Goal: Transaction & Acquisition: Purchase product/service

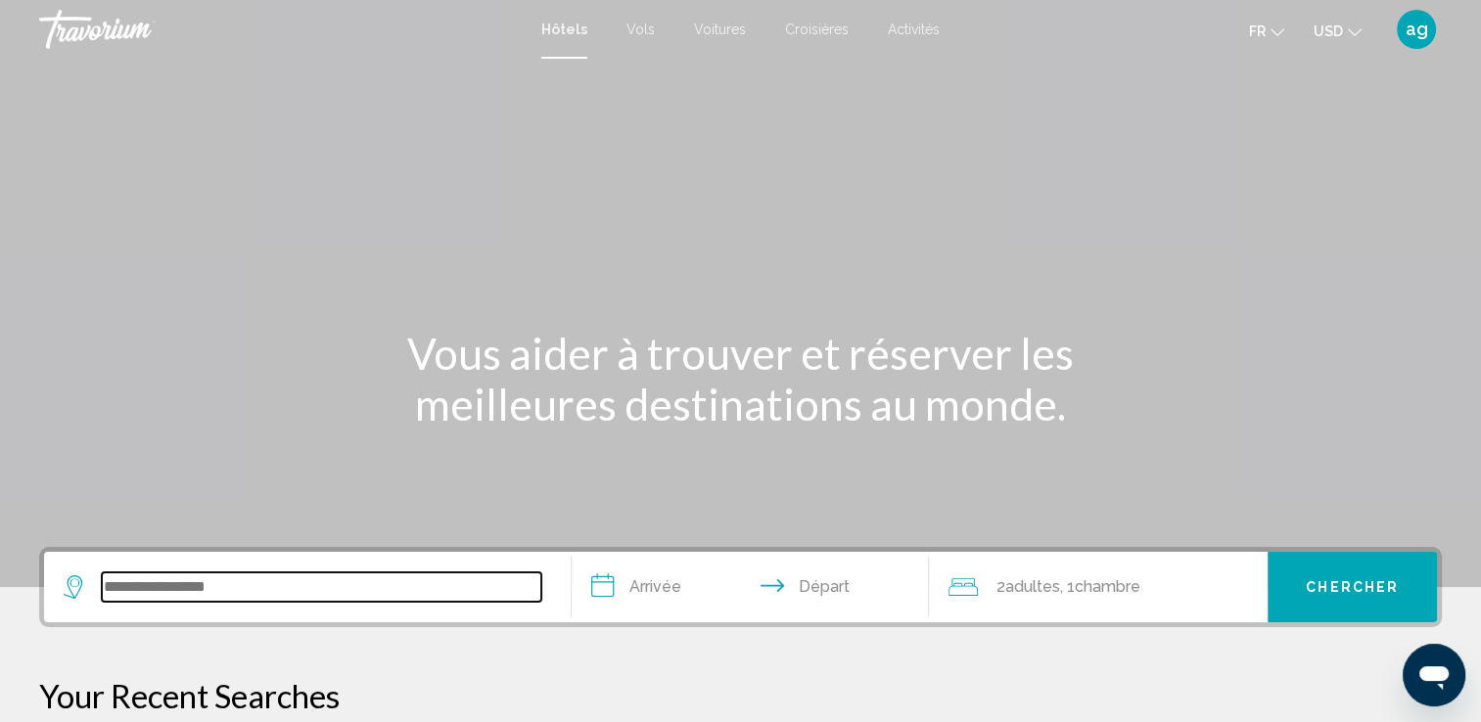
click at [225, 574] on input "Search widget" at bounding box center [321, 587] width 439 height 29
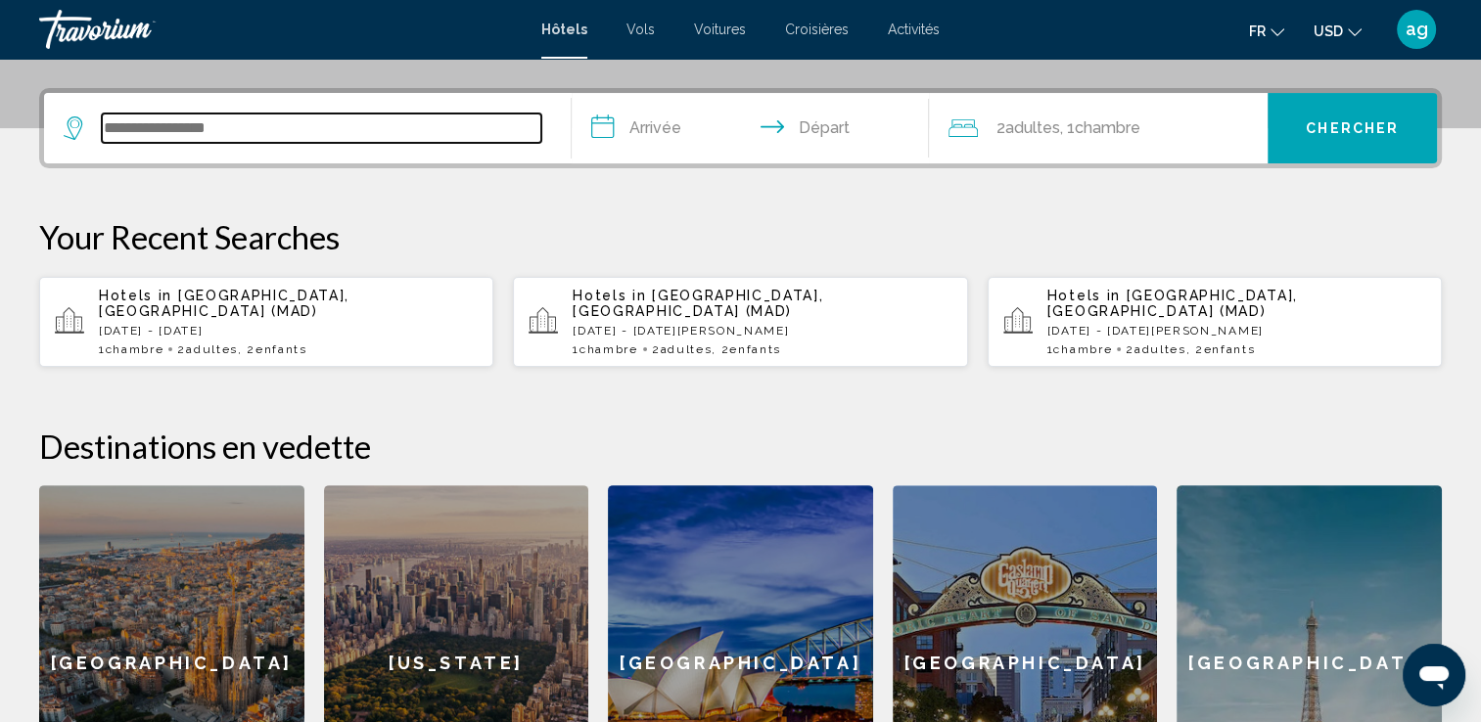
scroll to position [482, 0]
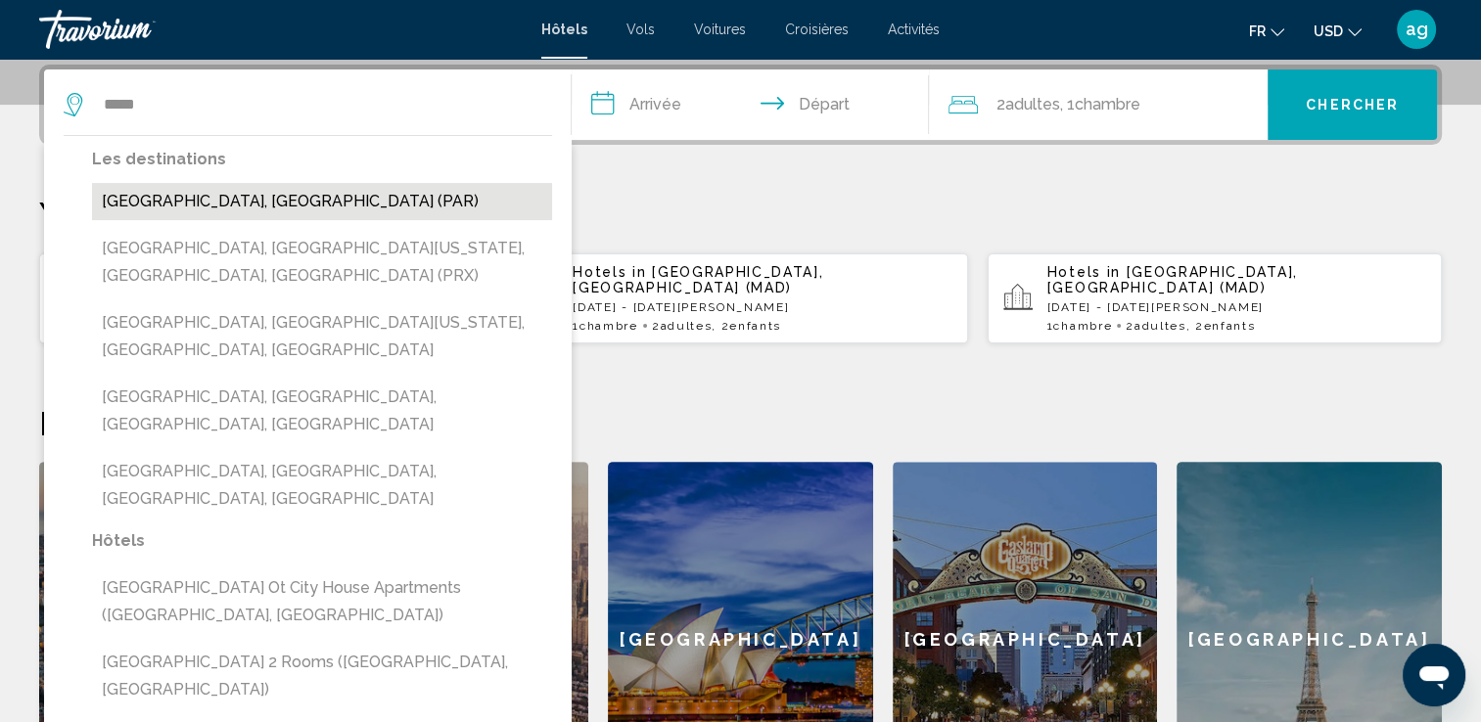
click at [201, 199] on button "[GEOGRAPHIC_DATA], [GEOGRAPHIC_DATA] (PAR)" at bounding box center [322, 201] width 460 height 37
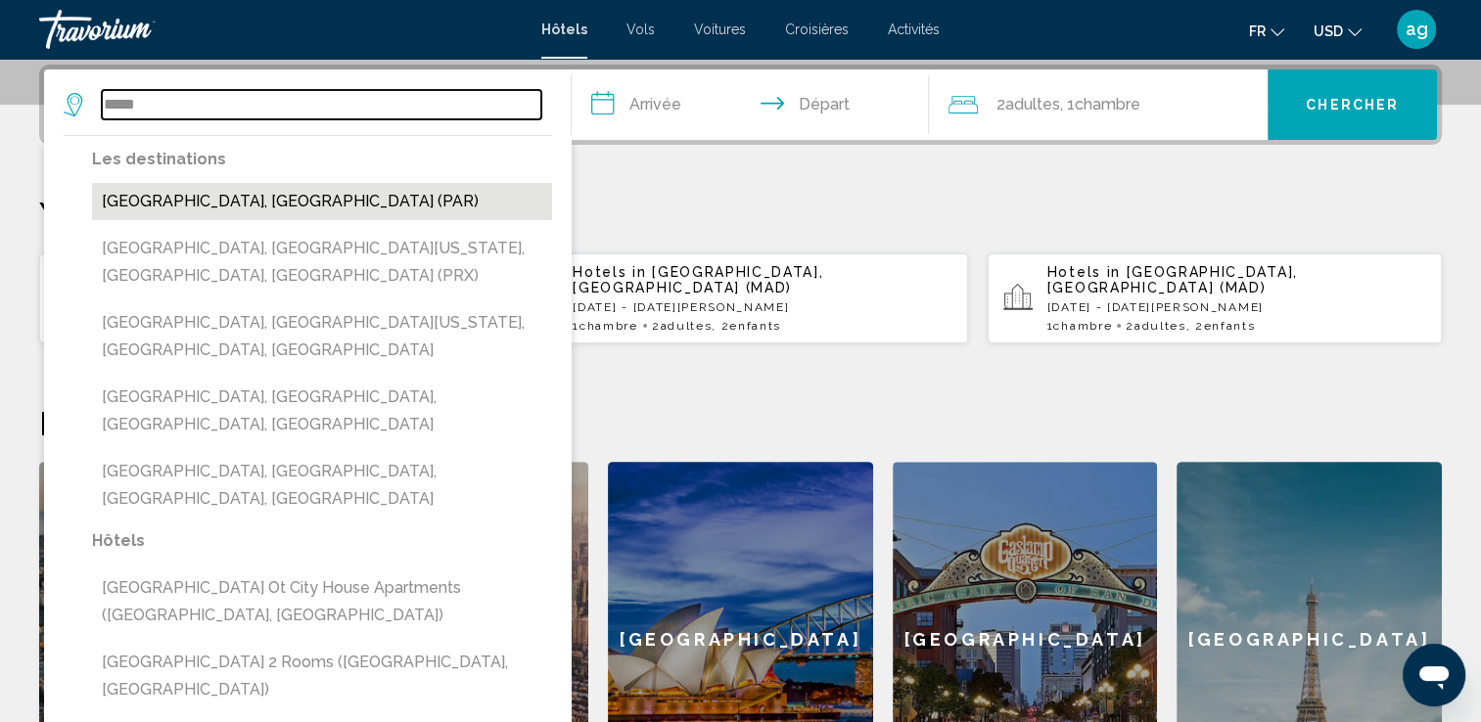
type input "**********"
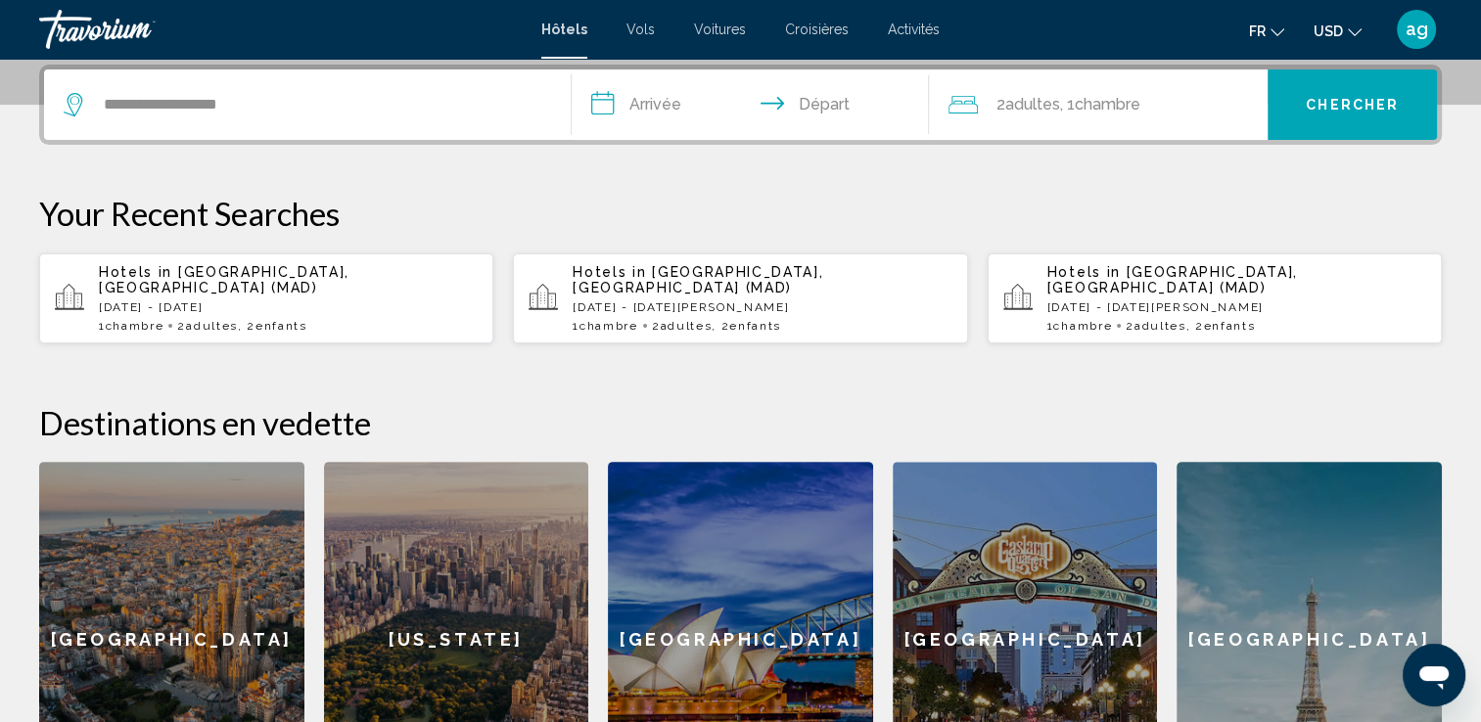
click at [655, 105] on input "**********" at bounding box center [755, 107] width 366 height 76
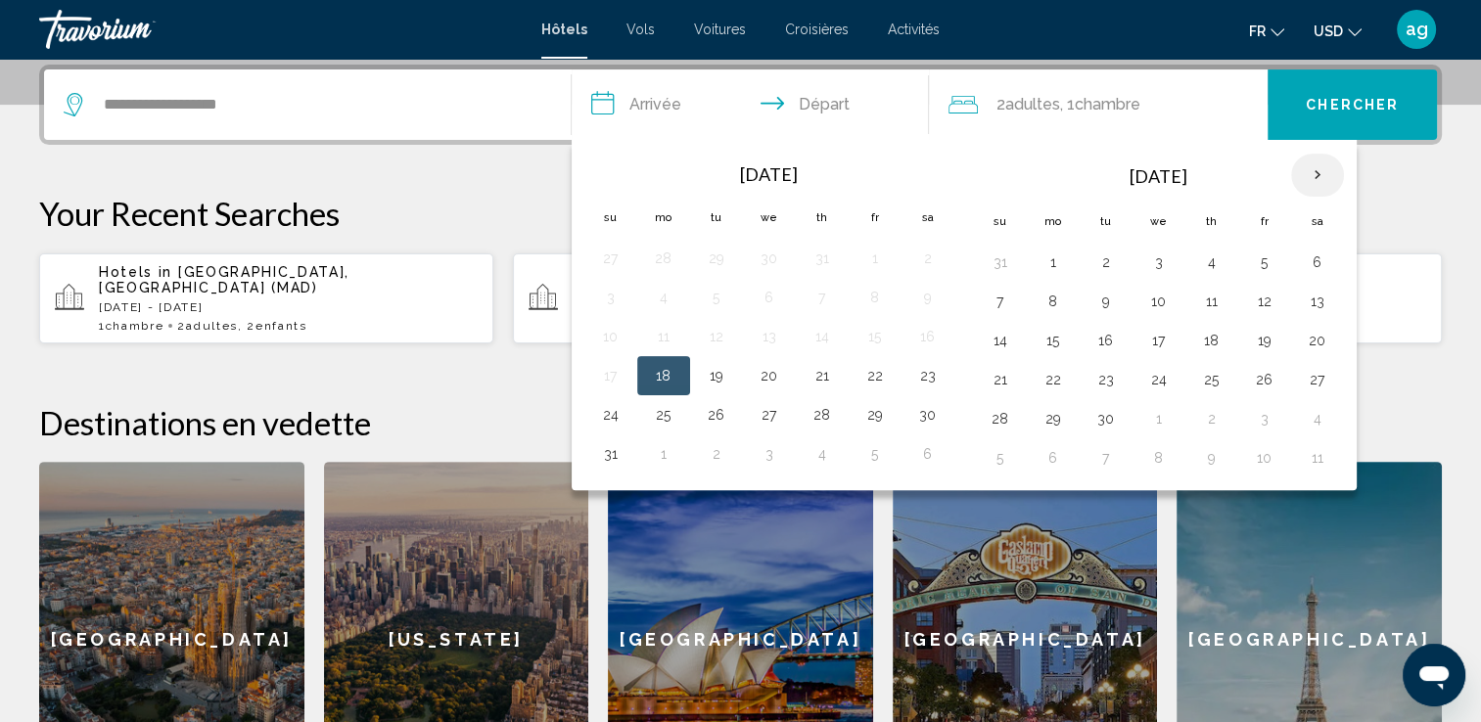
click at [1311, 175] on th "Next month" at bounding box center [1317, 175] width 53 height 43
click at [1043, 377] on button "22" at bounding box center [1052, 379] width 31 height 27
click at [1094, 375] on button "23" at bounding box center [1105, 379] width 31 height 27
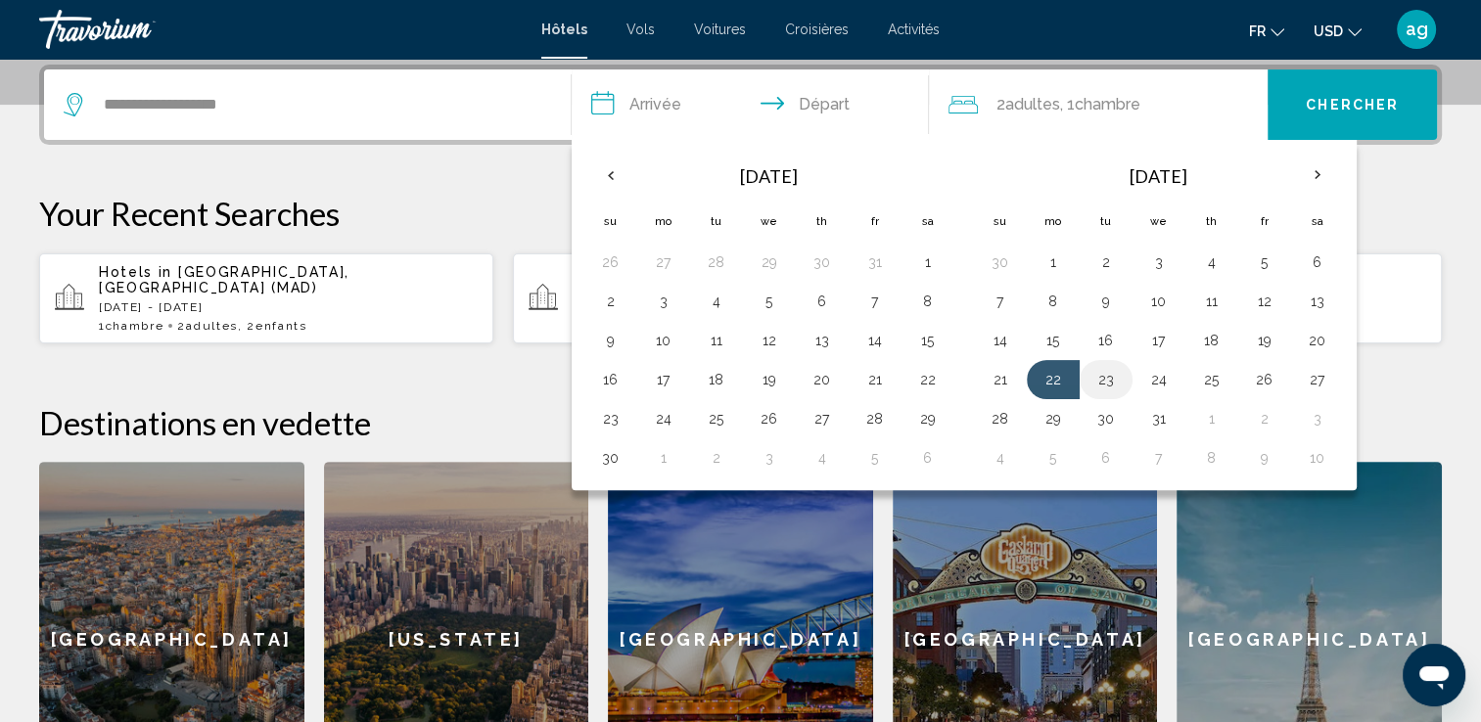
type input "**********"
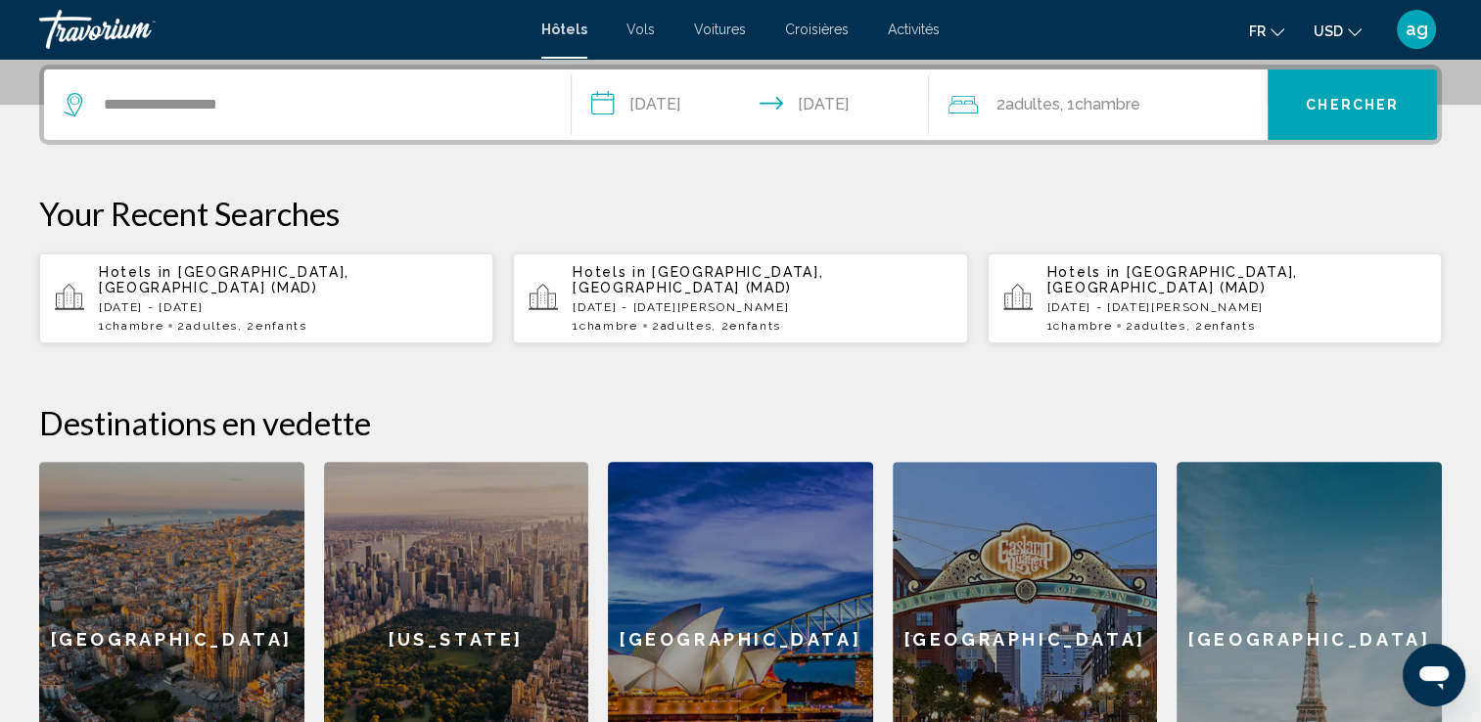
click at [1051, 107] on span "Adultes" at bounding box center [1031, 104] width 55 height 19
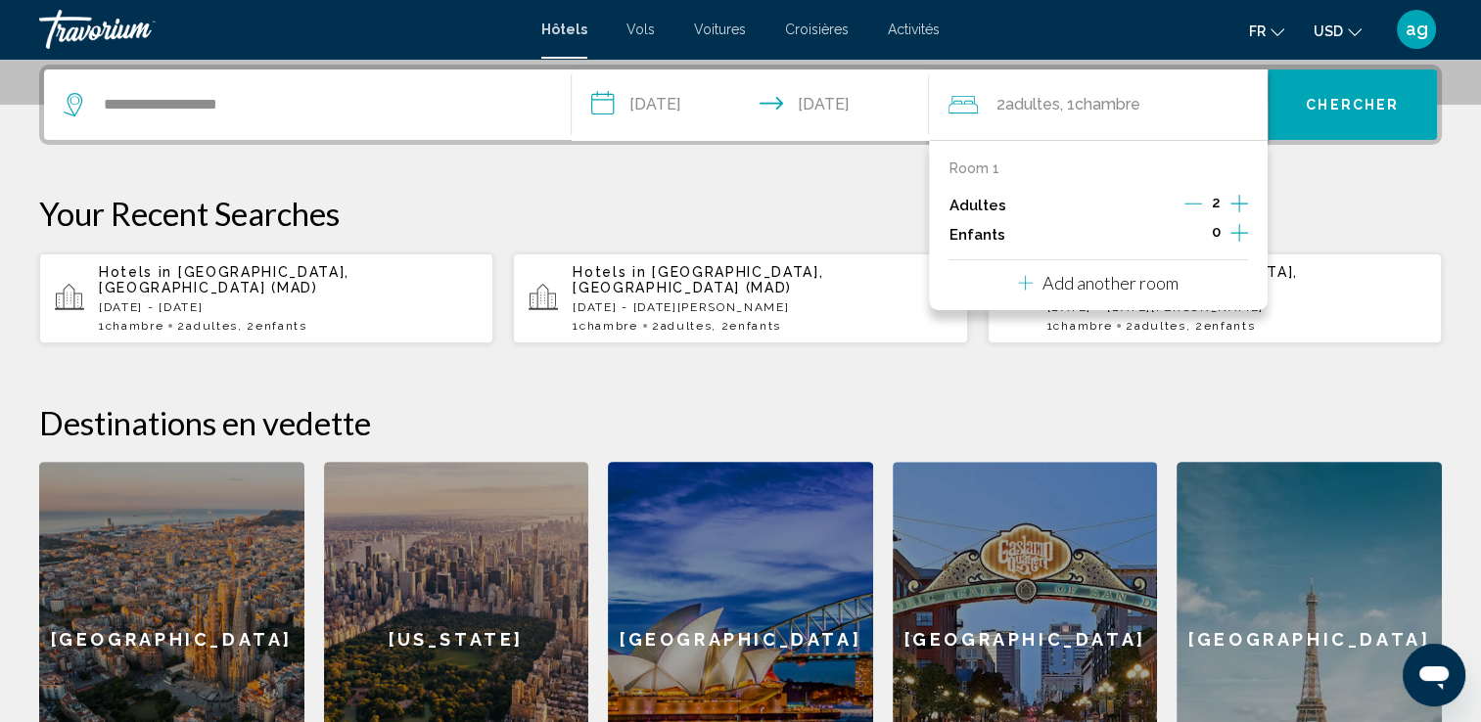
click at [1242, 226] on icon "Increment children" at bounding box center [1239, 232] width 18 height 23
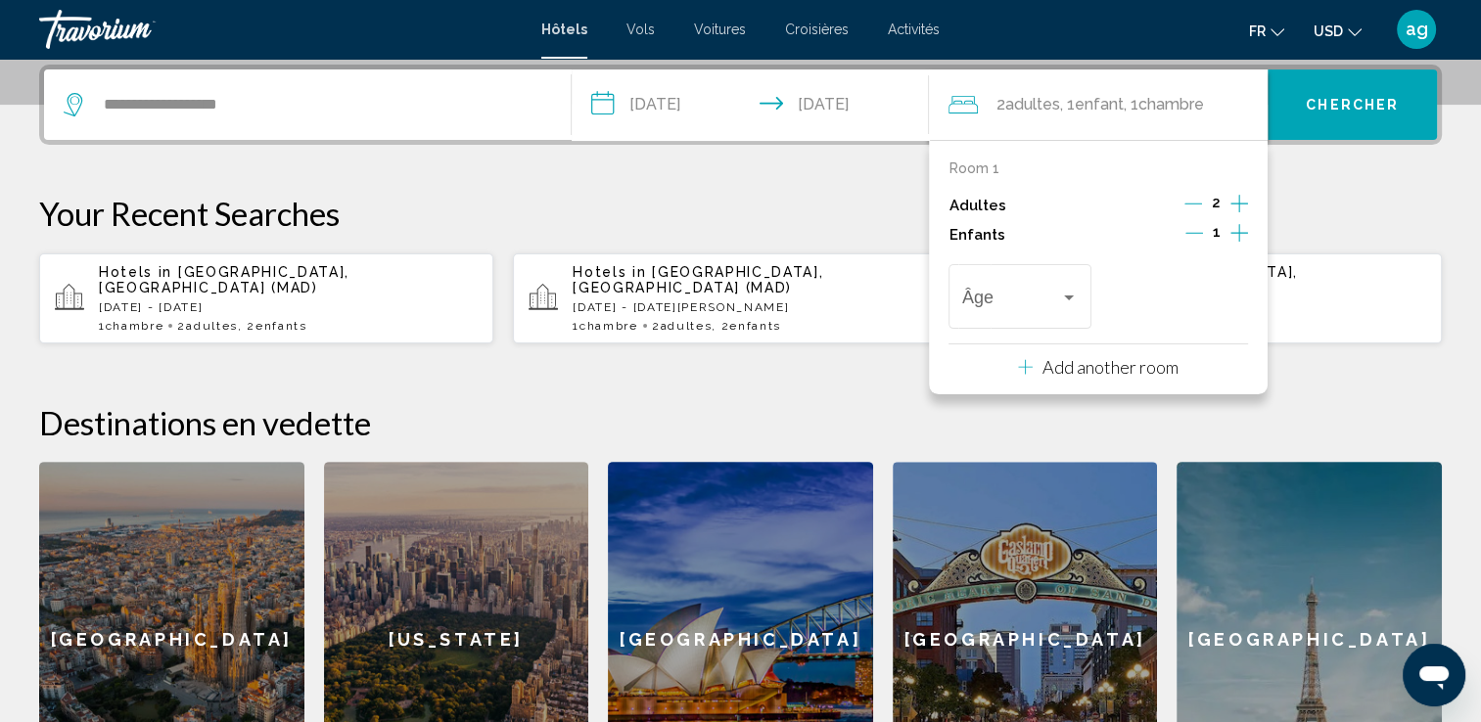
click at [1242, 226] on icon "Increment children" at bounding box center [1239, 232] width 18 height 23
click at [1034, 288] on div "Âge" at bounding box center [1019, 293] width 115 height 69
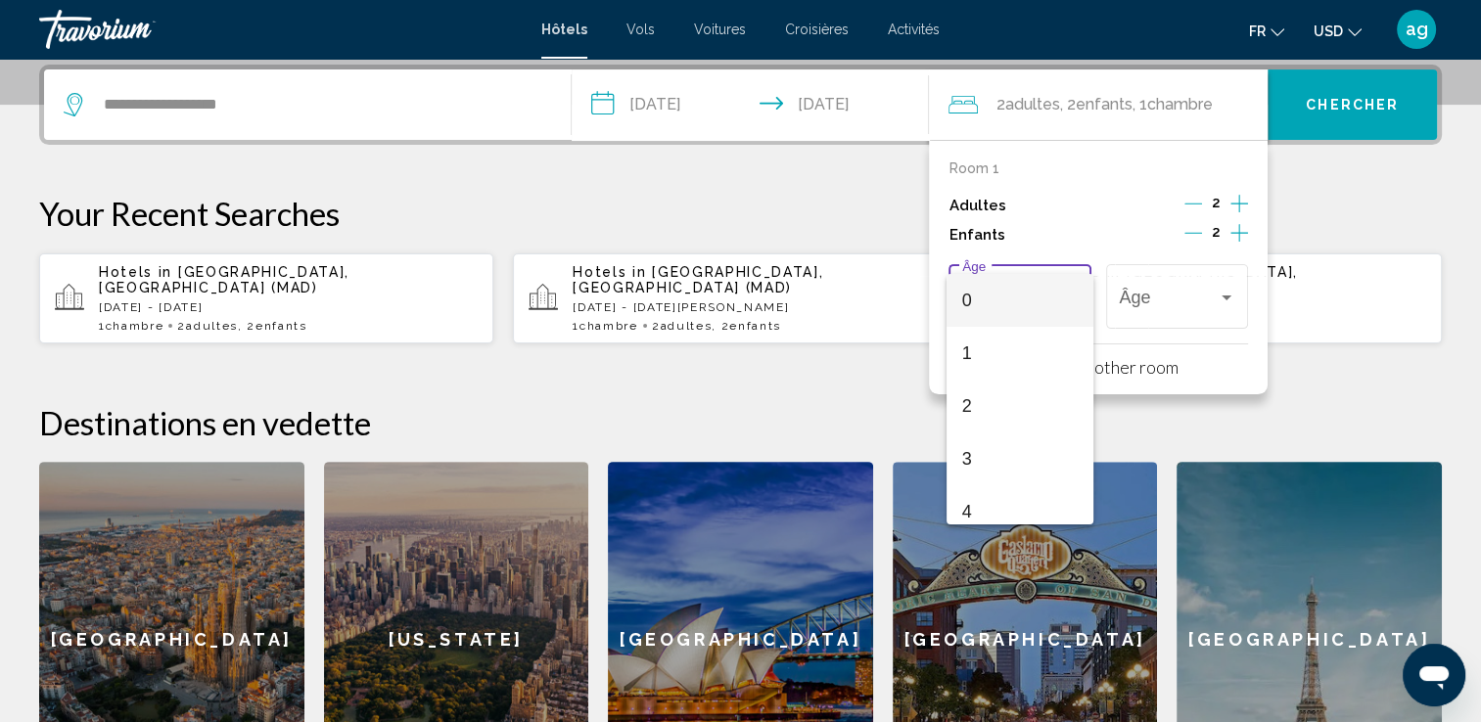
scroll to position [278, 0]
click at [1018, 507] on span "9" at bounding box center [1019, 498] width 115 height 53
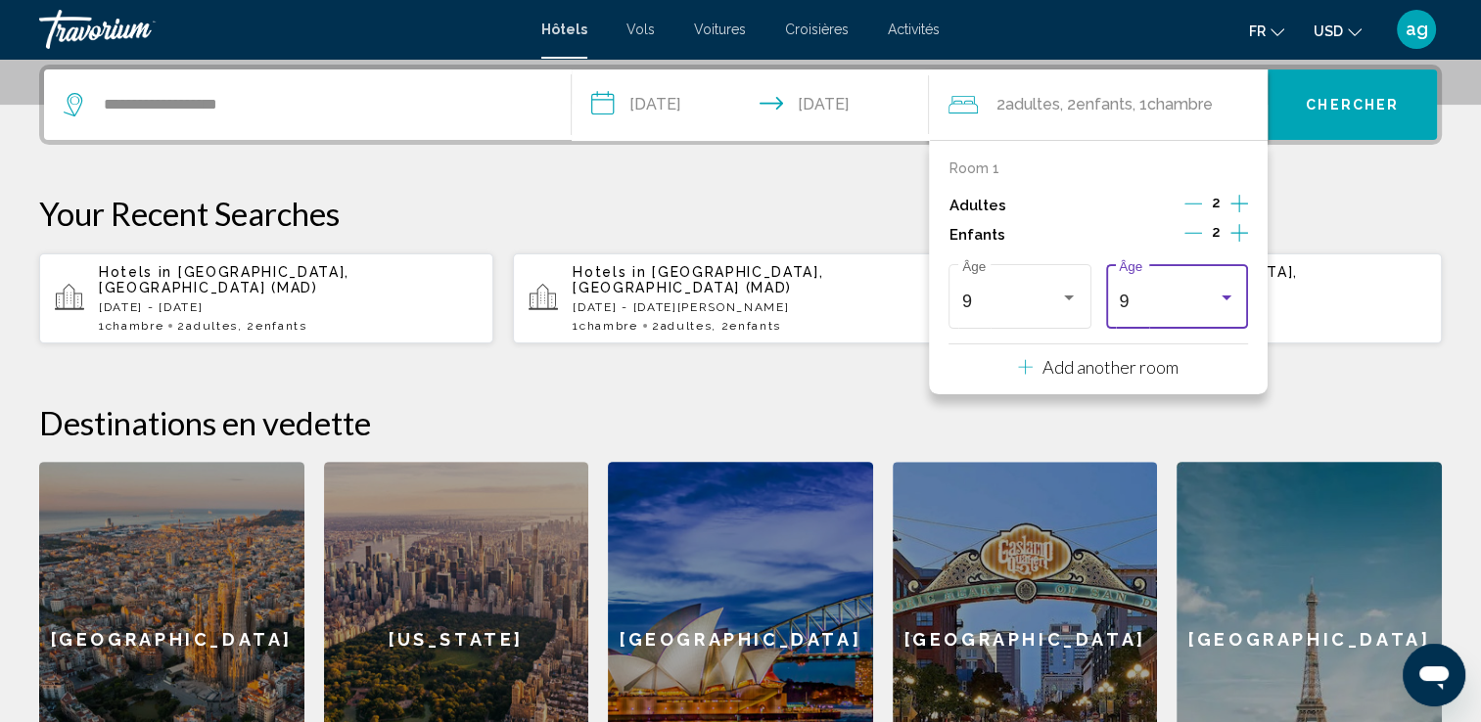
click at [1142, 299] on div "9" at bounding box center [1168, 302] width 98 height 20
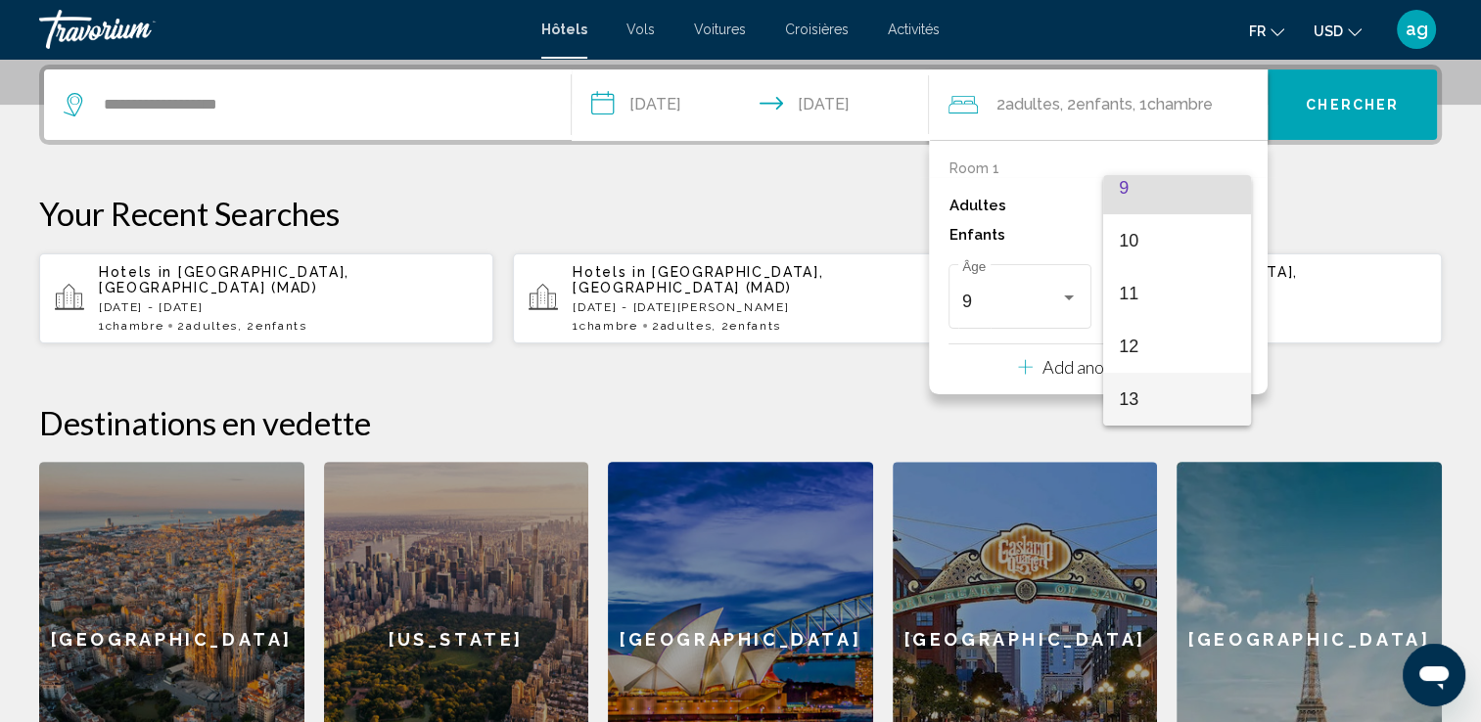
scroll to position [542, 0]
click at [1142, 389] on span "14" at bounding box center [1176, 399] width 115 height 53
click at [1361, 86] on button "Chercher" at bounding box center [1351, 104] width 169 height 70
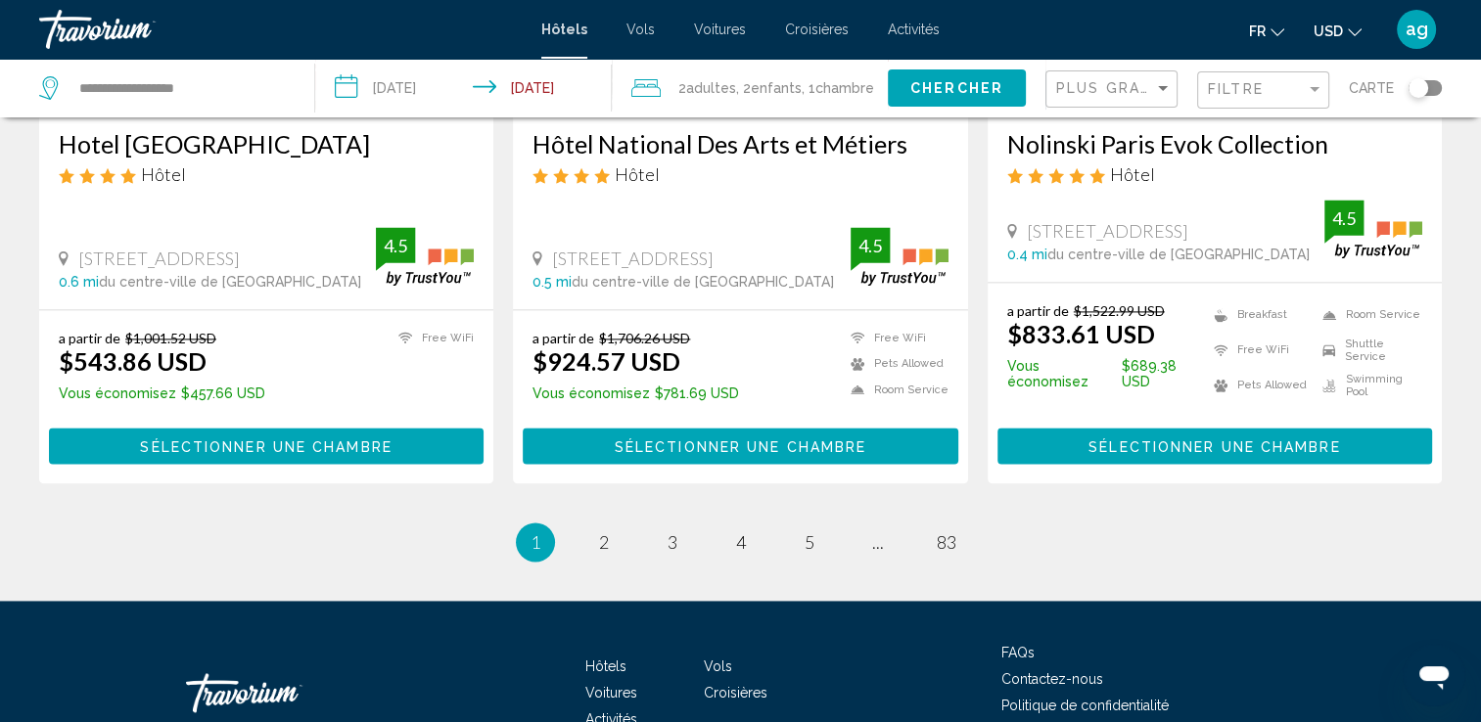
scroll to position [2683, 0]
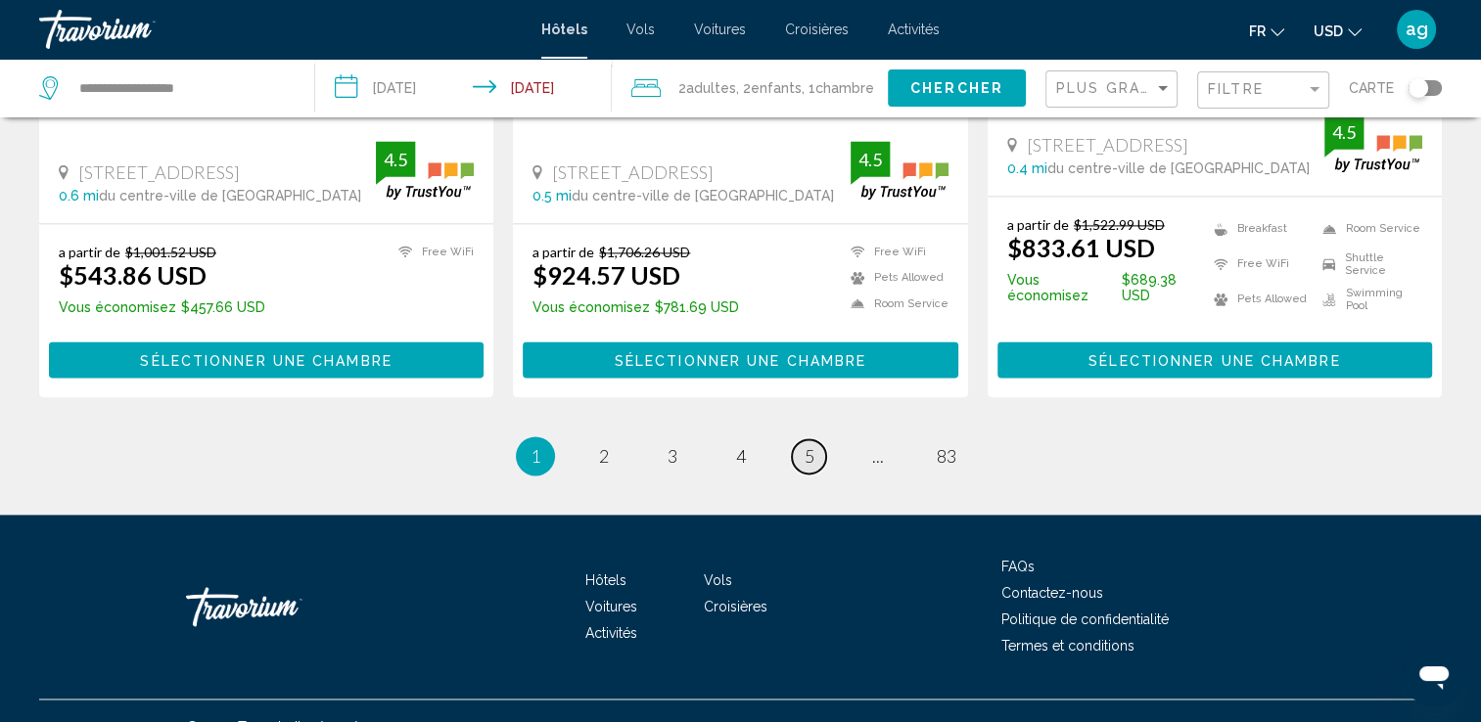
click at [795, 439] on link "page 5" at bounding box center [809, 456] width 34 height 34
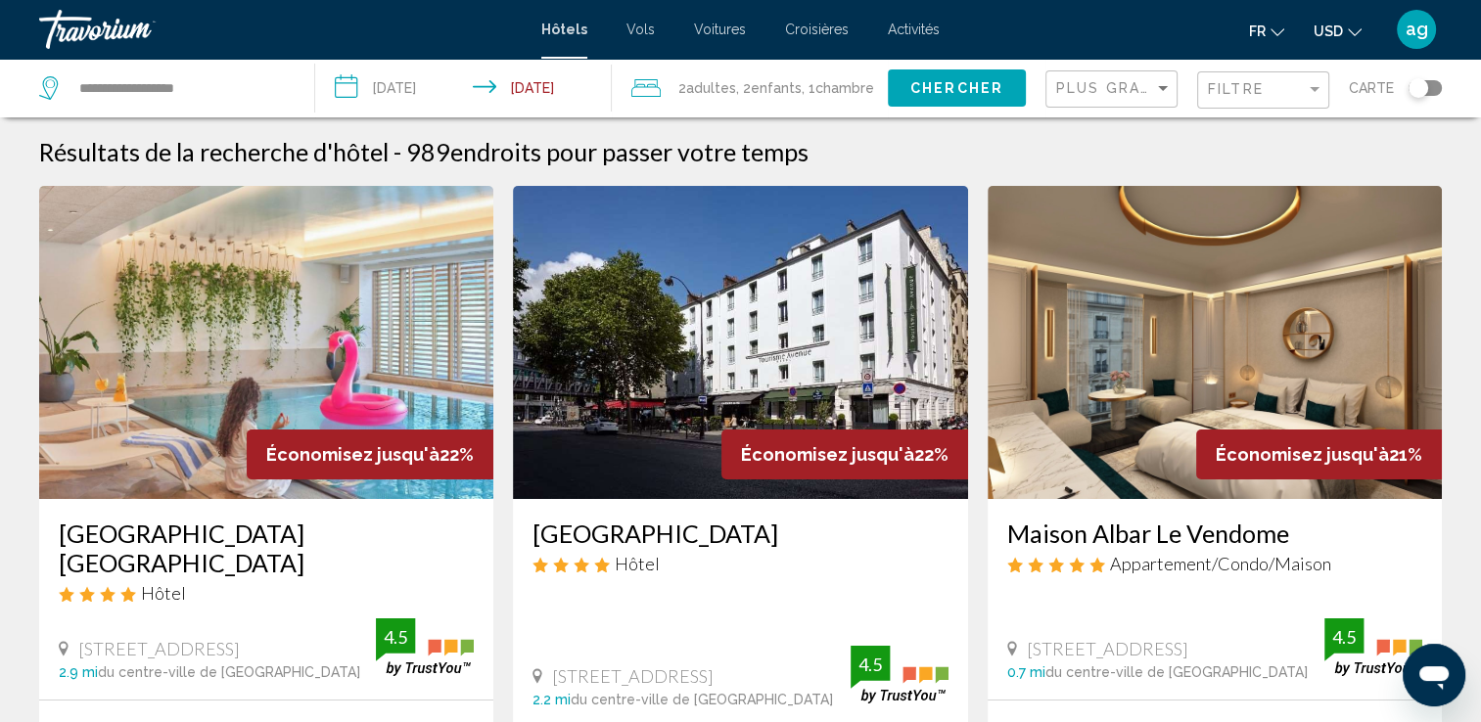
click at [1348, 28] on icon "Change currency" at bounding box center [1355, 32] width 14 height 8
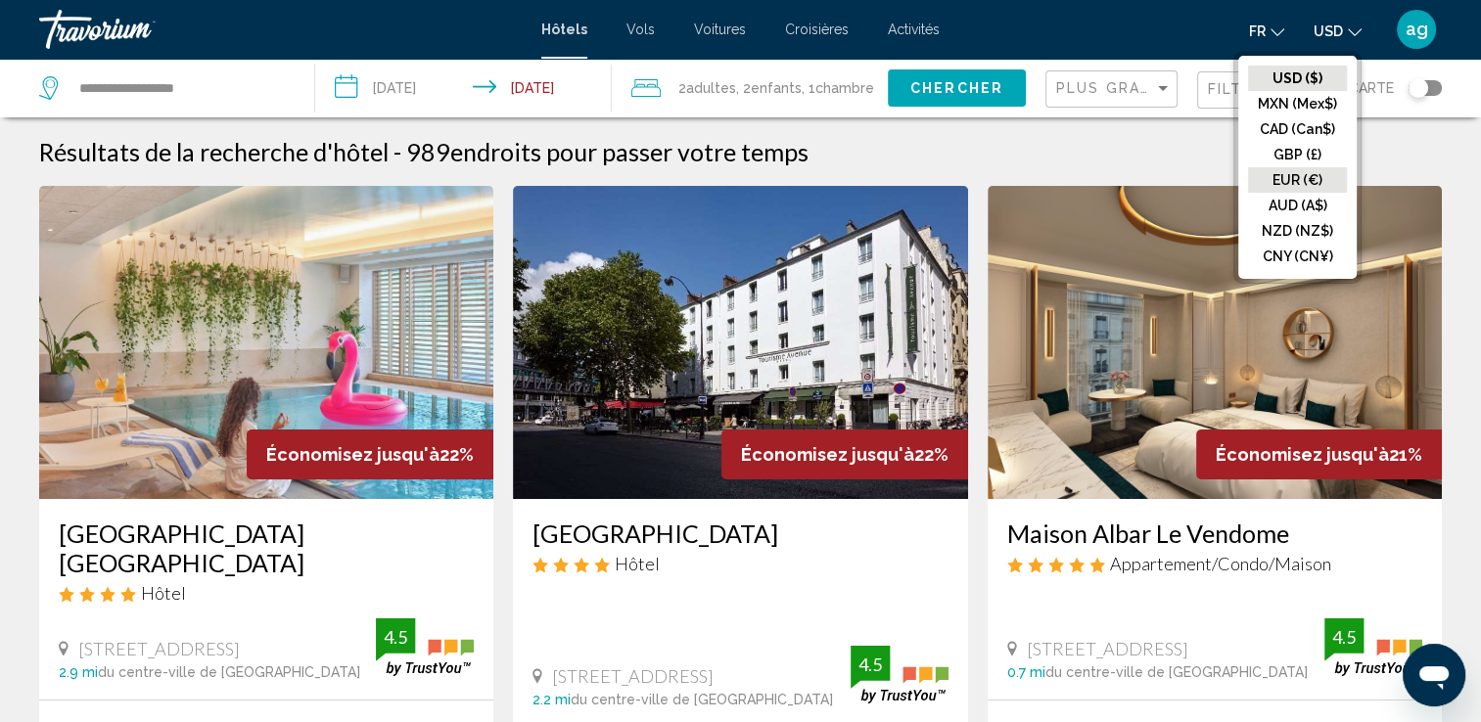
click at [1327, 177] on button "EUR (€)" at bounding box center [1297, 179] width 99 height 25
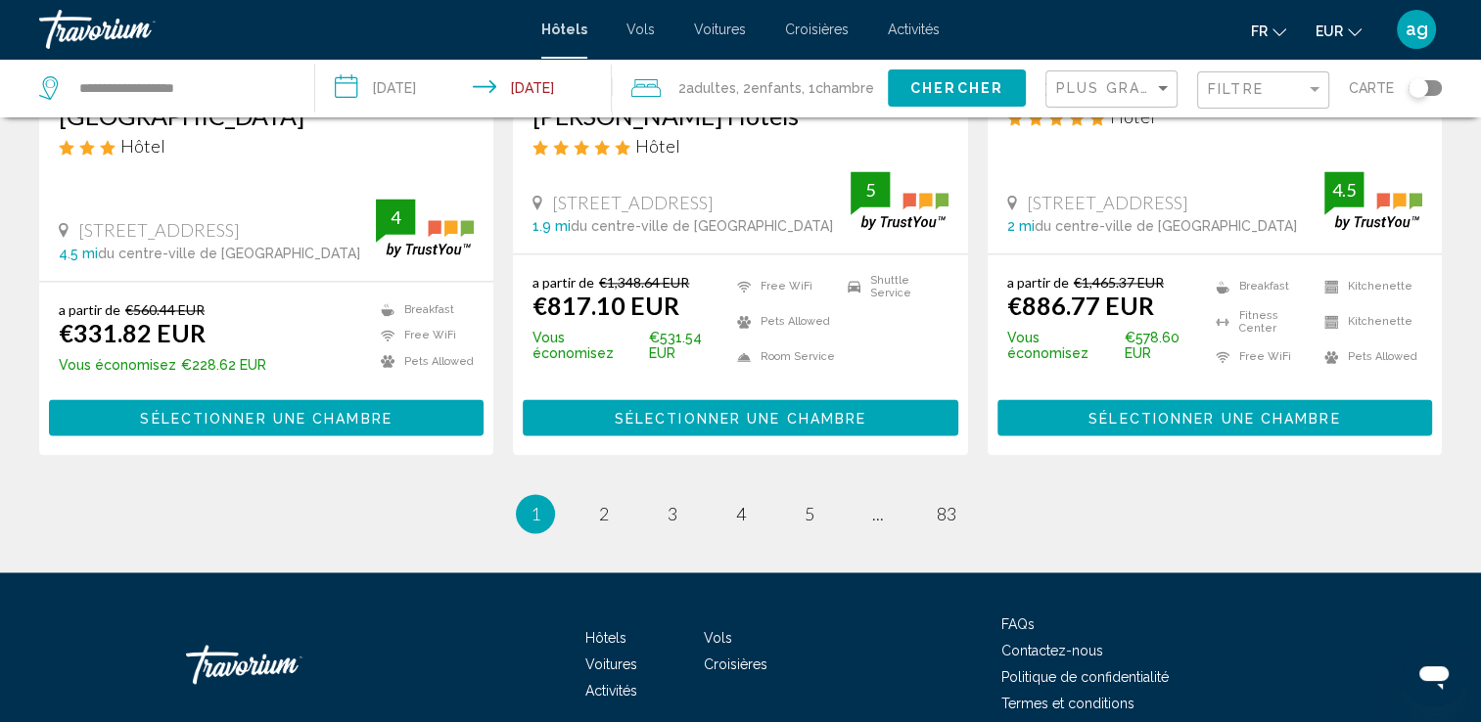
scroll to position [2686, 0]
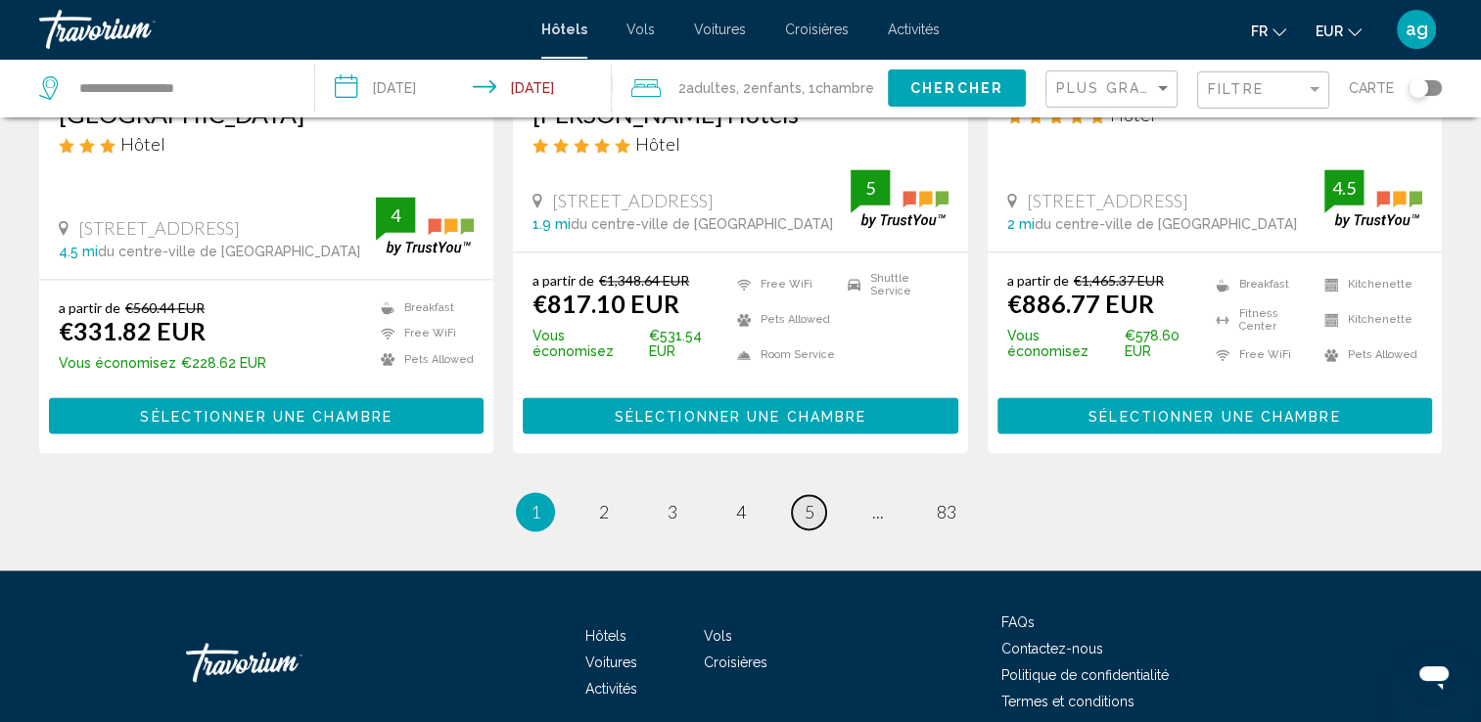
click at [800, 495] on link "page 5" at bounding box center [809, 512] width 34 height 34
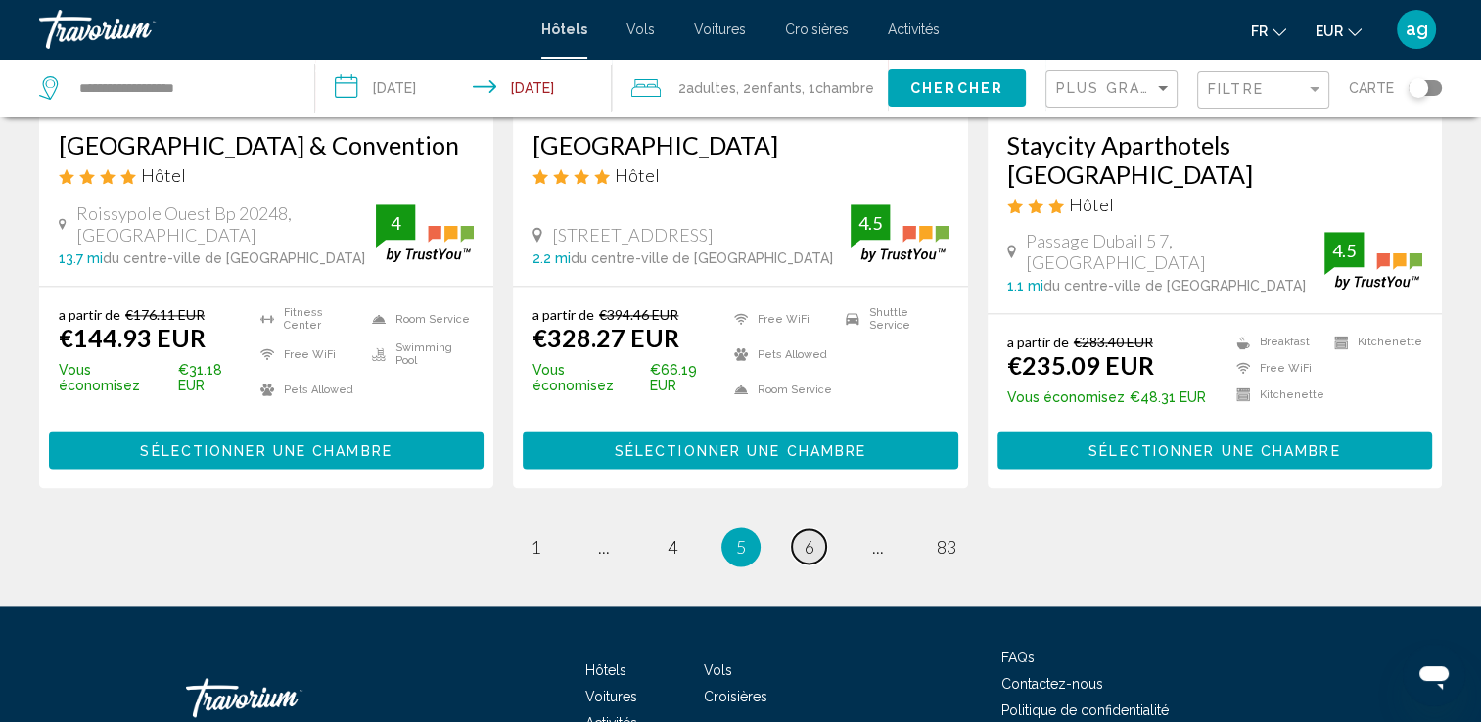
scroll to position [2545, 0]
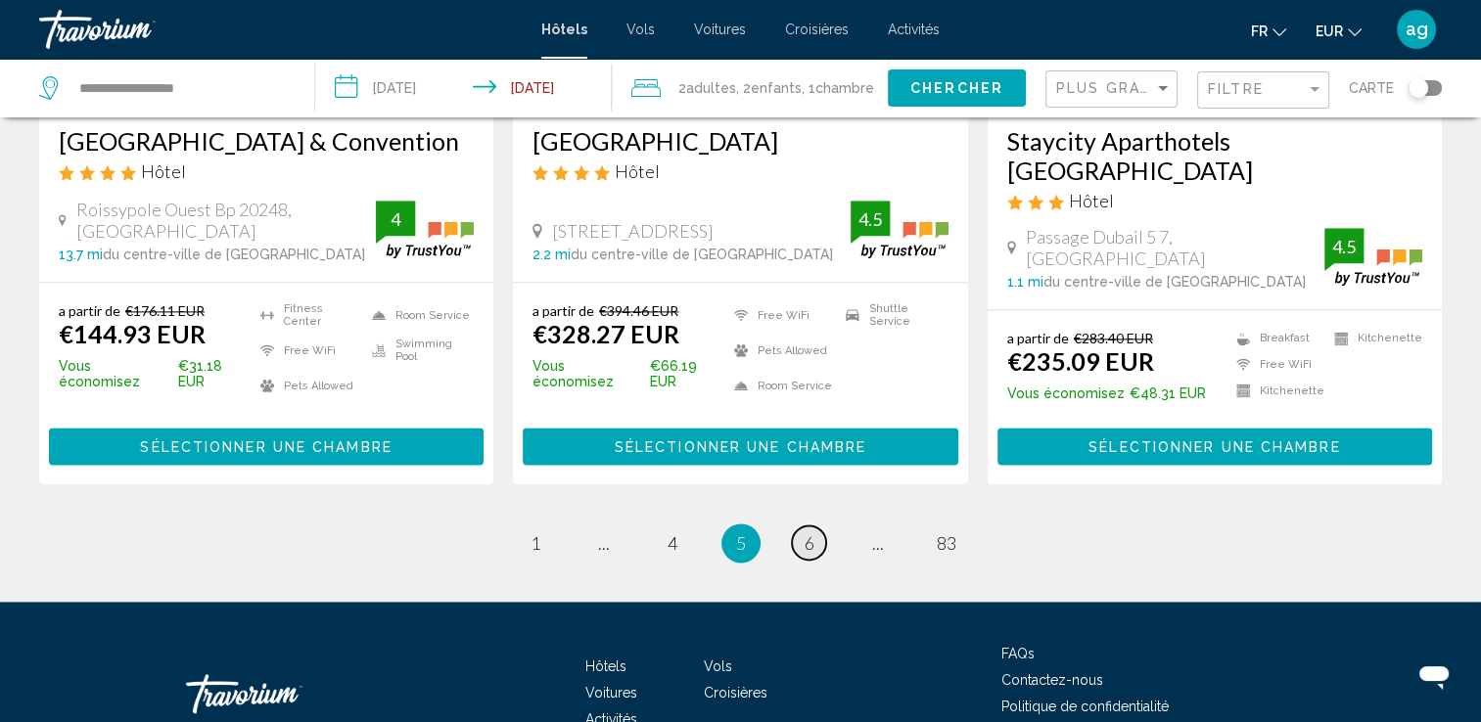
click at [809, 535] on span "6" at bounding box center [809, 543] width 10 height 22
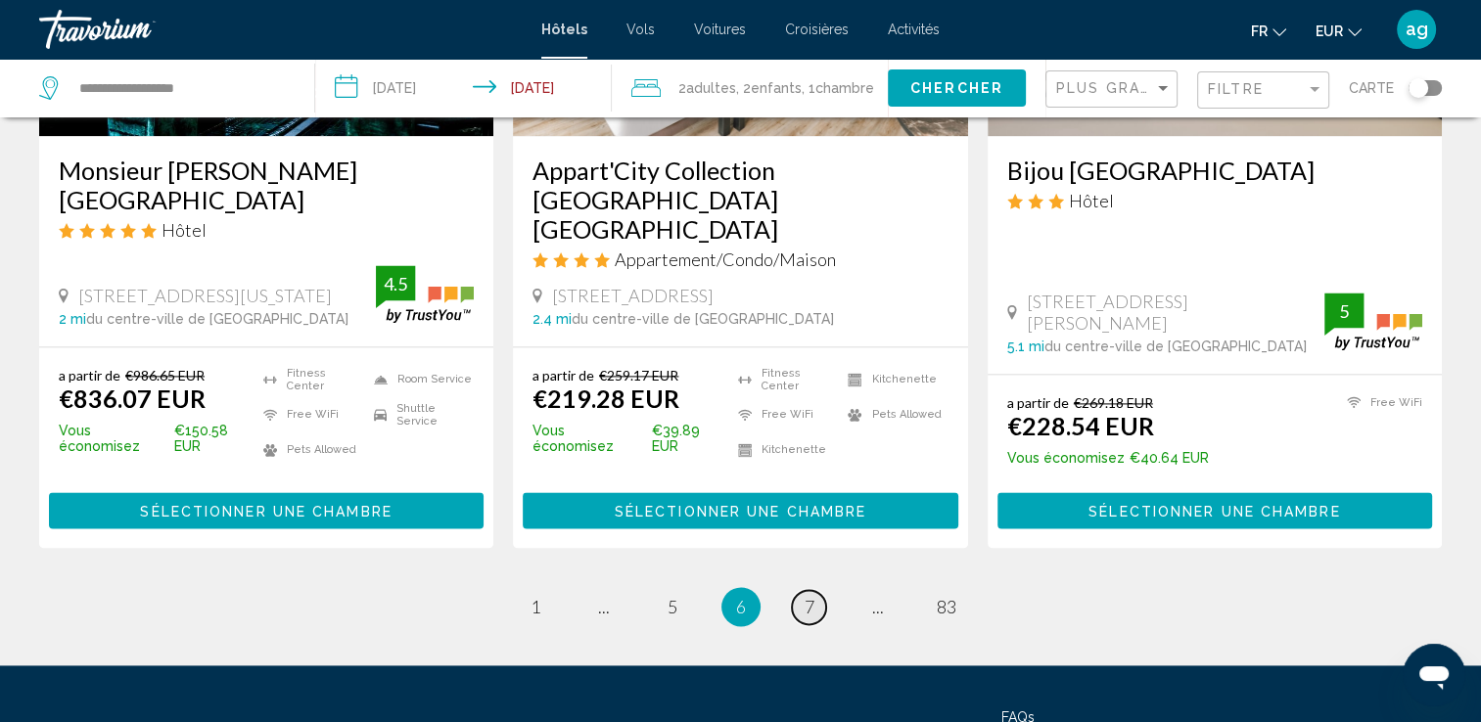
scroll to position [2584, 0]
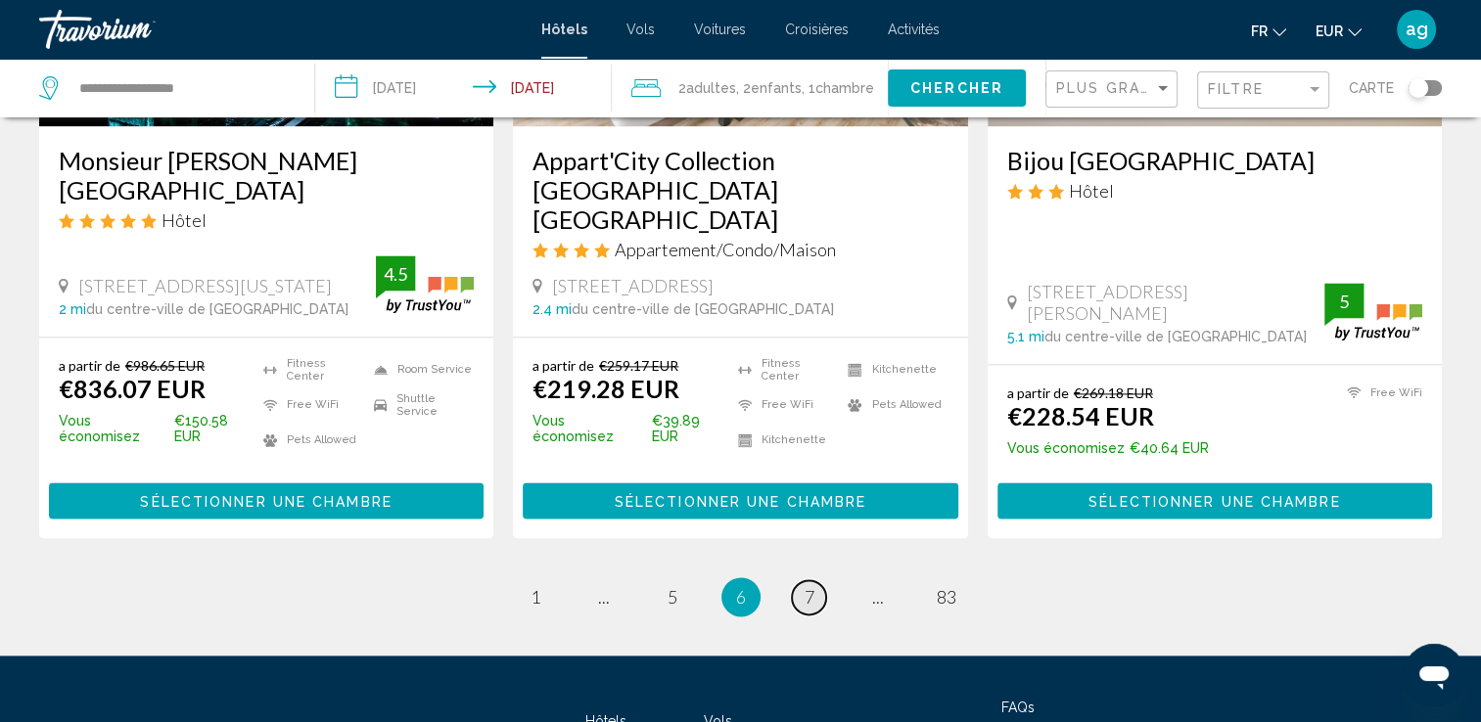
click at [814, 580] on link "page 7" at bounding box center [809, 597] width 34 height 34
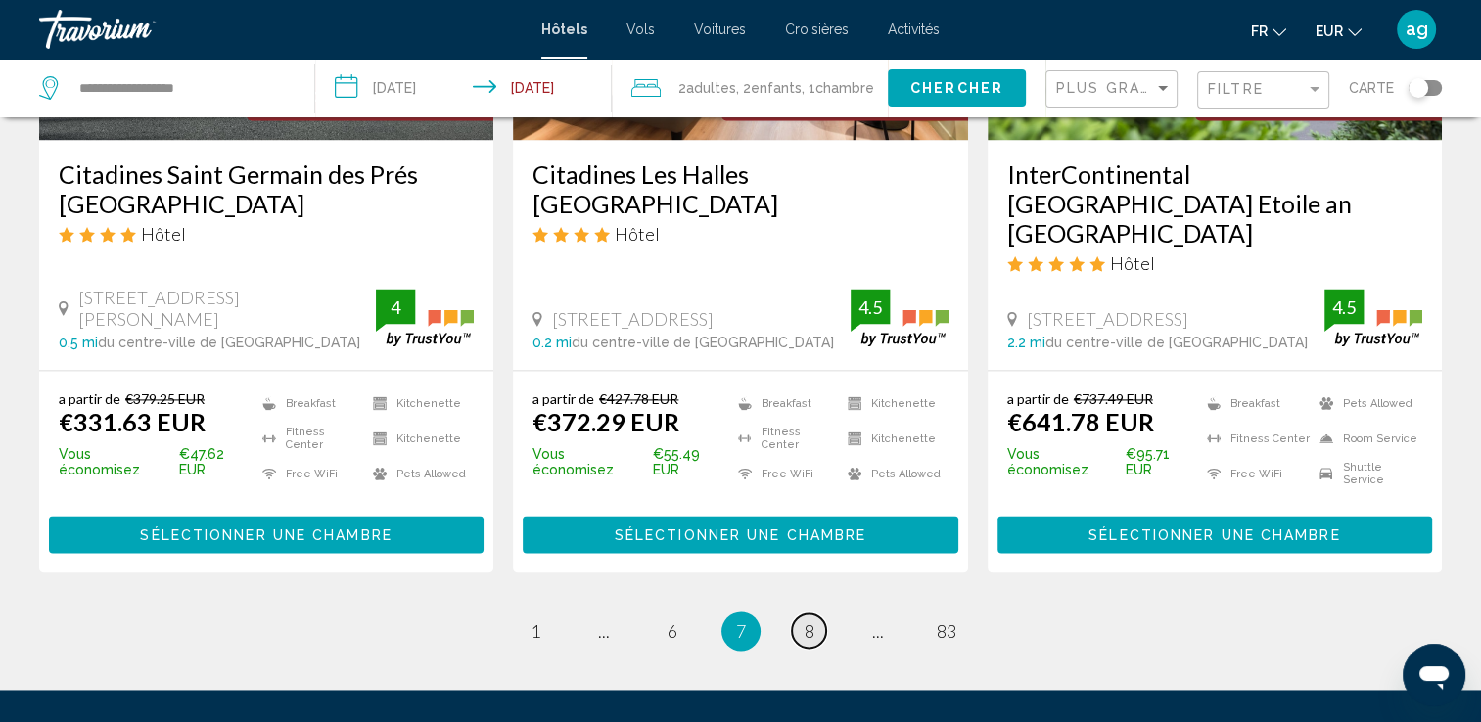
scroll to position [2689, 0]
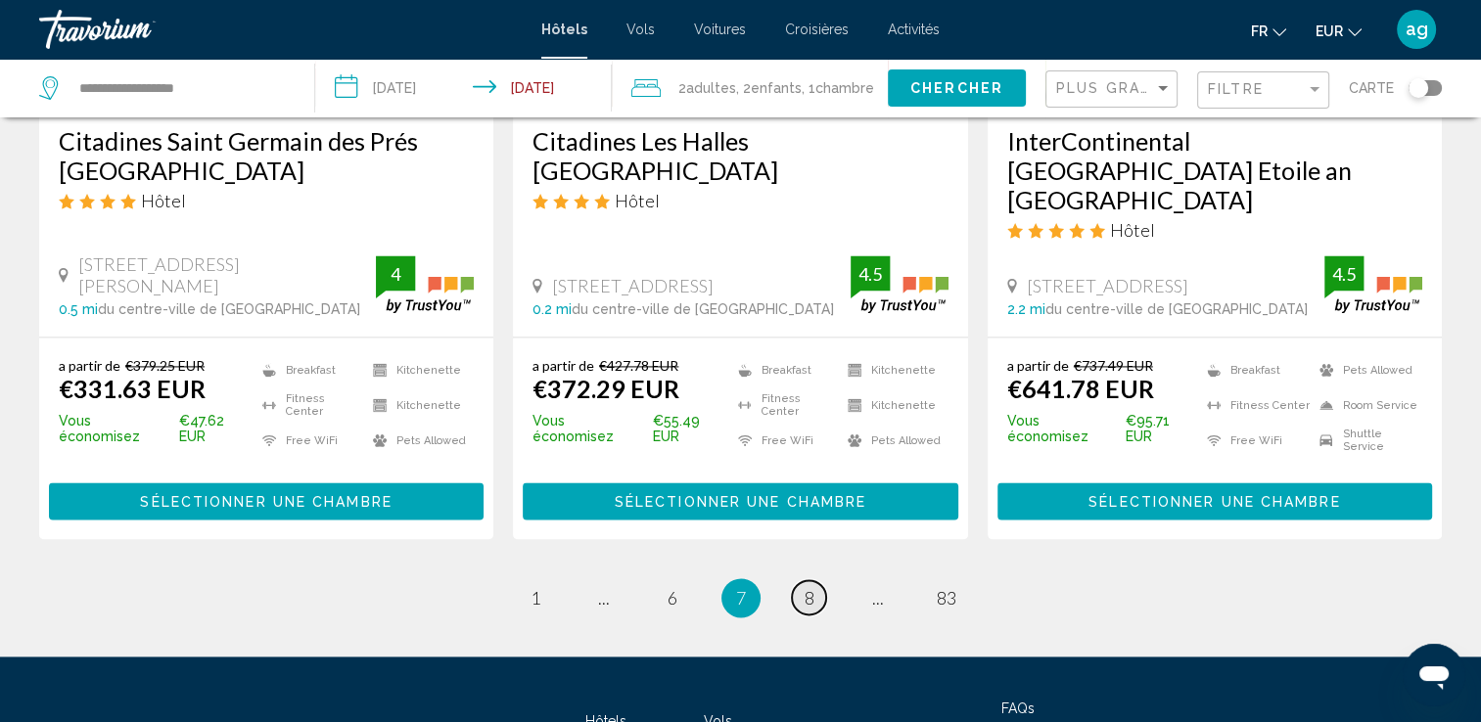
click at [803, 580] on link "page 8" at bounding box center [809, 597] width 34 height 34
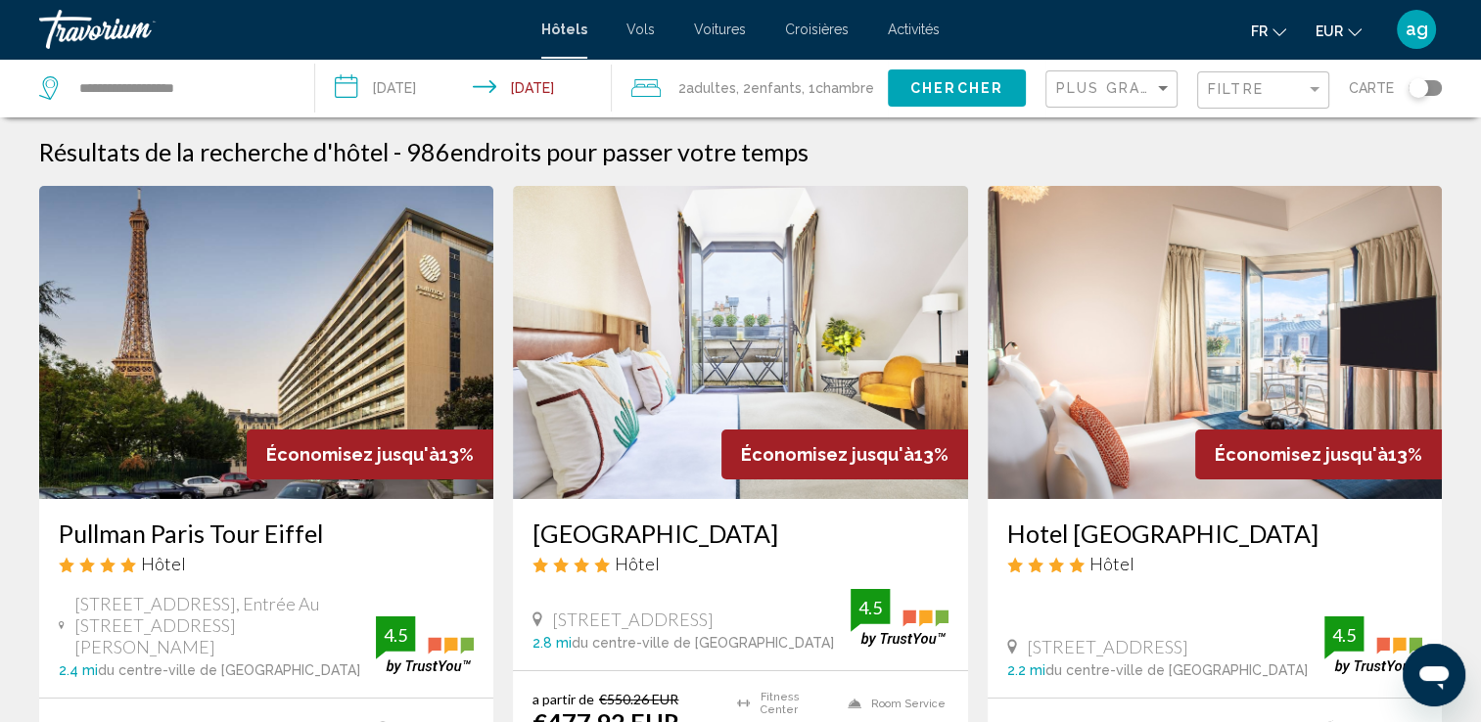
click at [803, 428] on img "Main content" at bounding box center [740, 342] width 454 height 313
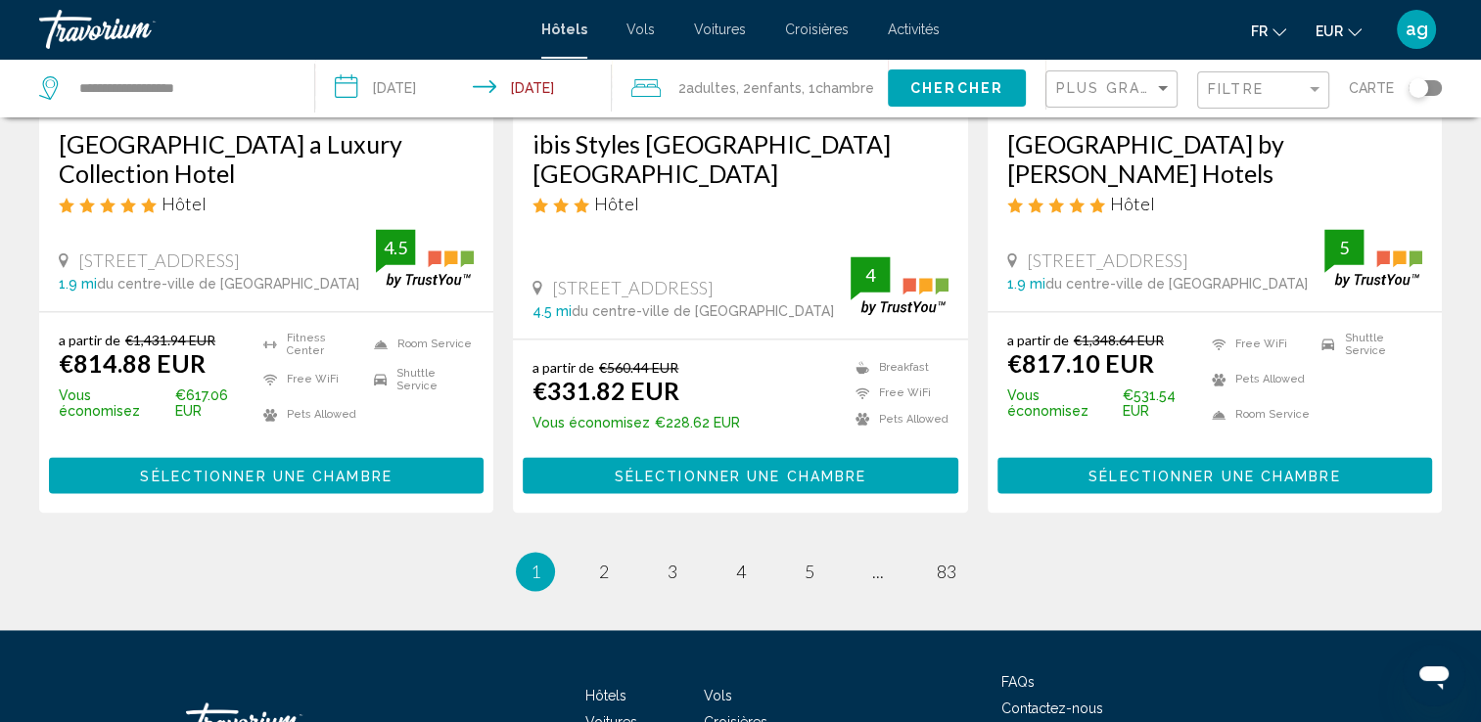
scroll to position [2609, 0]
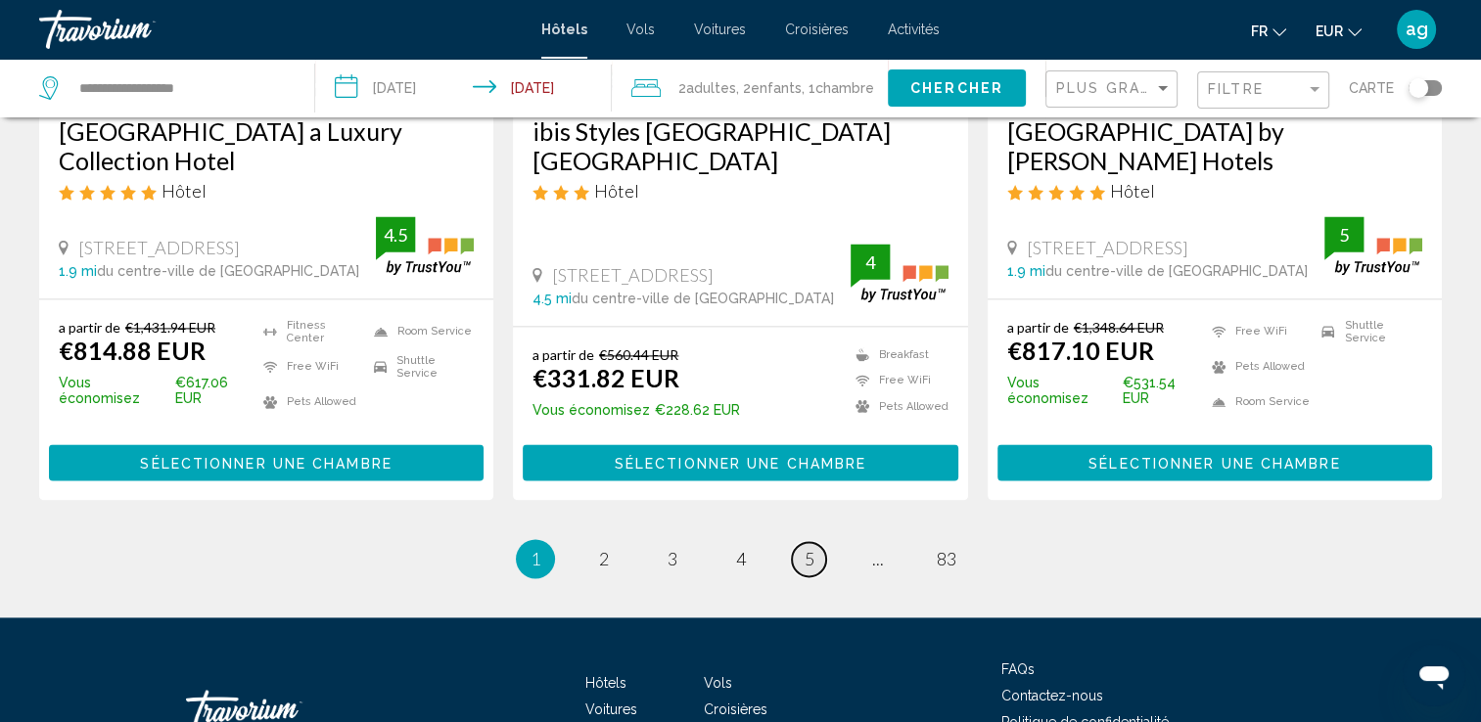
click at [817, 542] on link "page 5" at bounding box center [809, 559] width 34 height 34
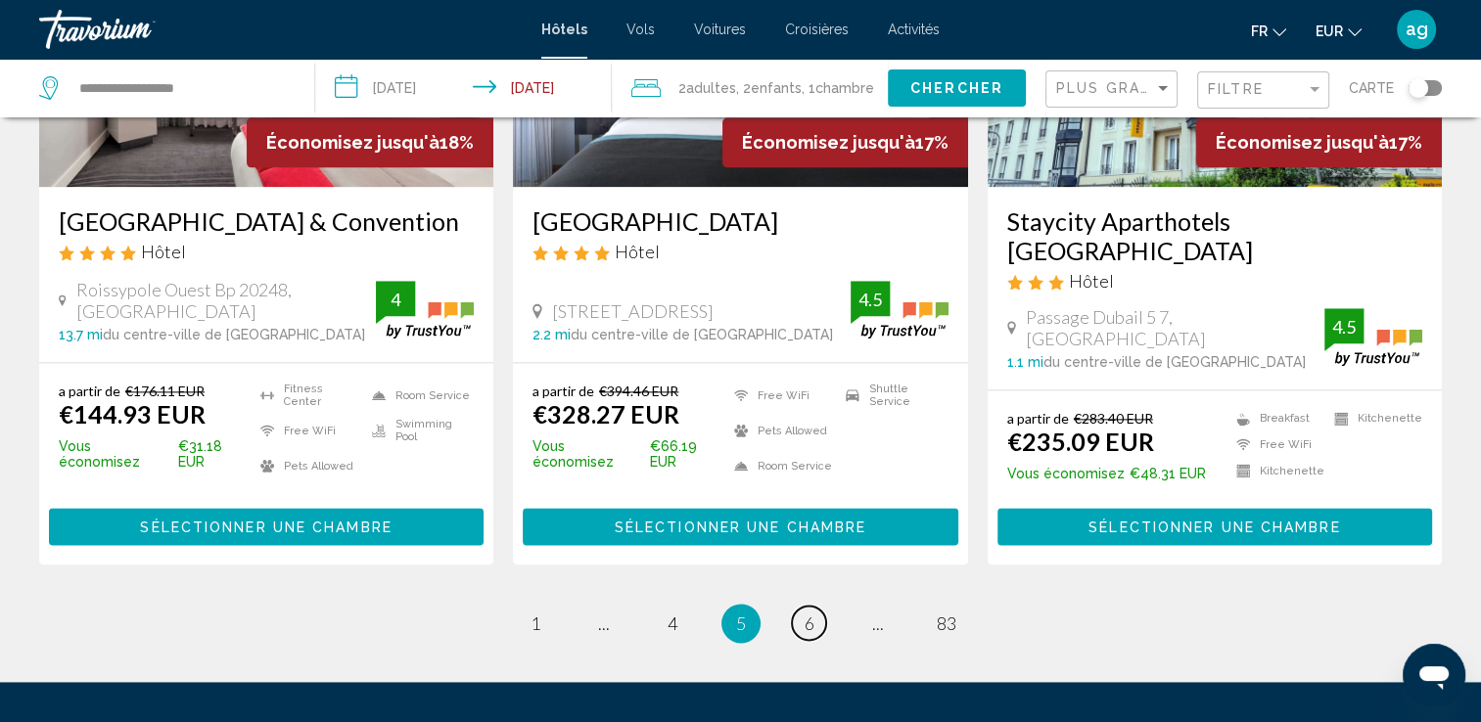
scroll to position [2466, 0]
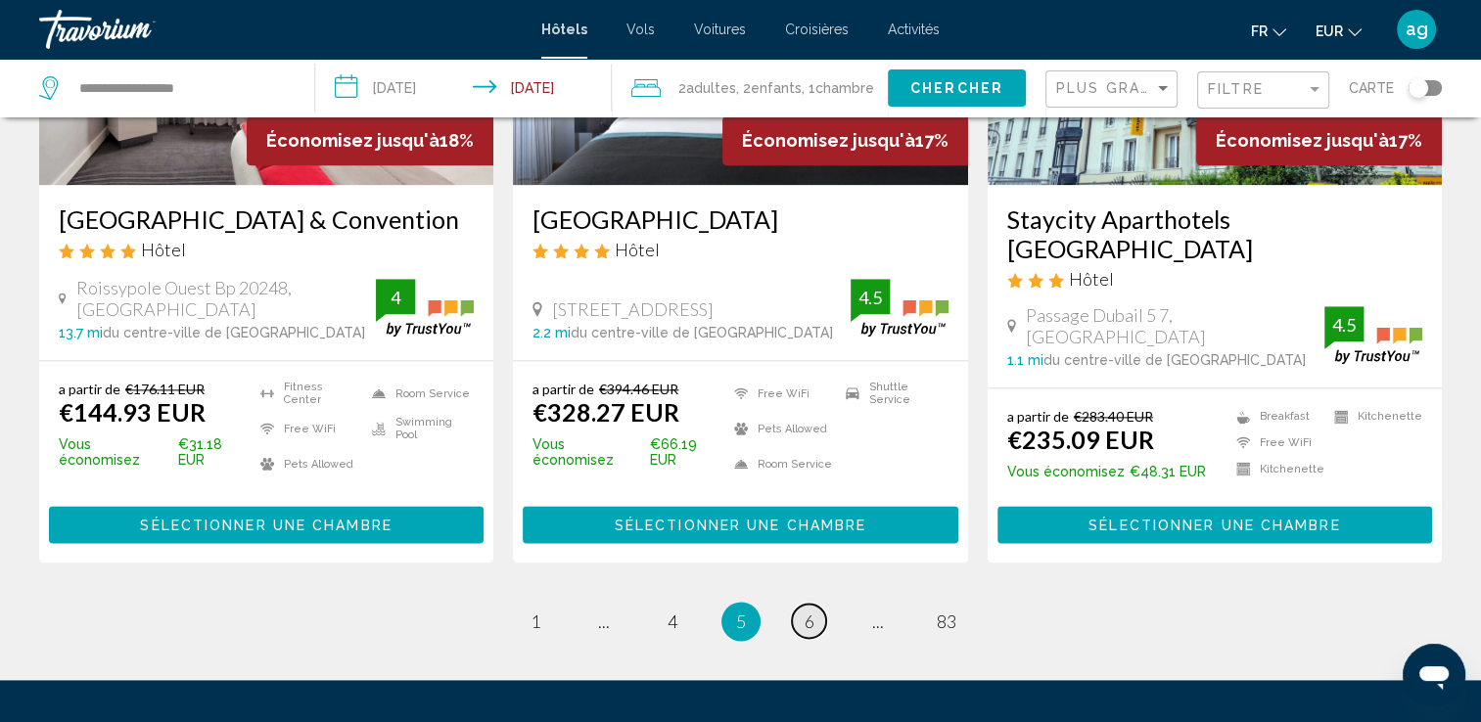
click at [806, 621] on span "6" at bounding box center [809, 622] width 10 height 22
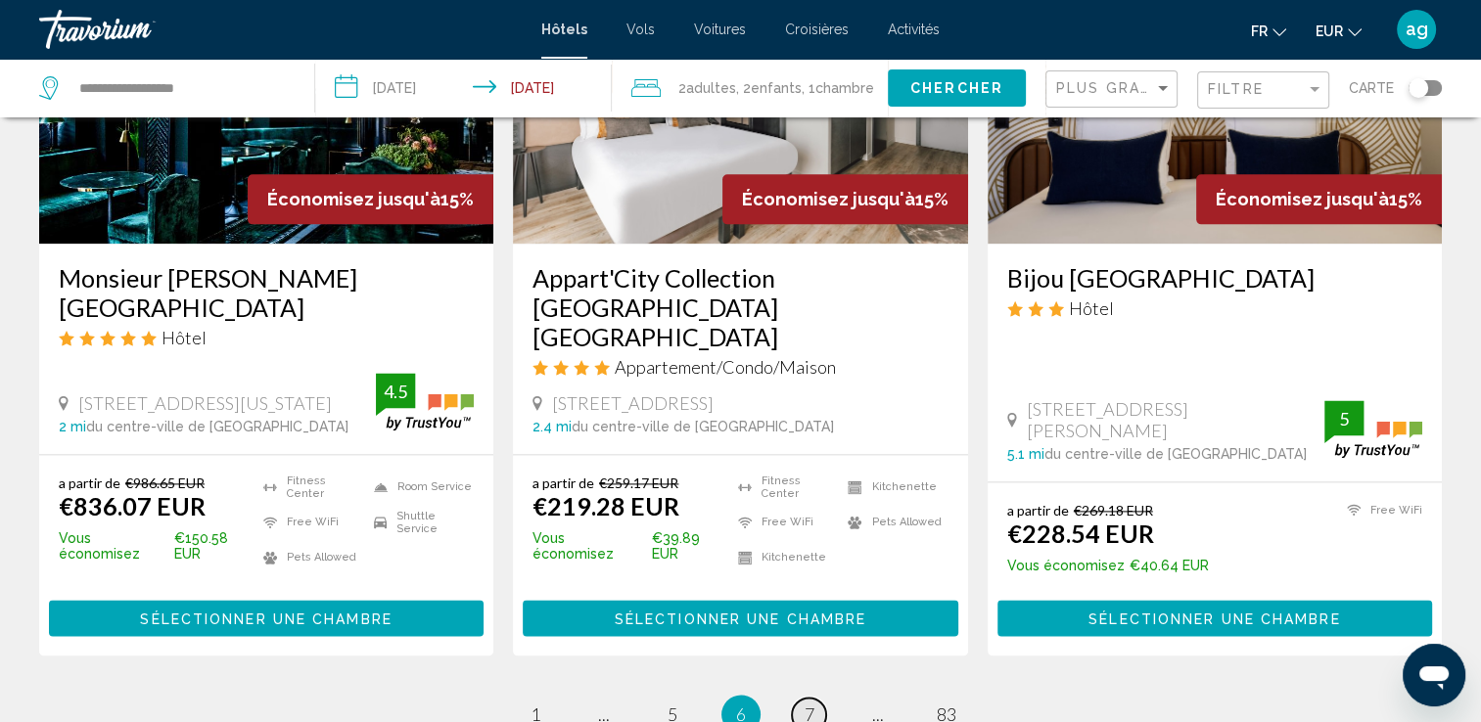
scroll to position [2505, 0]
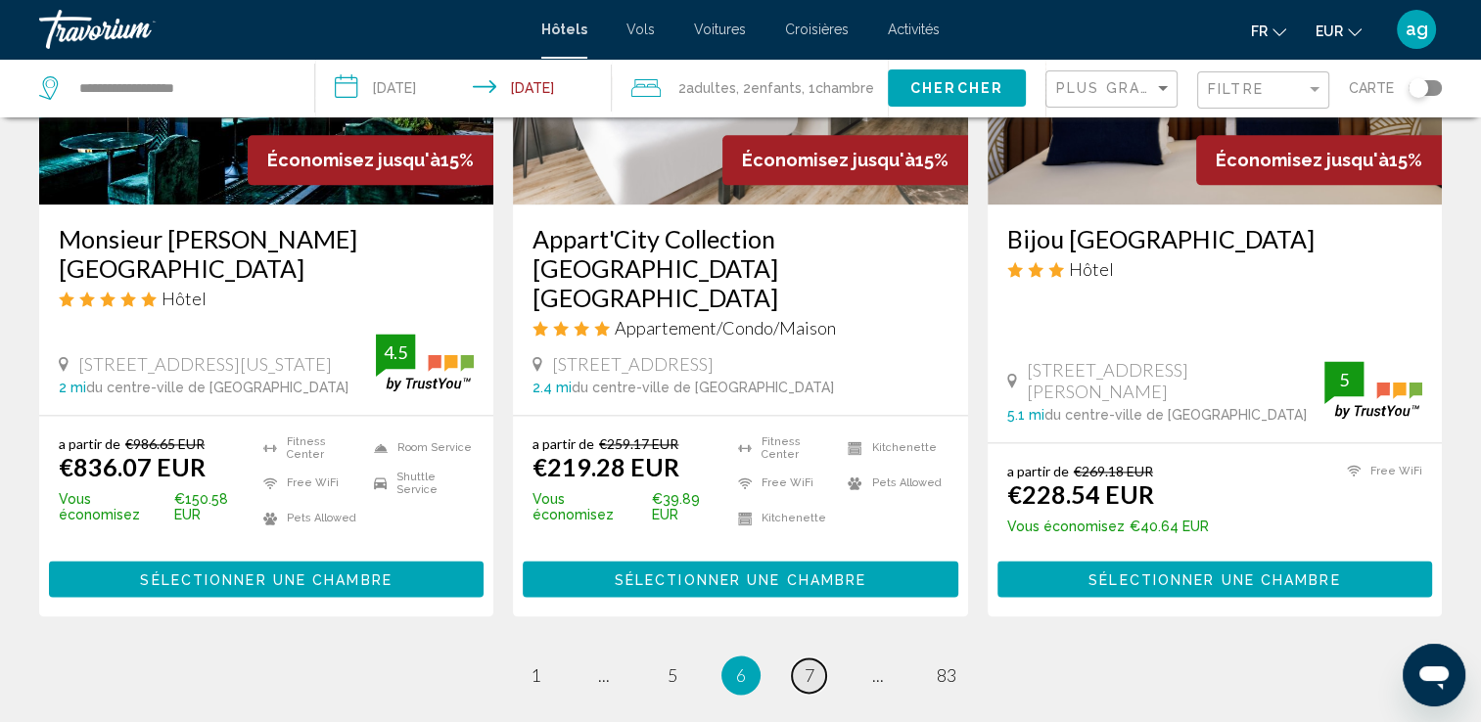
click at [805, 665] on span "7" at bounding box center [809, 676] width 10 height 22
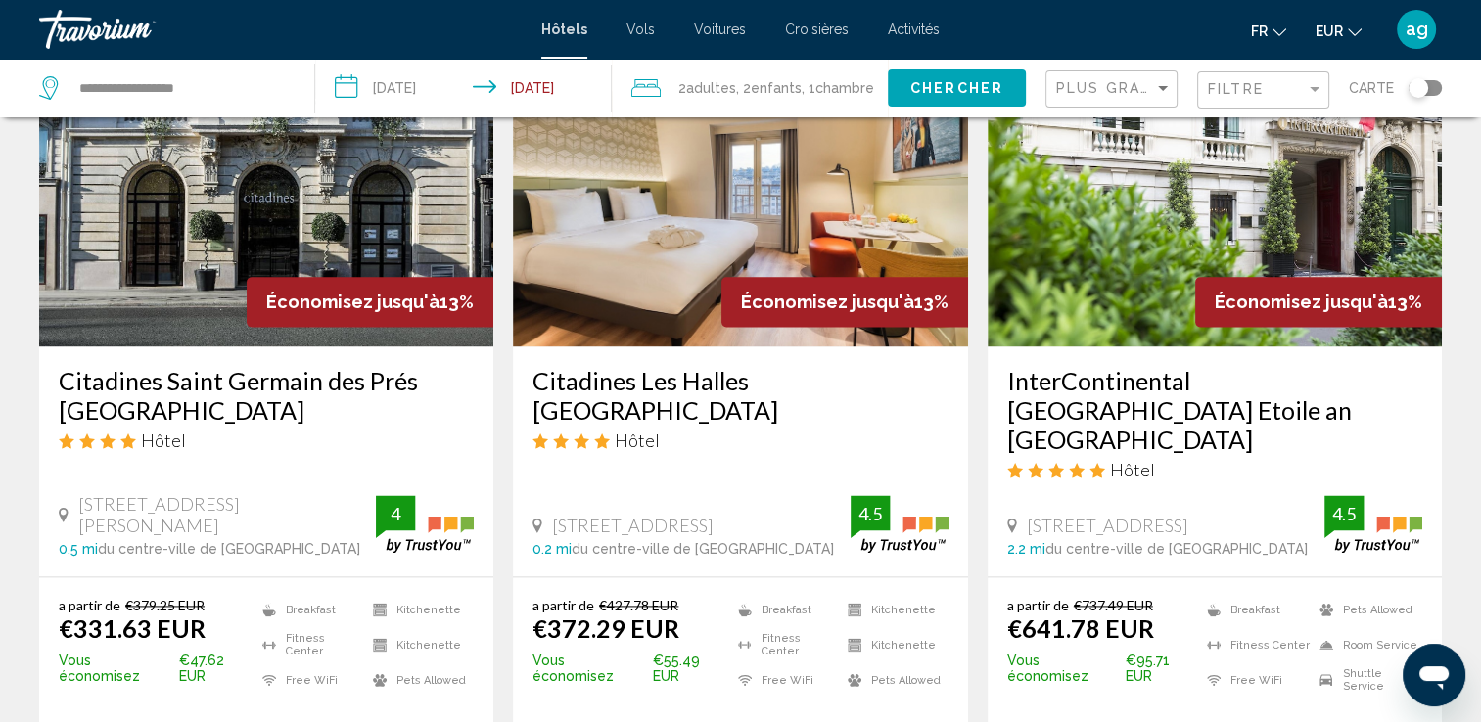
scroll to position [2466, 0]
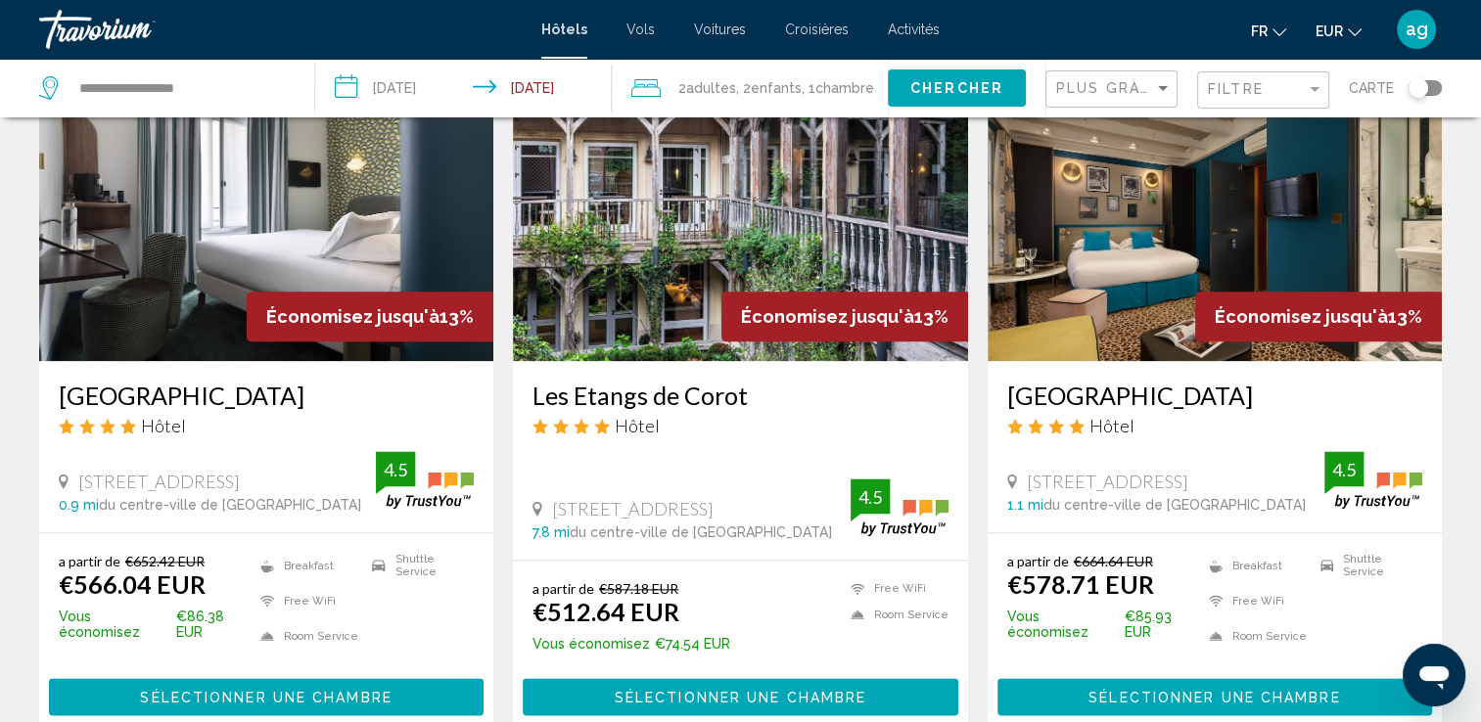
scroll to position [2388, 0]
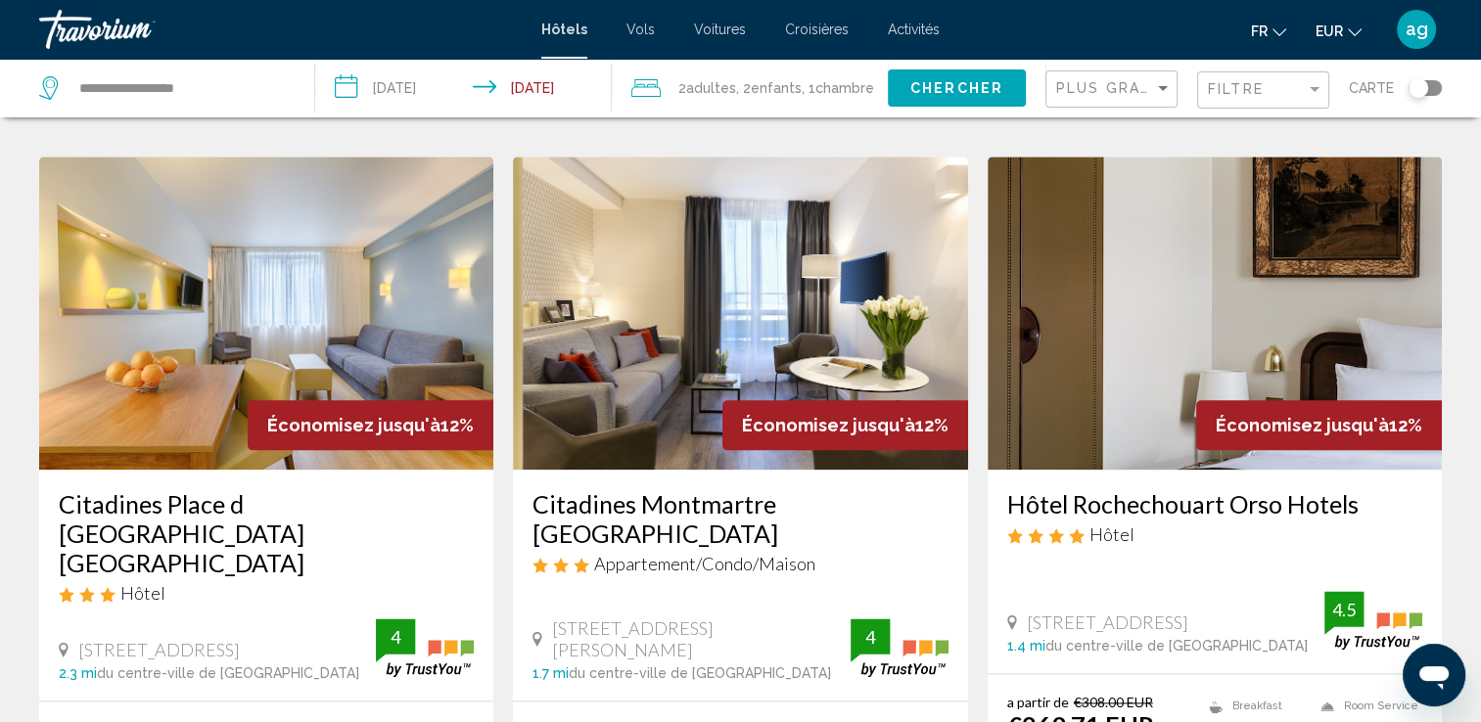
scroll to position [2545, 0]
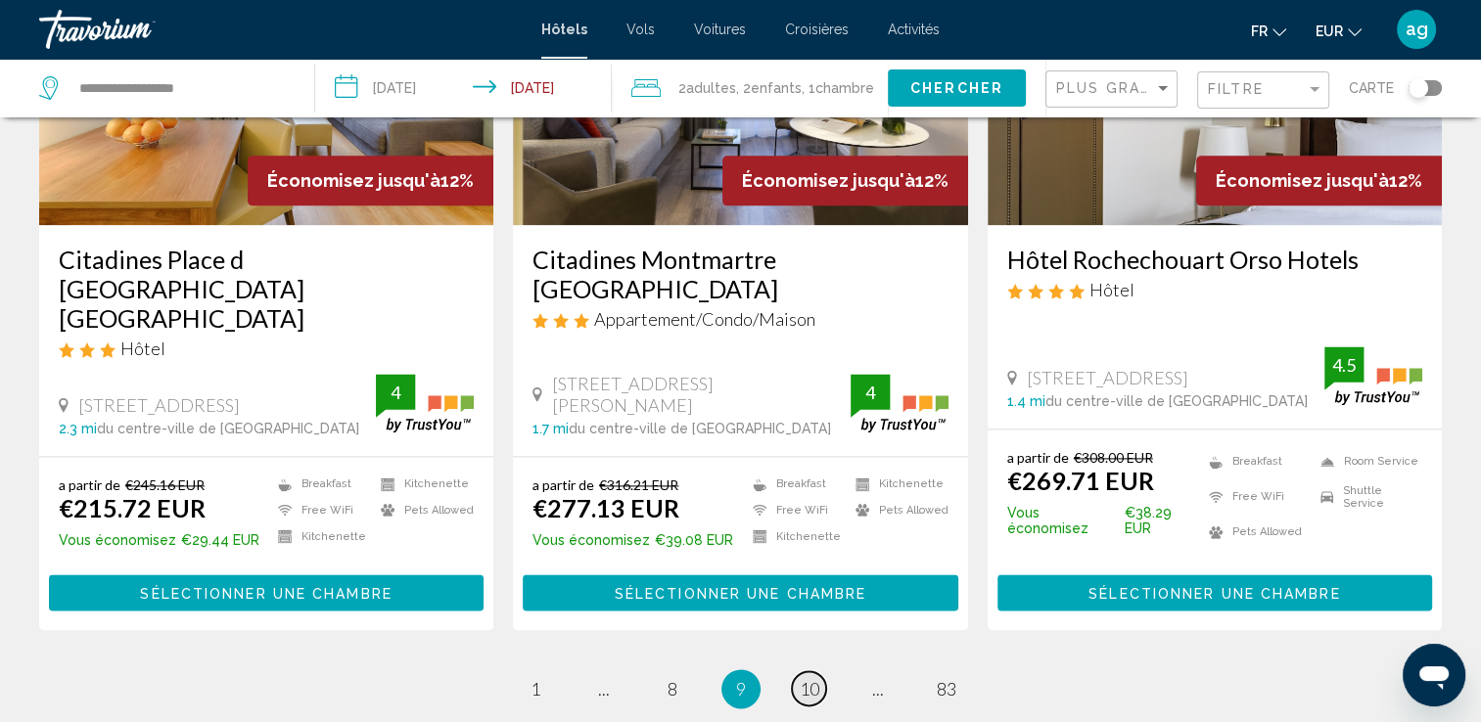
click at [814, 678] on span "10" at bounding box center [810, 689] width 20 height 22
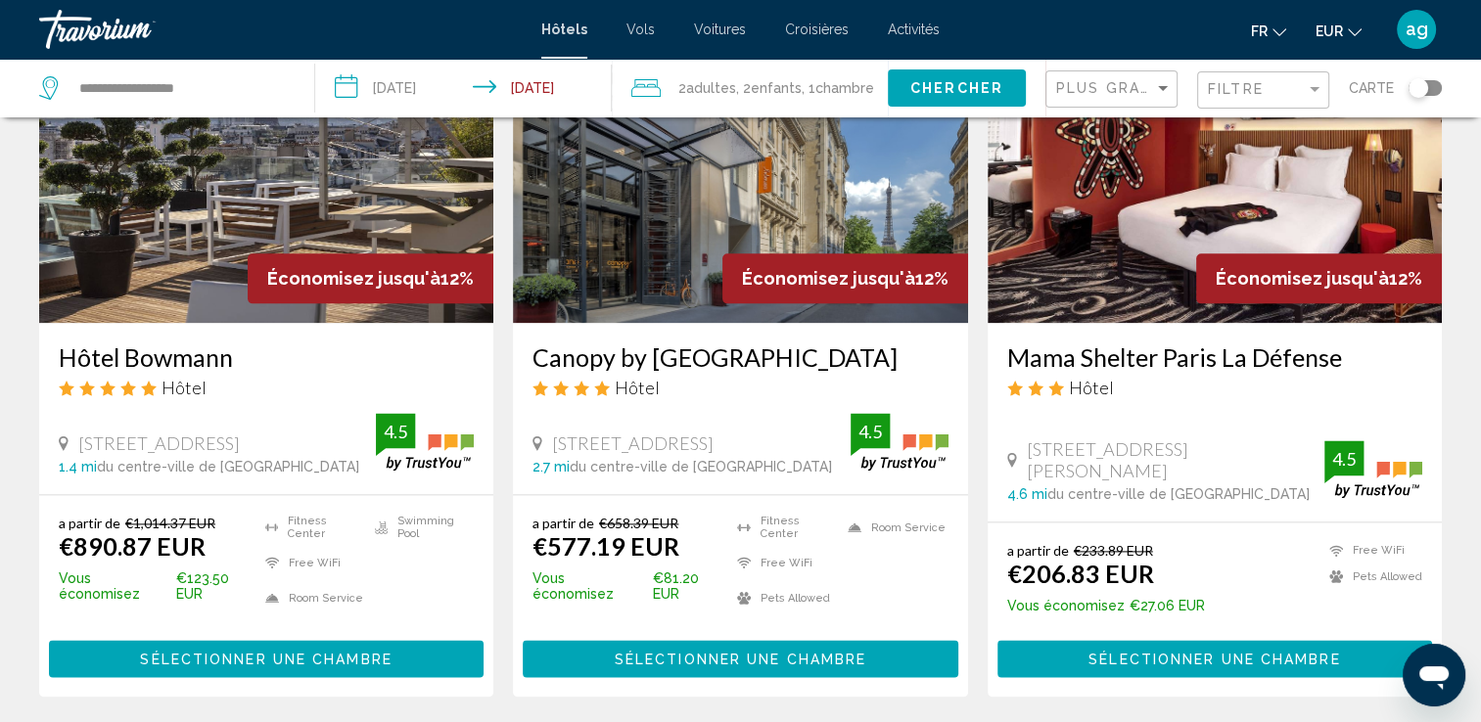
scroll to position [2466, 0]
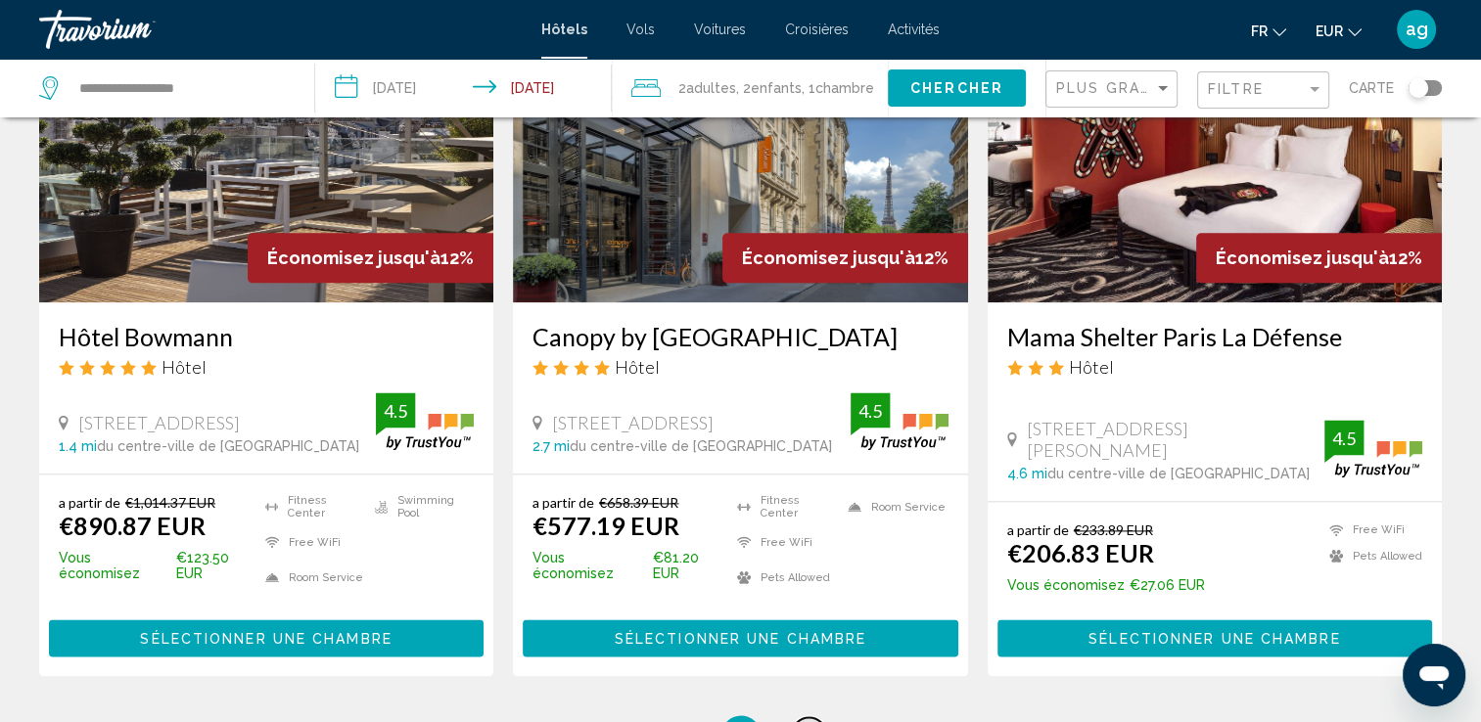
click at [800, 721] on span "11" at bounding box center [810, 735] width 20 height 22
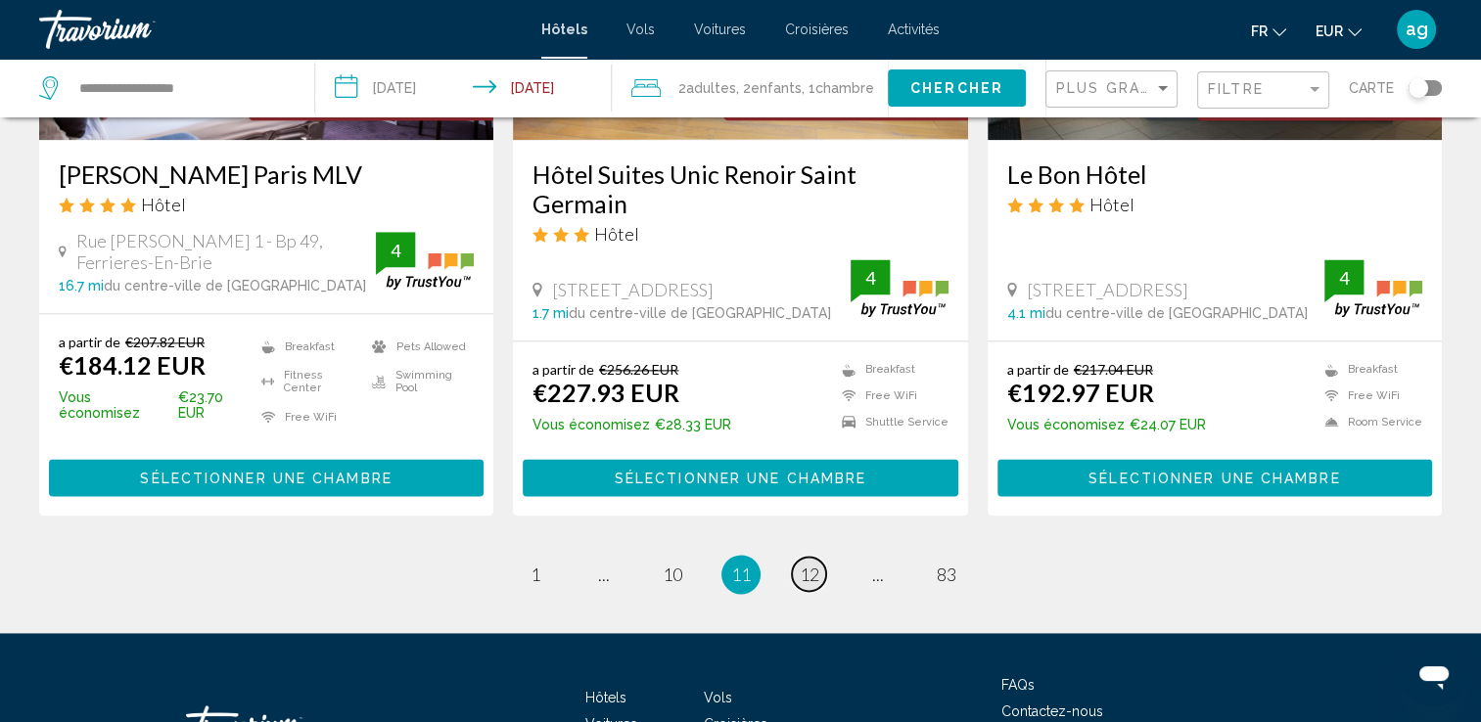
scroll to position [2545, 0]
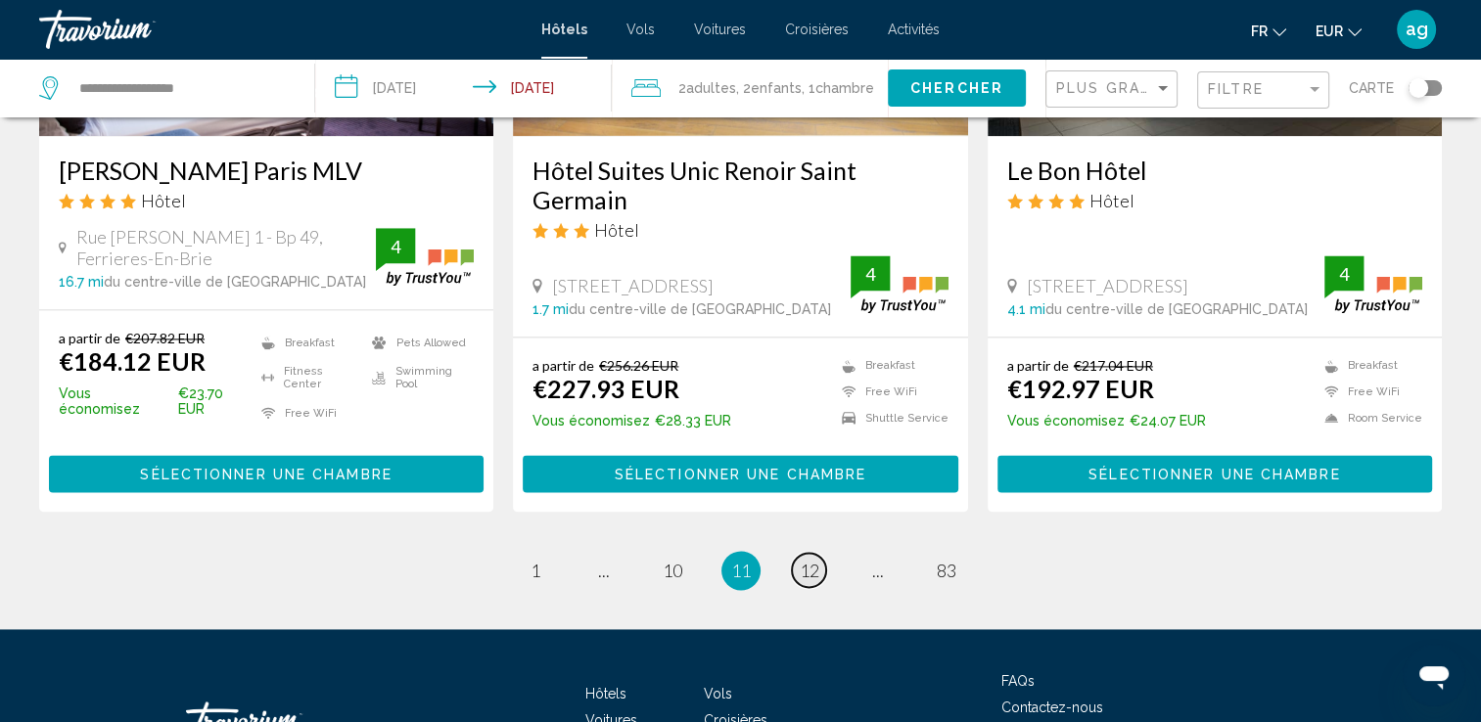
click at [818, 560] on span "12" at bounding box center [810, 571] width 20 height 22
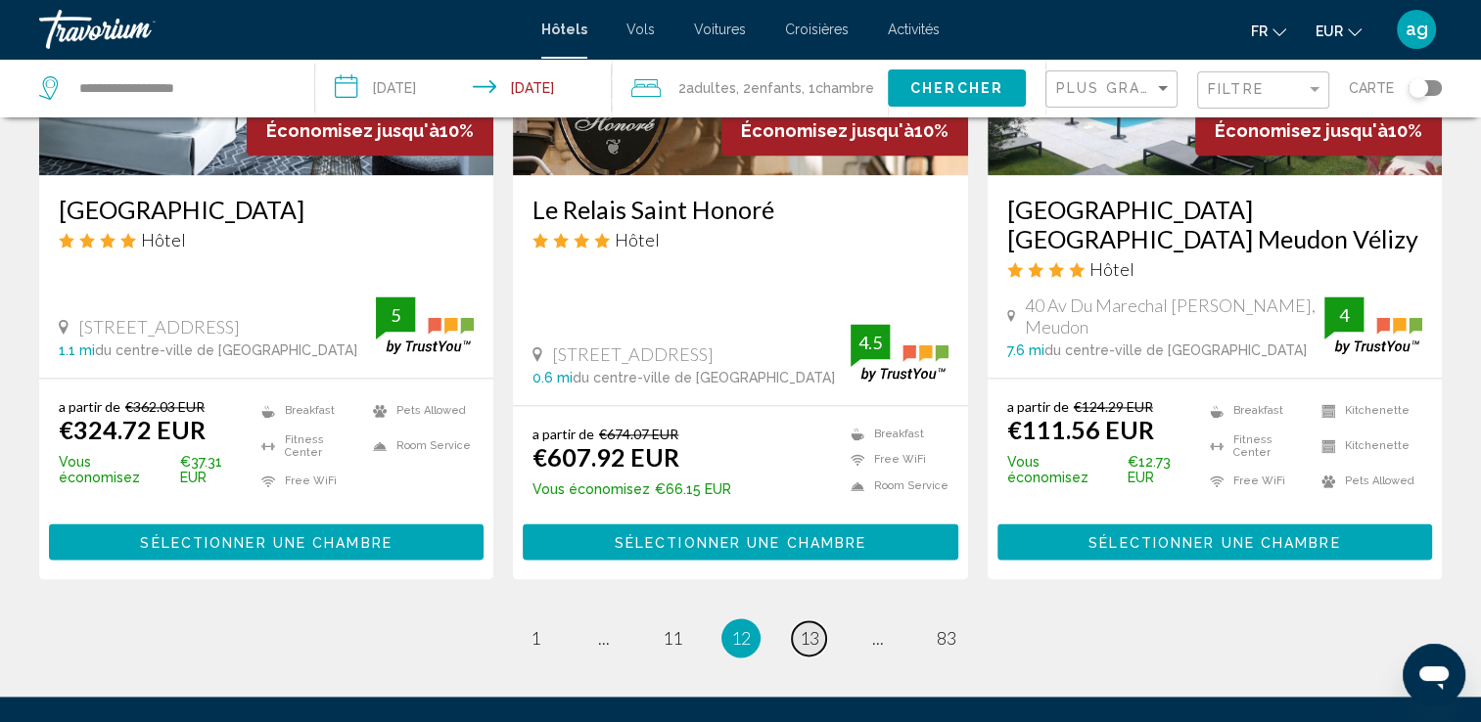
scroll to position [2584, 0]
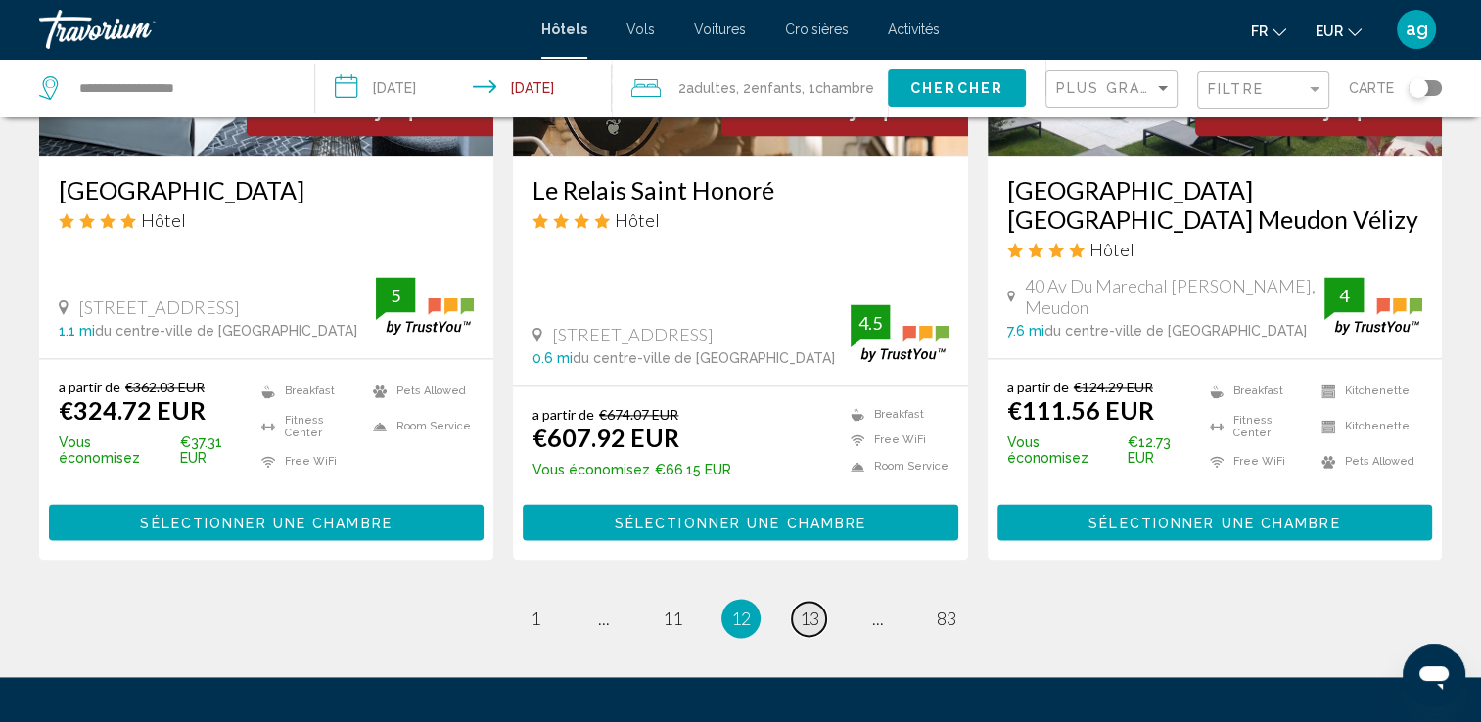
click at [810, 608] on span "13" at bounding box center [810, 619] width 20 height 22
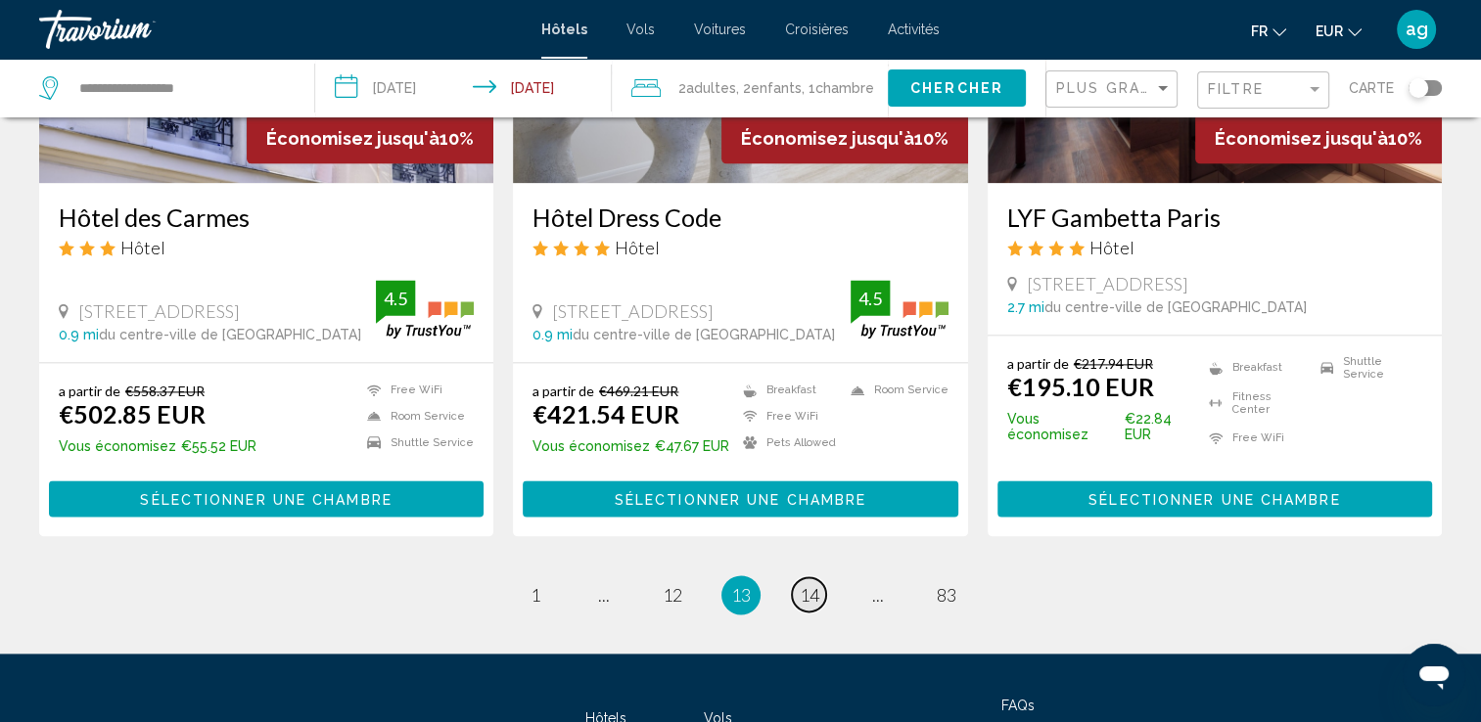
scroll to position [2634, 0]
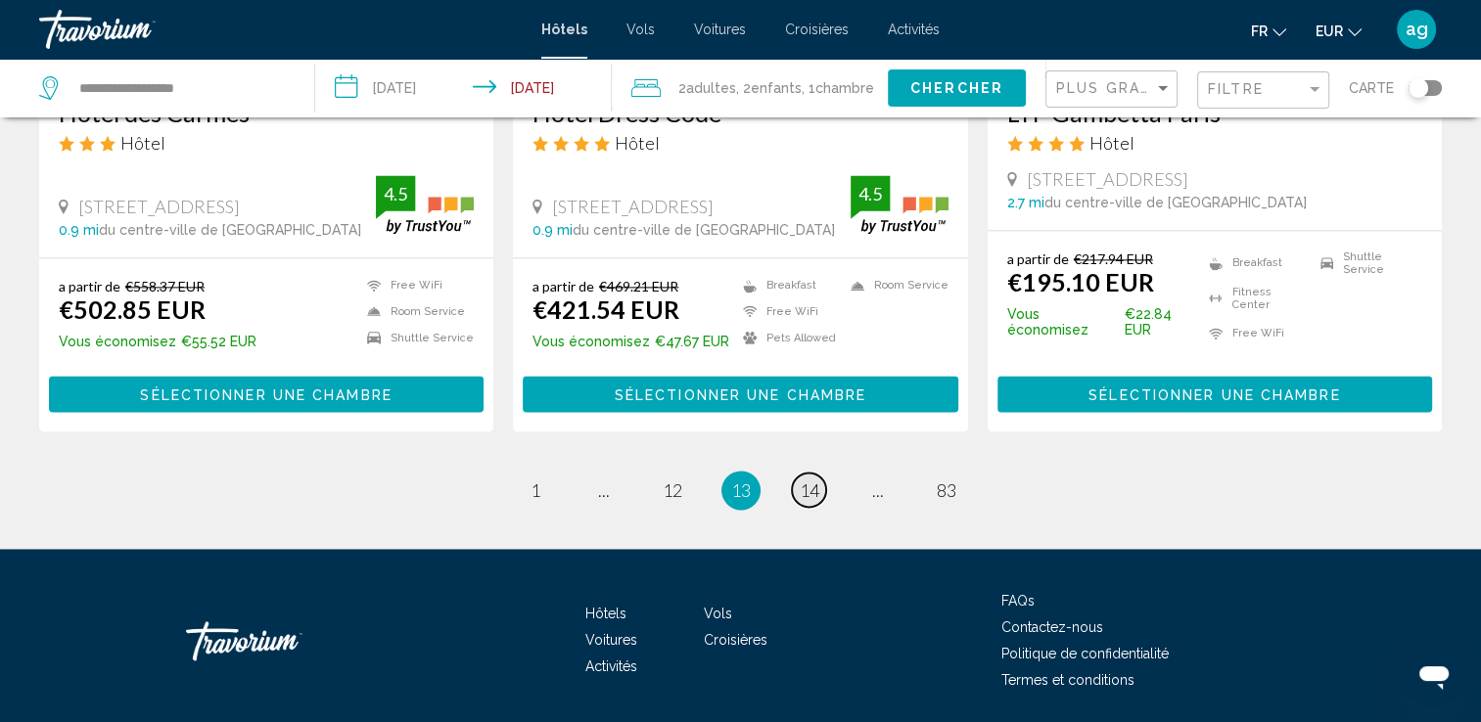
click at [818, 480] on span "14" at bounding box center [810, 491] width 20 height 22
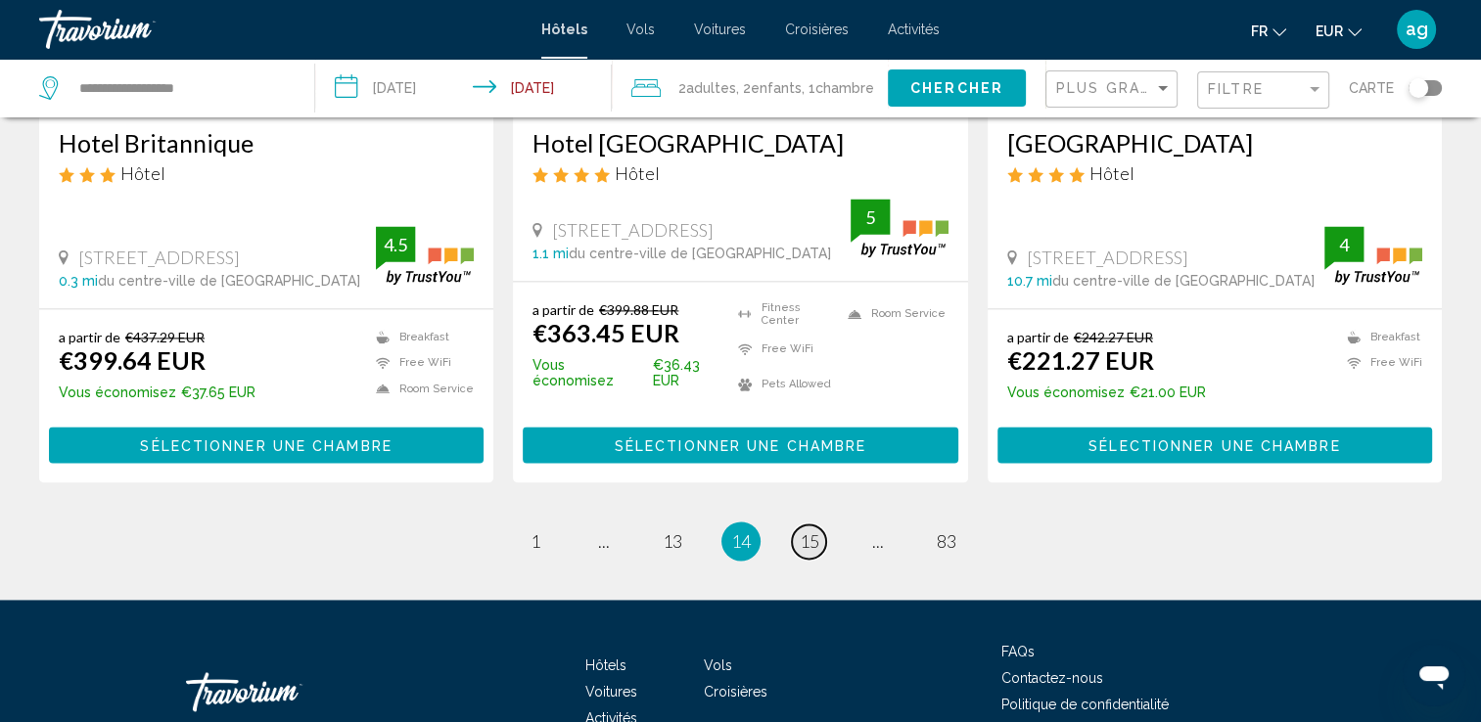
scroll to position [2603, 0]
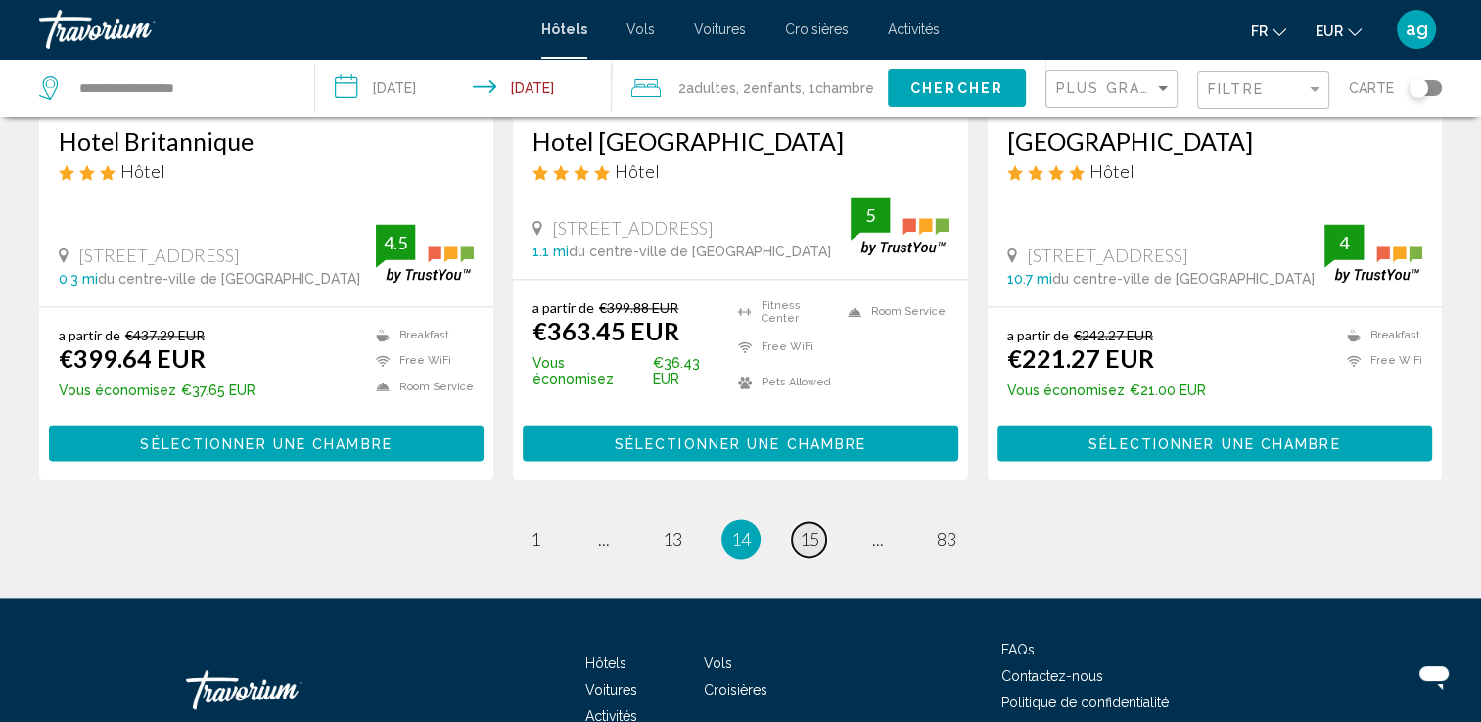
click at [818, 528] on span "15" at bounding box center [810, 539] width 20 height 22
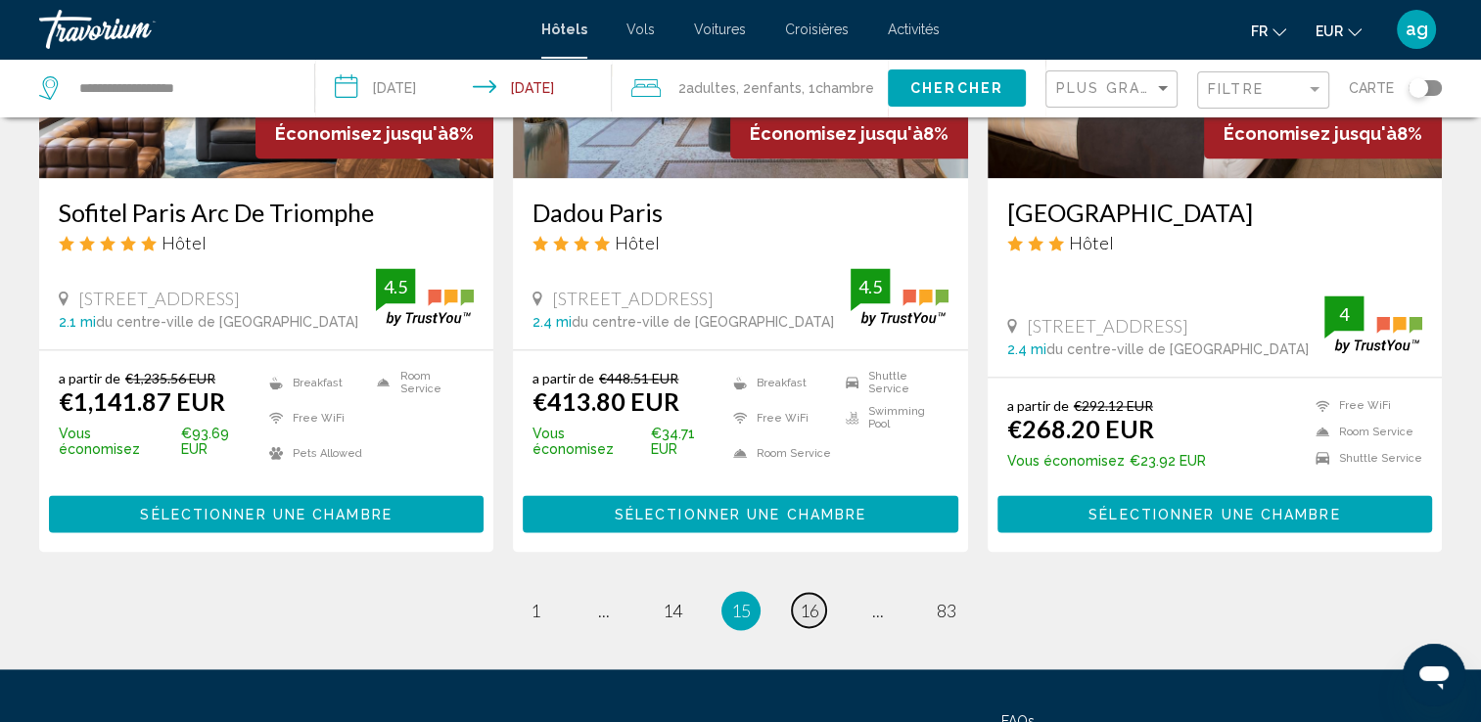
scroll to position [2623, 0]
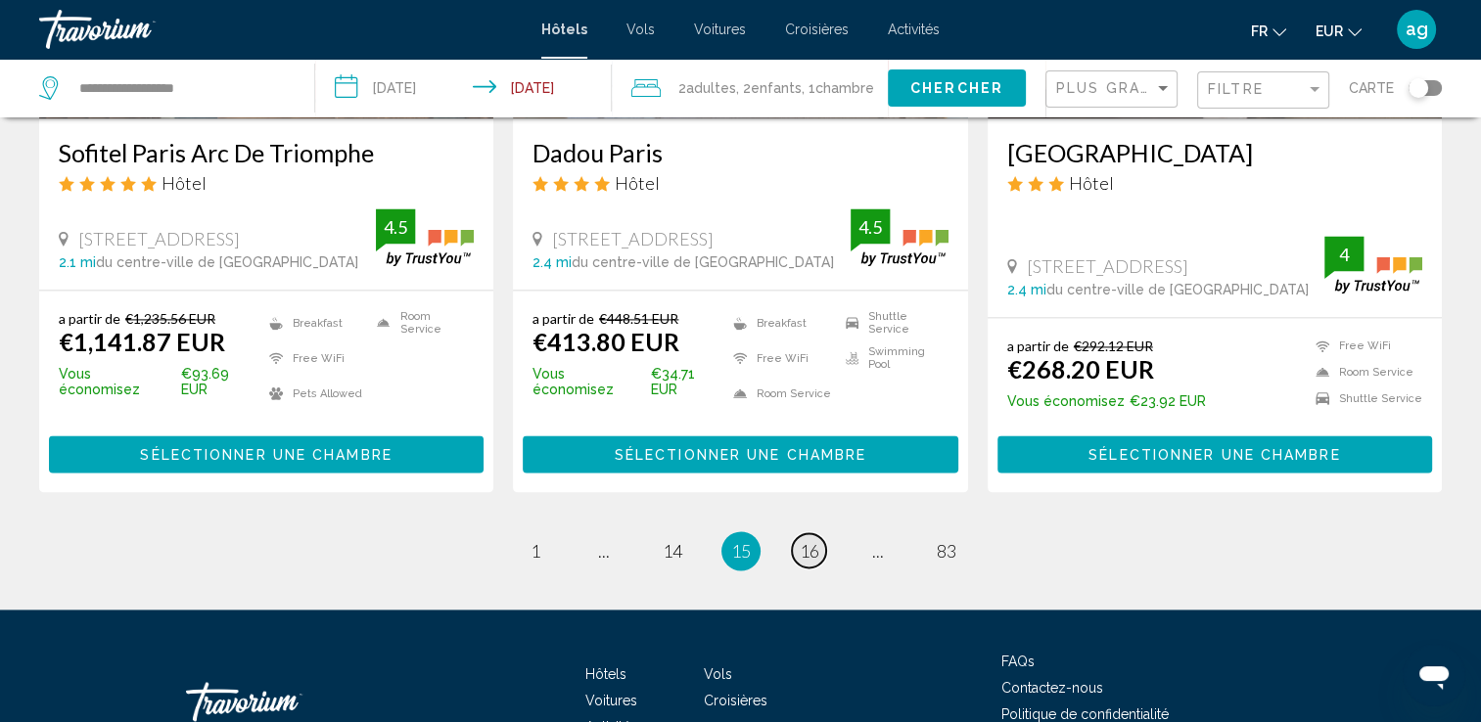
click at [795, 533] on link "page 16" at bounding box center [809, 550] width 34 height 34
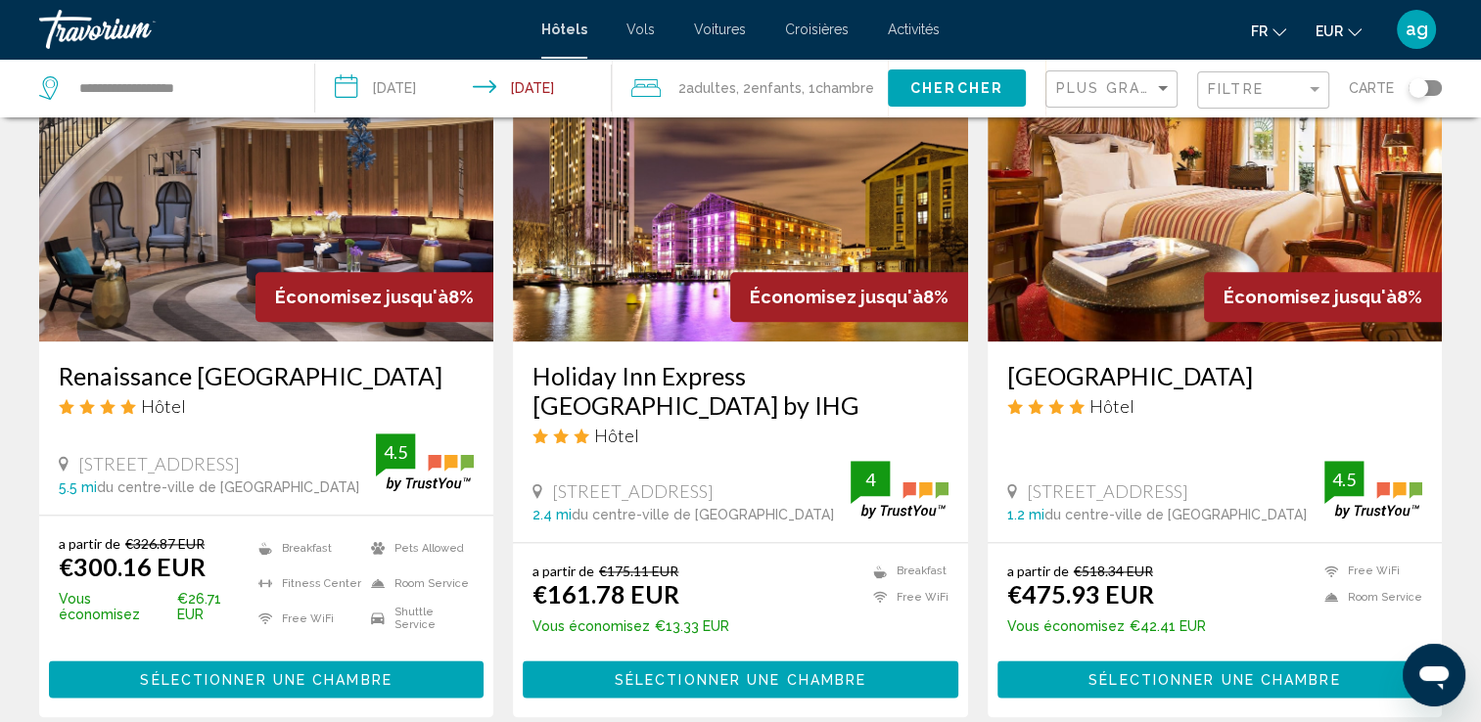
scroll to position [2388, 0]
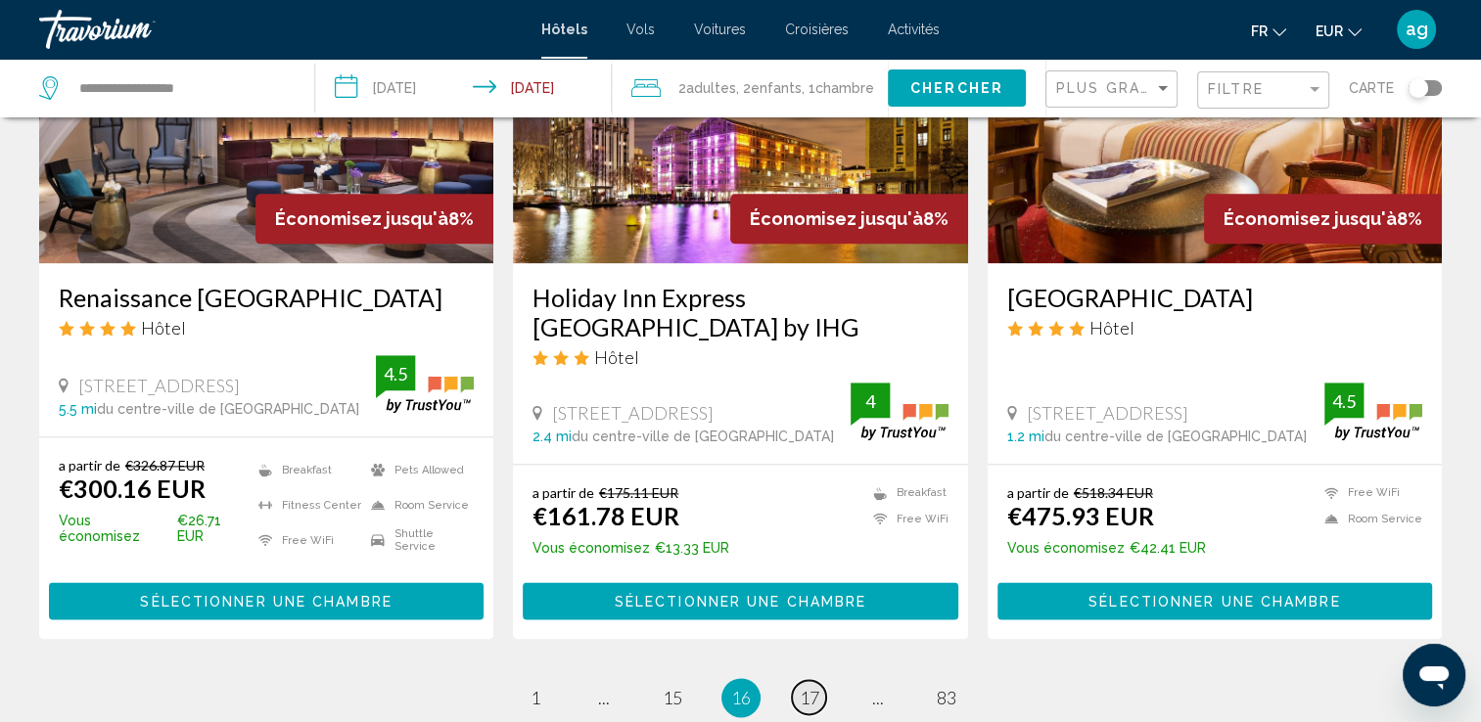
click at [796, 680] on link "page 17" at bounding box center [809, 697] width 34 height 34
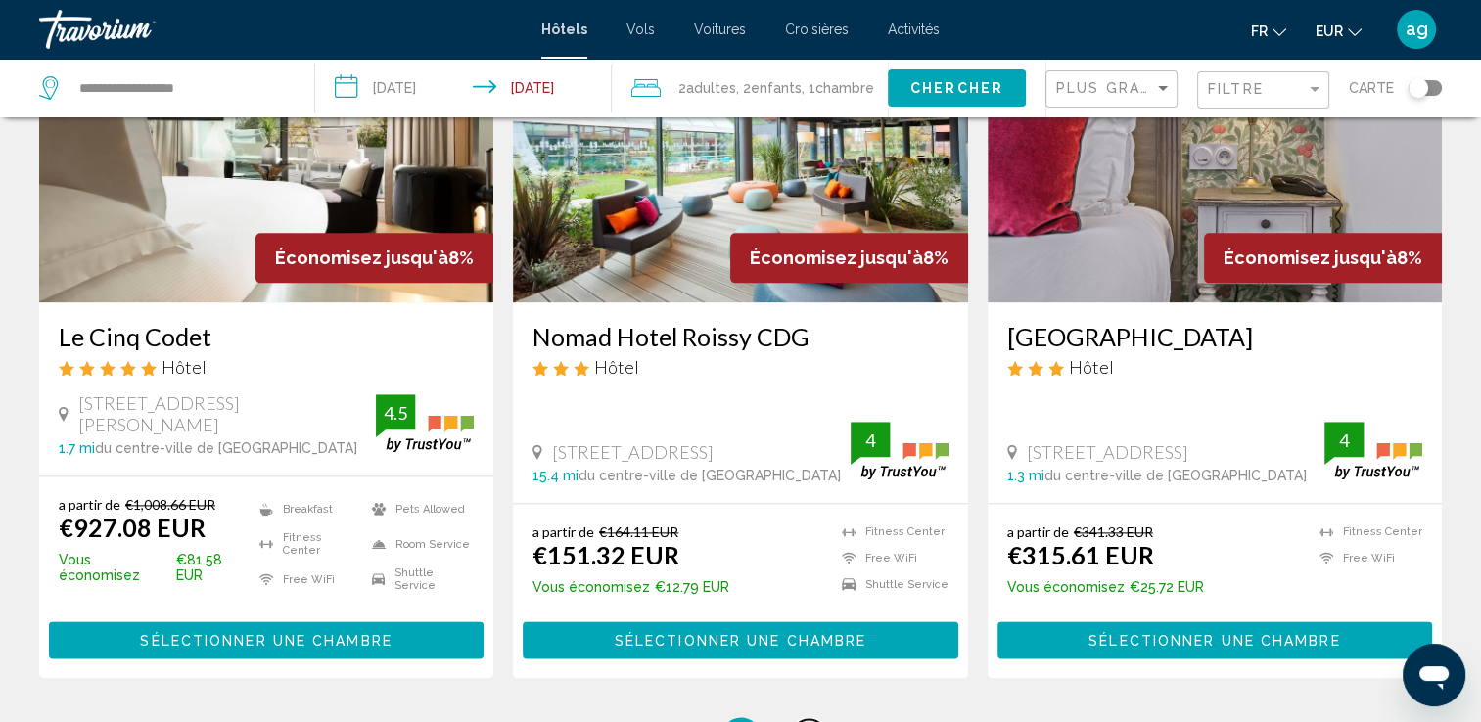
scroll to position [2388, 0]
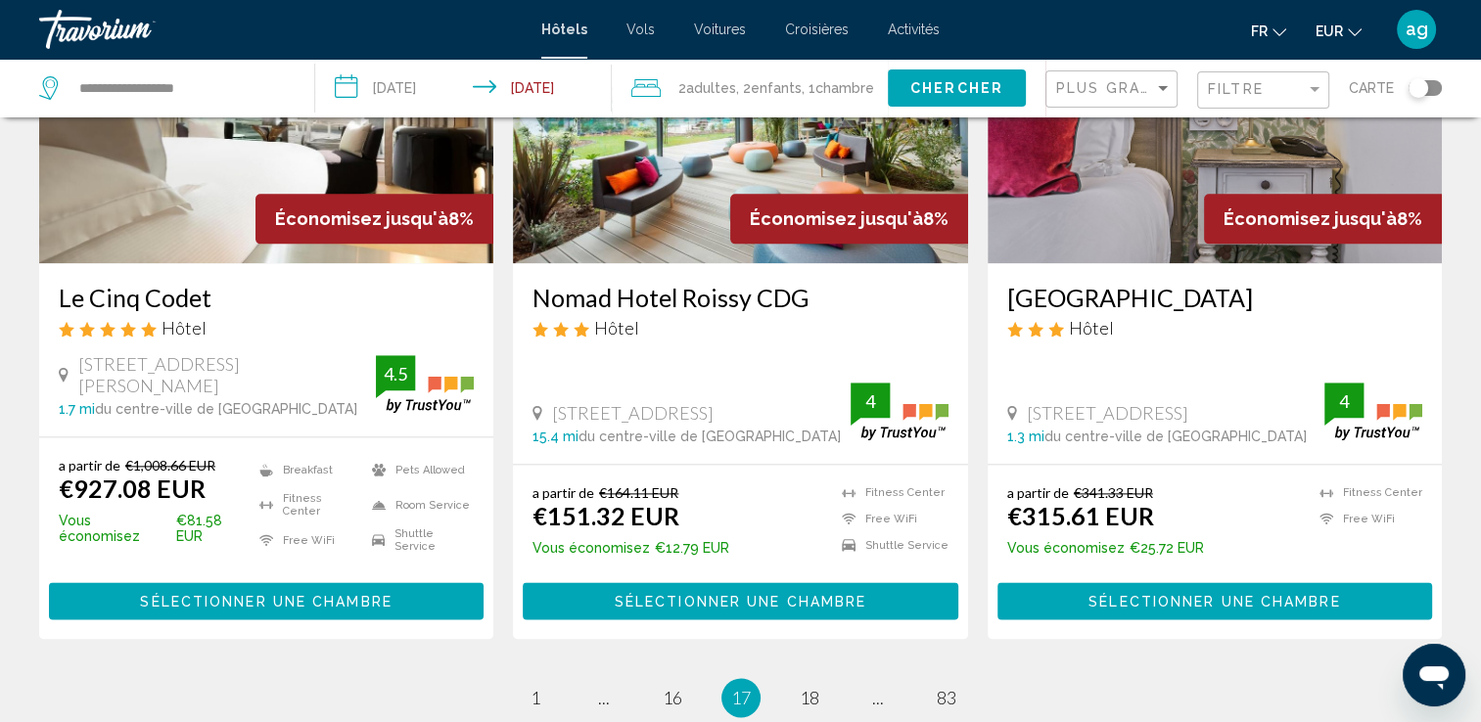
click at [983, 678] on ul "17 / 83 page 1 page ... page 16 You're on page 17 page 18 page ... page 83" at bounding box center [740, 697] width 1402 height 39
click at [810, 687] on span "18" at bounding box center [810, 698] width 20 height 22
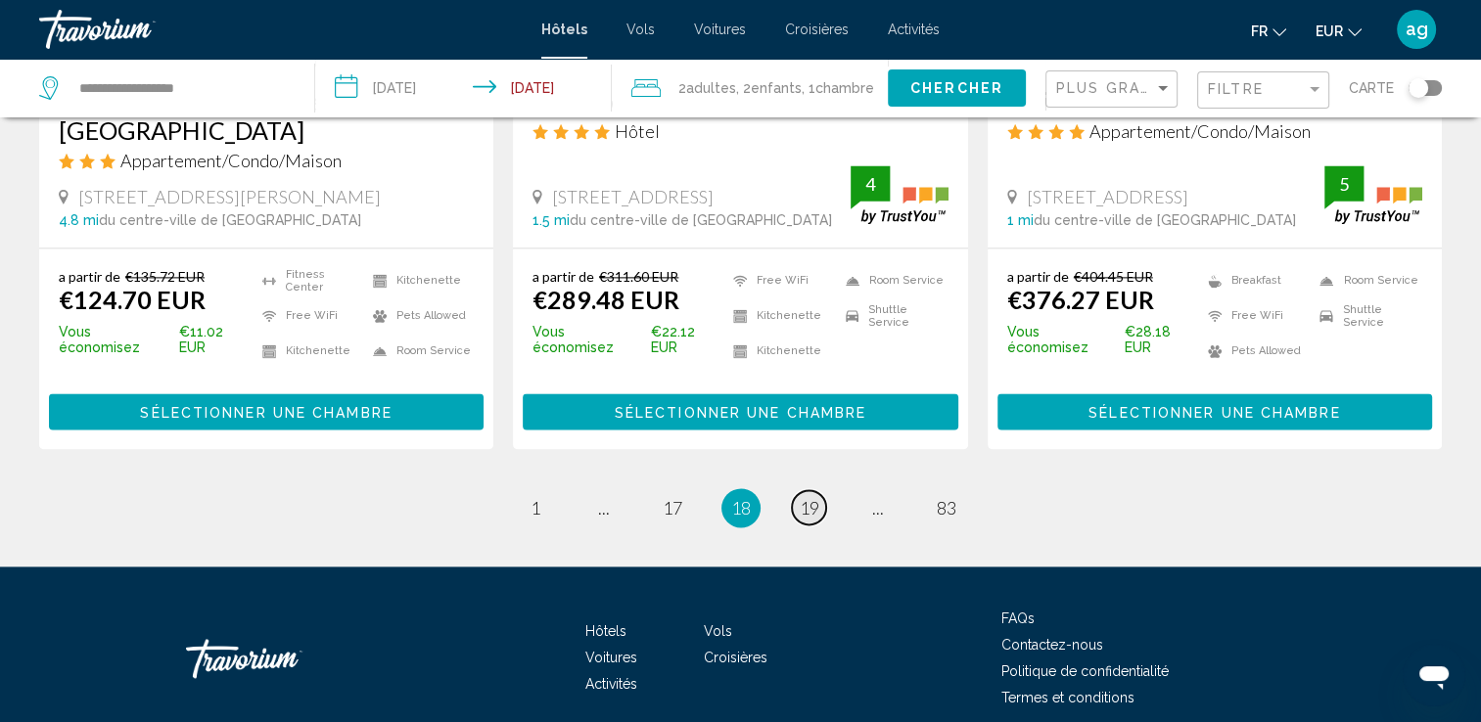
scroll to position [2623, 0]
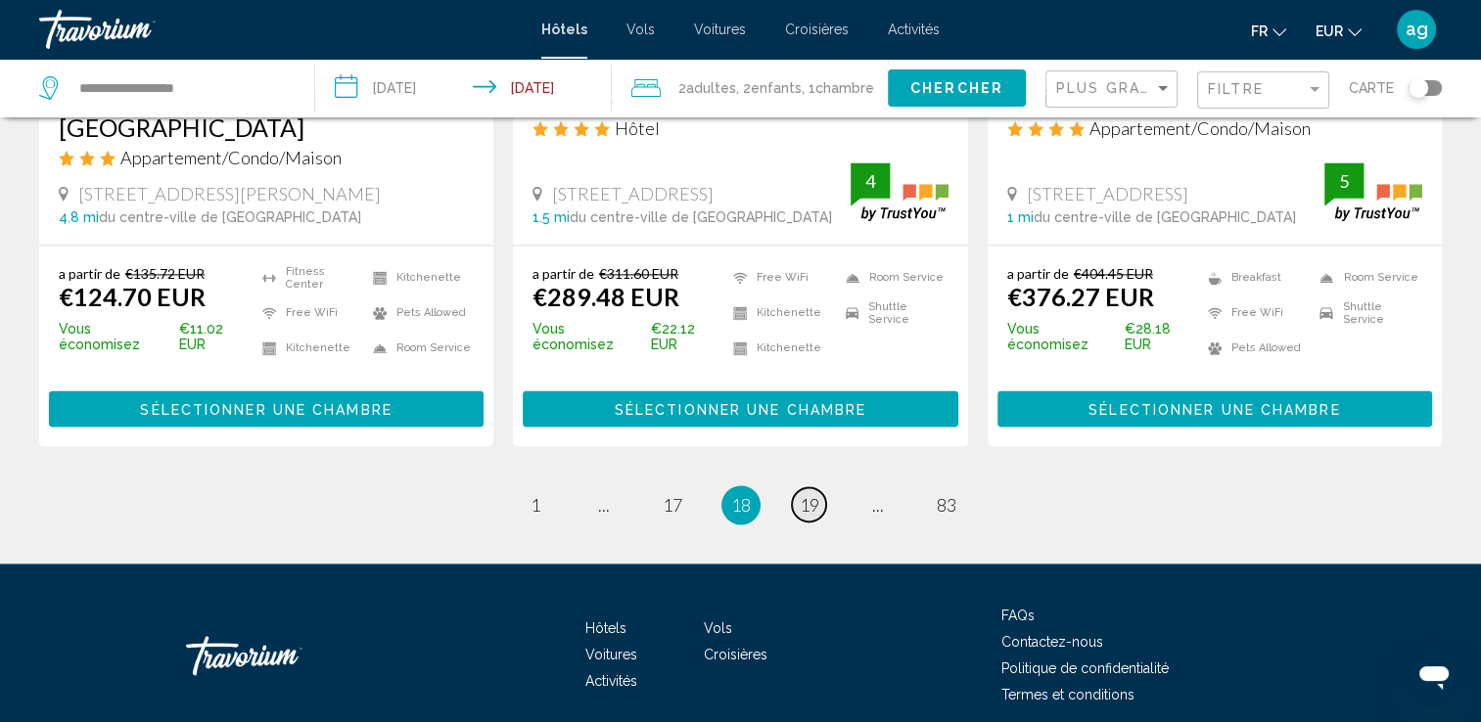
click at [811, 494] on span "19" at bounding box center [810, 505] width 20 height 22
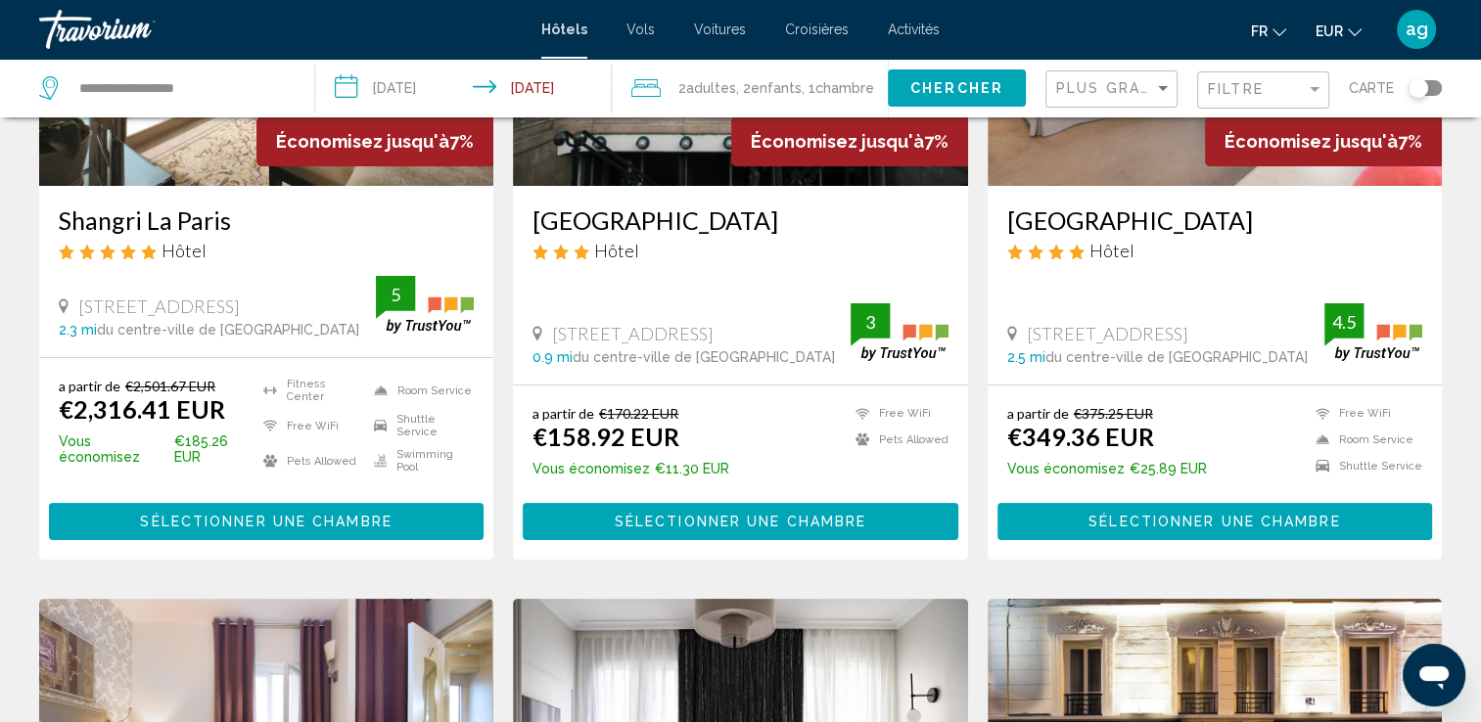
scroll to position [352, 0]
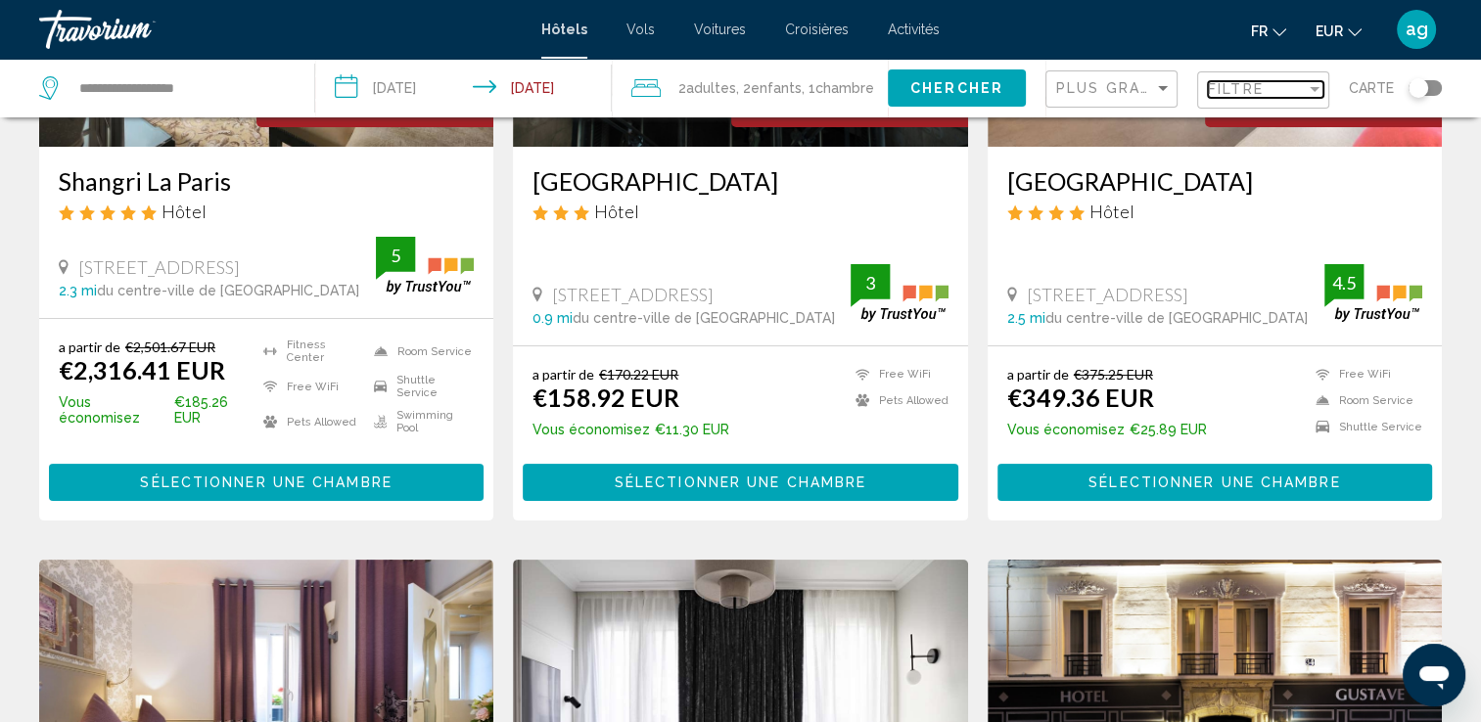
click at [1263, 93] on span "Filtre" at bounding box center [1236, 89] width 56 height 16
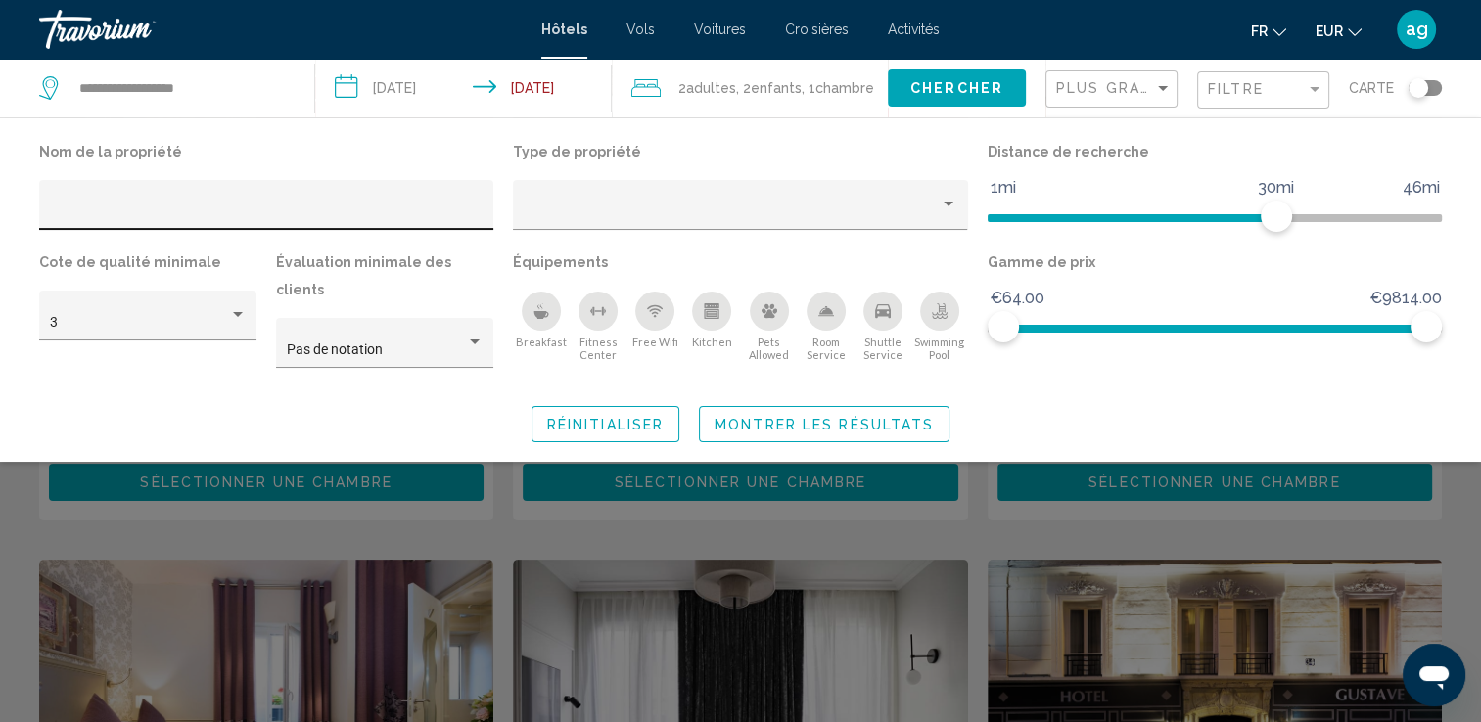
click at [279, 196] on div "Hotel Filters" at bounding box center [267, 211] width 434 height 40
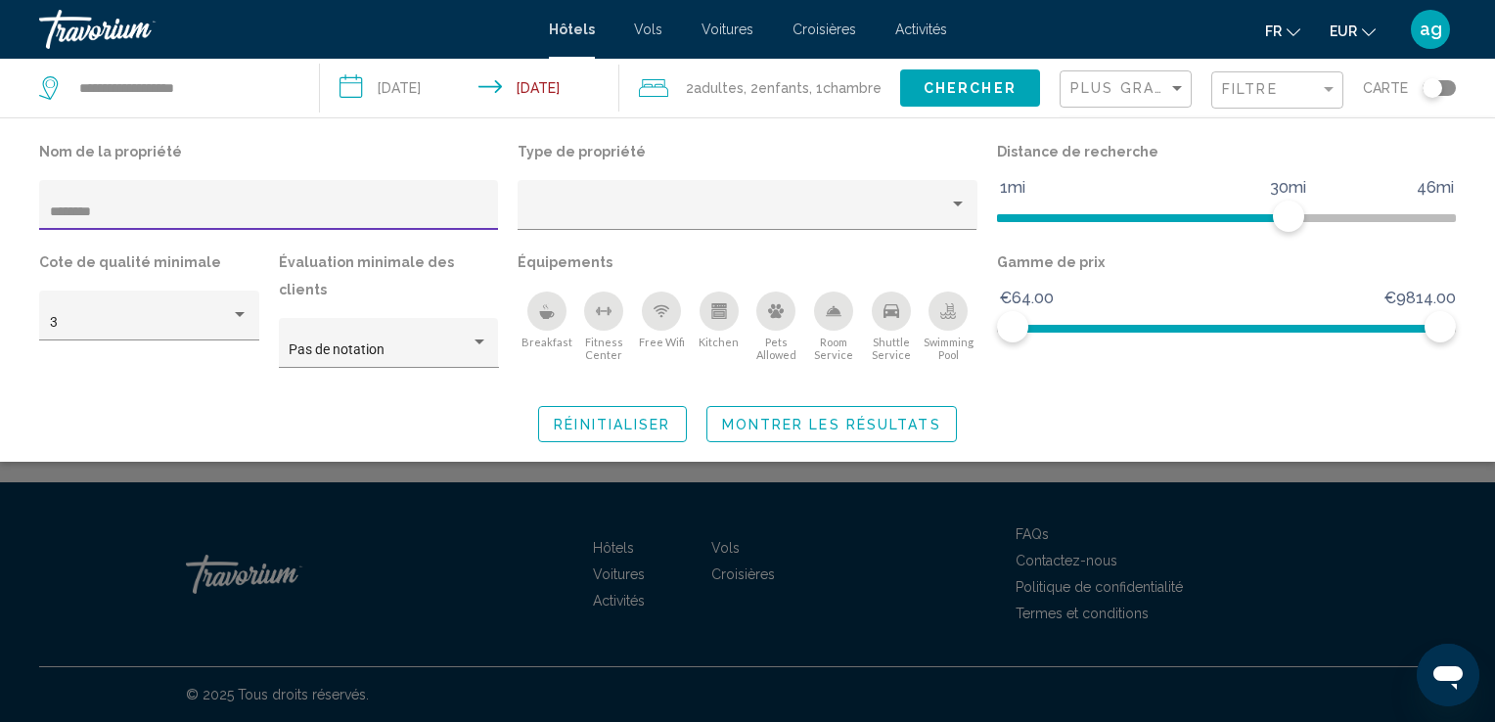
type input "********"
click at [724, 406] on button "Montrer les résultats" at bounding box center [832, 424] width 251 height 36
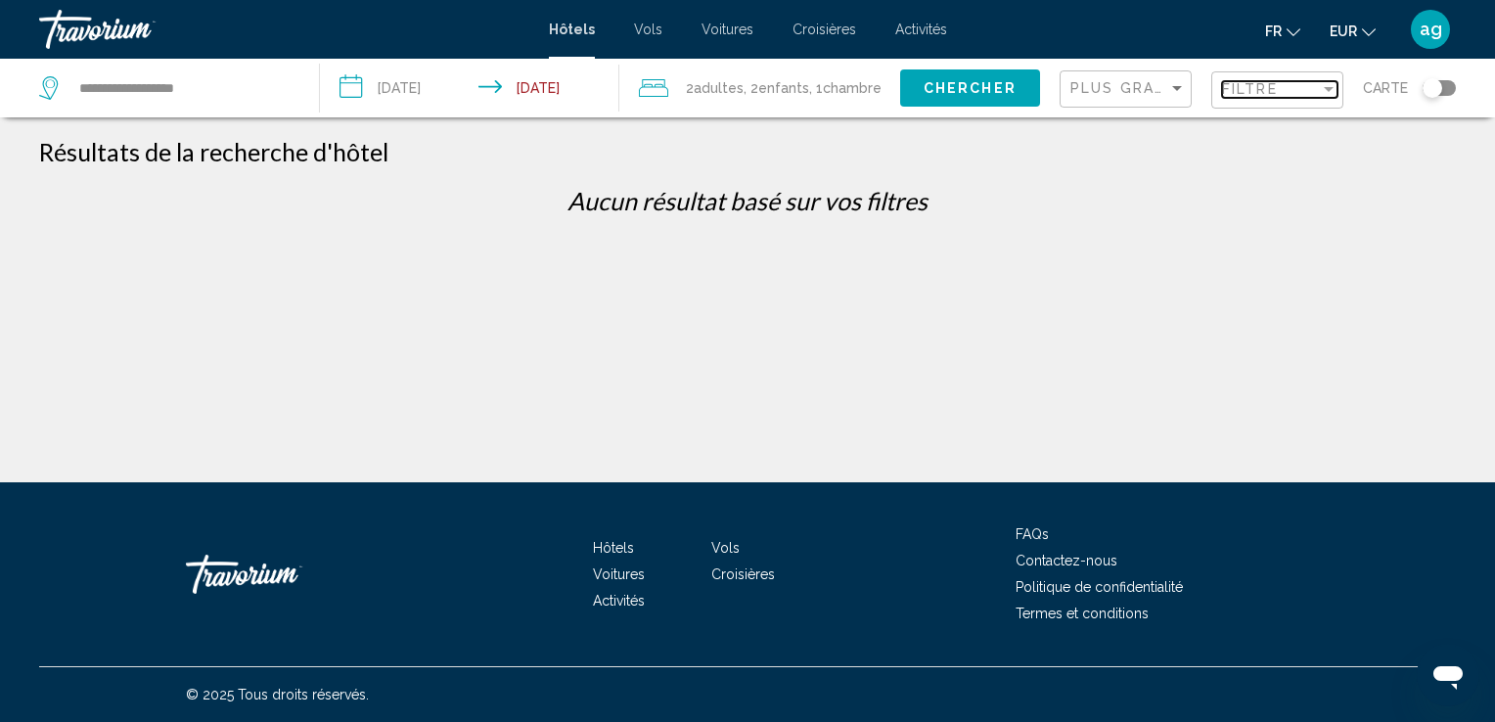
click at [1290, 84] on div "Filtre" at bounding box center [1271, 89] width 98 height 16
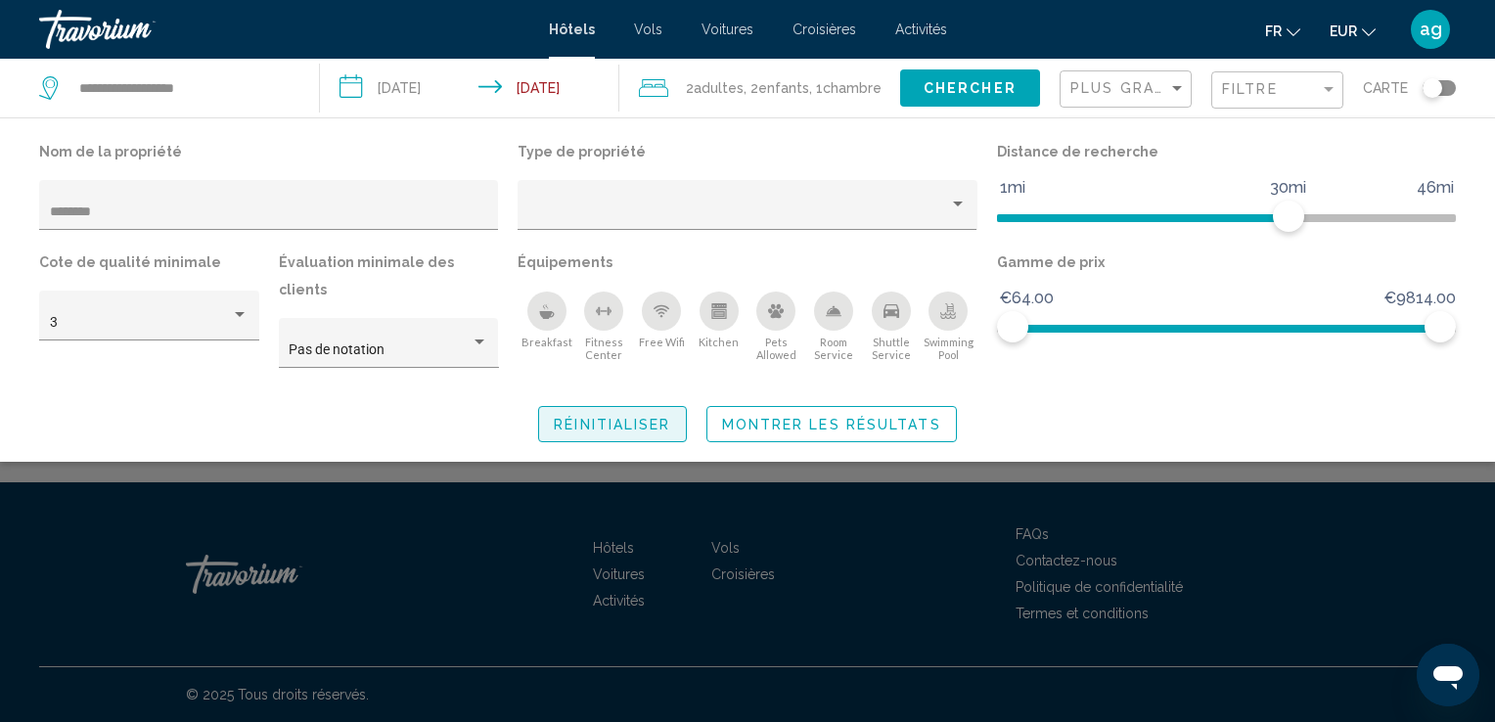
click at [581, 414] on button "Réinitialiser" at bounding box center [612, 424] width 148 height 36
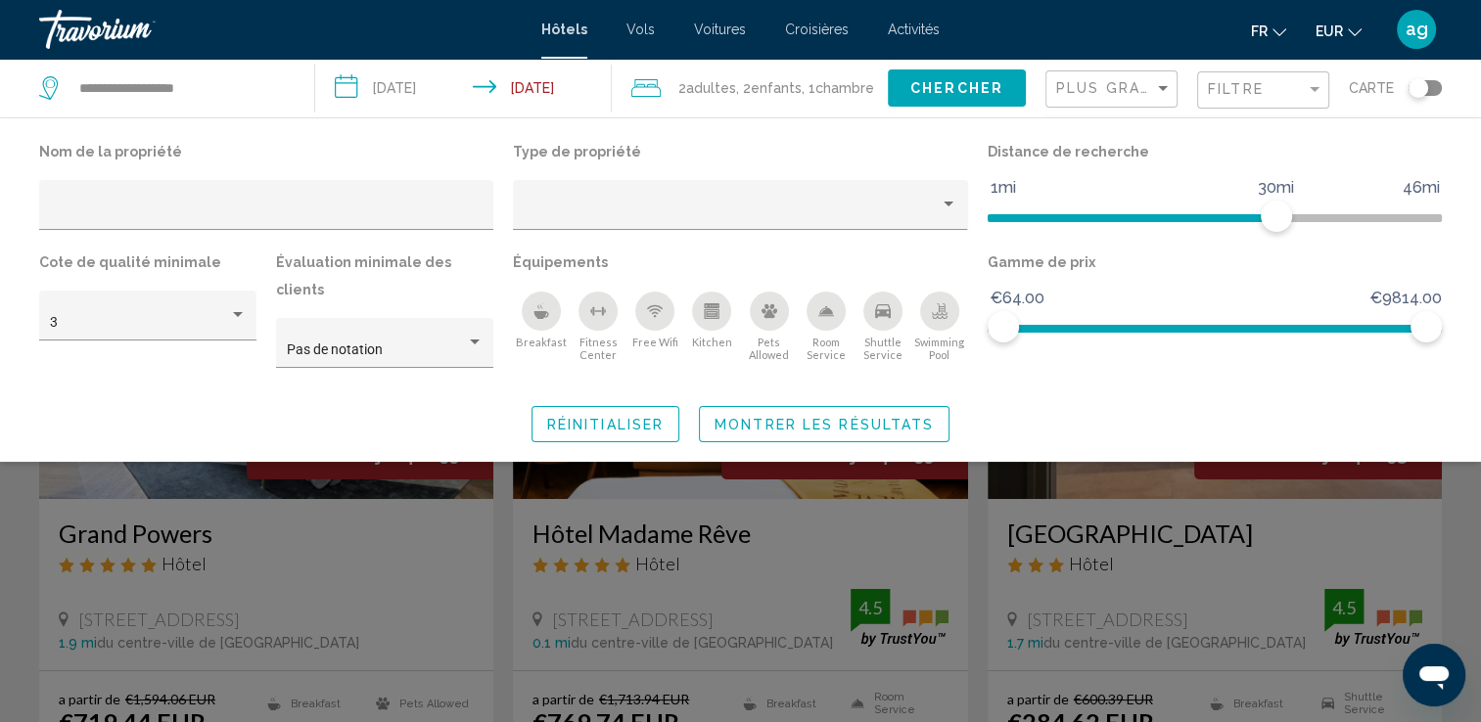
click at [1466, 512] on div "Search widget" at bounding box center [740, 508] width 1481 height 429
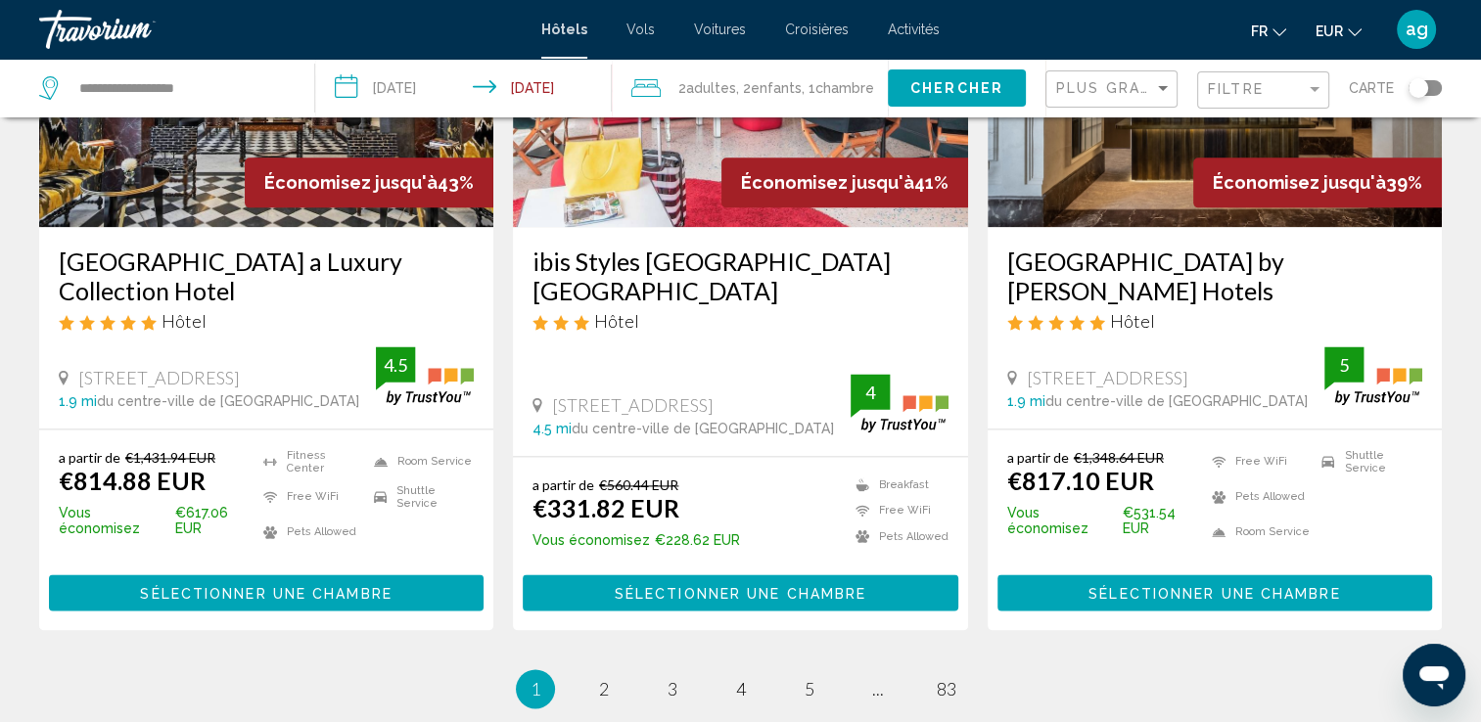
scroll to position [2505, 0]
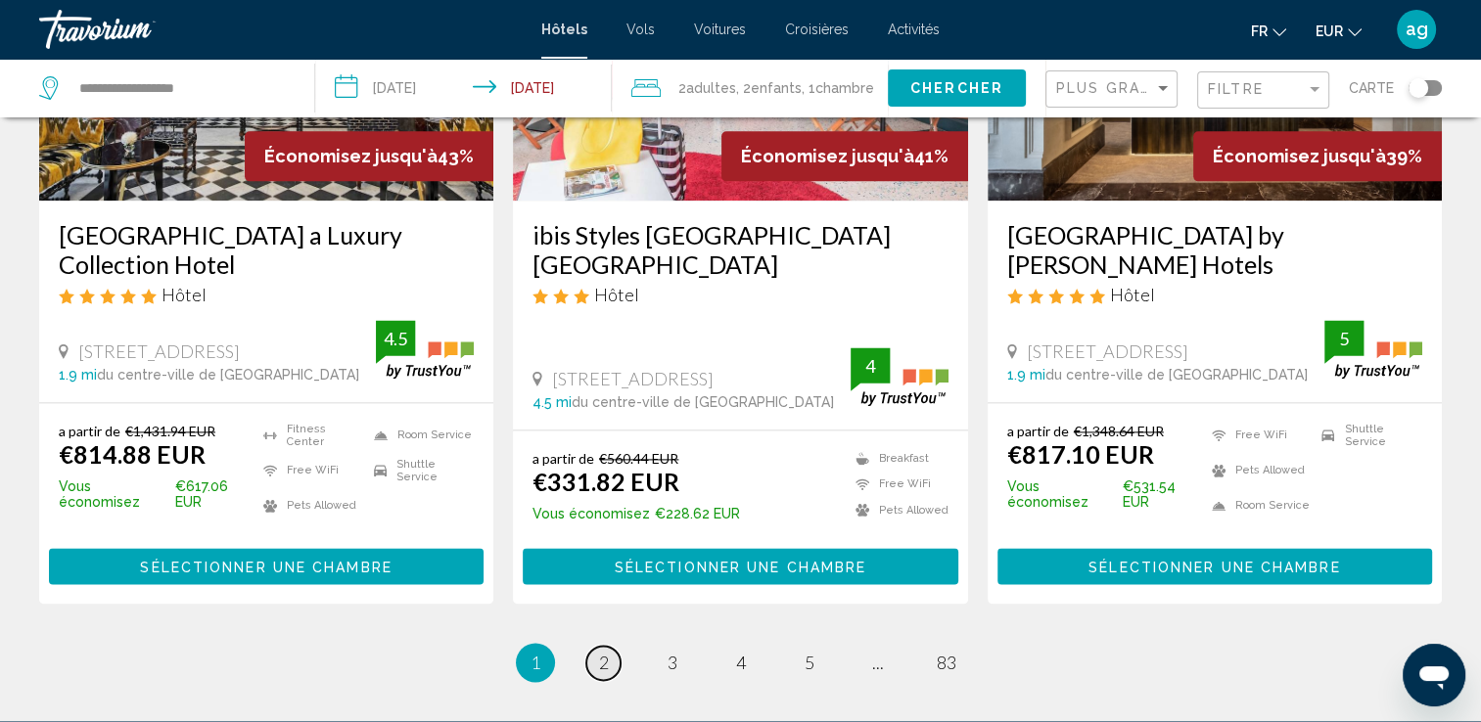
click at [609, 646] on link "page 2" at bounding box center [603, 663] width 34 height 34
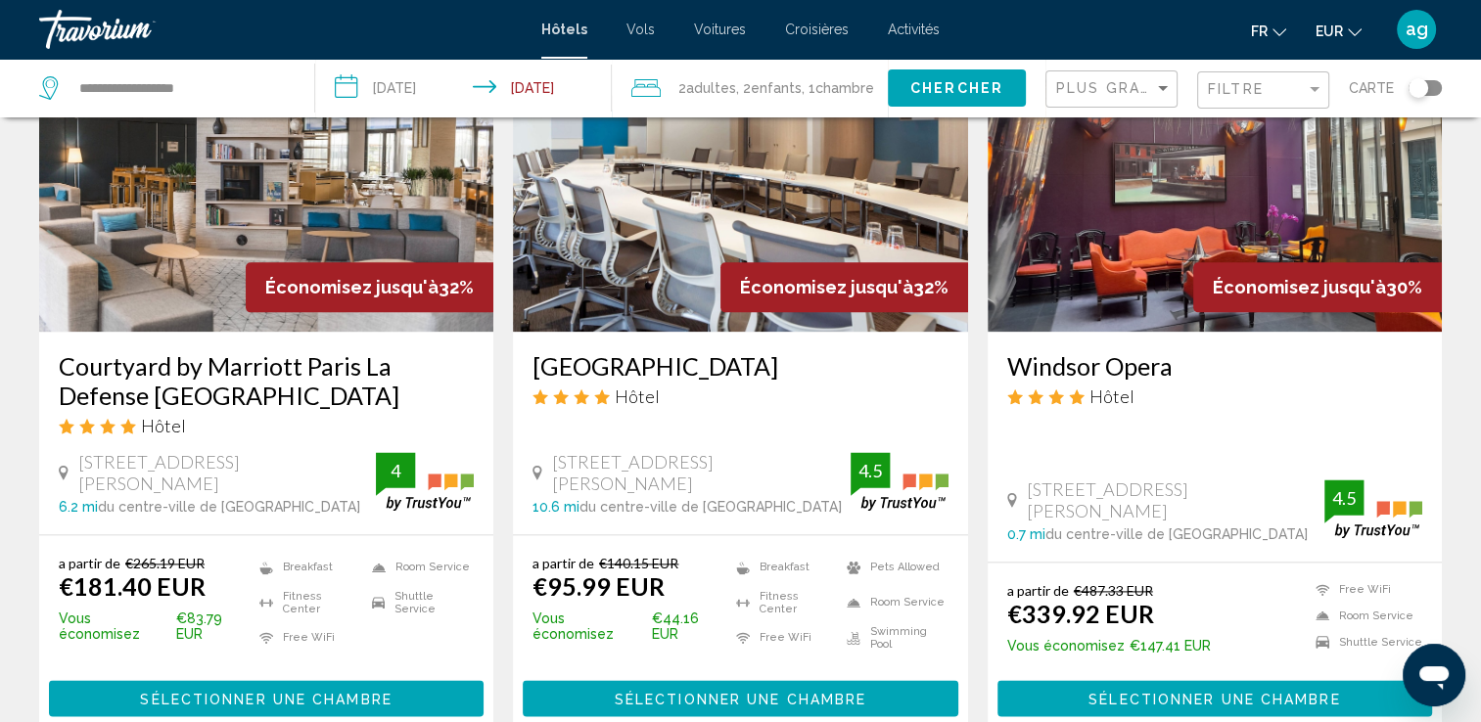
scroll to position [2466, 0]
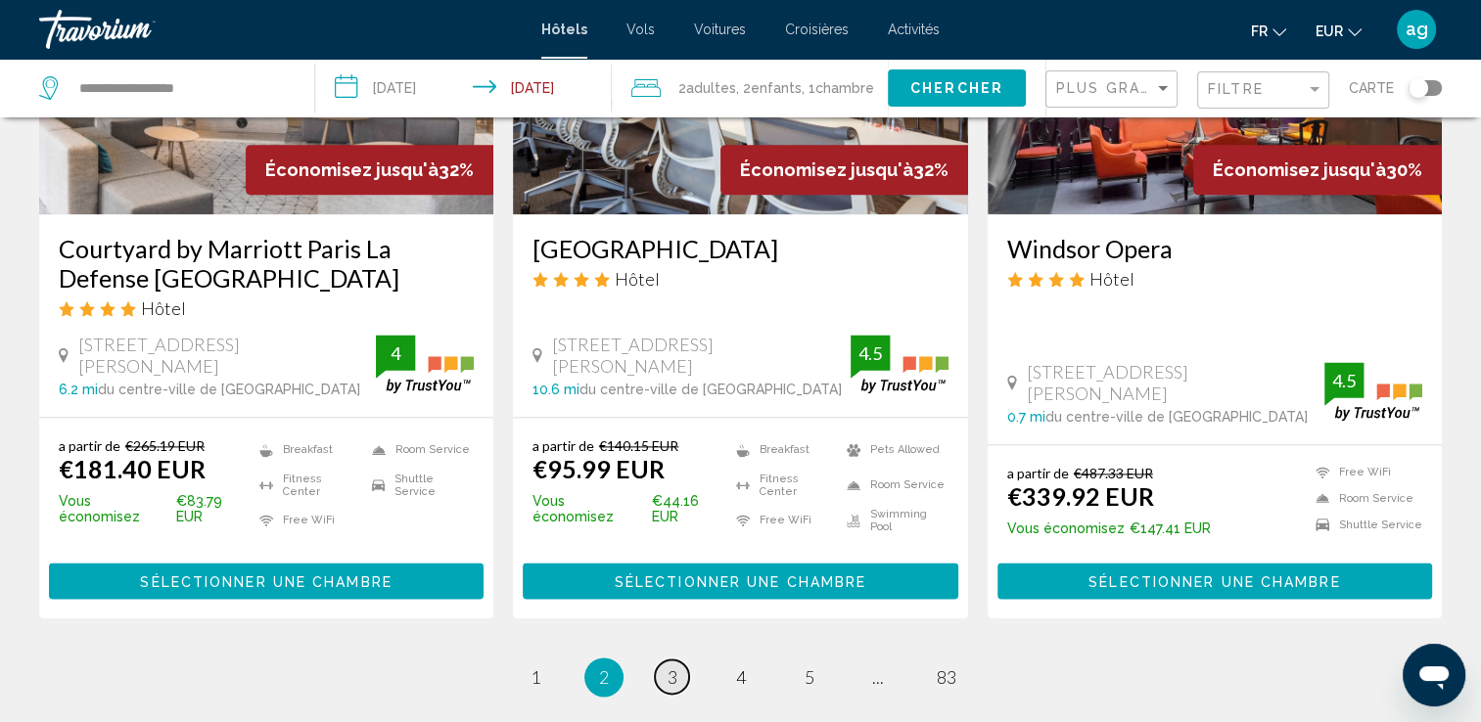
click at [670, 666] on span "3" at bounding box center [672, 677] width 10 height 22
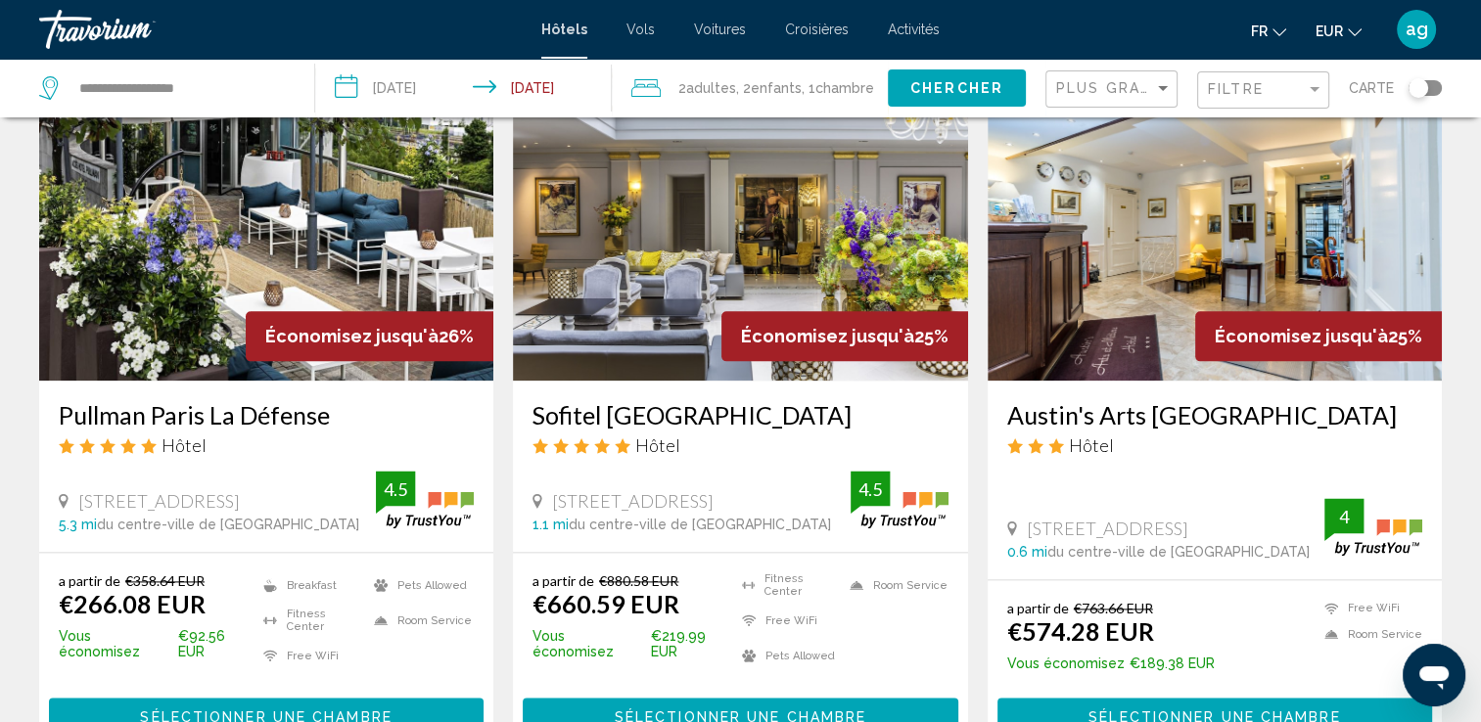
scroll to position [2427, 0]
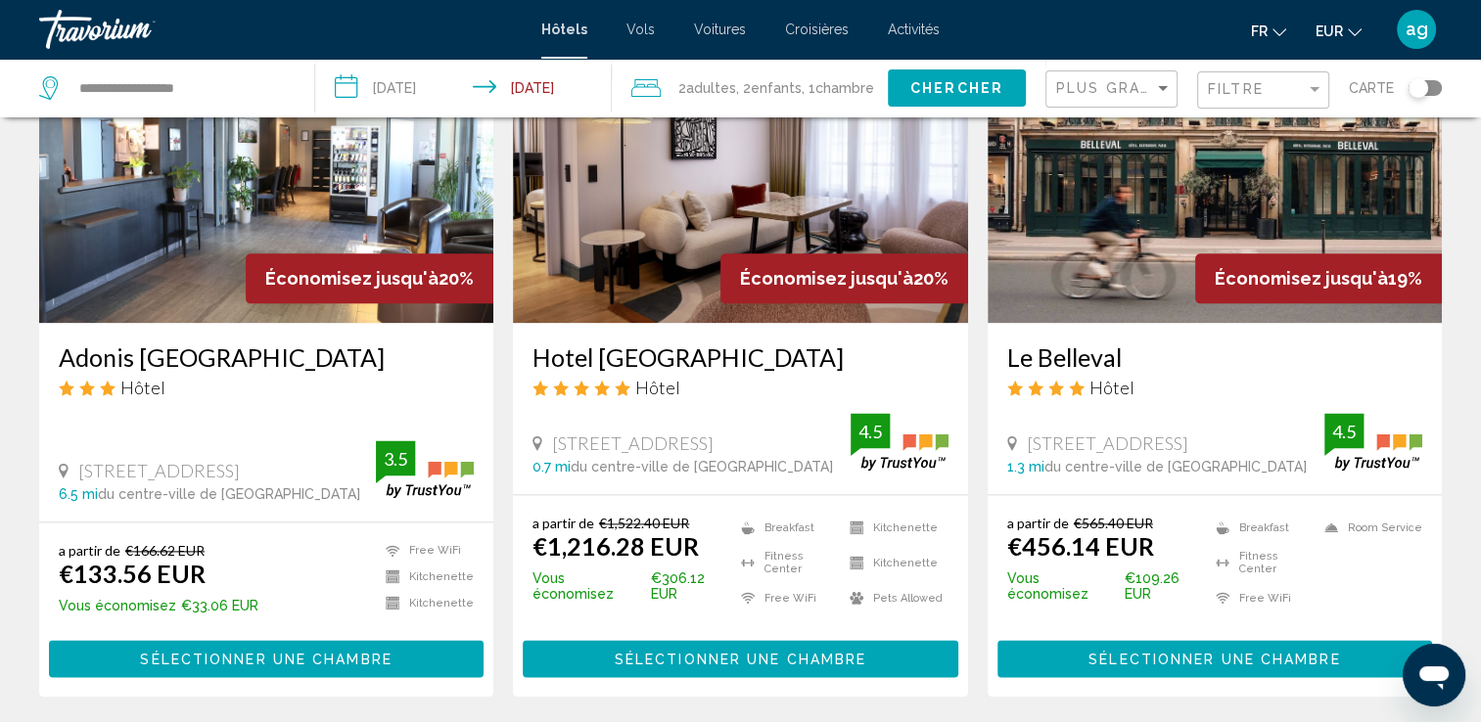
scroll to position [2388, 0]
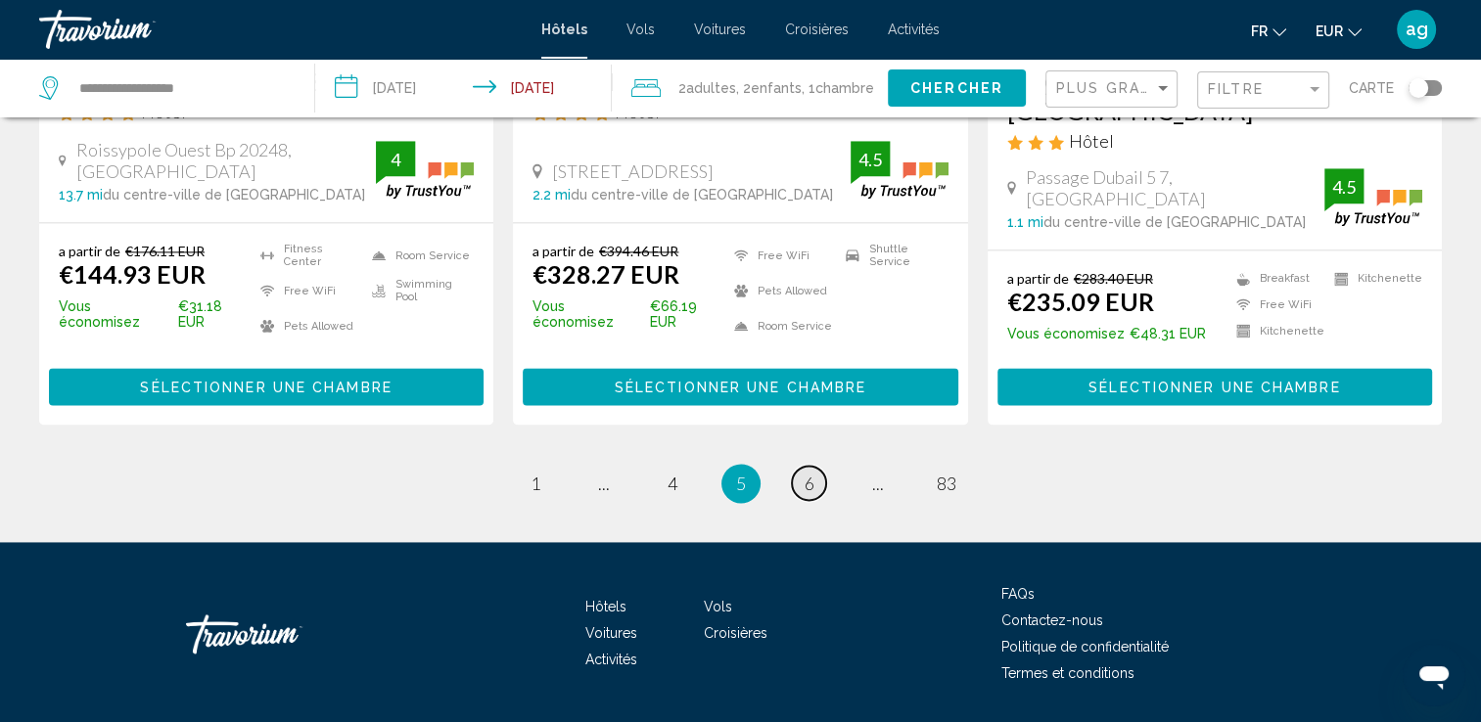
scroll to position [2623, 0]
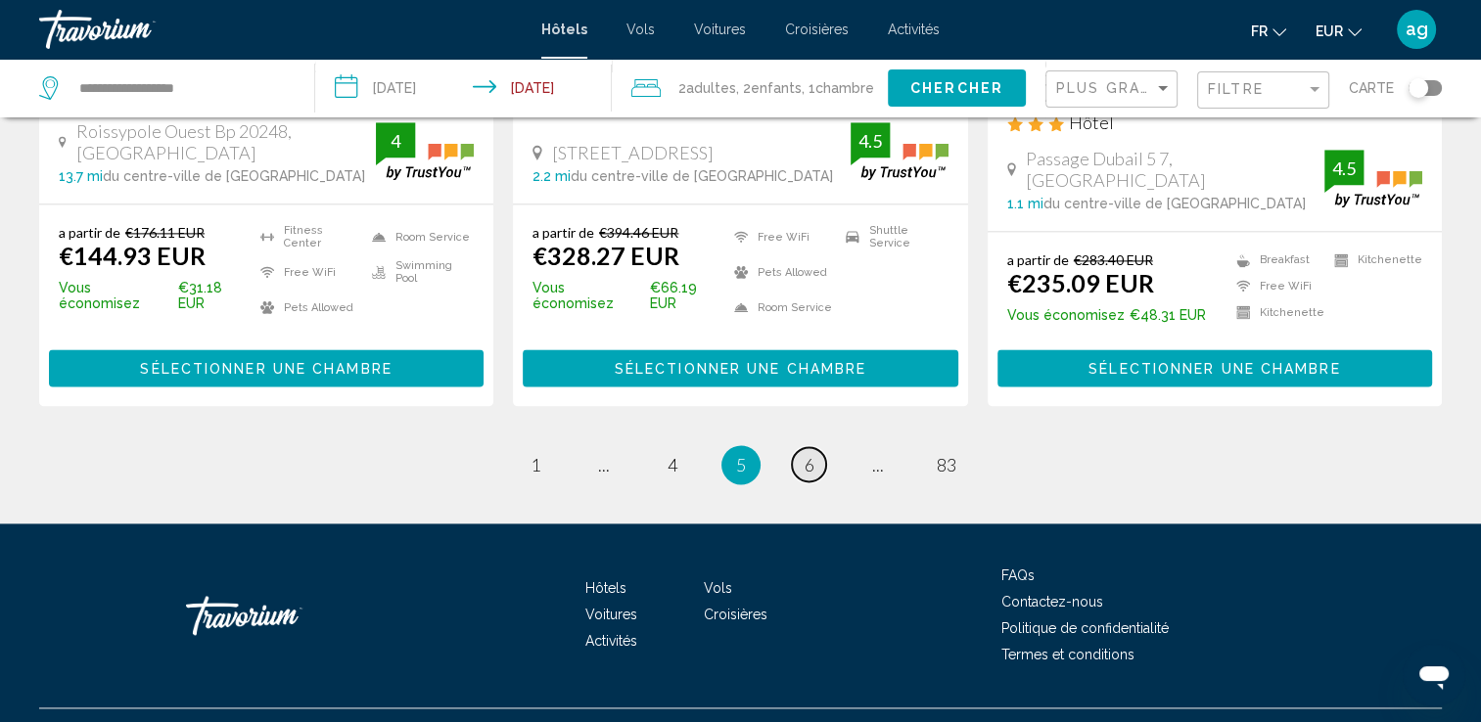
click at [799, 470] on link "page 6" at bounding box center [809, 464] width 34 height 34
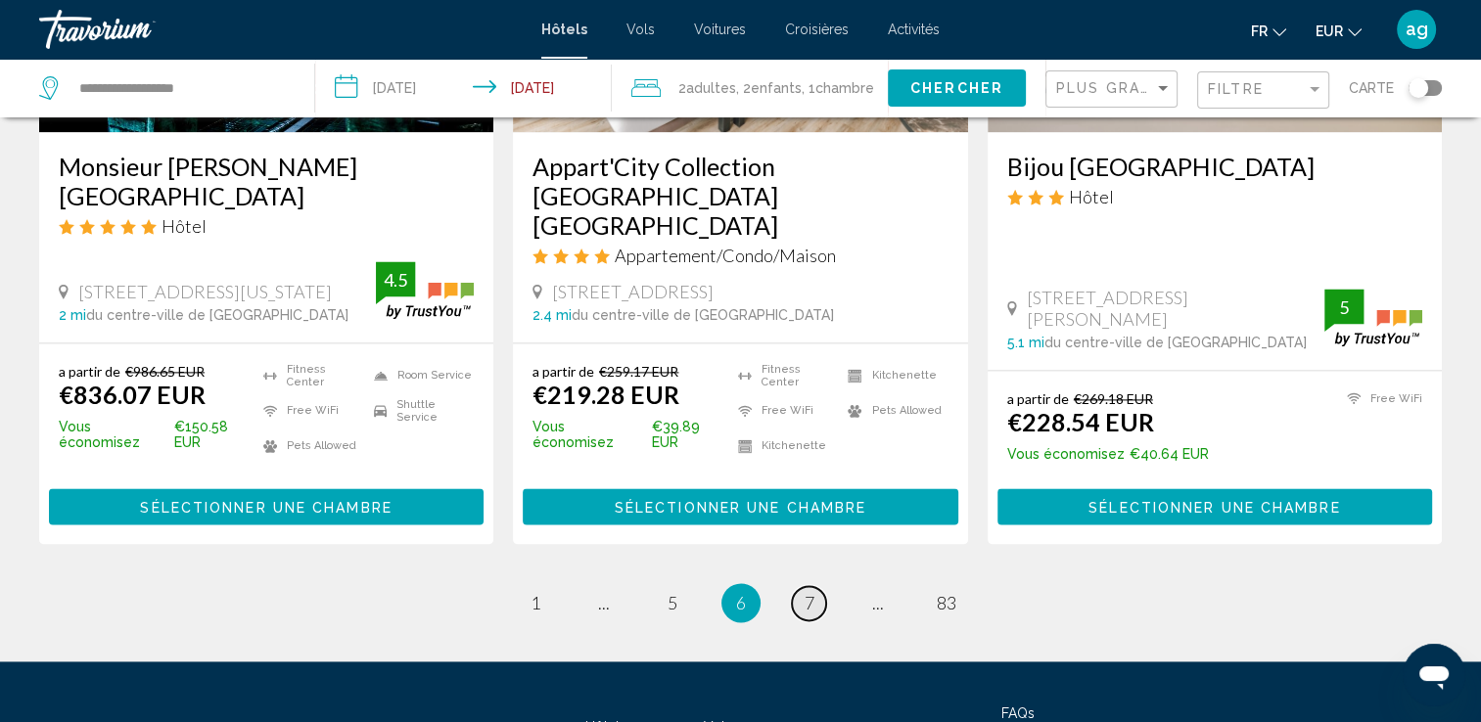
scroll to position [2584, 0]
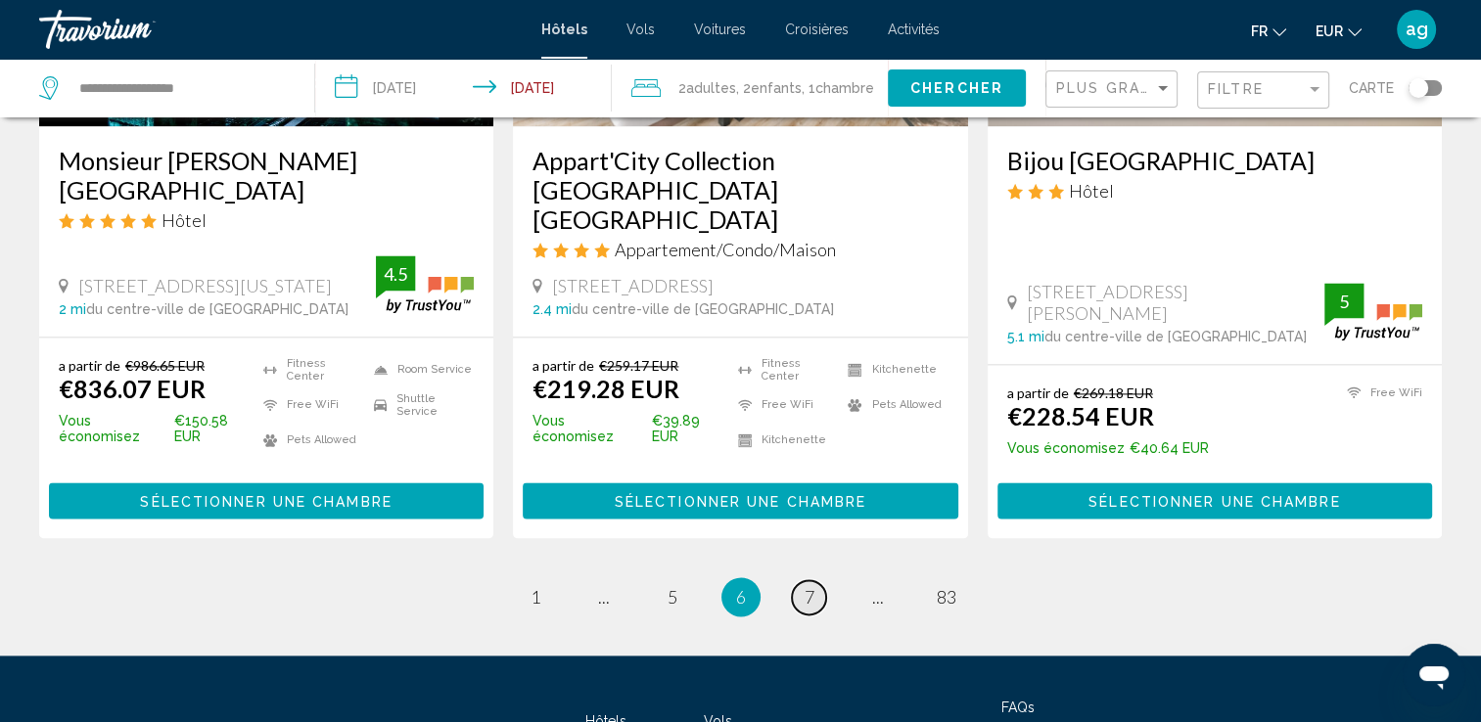
click at [813, 586] on span "7" at bounding box center [809, 597] width 10 height 22
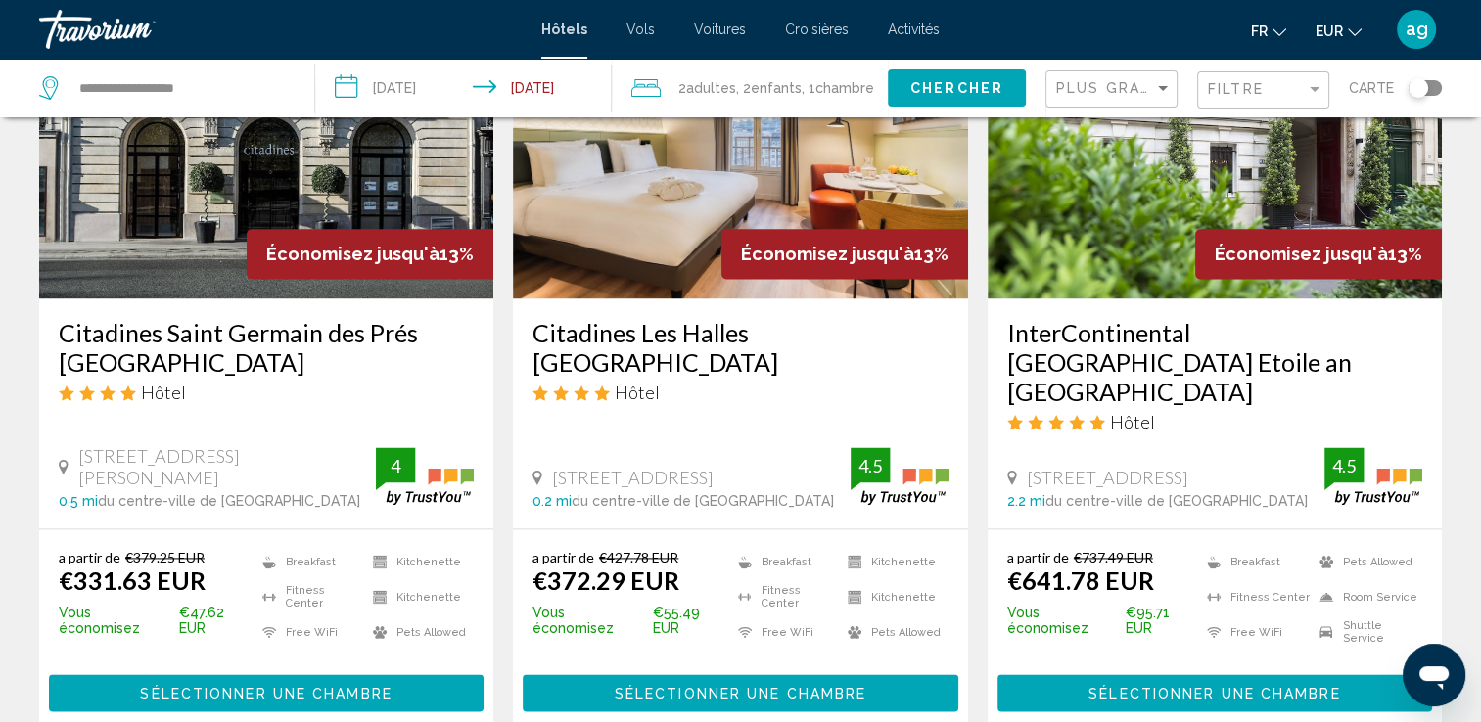
scroll to position [2584, 0]
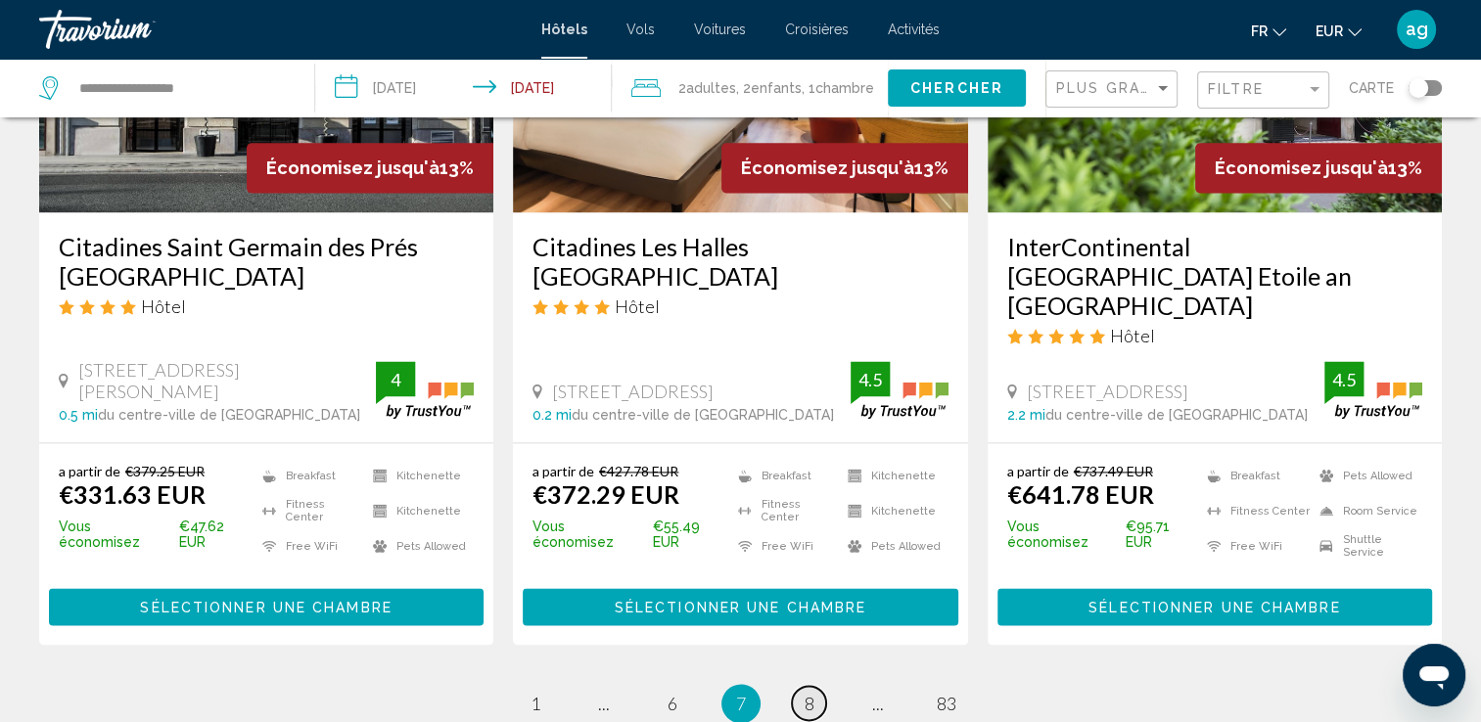
click at [804, 693] on span "8" at bounding box center [809, 704] width 10 height 22
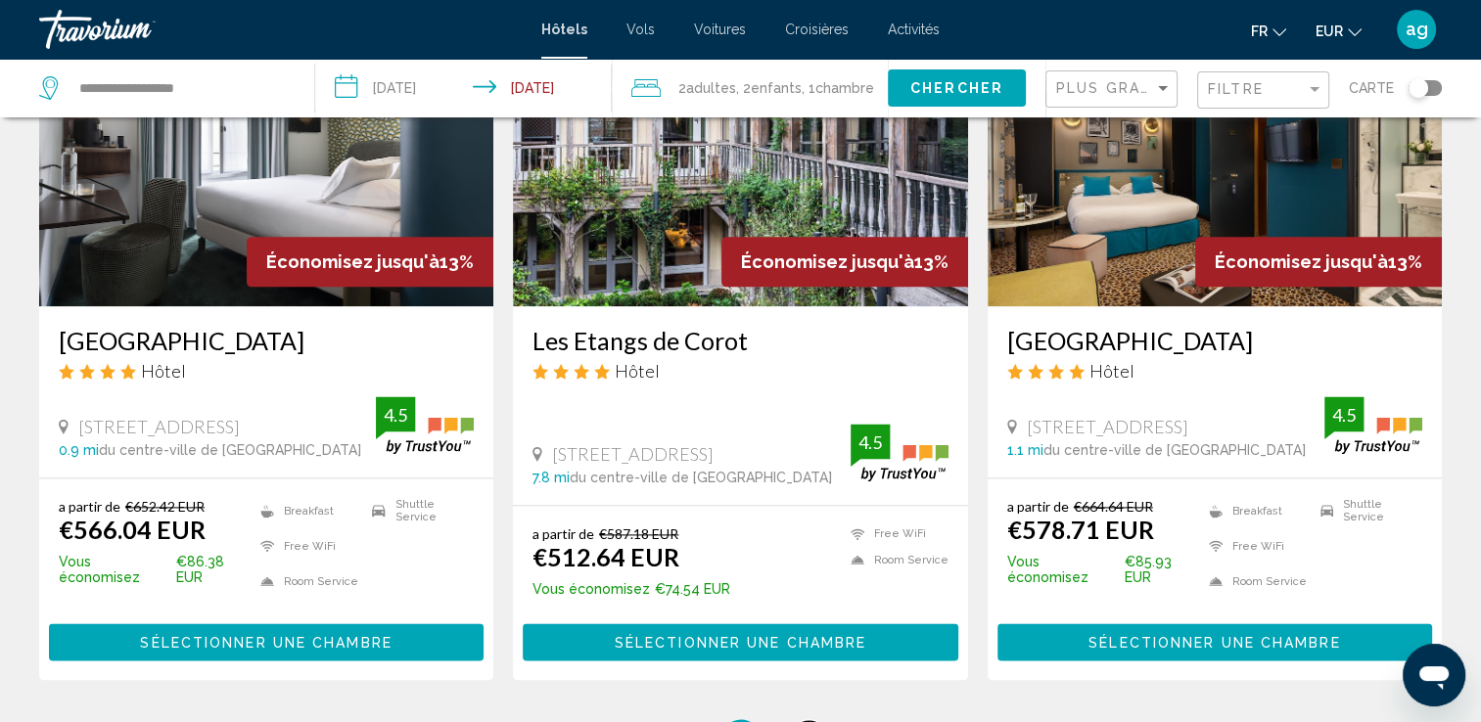
scroll to position [2634, 0]
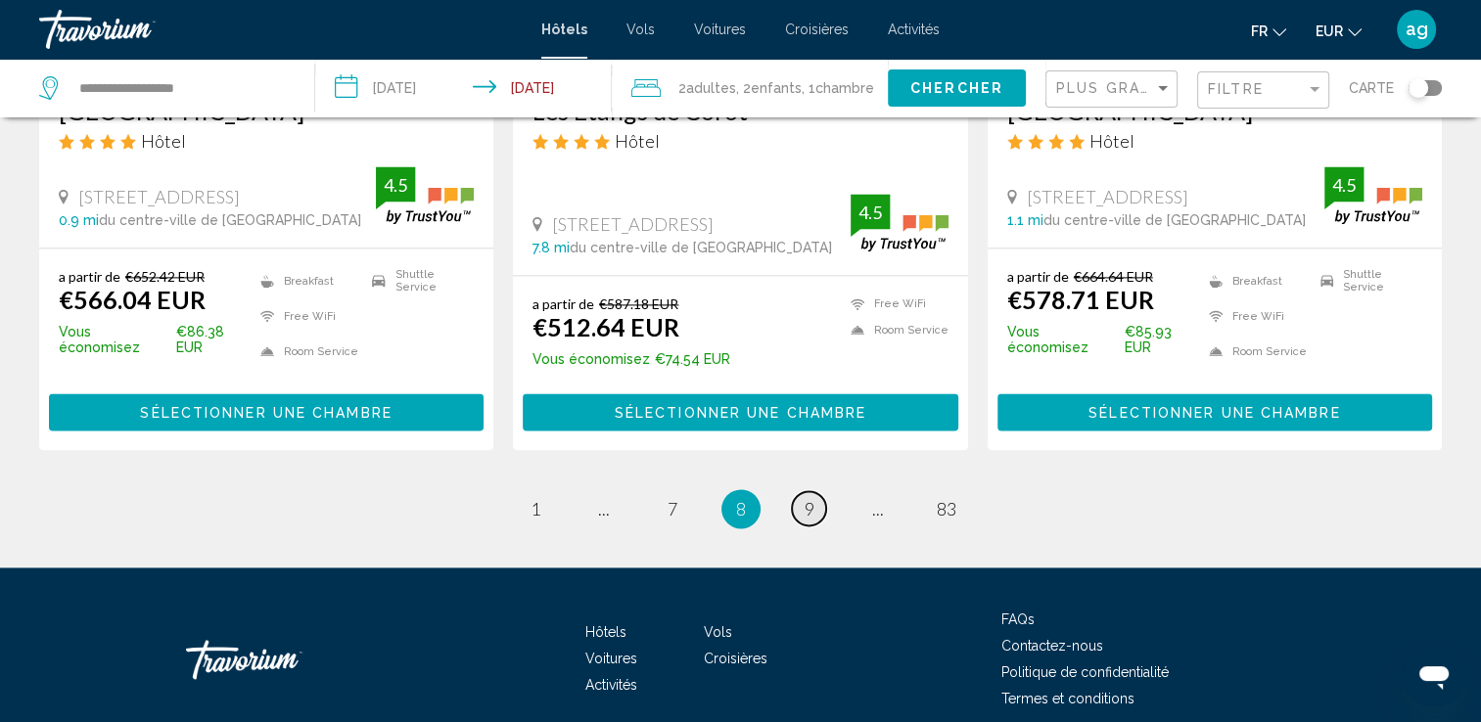
click at [806, 498] on span "9" at bounding box center [809, 509] width 10 height 22
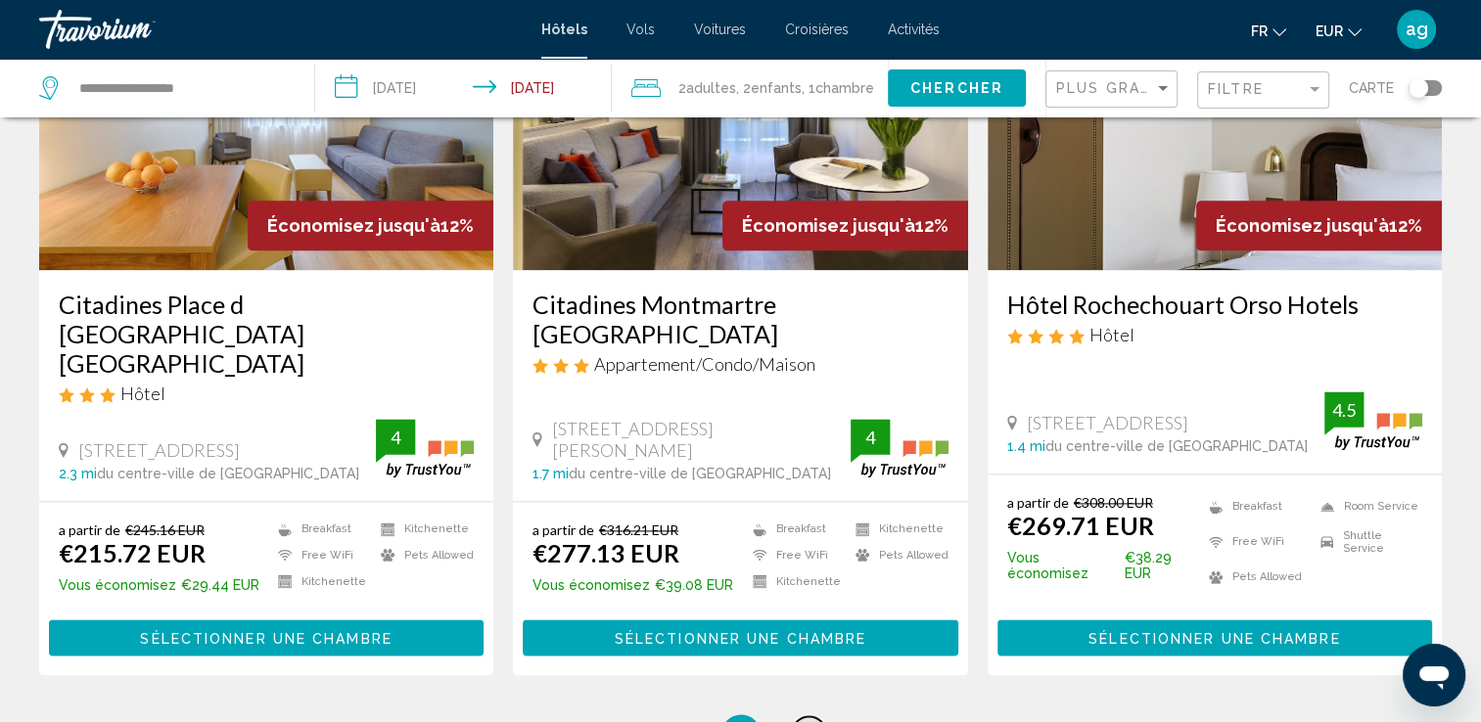
scroll to position [2505, 0]
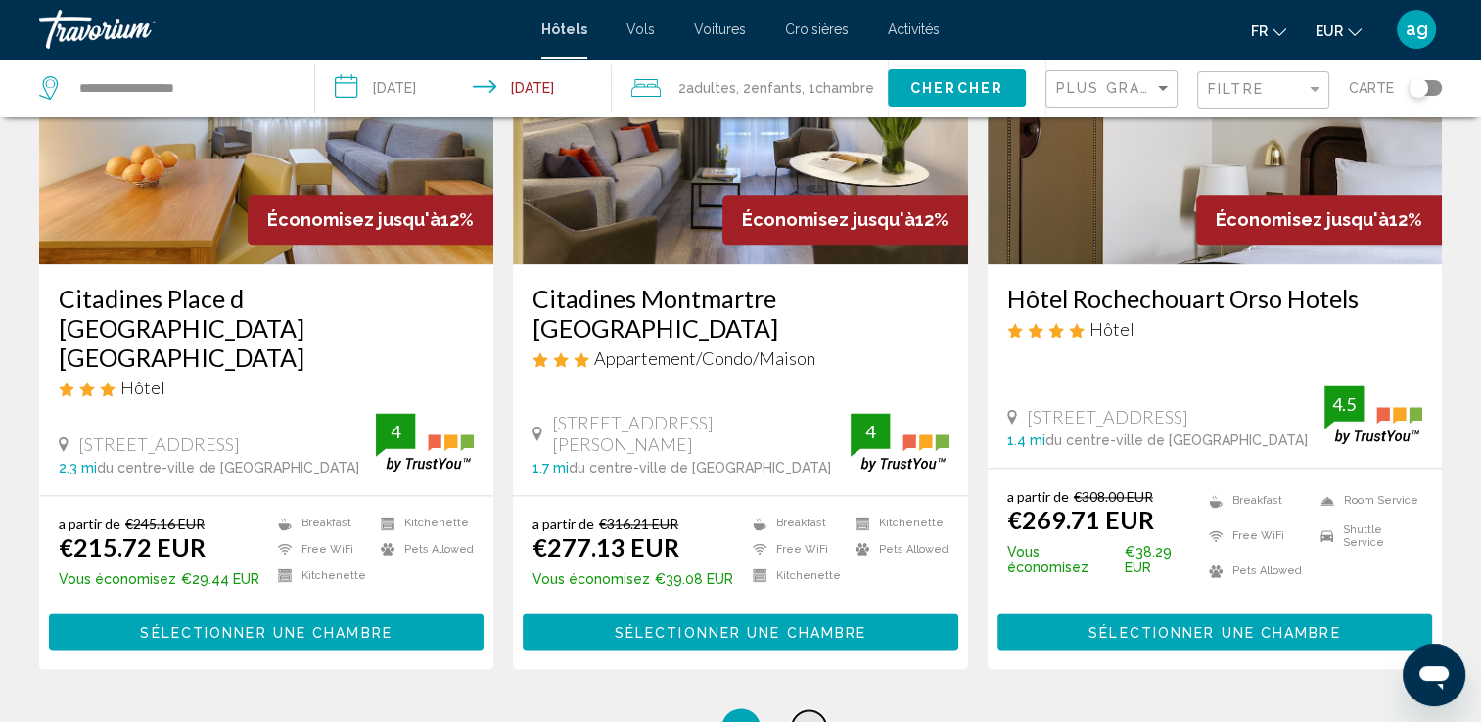
click at [806, 711] on link "page 10" at bounding box center [809, 728] width 34 height 34
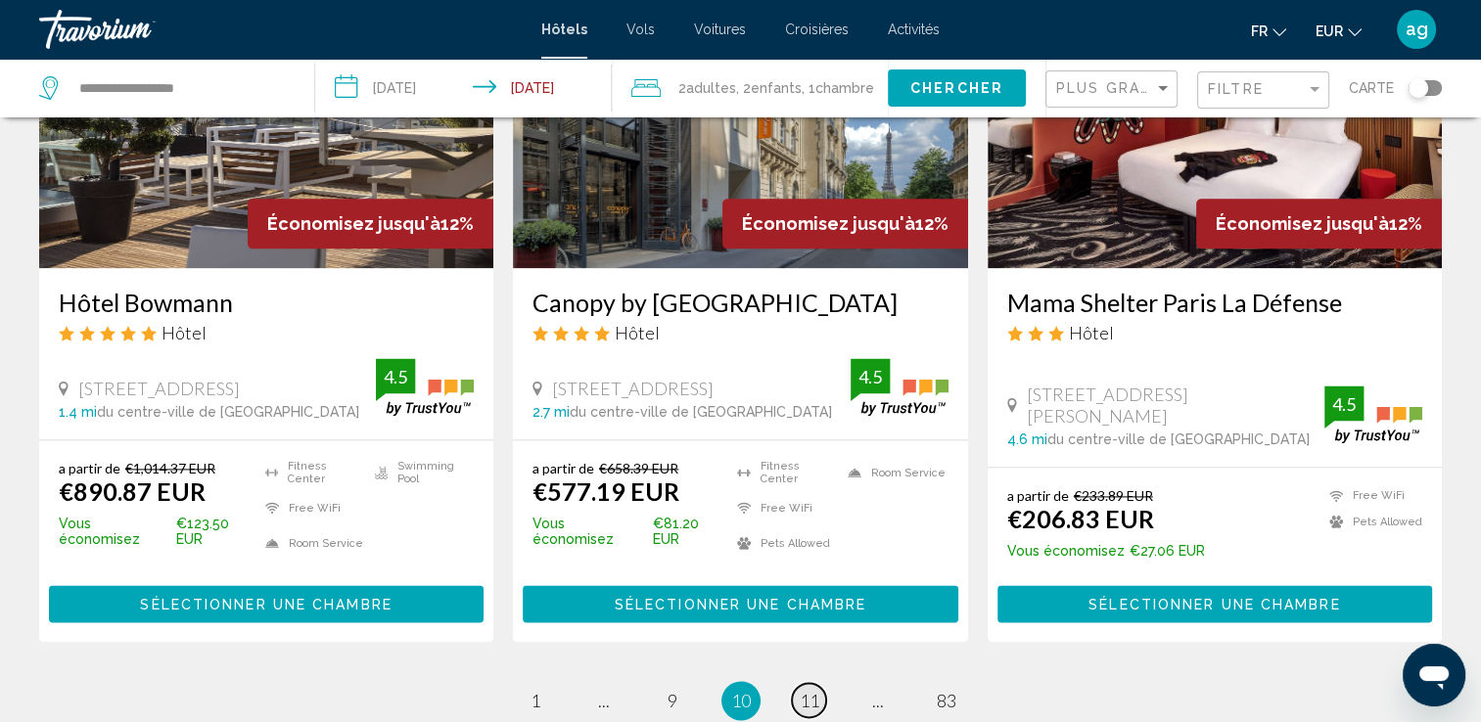
scroll to position [2584, 0]
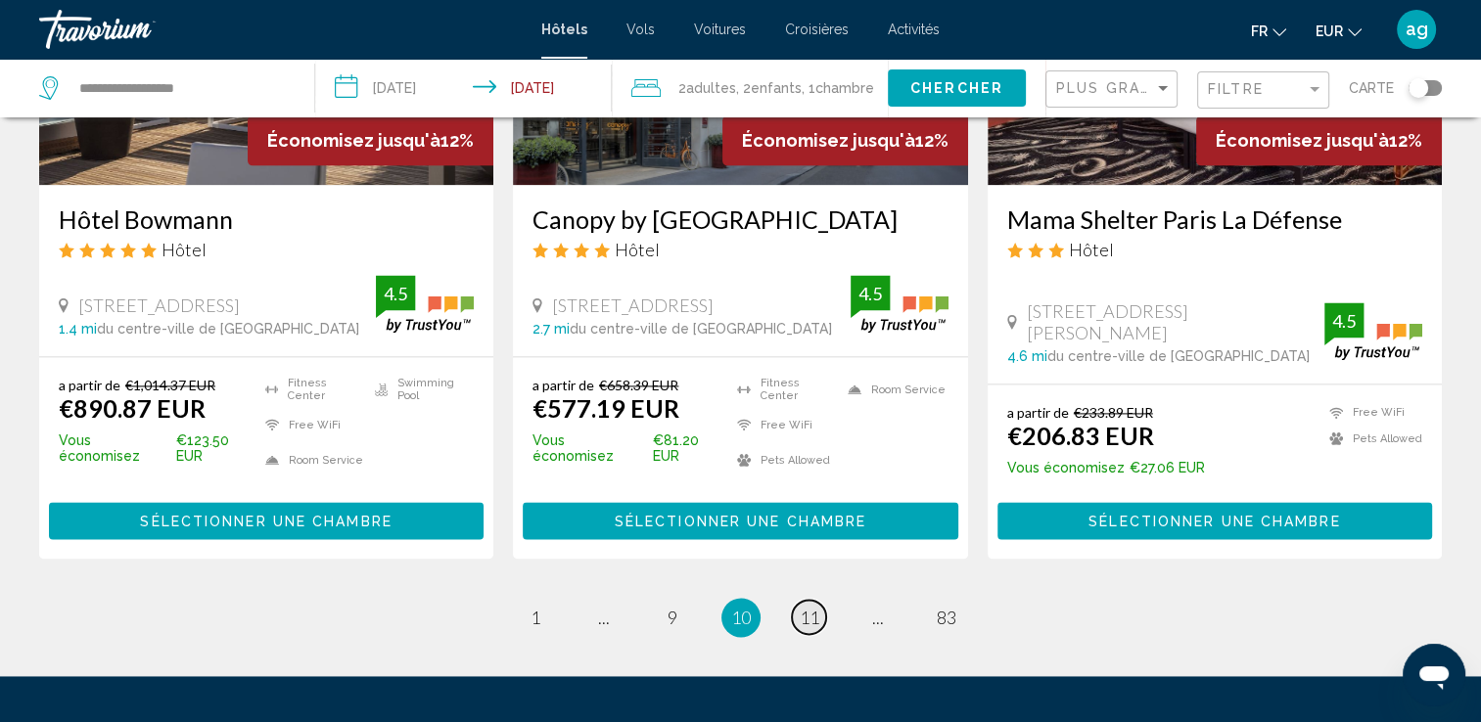
click at [803, 600] on link "page 11" at bounding box center [809, 617] width 34 height 34
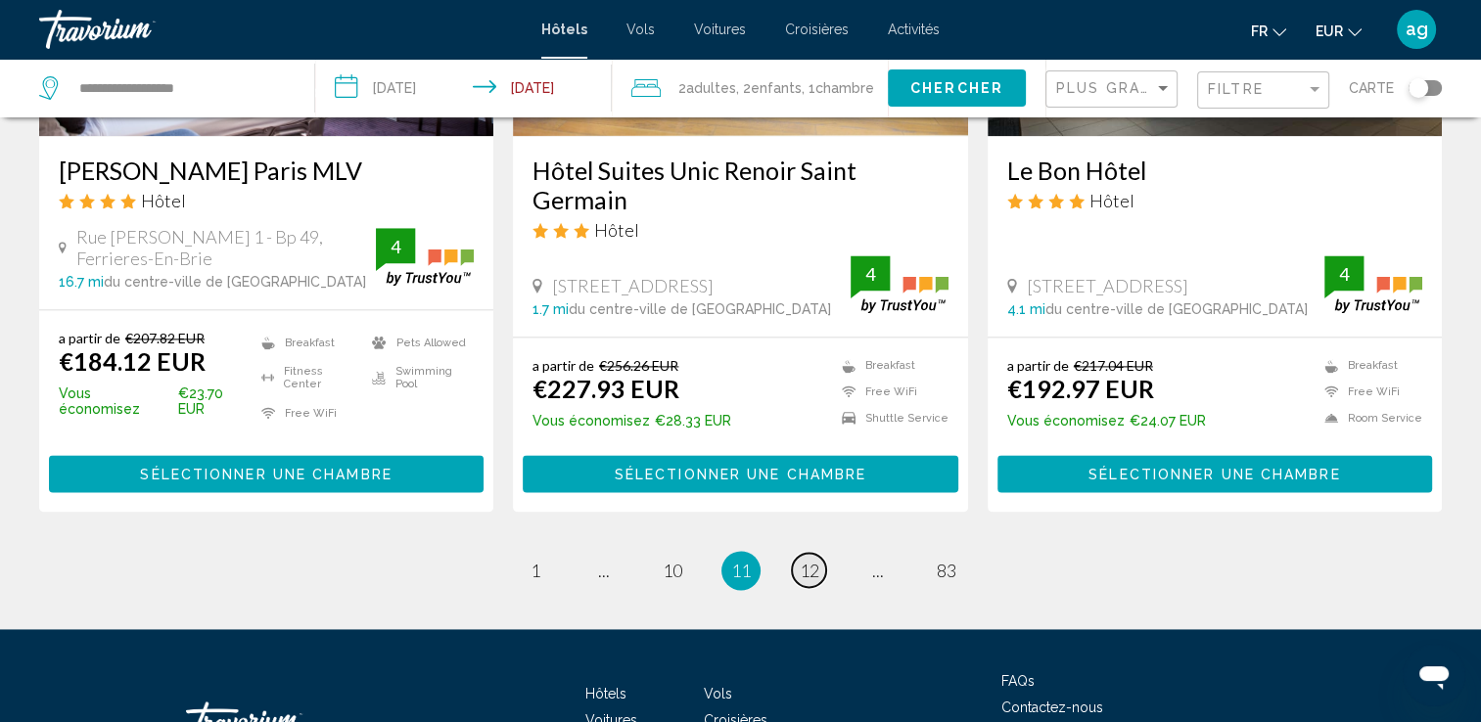
scroll to position [2584, 0]
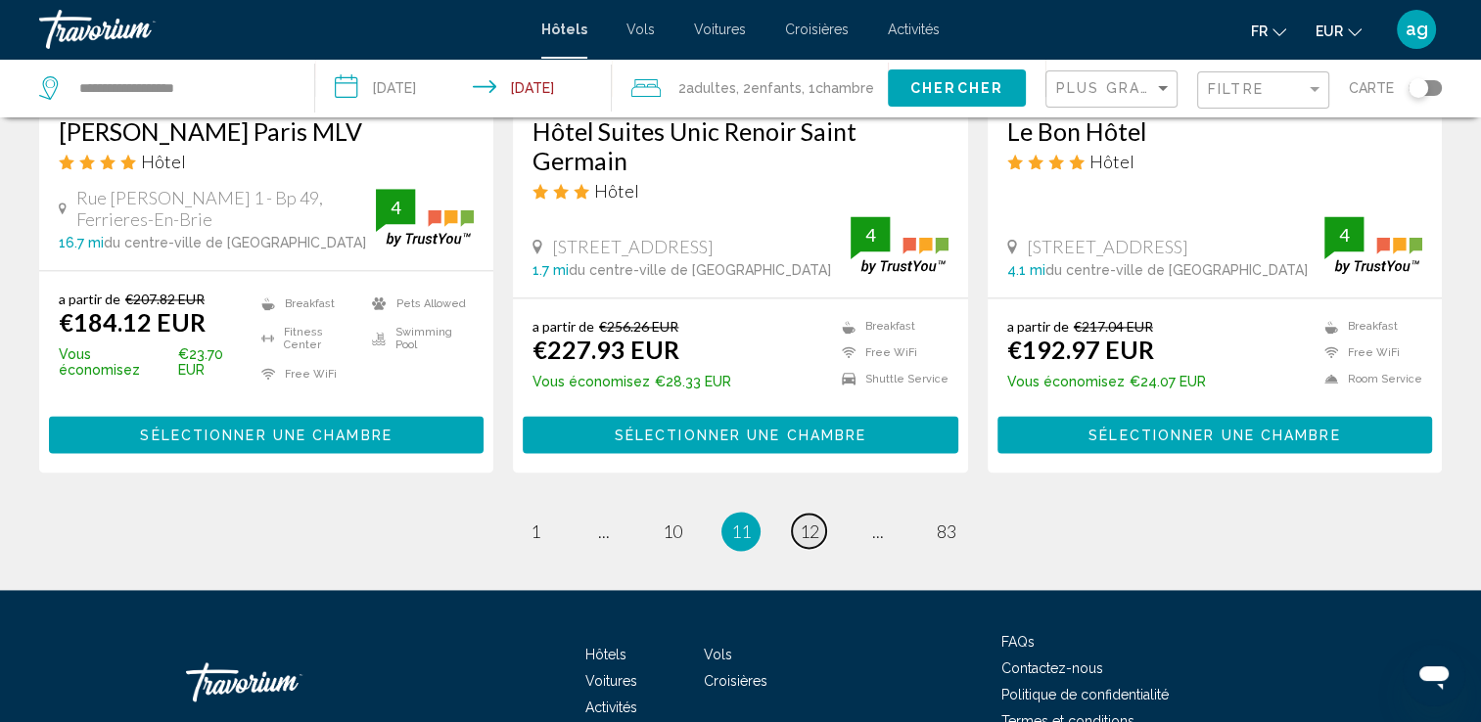
click at [803, 514] on link "page 12" at bounding box center [809, 531] width 34 height 34
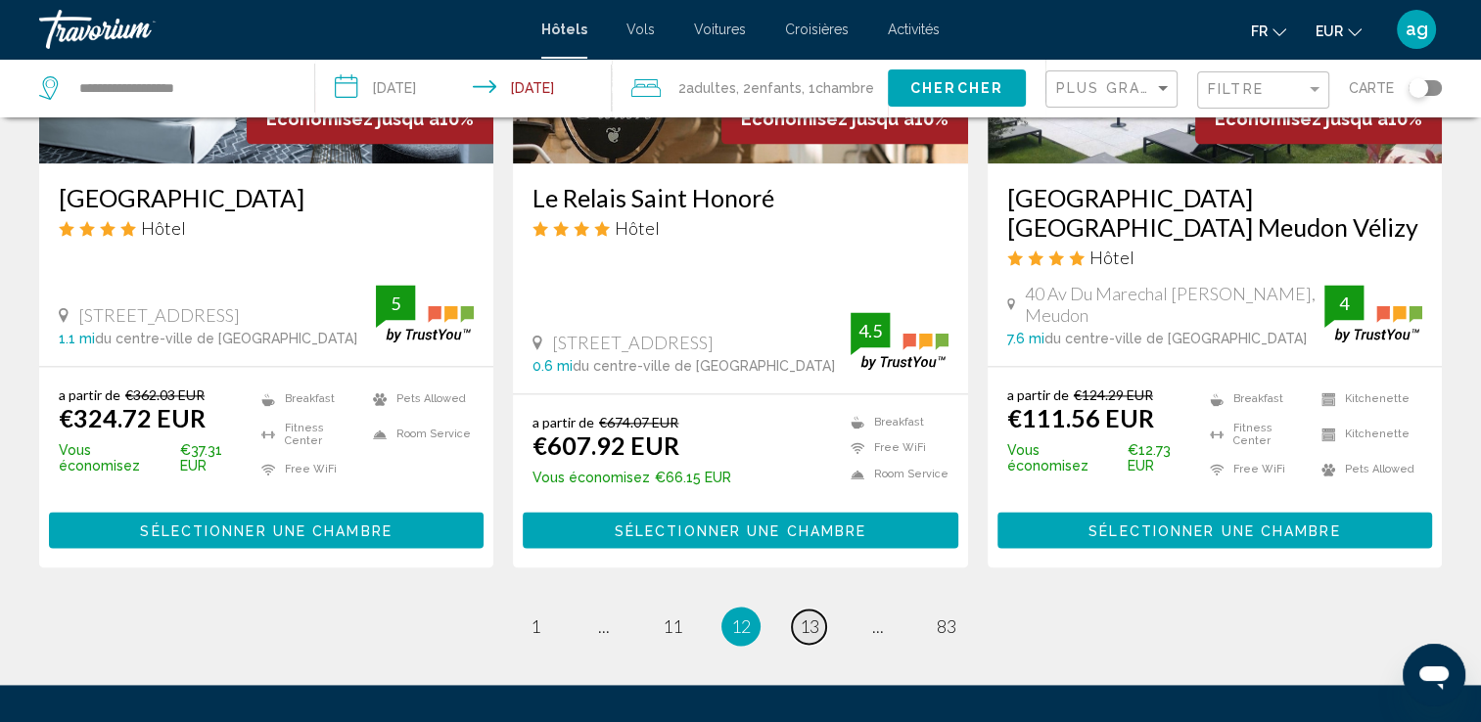
scroll to position [2660, 0]
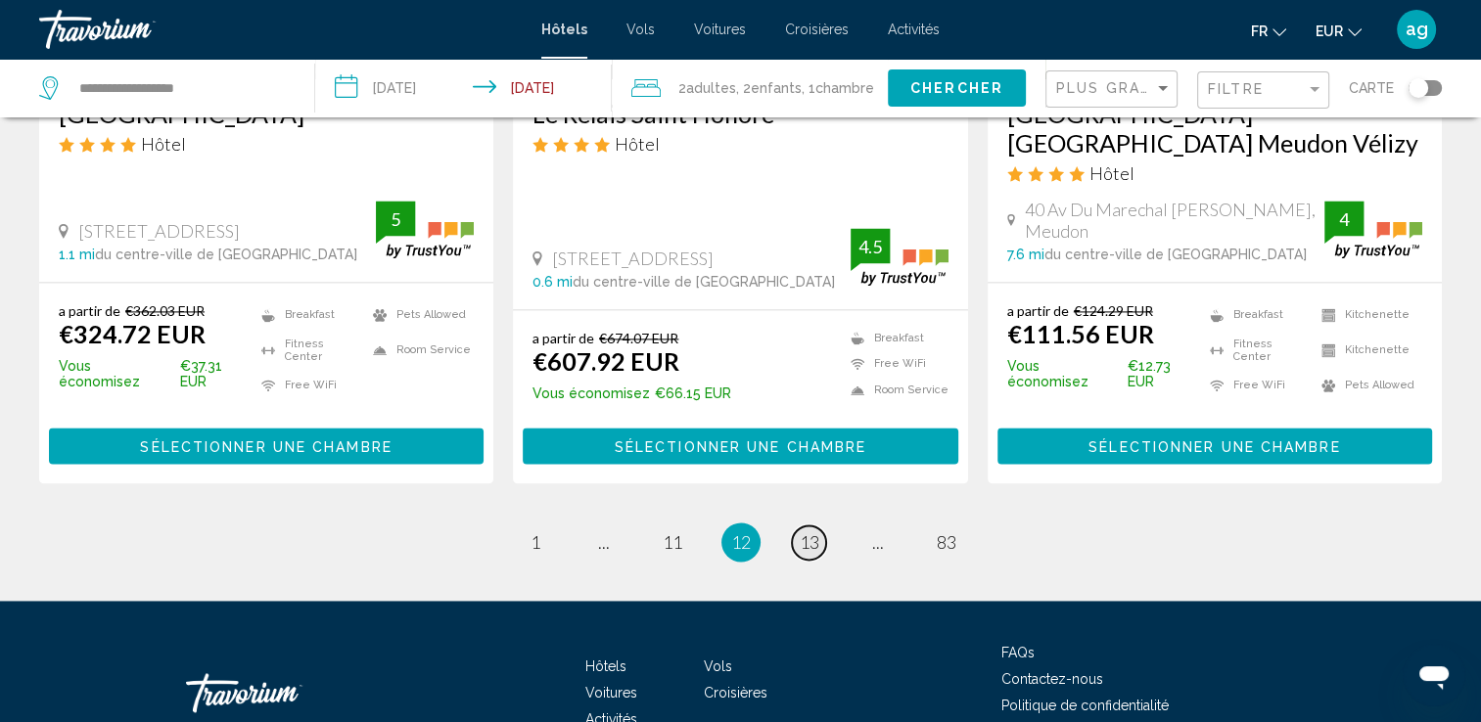
click at [800, 531] on span "13" at bounding box center [810, 542] width 20 height 22
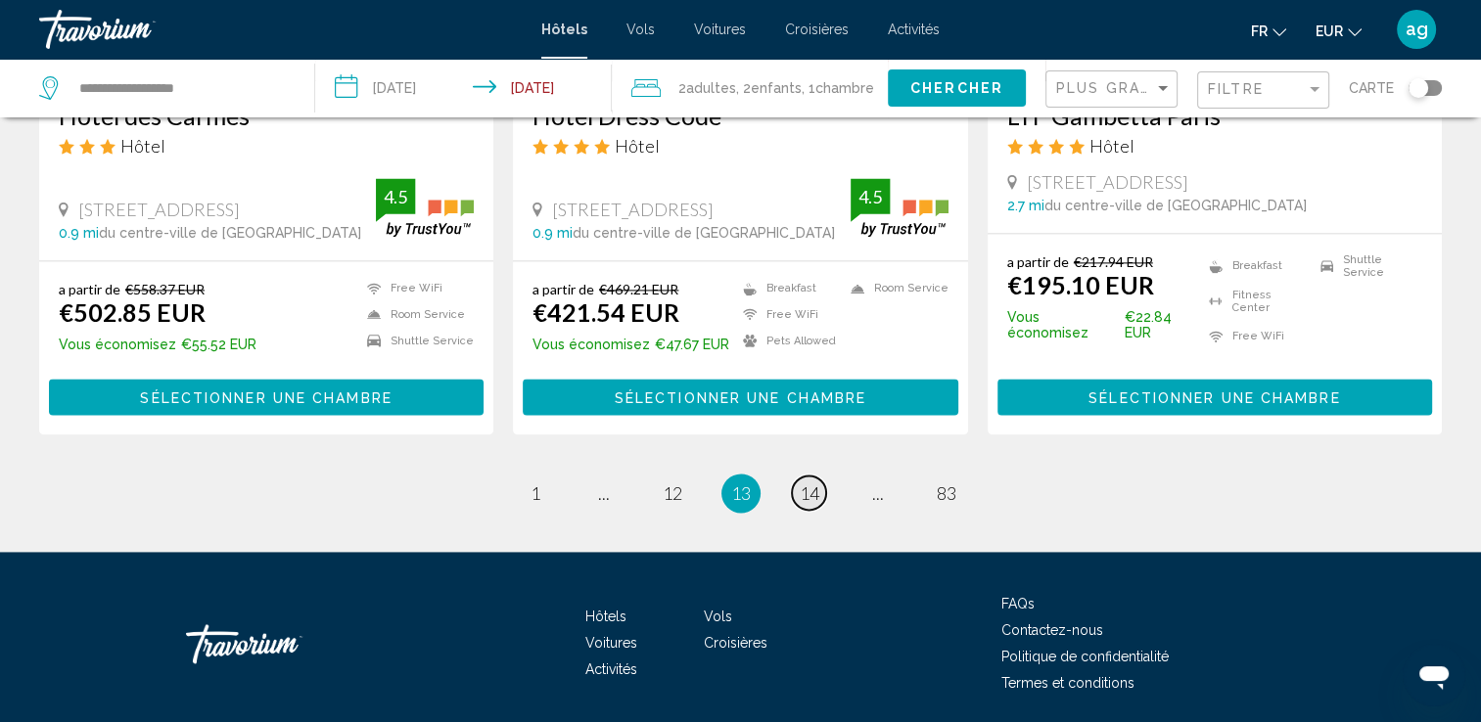
scroll to position [2634, 0]
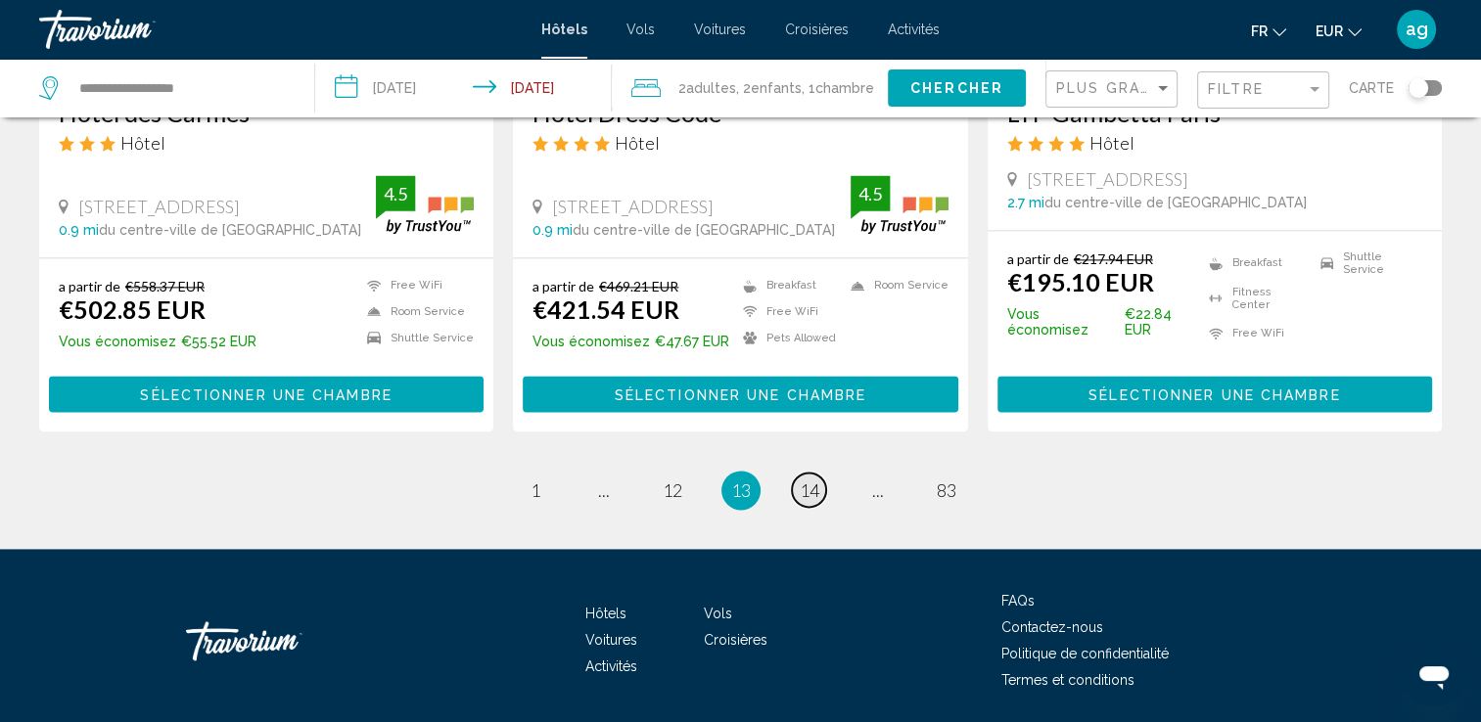
click at [810, 480] on span "14" at bounding box center [810, 491] width 20 height 22
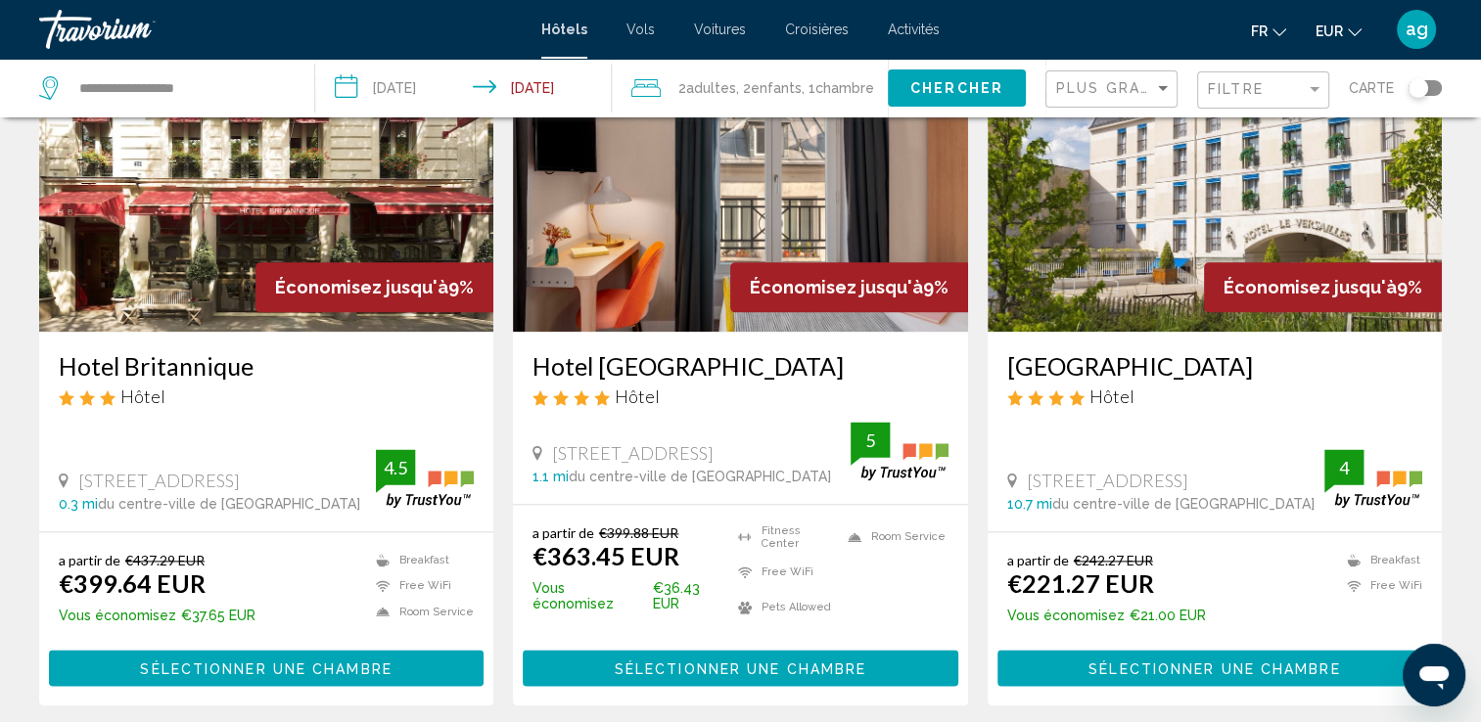
scroll to position [2603, 0]
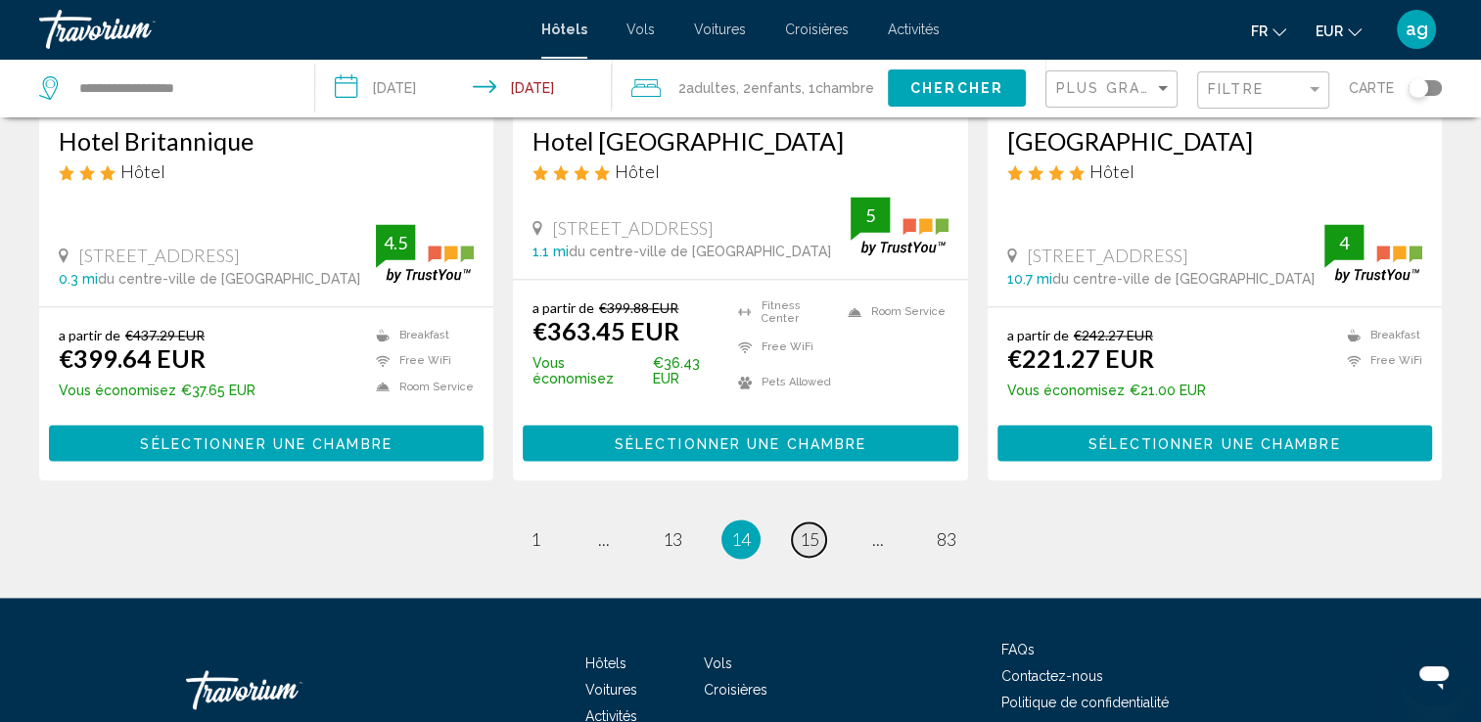
click at [810, 528] on span "15" at bounding box center [810, 539] width 20 height 22
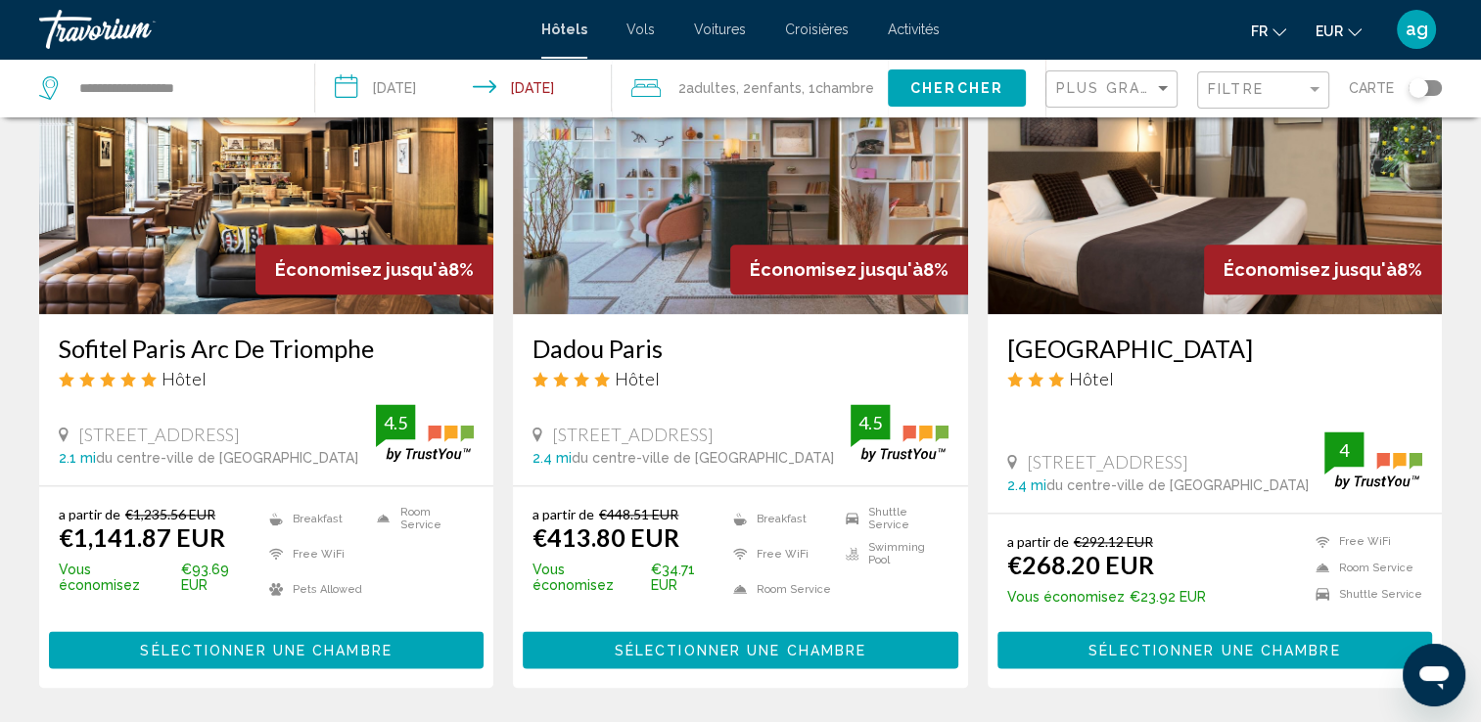
scroll to position [2466, 0]
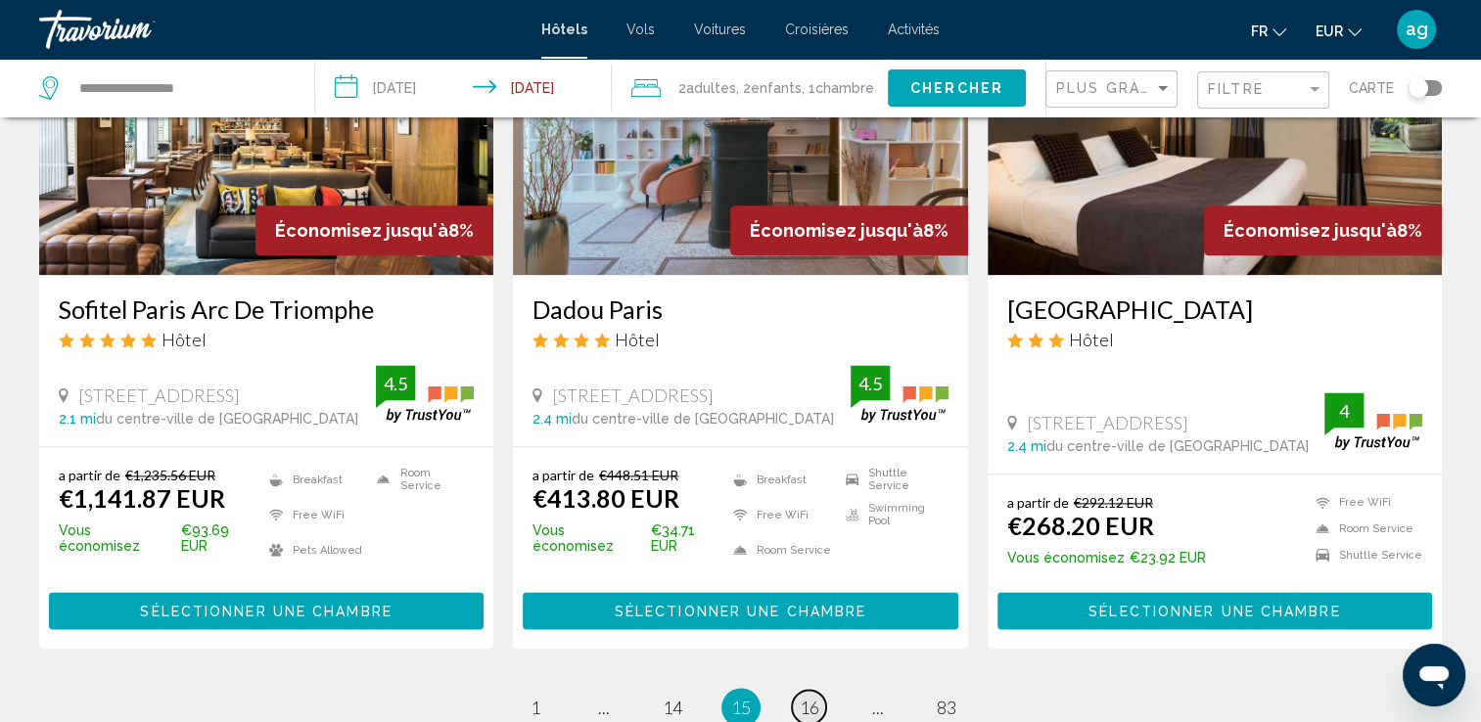
click at [804, 697] on span "16" at bounding box center [810, 708] width 20 height 22
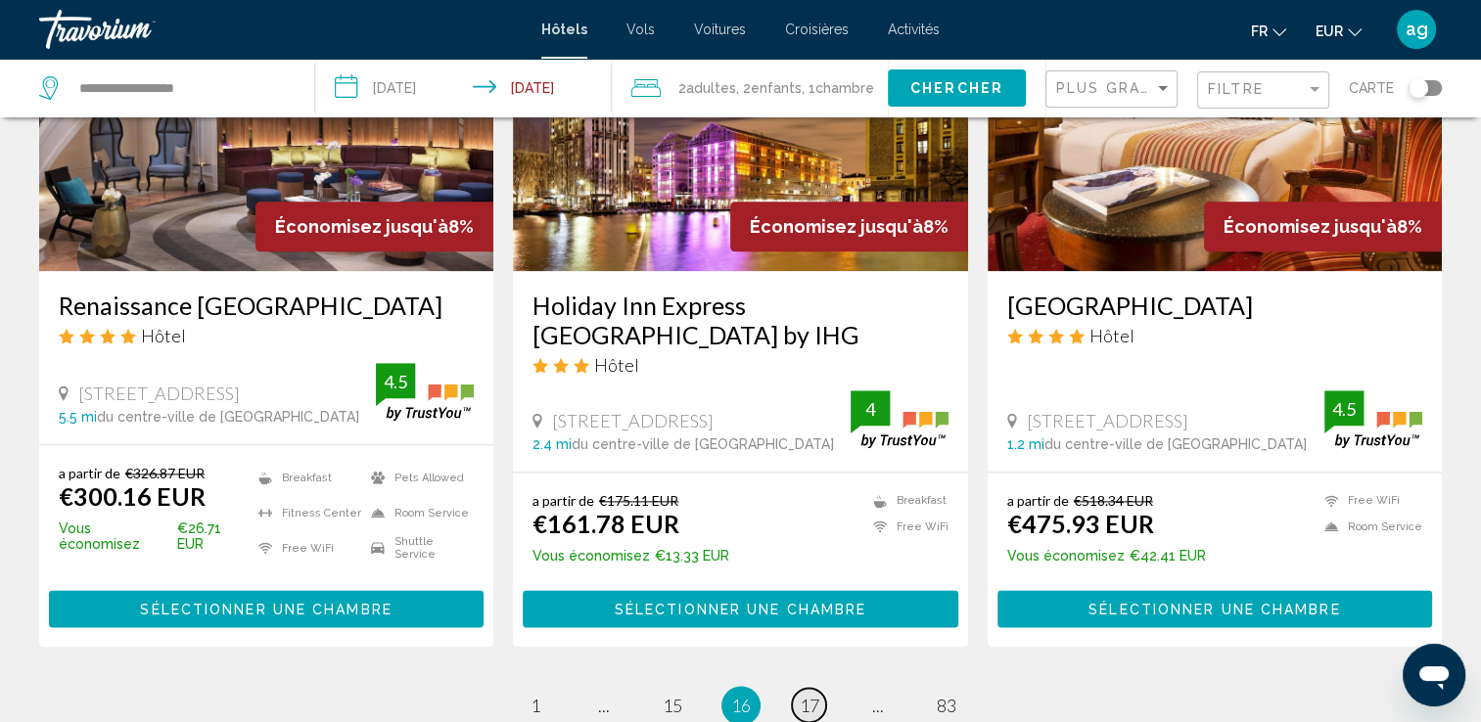
scroll to position [2388, 0]
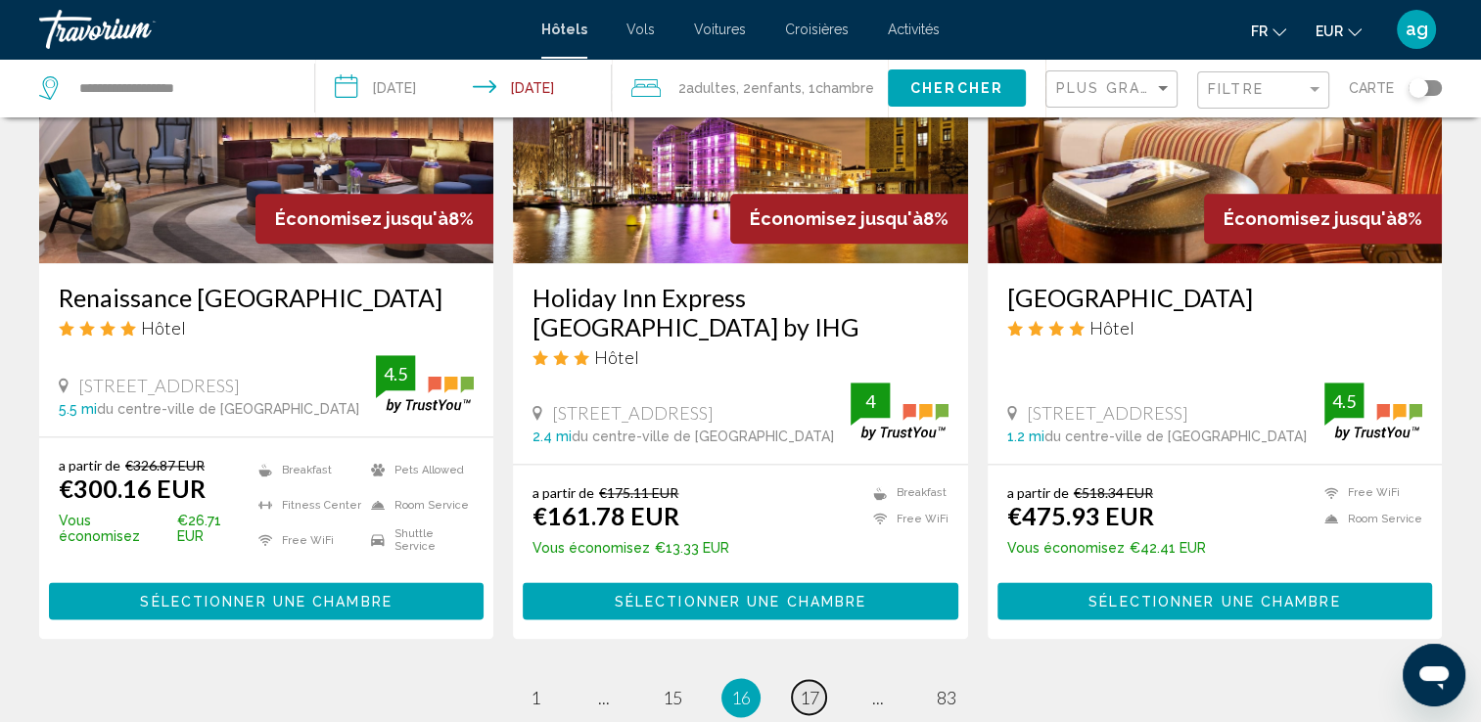
click at [805, 687] on span "17" at bounding box center [810, 698] width 20 height 22
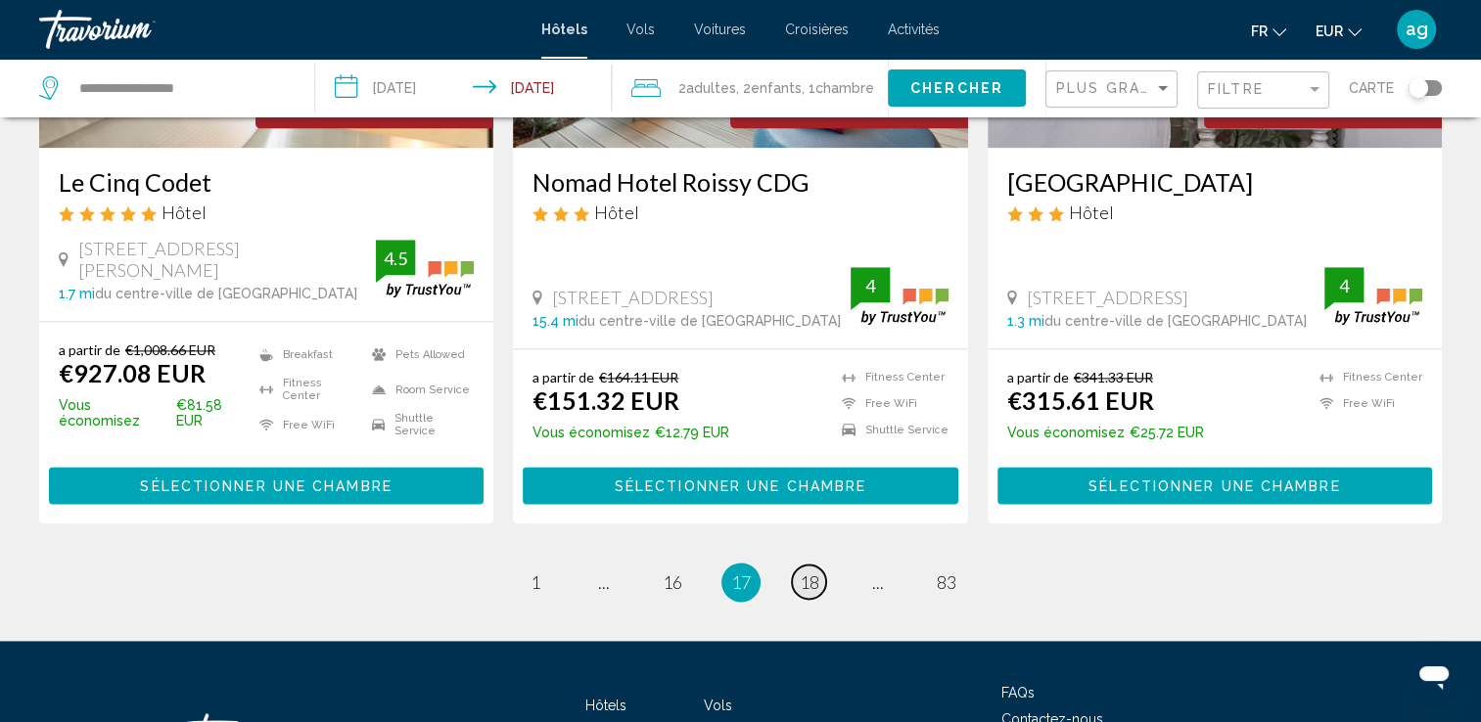
scroll to position [2505, 0]
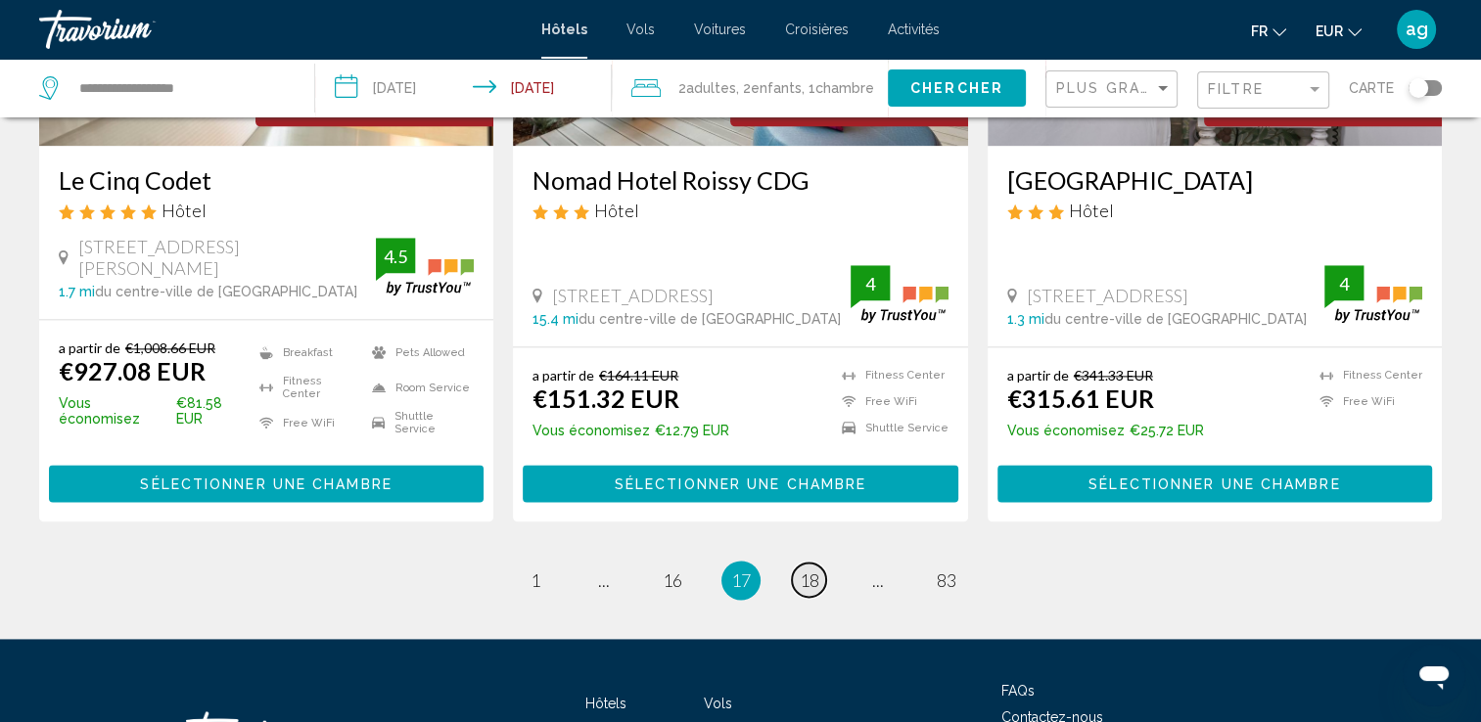
click at [804, 570] on span "18" at bounding box center [810, 581] width 20 height 22
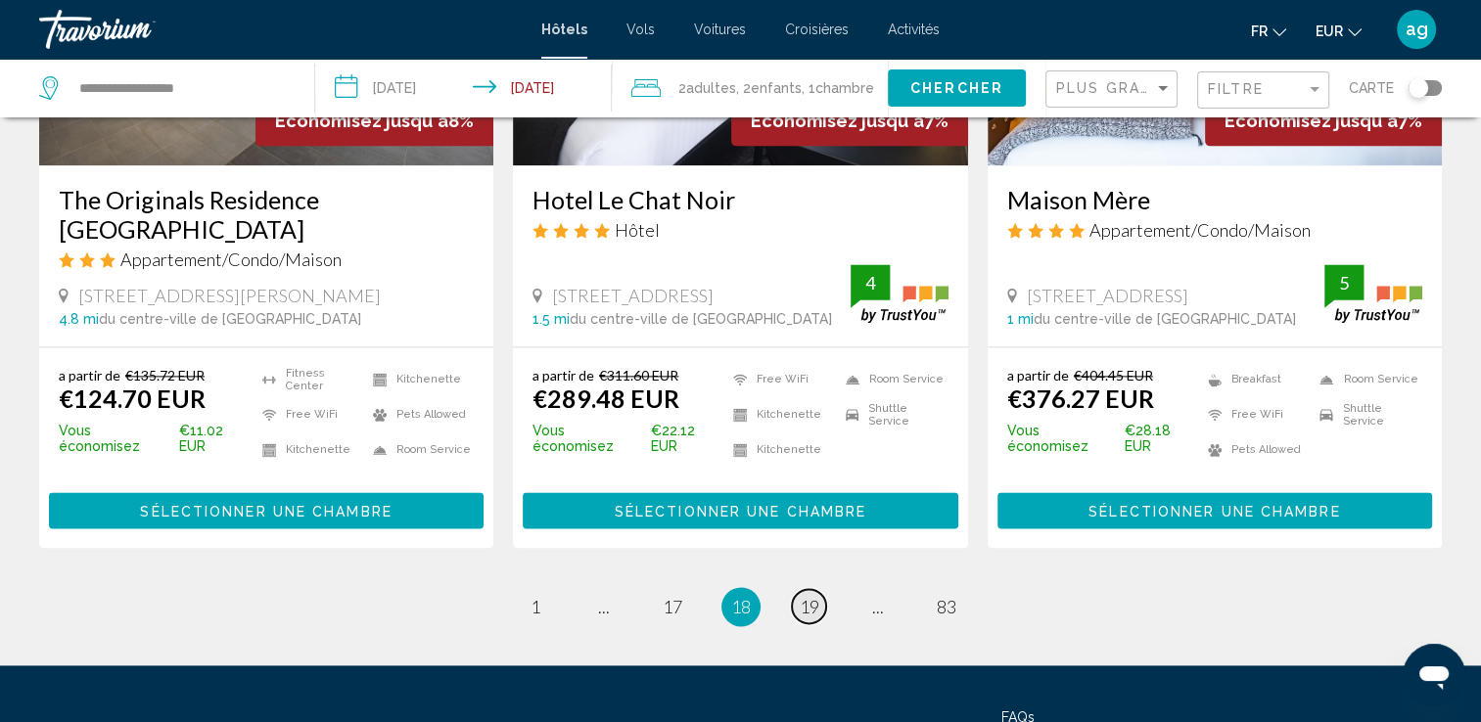
scroll to position [2584, 0]
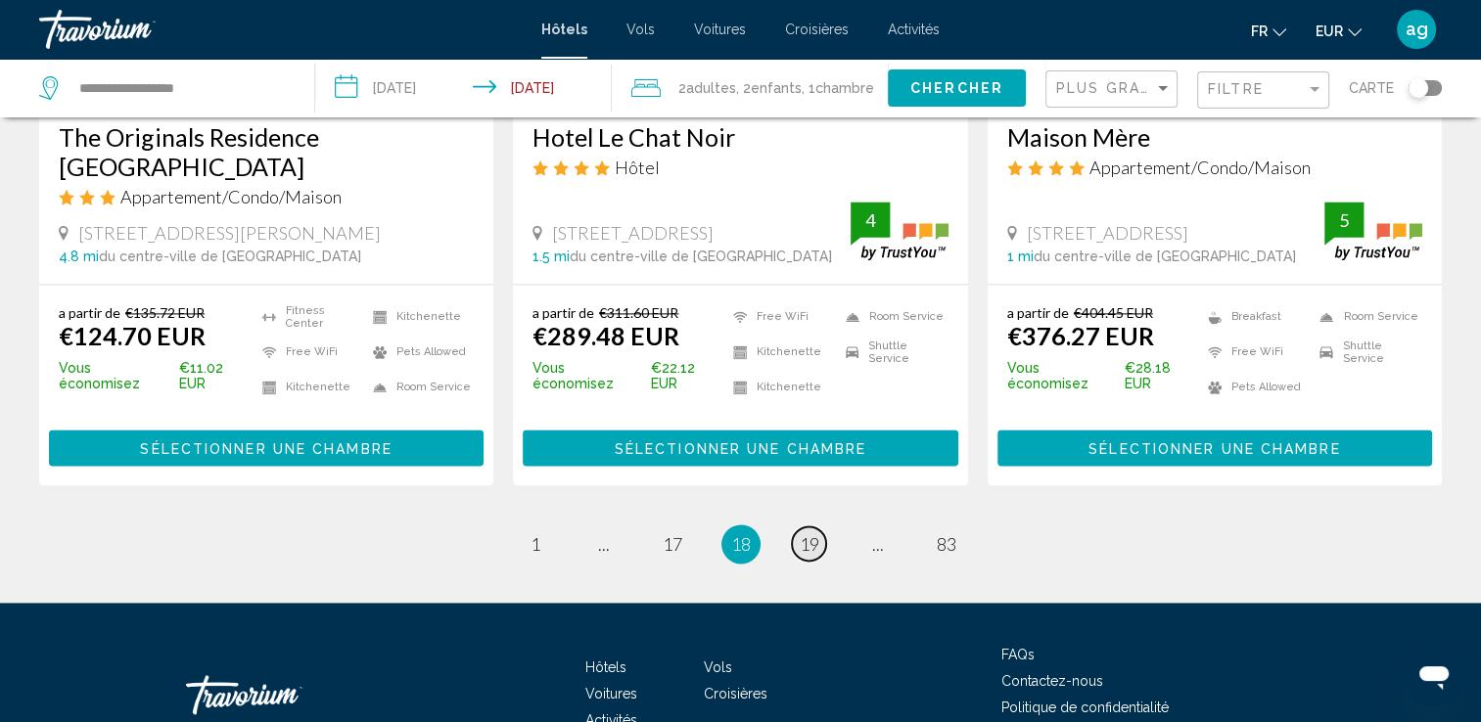
click at [807, 533] on span "19" at bounding box center [810, 544] width 20 height 22
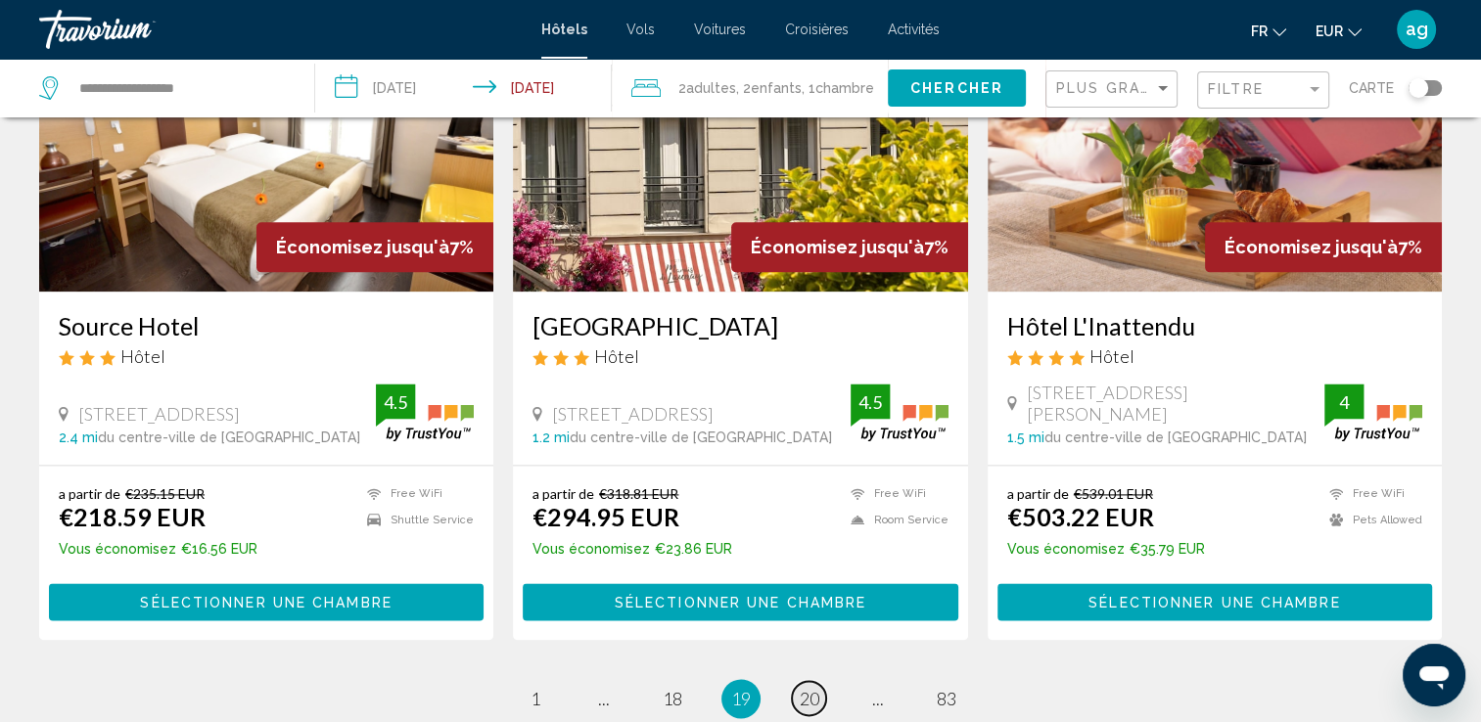
scroll to position [2466, 0]
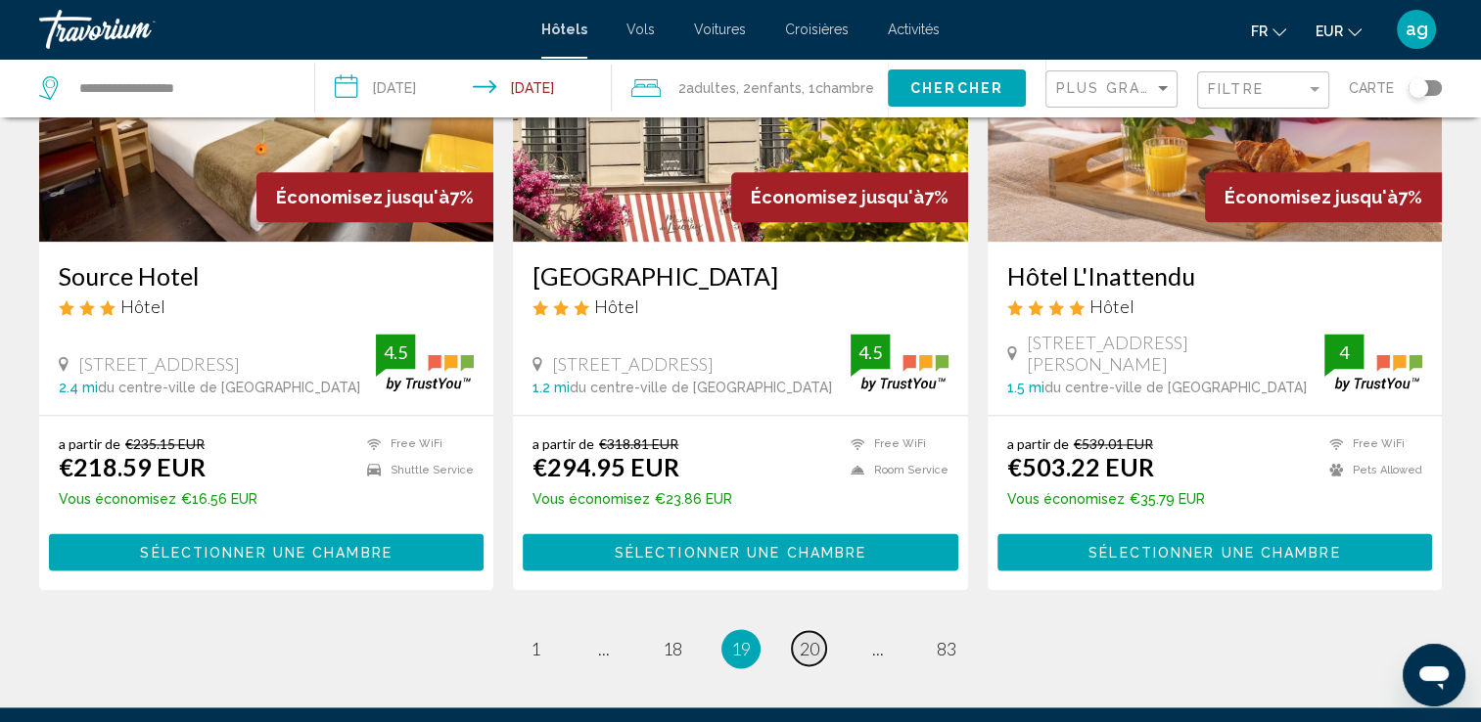
click at [804, 631] on link "page 20" at bounding box center [809, 648] width 34 height 34
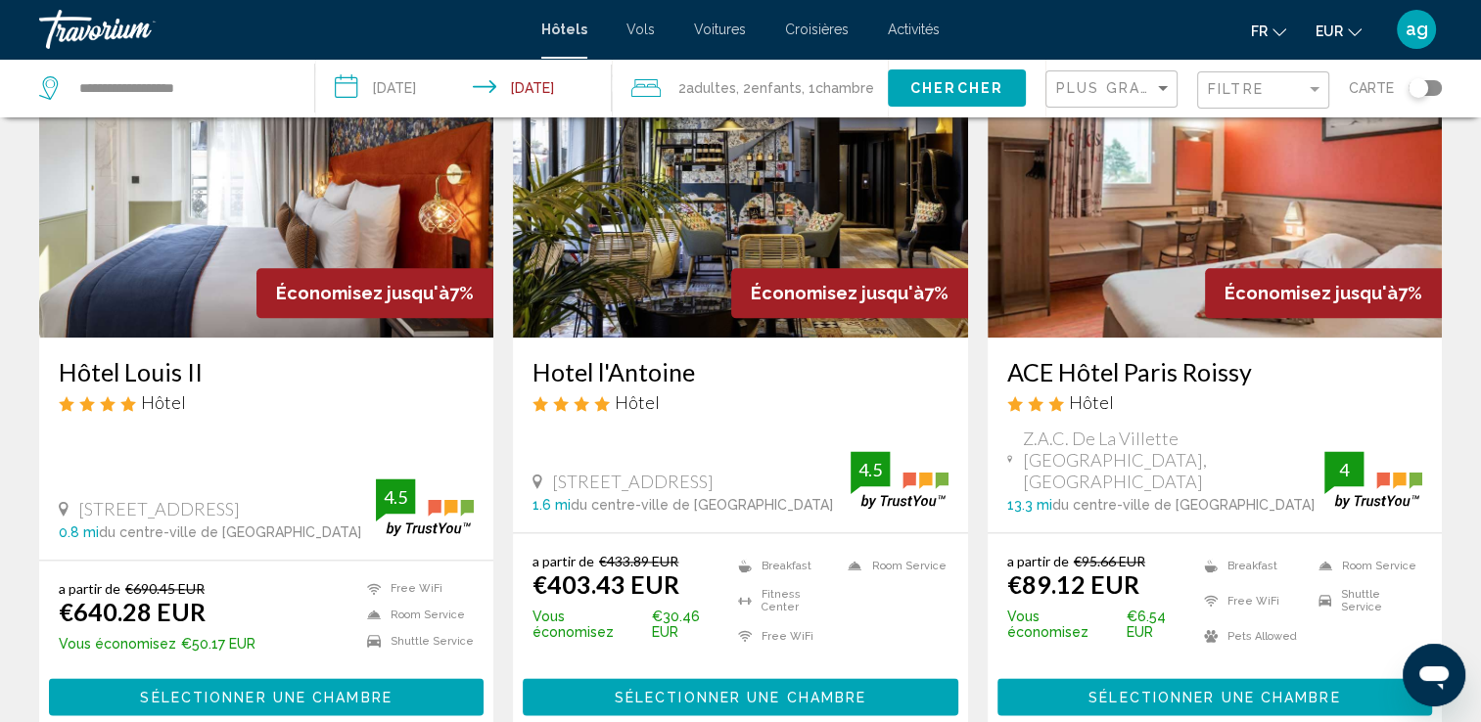
scroll to position [2466, 0]
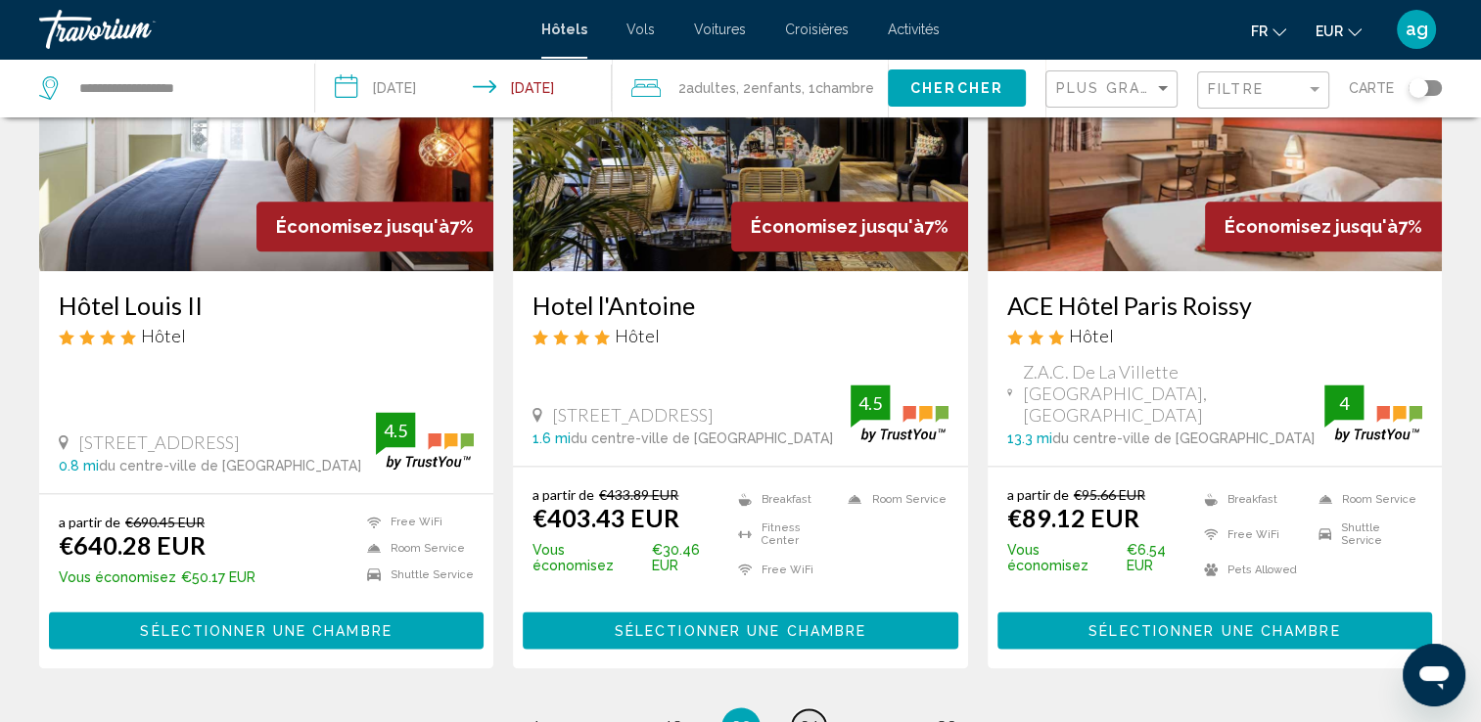
click at [800, 716] on span "21" at bounding box center [810, 727] width 20 height 22
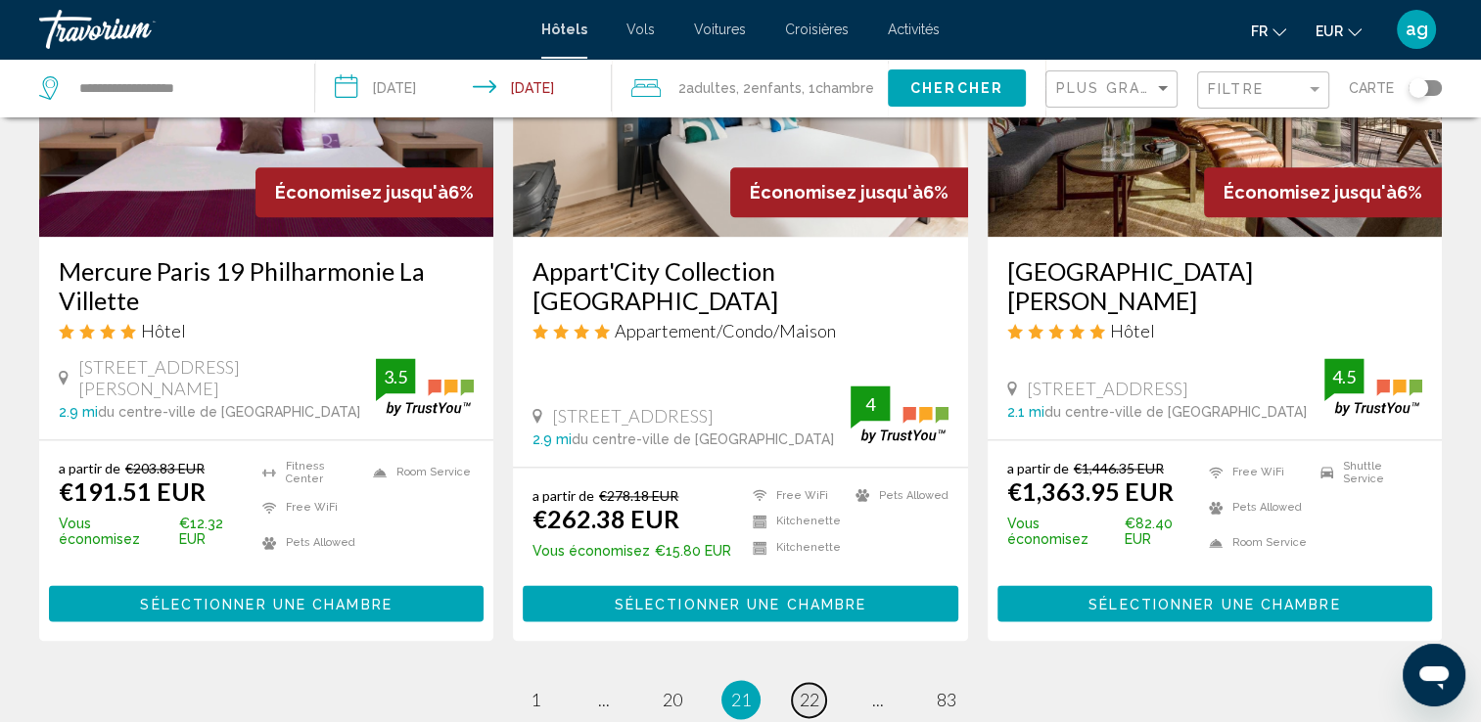
scroll to position [2505, 0]
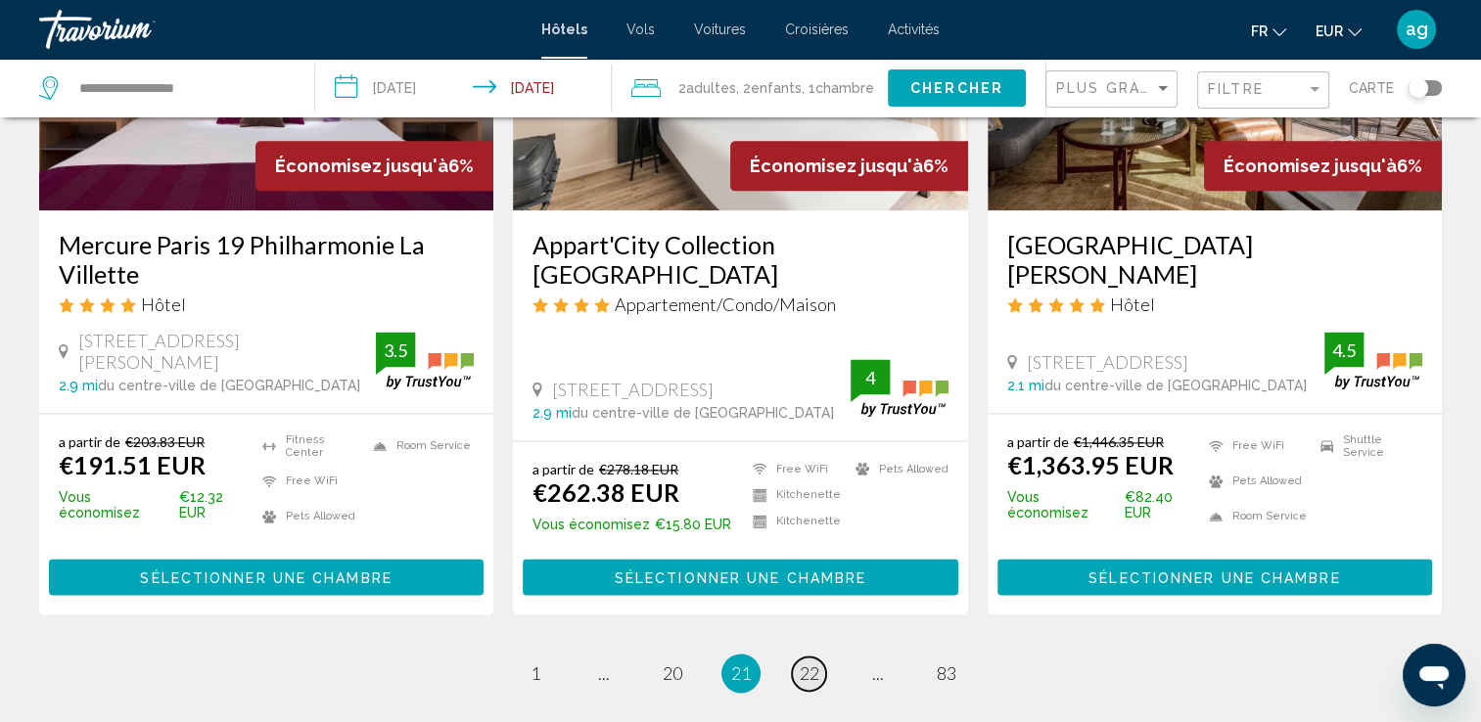
click at [800, 663] on span "22" at bounding box center [810, 674] width 20 height 22
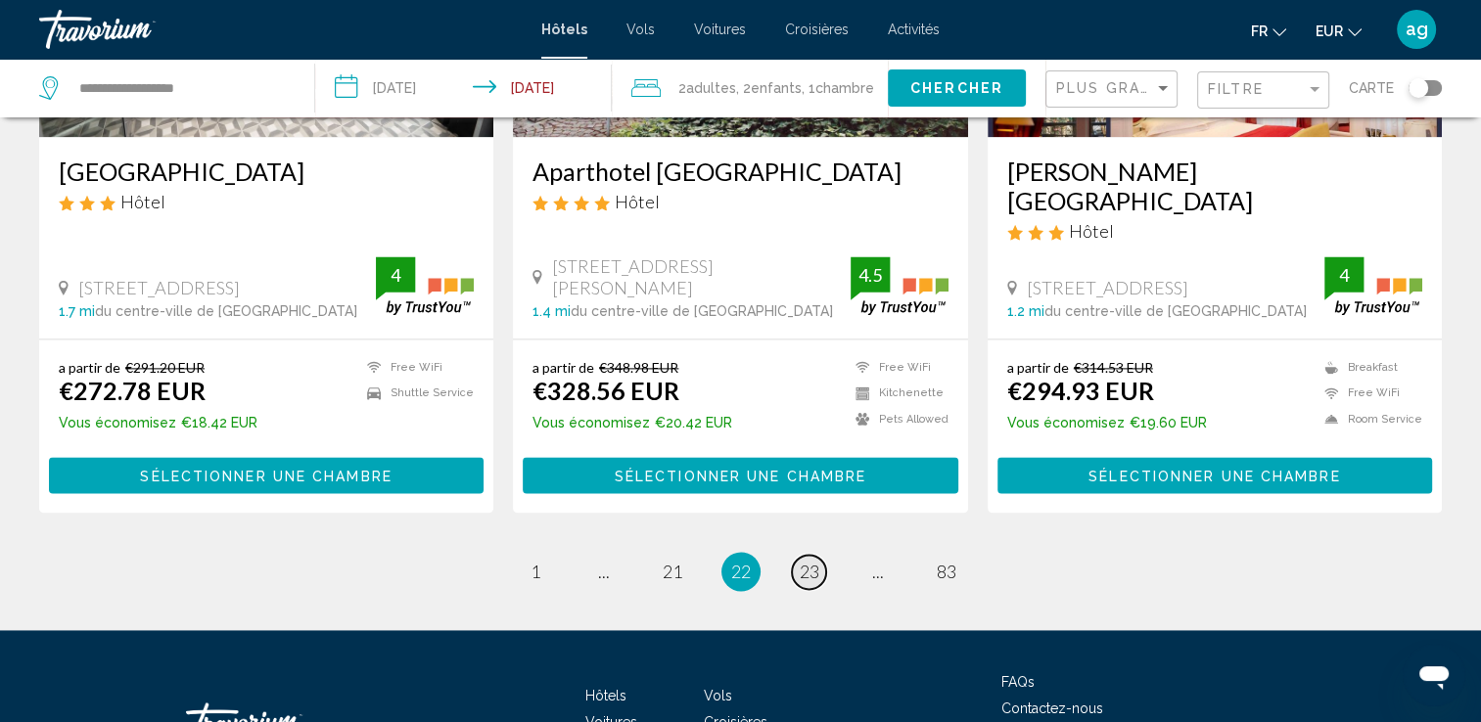
scroll to position [2545, 0]
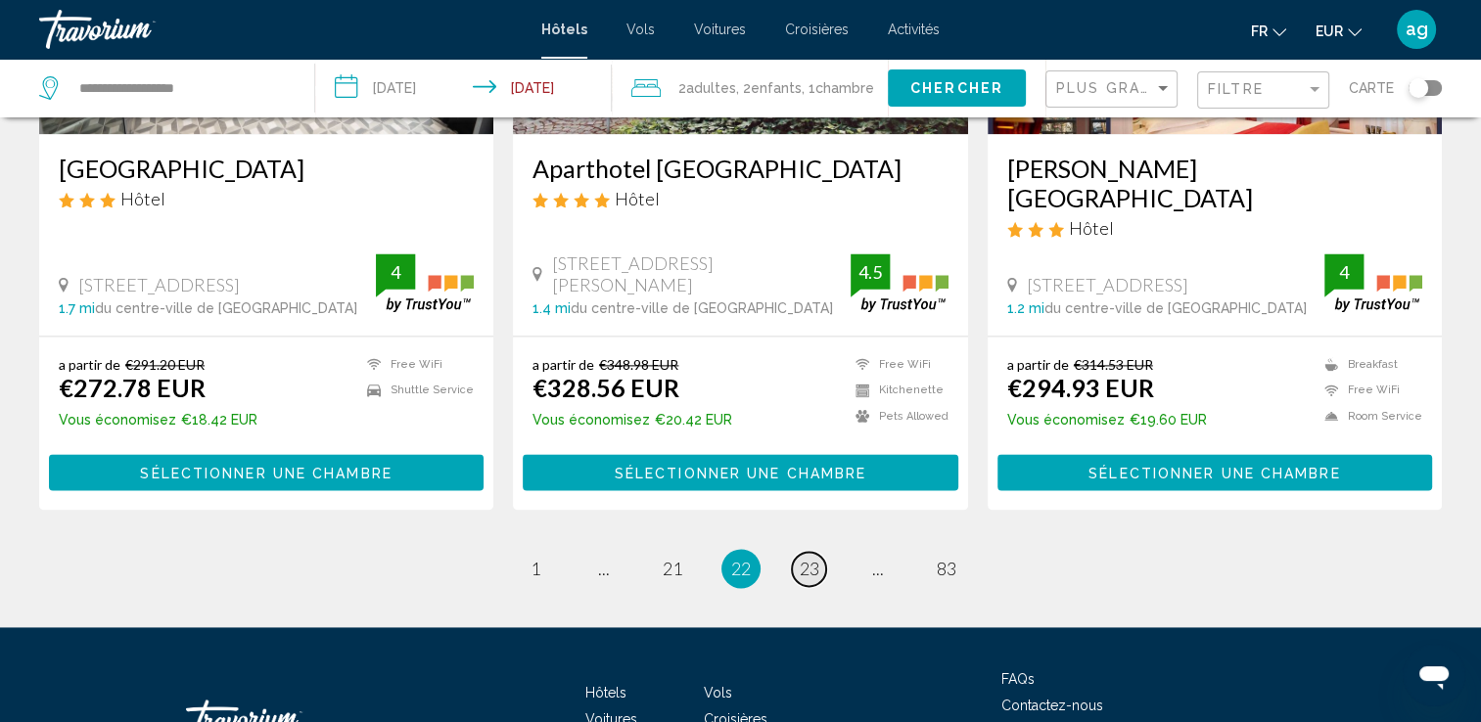
click at [810, 558] on span "23" at bounding box center [810, 569] width 20 height 22
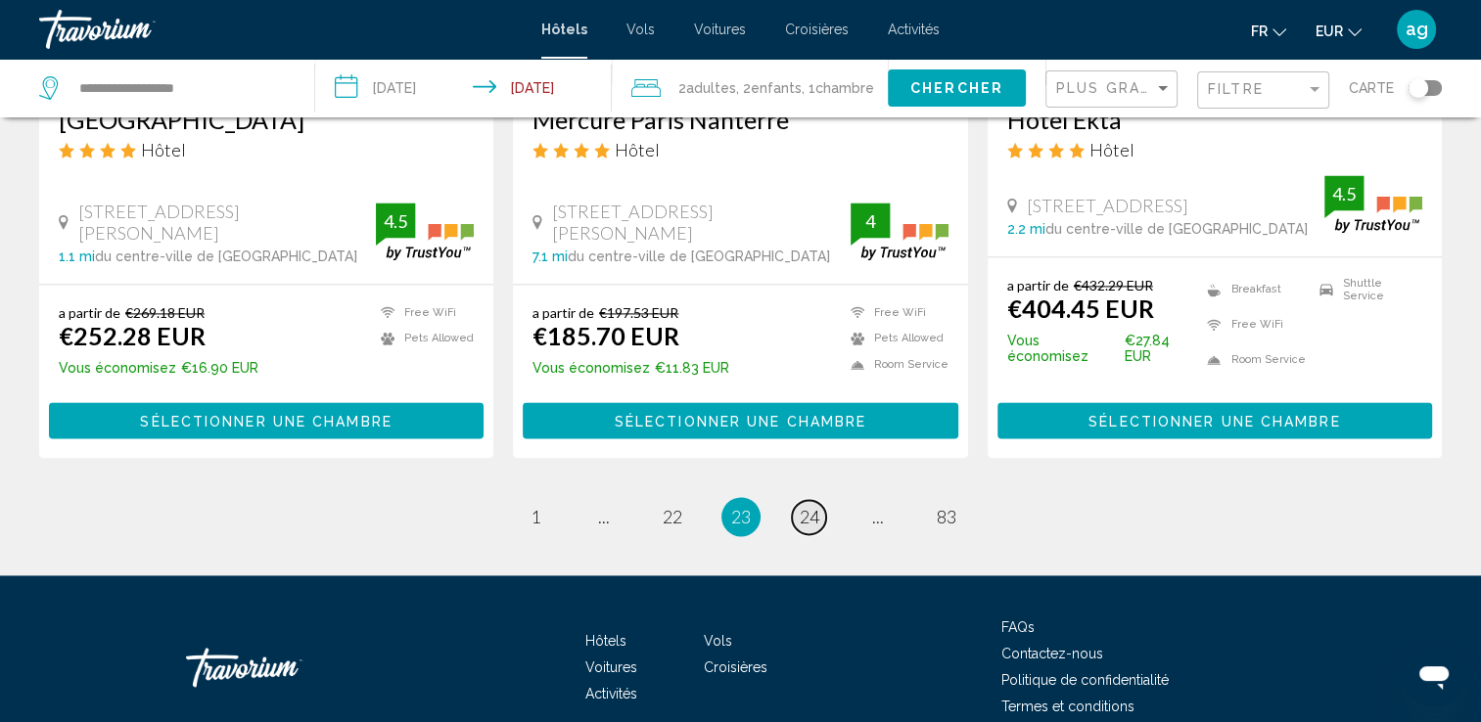
scroll to position [2636, 0]
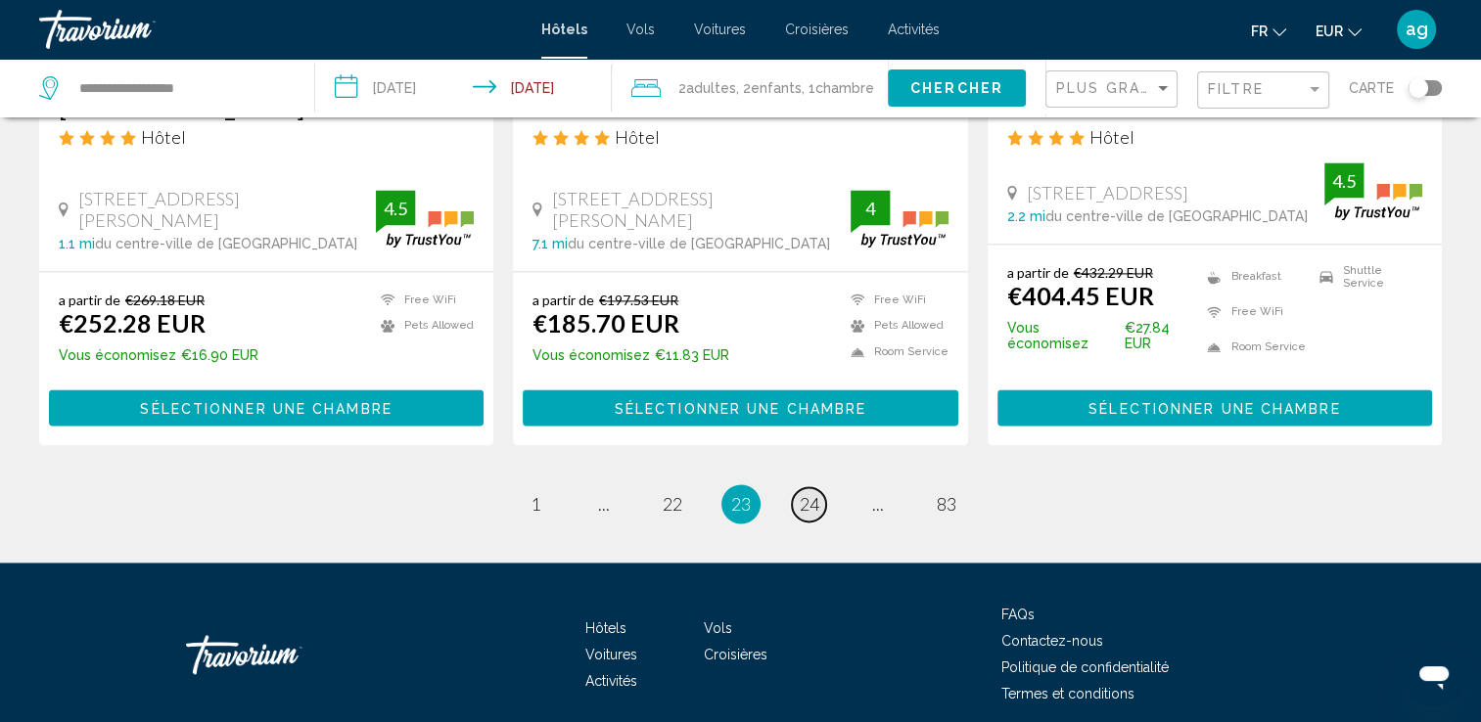
click at [815, 493] on span "24" at bounding box center [810, 504] width 20 height 22
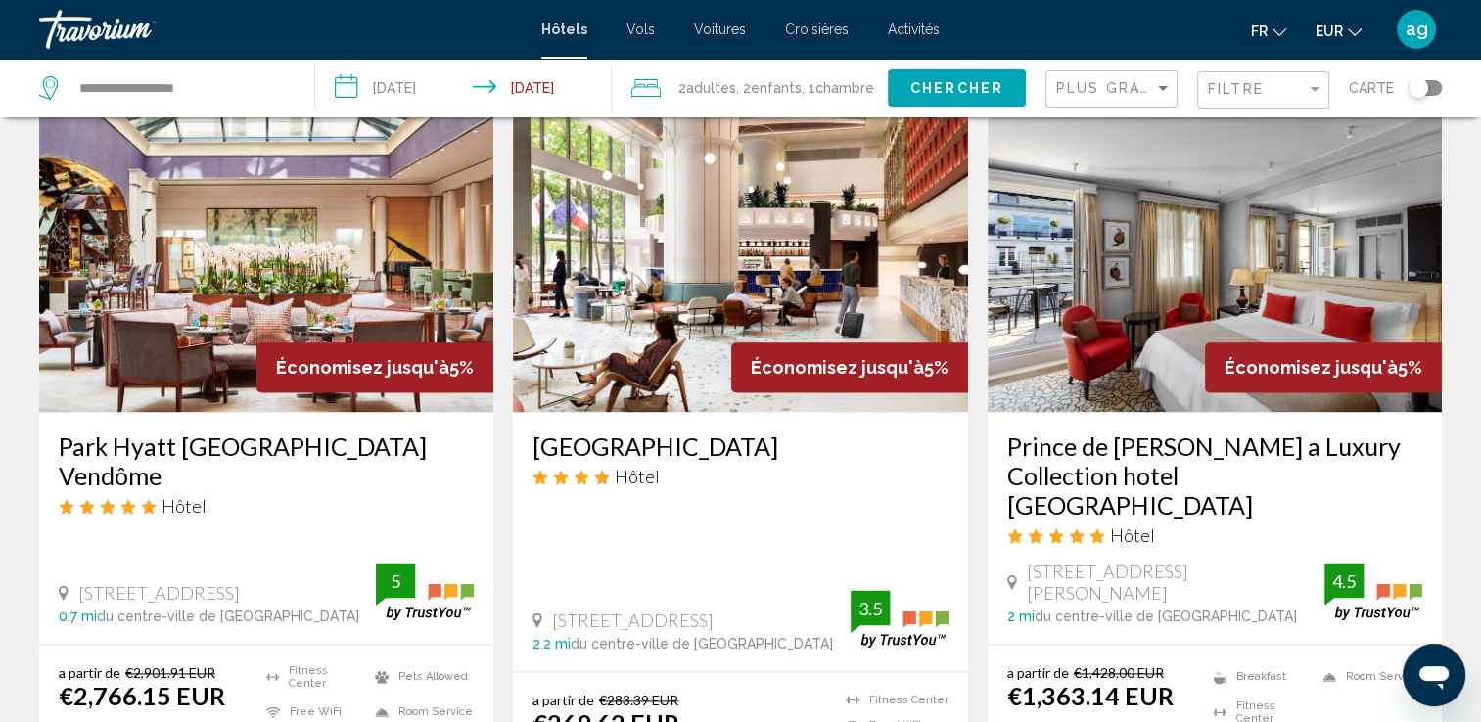
scroll to position [2427, 0]
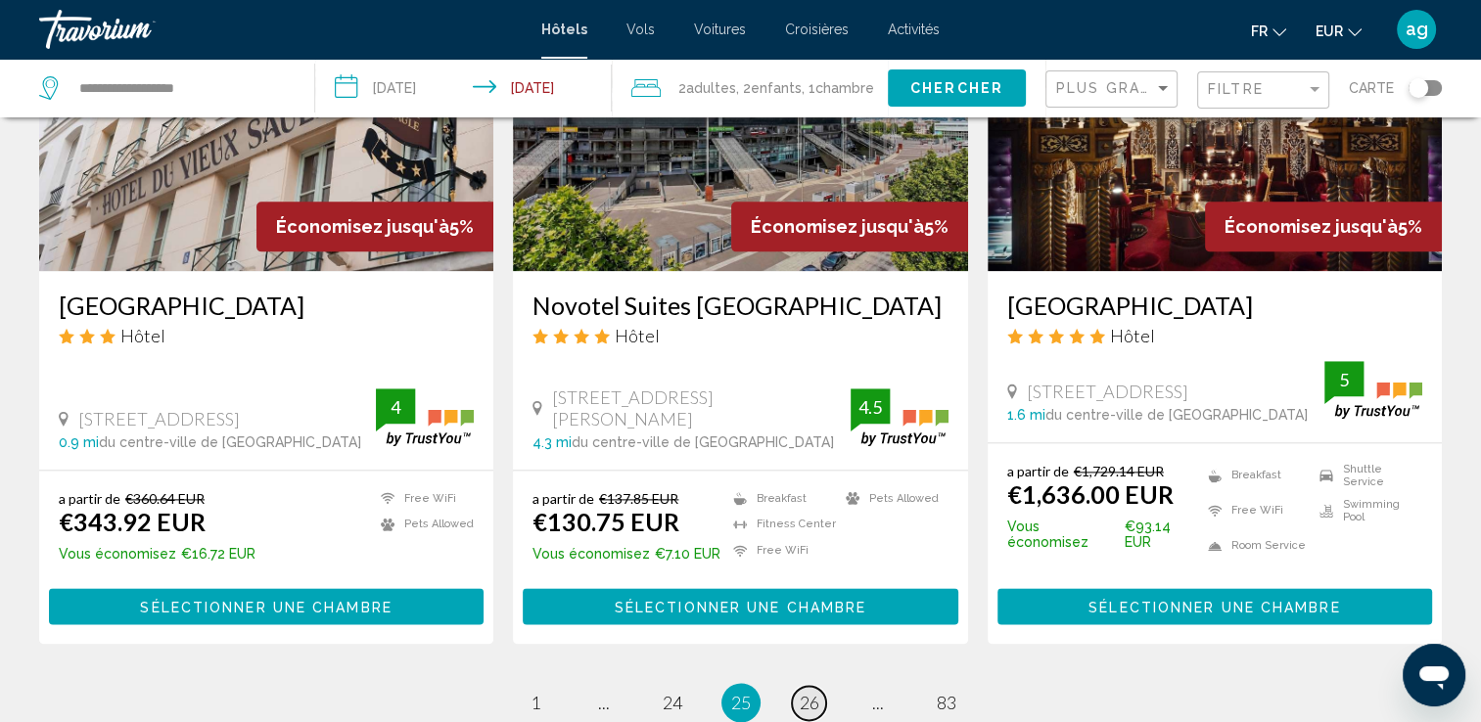
scroll to position [2388, 0]
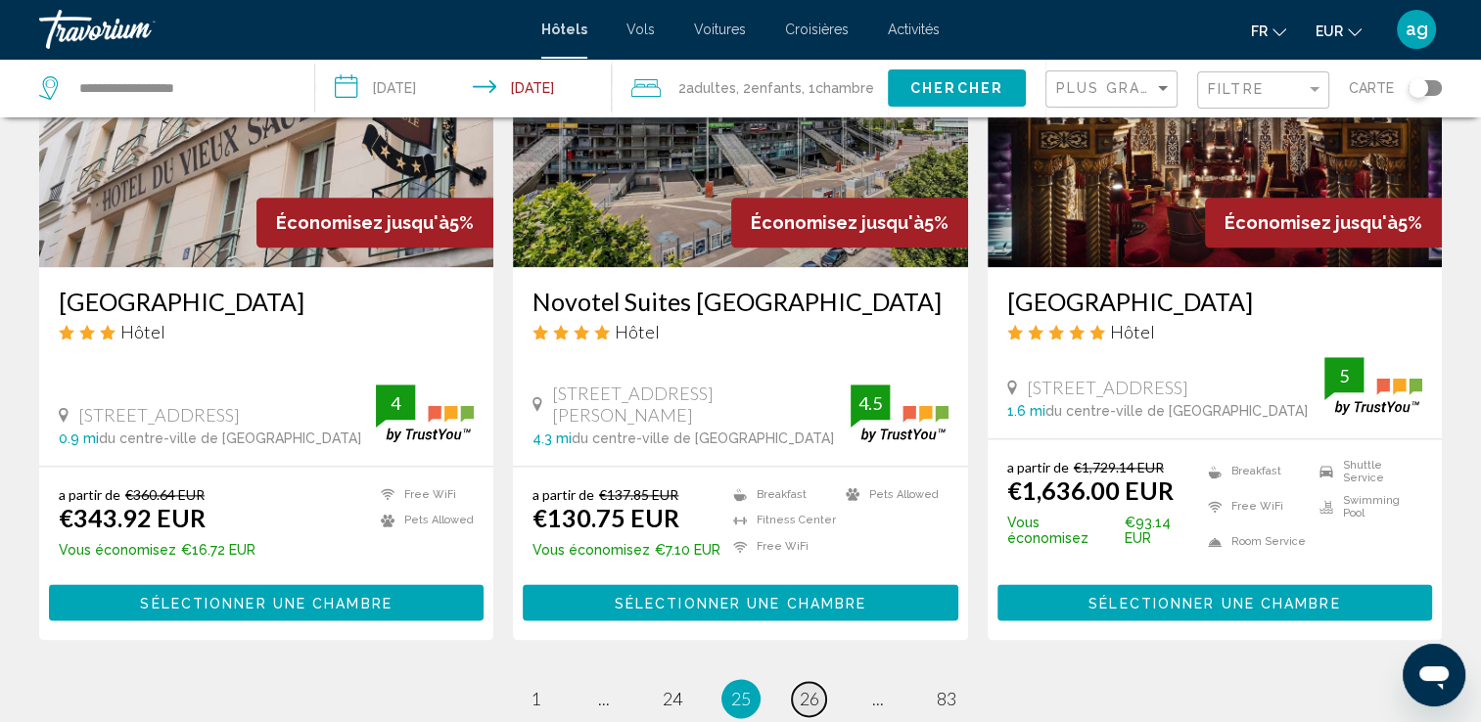
click at [803, 688] on span "26" at bounding box center [810, 699] width 20 height 22
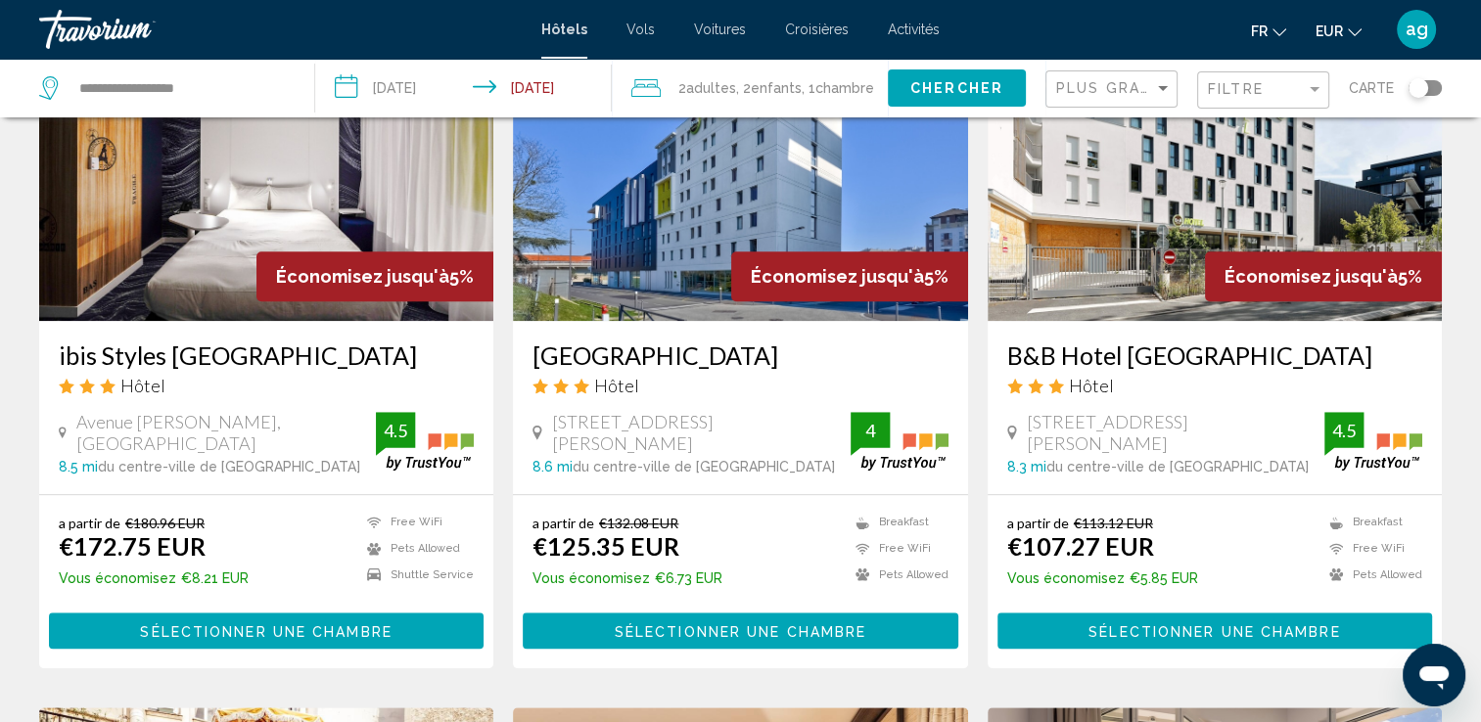
scroll to position [1631, 0]
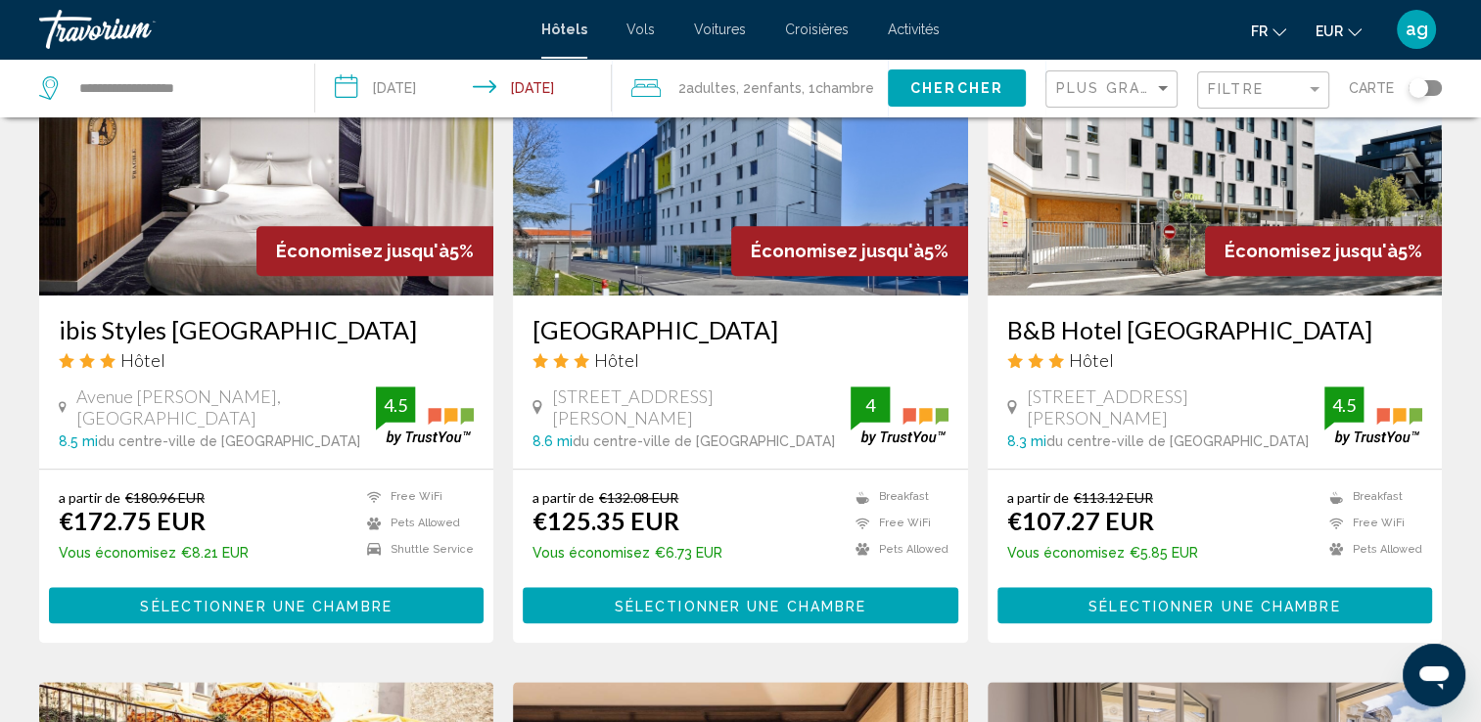
click at [340, 614] on span "Sélectionner une chambre" at bounding box center [266, 606] width 252 height 16
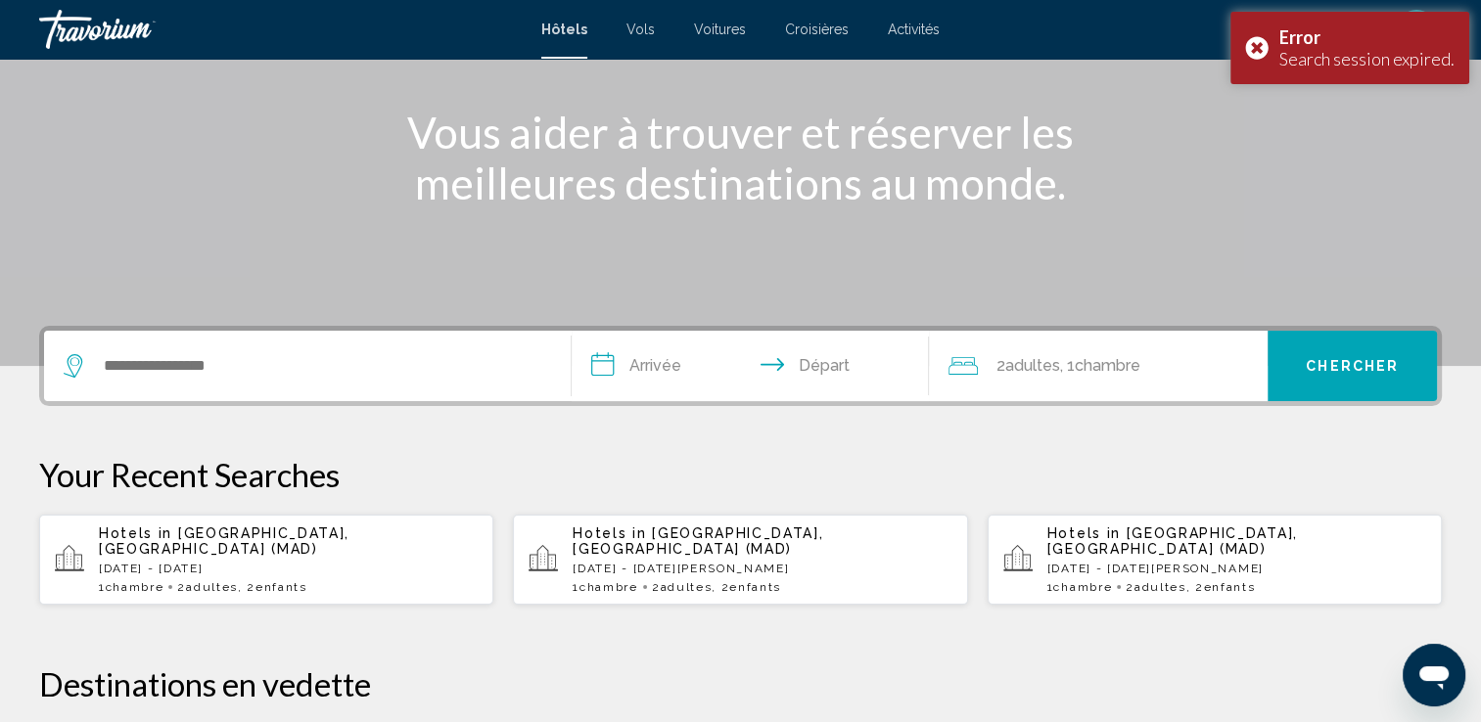
scroll to position [235, 0]
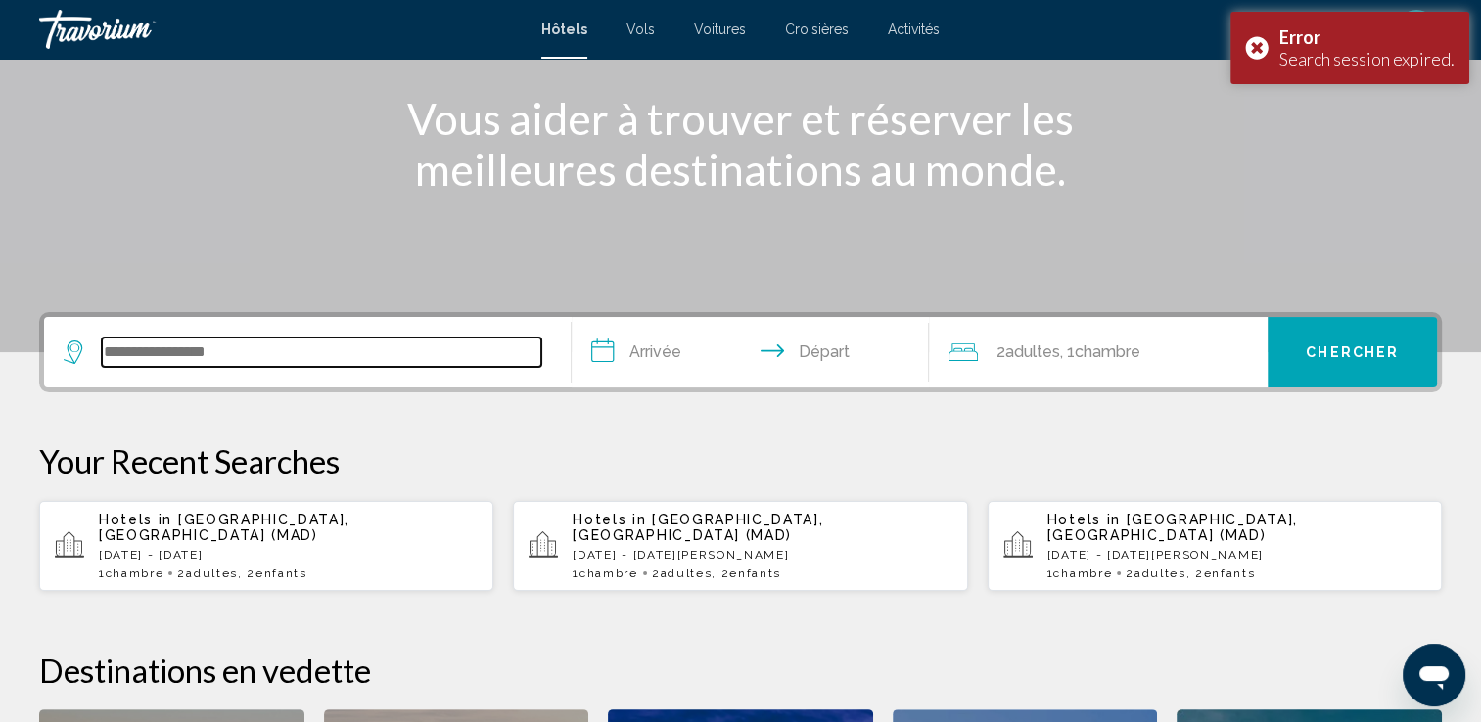
click at [168, 343] on input "Search widget" at bounding box center [321, 352] width 439 height 29
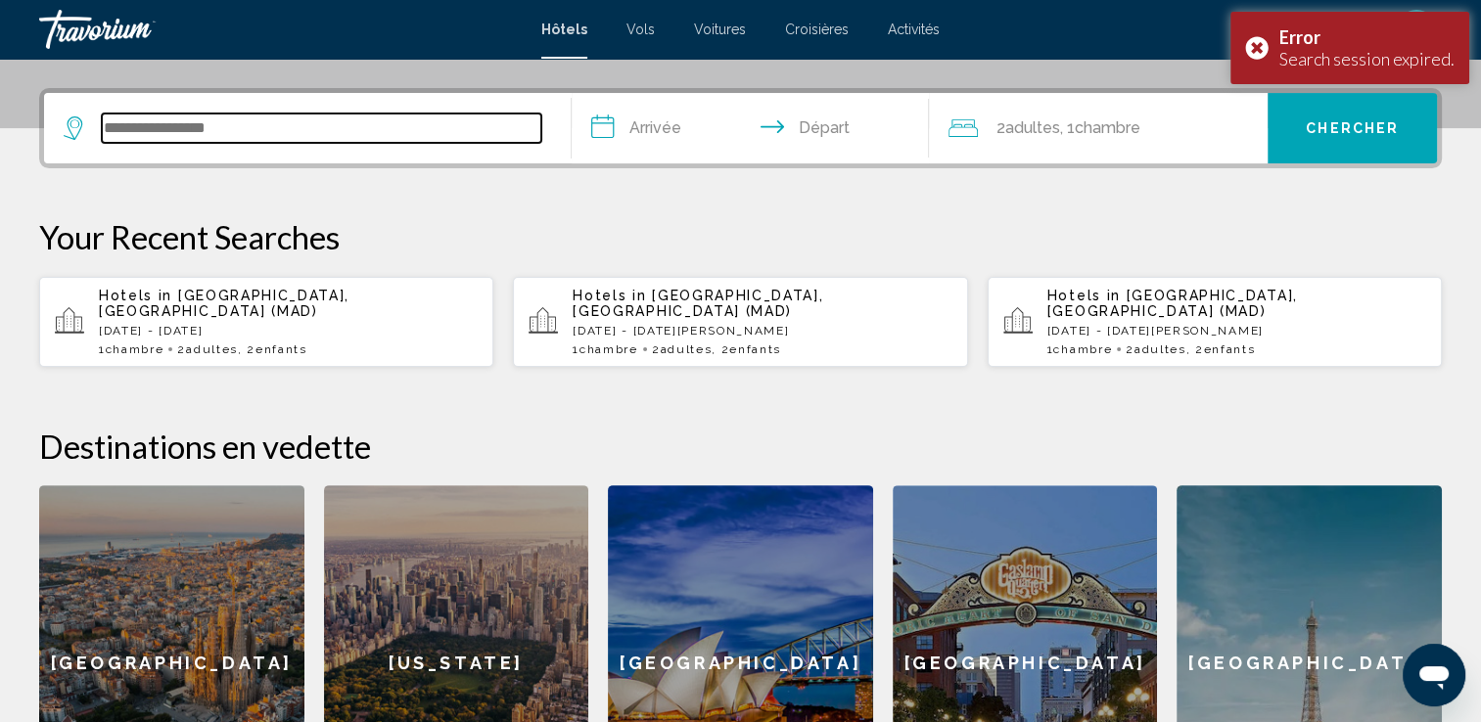
scroll to position [482, 0]
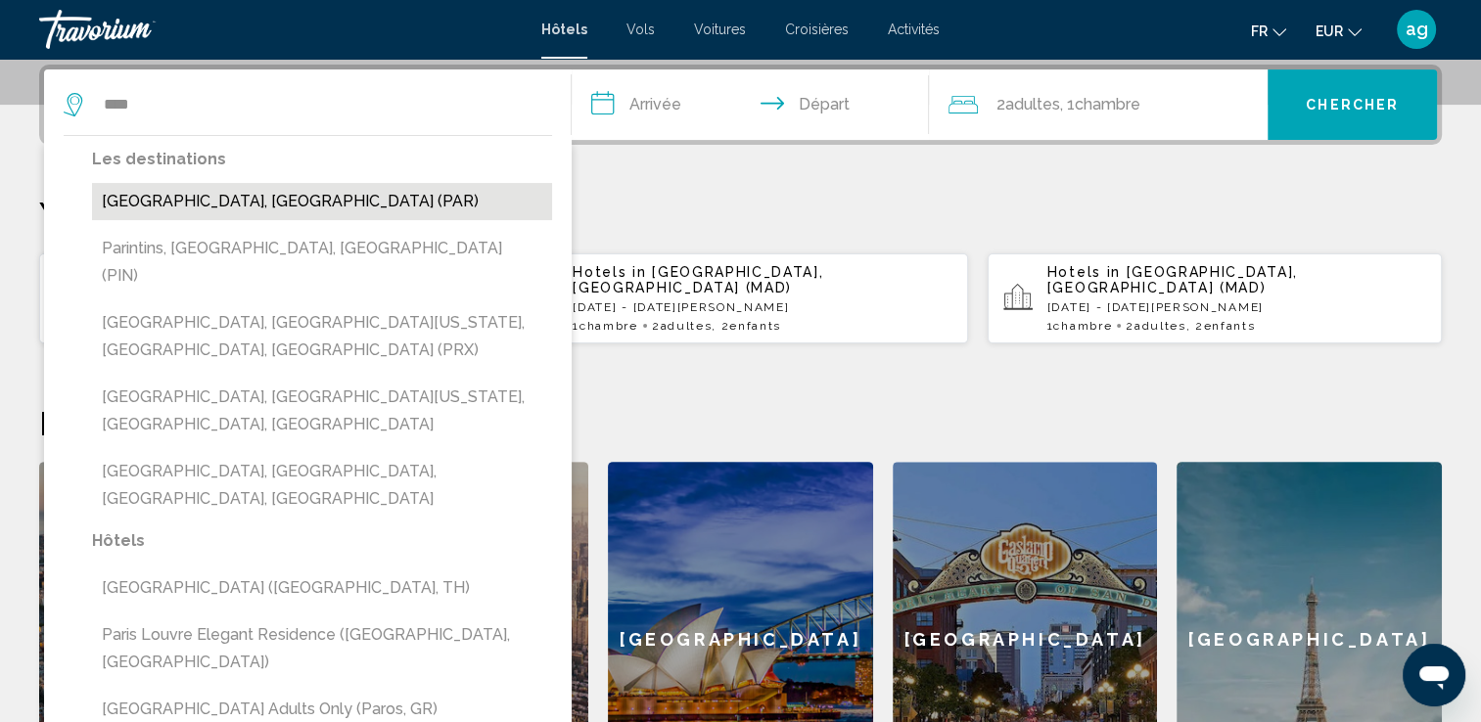
click at [136, 186] on button "[GEOGRAPHIC_DATA], [GEOGRAPHIC_DATA] (PAR)" at bounding box center [322, 201] width 460 height 37
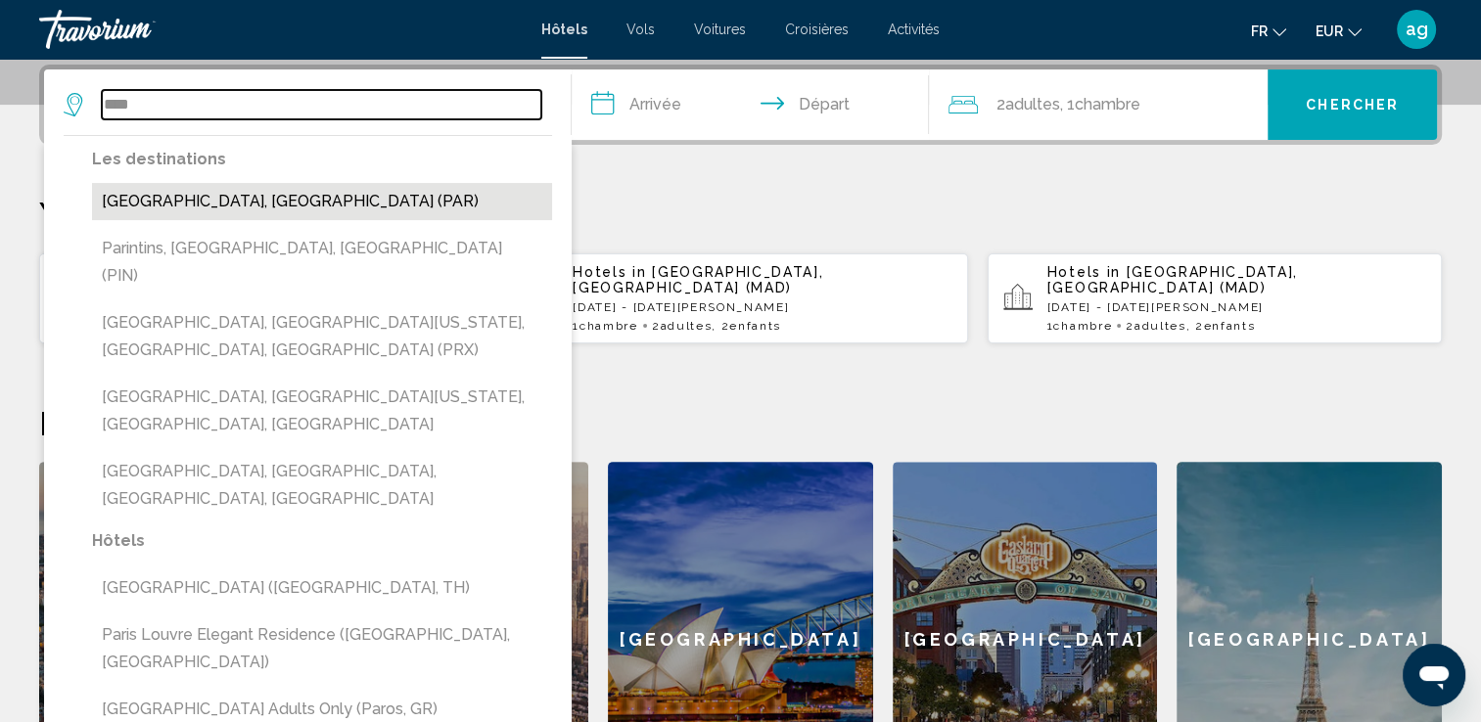
type input "**********"
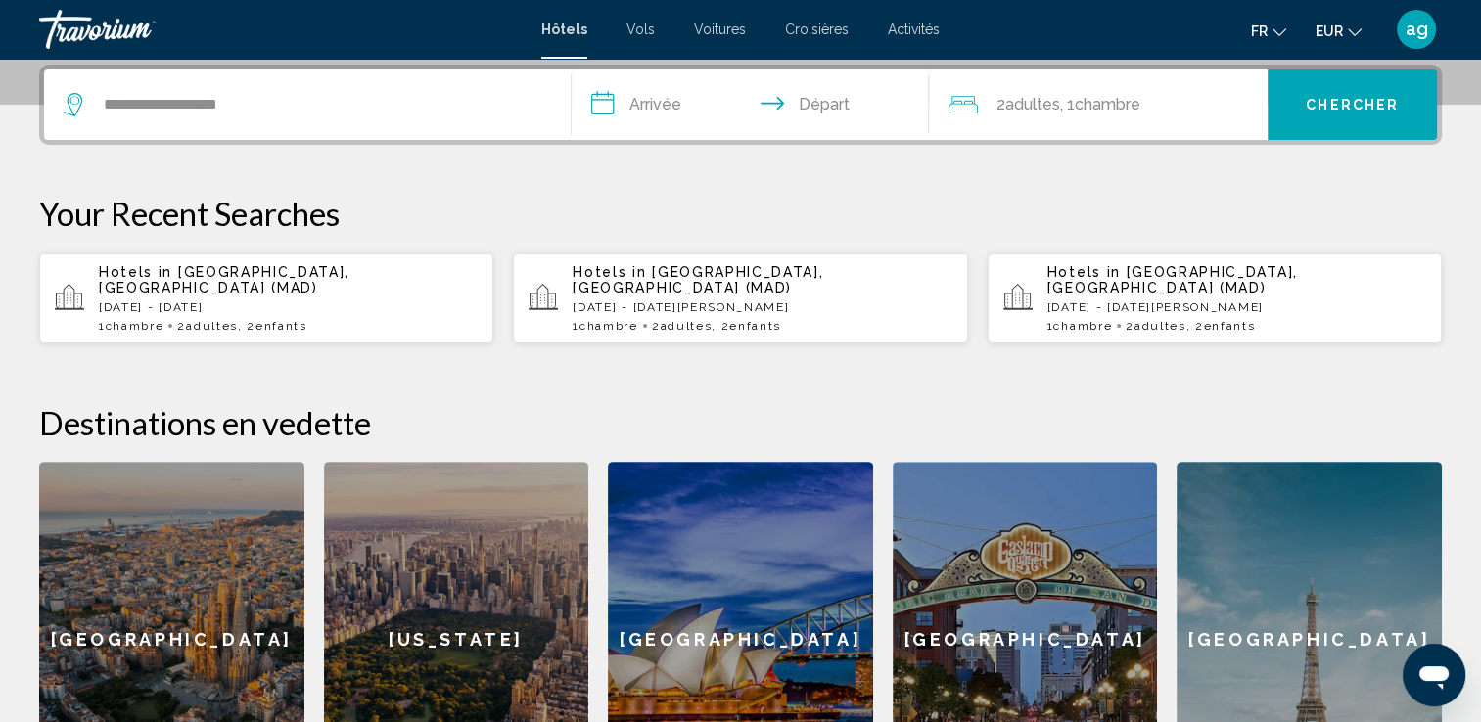
click at [642, 93] on input "**********" at bounding box center [755, 107] width 366 height 76
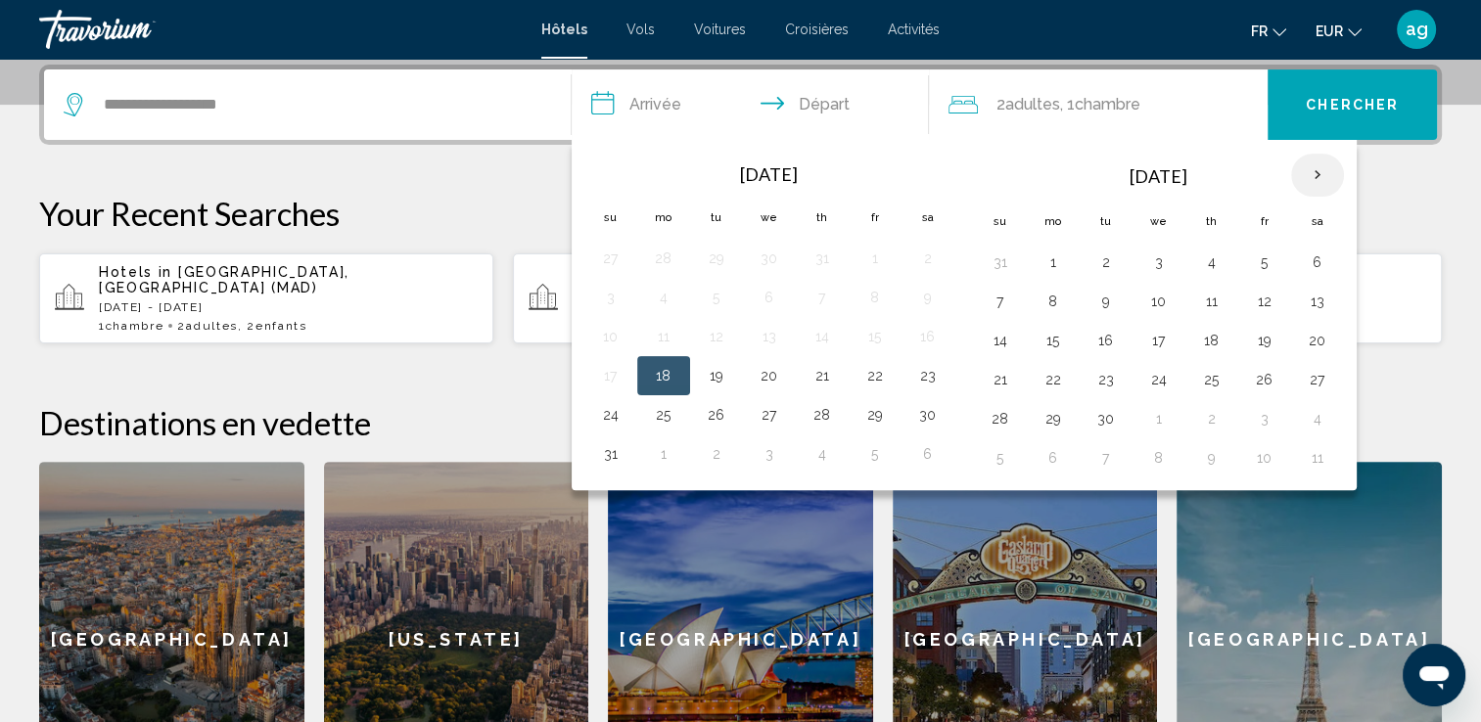
click at [1311, 163] on th "Next month" at bounding box center [1317, 175] width 53 height 43
click at [1041, 378] on button "22" at bounding box center [1052, 379] width 31 height 27
click at [1083, 374] on td "23" at bounding box center [1105, 379] width 53 height 39
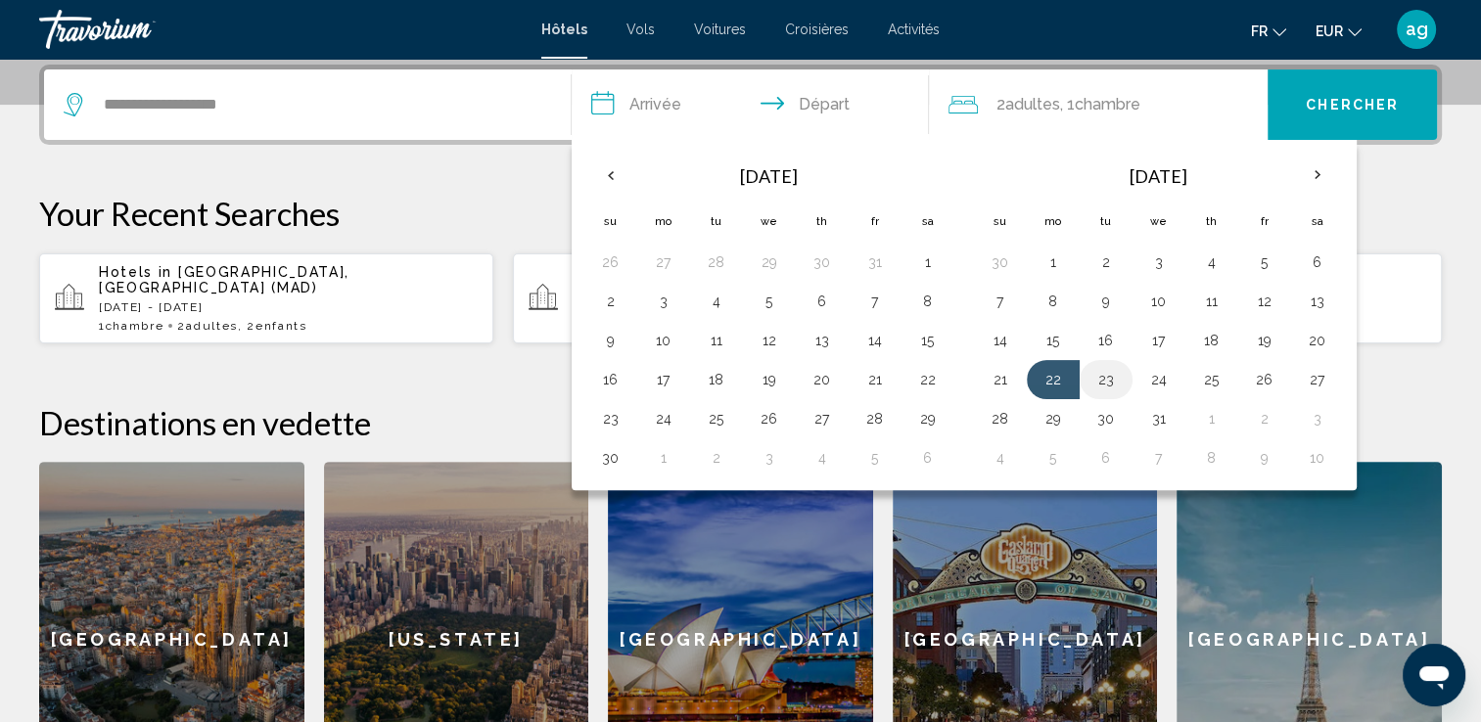
click at [1093, 376] on button "23" at bounding box center [1105, 379] width 31 height 27
type input "**********"
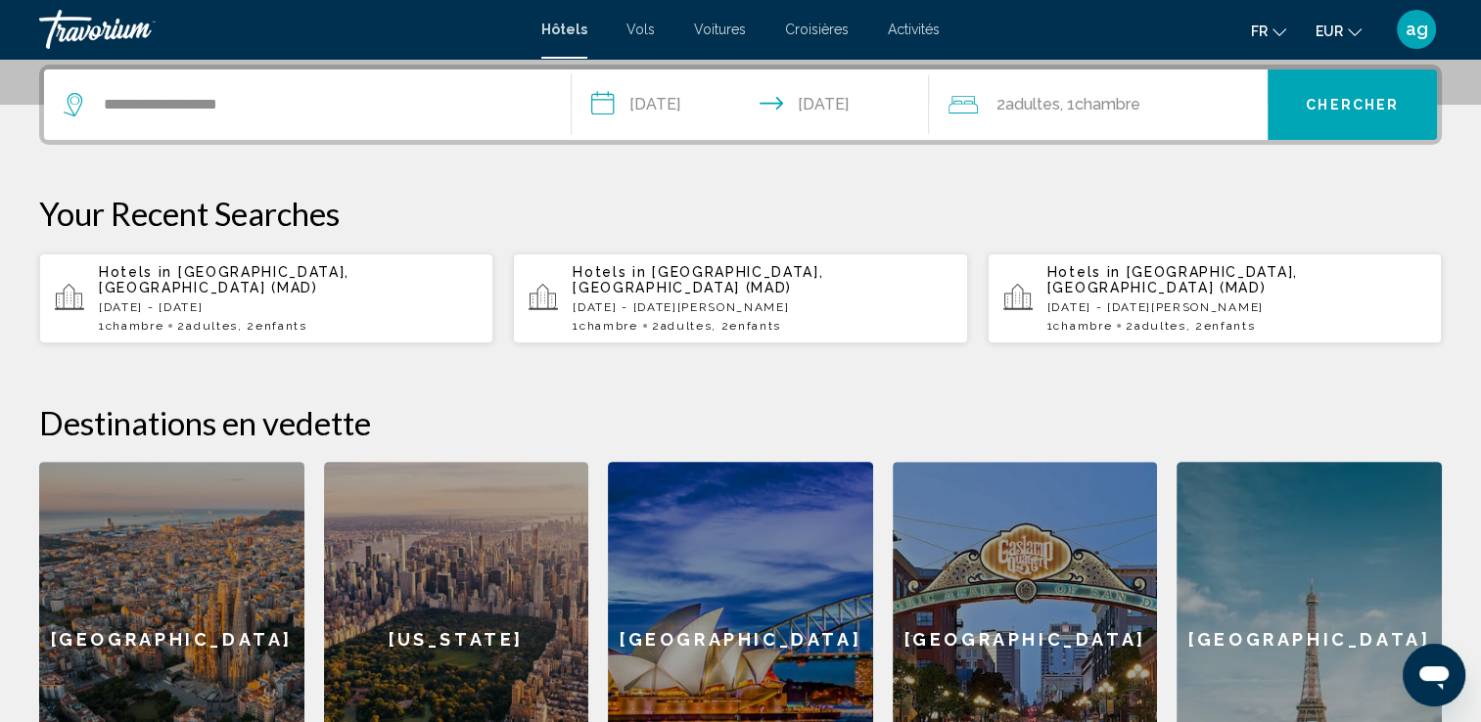
click at [1100, 106] on span "Chambre" at bounding box center [1107, 104] width 66 height 19
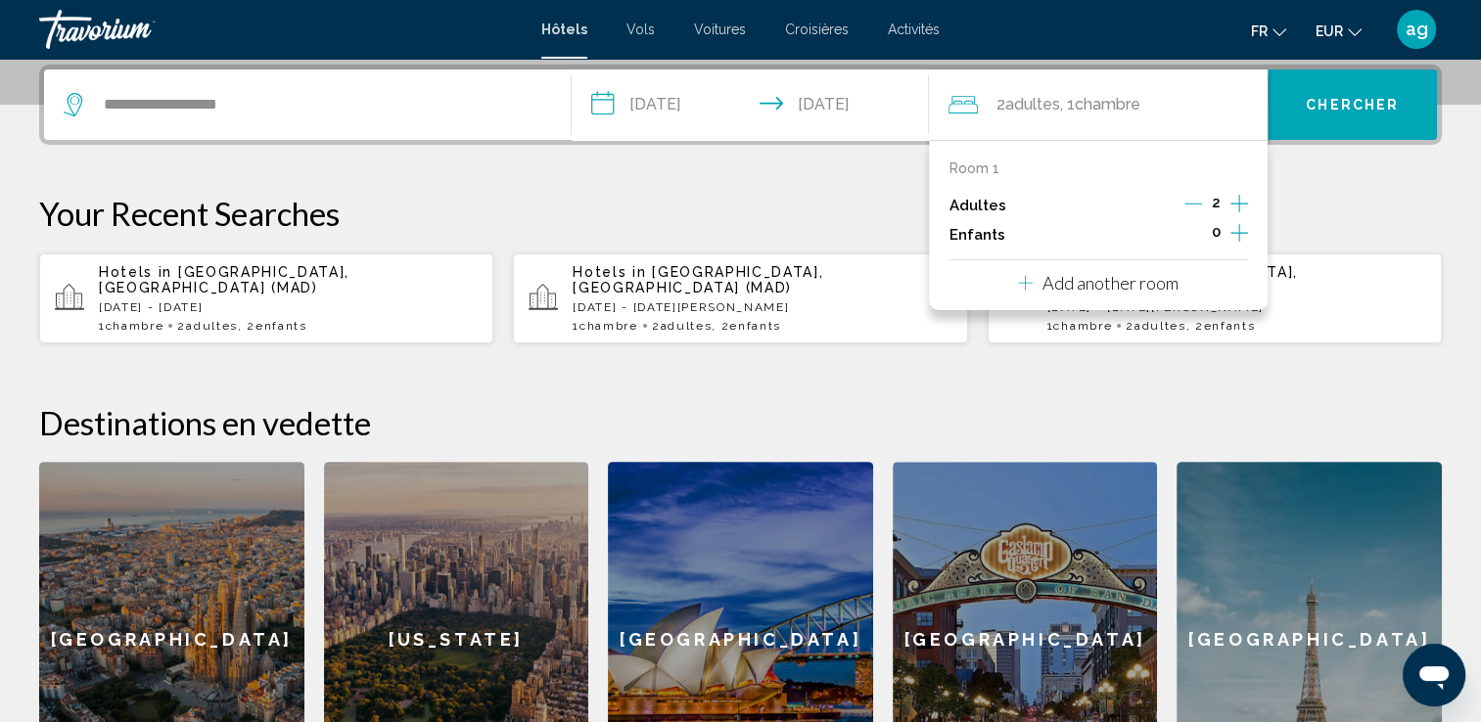
click at [1160, 279] on p "Add another room" at bounding box center [1110, 283] width 136 height 22
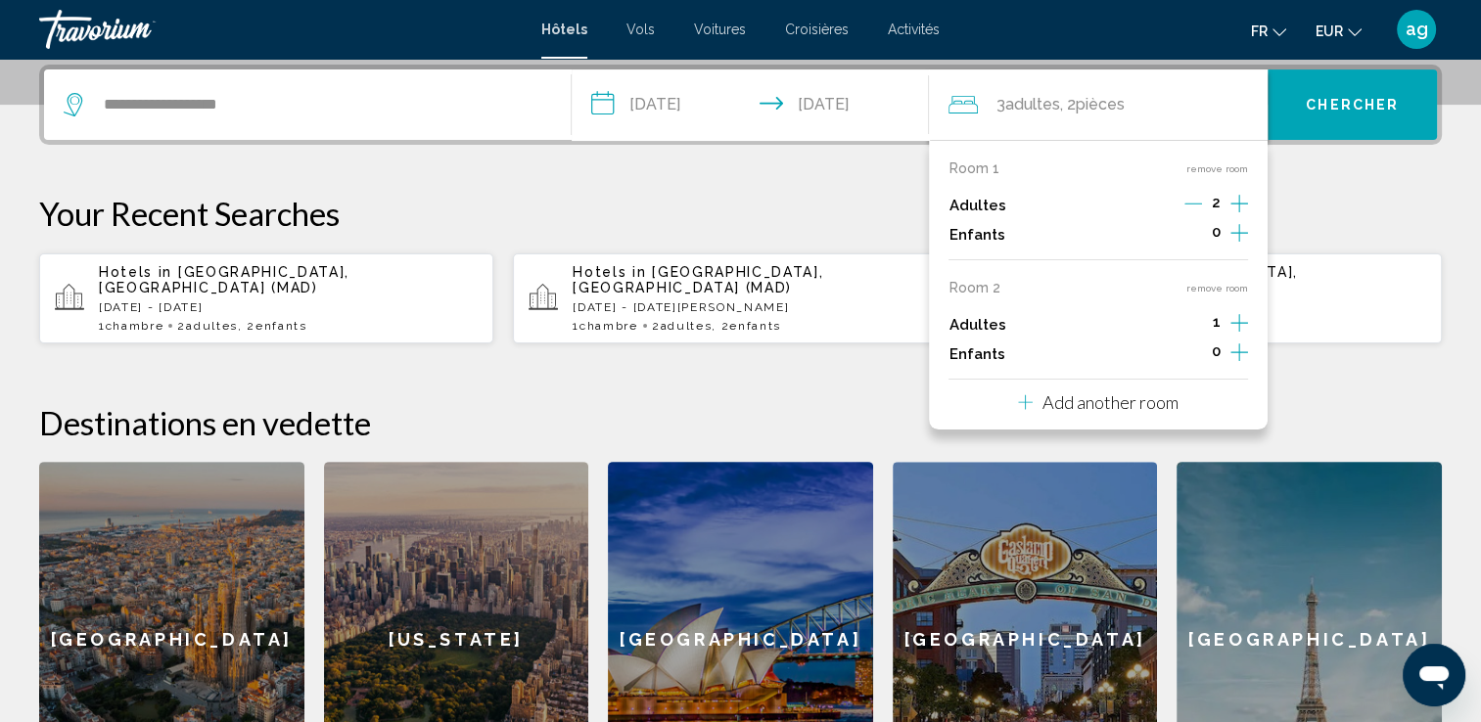
click at [1232, 242] on icon "Increment children" at bounding box center [1239, 233] width 18 height 18
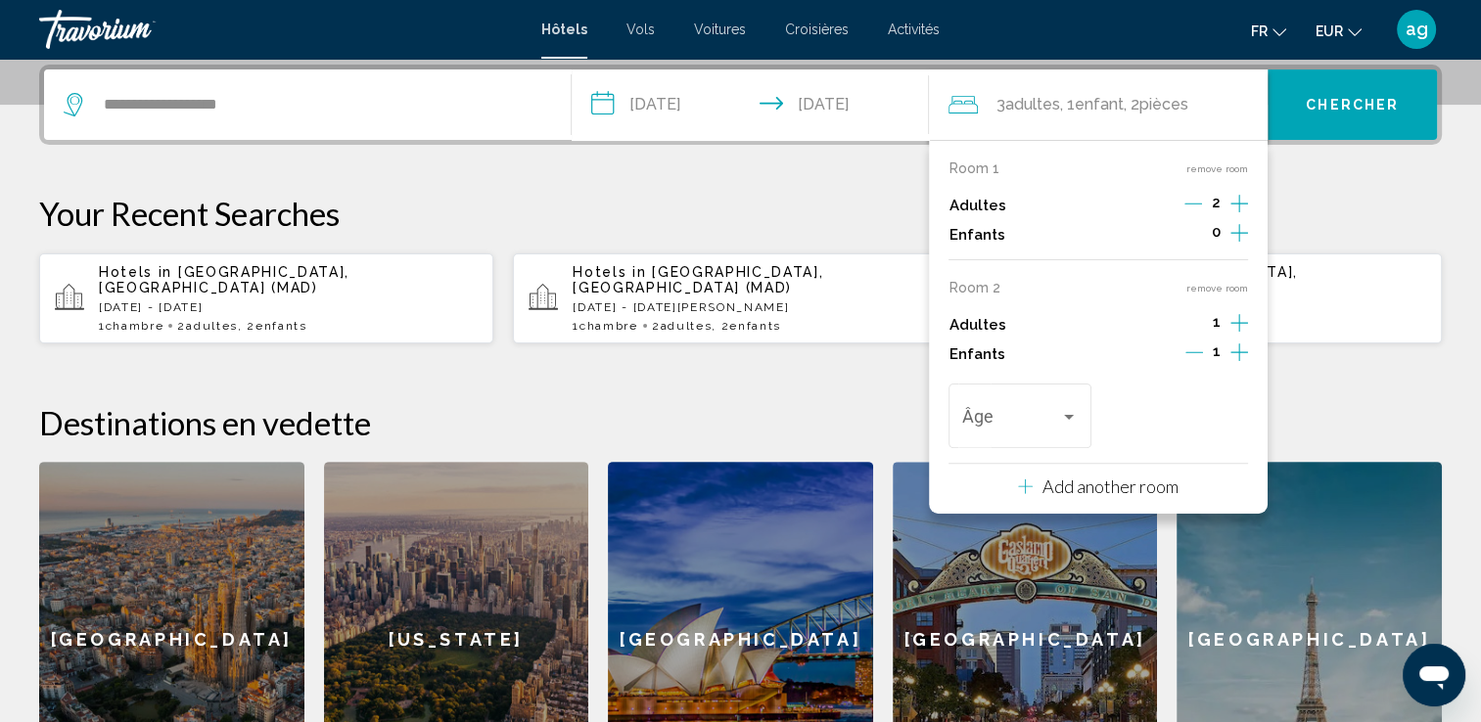
click at [1232, 242] on icon "Increment children" at bounding box center [1239, 233] width 18 height 18
click at [1070, 432] on div "Âge" at bounding box center [1019, 413] width 115 height 69
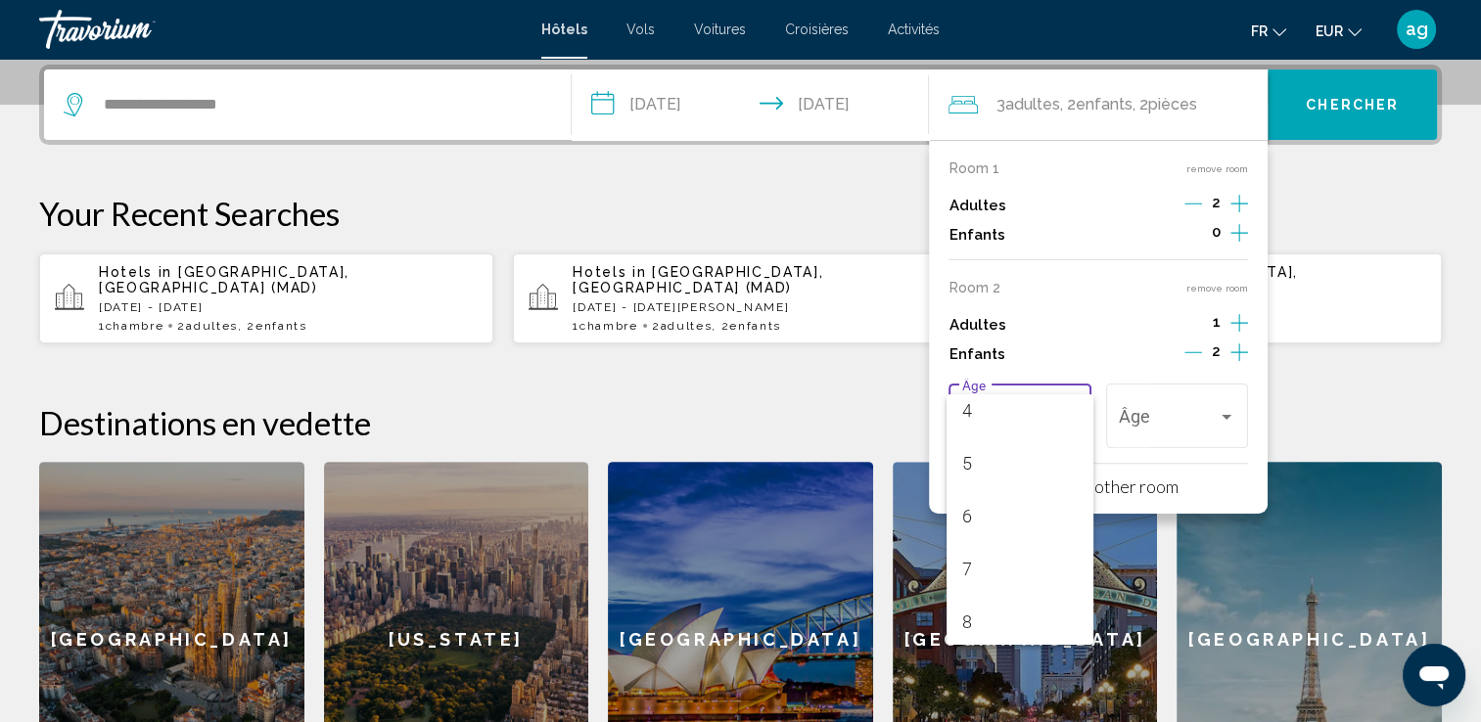
scroll to position [260, 0]
click at [1217, 288] on div at bounding box center [740, 361] width 1481 height 722
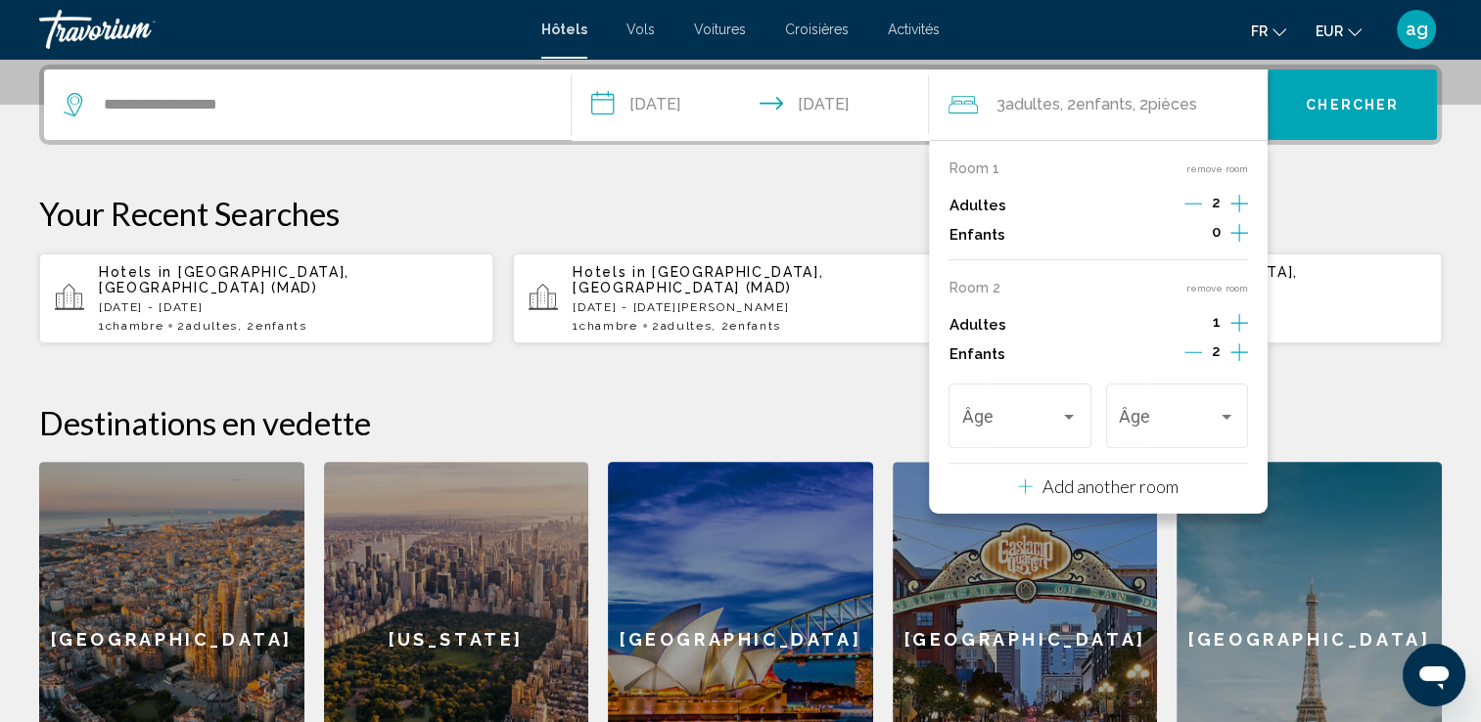
click at [1217, 288] on button "remove room" at bounding box center [1217, 288] width 62 height 13
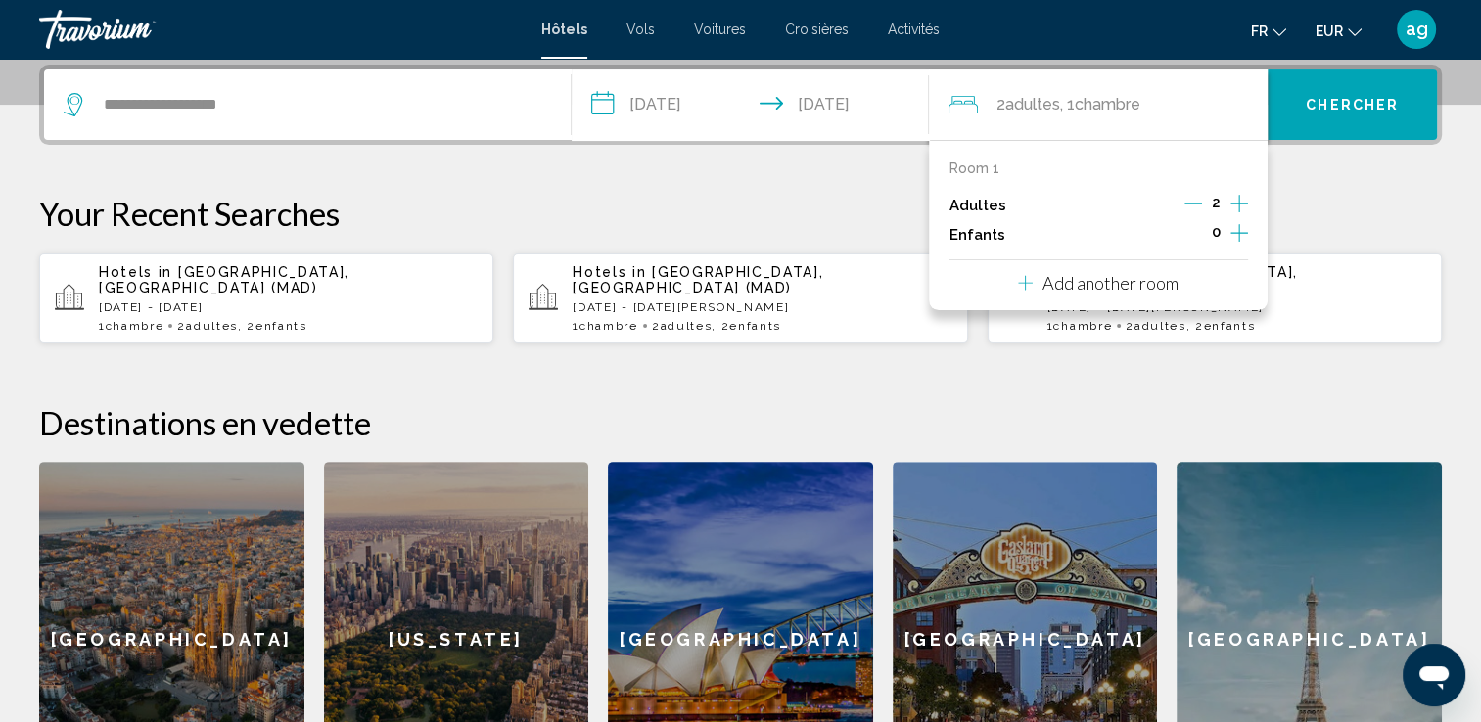
click at [1237, 230] on icon "Increment children" at bounding box center [1239, 232] width 18 height 23
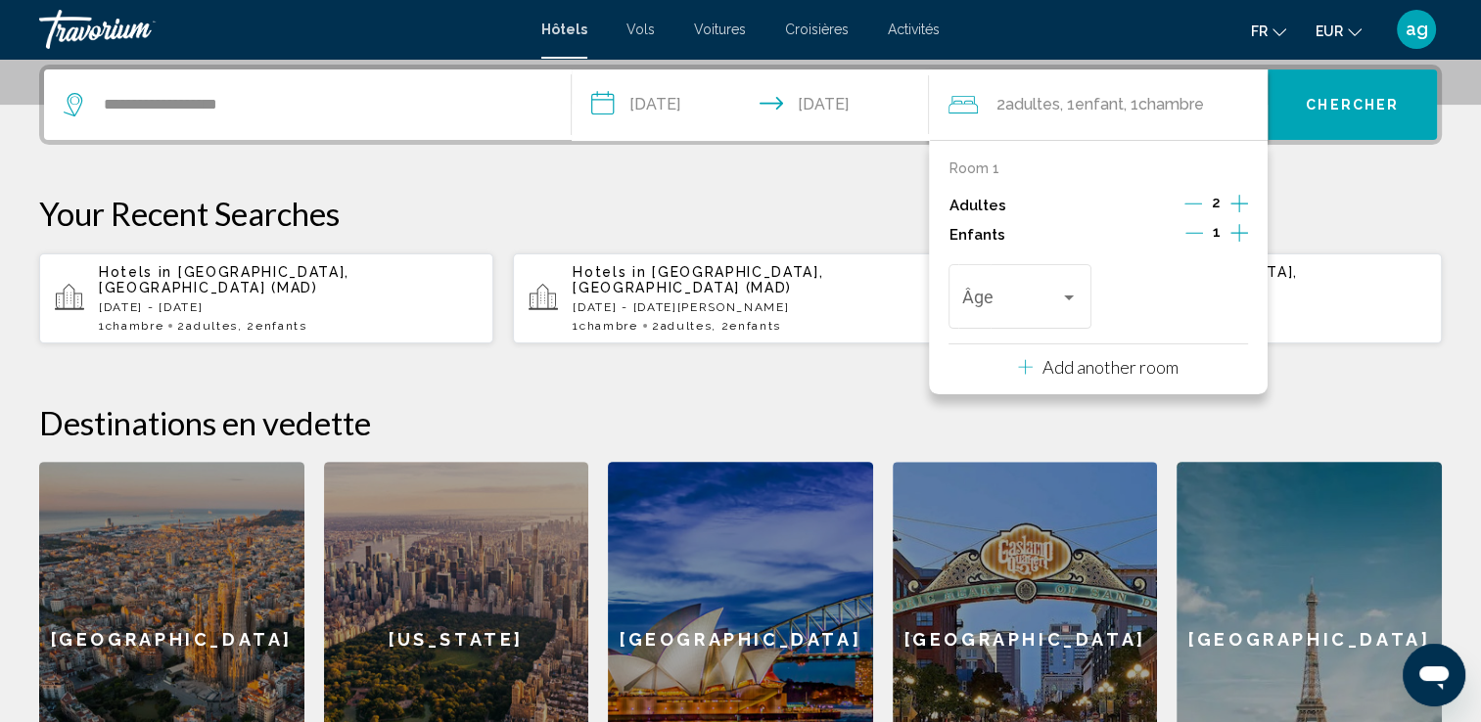
click at [1237, 233] on icon "Increment children" at bounding box center [1239, 232] width 18 height 23
click at [1066, 326] on div "Âge" at bounding box center [1019, 293] width 115 height 69
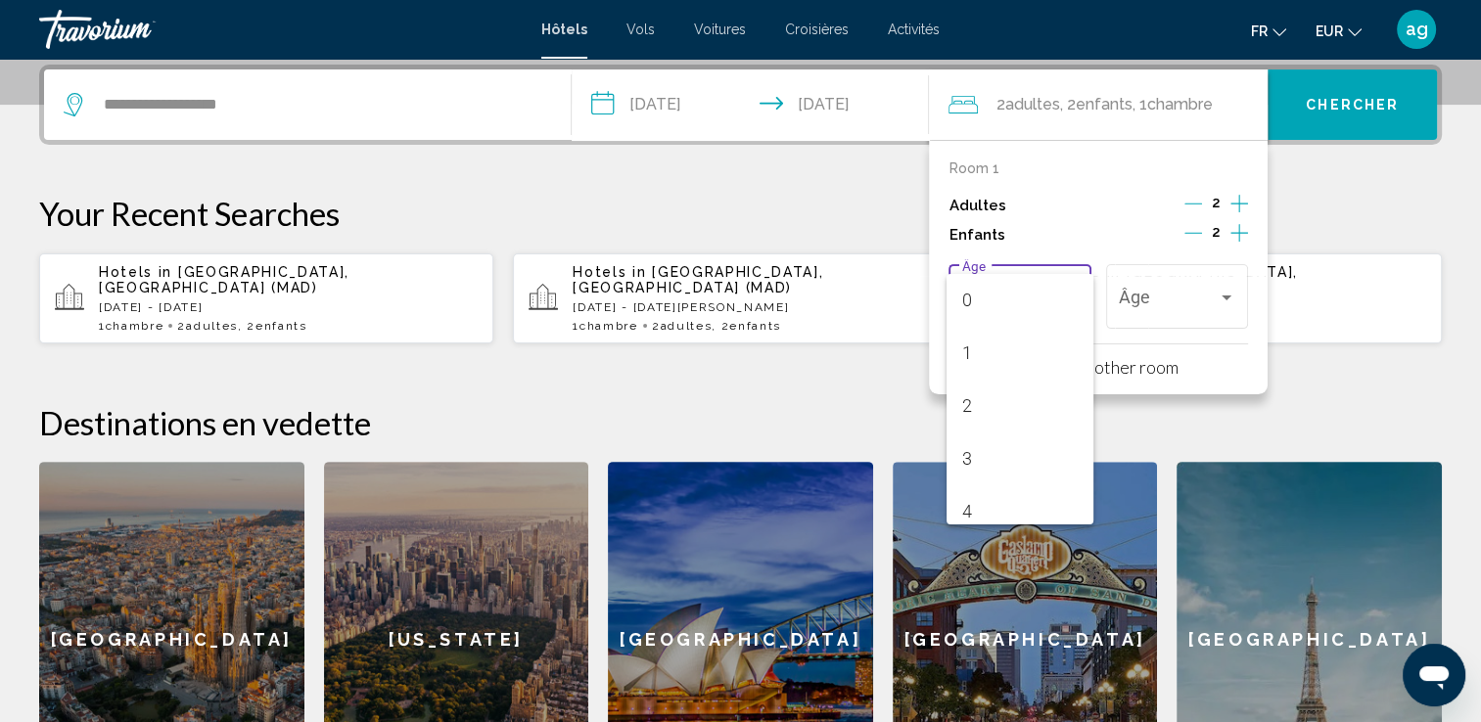
scroll to position [278, 0]
click at [1056, 499] on span "9" at bounding box center [1019, 498] width 115 height 53
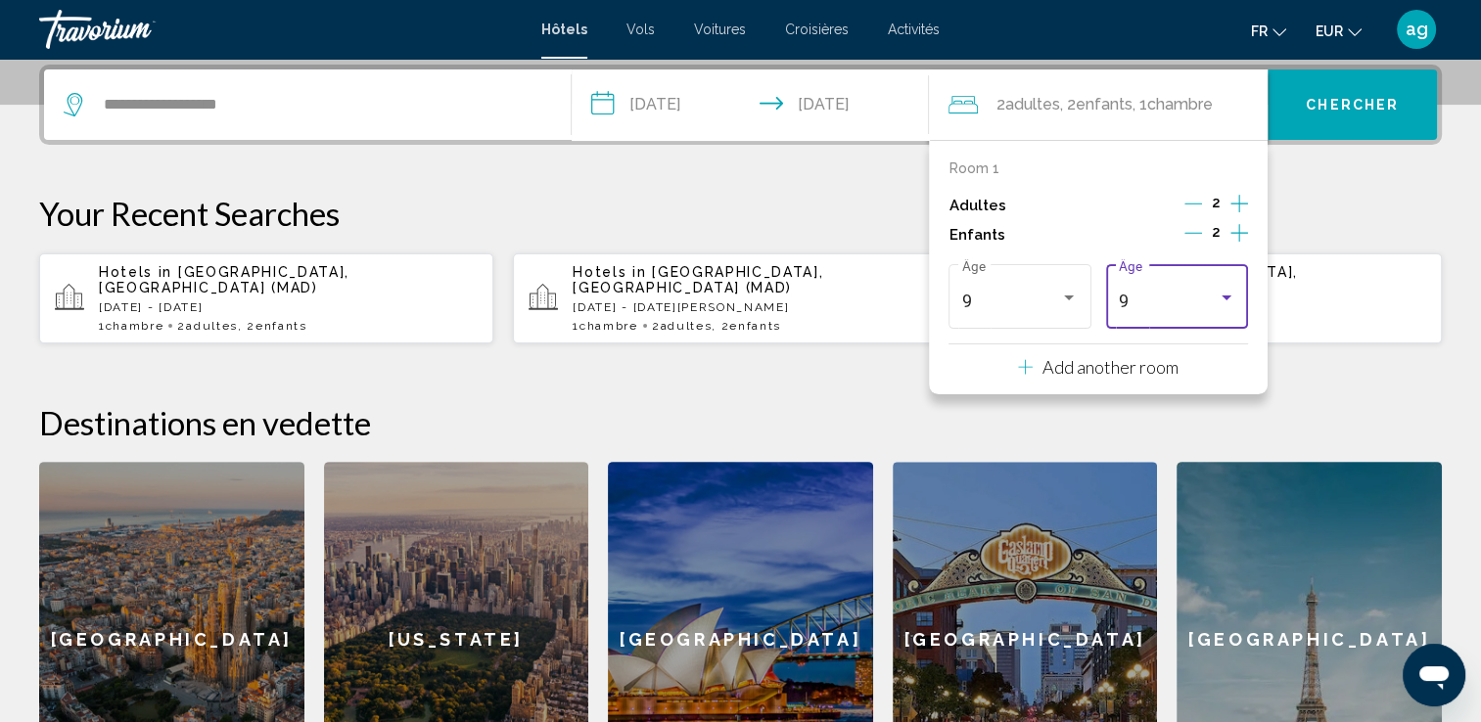
click at [1225, 293] on div "Travelers: 2 adults, 2 children" at bounding box center [1226, 298] width 18 height 16
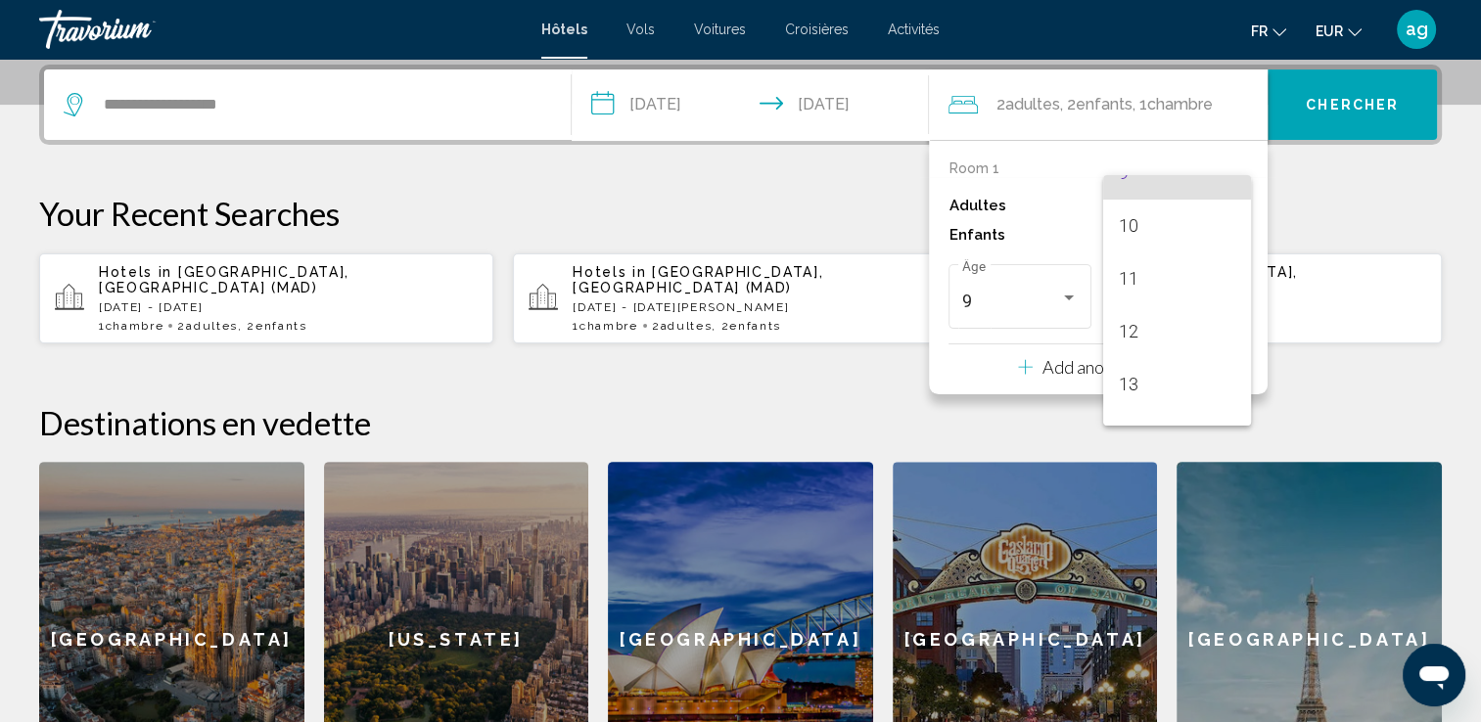
scroll to position [532, 0]
click at [1177, 417] on span "14" at bounding box center [1176, 409] width 115 height 53
click at [1362, 99] on span "Chercher" at bounding box center [1352, 106] width 93 height 16
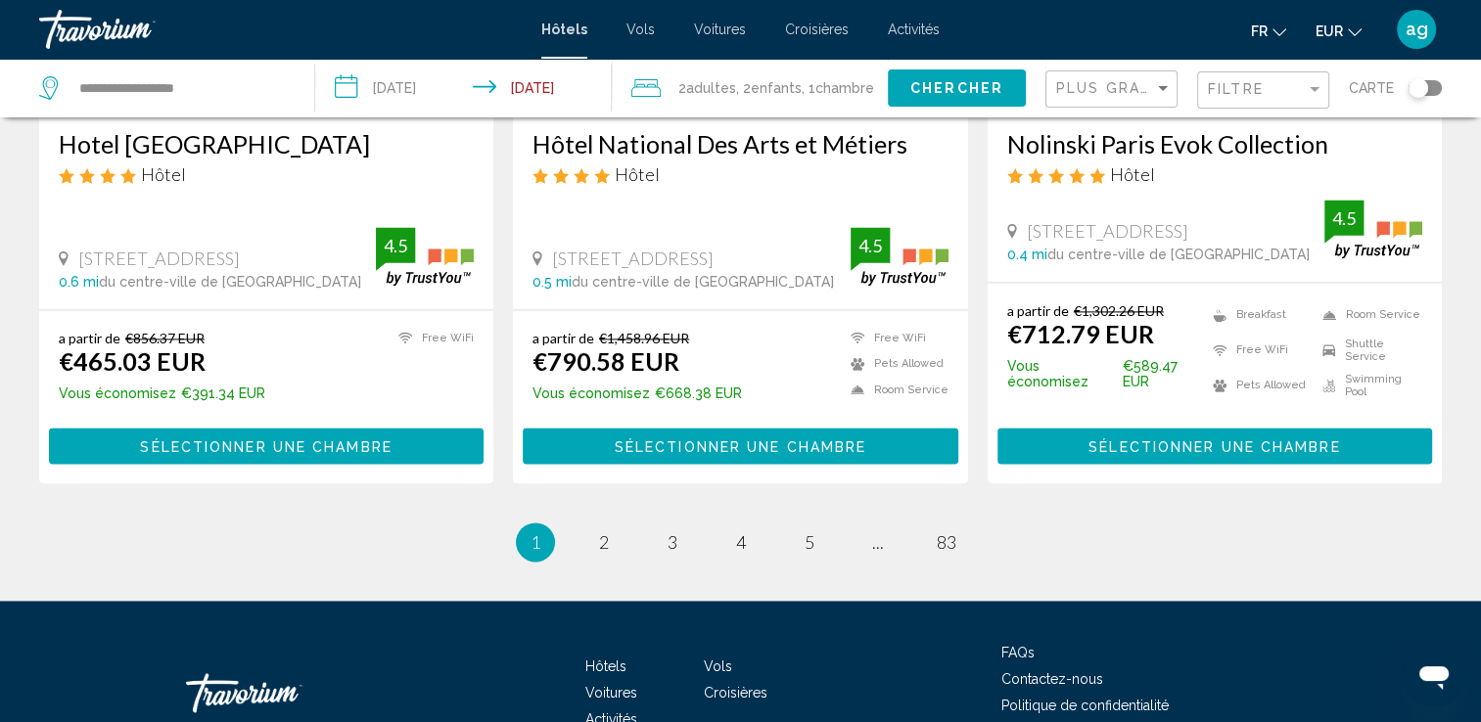
scroll to position [2655, 0]
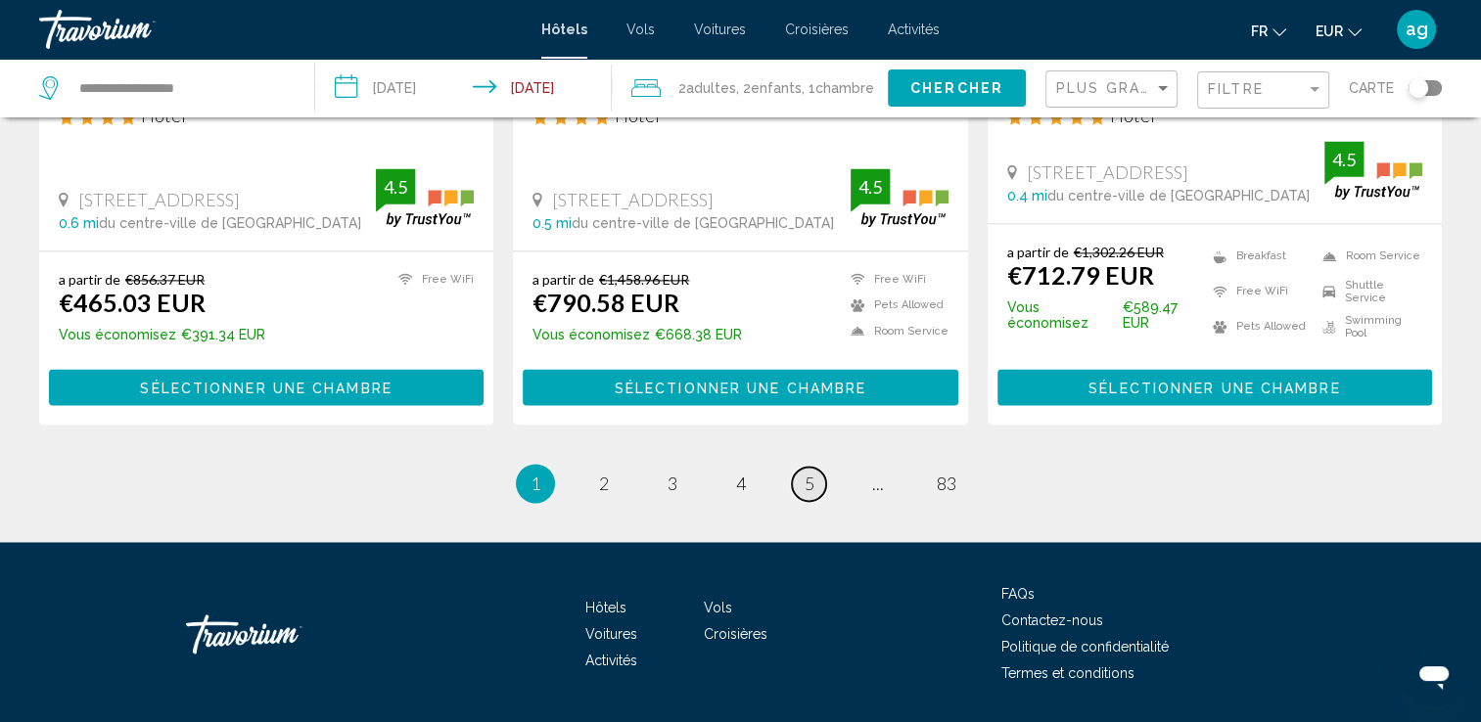
click at [810, 473] on span "5" at bounding box center [809, 484] width 10 height 22
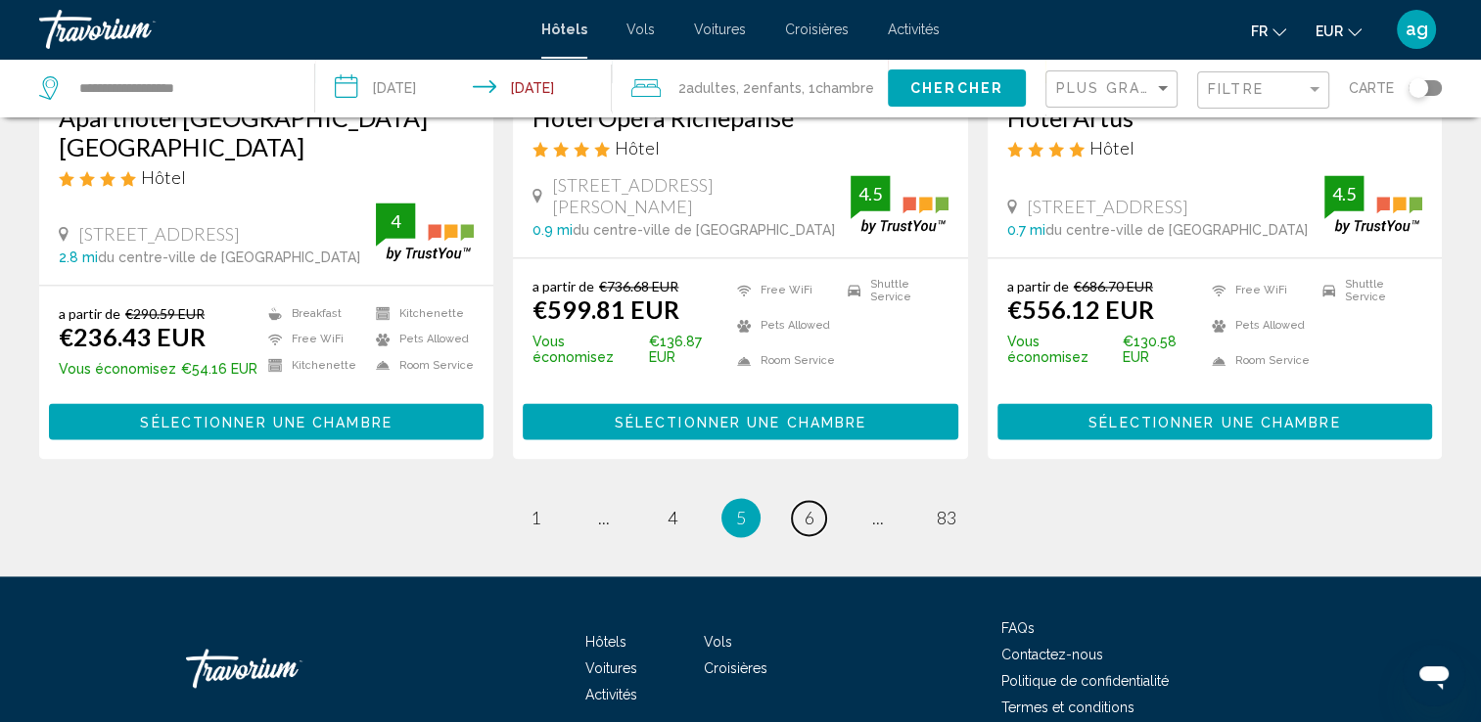
scroll to position [2633, 0]
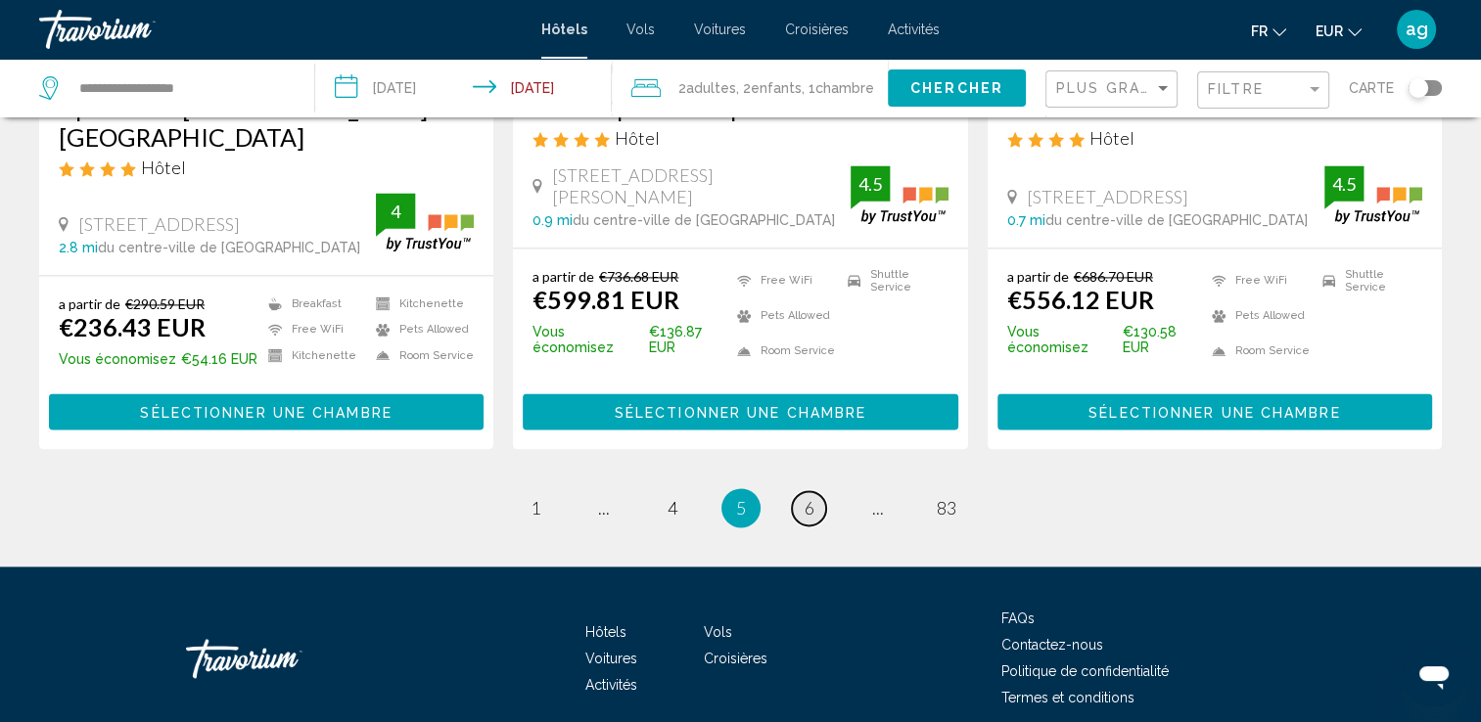
click at [808, 497] on span "6" at bounding box center [809, 508] width 10 height 22
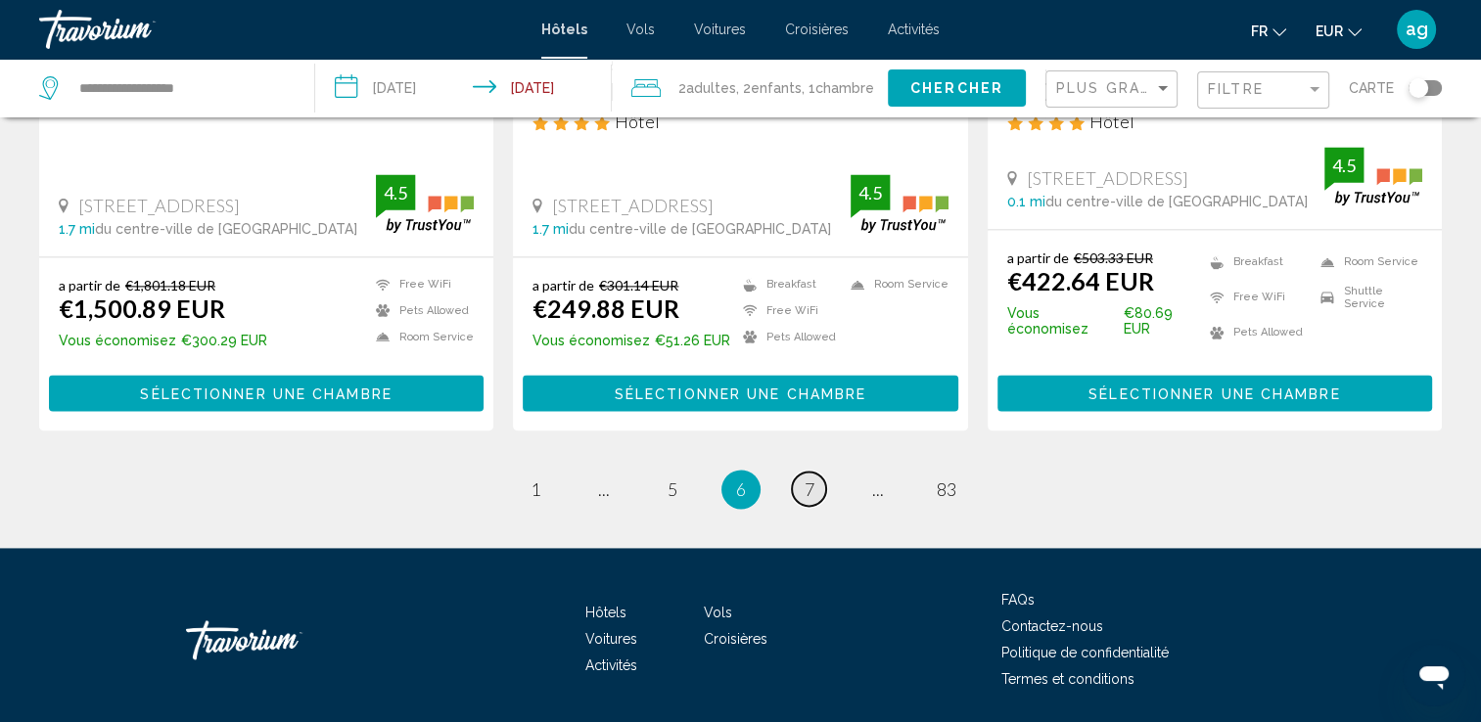
click at [808, 479] on span "7" at bounding box center [809, 490] width 10 height 22
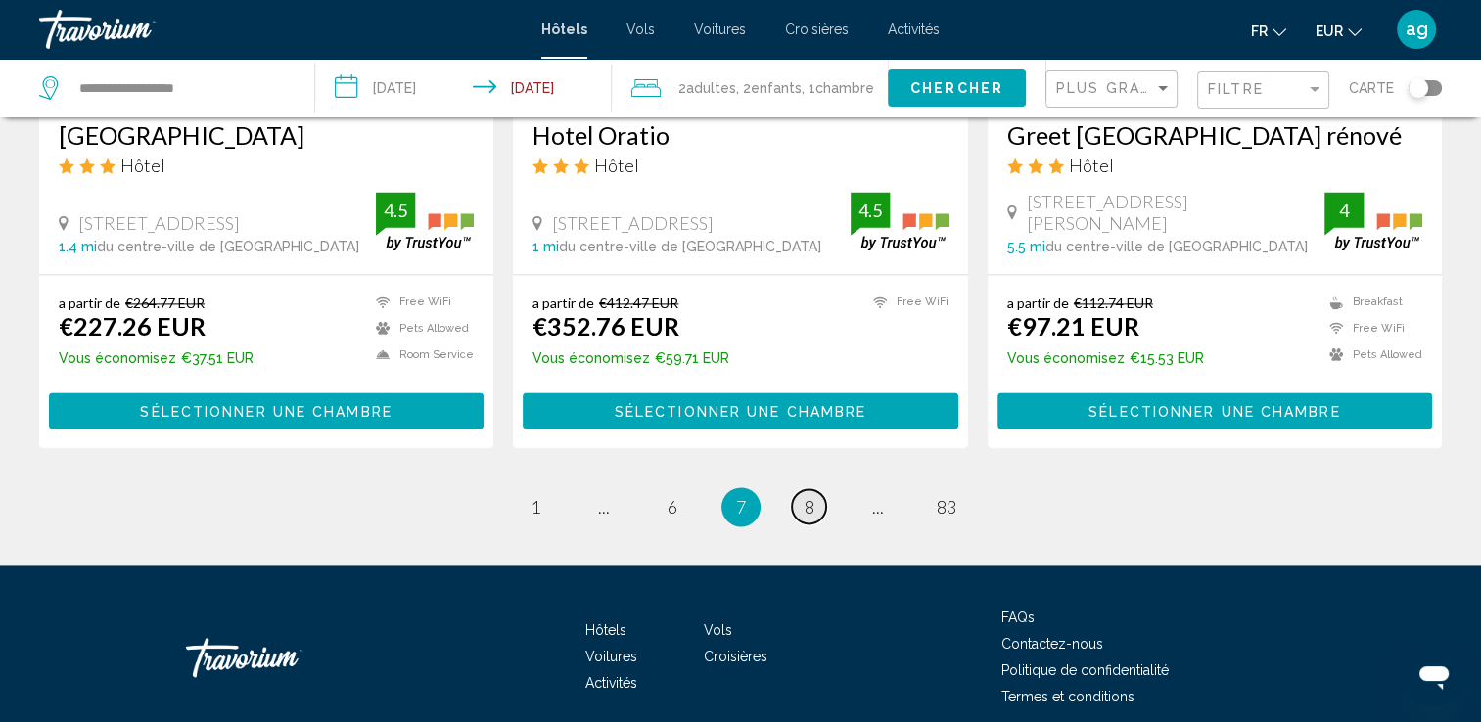
scroll to position [2623, 0]
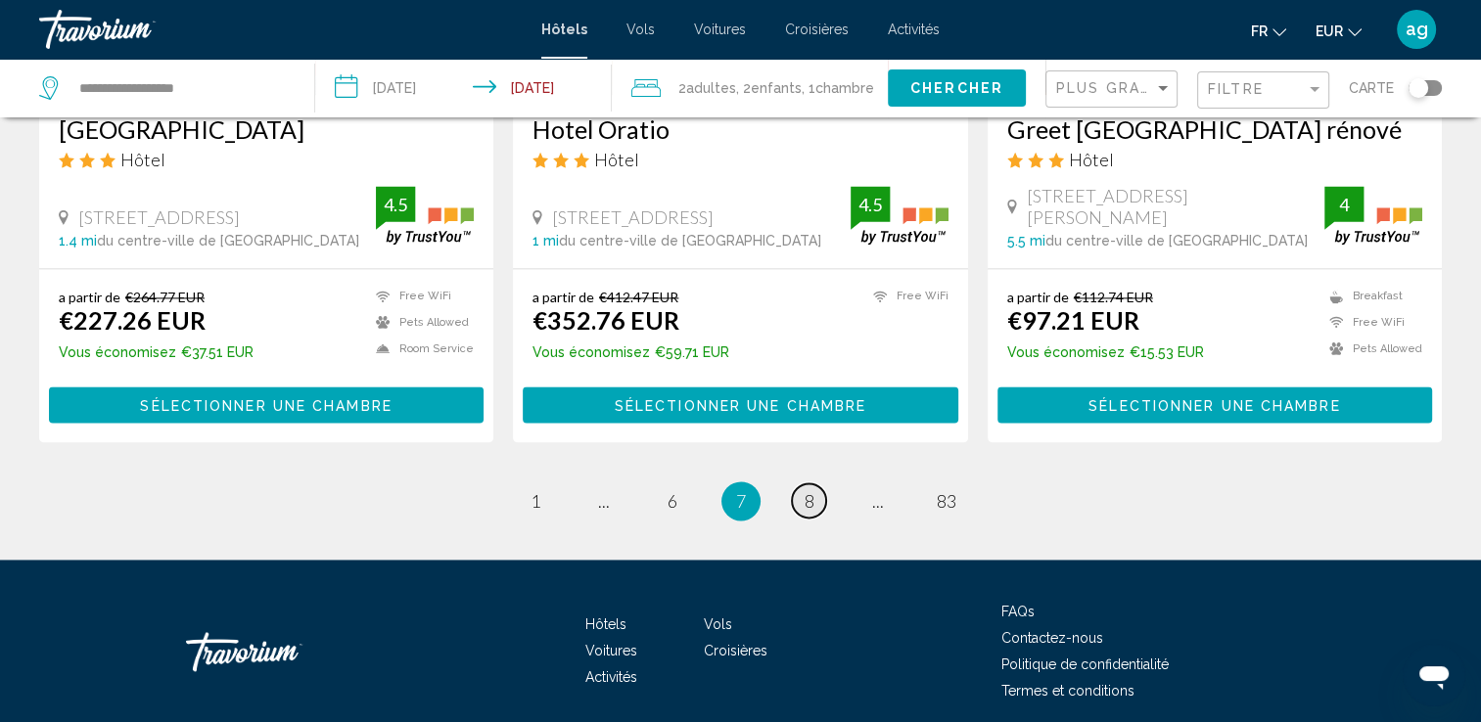
click at [804, 490] on span "8" at bounding box center [809, 501] width 10 height 22
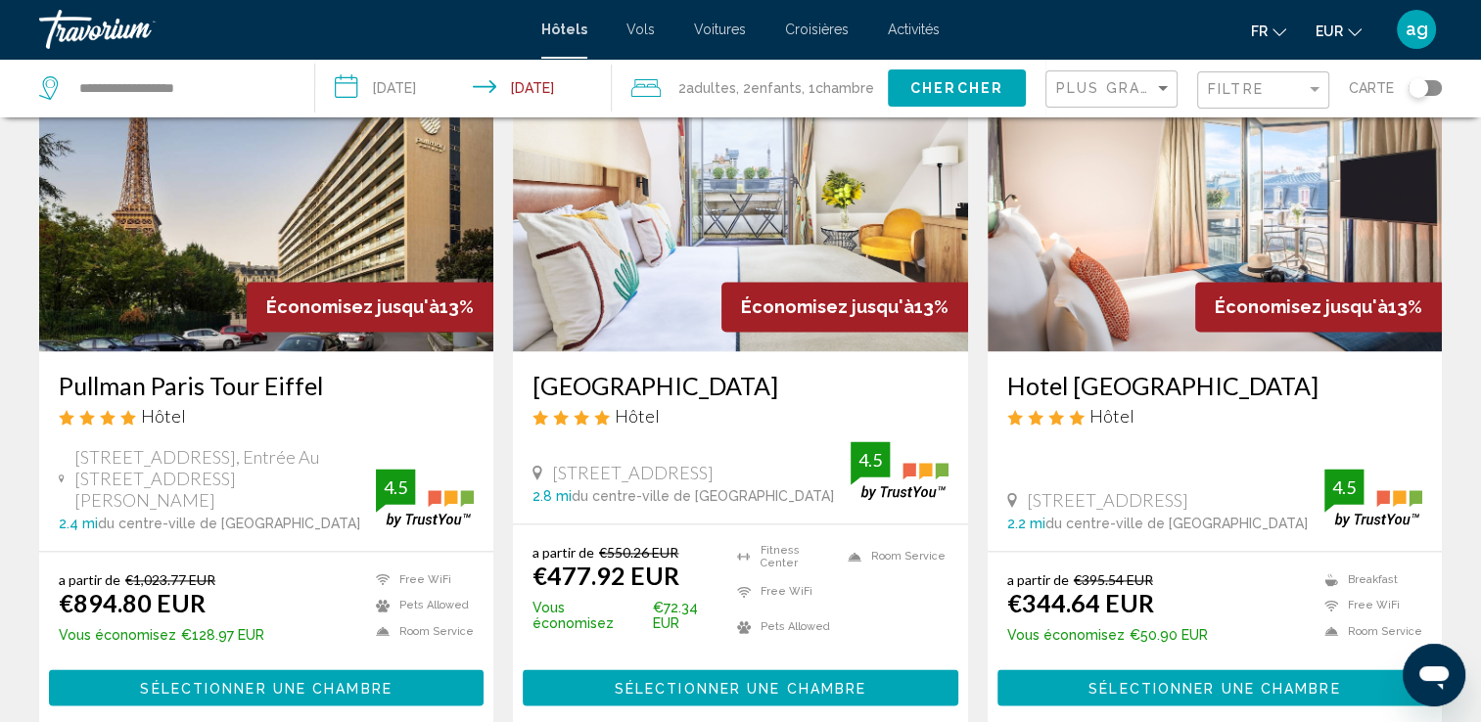
scroll to position [2505, 0]
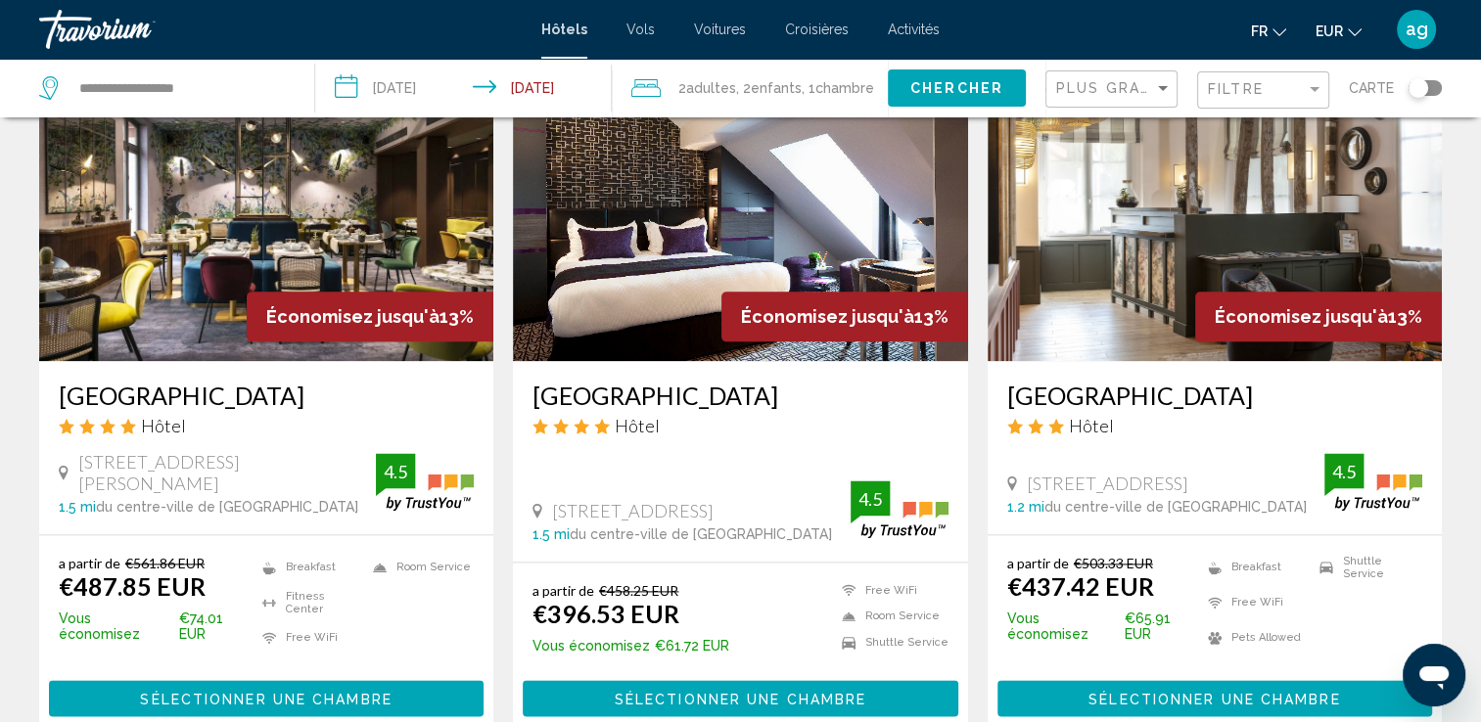
scroll to position [2388, 0]
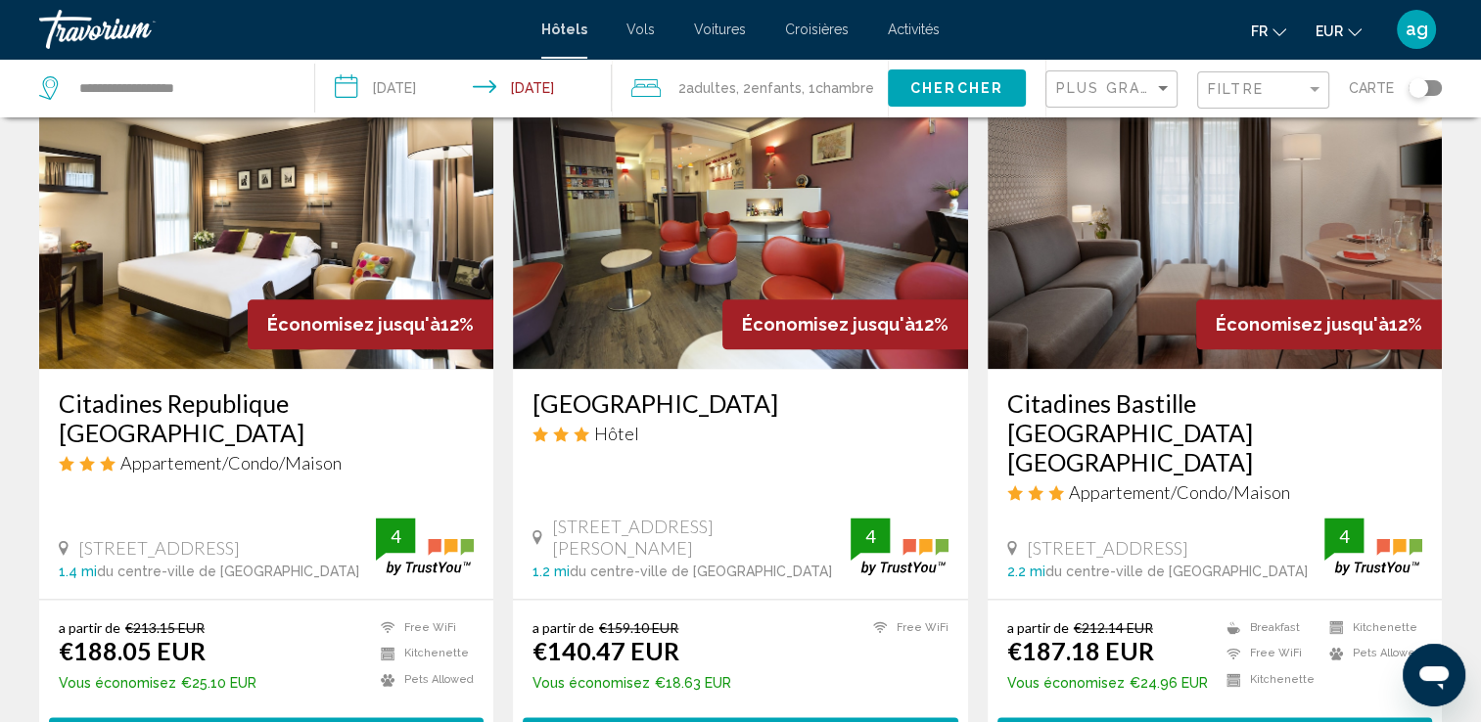
scroll to position [2466, 0]
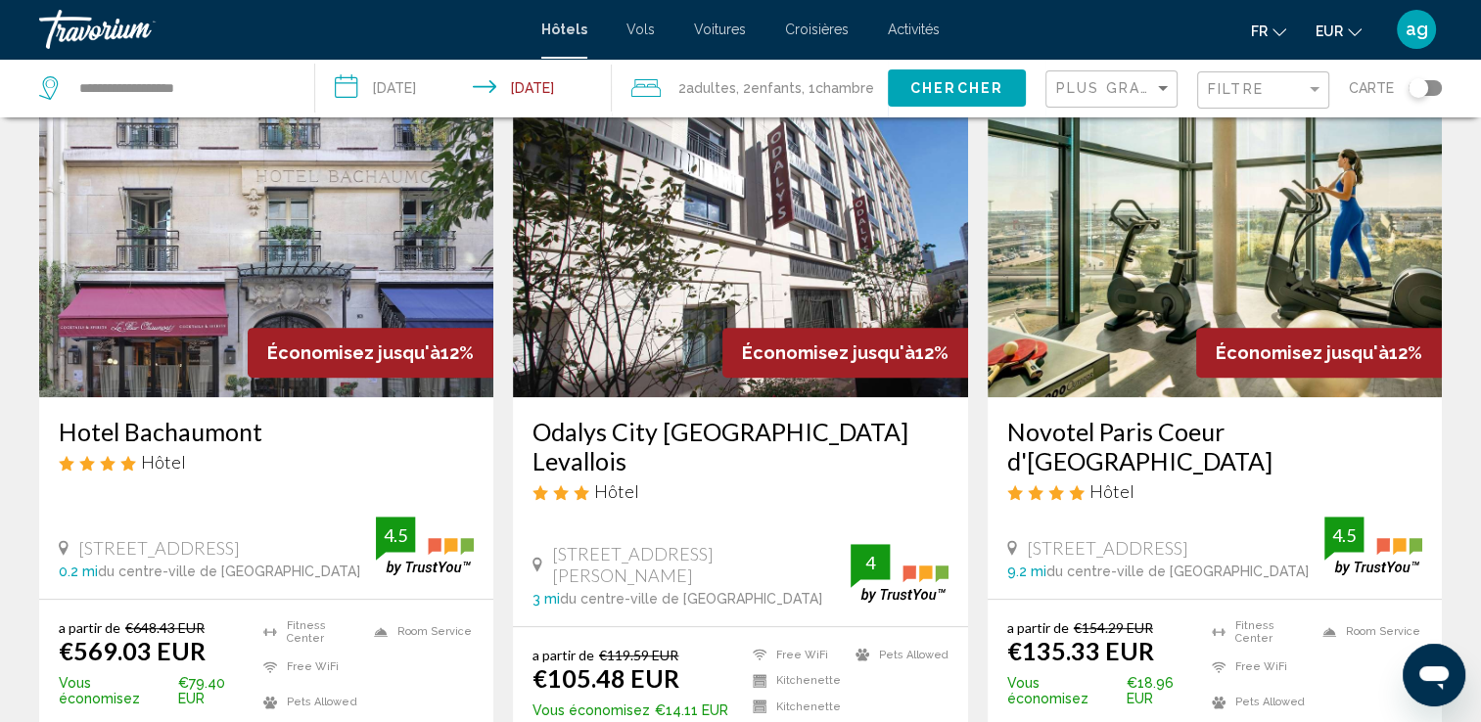
scroll to position [861, 0]
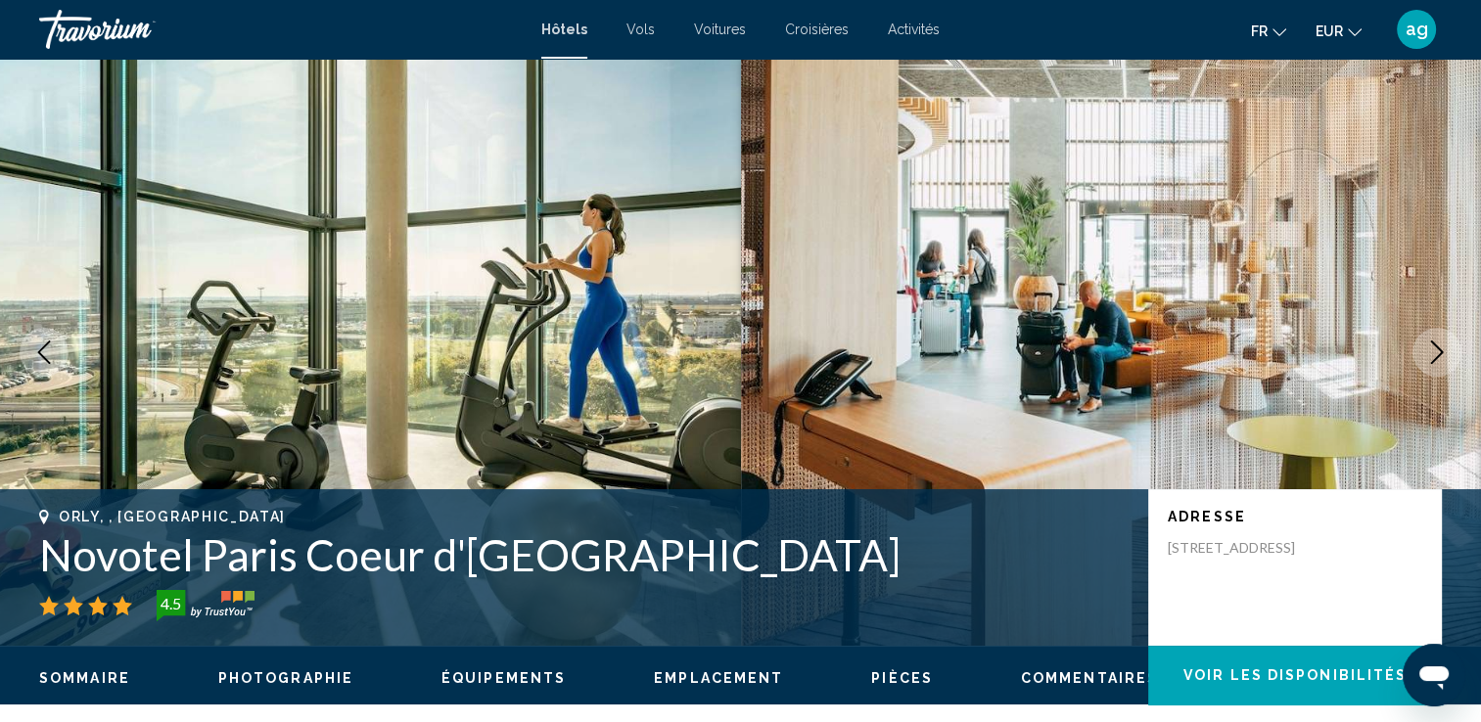
click at [1433, 343] on icon "Next image" at bounding box center [1437, 352] width 13 height 23
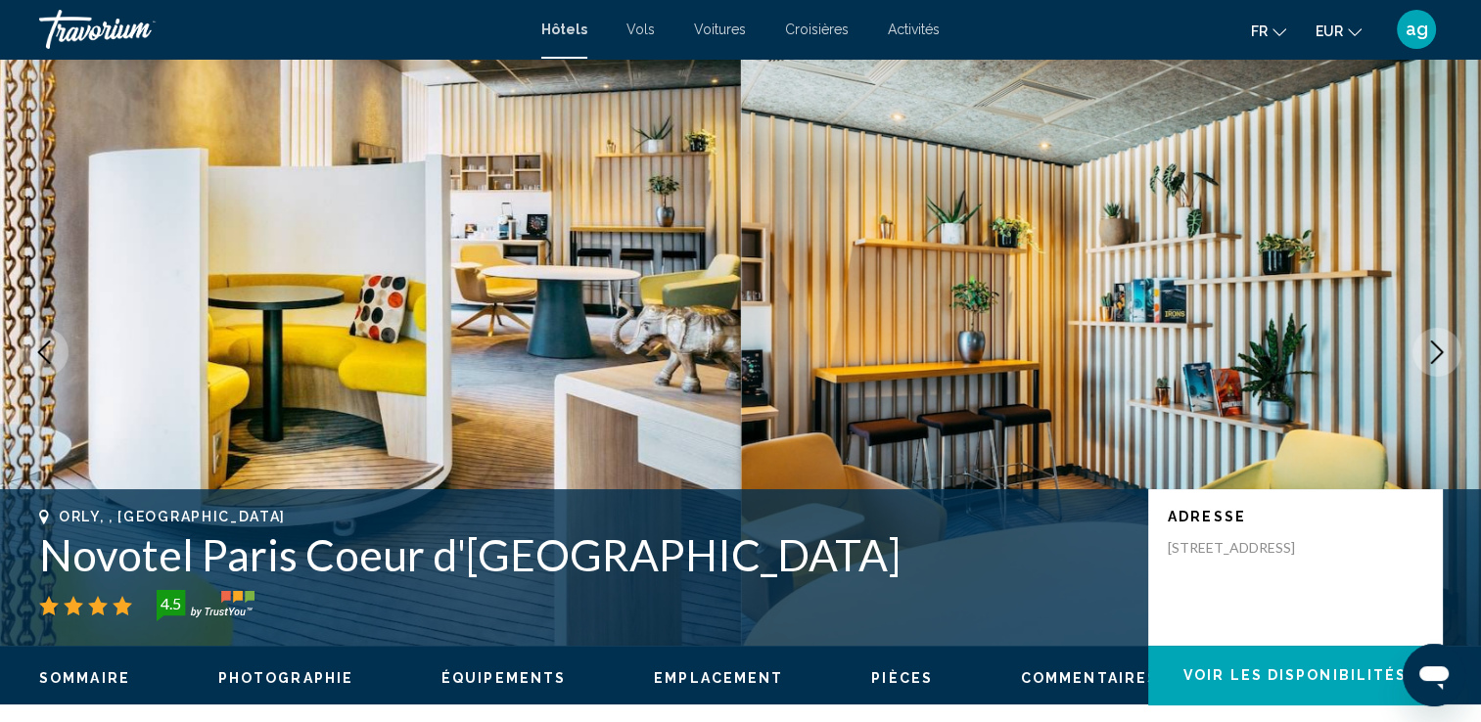
click at [1433, 343] on icon "Next image" at bounding box center [1437, 352] width 13 height 23
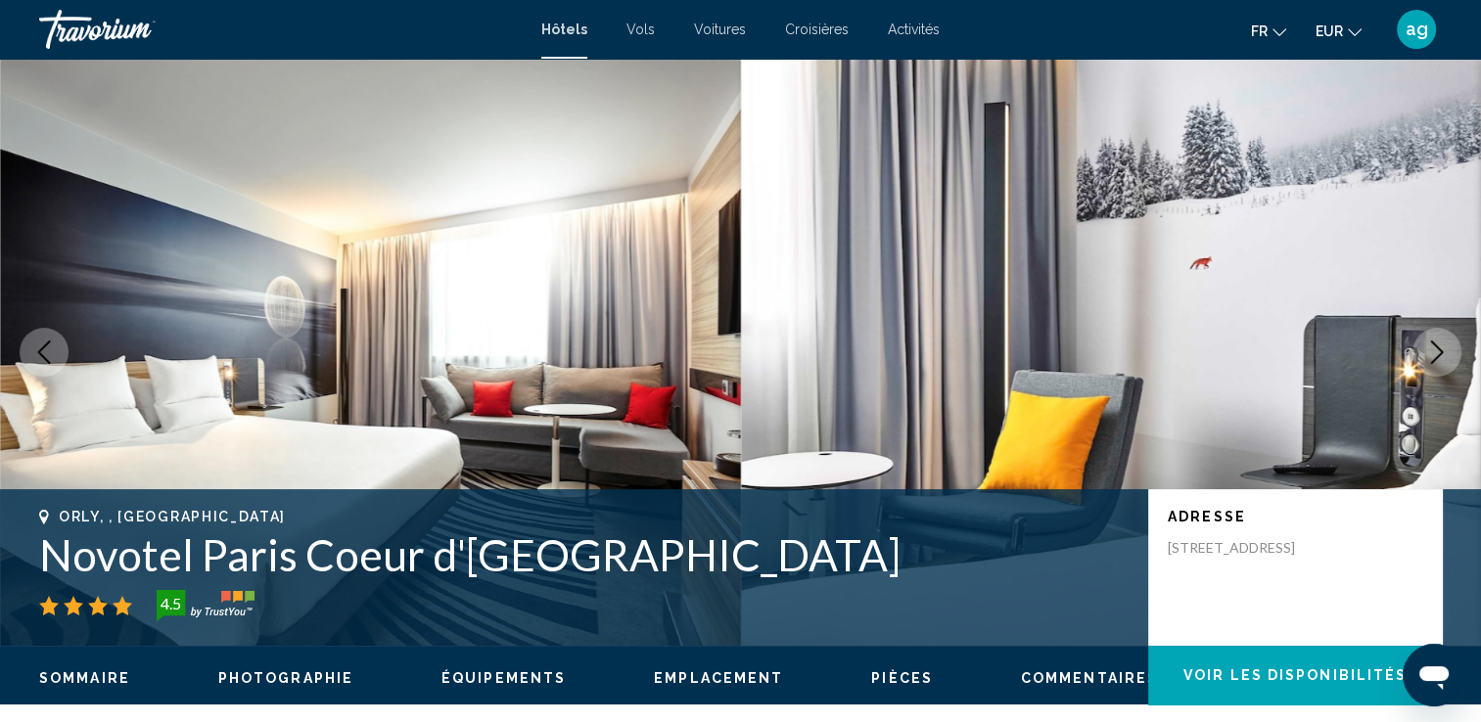
click at [1433, 343] on icon "Next image" at bounding box center [1437, 352] width 13 height 23
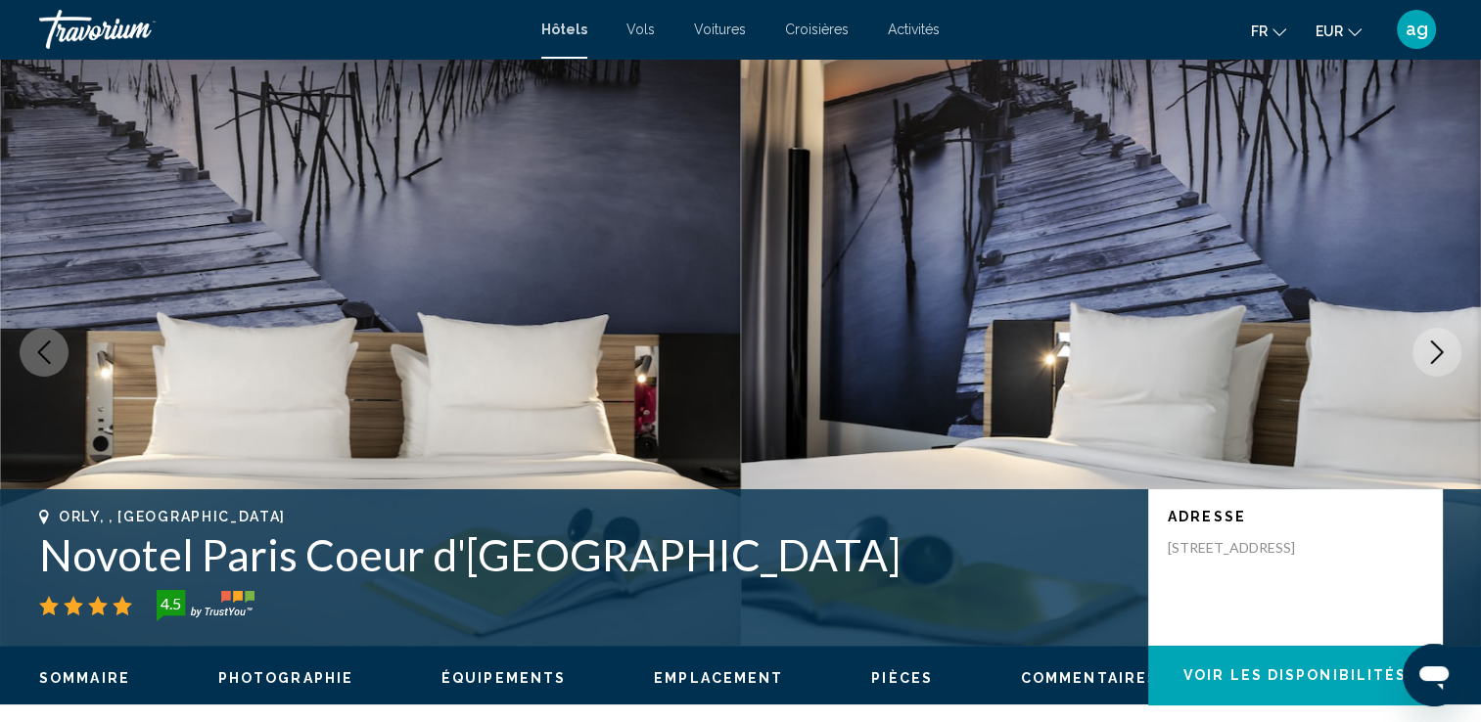
click at [1433, 343] on icon "Next image" at bounding box center [1437, 352] width 13 height 23
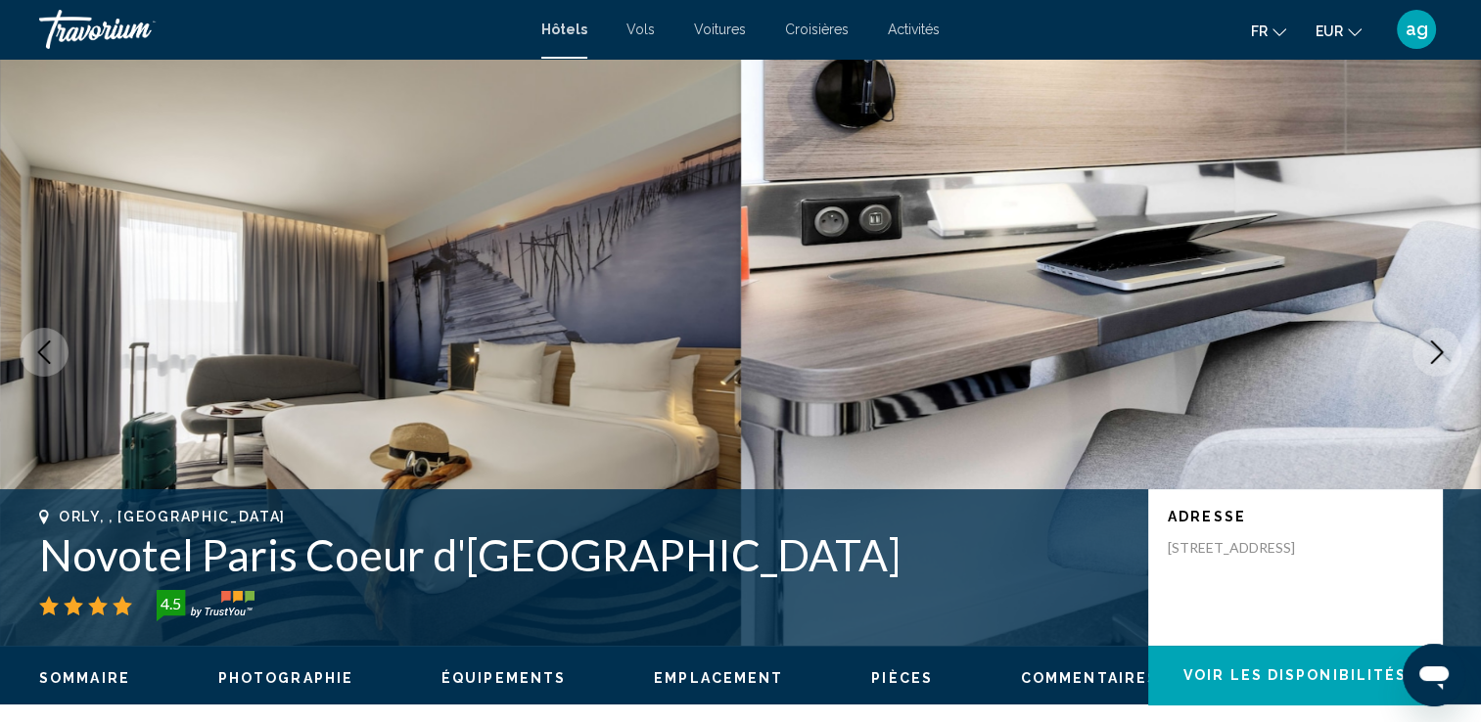
click at [1433, 343] on icon "Next image" at bounding box center [1437, 352] width 13 height 23
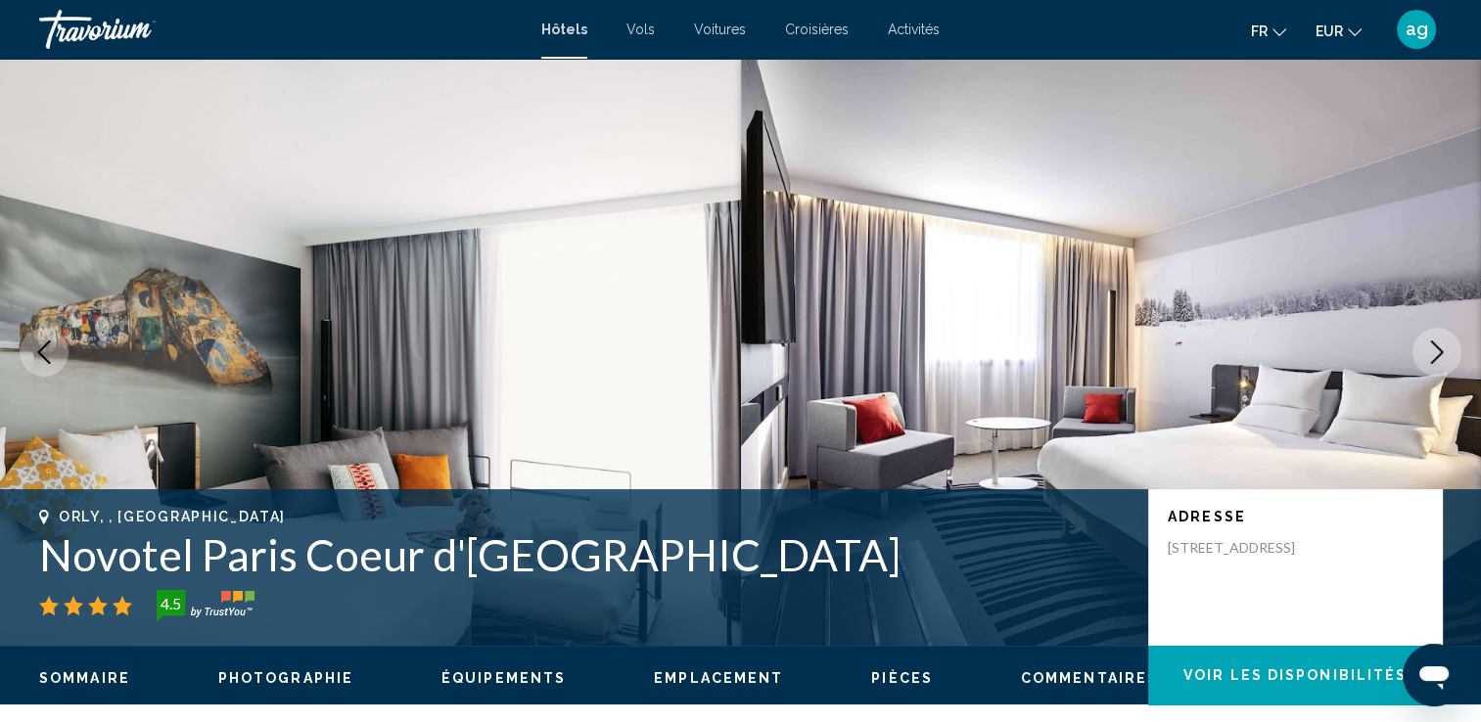
click at [1433, 343] on icon "Next image" at bounding box center [1437, 352] width 13 height 23
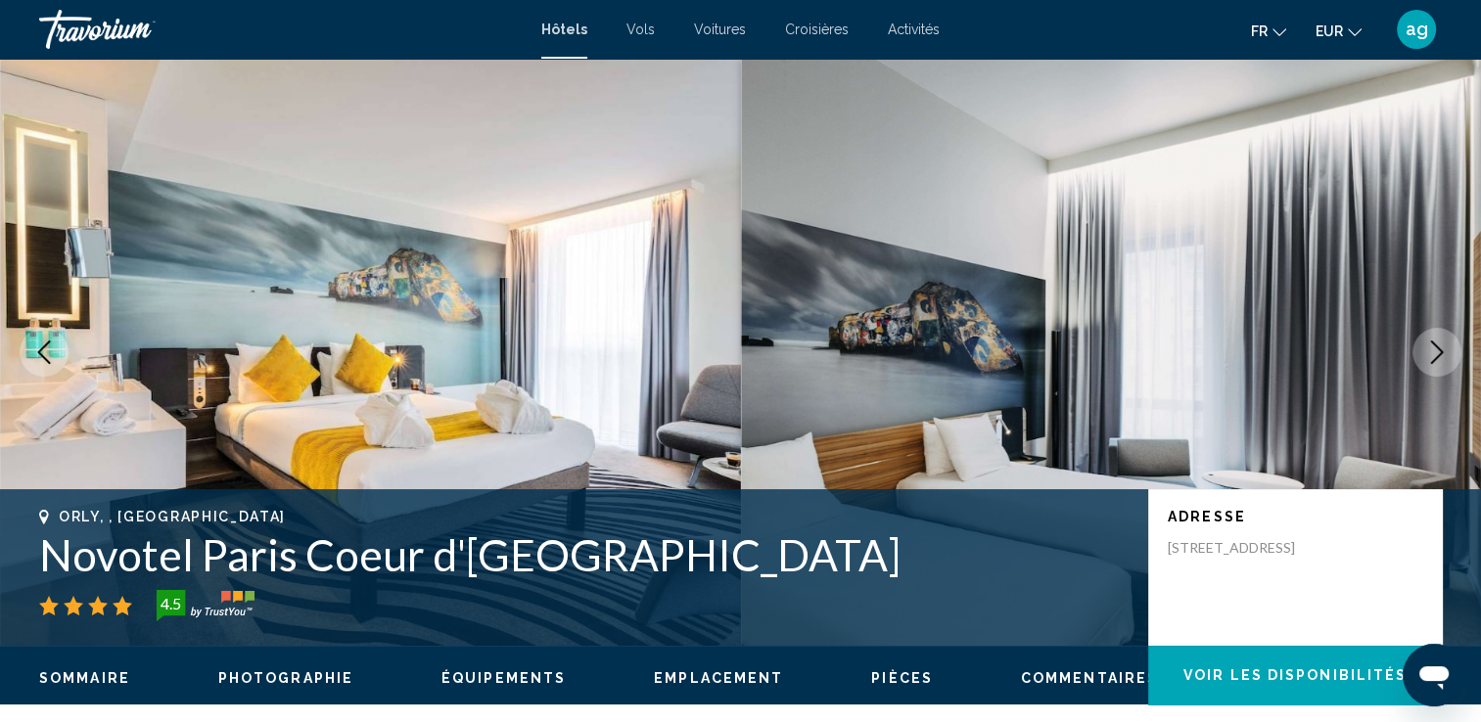
click at [1433, 343] on icon "Next image" at bounding box center [1437, 352] width 13 height 23
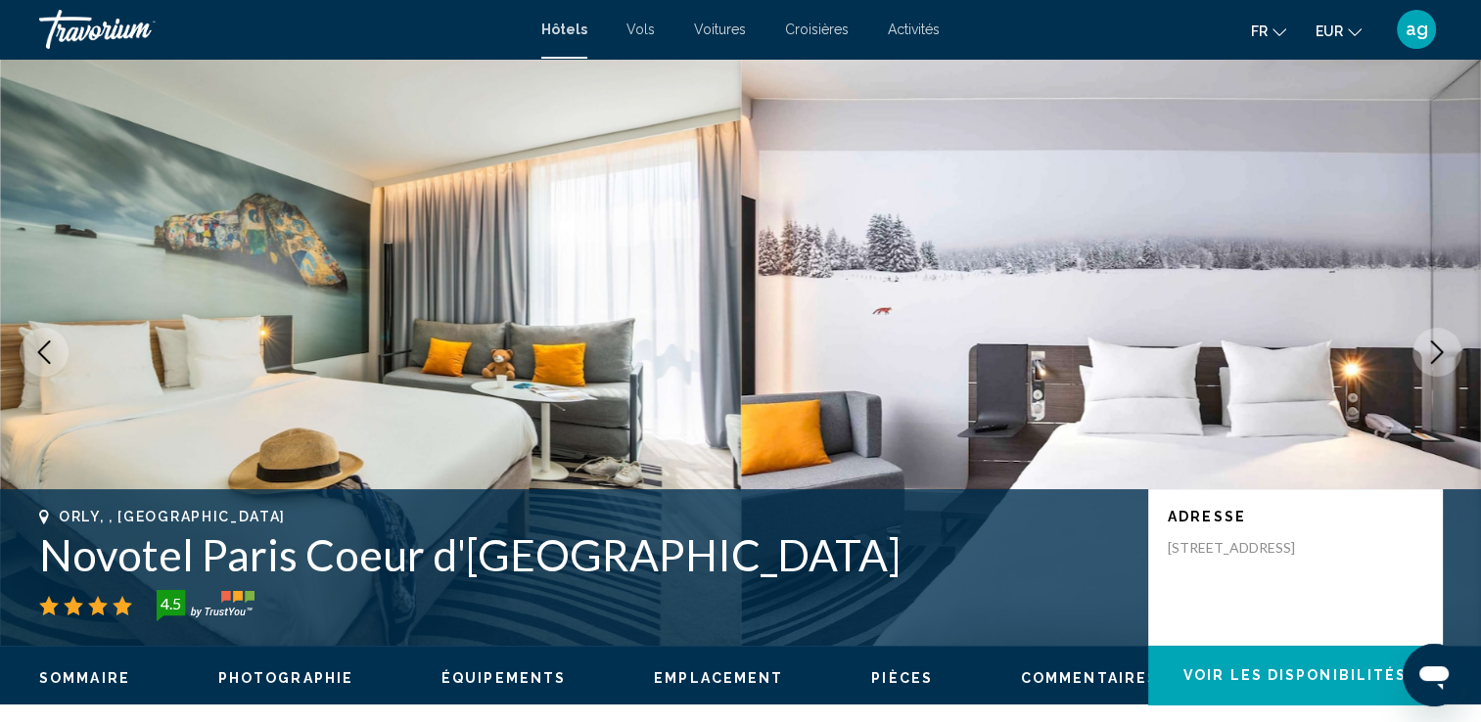
click at [1433, 343] on icon "Next image" at bounding box center [1437, 352] width 13 height 23
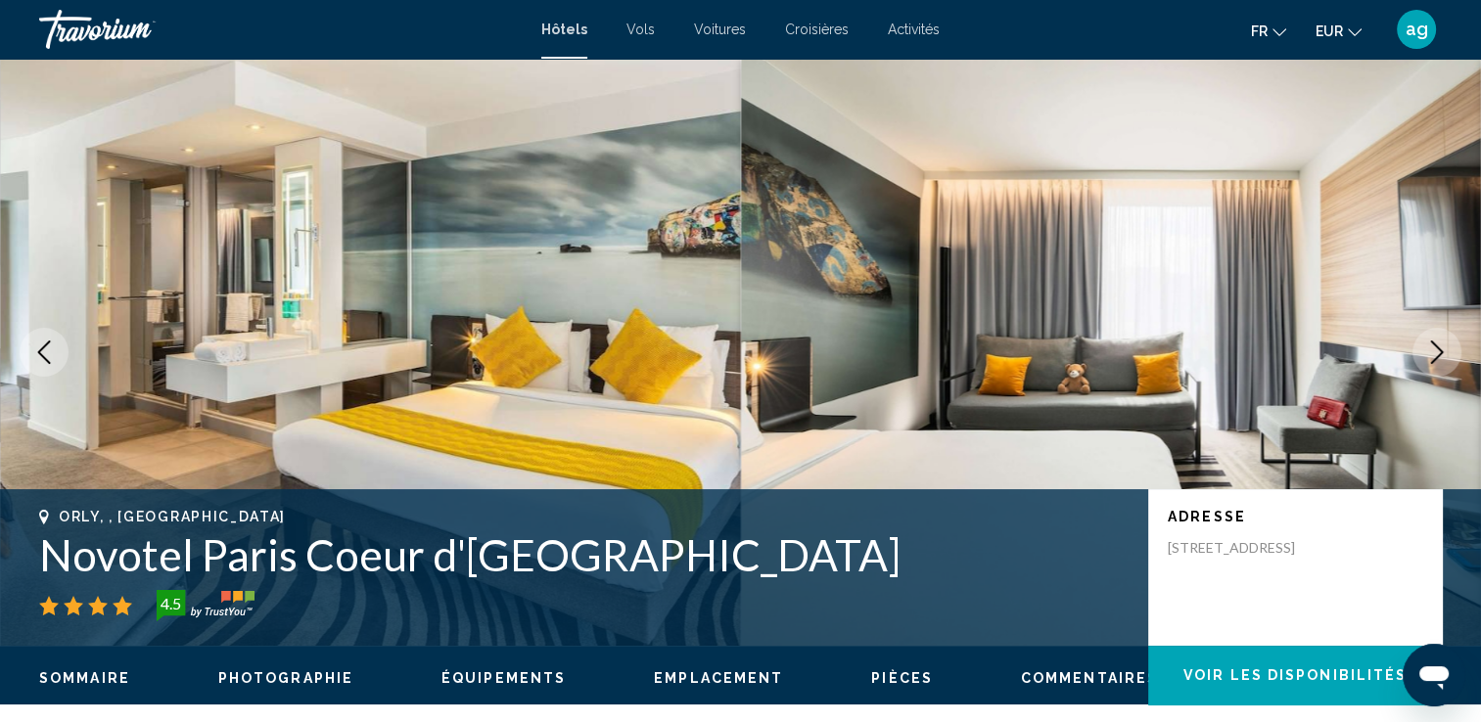
click at [1433, 343] on icon "Next image" at bounding box center [1437, 352] width 13 height 23
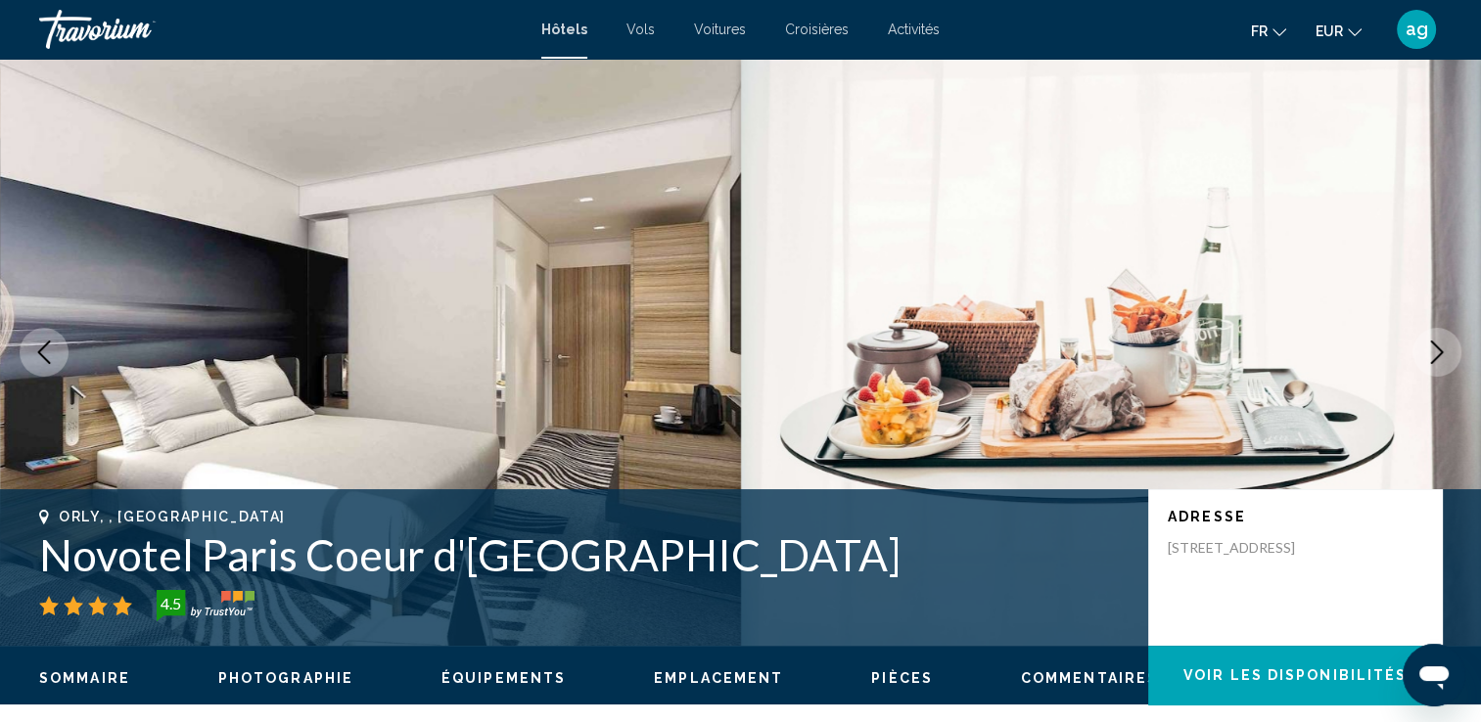
click at [1433, 343] on icon "Next image" at bounding box center [1437, 352] width 13 height 23
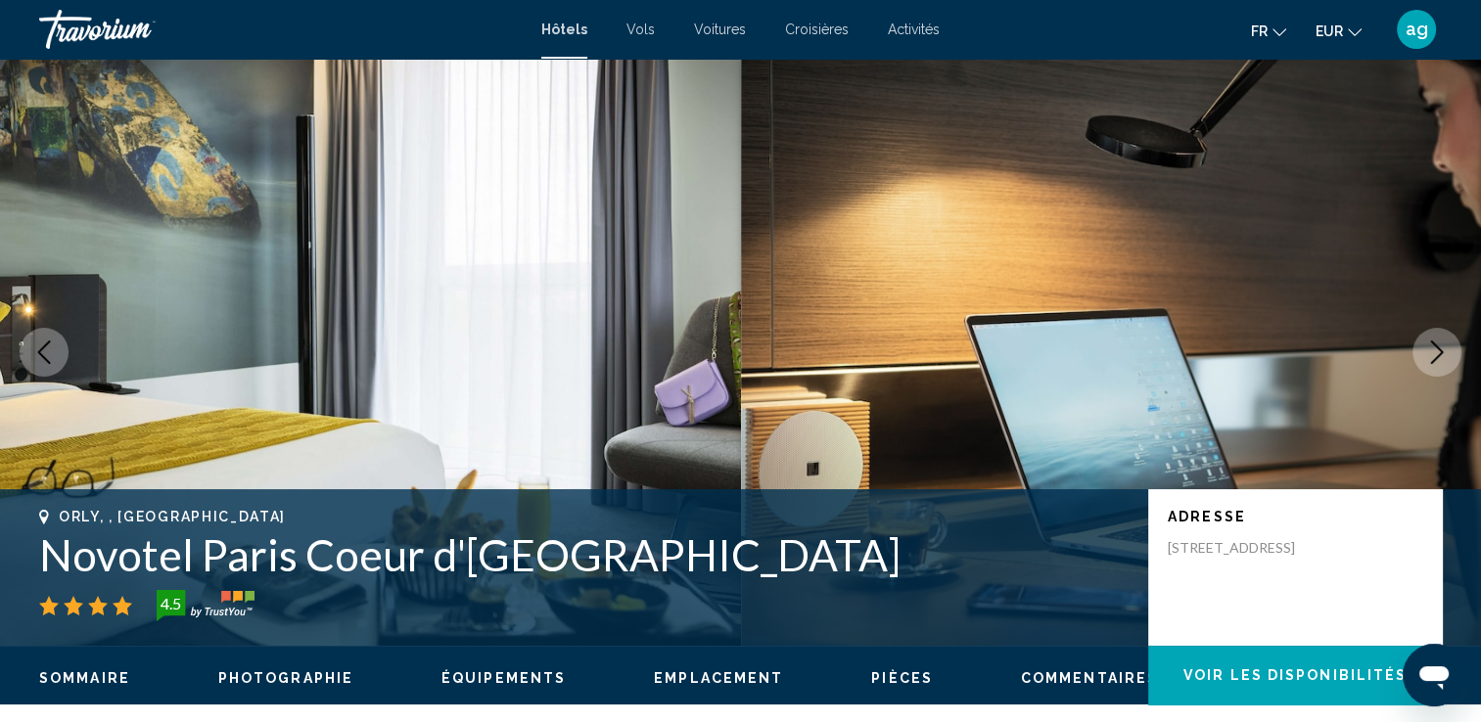
click at [53, 352] on icon "Previous image" at bounding box center [43, 352] width 23 height 23
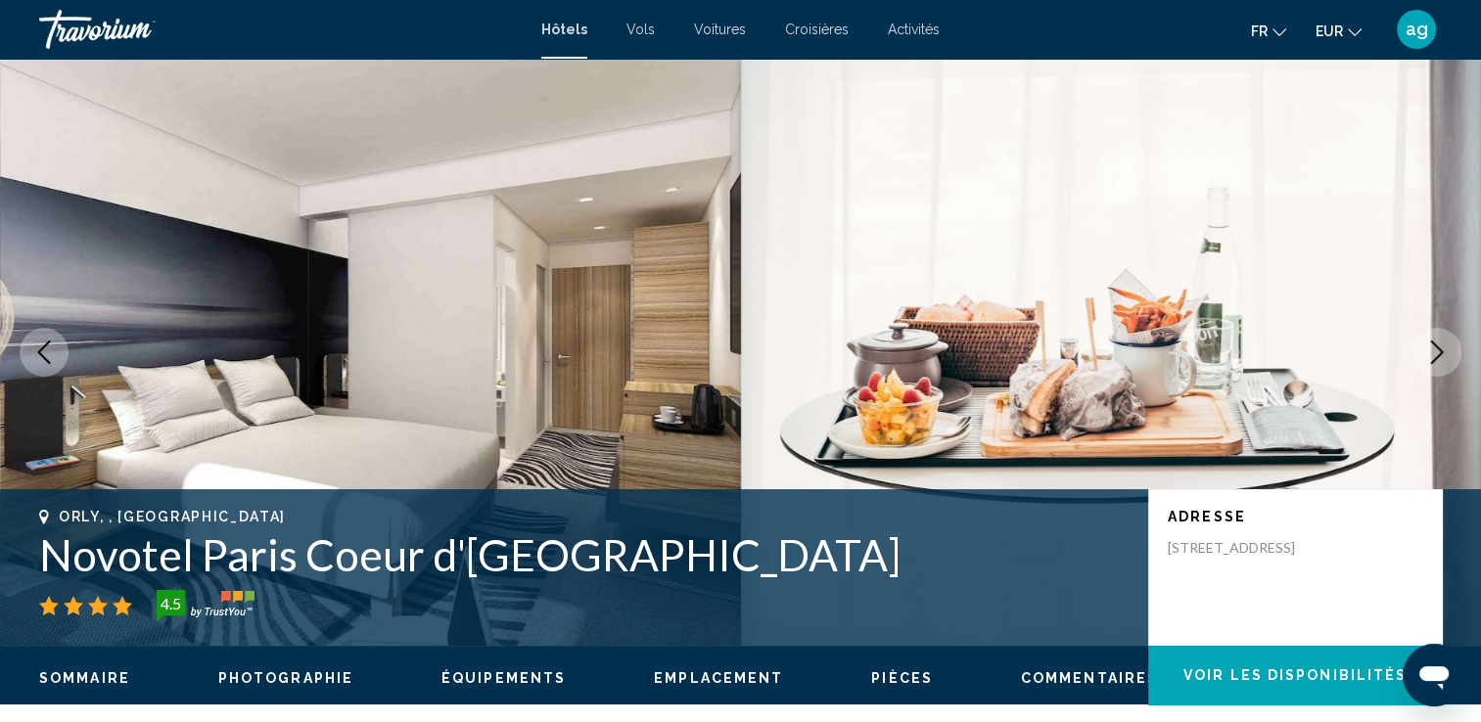
click at [1437, 359] on icon "Next image" at bounding box center [1436, 352] width 23 height 23
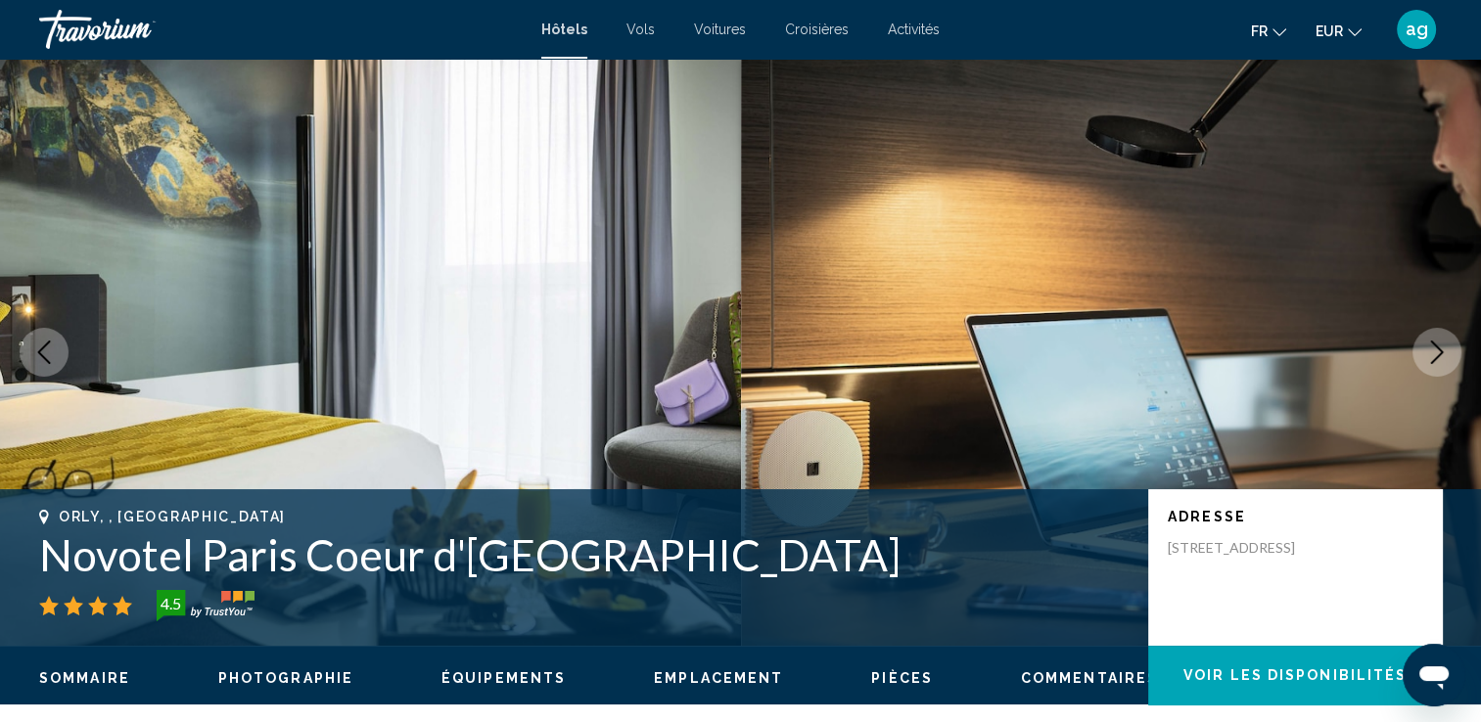
click at [1437, 359] on icon "Next image" at bounding box center [1436, 352] width 23 height 23
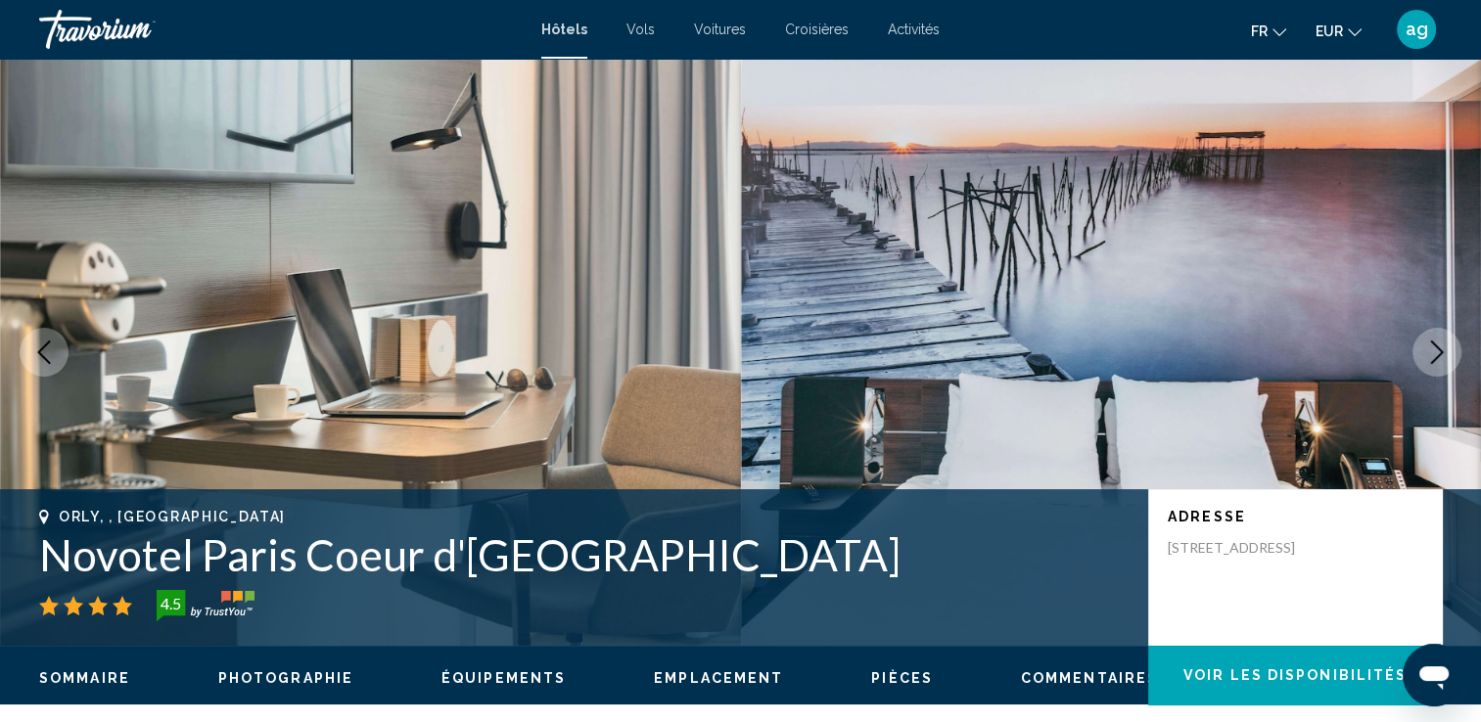
click at [1437, 359] on icon "Next image" at bounding box center [1436, 352] width 23 height 23
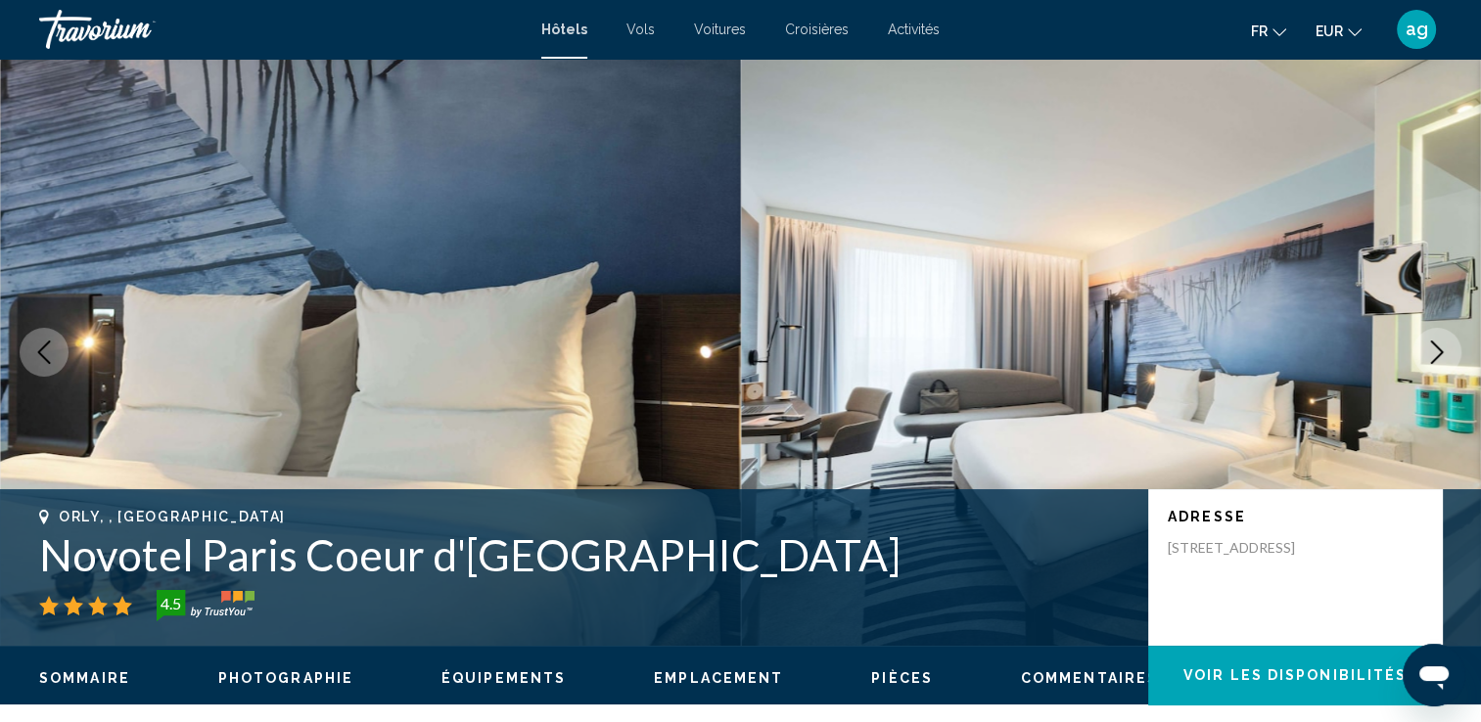
click at [1437, 359] on icon "Next image" at bounding box center [1436, 352] width 23 height 23
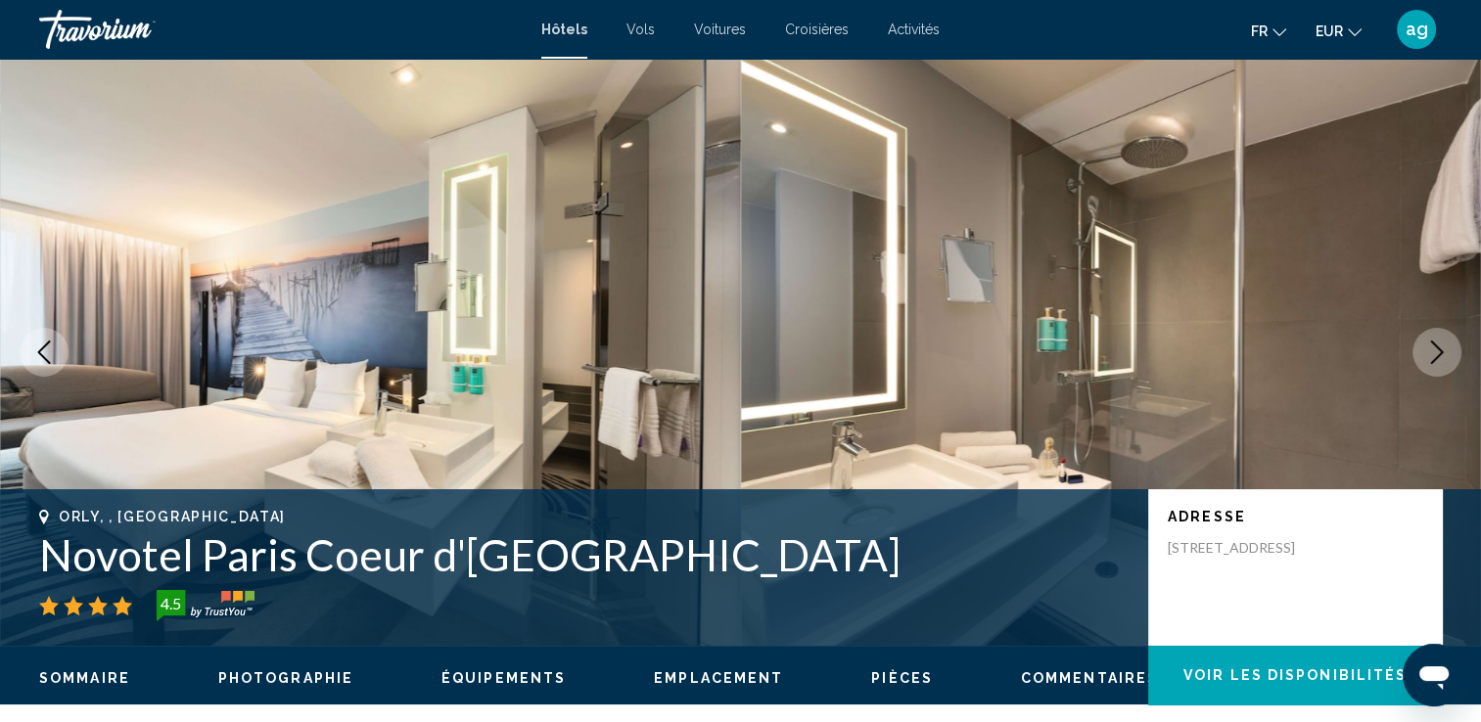
click at [1437, 359] on icon "Next image" at bounding box center [1436, 352] width 23 height 23
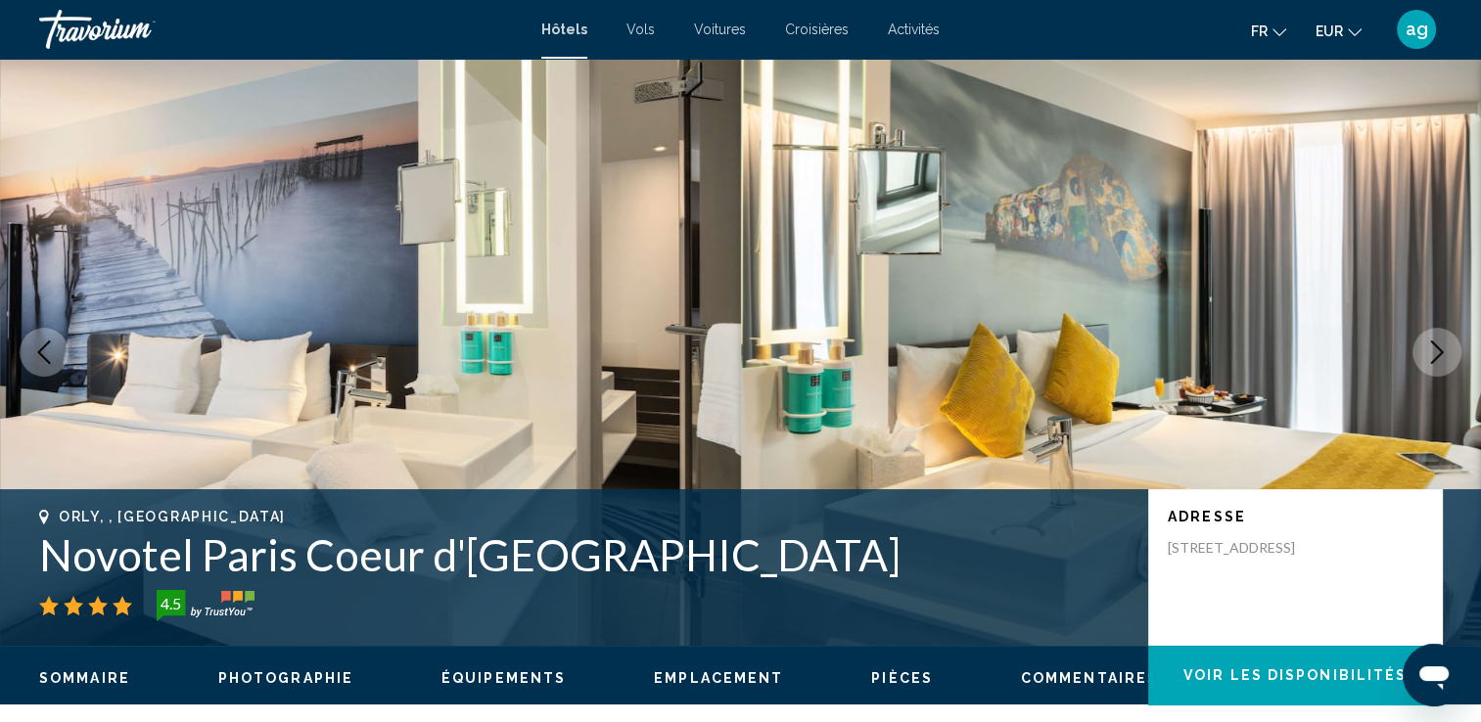
click at [1437, 359] on icon "Next image" at bounding box center [1436, 352] width 23 height 23
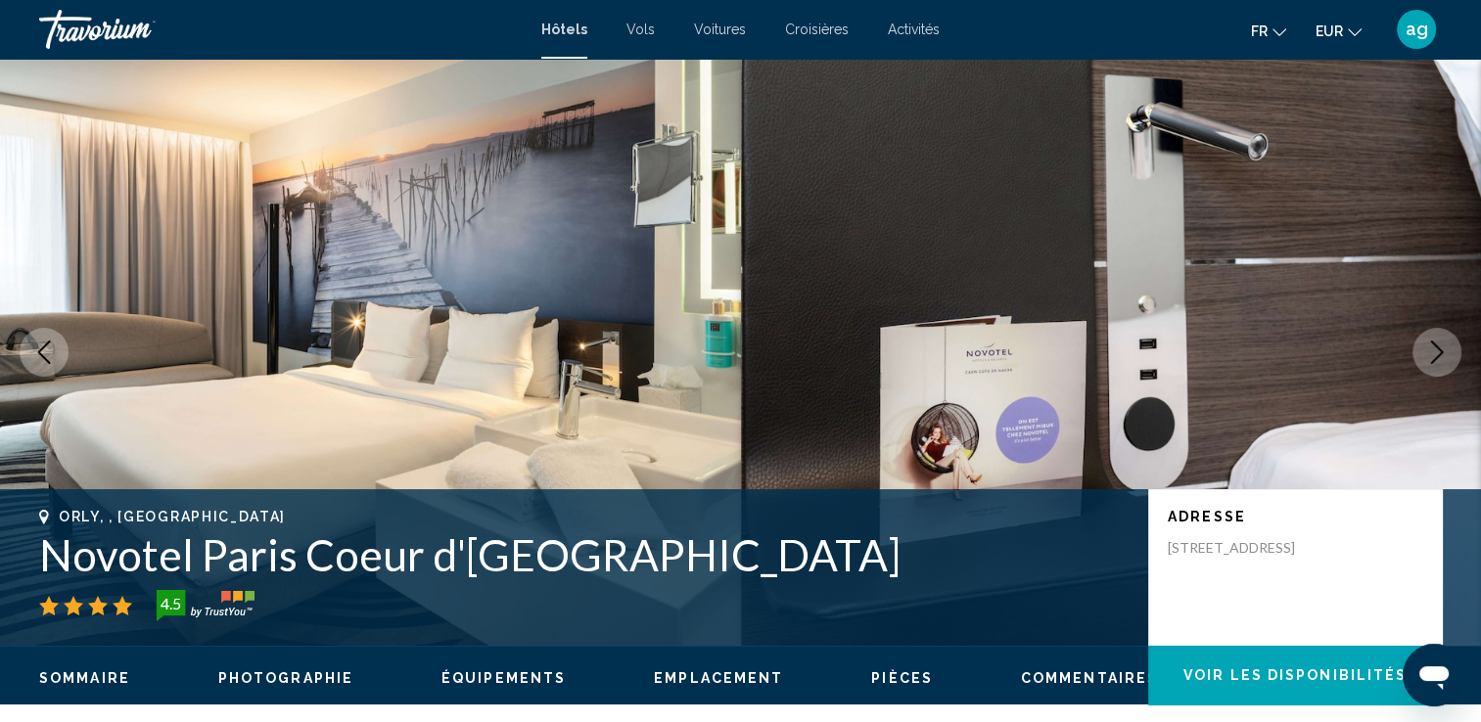
click at [1437, 359] on icon "Next image" at bounding box center [1436, 352] width 23 height 23
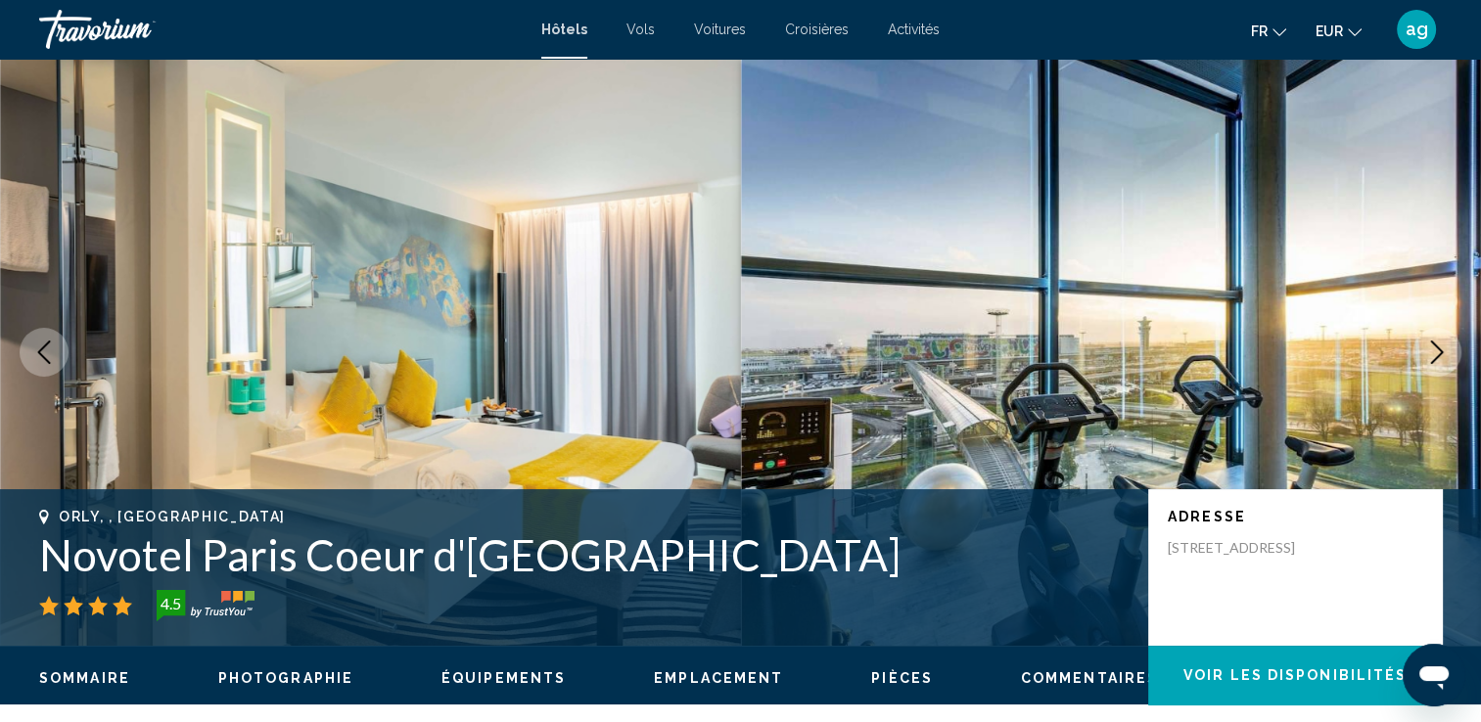
click at [1437, 359] on icon "Next image" at bounding box center [1436, 352] width 23 height 23
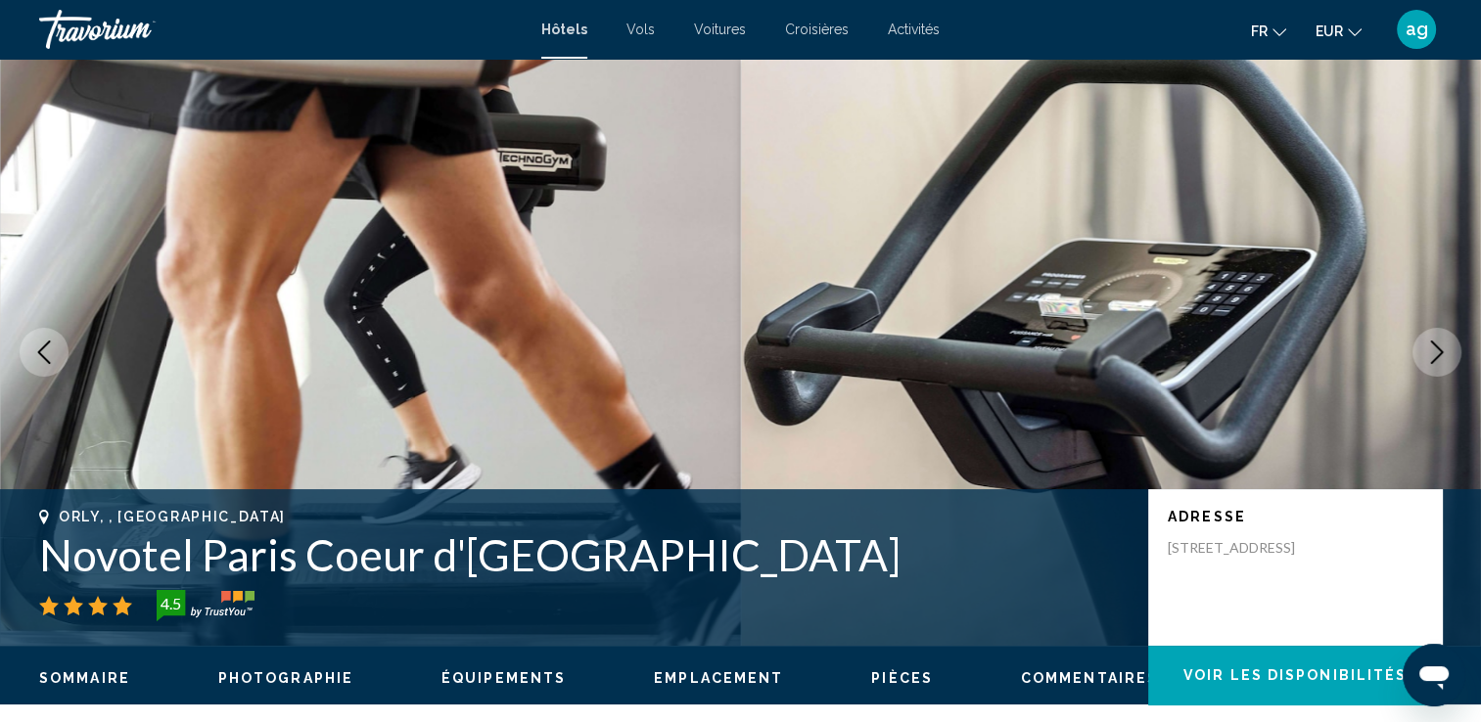
click at [1437, 359] on icon "Next image" at bounding box center [1436, 352] width 23 height 23
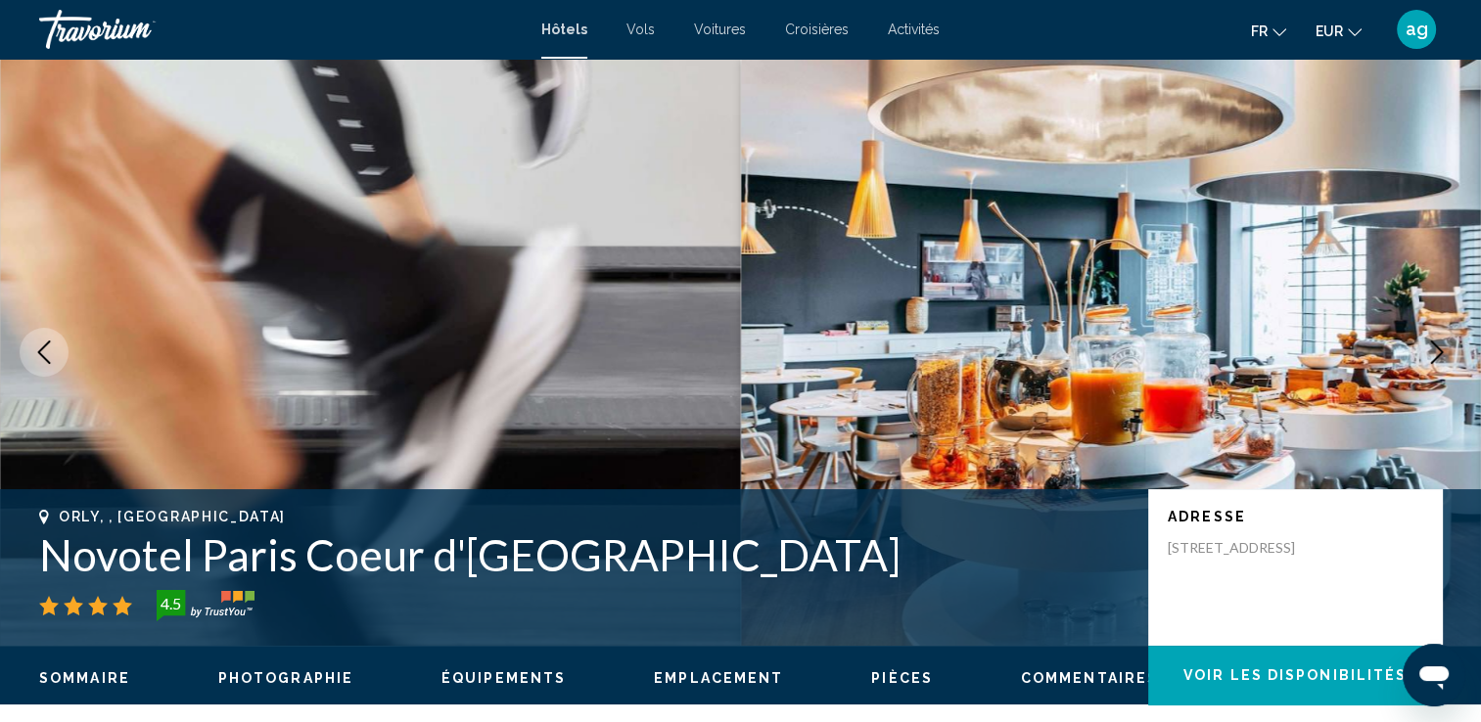
click at [1437, 359] on icon "Next image" at bounding box center [1436, 352] width 23 height 23
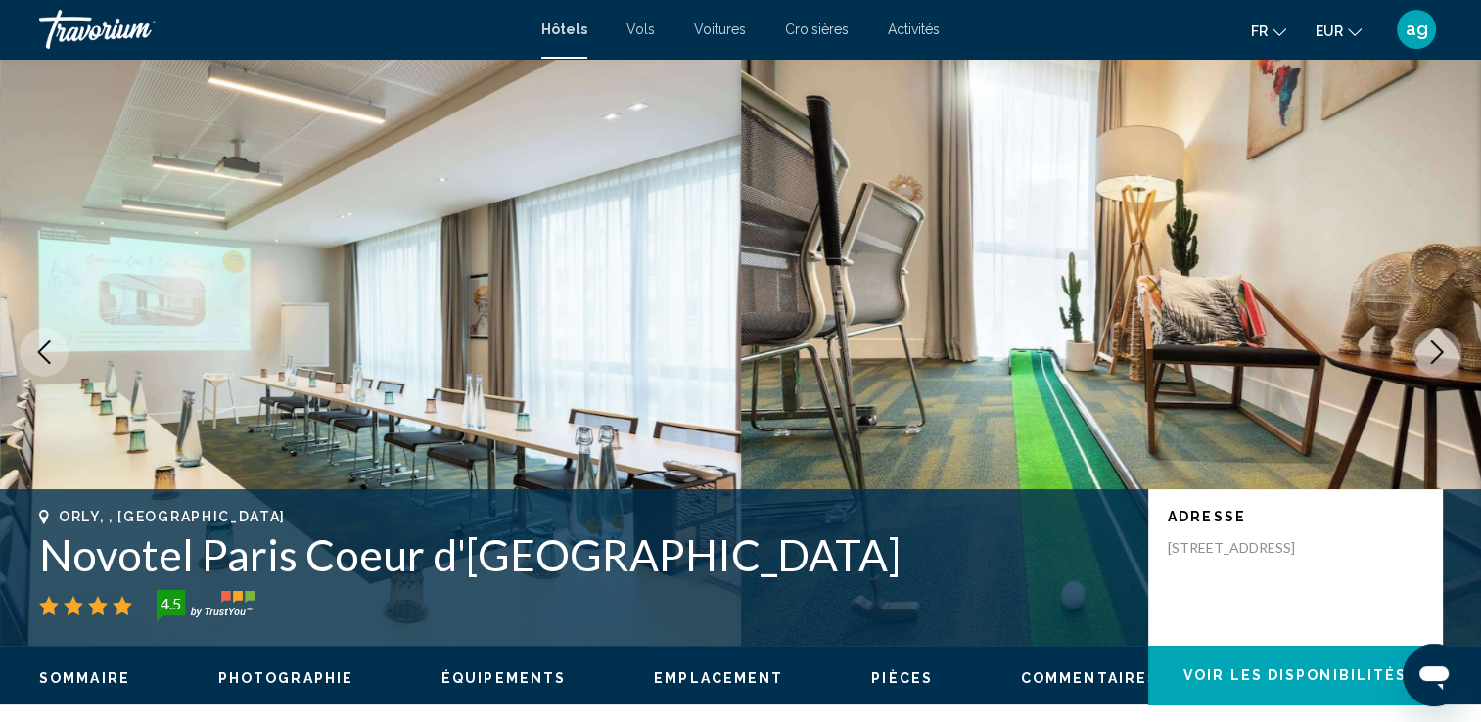
click at [1437, 359] on icon "Next image" at bounding box center [1436, 352] width 23 height 23
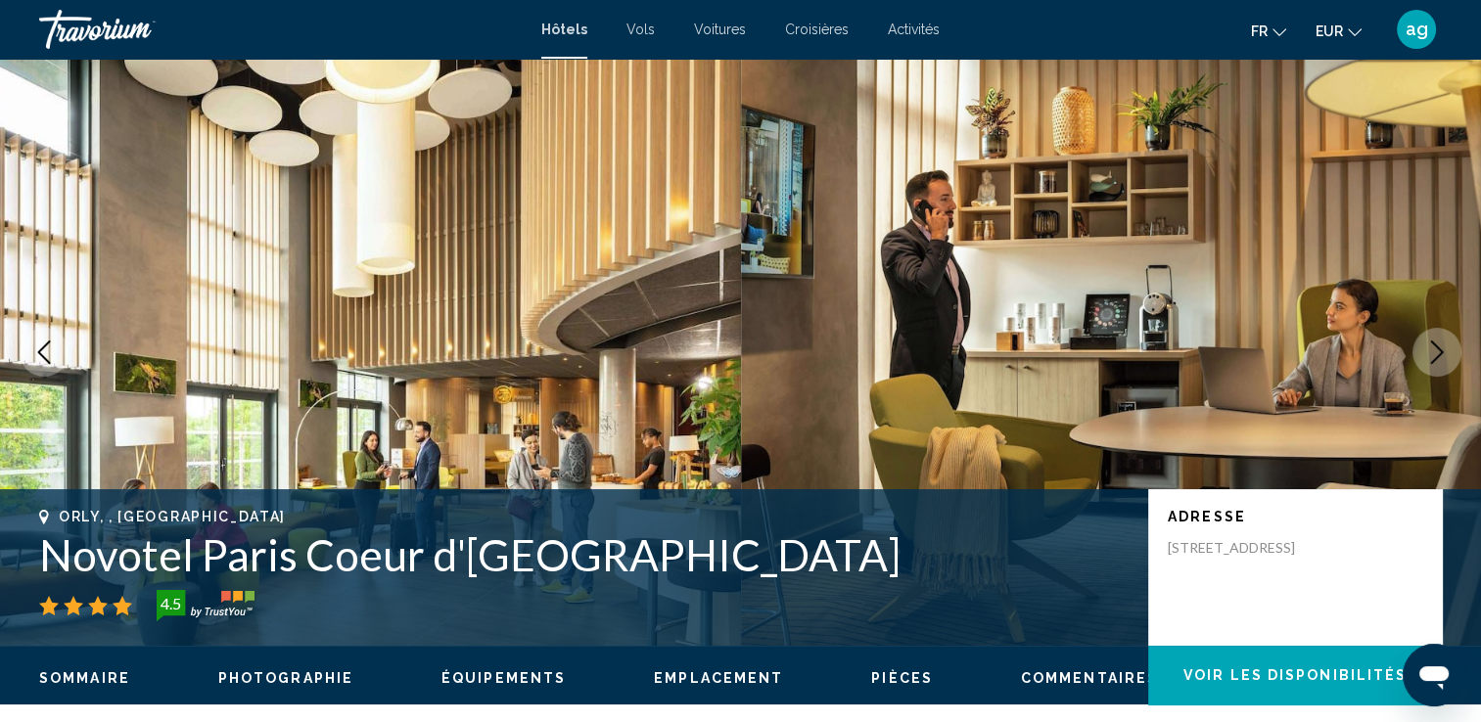
click at [1437, 359] on icon "Next image" at bounding box center [1436, 352] width 23 height 23
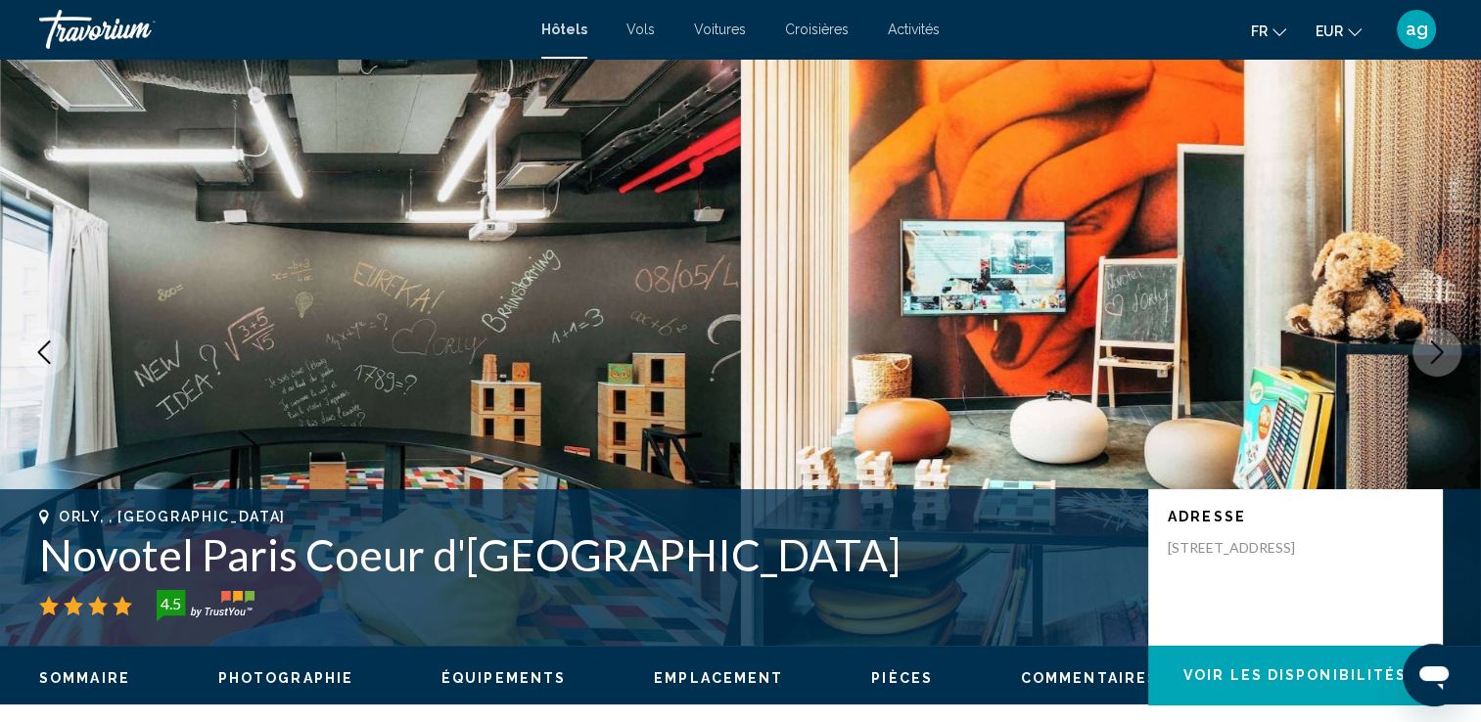
click at [1437, 359] on icon "Next image" at bounding box center [1436, 352] width 23 height 23
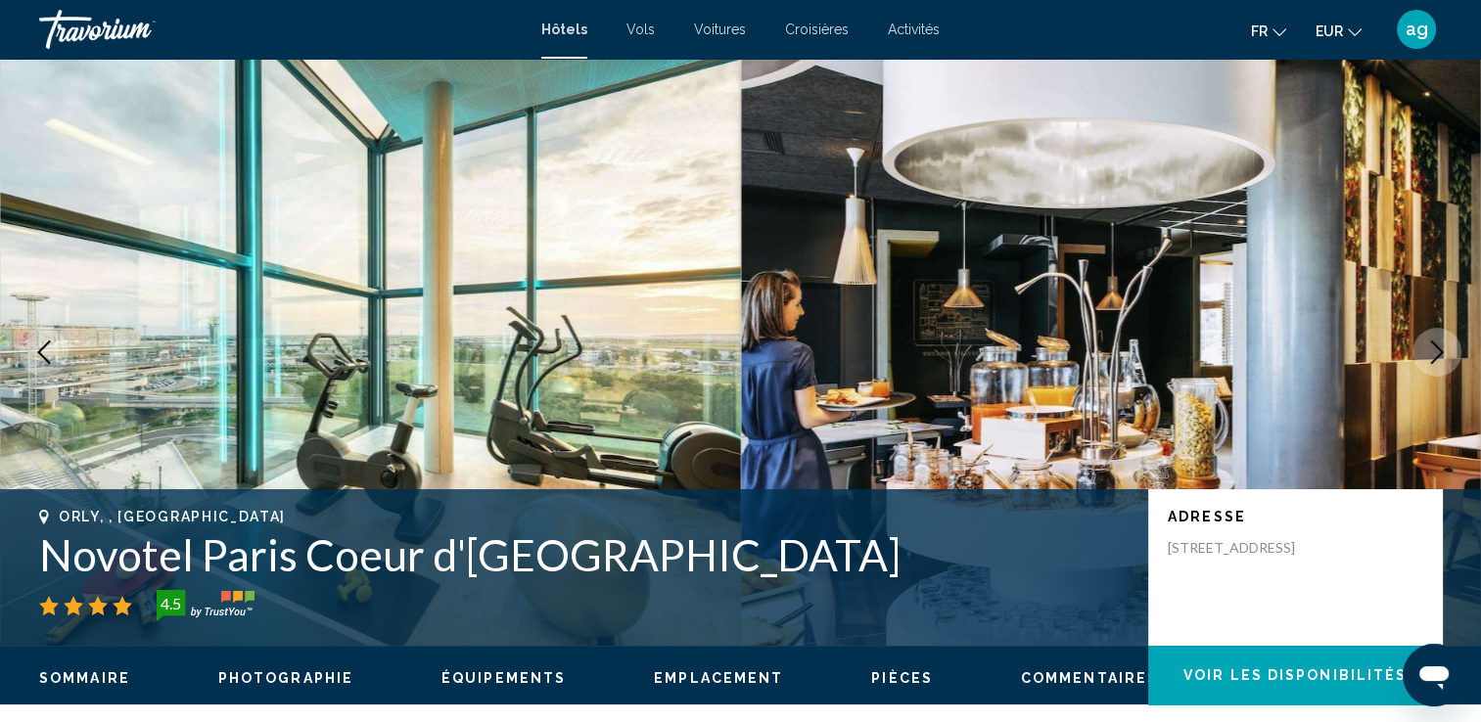
click at [1437, 359] on icon "Next image" at bounding box center [1436, 352] width 23 height 23
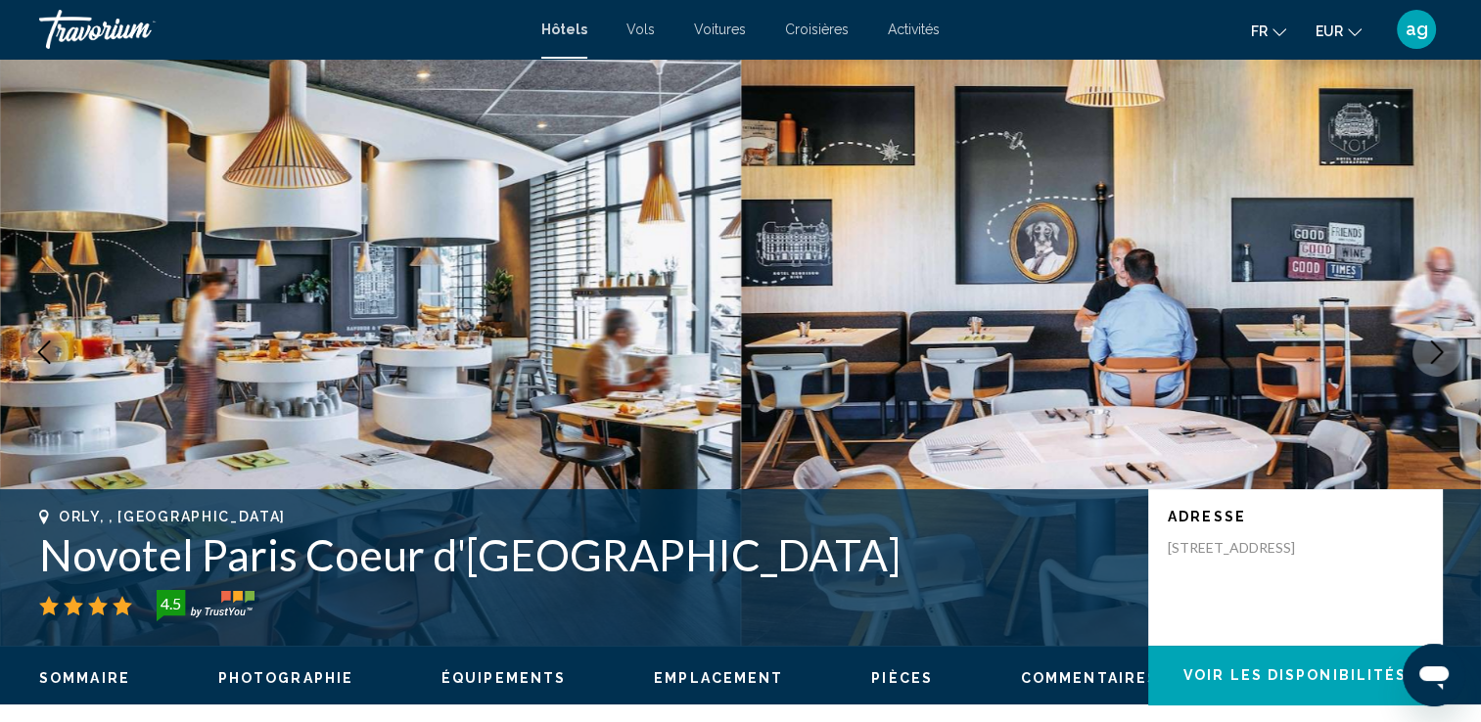
click at [1437, 359] on icon "Next image" at bounding box center [1436, 352] width 23 height 23
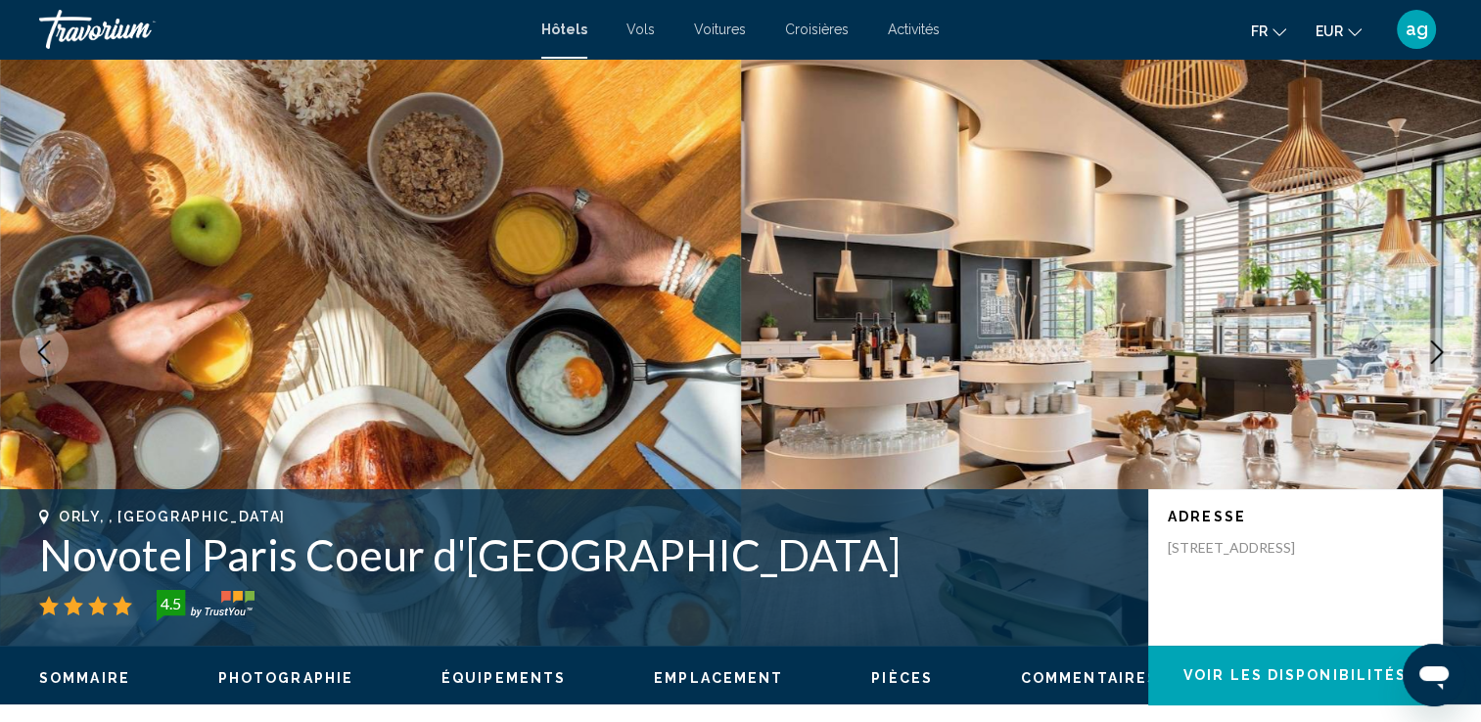
click at [1437, 359] on icon "Next image" at bounding box center [1436, 352] width 23 height 23
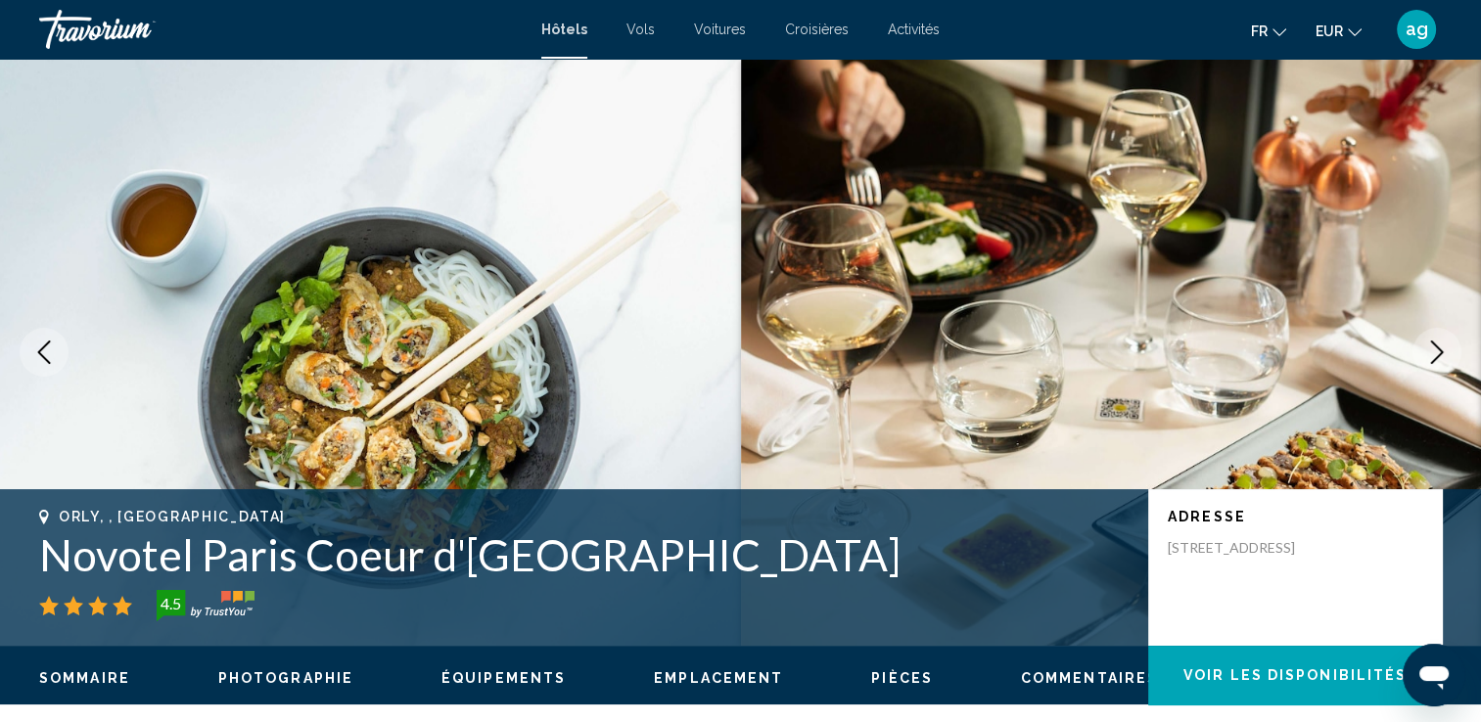
click at [1437, 358] on icon "Next image" at bounding box center [1436, 352] width 23 height 23
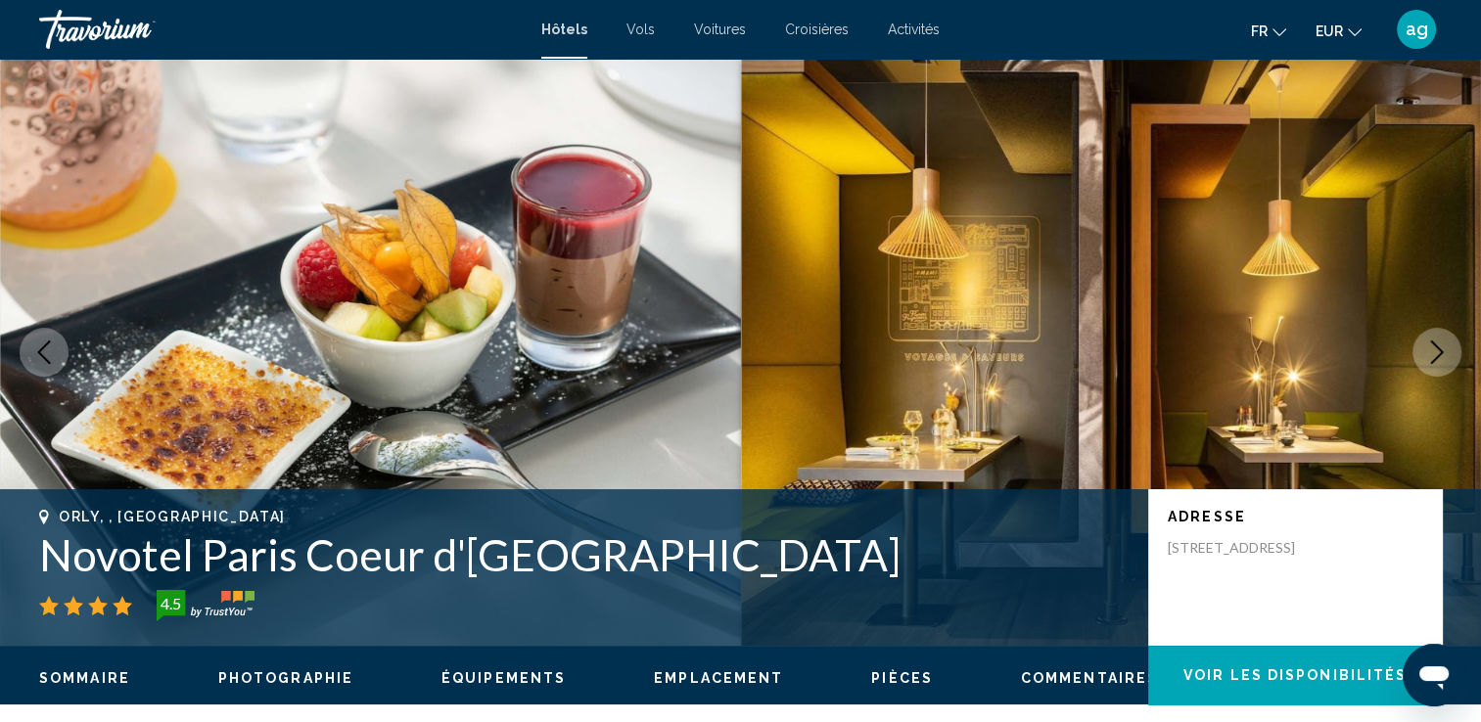
click at [1437, 358] on icon "Next image" at bounding box center [1436, 352] width 23 height 23
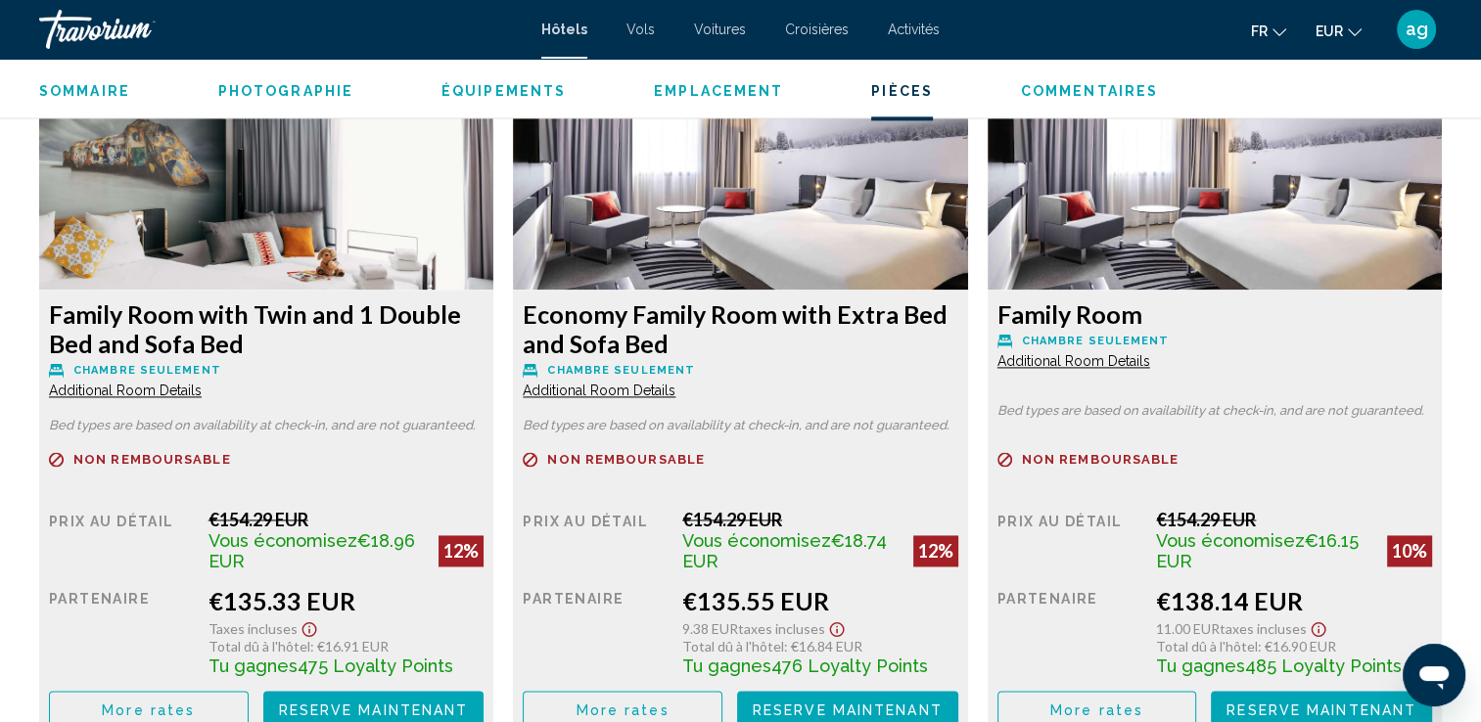
scroll to position [2766, 0]
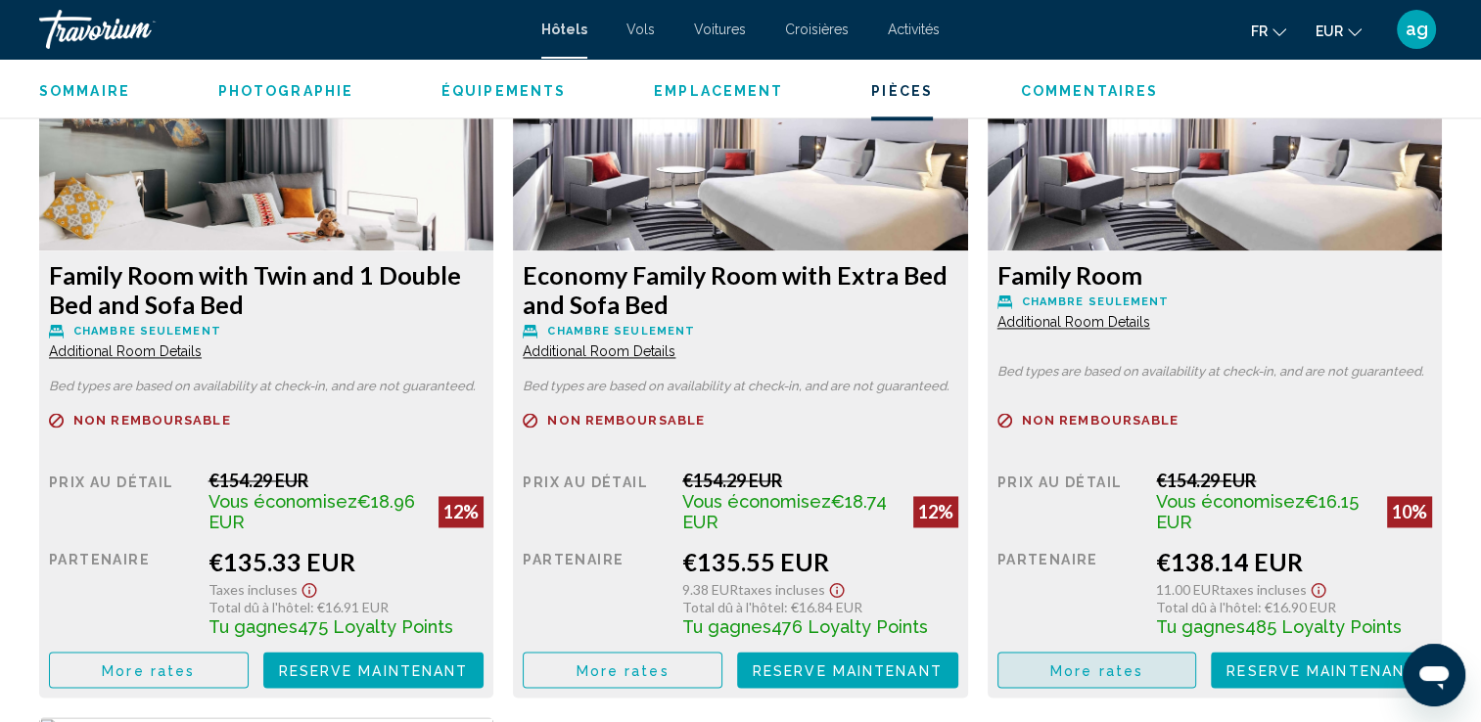
click at [1083, 668] on span "More rates" at bounding box center [1096, 671] width 93 height 16
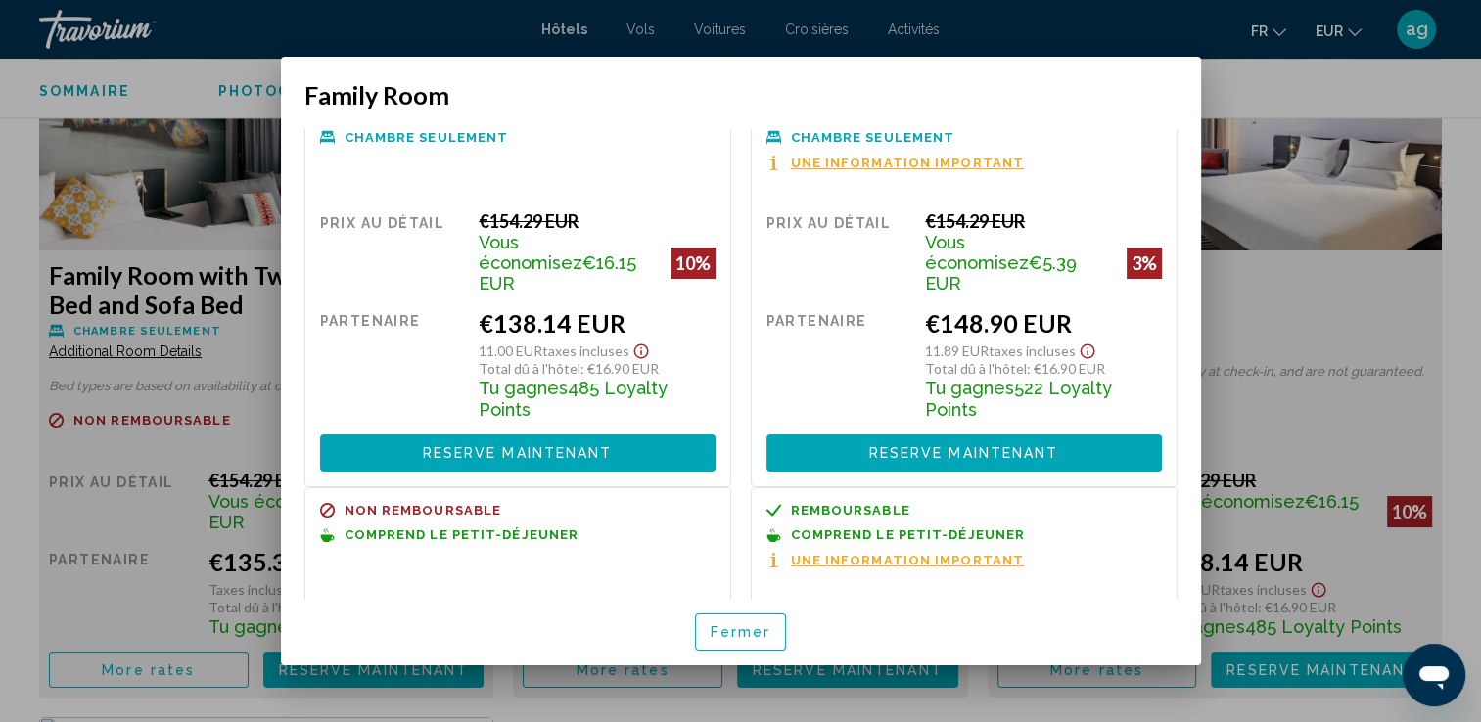
scroll to position [220, 0]
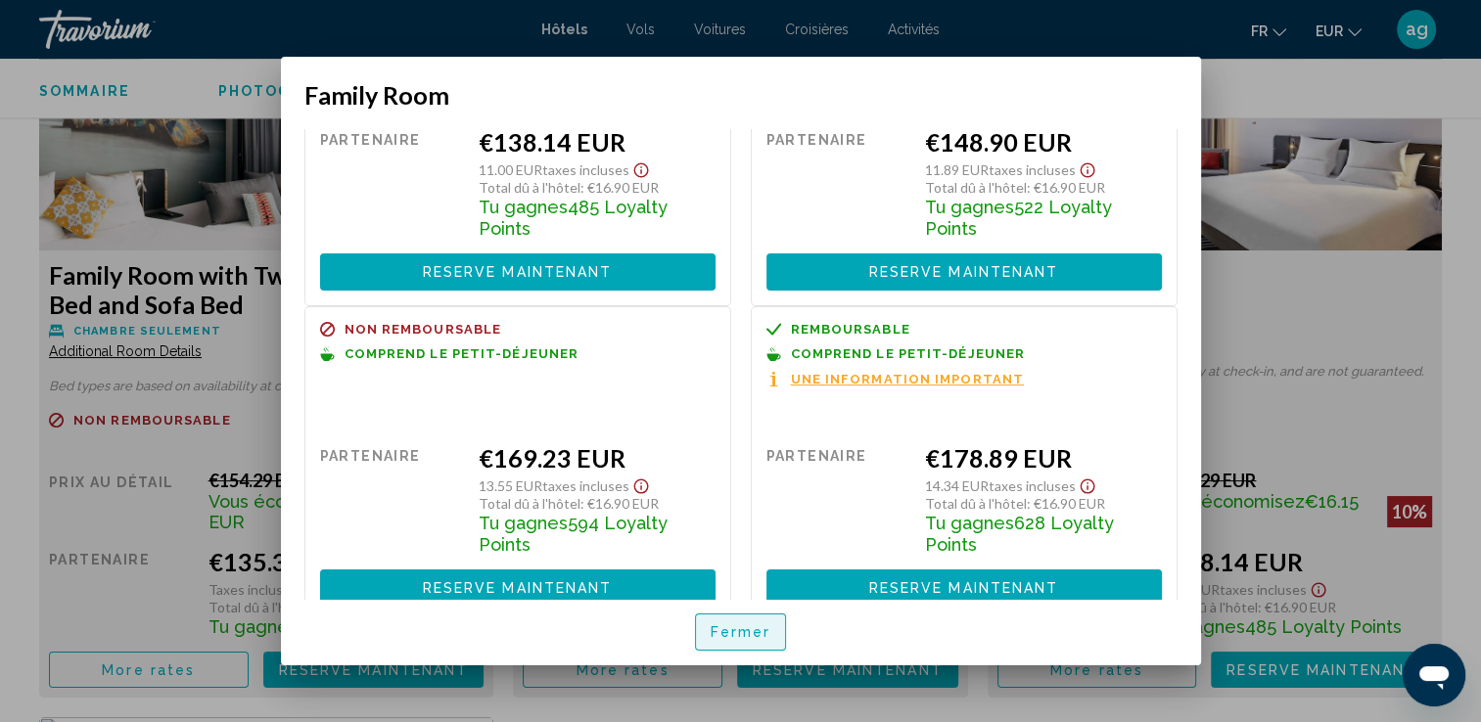
click at [730, 619] on button "Fermer" at bounding box center [741, 632] width 92 height 36
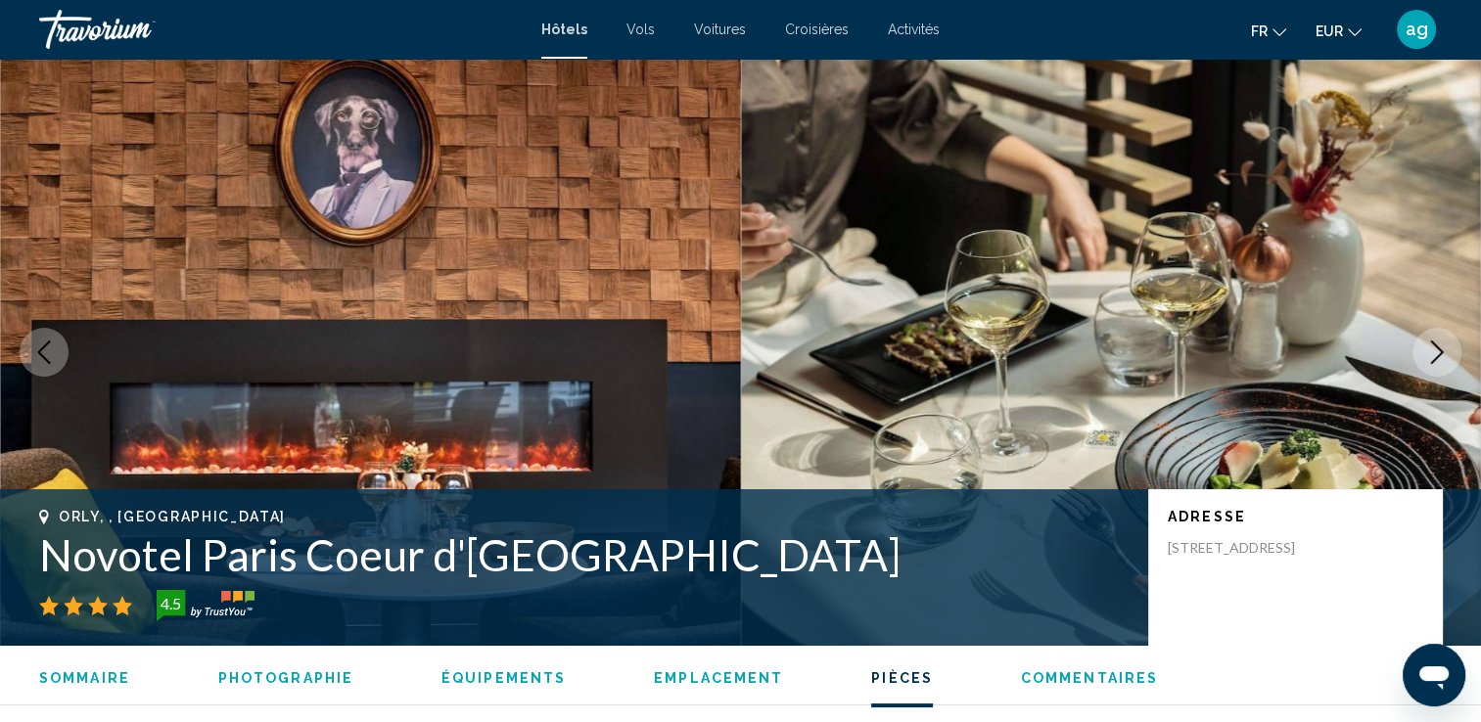
scroll to position [2766, 0]
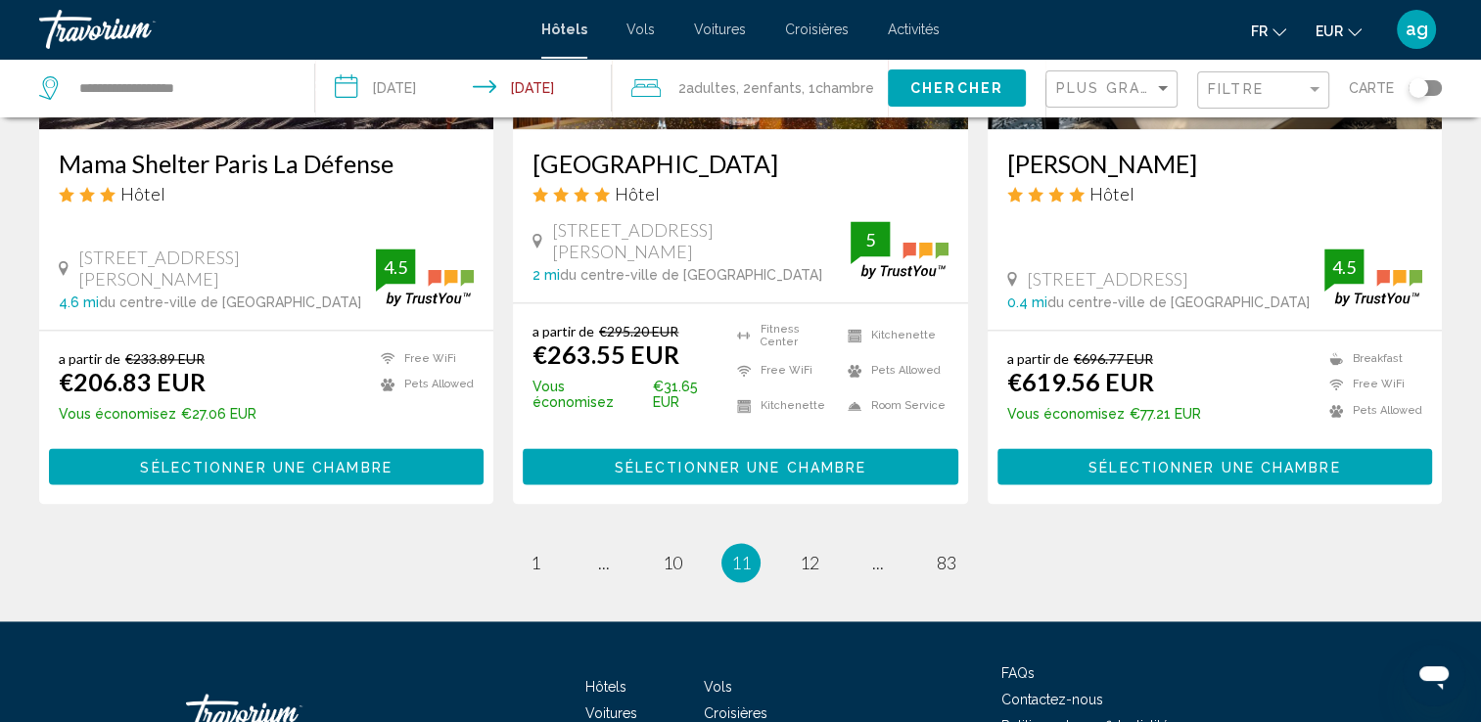
scroll to position [2662, 0]
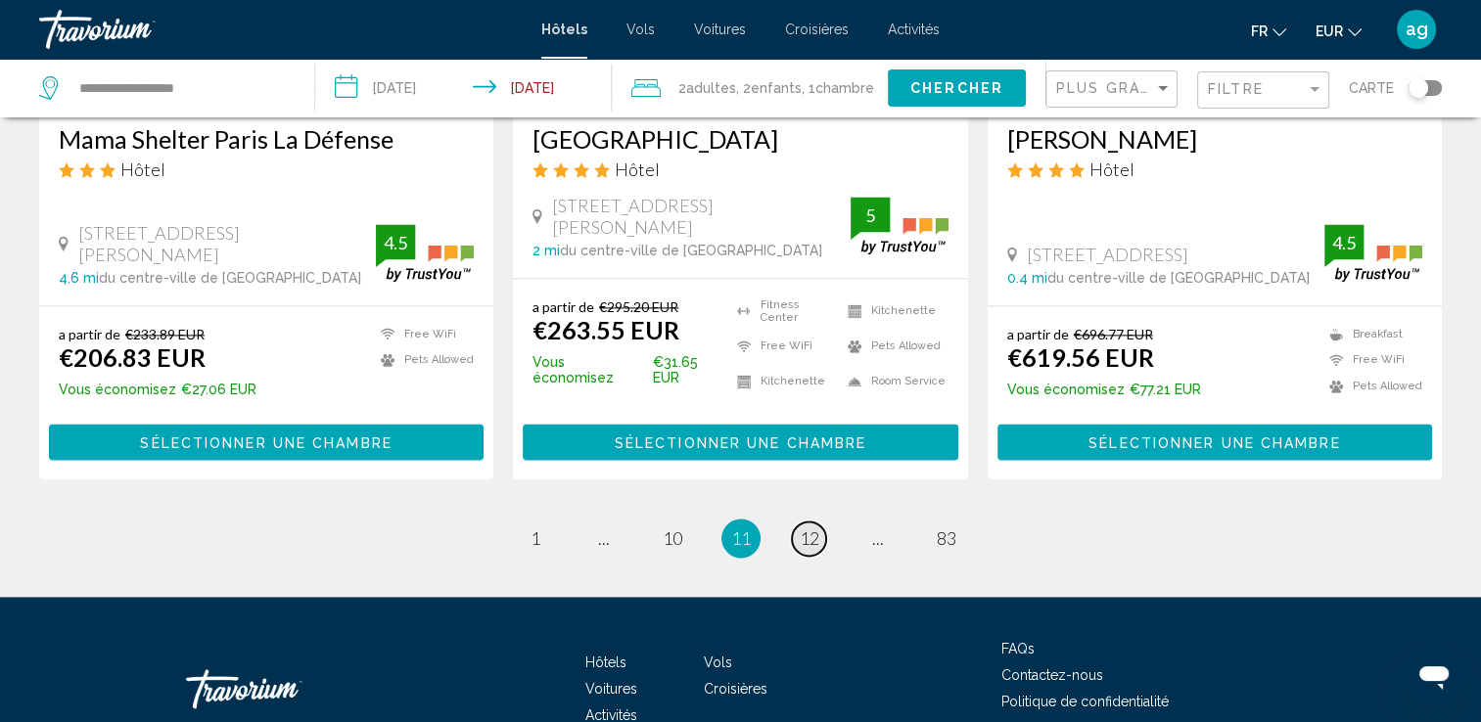
click at [805, 528] on span "12" at bounding box center [810, 539] width 20 height 22
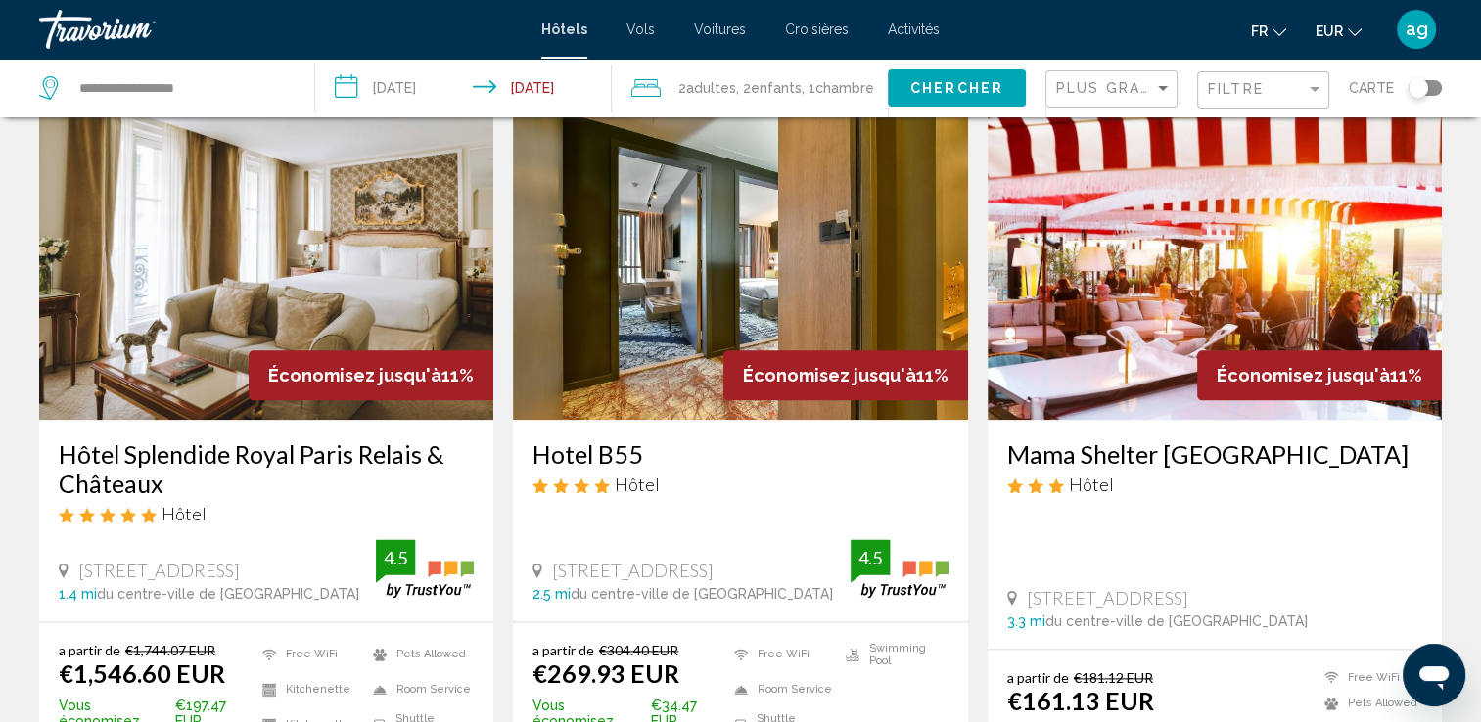
scroll to position [2349, 0]
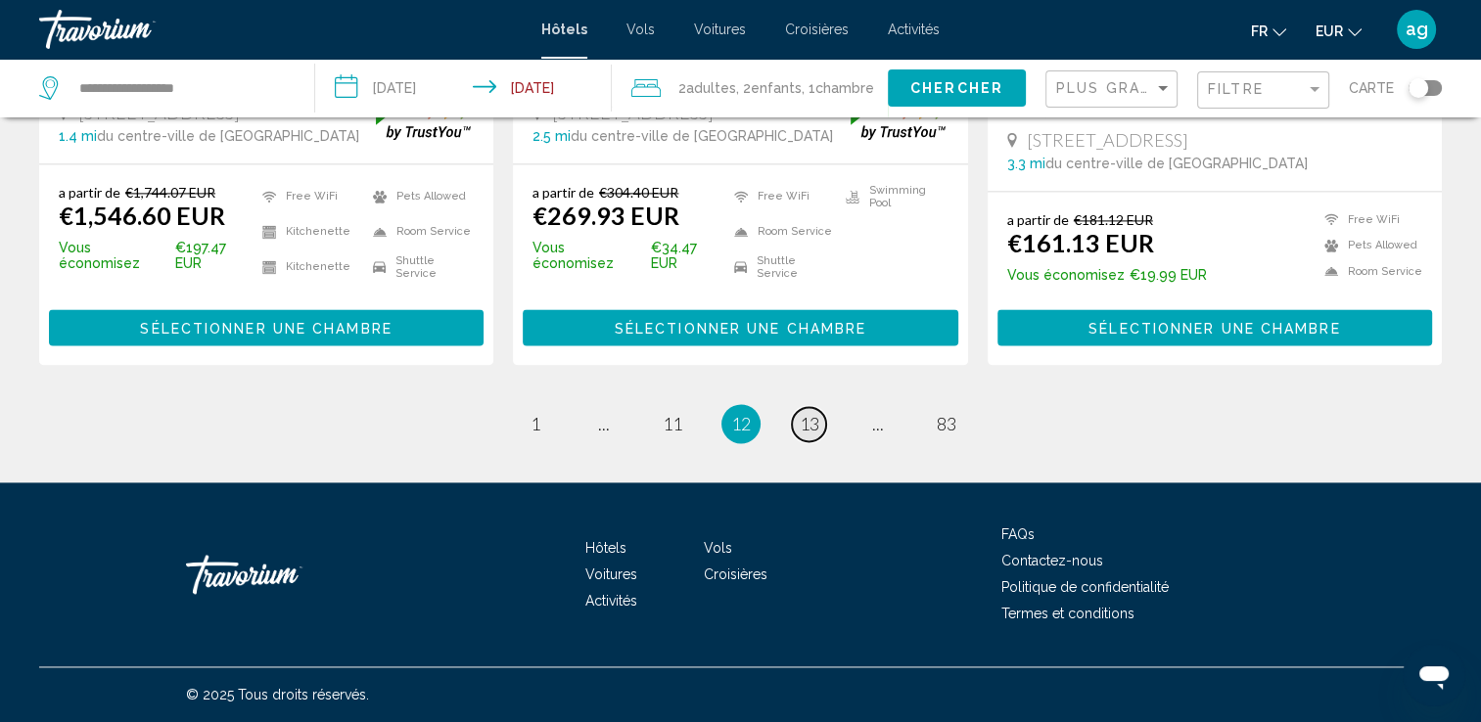
click at [805, 426] on span "13" at bounding box center [810, 424] width 20 height 22
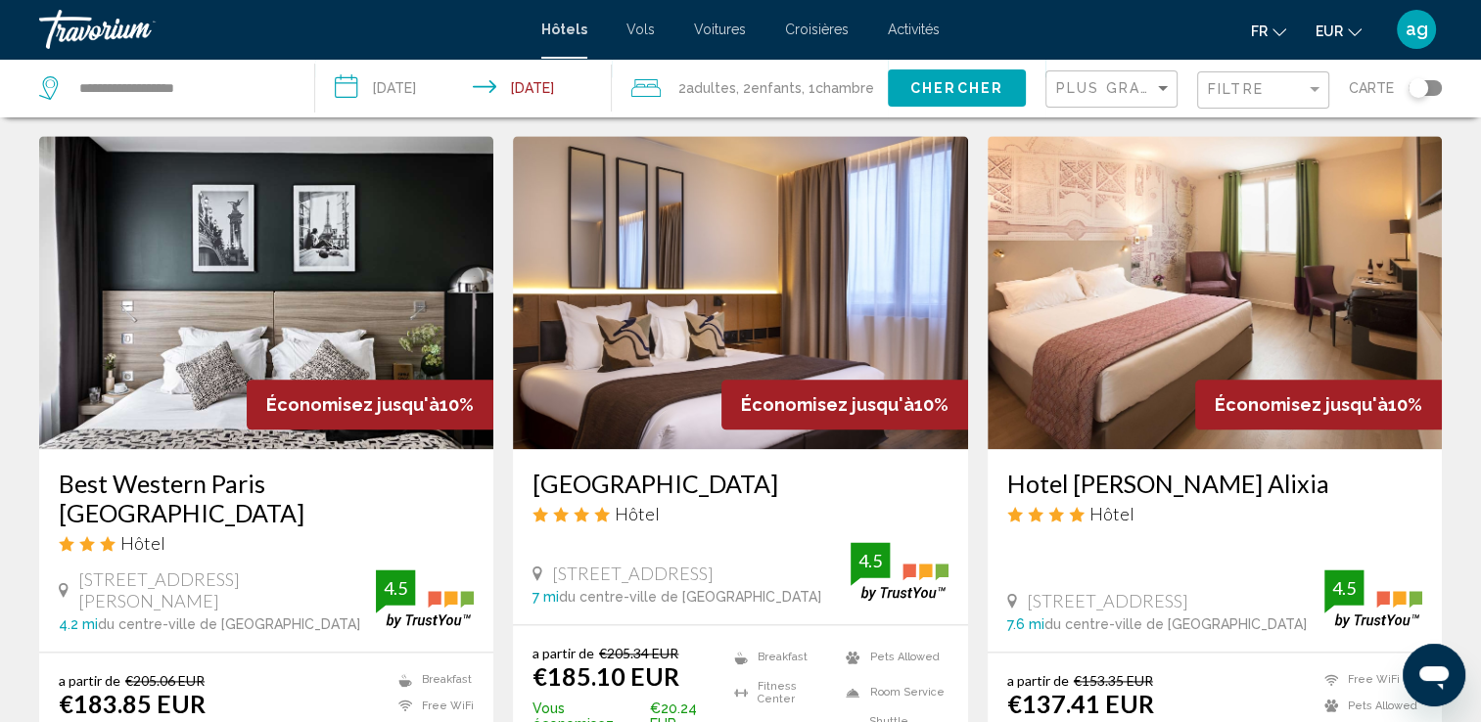
scroll to position [2310, 0]
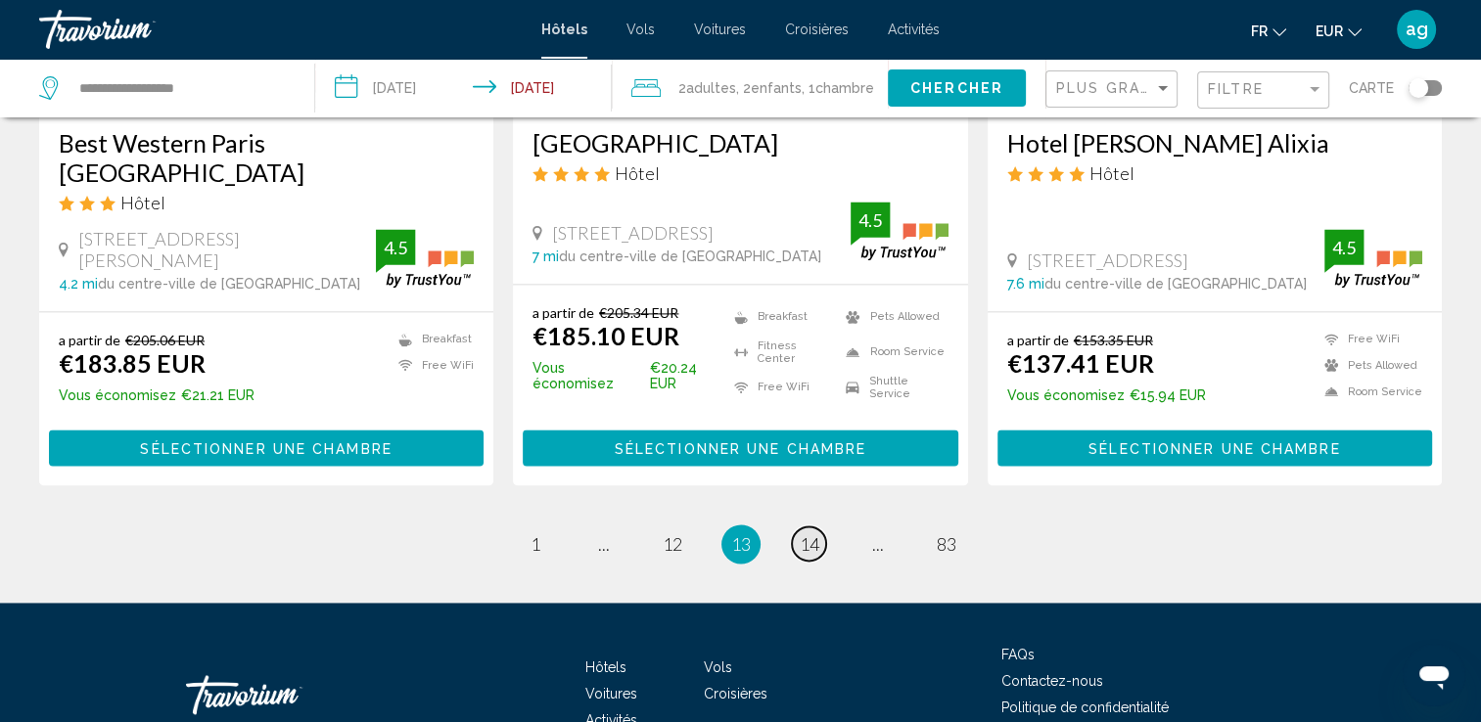
click at [805, 533] on span "14" at bounding box center [810, 544] width 20 height 22
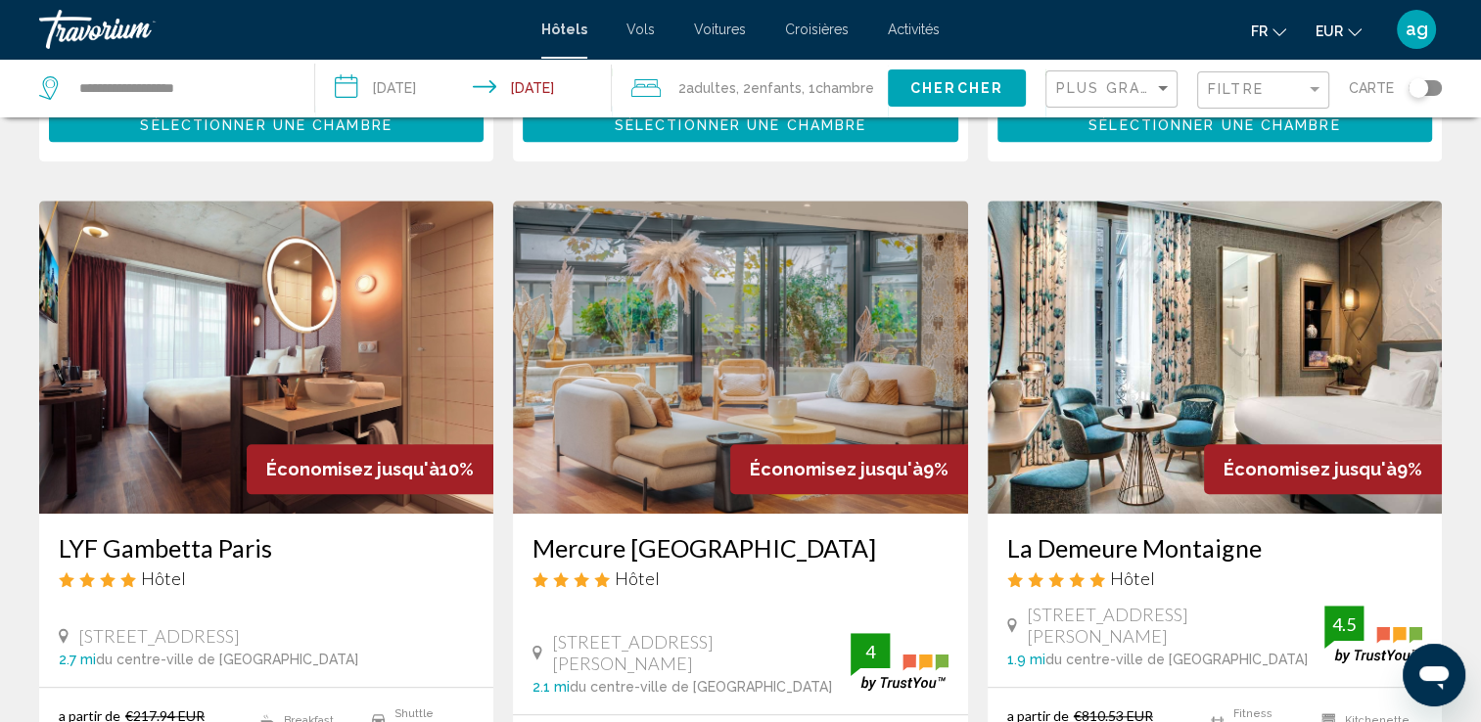
scroll to position [1488, 0]
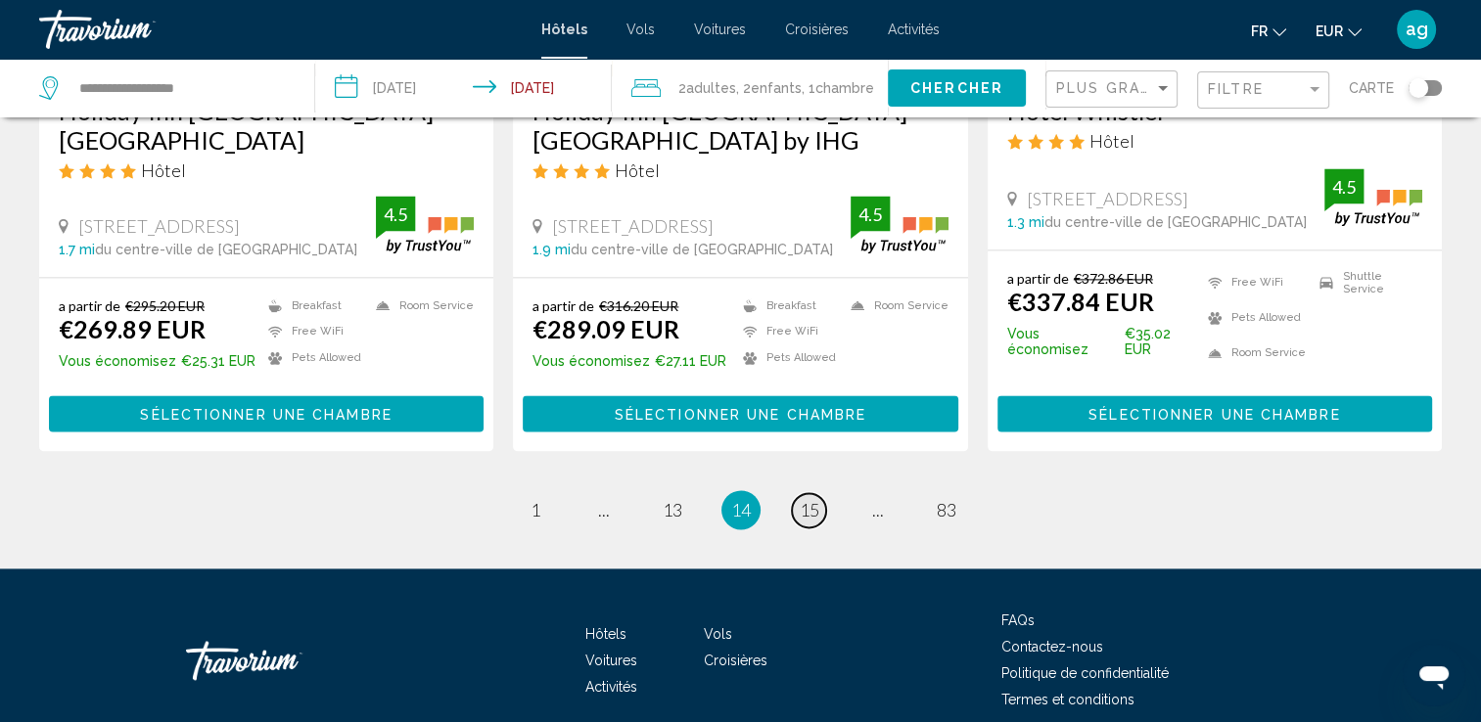
click at [805, 499] on span "15" at bounding box center [810, 510] width 20 height 22
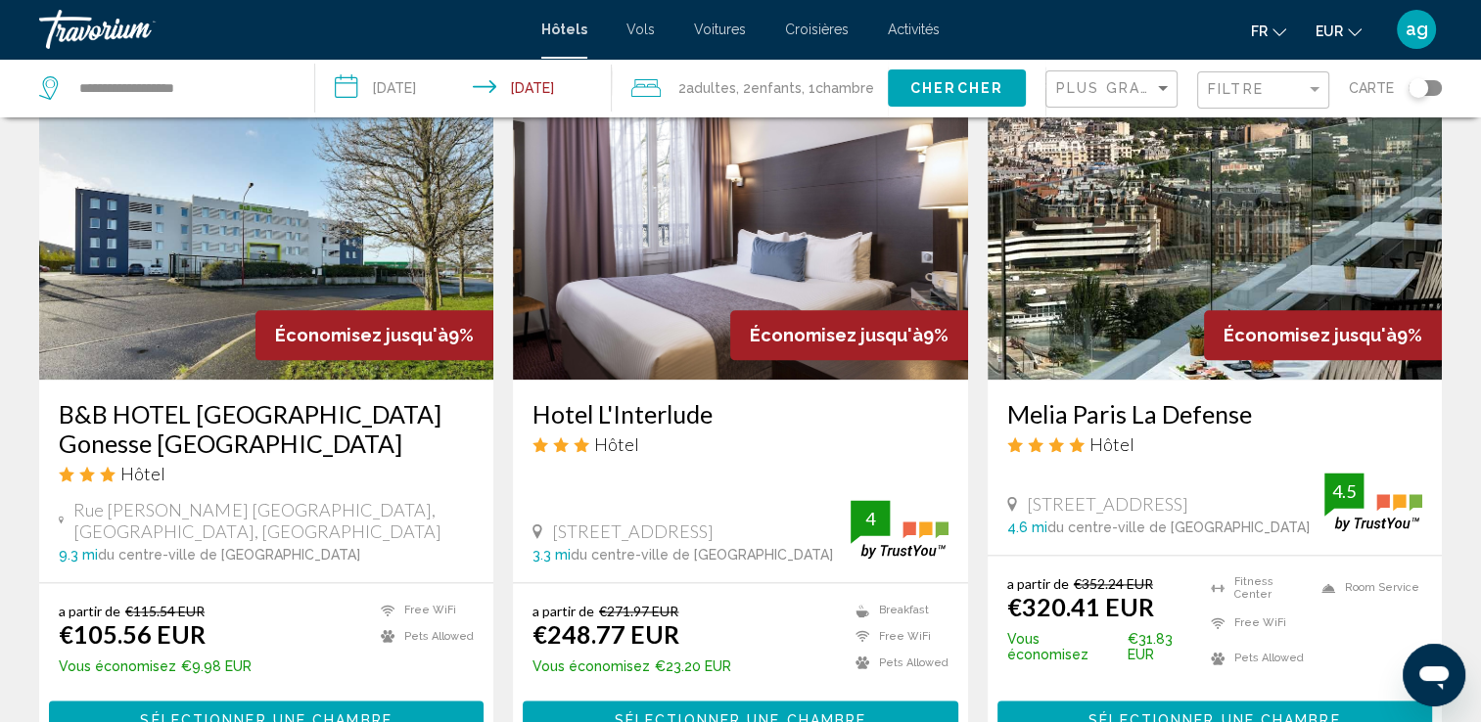
scroll to position [2505, 0]
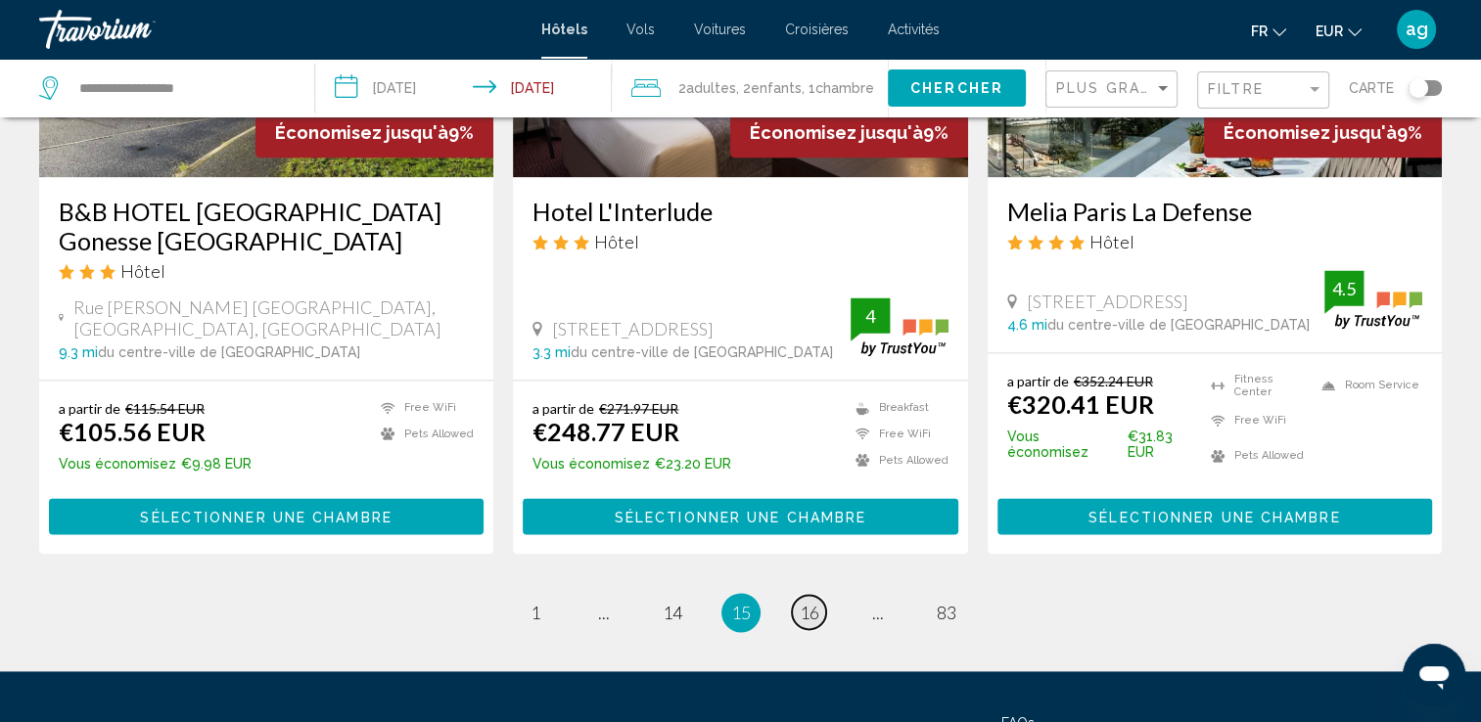
click at [816, 602] on span "16" at bounding box center [810, 613] width 20 height 22
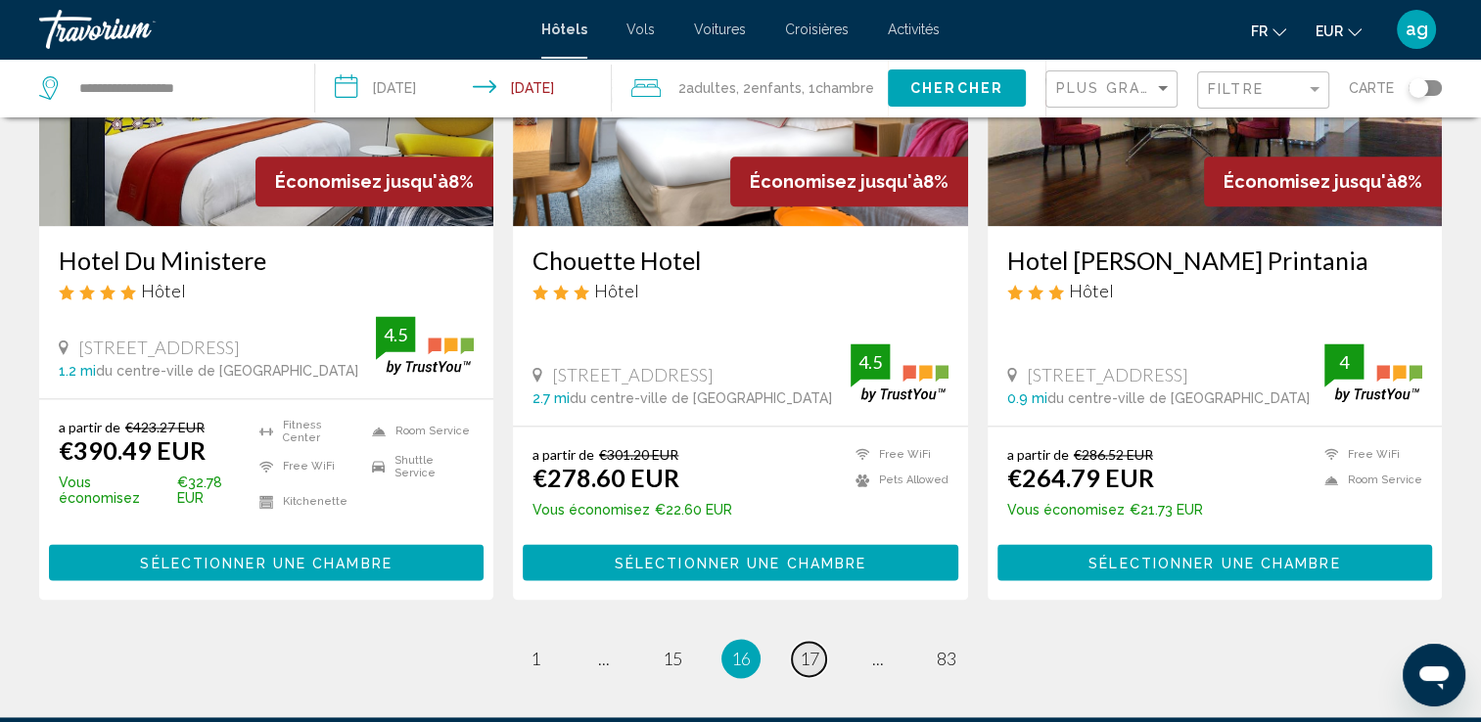
scroll to position [2545, 0]
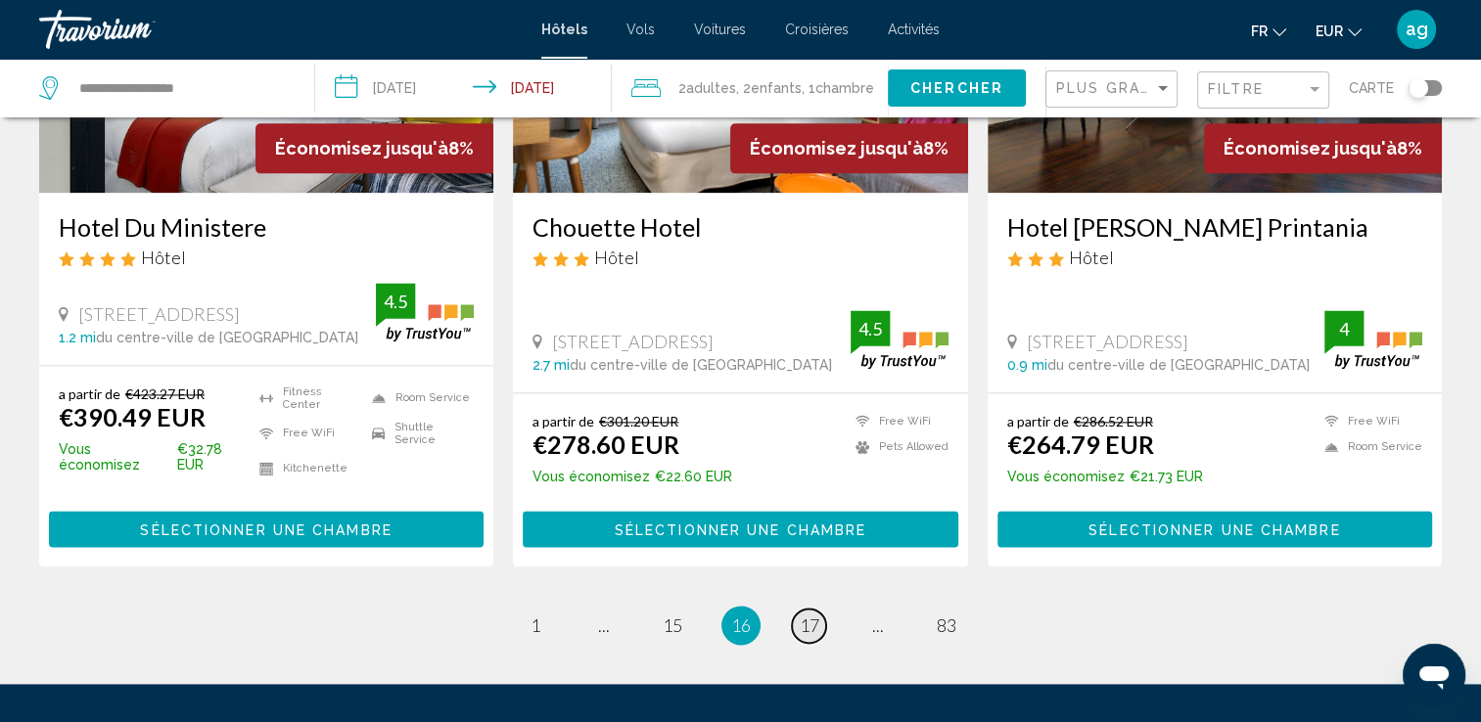
click at [815, 615] on span "17" at bounding box center [810, 626] width 20 height 22
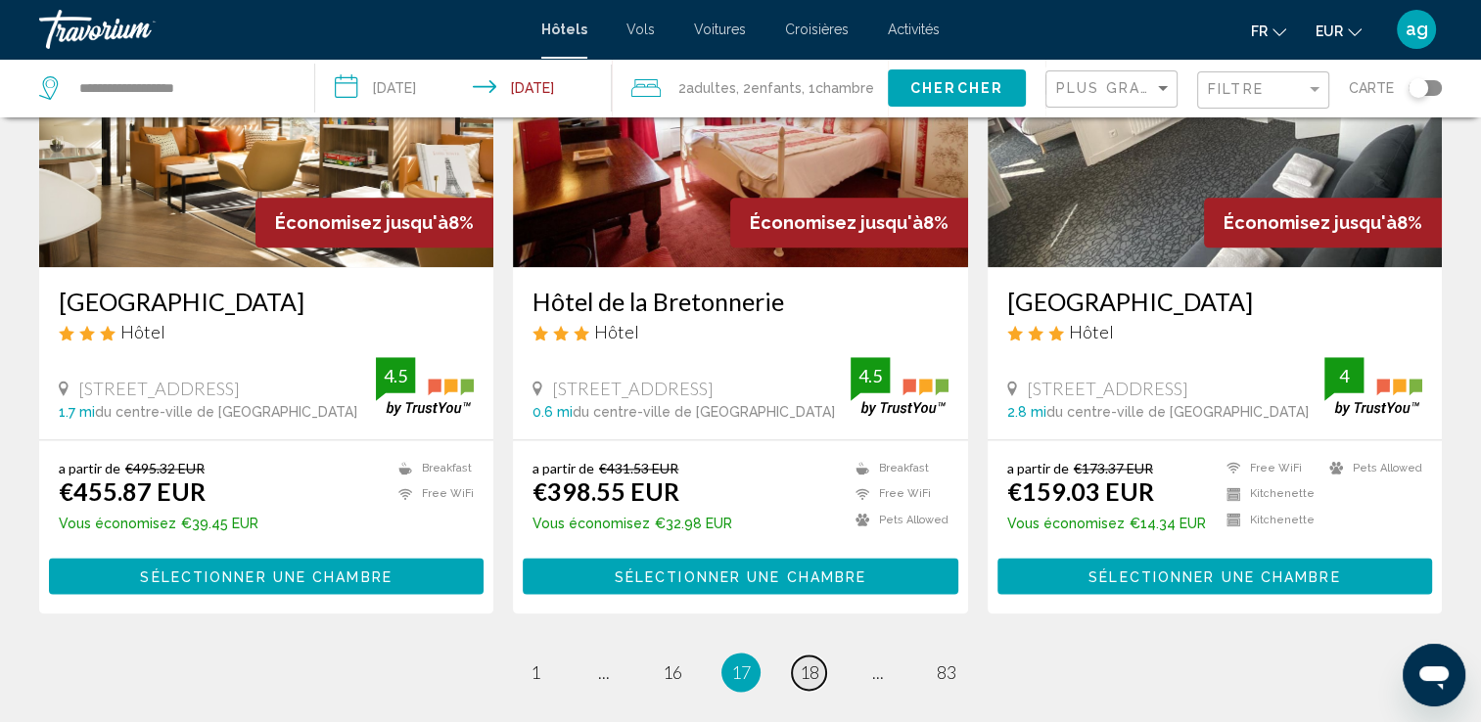
scroll to position [2388, 0]
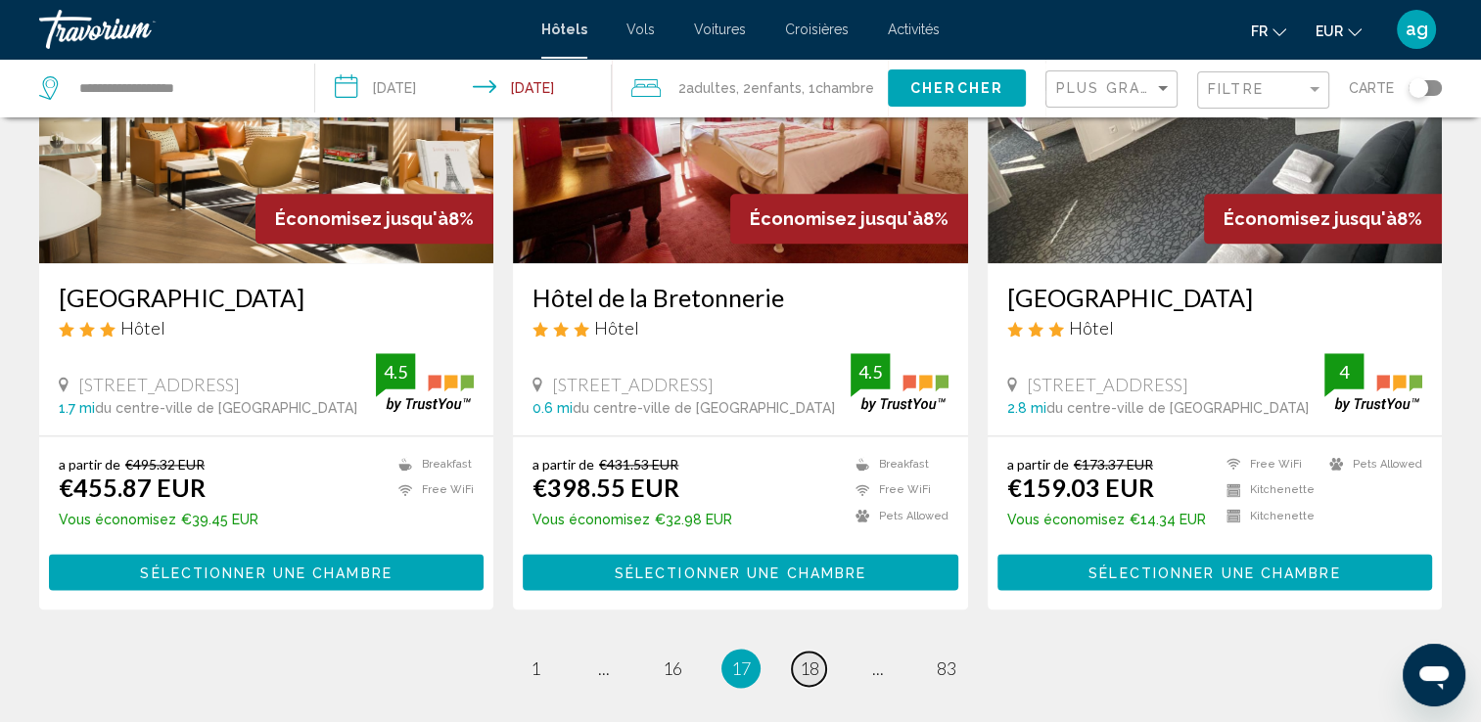
click at [800, 658] on span "18" at bounding box center [810, 669] width 20 height 22
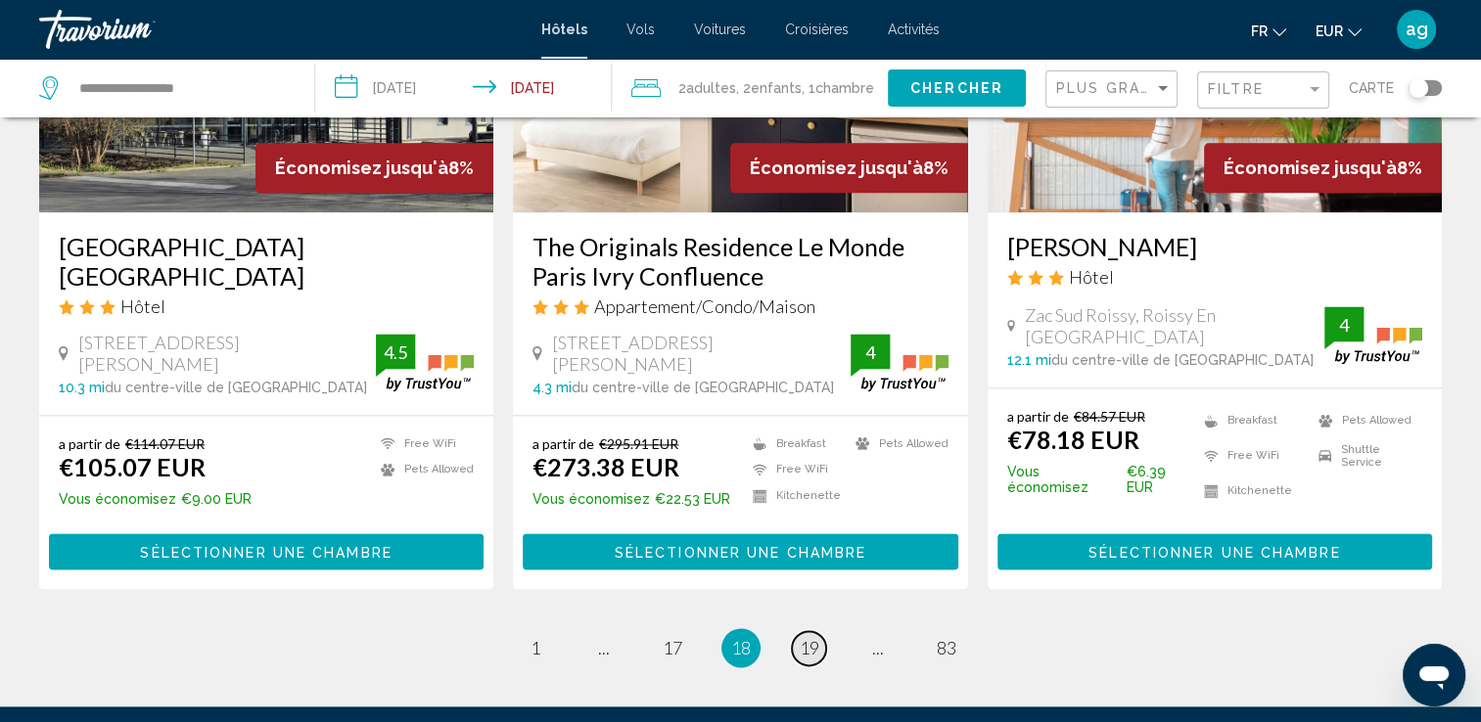
scroll to position [2623, 0]
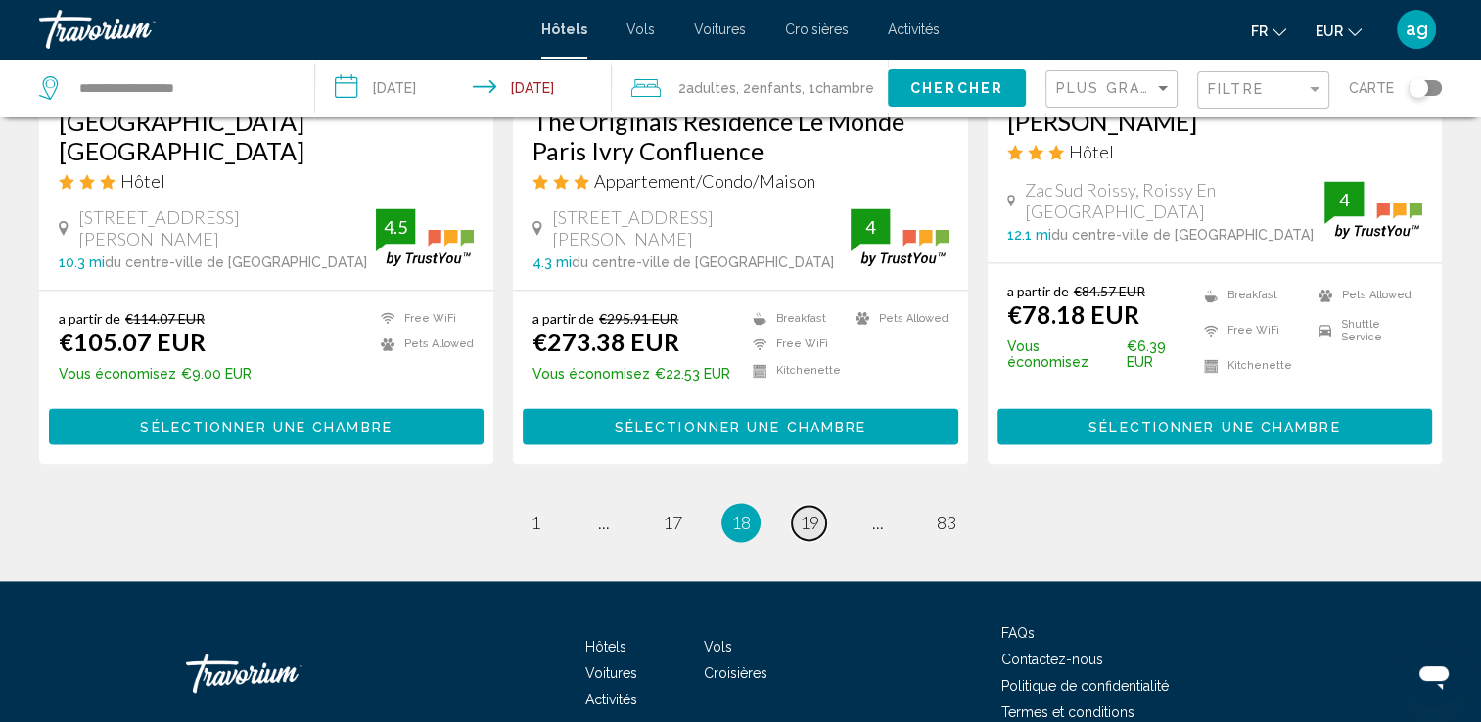
click at [814, 512] on span "19" at bounding box center [810, 523] width 20 height 22
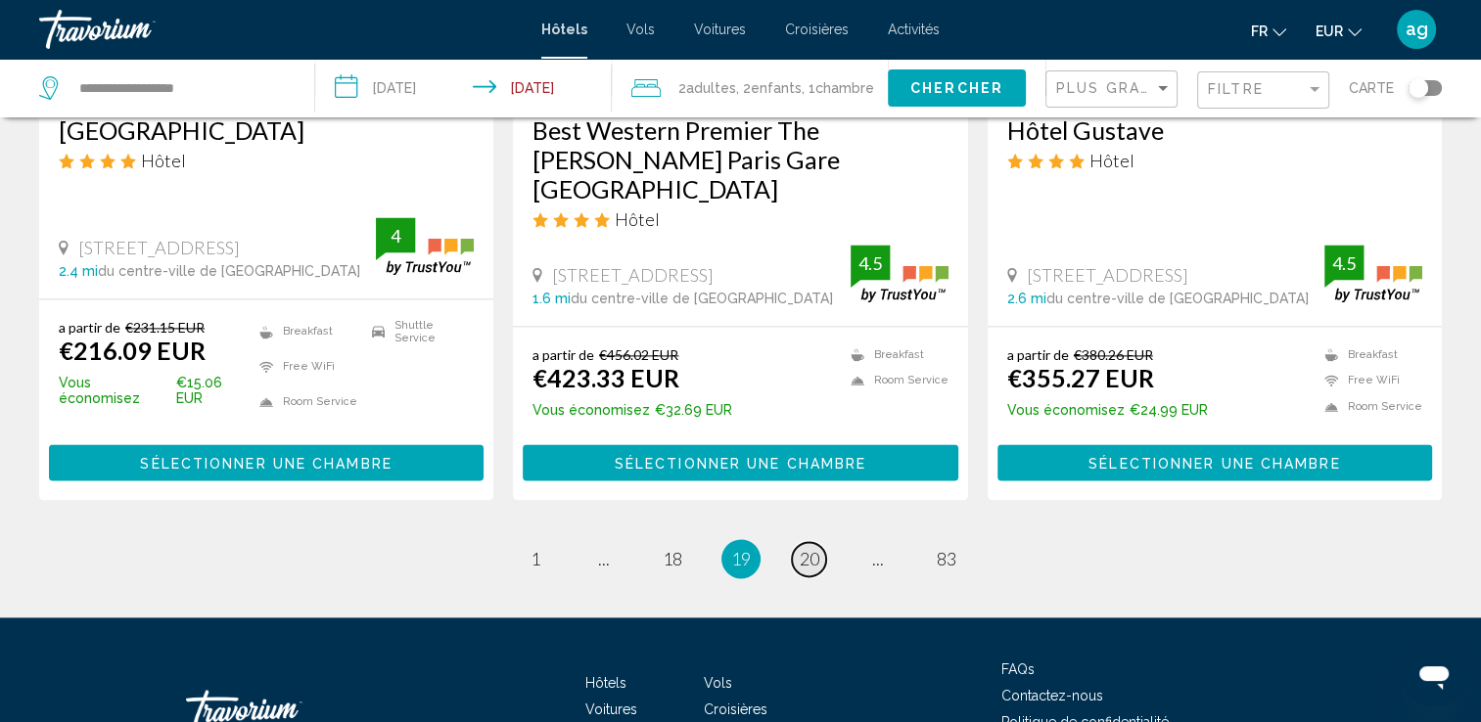
scroll to position [2623, 0]
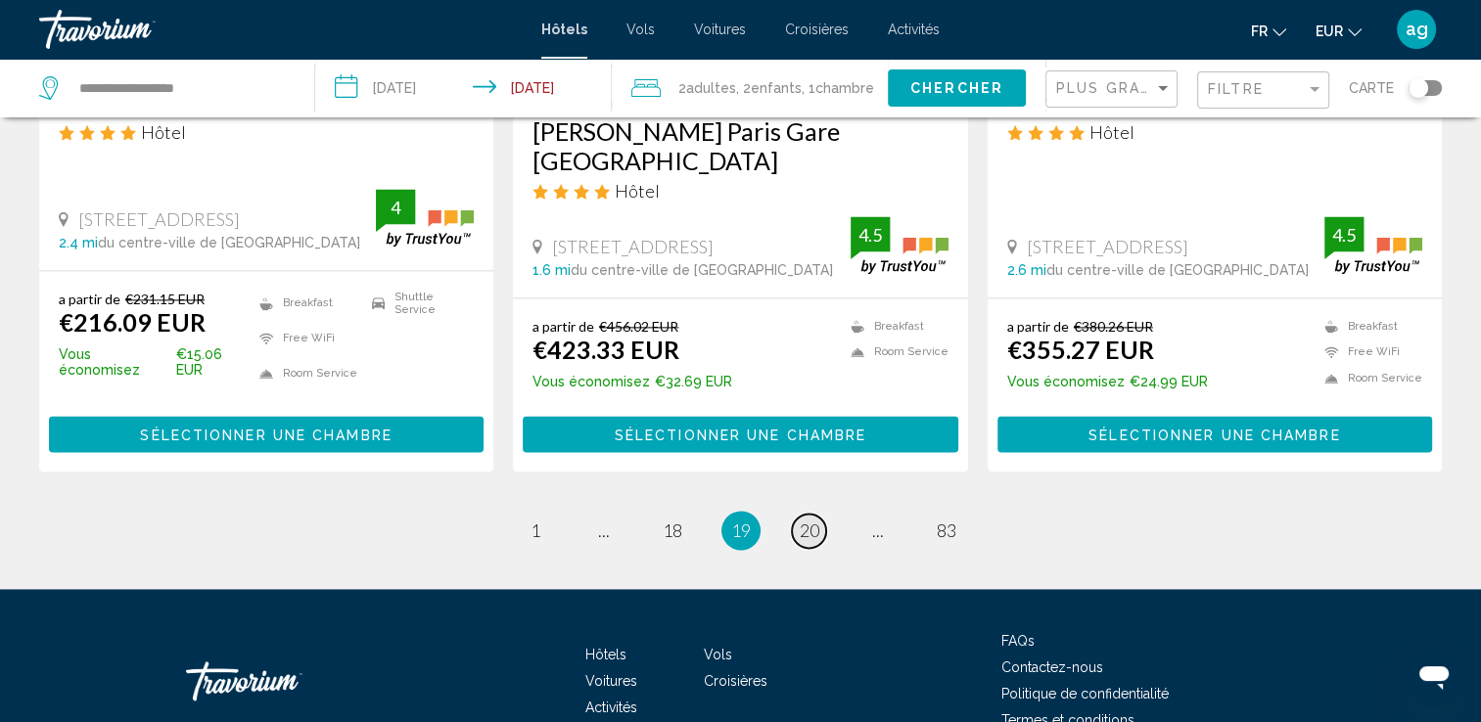
click at [805, 520] on span "20" at bounding box center [810, 531] width 20 height 22
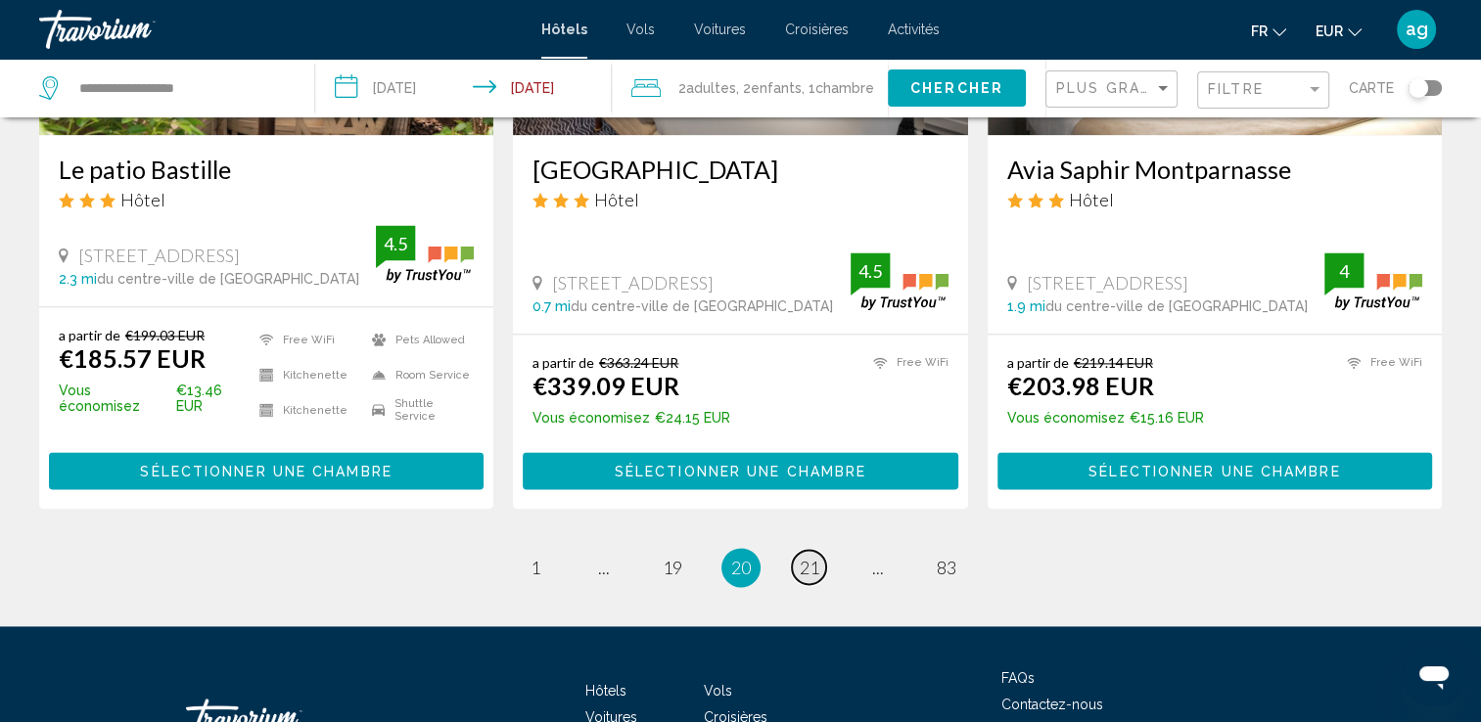
scroll to position [2623, 0]
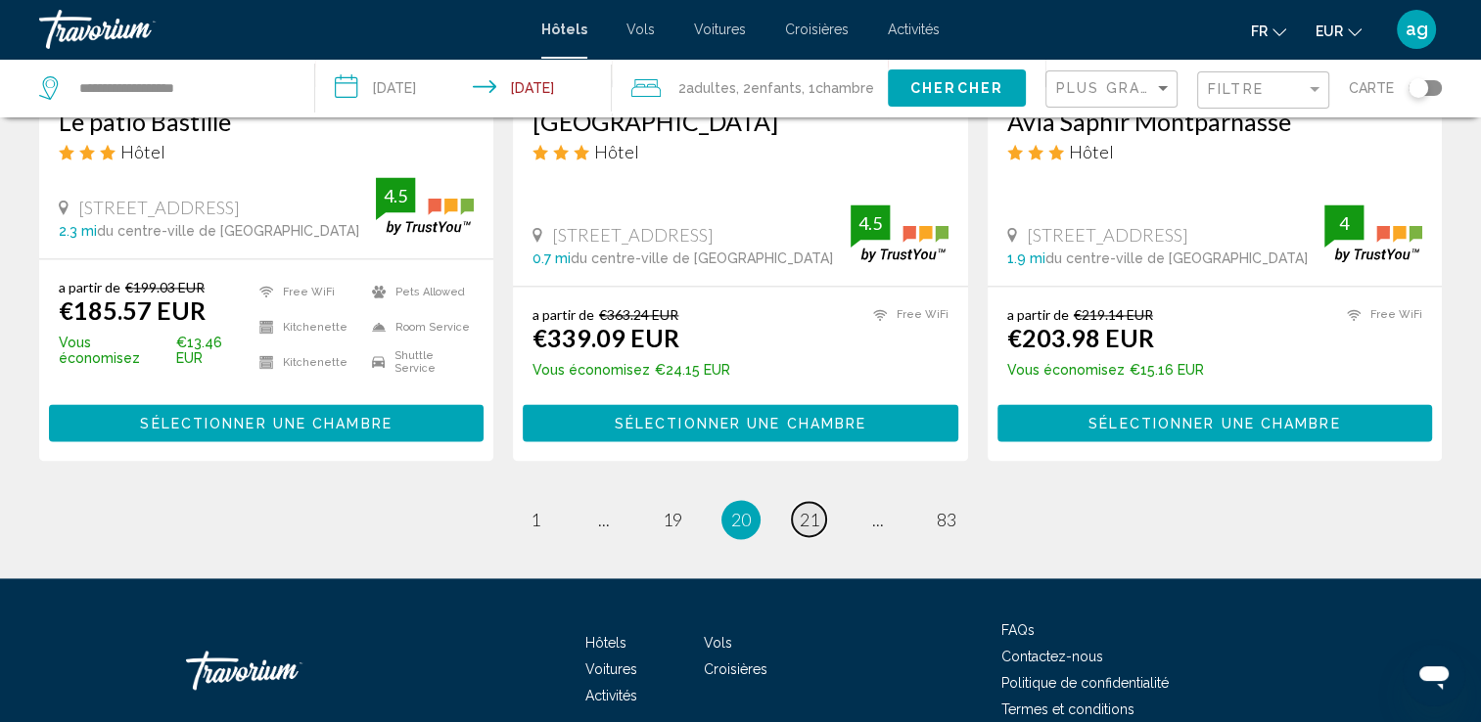
click at [804, 509] on span "21" at bounding box center [810, 520] width 20 height 22
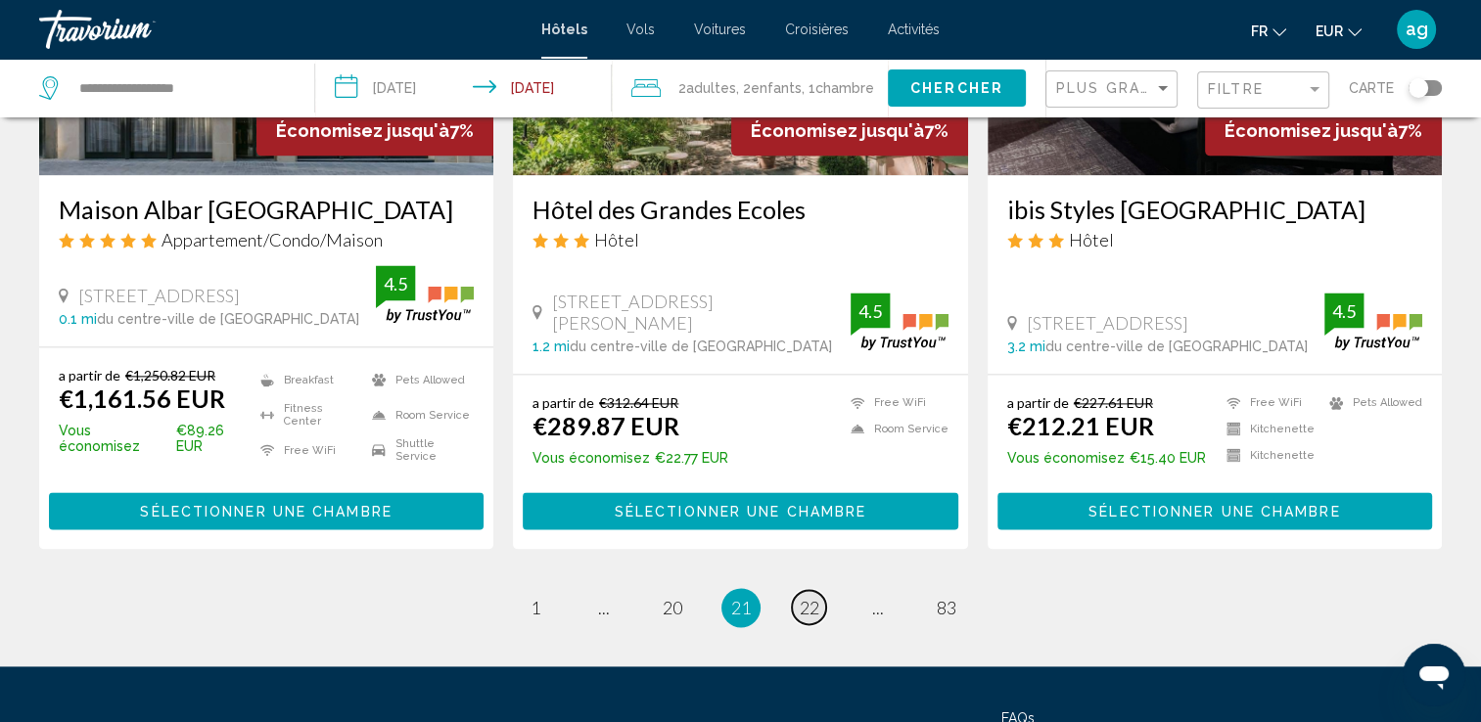
scroll to position [2584, 0]
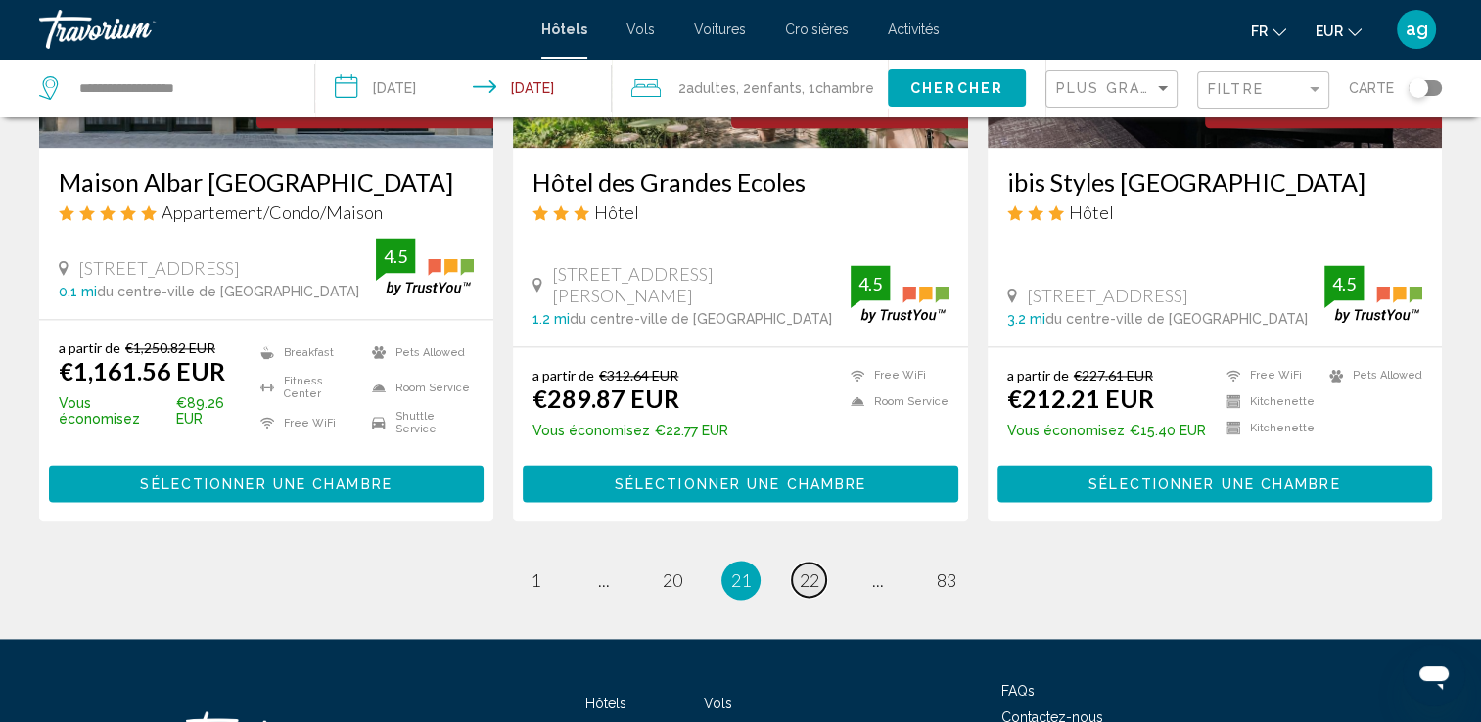
click at [804, 570] on span "22" at bounding box center [810, 581] width 20 height 22
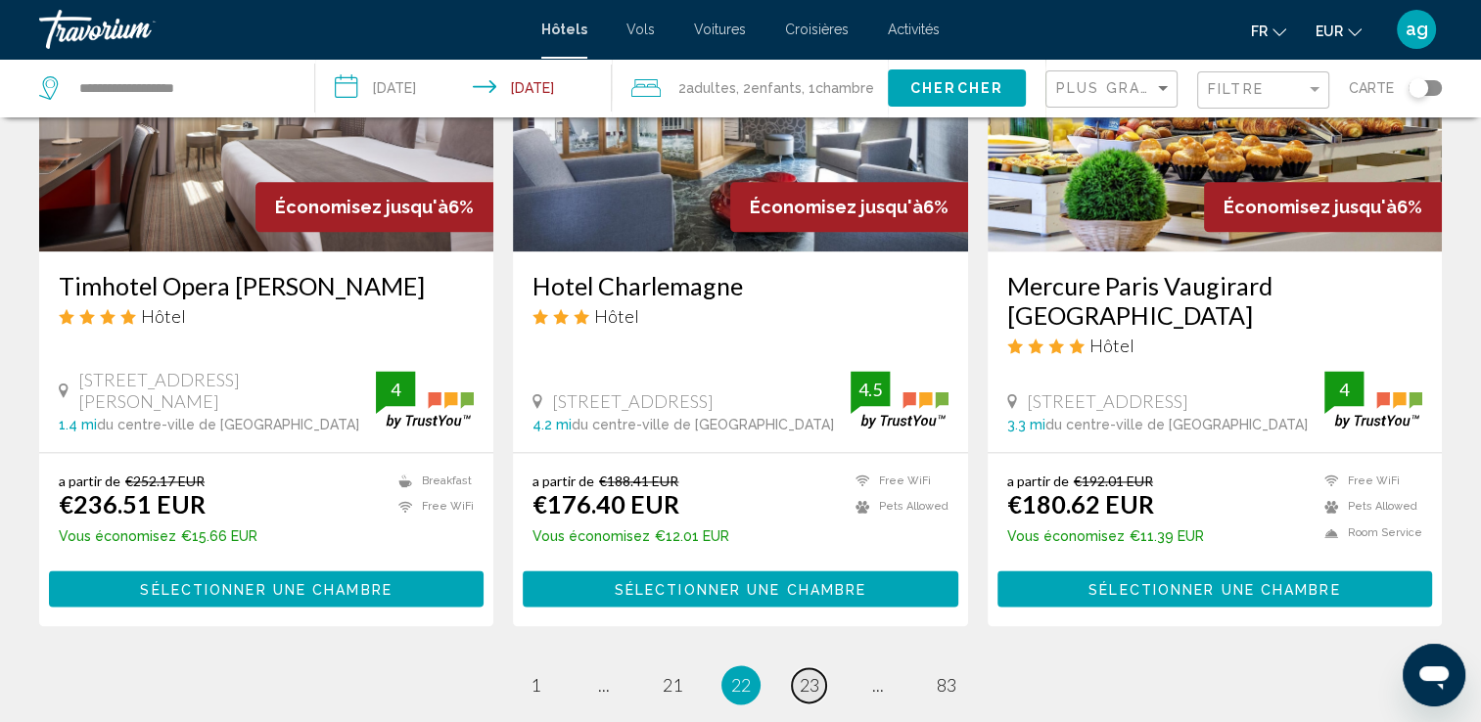
scroll to position [2505, 0]
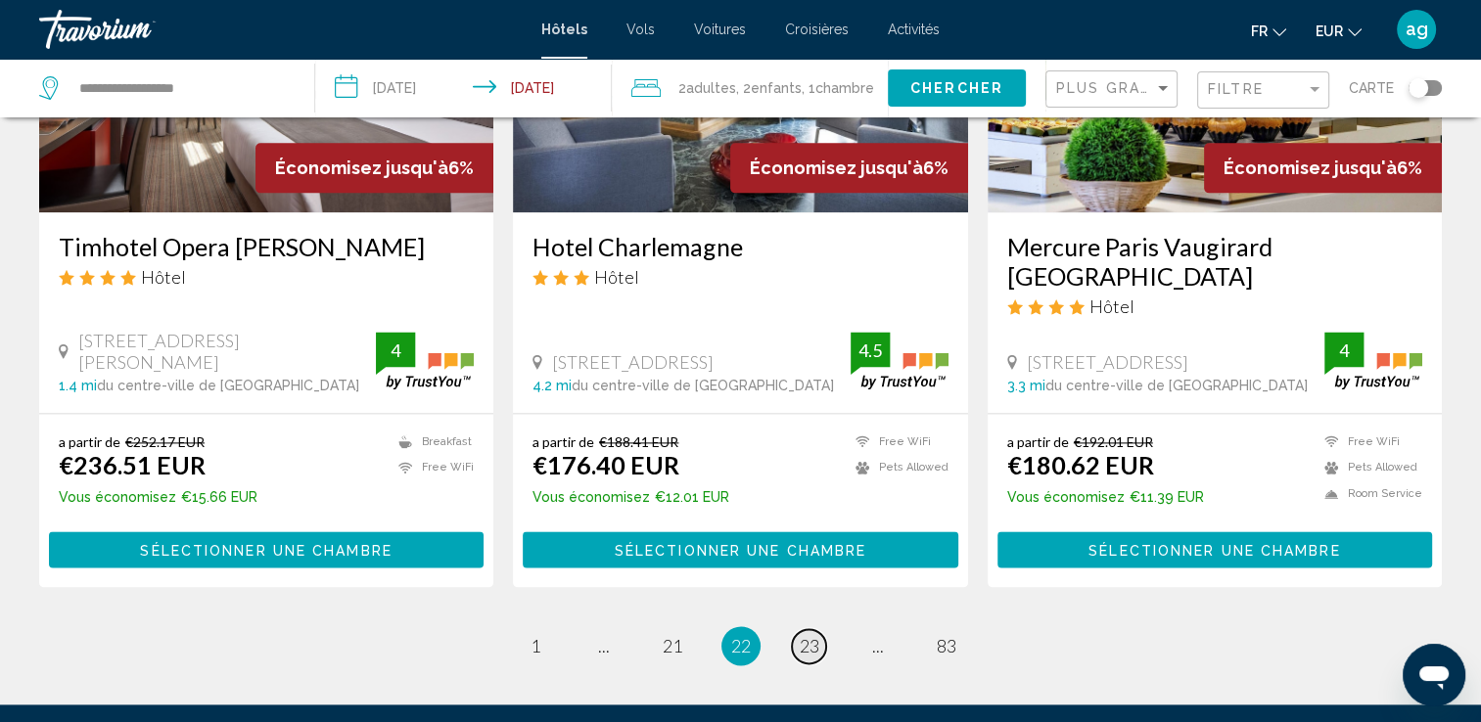
click at [811, 635] on span "23" at bounding box center [810, 646] width 20 height 22
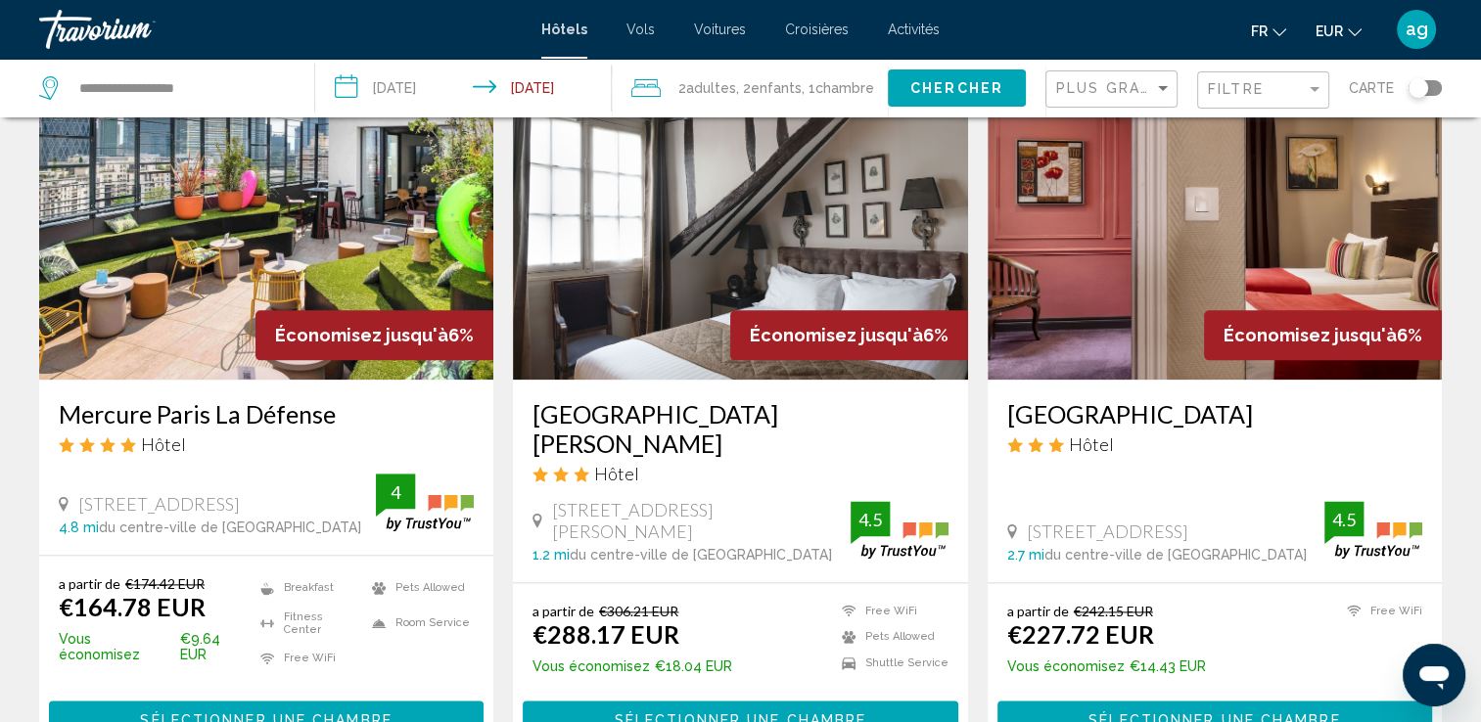
scroll to position [2375, 0]
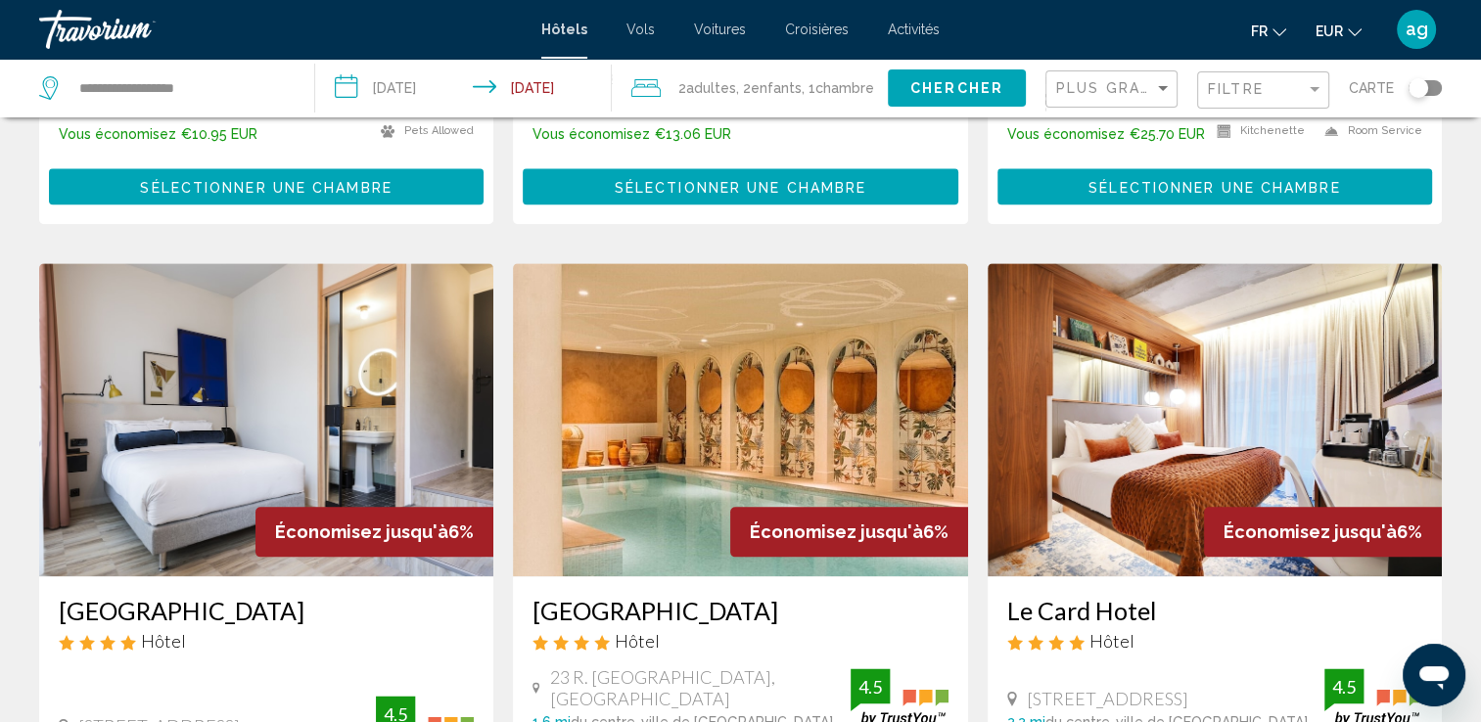
scroll to position [2231, 0]
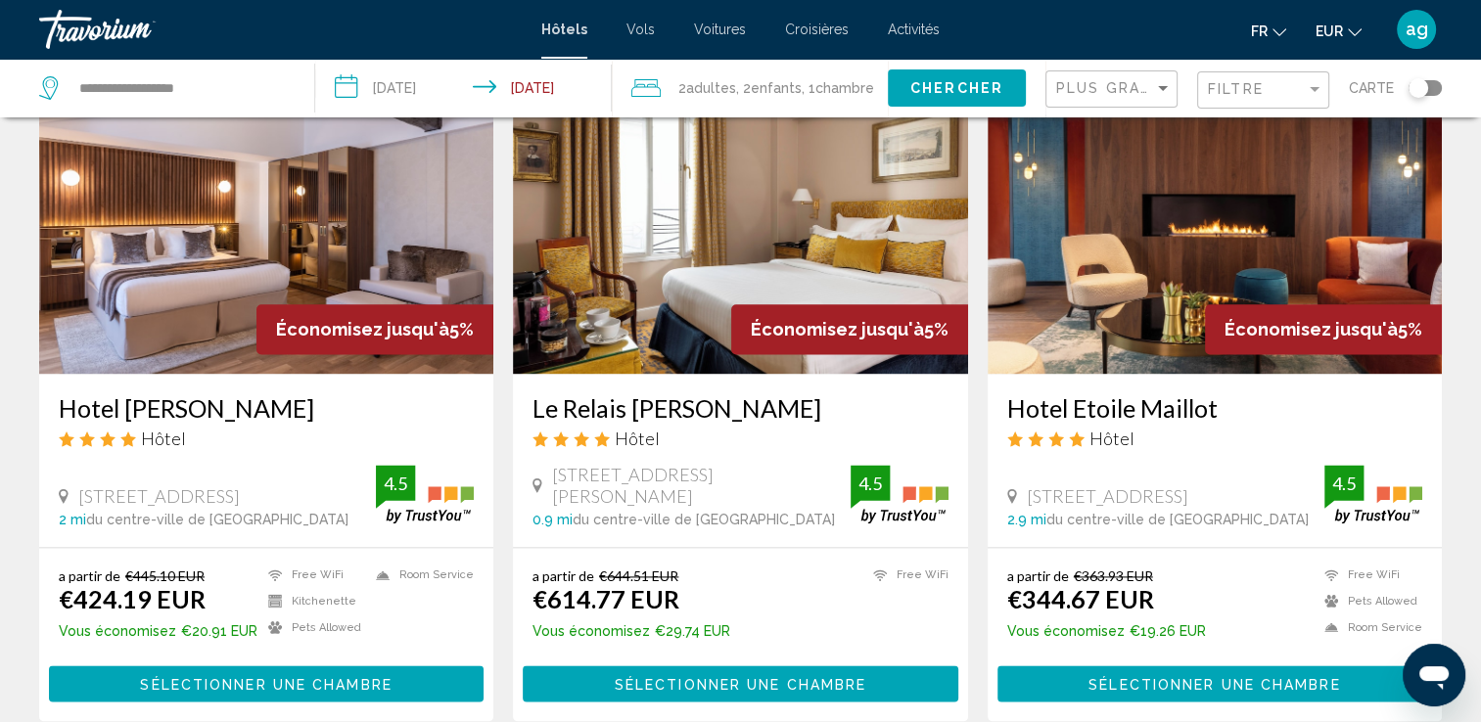
scroll to position [2427, 0]
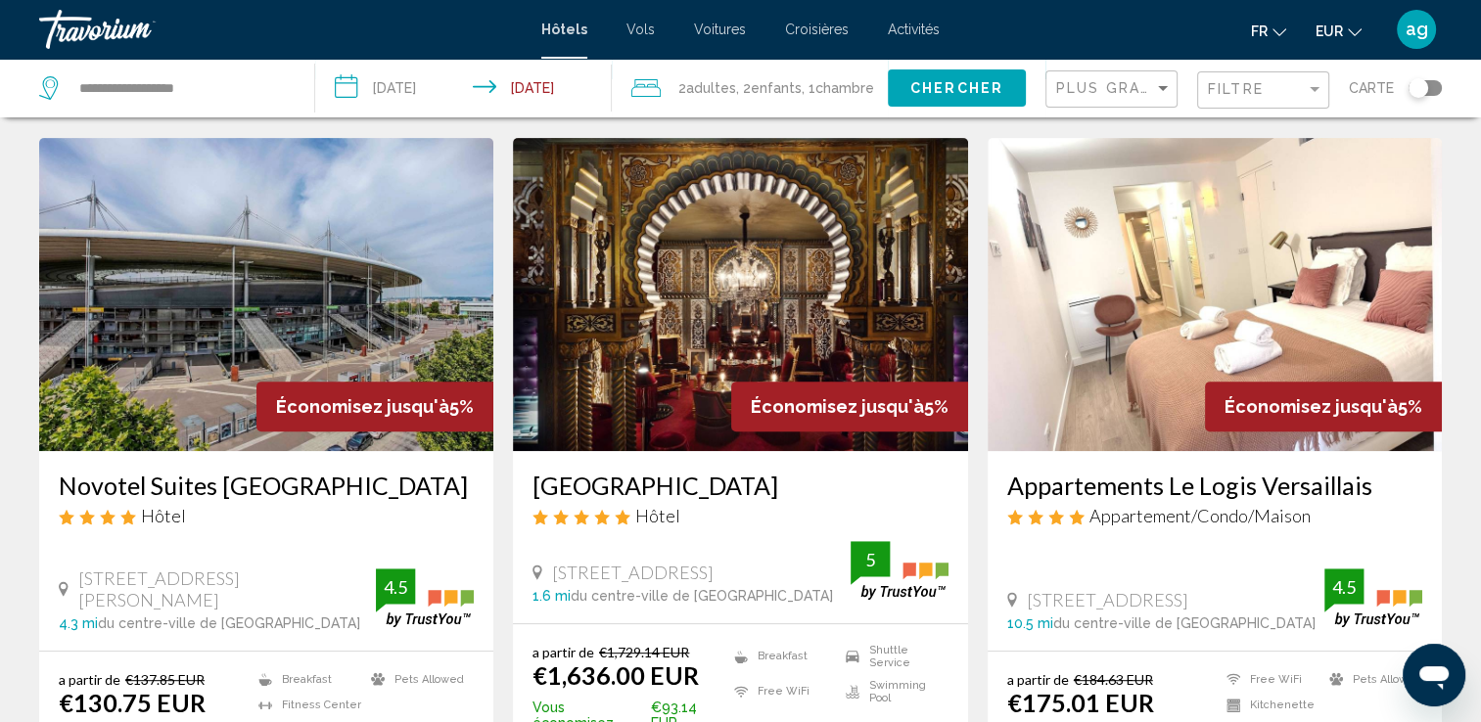
scroll to position [822, 0]
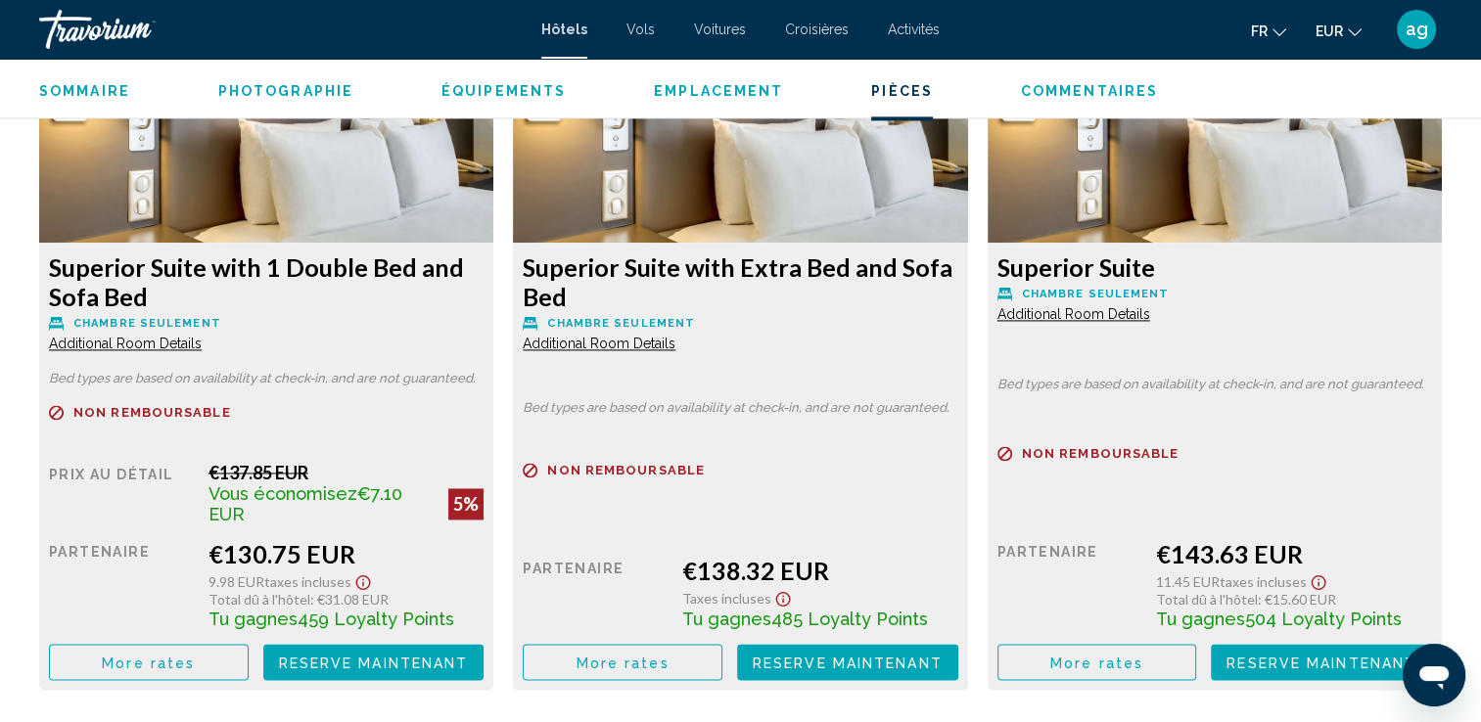
scroll to position [2779, 0]
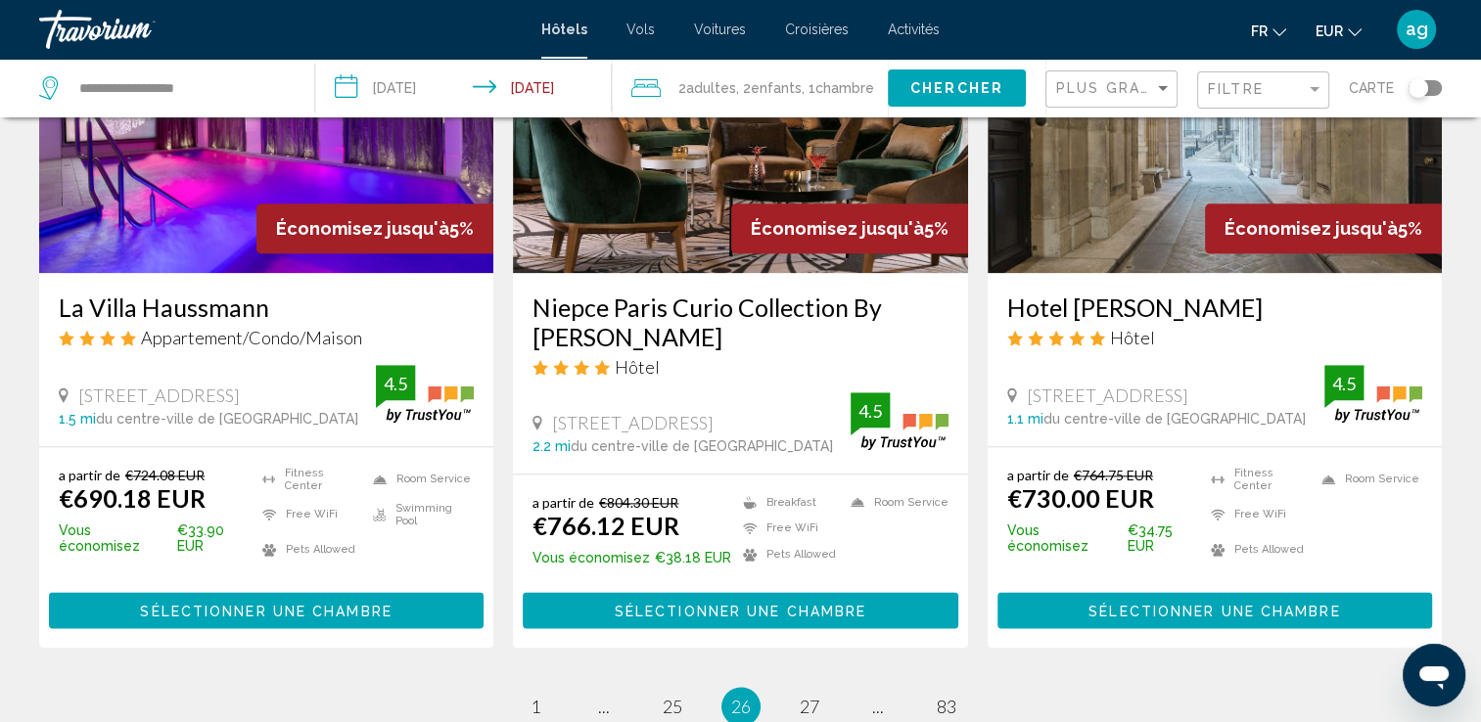
scroll to position [2412, 0]
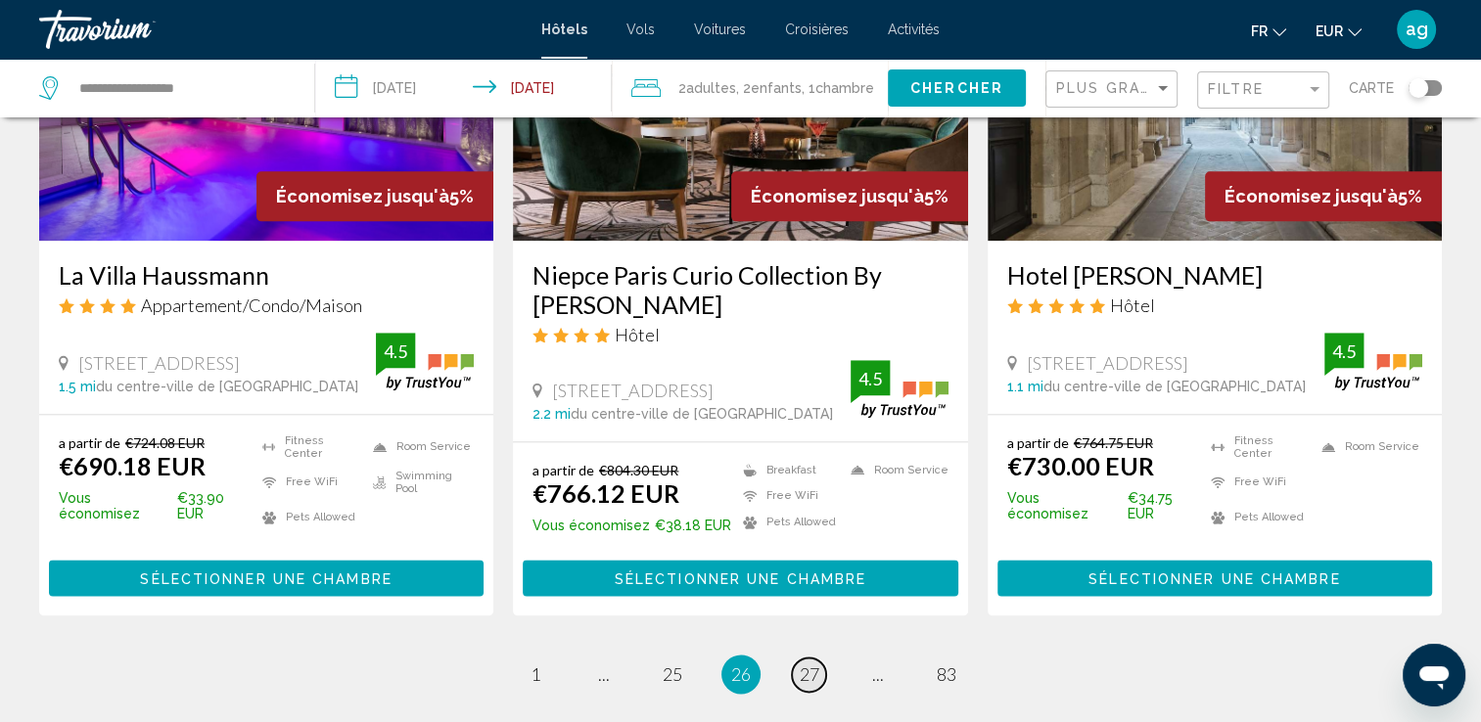
click at [795, 658] on link "page 27" at bounding box center [809, 675] width 34 height 34
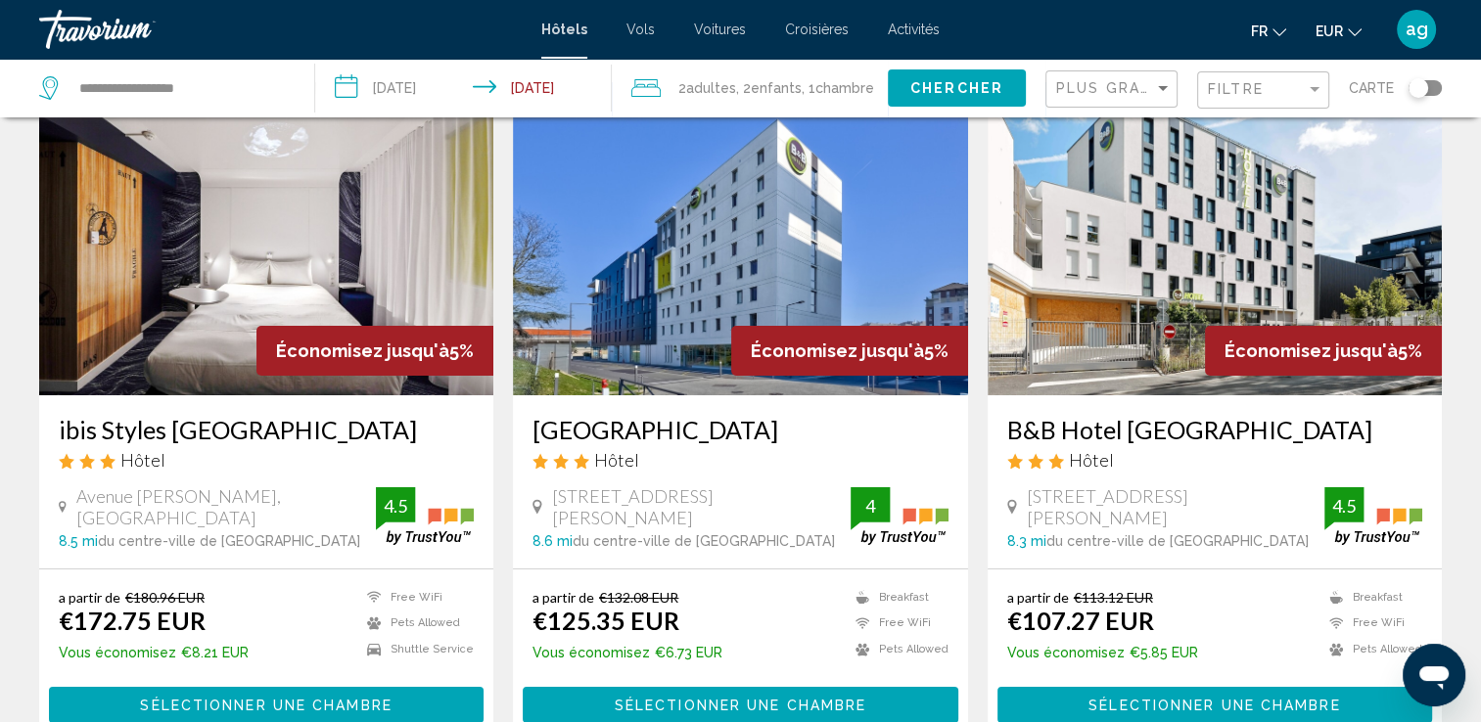
scroll to position [130, 0]
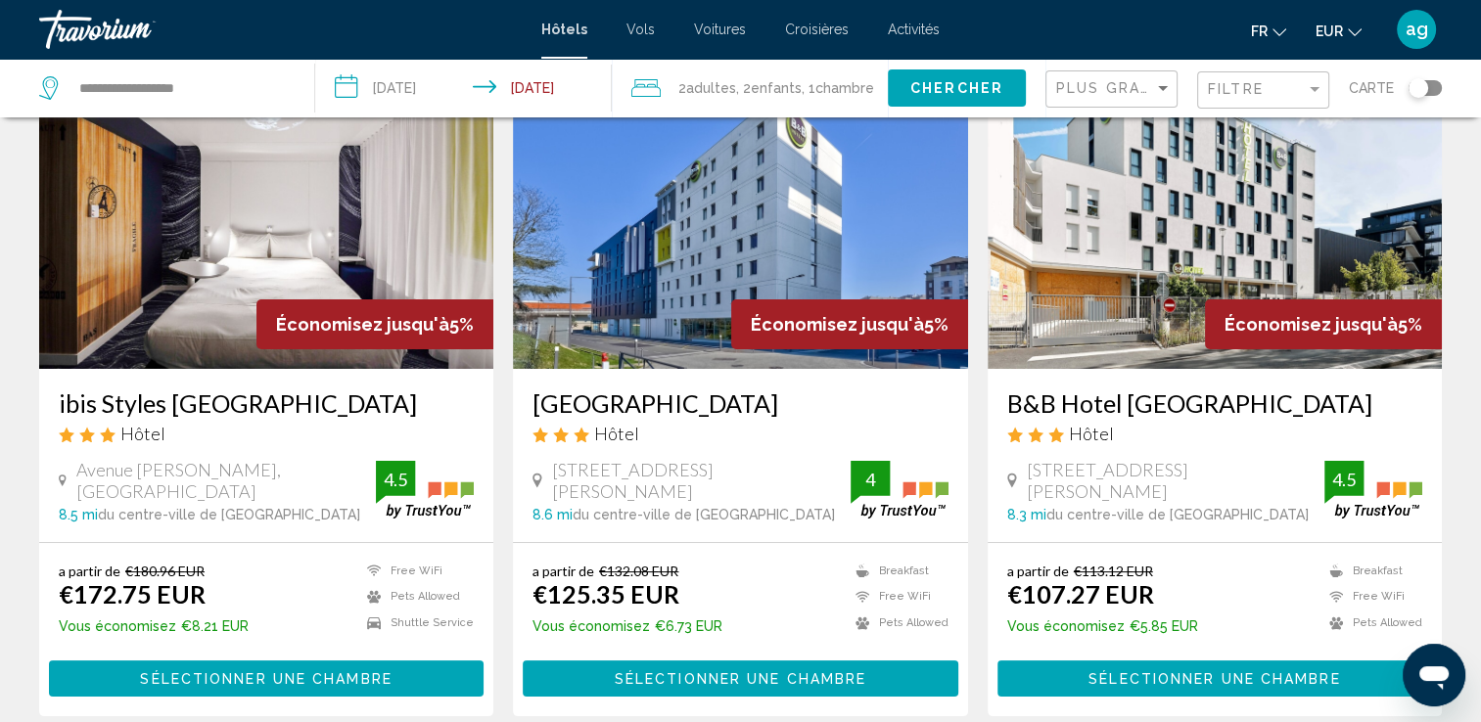
click at [222, 679] on span "Sélectionner une chambre" at bounding box center [266, 679] width 252 height 16
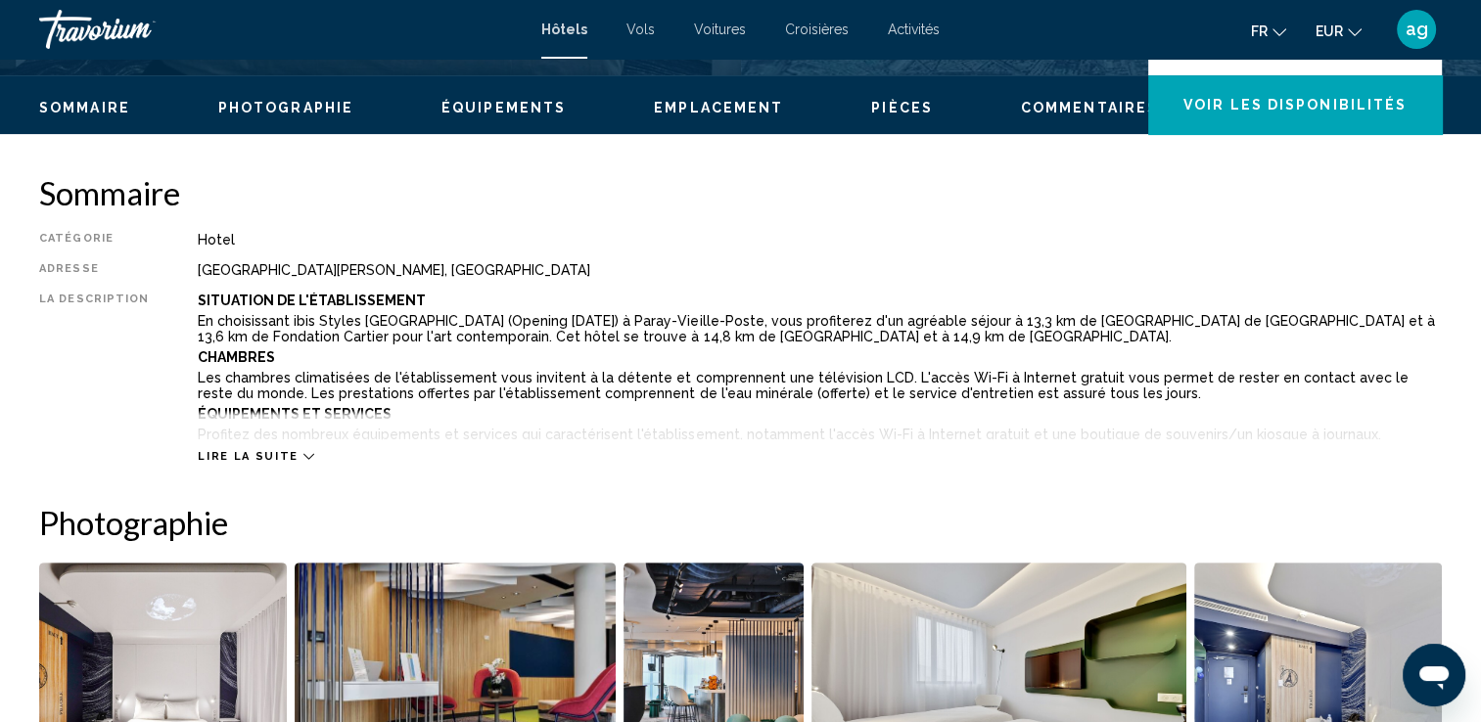
scroll to position [548, 0]
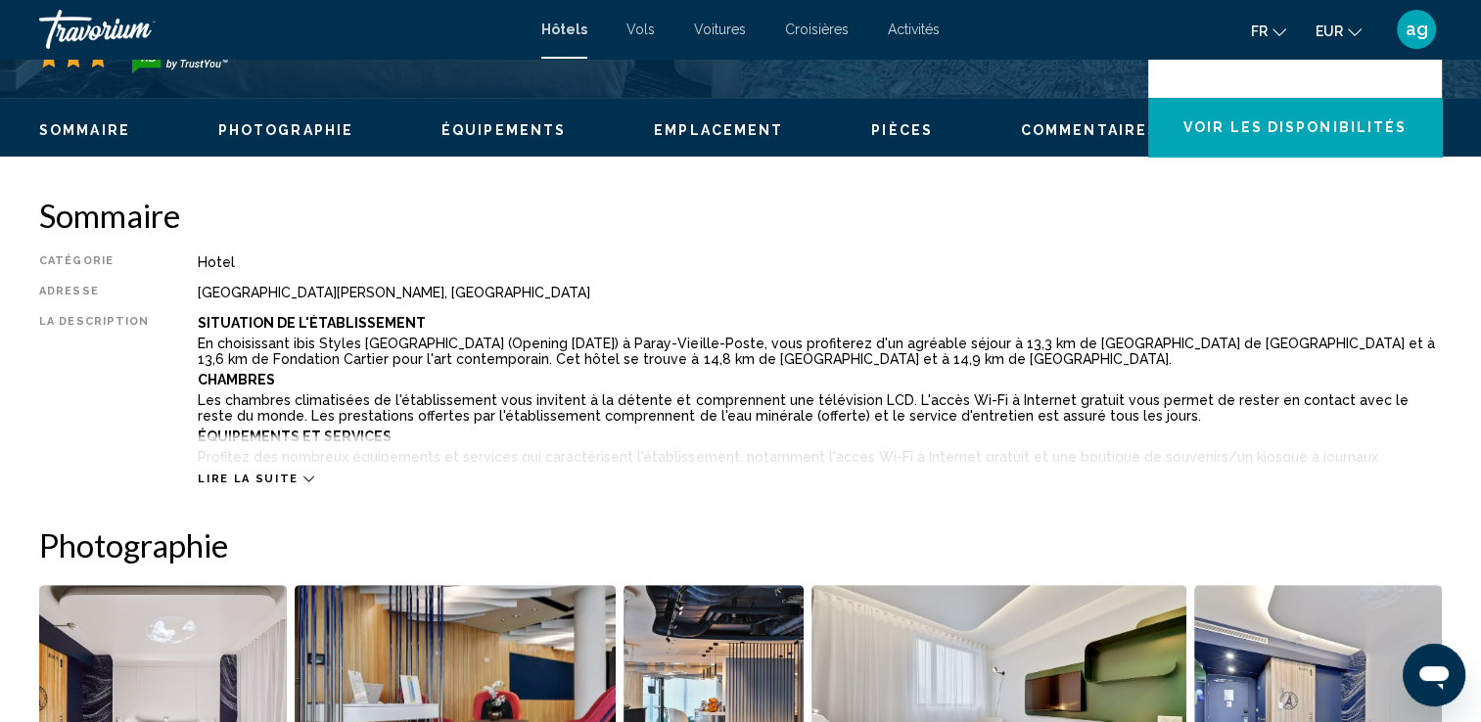
click at [180, 671] on img "Open full-screen image slider" at bounding box center [163, 706] width 248 height 243
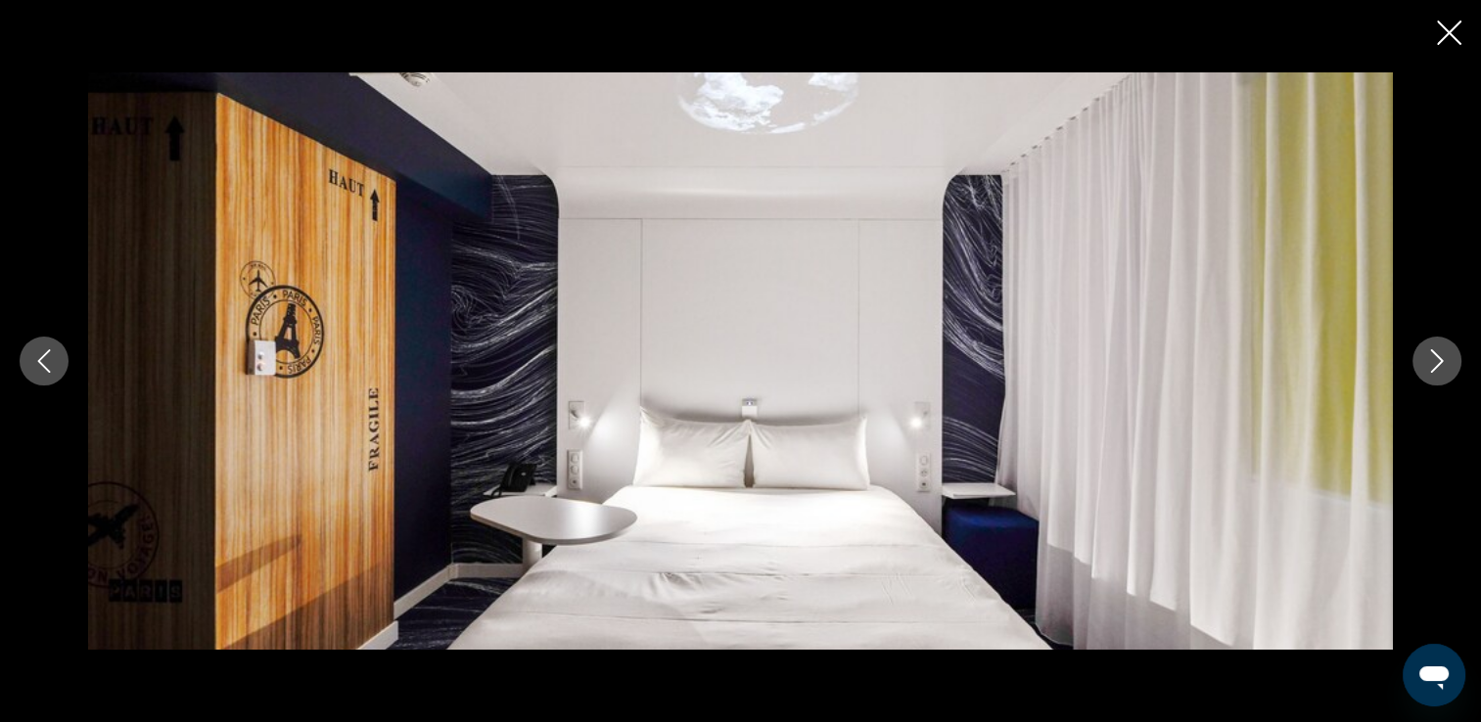
click at [1427, 360] on icon "Next image" at bounding box center [1436, 360] width 23 height 23
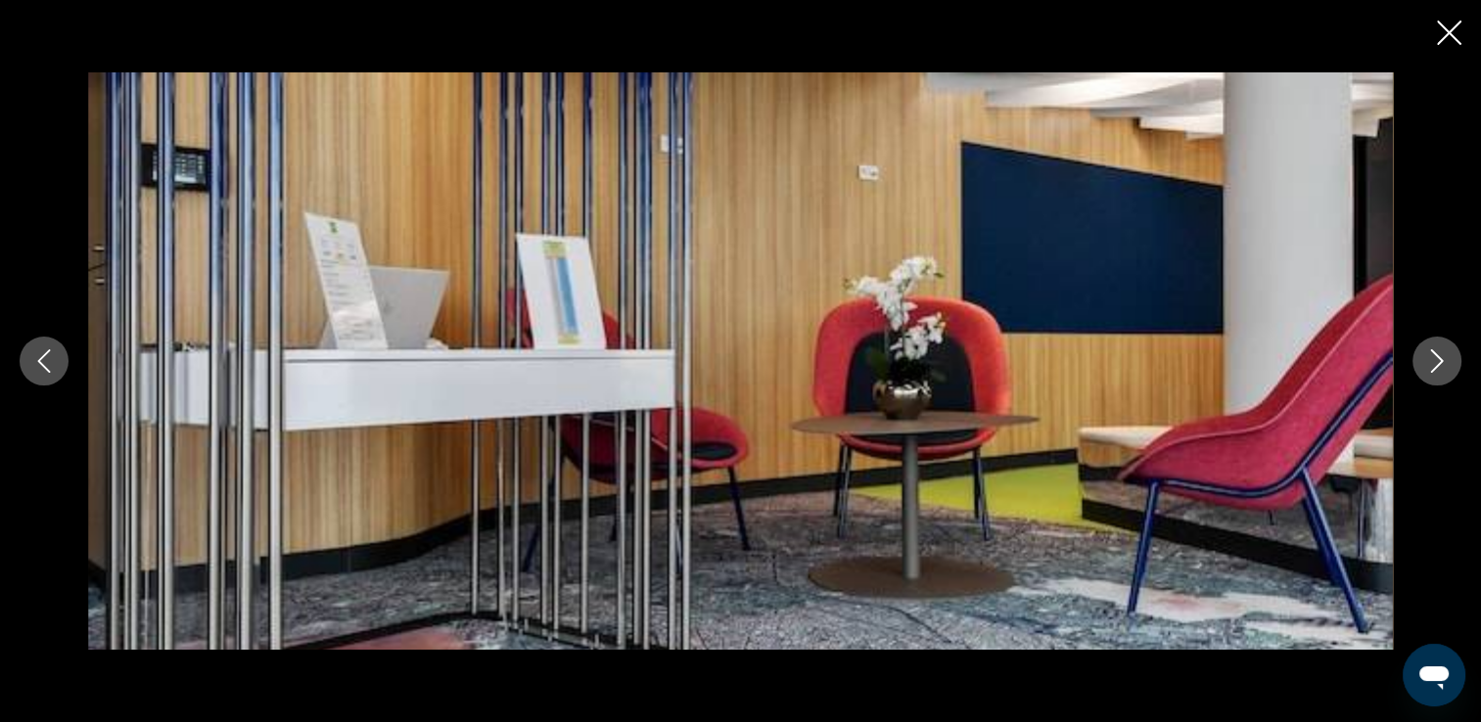
click at [1427, 360] on icon "Next image" at bounding box center [1436, 360] width 23 height 23
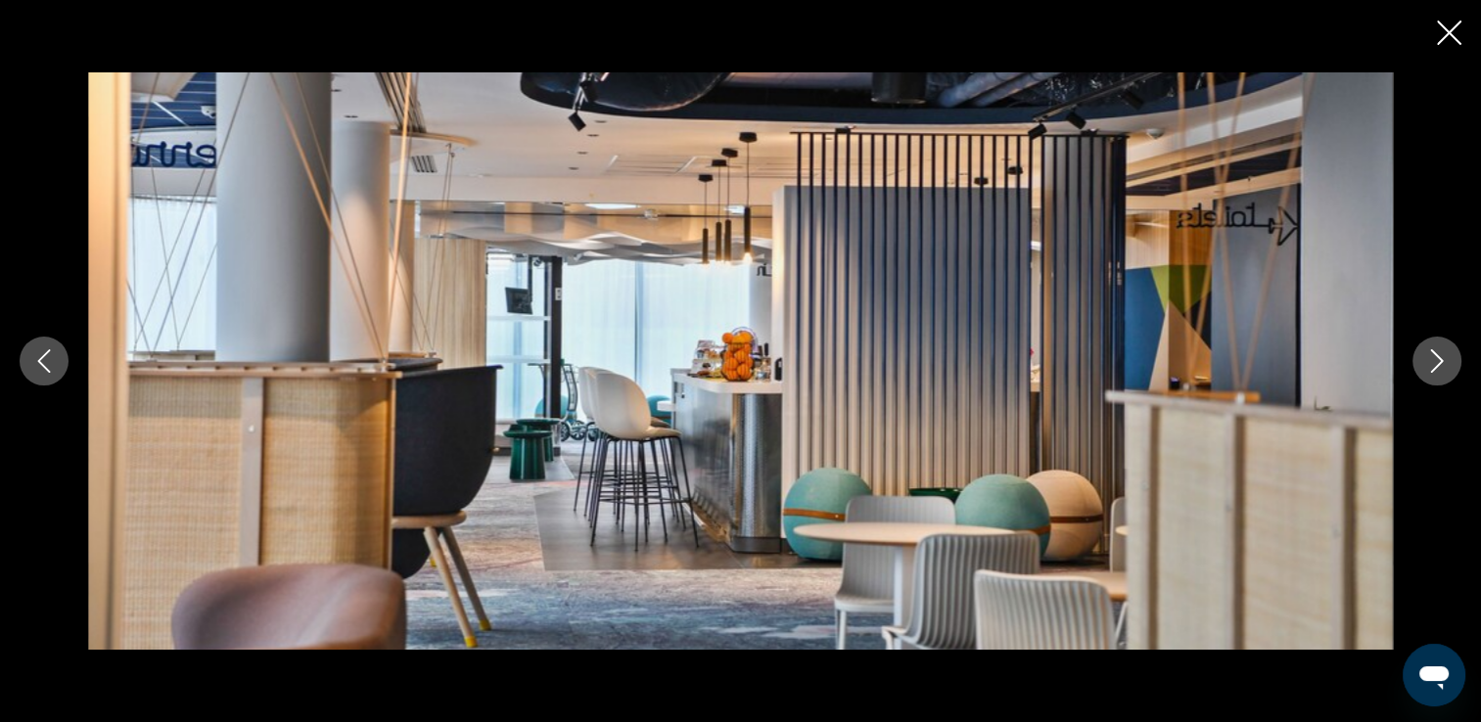
click at [1427, 360] on icon "Next image" at bounding box center [1436, 360] width 23 height 23
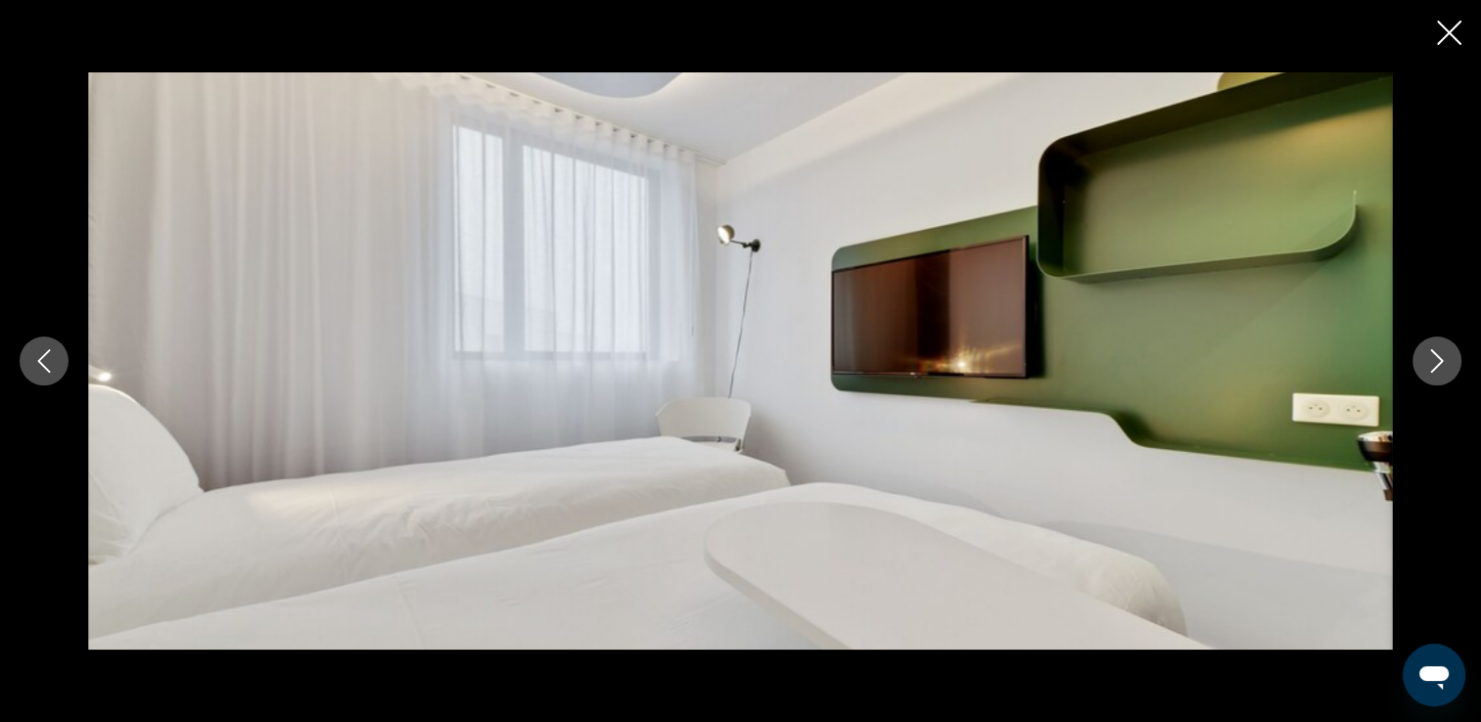
click at [1427, 360] on icon "Next image" at bounding box center [1436, 360] width 23 height 23
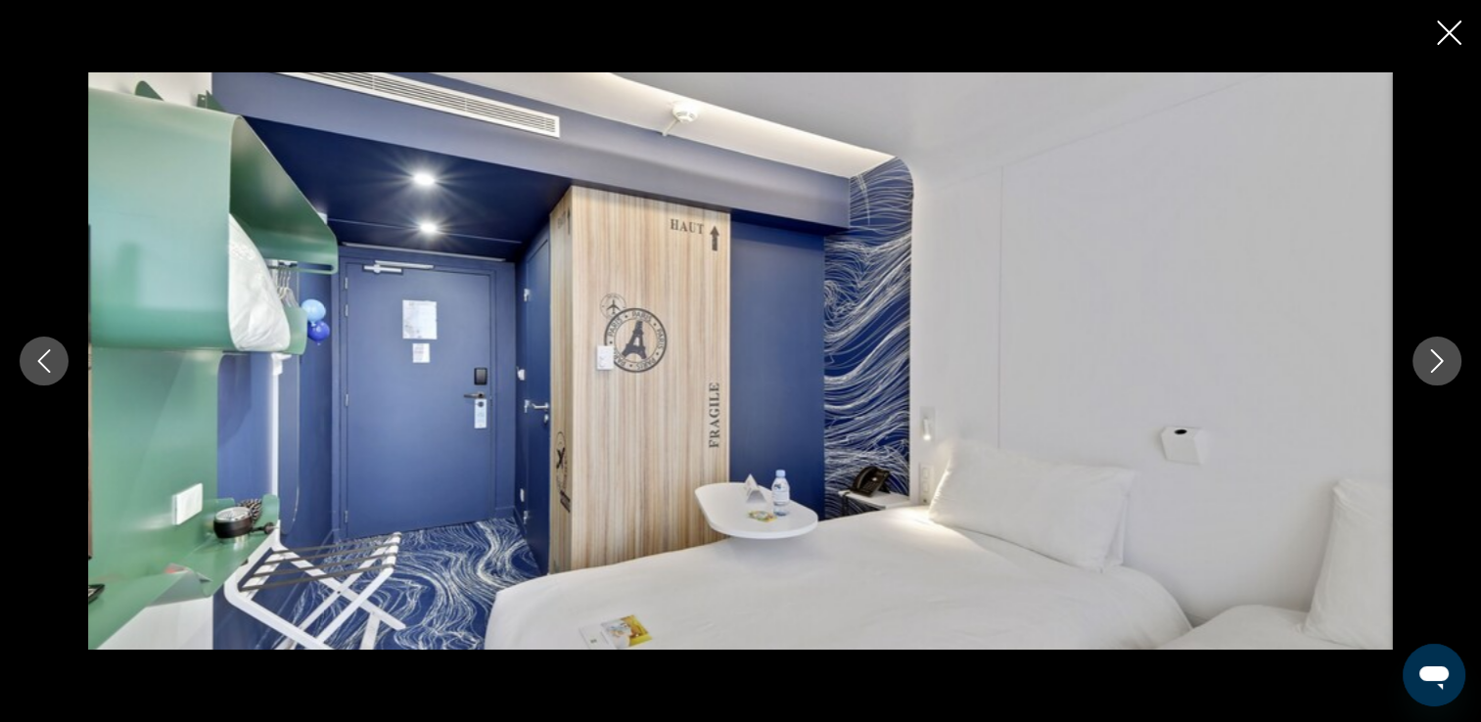
click at [1427, 360] on icon "Next image" at bounding box center [1436, 360] width 23 height 23
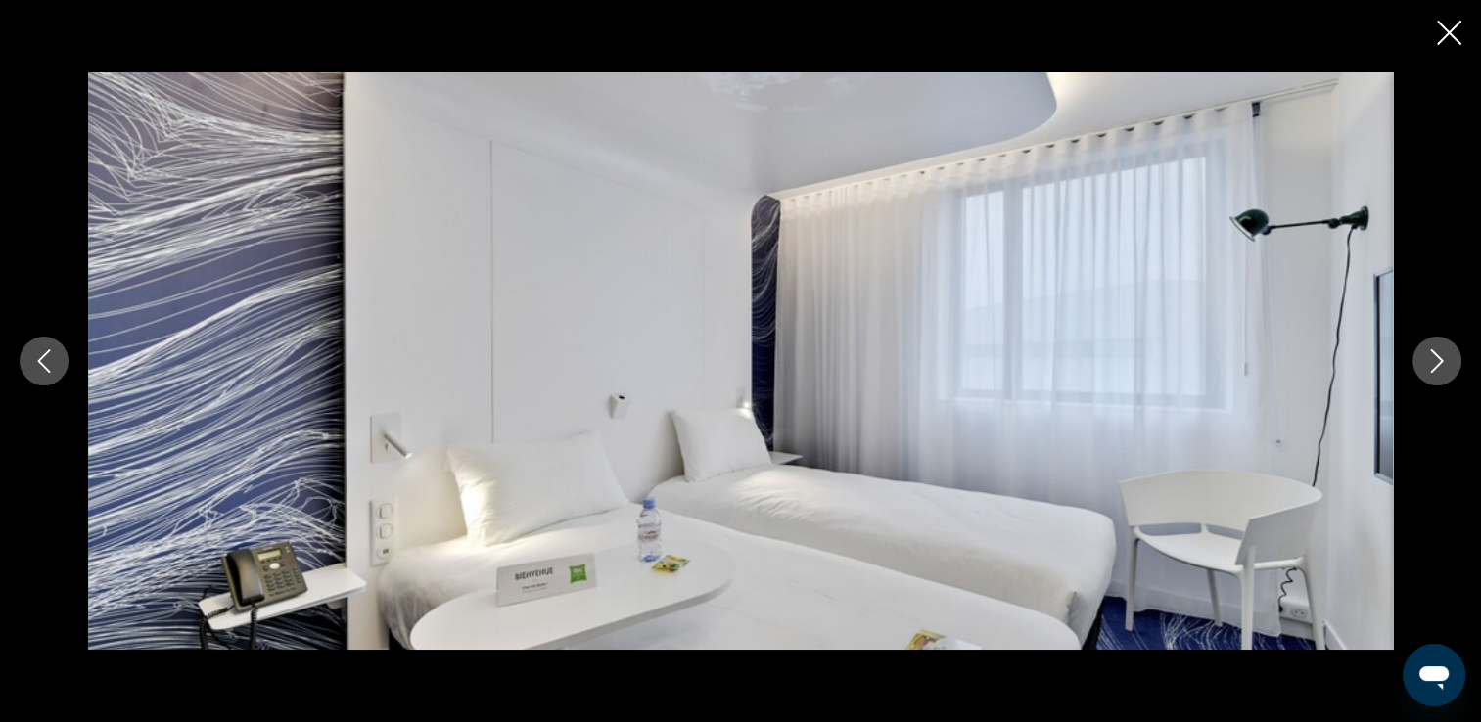
click at [1427, 360] on icon "Next image" at bounding box center [1436, 360] width 23 height 23
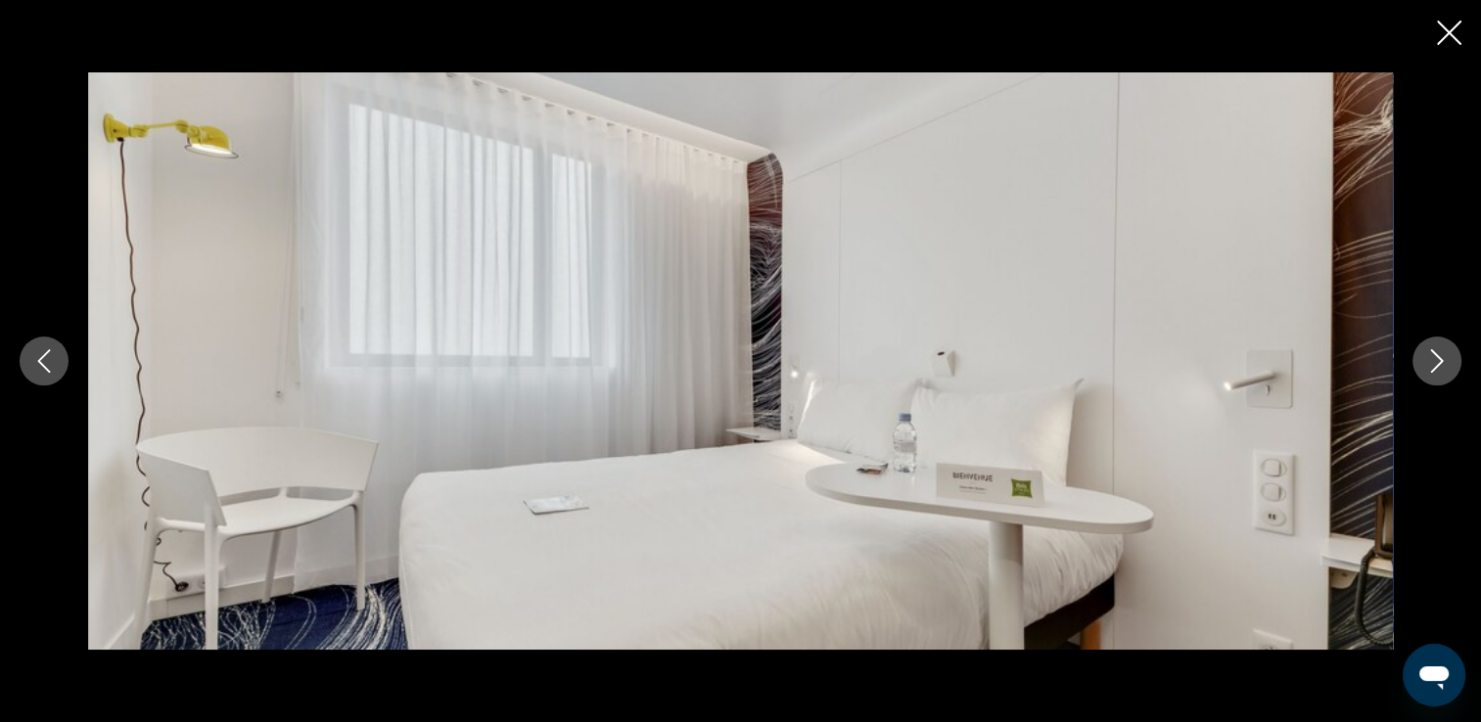
click at [1427, 360] on icon "Next image" at bounding box center [1436, 360] width 23 height 23
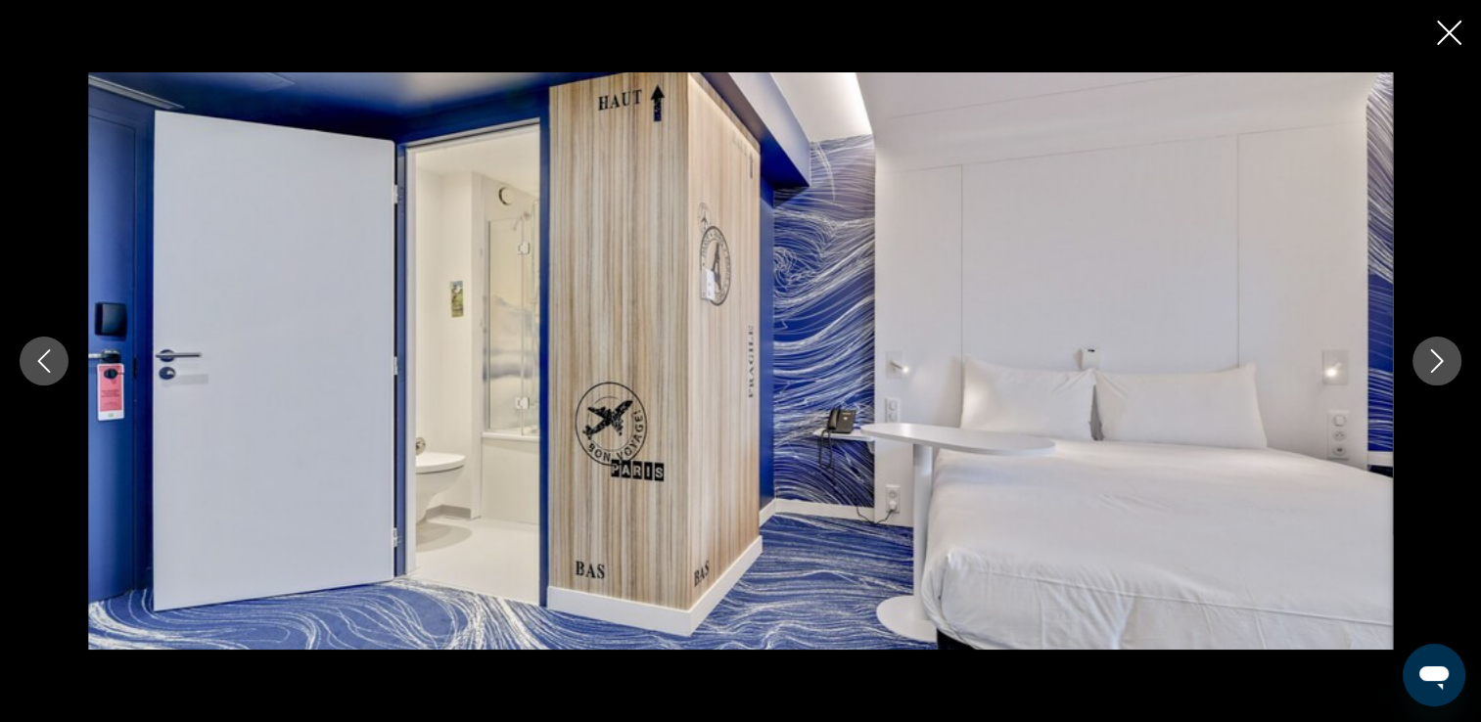
click at [1427, 360] on icon "Next image" at bounding box center [1436, 360] width 23 height 23
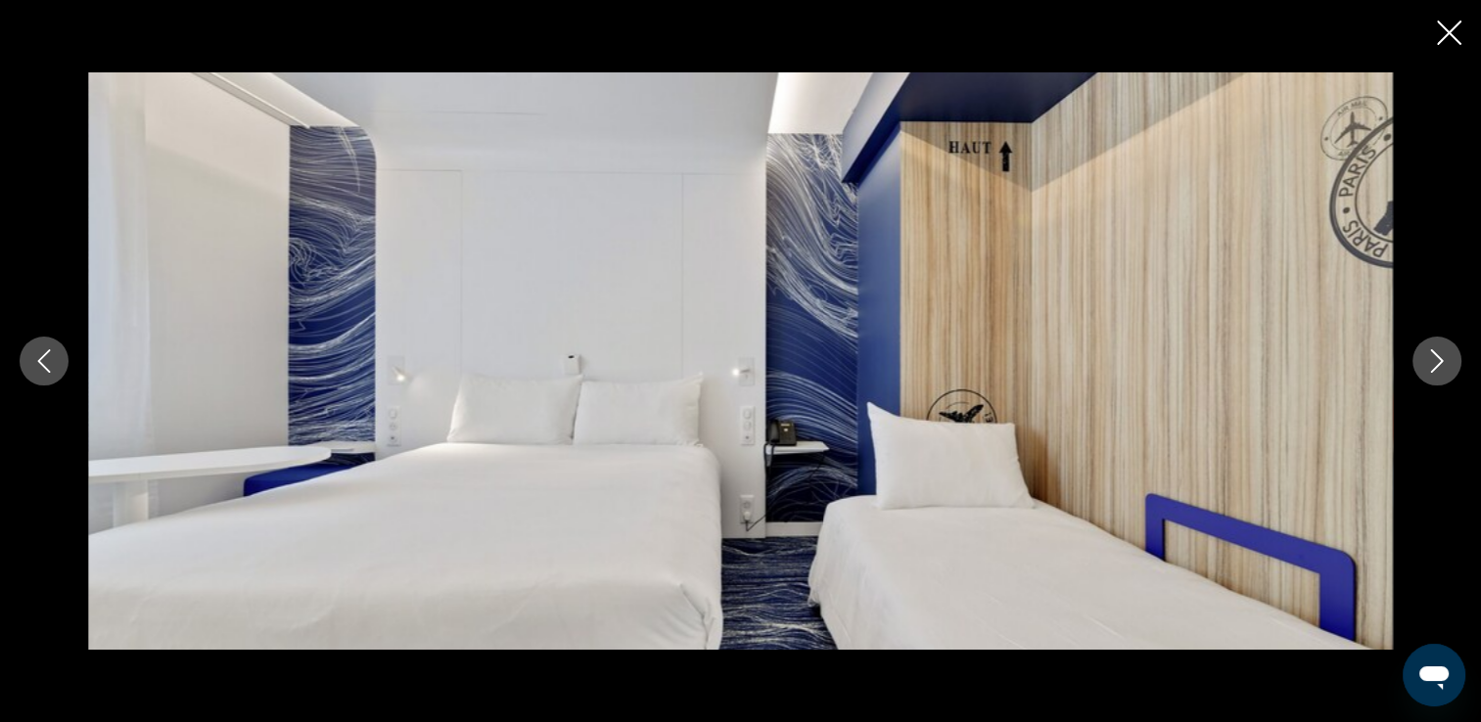
click at [1427, 360] on icon "Next image" at bounding box center [1436, 360] width 23 height 23
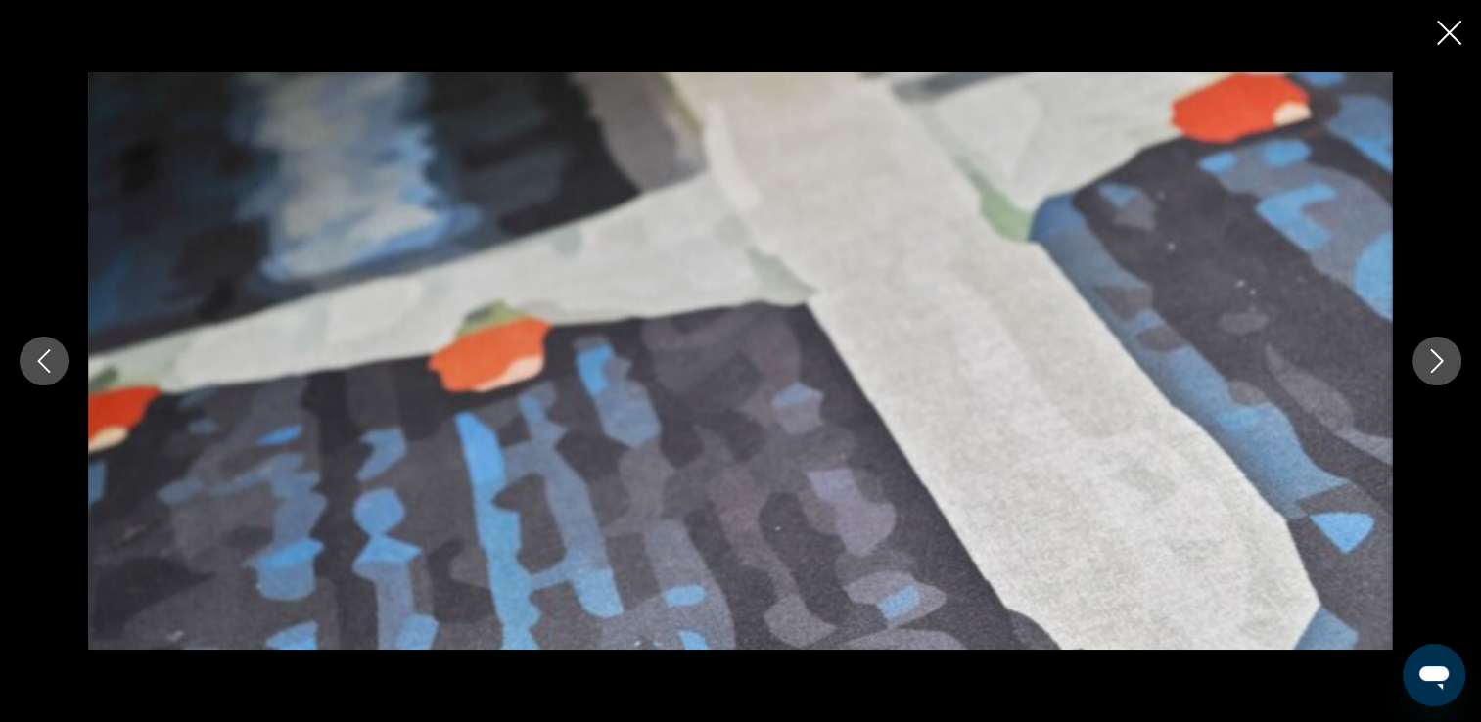
click at [1427, 360] on icon "Next image" at bounding box center [1436, 360] width 23 height 23
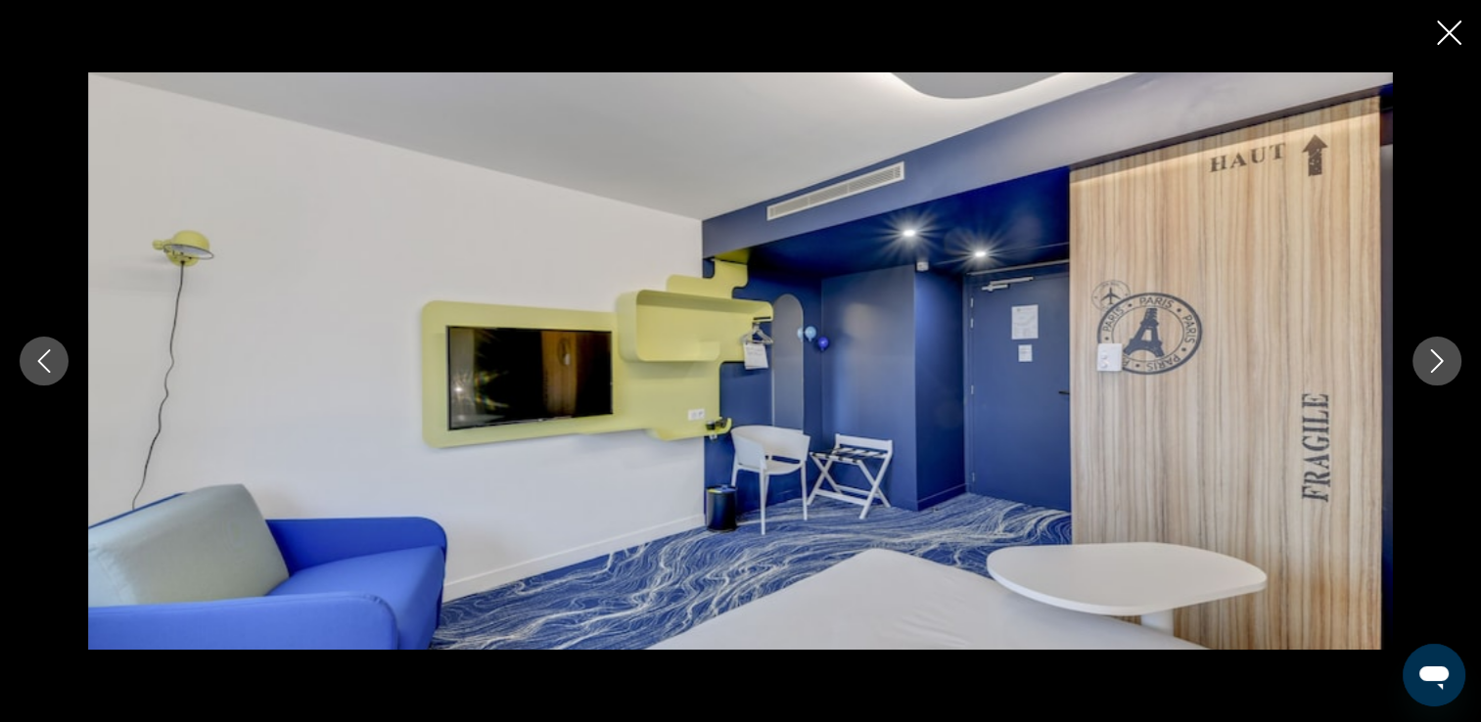
click at [1427, 360] on icon "Next image" at bounding box center [1436, 360] width 23 height 23
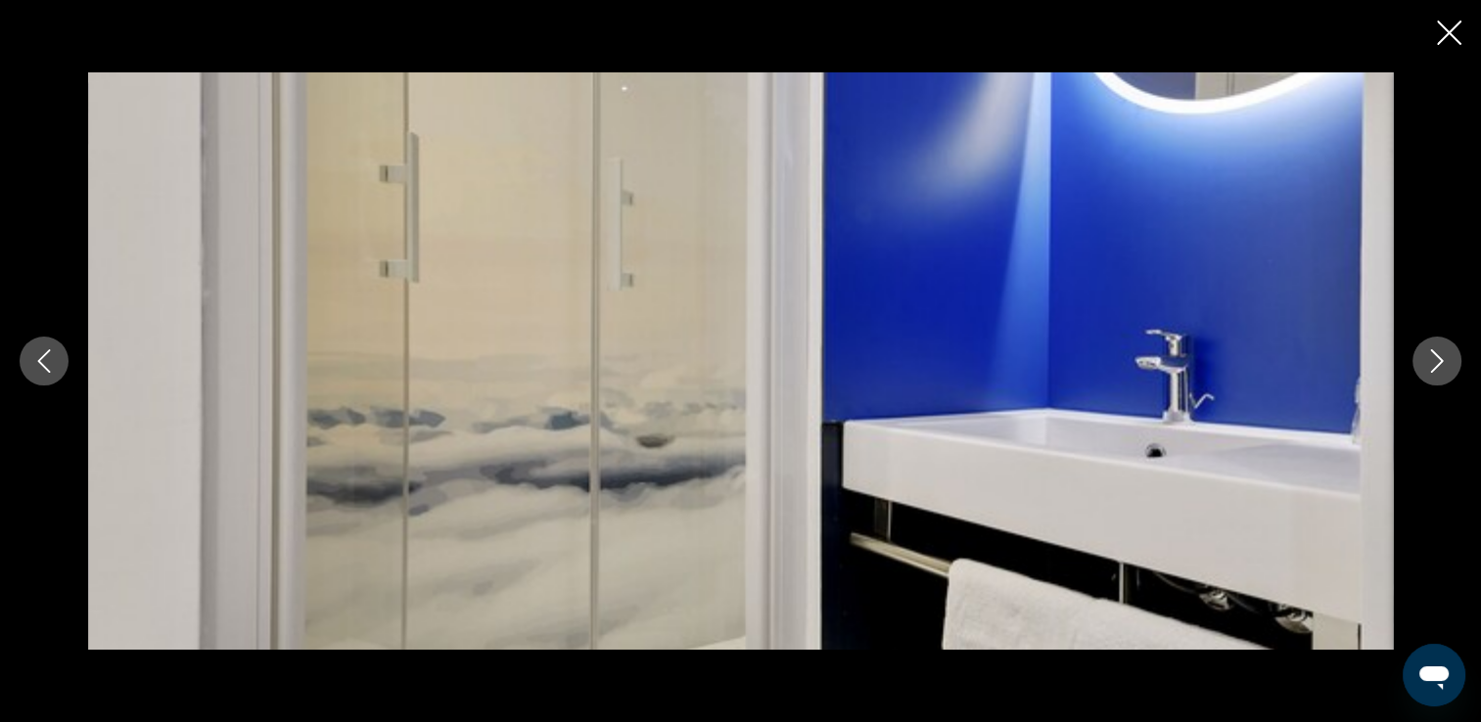
click at [1427, 360] on icon "Next image" at bounding box center [1436, 360] width 23 height 23
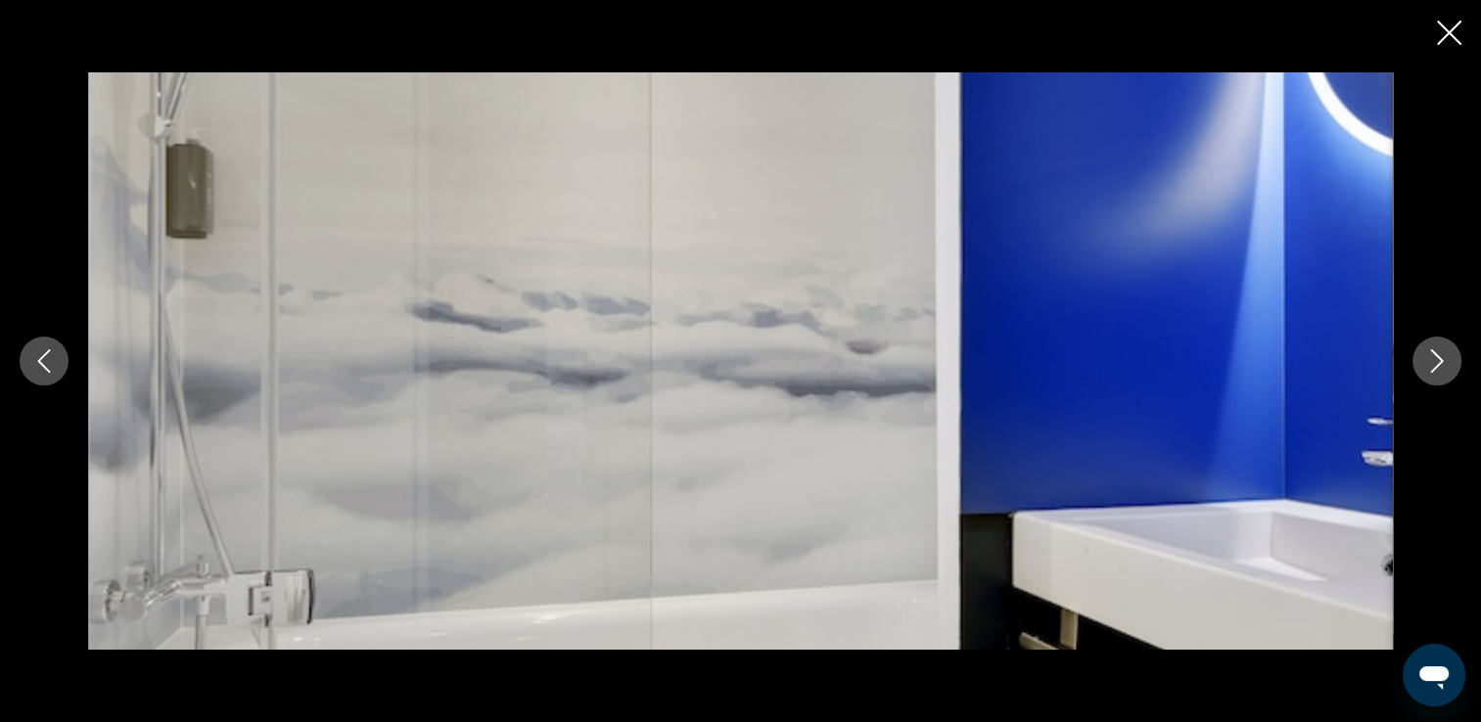
click at [1427, 360] on icon "Next image" at bounding box center [1436, 360] width 23 height 23
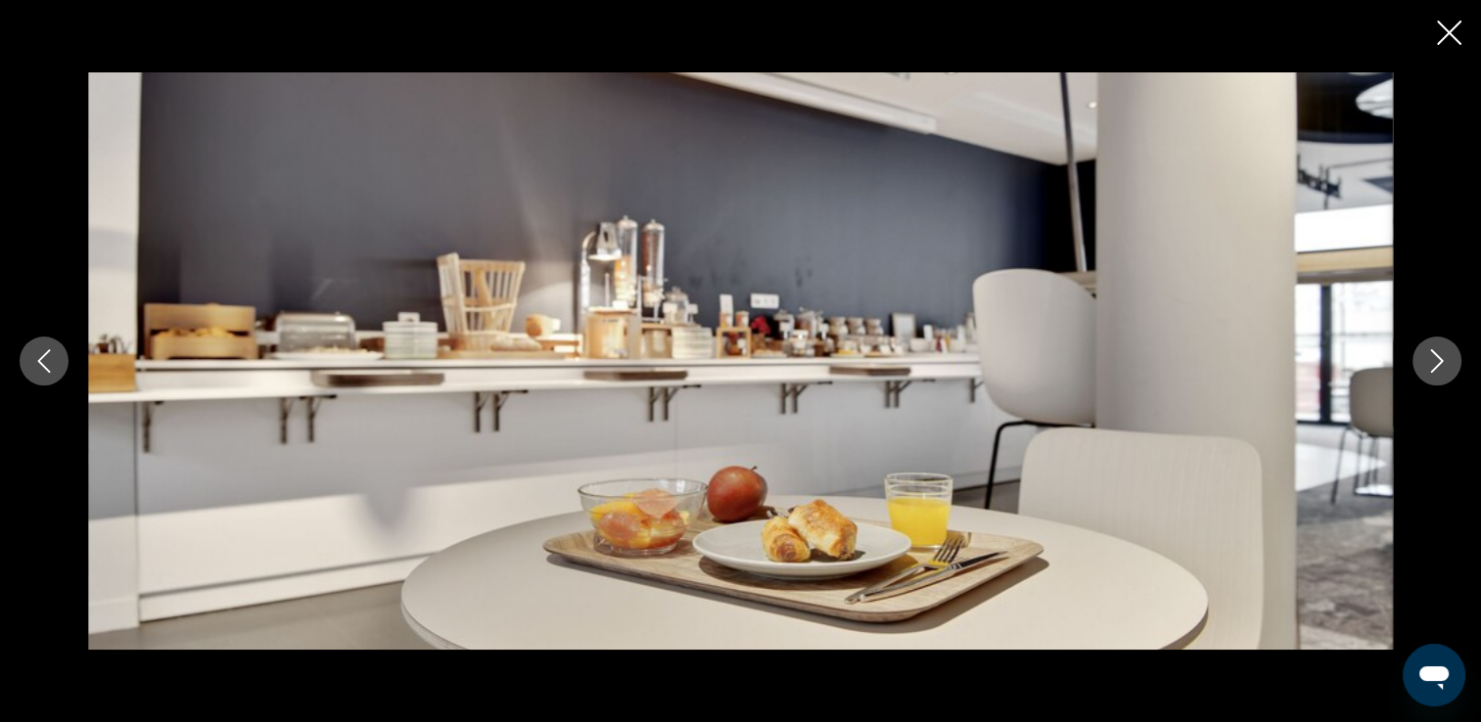
click at [1427, 360] on icon "Next image" at bounding box center [1436, 360] width 23 height 23
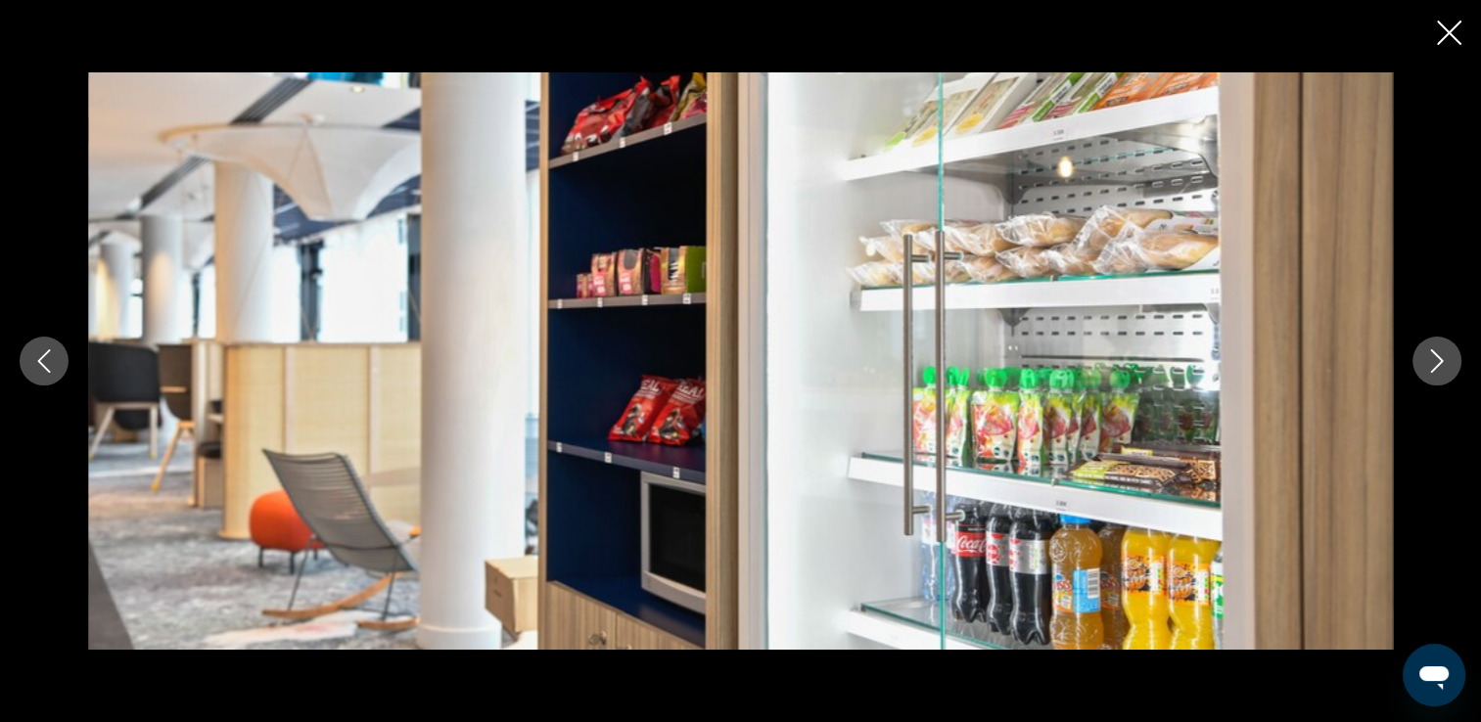
click at [1427, 360] on icon "Next image" at bounding box center [1436, 360] width 23 height 23
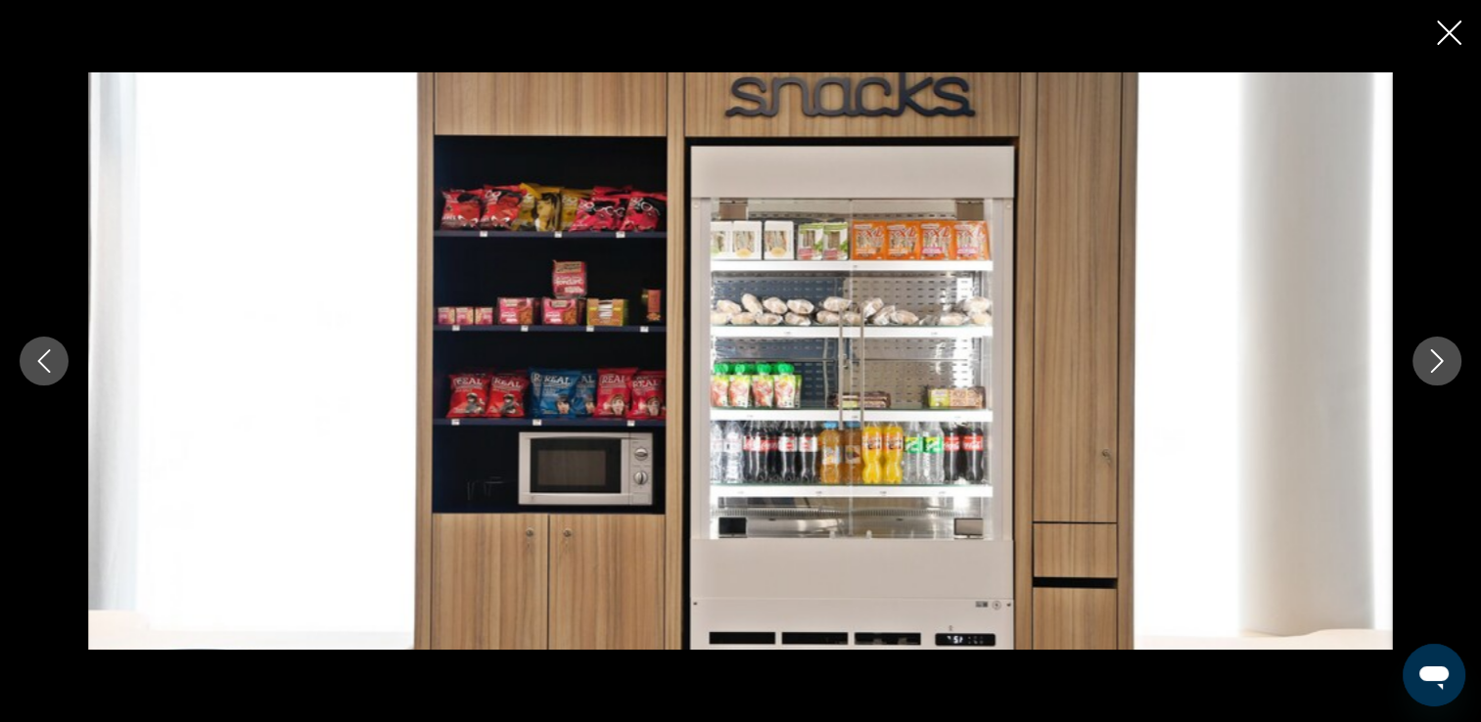
click at [1427, 360] on icon "Next image" at bounding box center [1436, 360] width 23 height 23
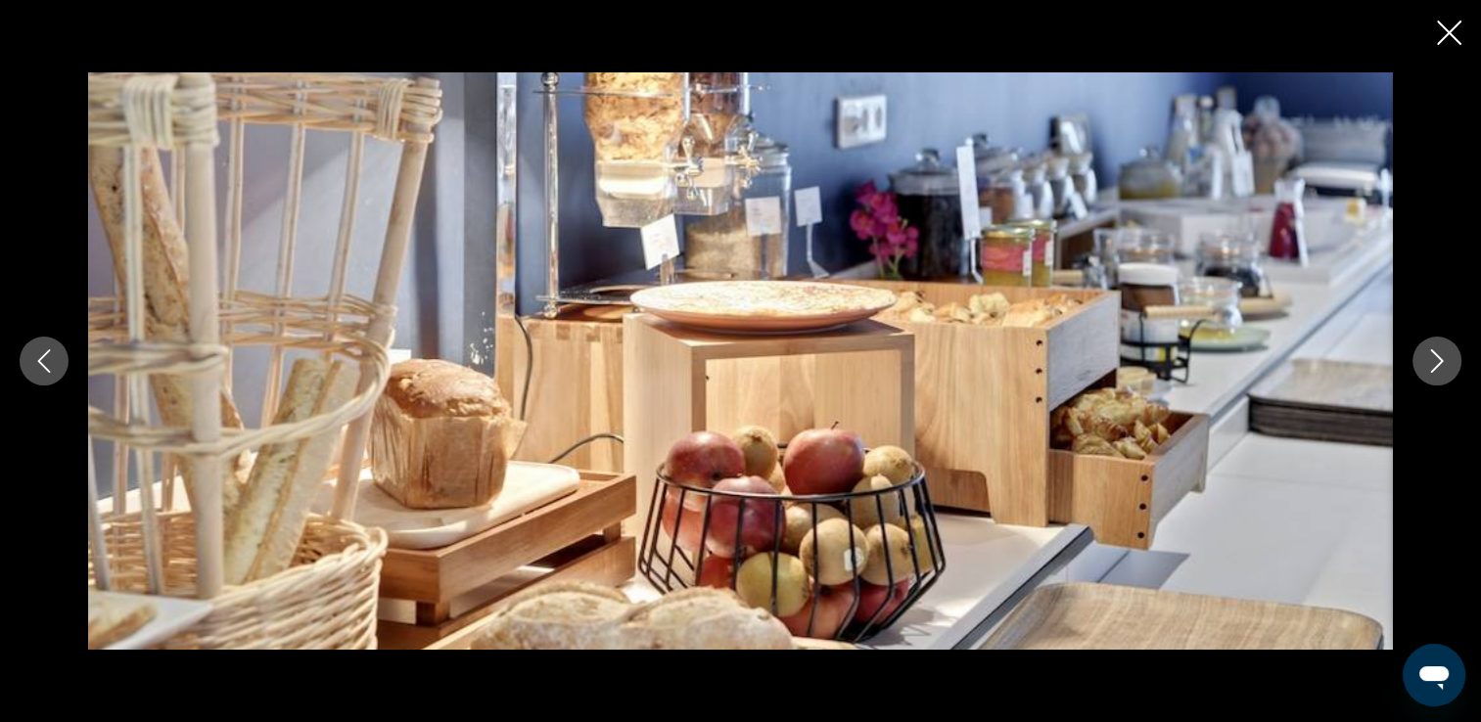
click at [1427, 360] on icon "Next image" at bounding box center [1436, 360] width 23 height 23
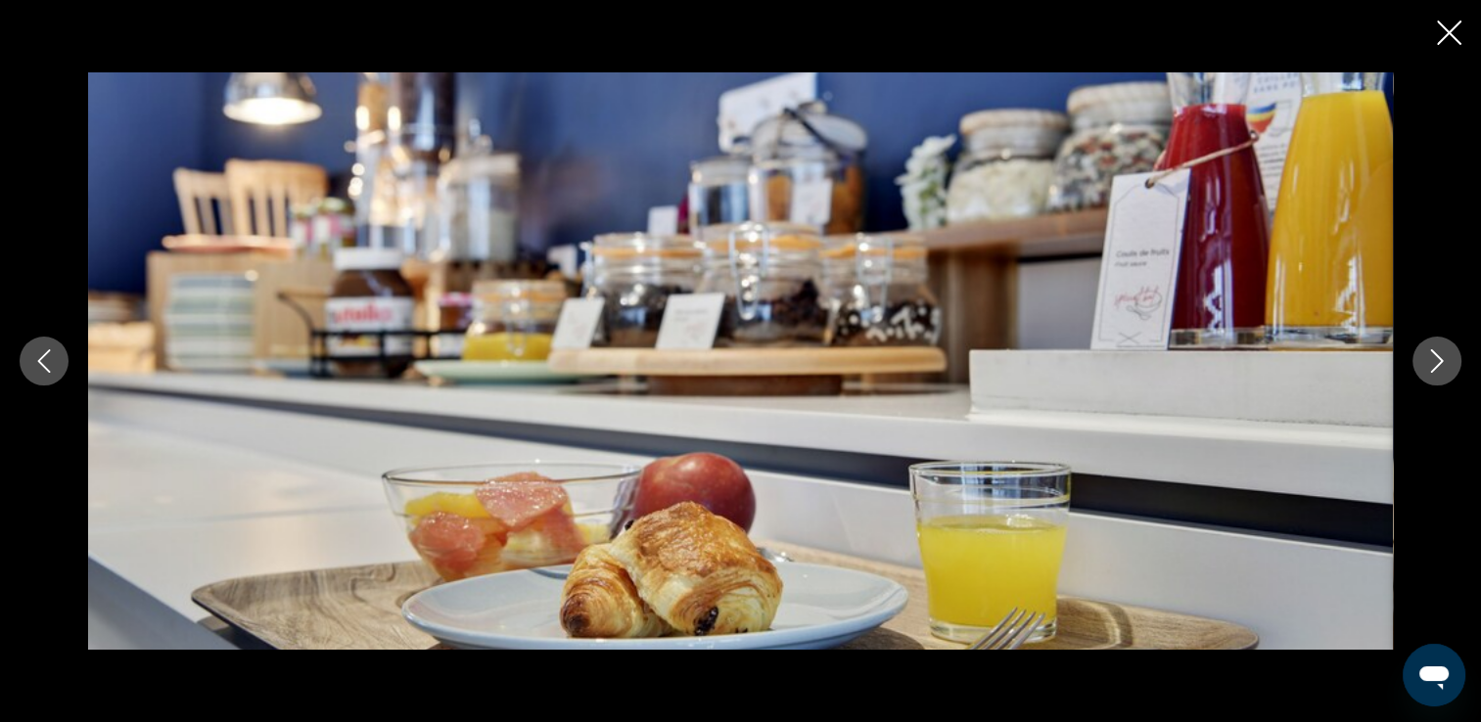
click at [1427, 360] on icon "Next image" at bounding box center [1436, 360] width 23 height 23
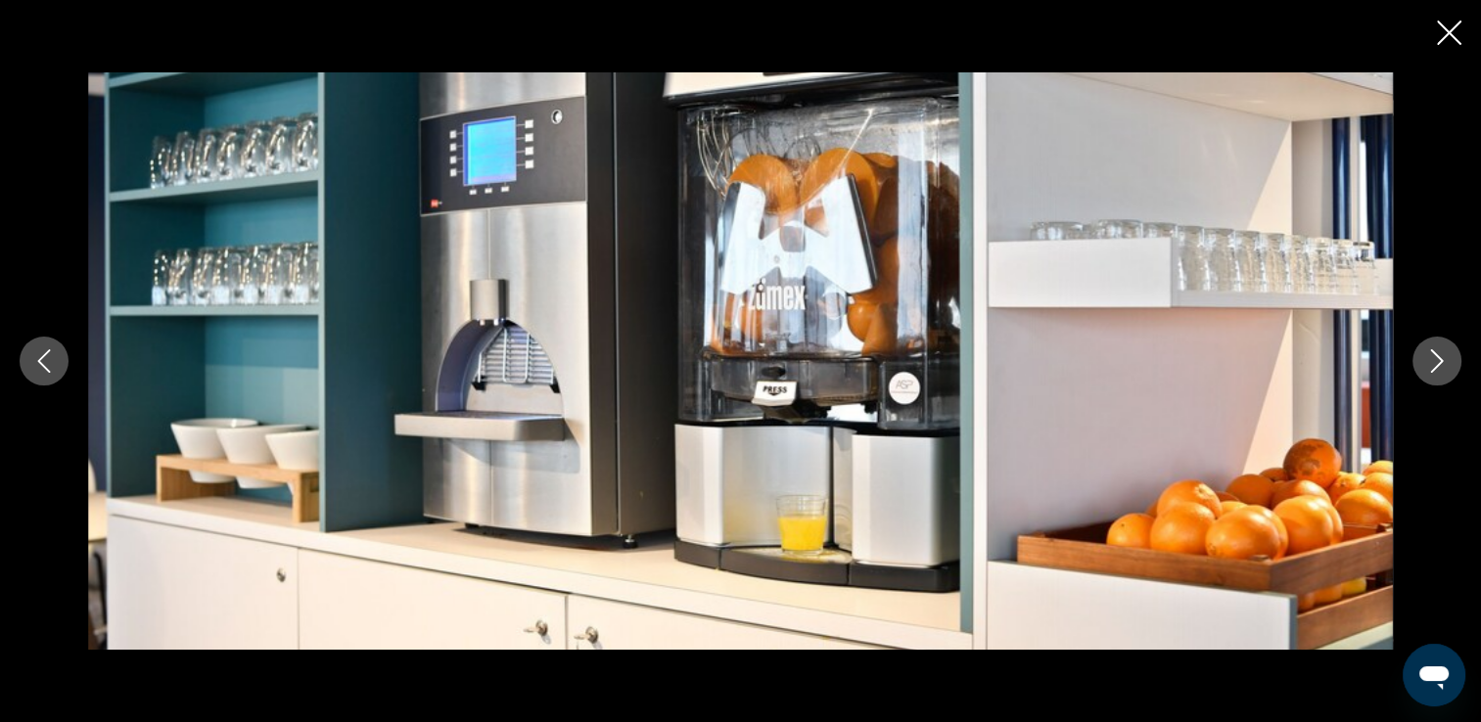
click at [1427, 360] on icon "Next image" at bounding box center [1436, 360] width 23 height 23
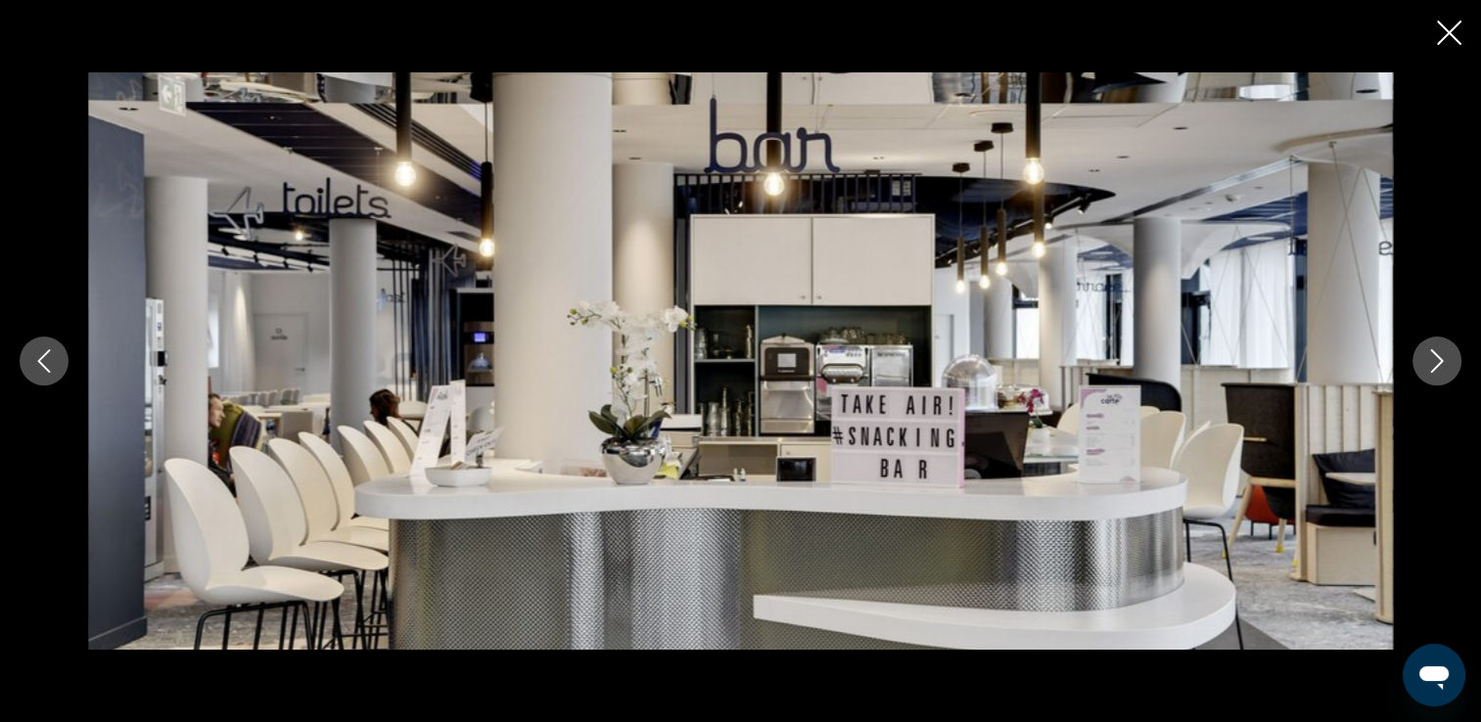
click at [1427, 360] on icon "Next image" at bounding box center [1436, 360] width 23 height 23
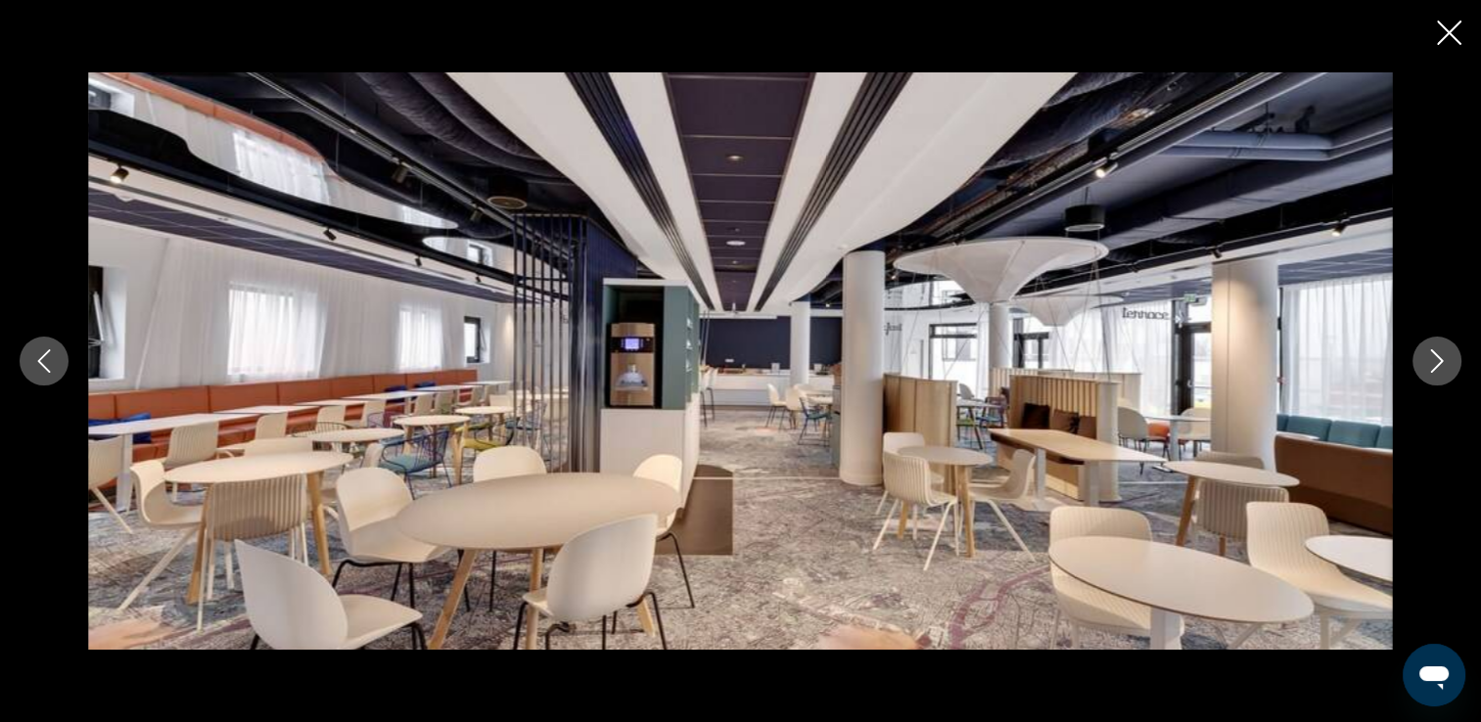
click at [1427, 360] on icon "Next image" at bounding box center [1436, 360] width 23 height 23
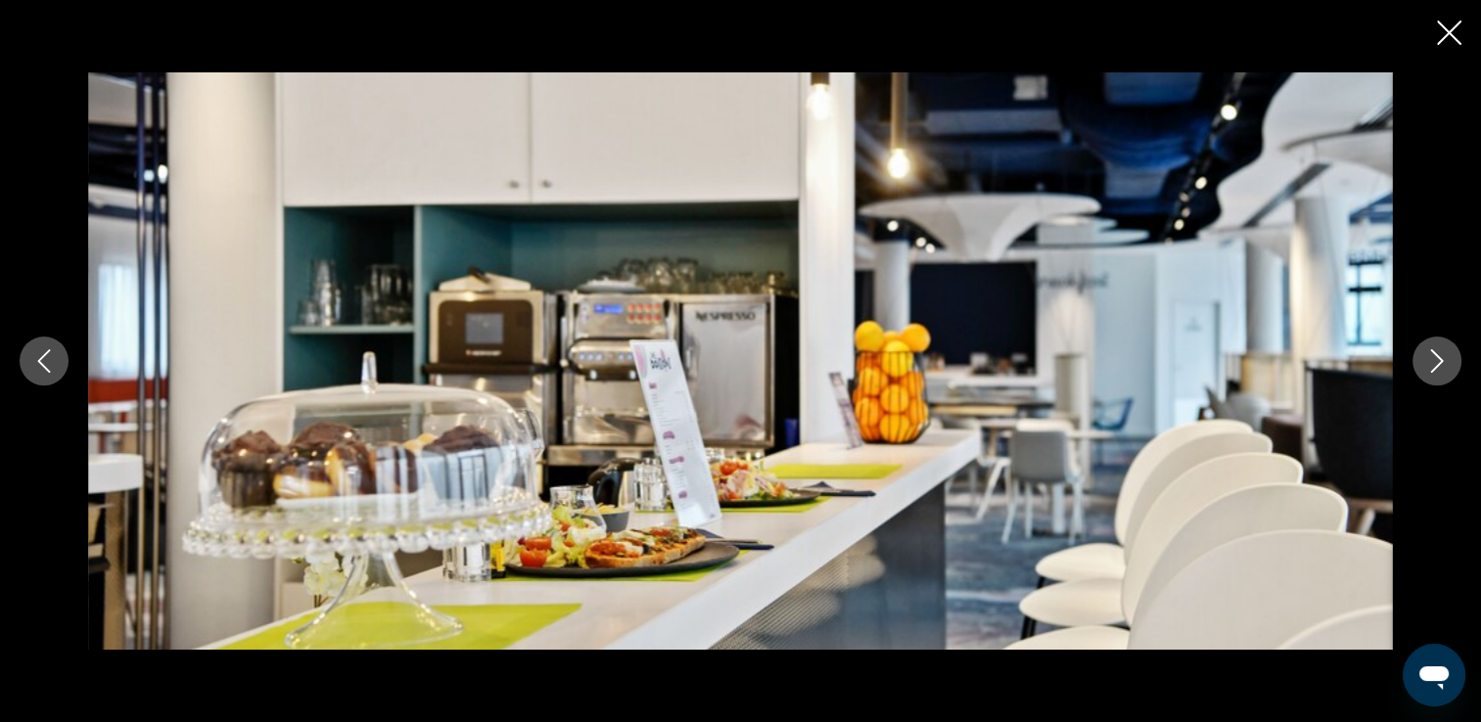
click at [1427, 360] on icon "Next image" at bounding box center [1436, 360] width 23 height 23
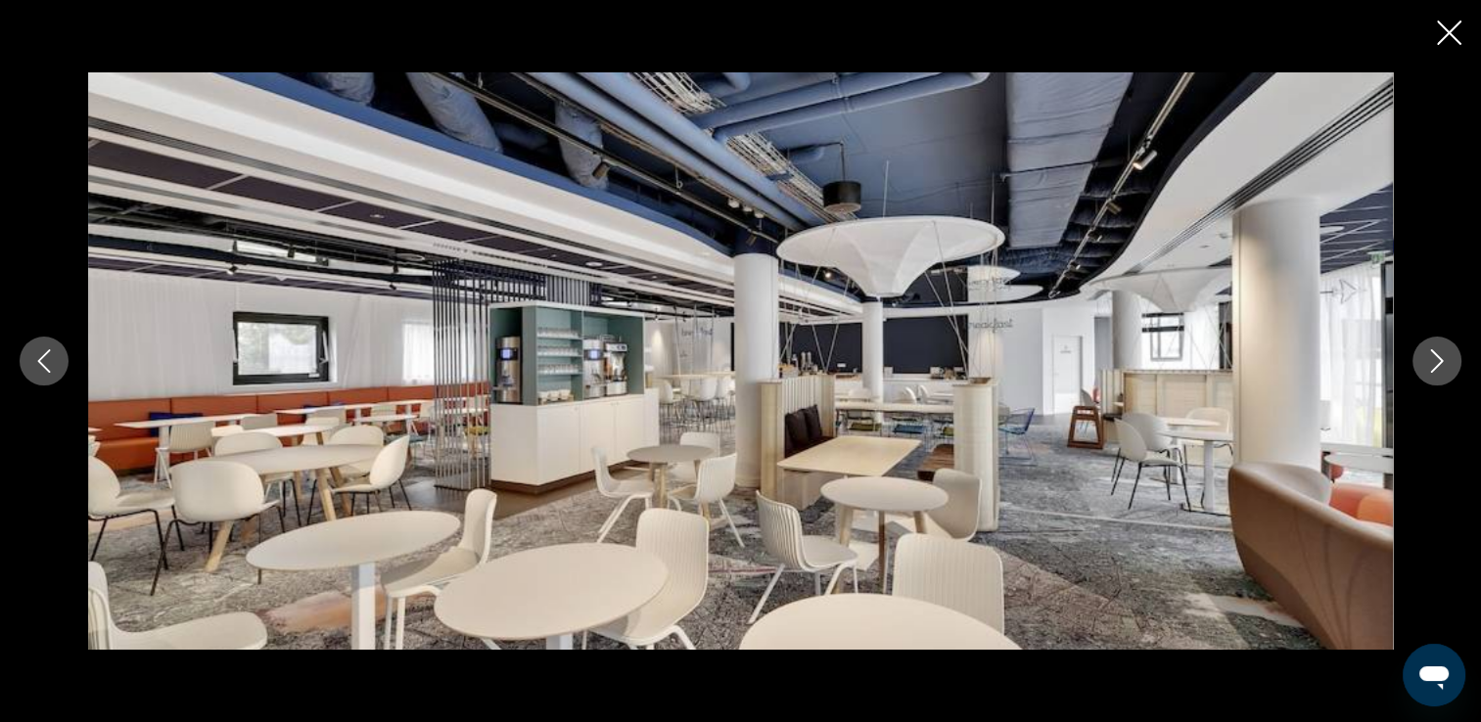
click at [1427, 360] on icon "Next image" at bounding box center [1436, 360] width 23 height 23
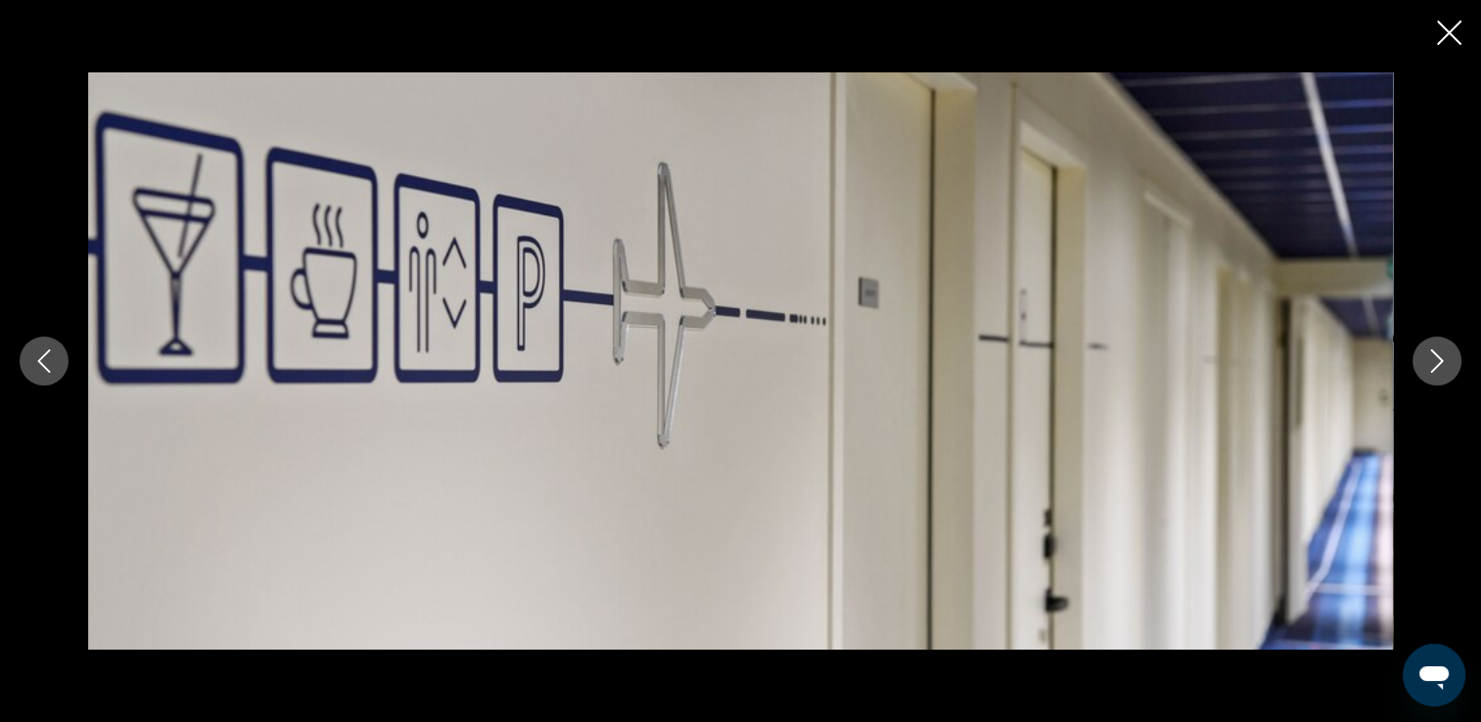
click at [1427, 360] on icon "Next image" at bounding box center [1436, 360] width 23 height 23
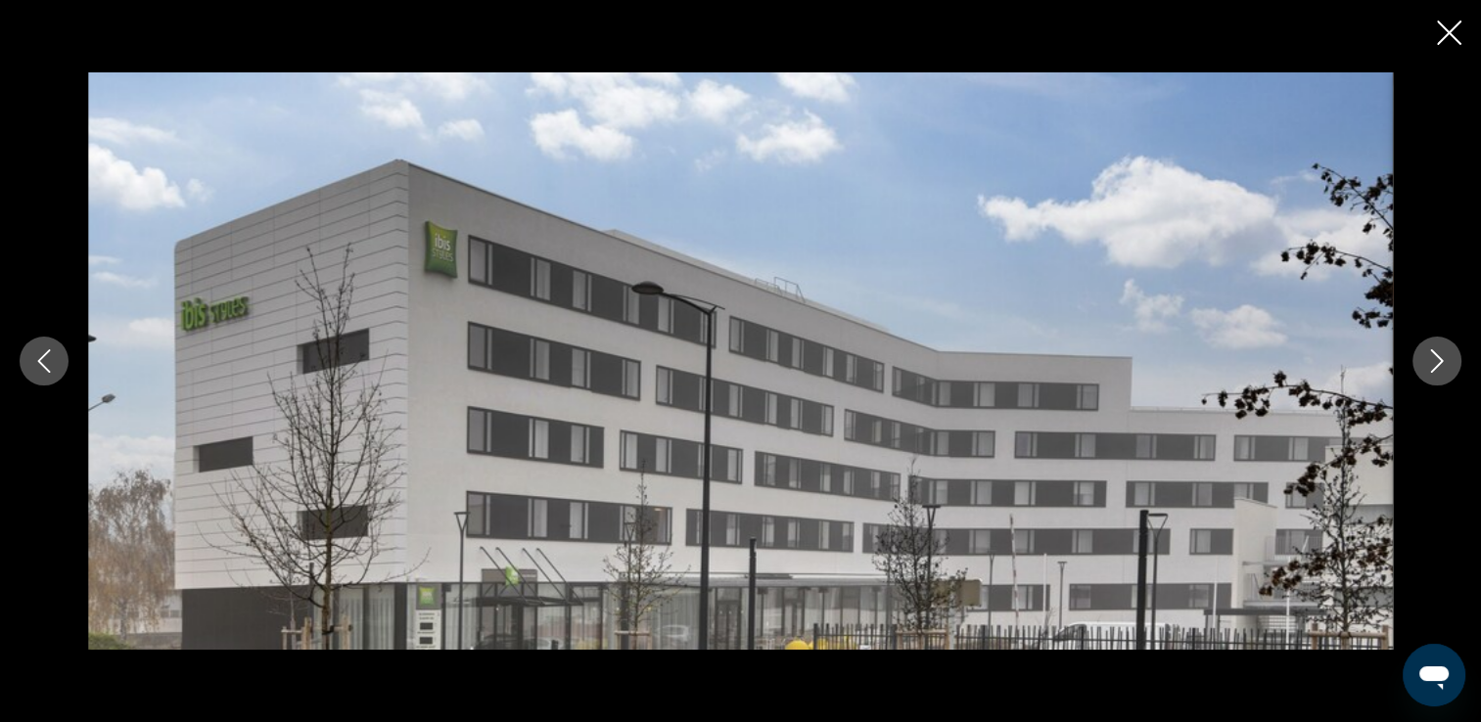
click at [1427, 360] on icon "Next image" at bounding box center [1436, 360] width 23 height 23
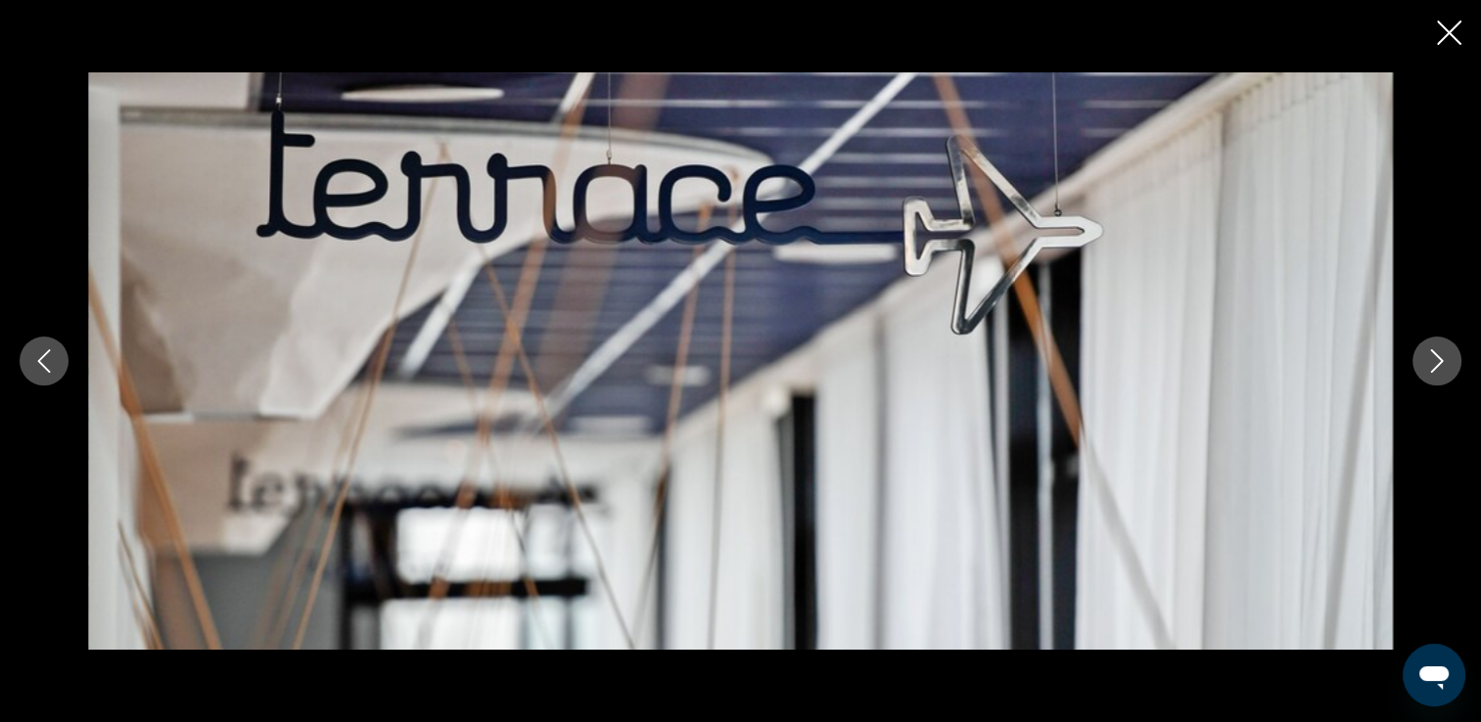
click at [1427, 360] on icon "Next image" at bounding box center [1436, 360] width 23 height 23
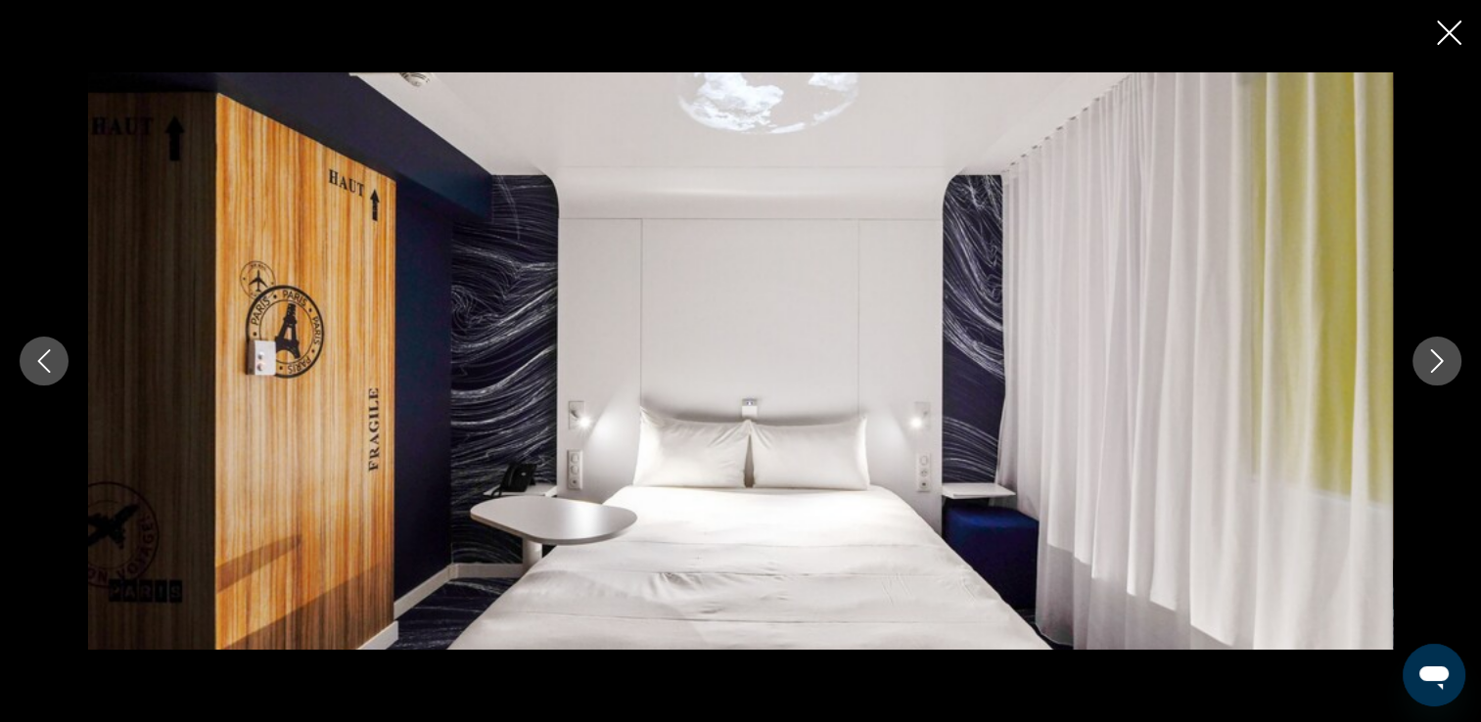
click at [1428, 362] on icon "Next image" at bounding box center [1436, 360] width 23 height 23
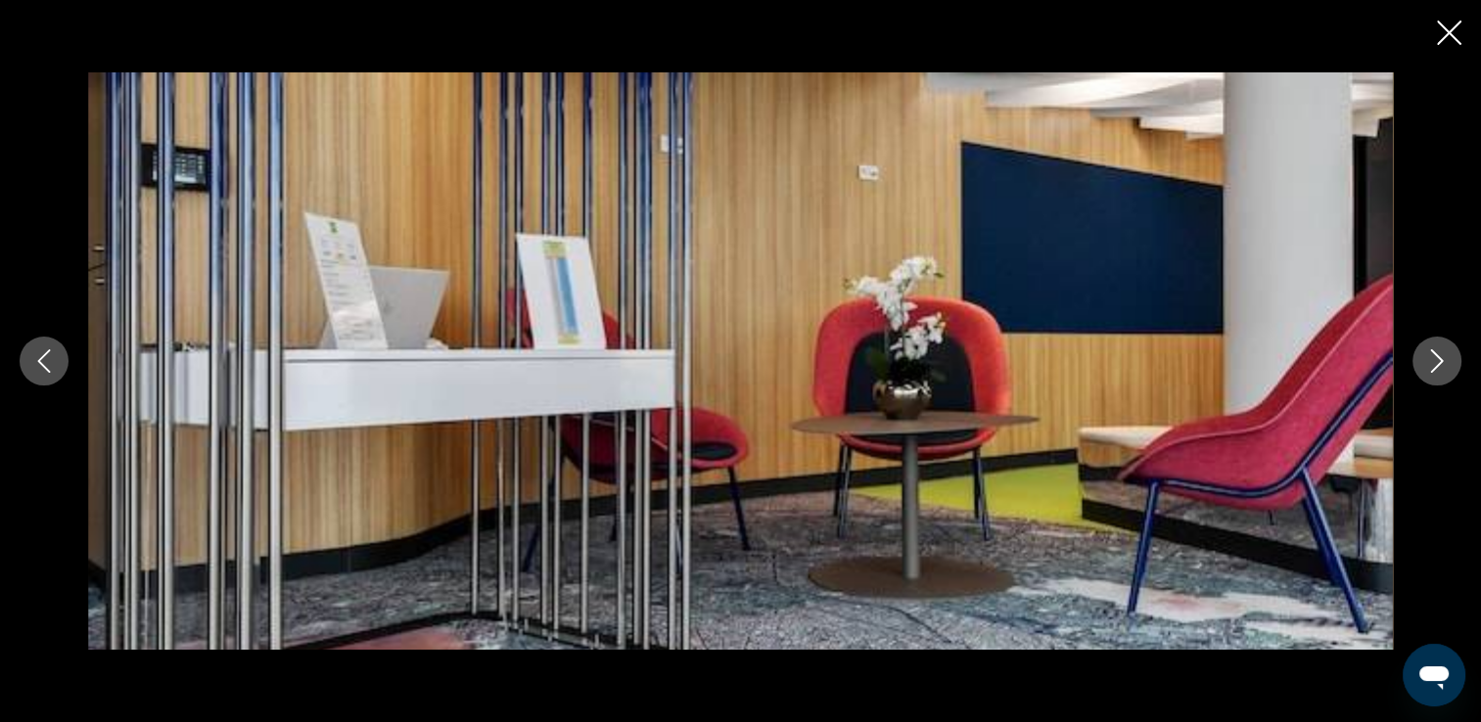
click at [1428, 362] on icon "Next image" at bounding box center [1436, 360] width 23 height 23
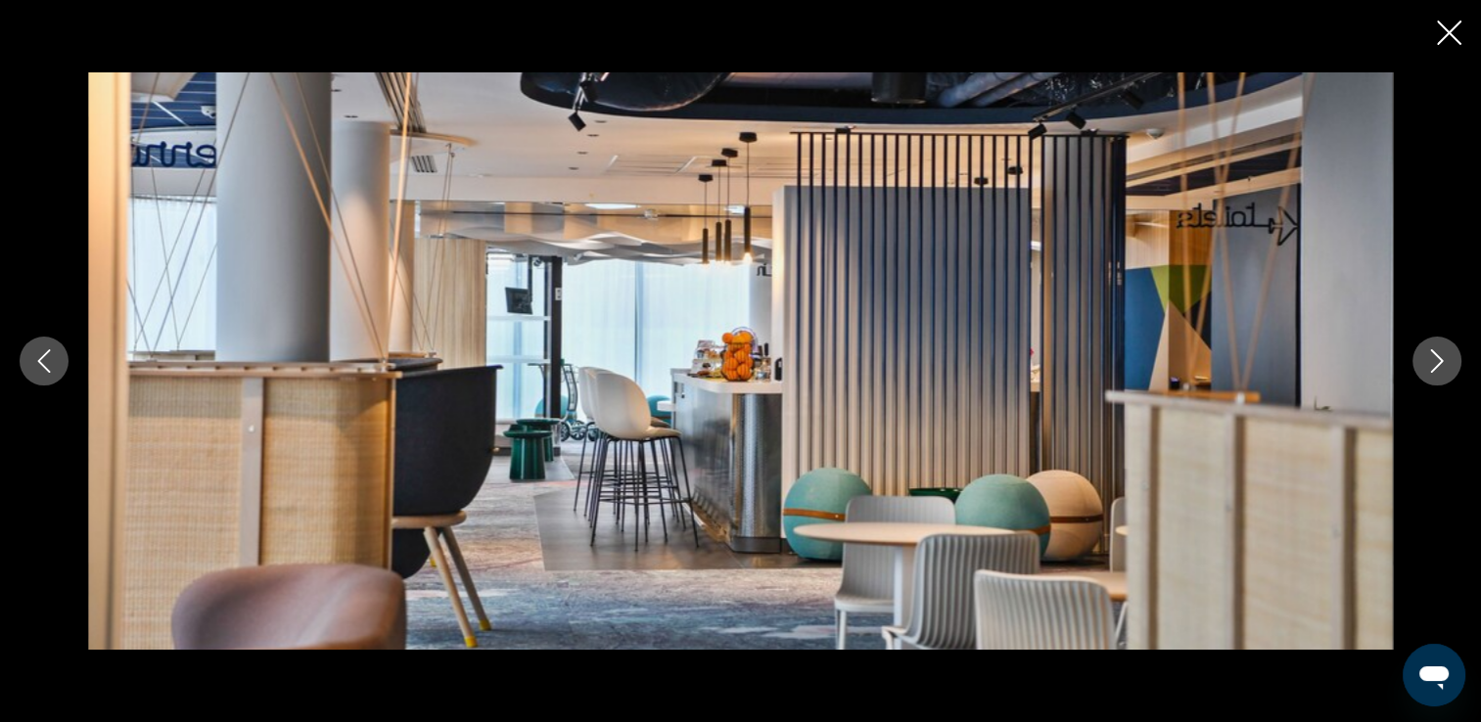
click at [1428, 362] on icon "Next image" at bounding box center [1436, 360] width 23 height 23
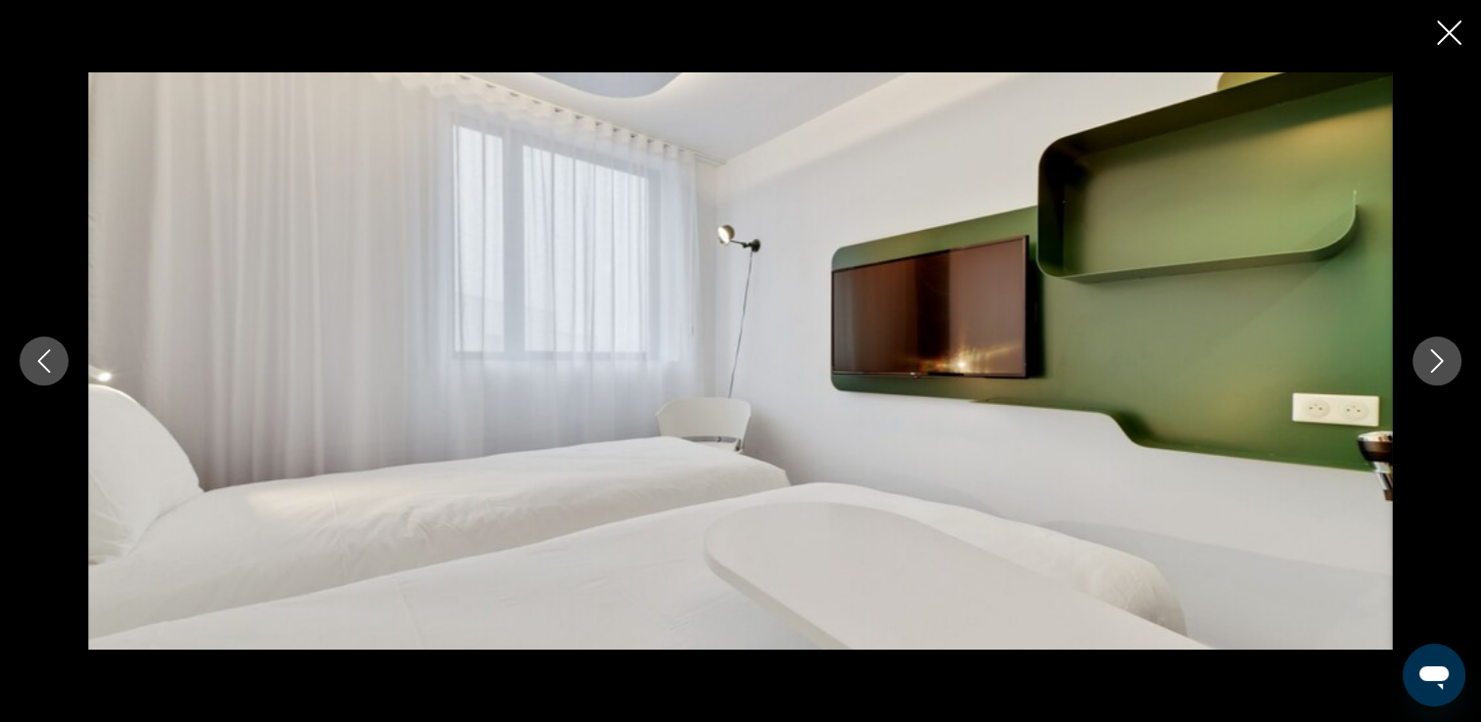
click at [1428, 362] on icon "Next image" at bounding box center [1436, 360] width 23 height 23
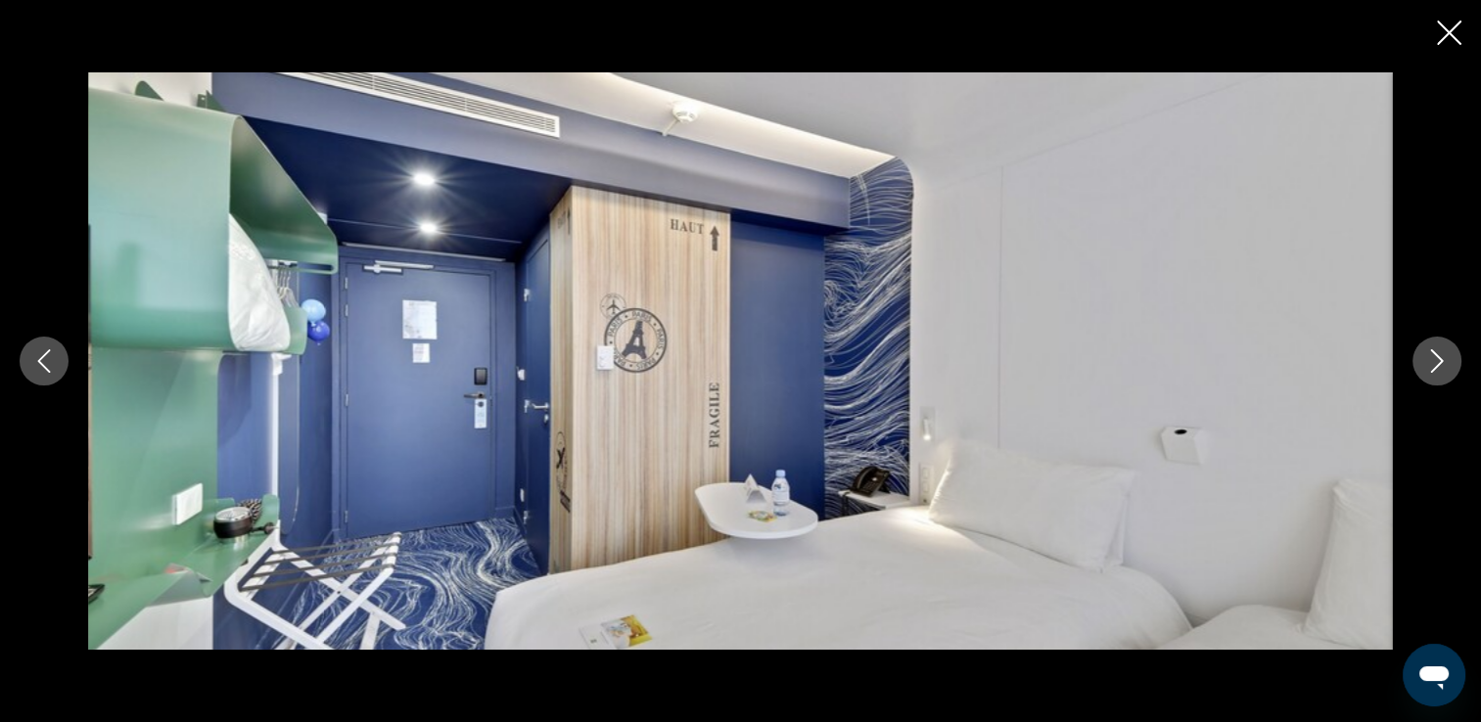
click at [1428, 362] on icon "Next image" at bounding box center [1436, 360] width 23 height 23
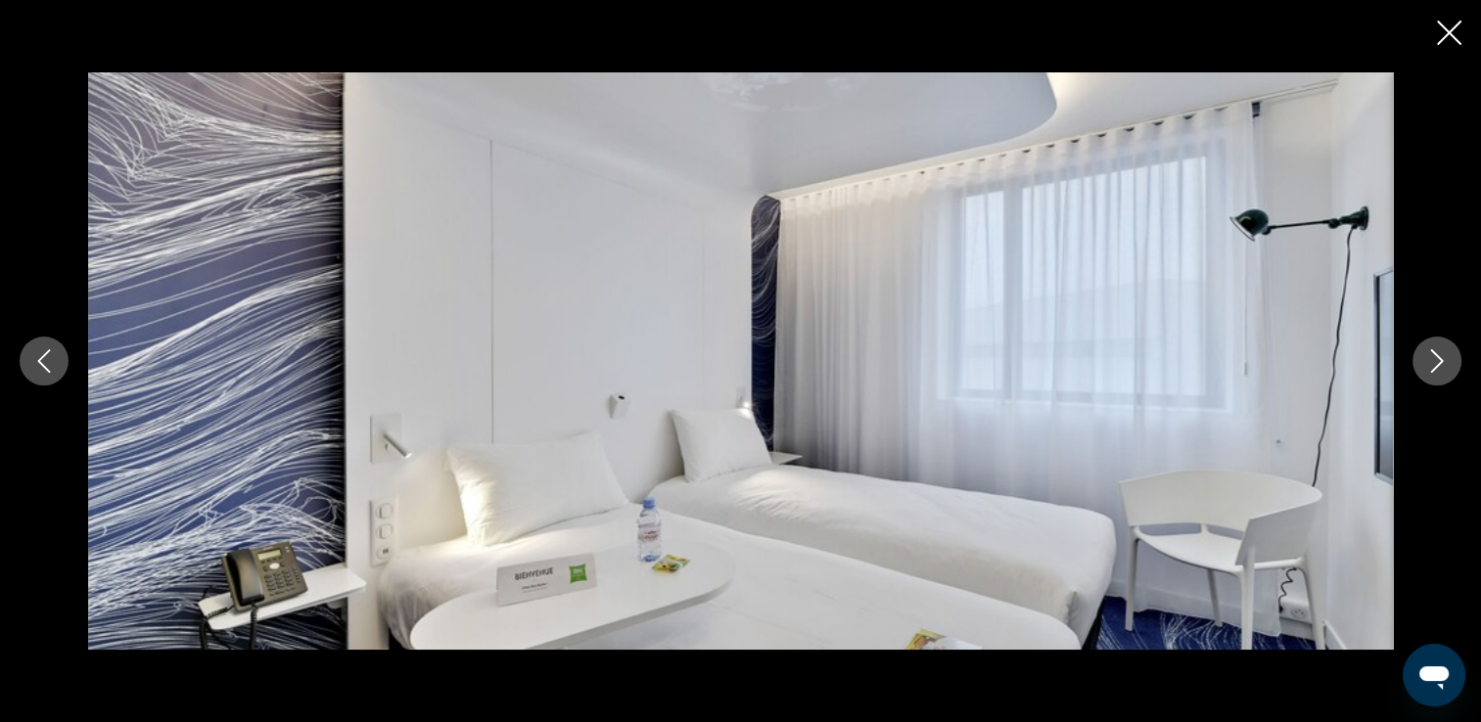
click at [1448, 29] on icon "Close slideshow" at bounding box center [1449, 33] width 24 height 24
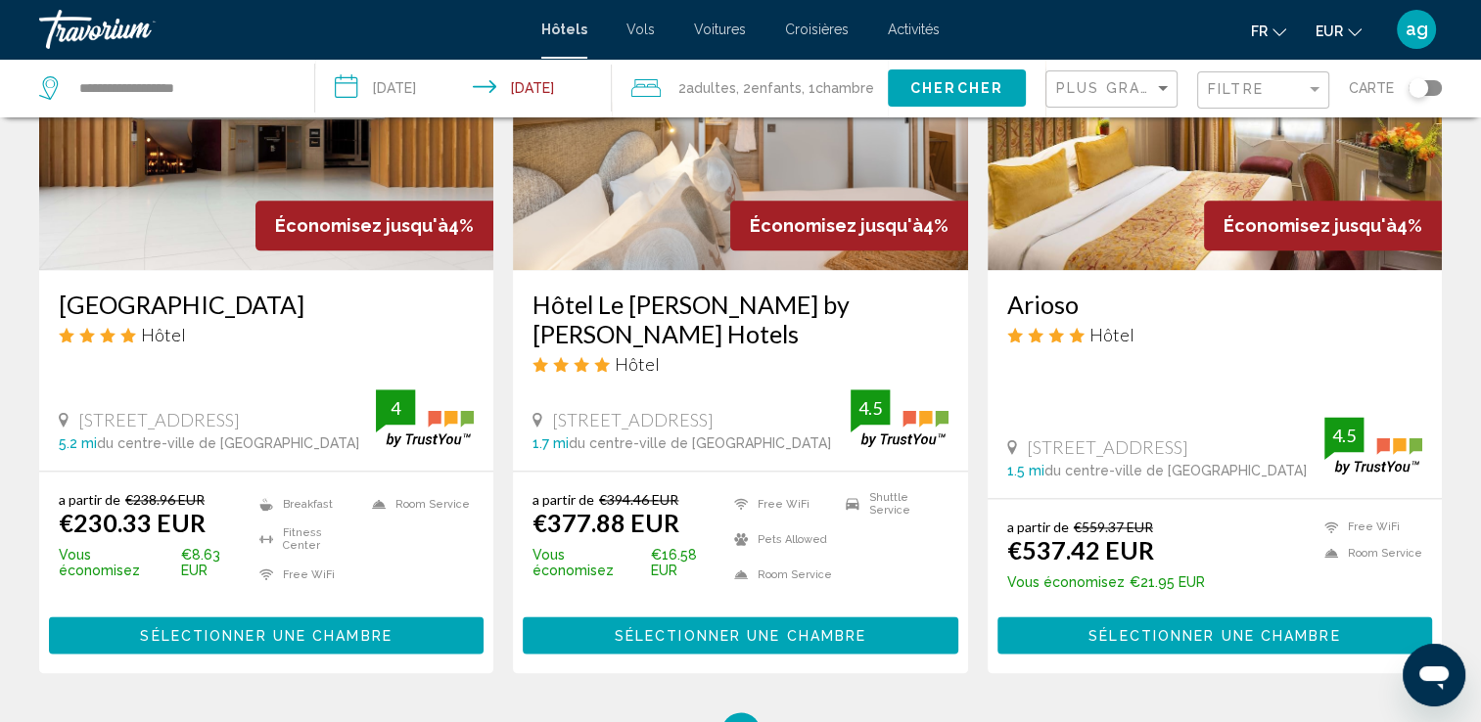
scroll to position [2575, 0]
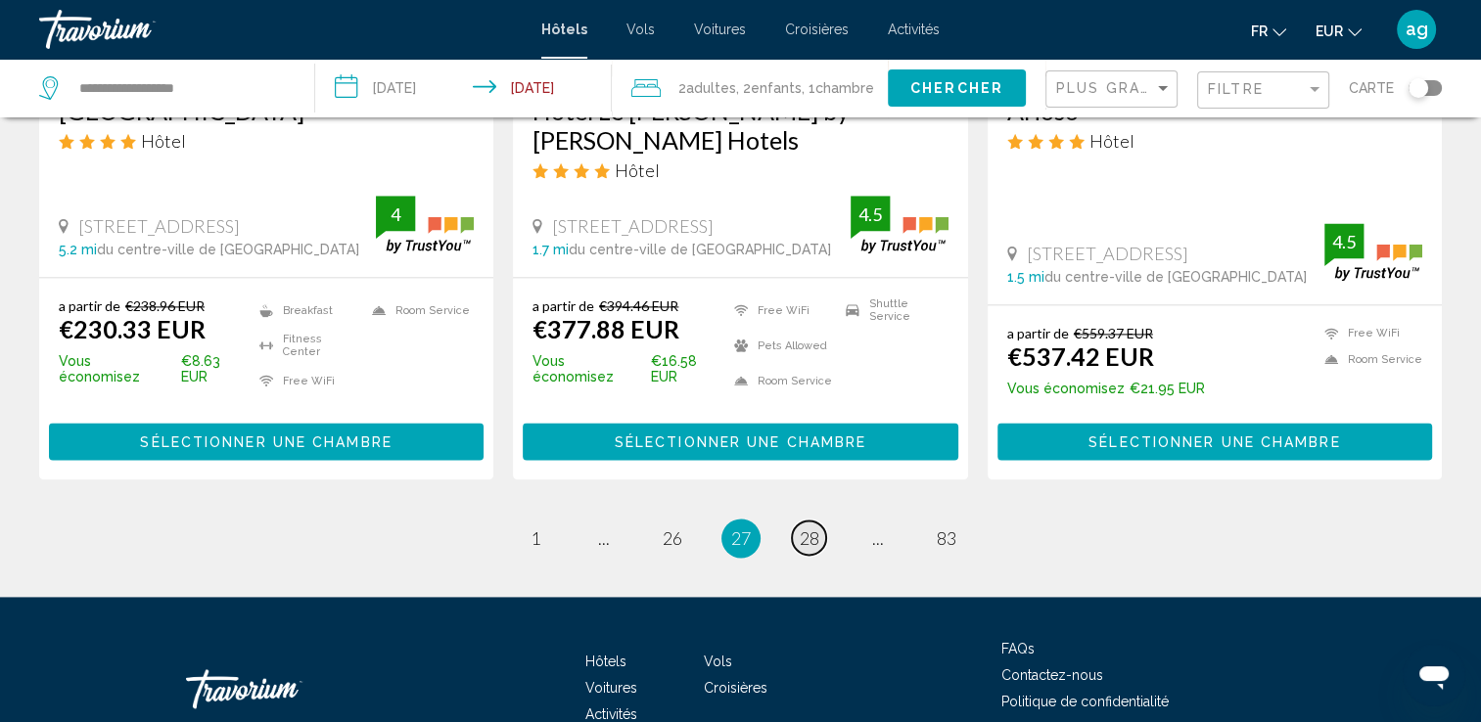
click at [804, 528] on span "28" at bounding box center [810, 539] width 20 height 22
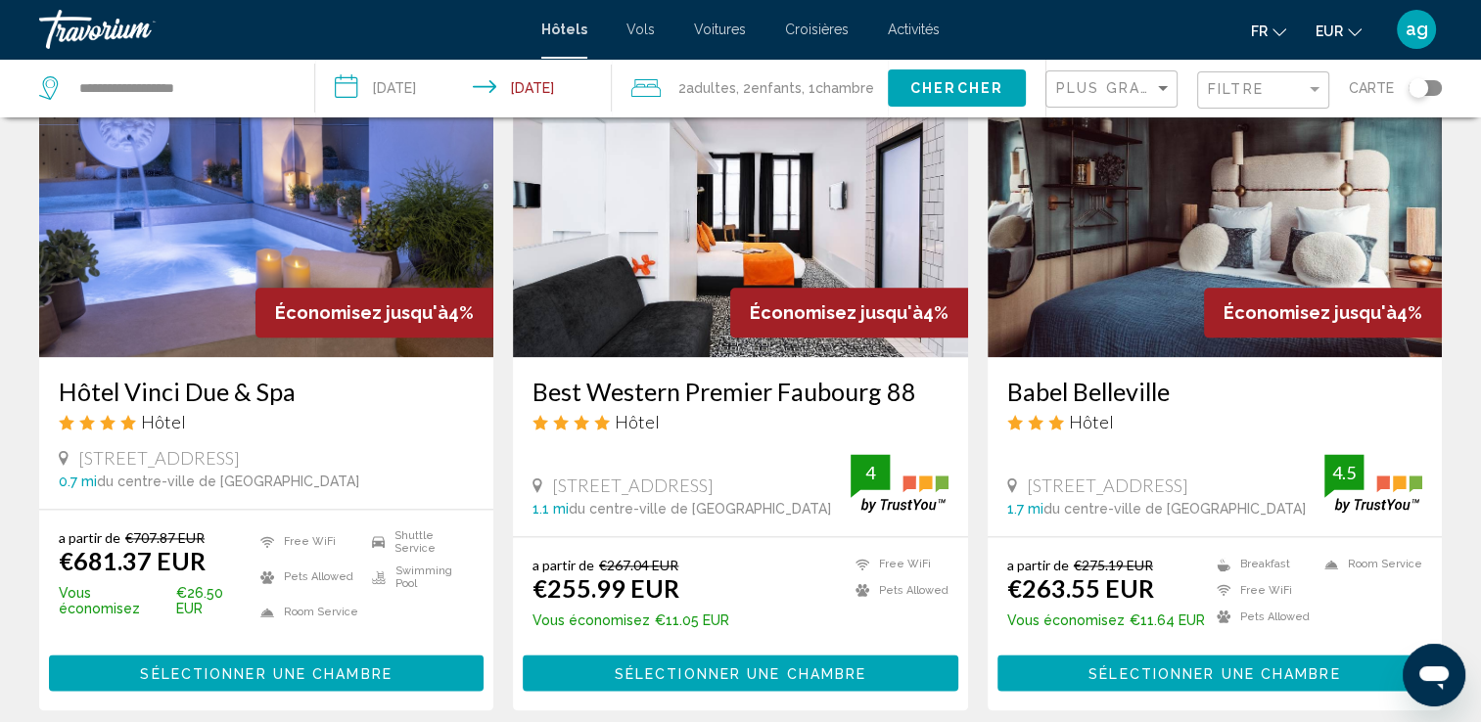
scroll to position [2388, 0]
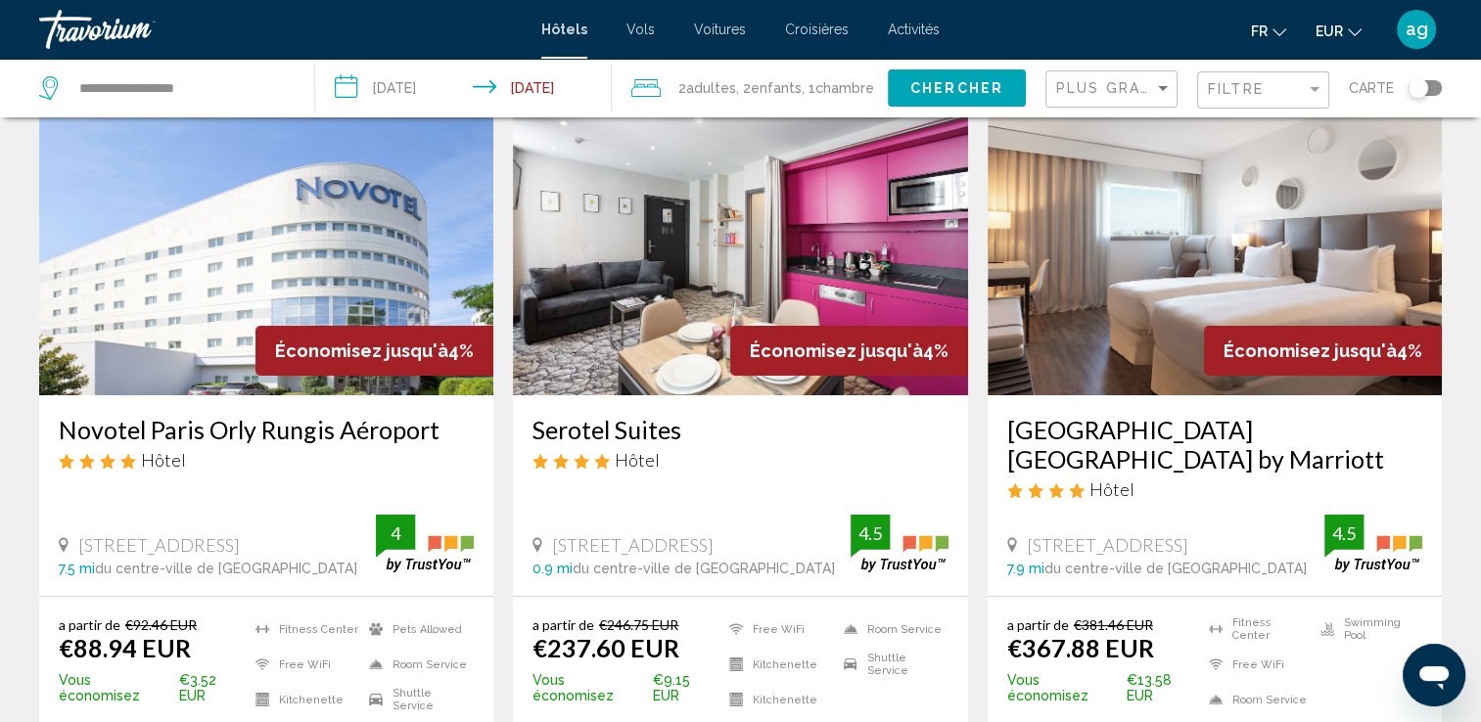
scroll to position [117, 0]
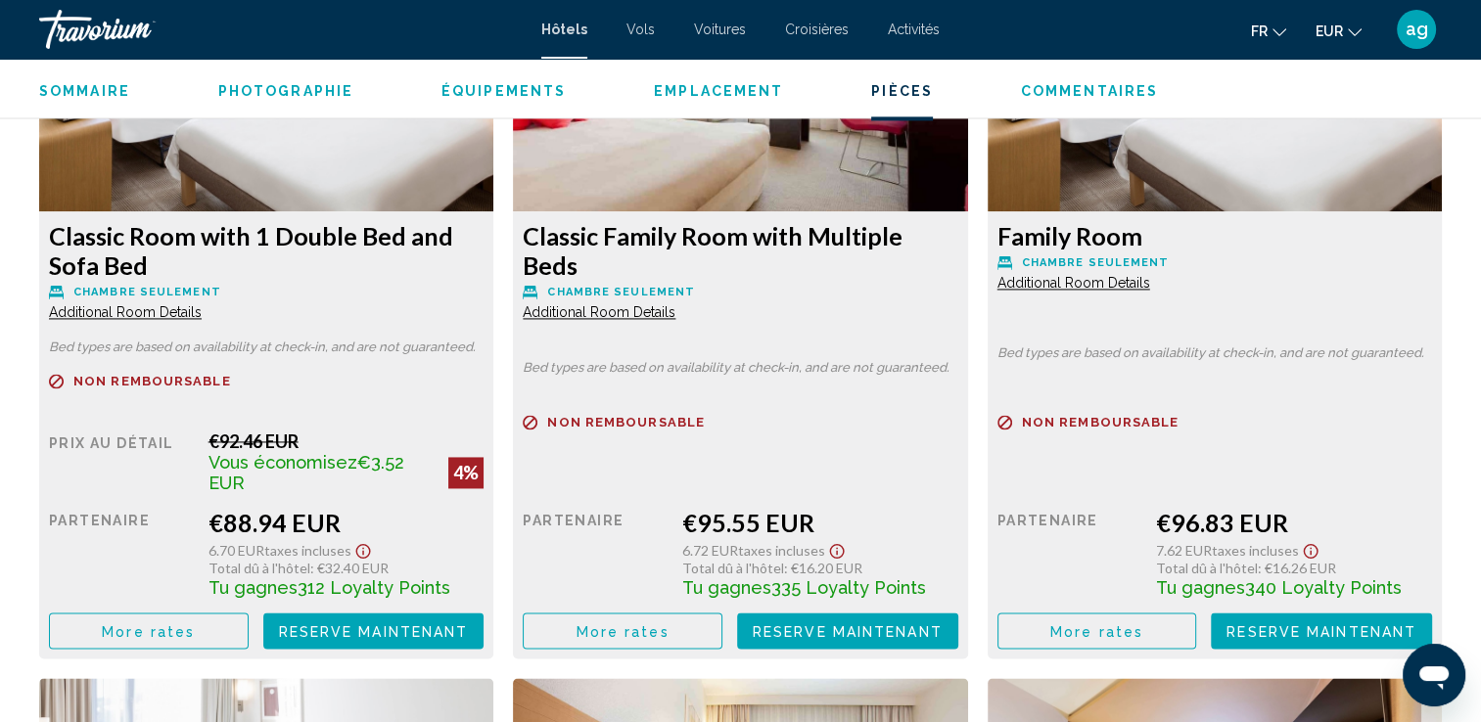
scroll to position [2897, 0]
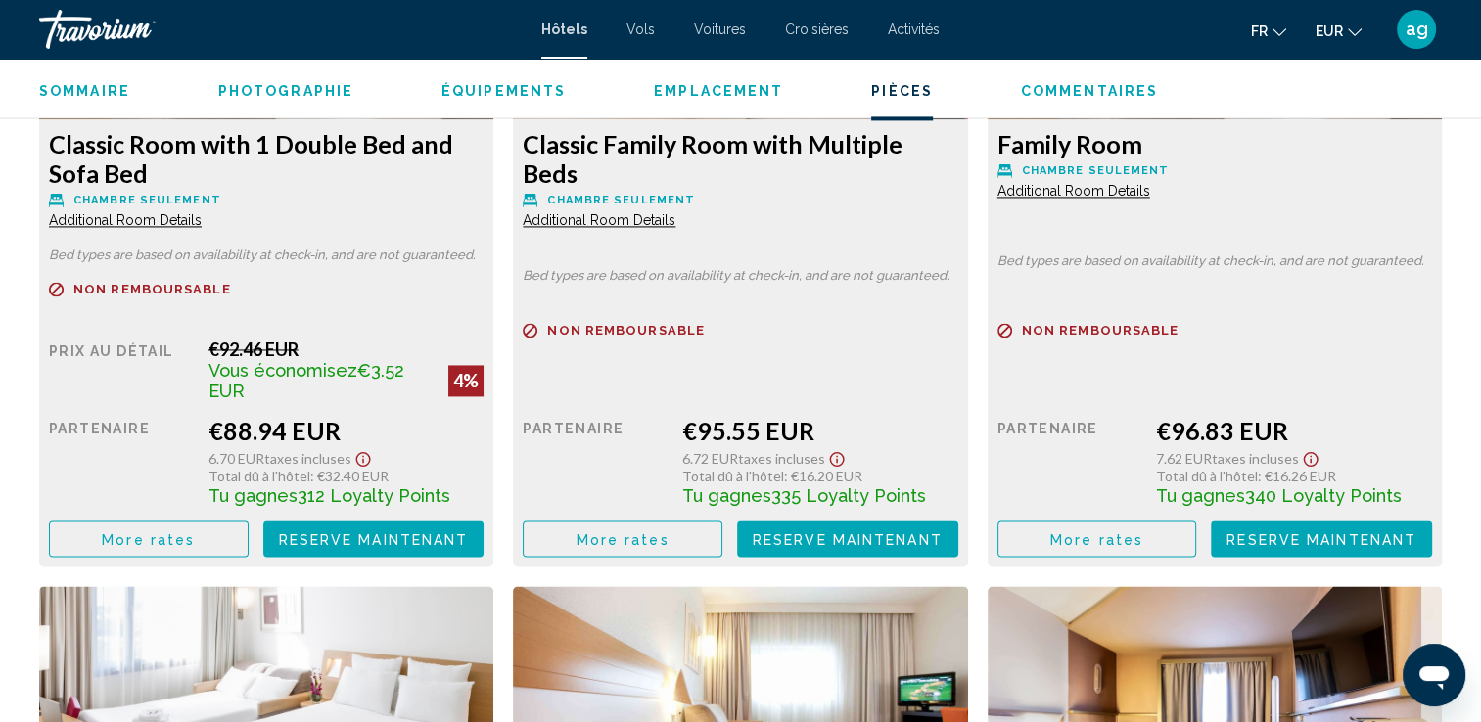
click at [121, 538] on button "More rates" at bounding box center [149, 539] width 200 height 36
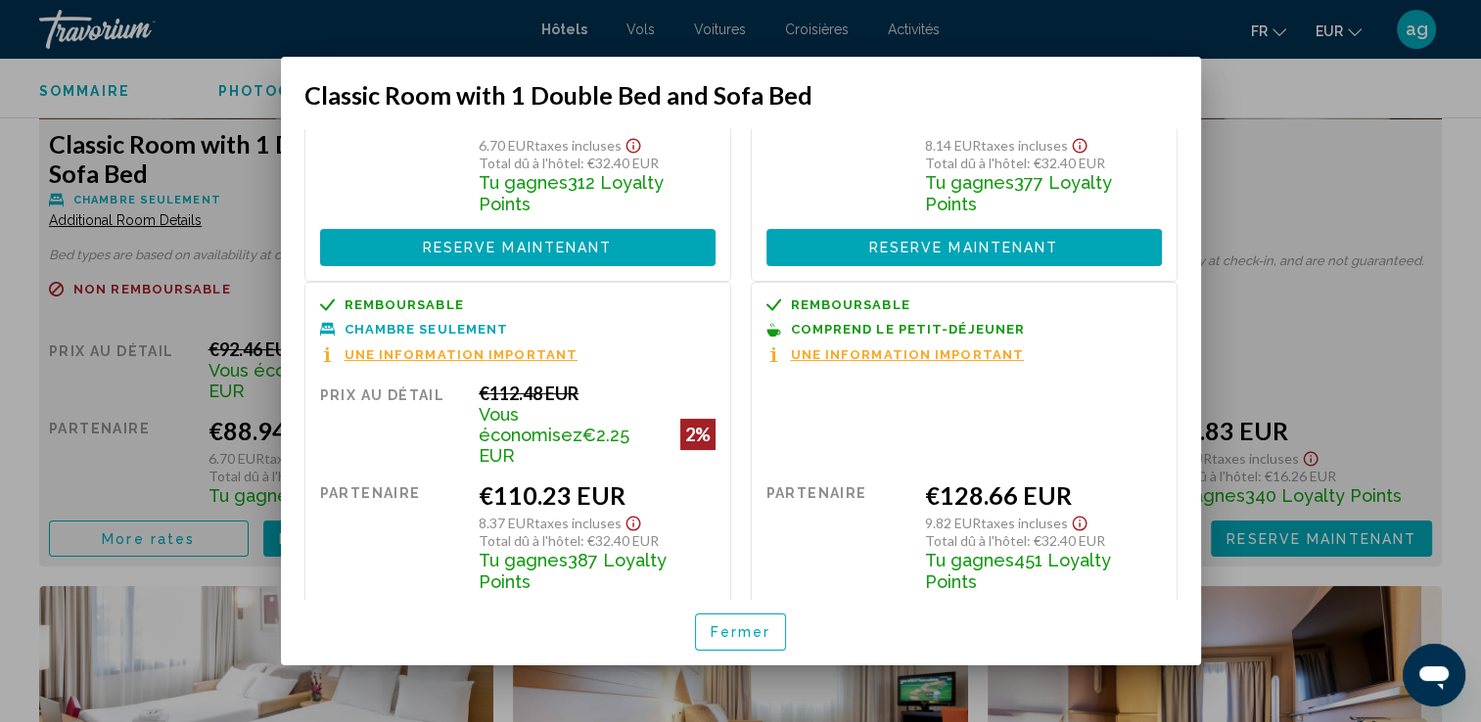
scroll to position [248, 0]
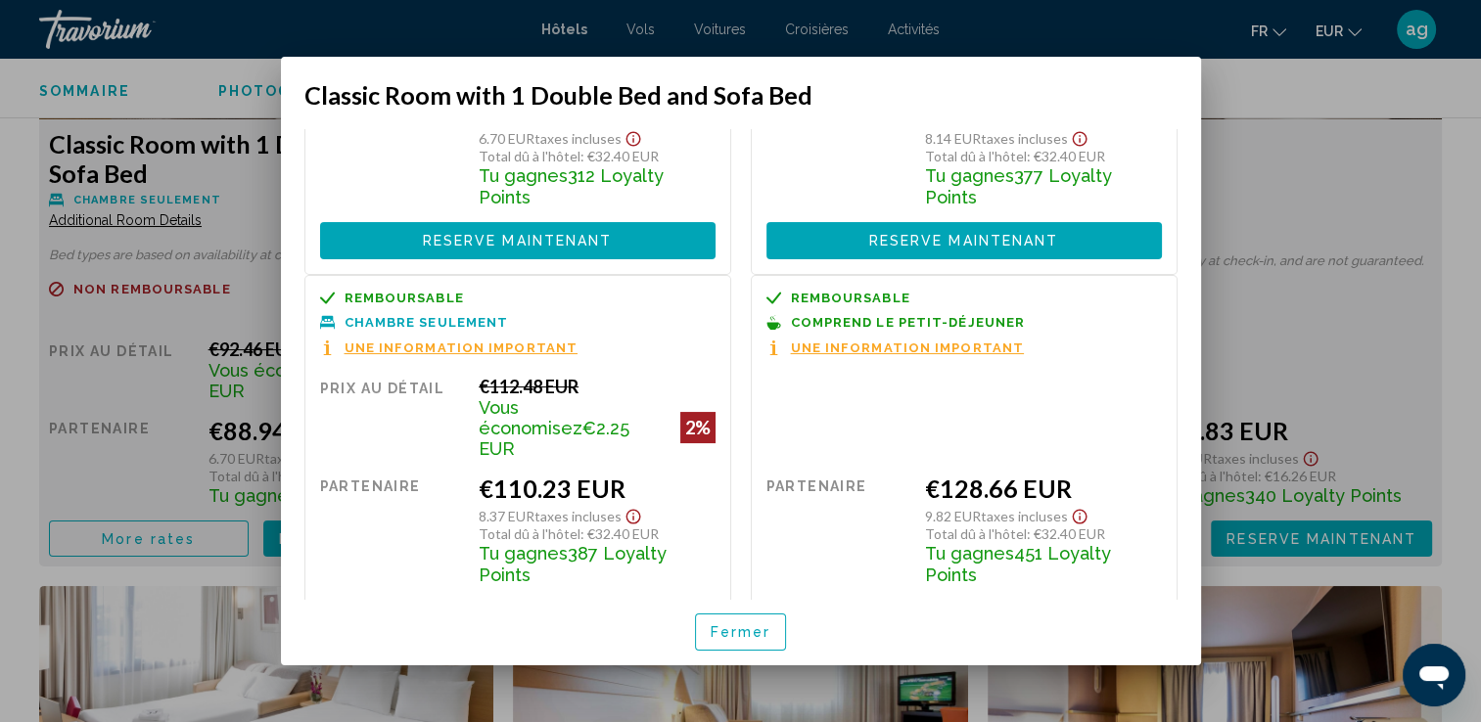
click at [741, 635] on span "Fermer" at bounding box center [741, 633] width 61 height 16
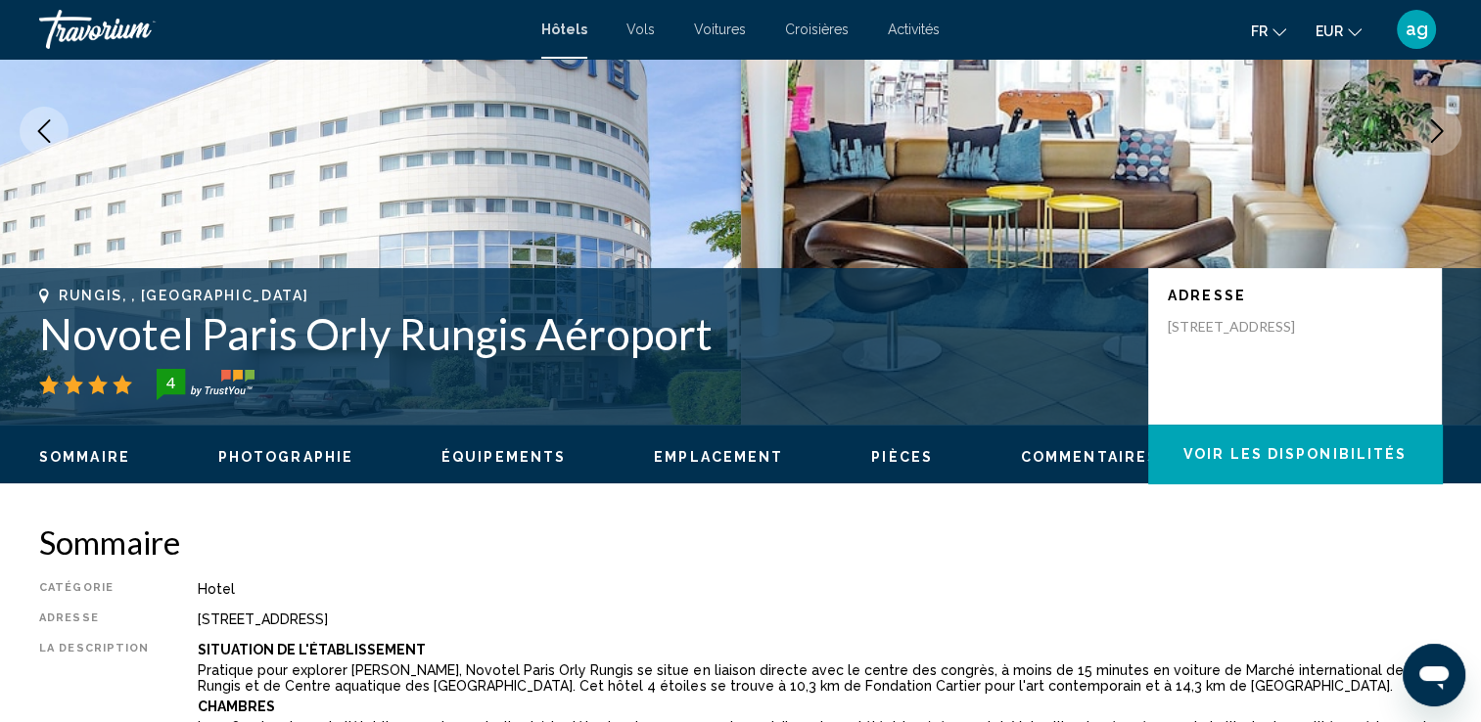
scroll to position [0, 0]
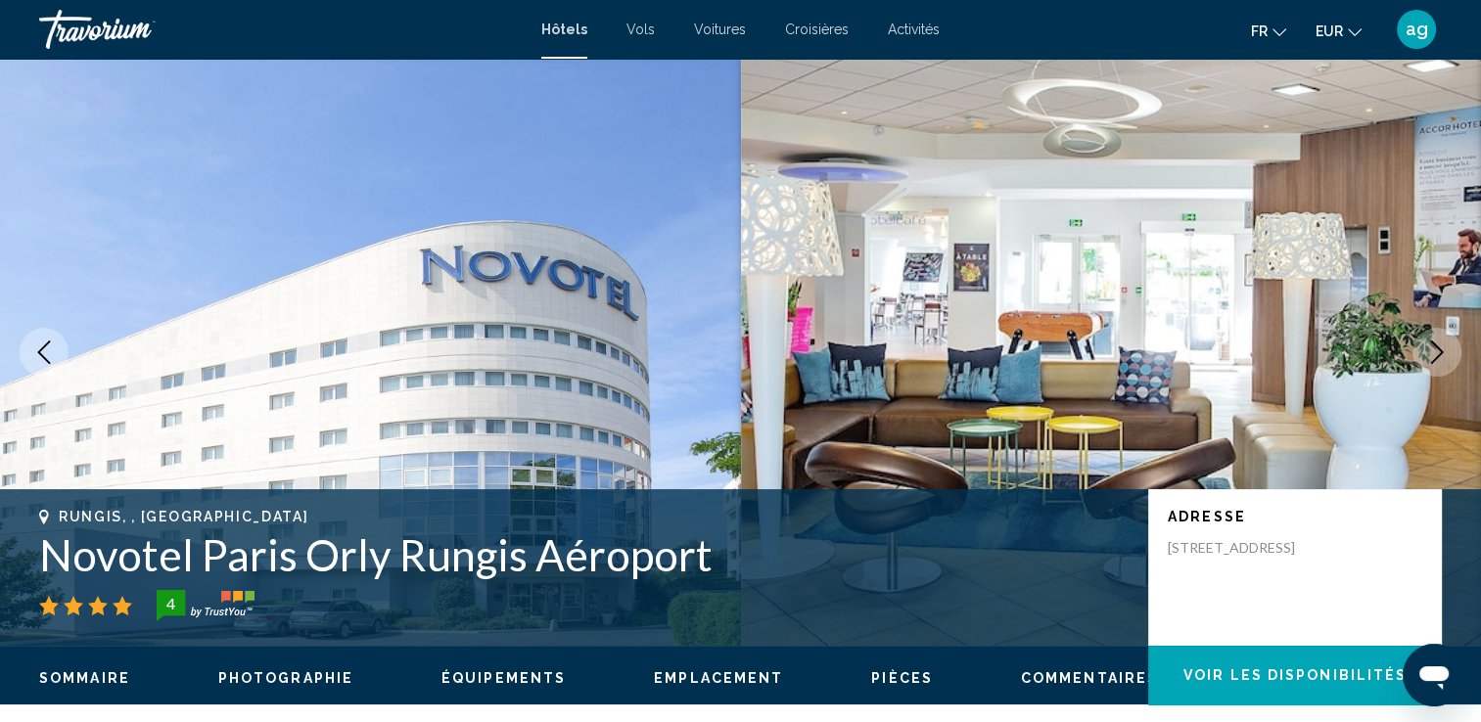
click at [1426, 346] on icon "Next image" at bounding box center [1436, 352] width 23 height 23
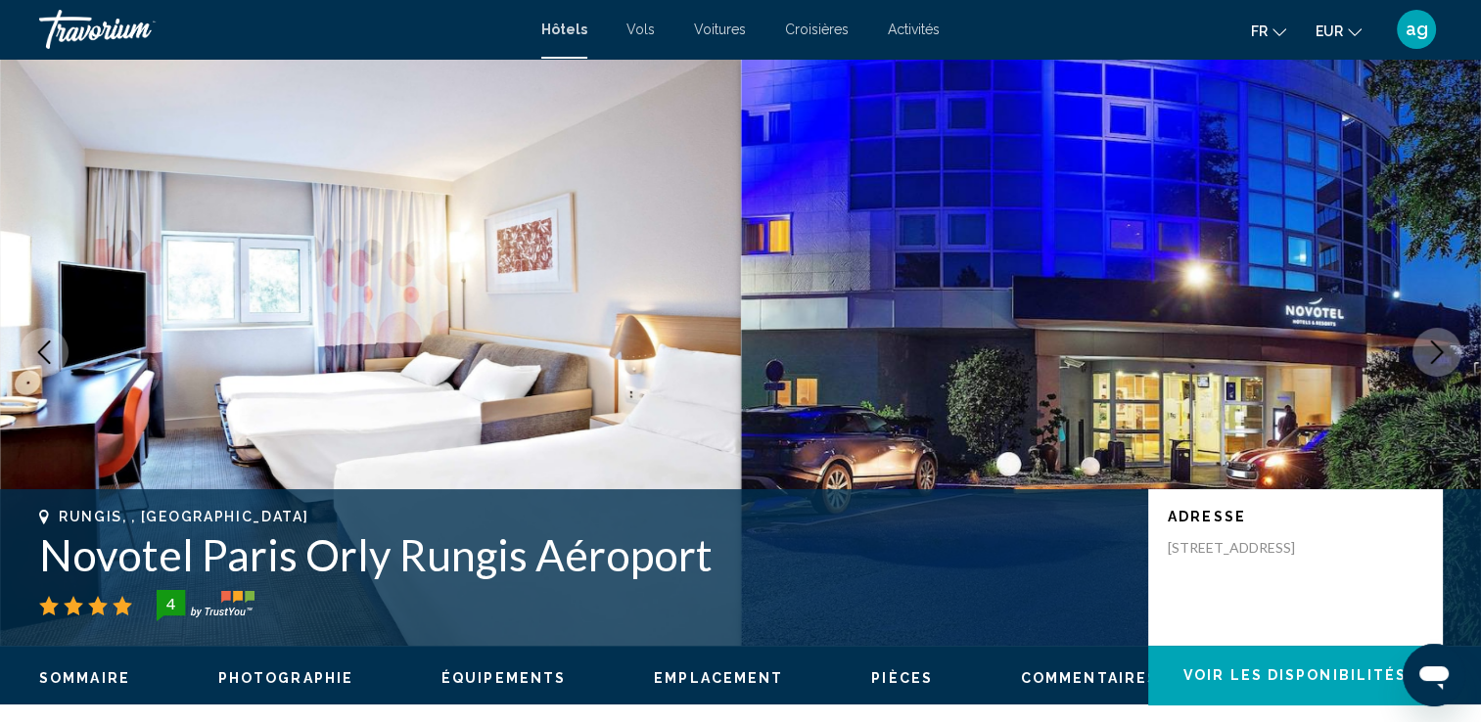
click at [1426, 346] on icon "Next image" at bounding box center [1436, 352] width 23 height 23
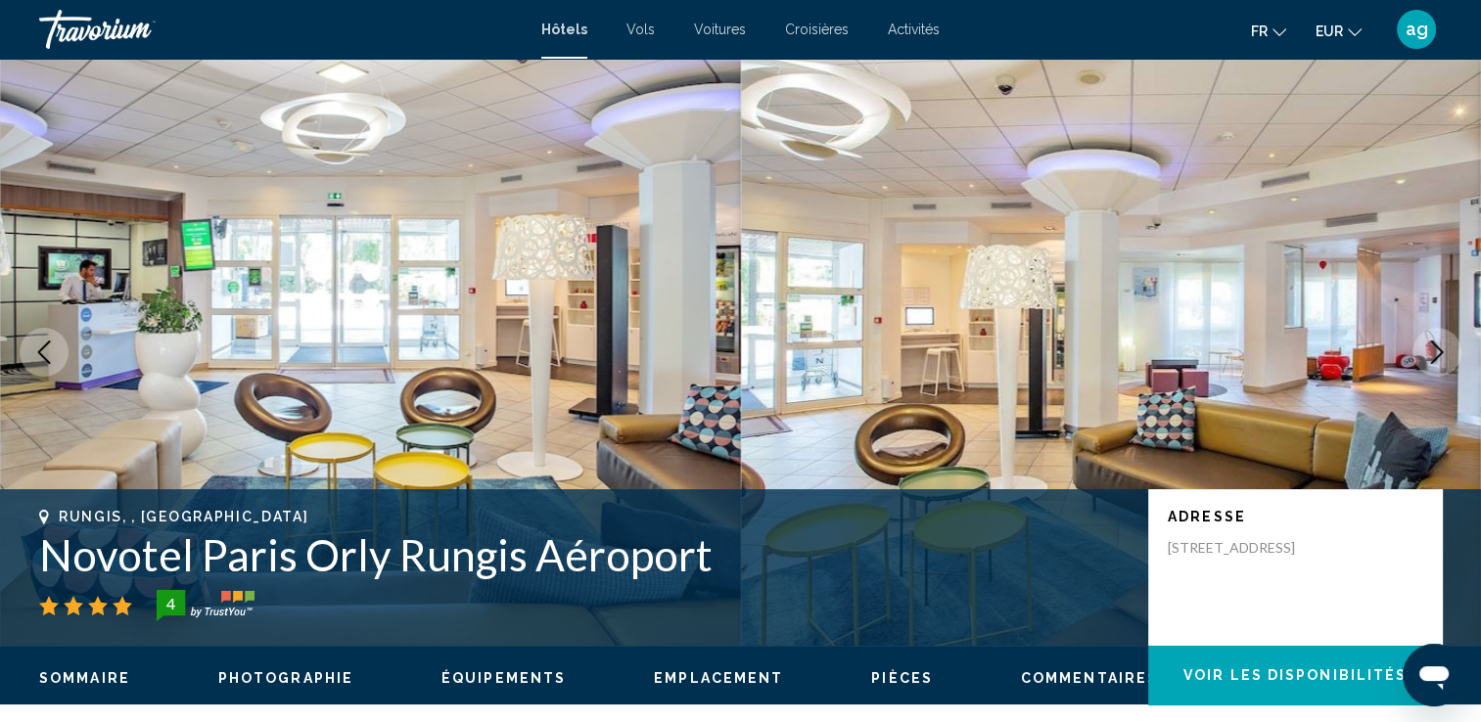
click at [1426, 346] on icon "Next image" at bounding box center [1436, 352] width 23 height 23
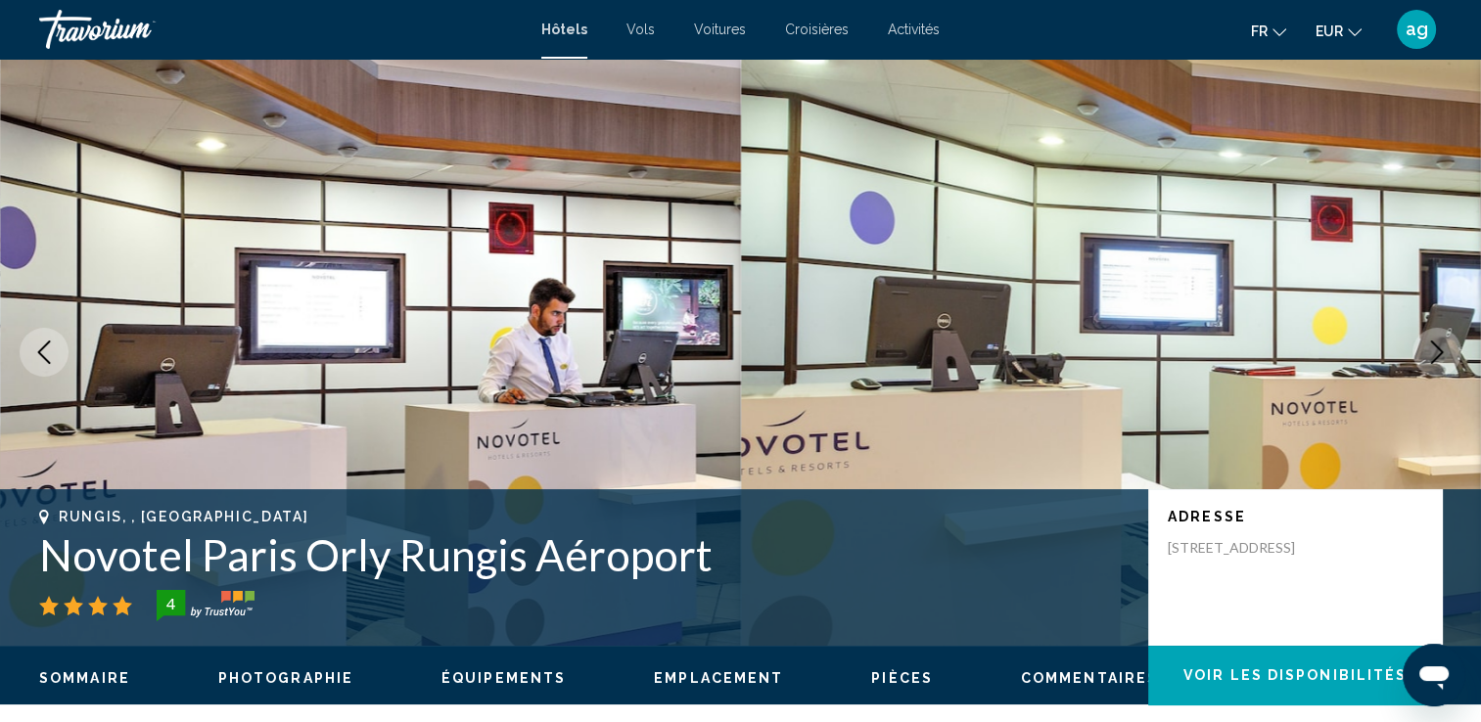
click at [1426, 346] on icon "Next image" at bounding box center [1436, 352] width 23 height 23
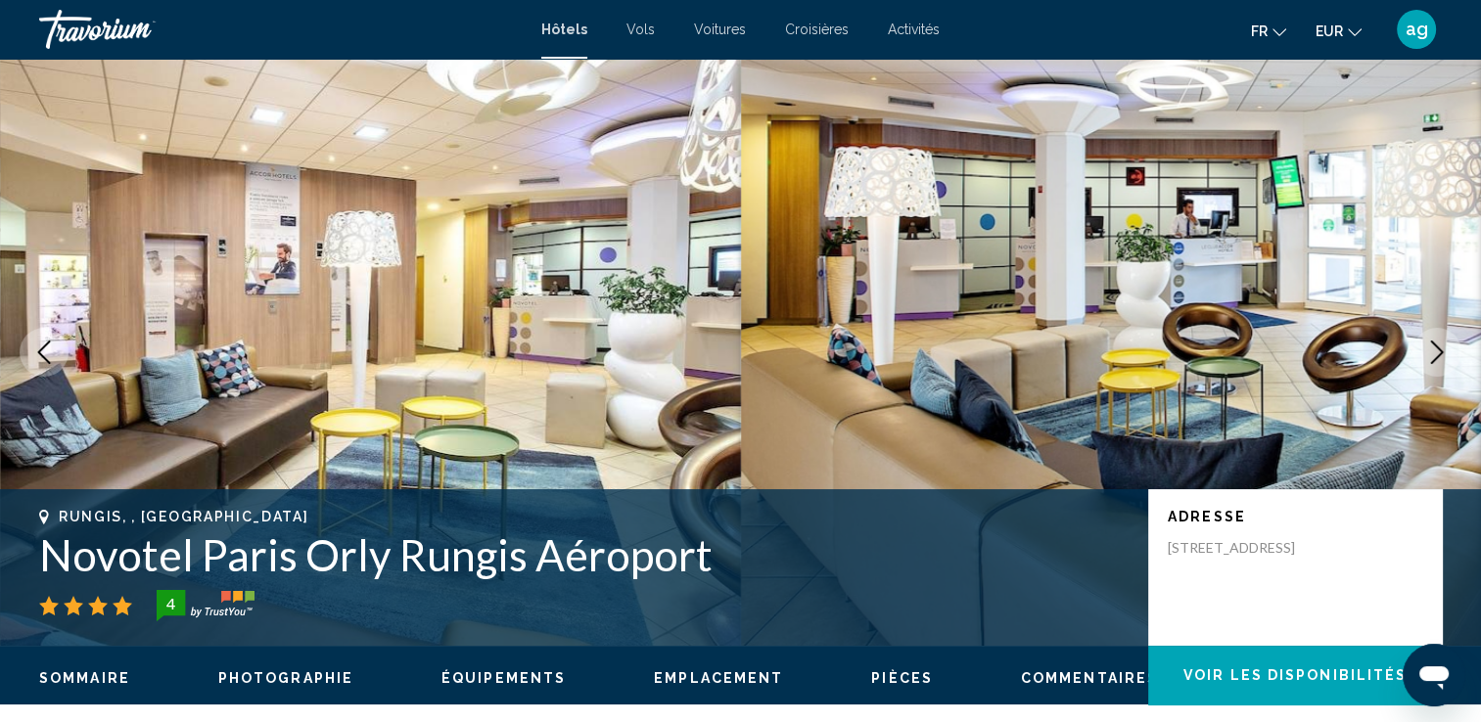
click at [1426, 346] on icon "Next image" at bounding box center [1436, 352] width 23 height 23
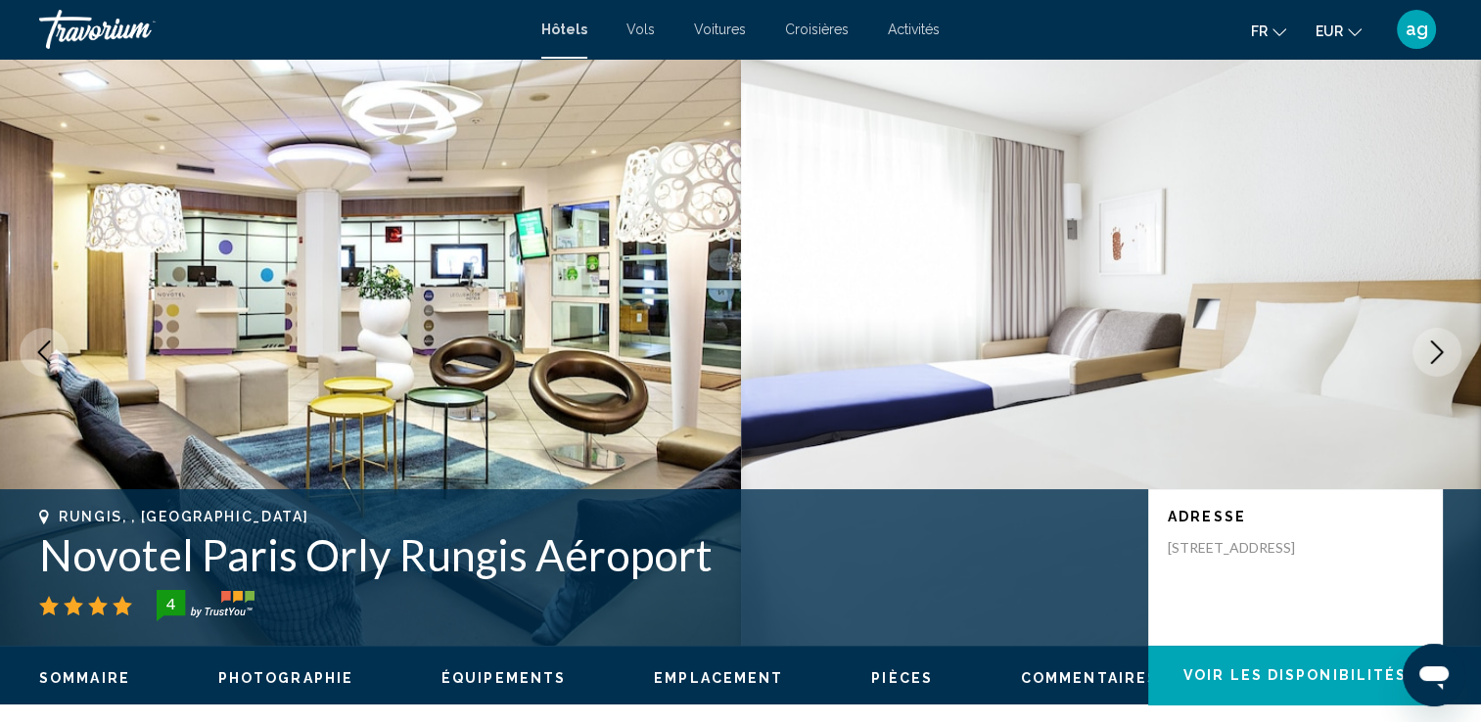
click at [1426, 346] on icon "Next image" at bounding box center [1436, 352] width 23 height 23
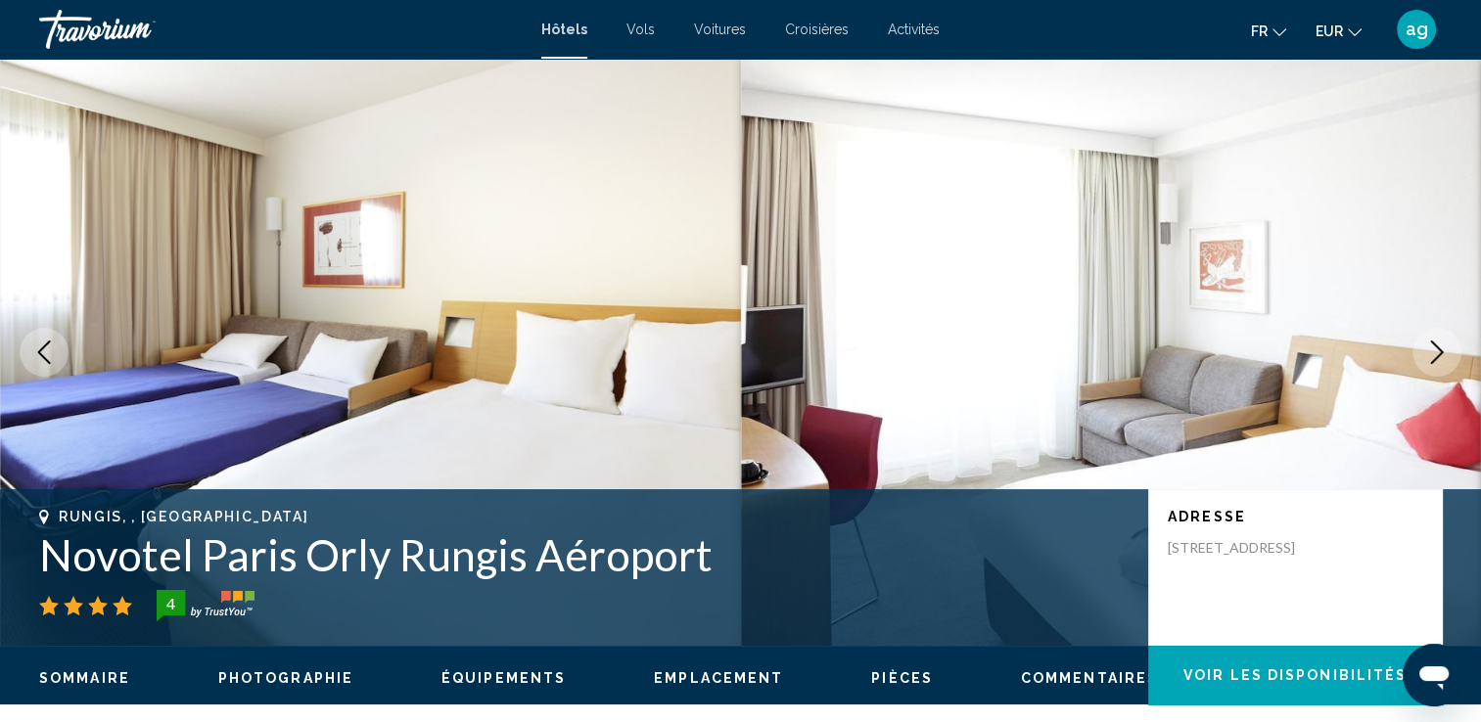
click at [1426, 346] on icon "Next image" at bounding box center [1436, 352] width 23 height 23
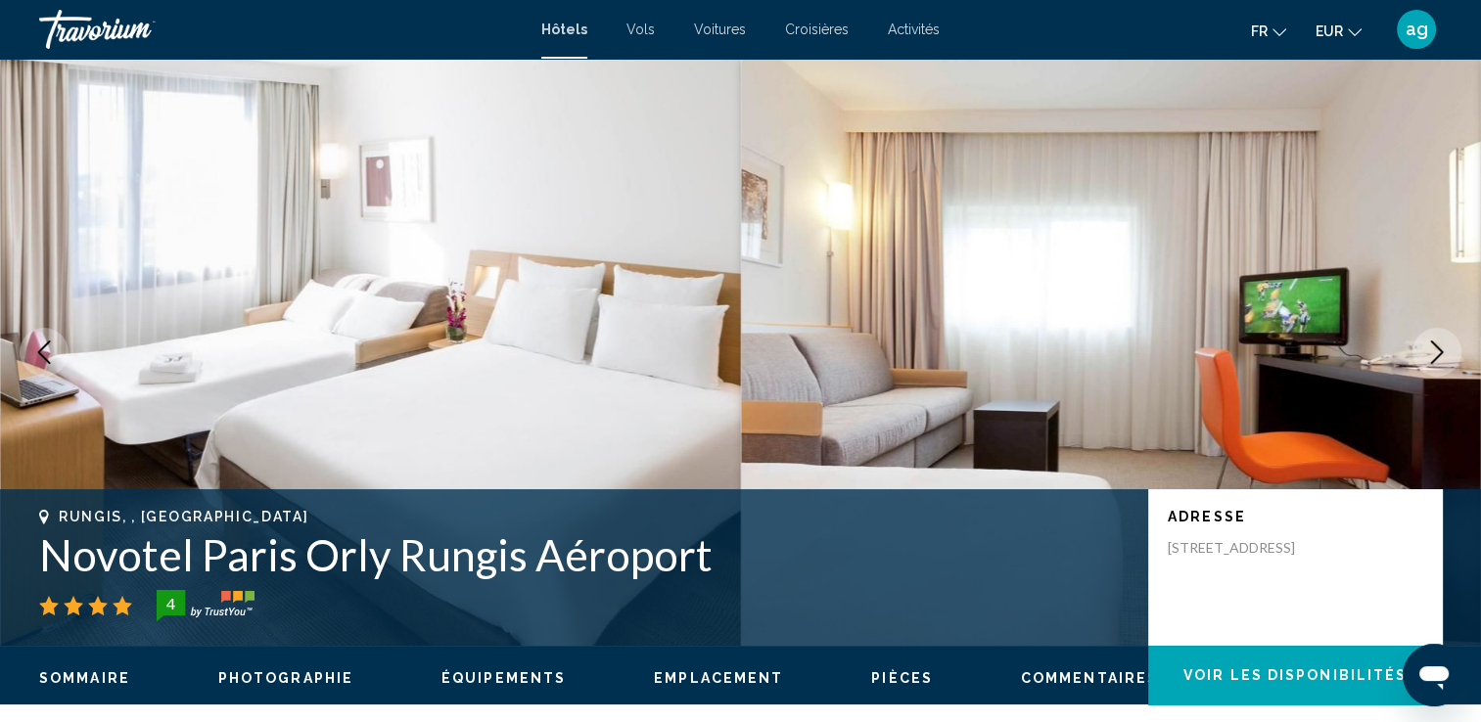
click at [1426, 346] on icon "Next image" at bounding box center [1436, 352] width 23 height 23
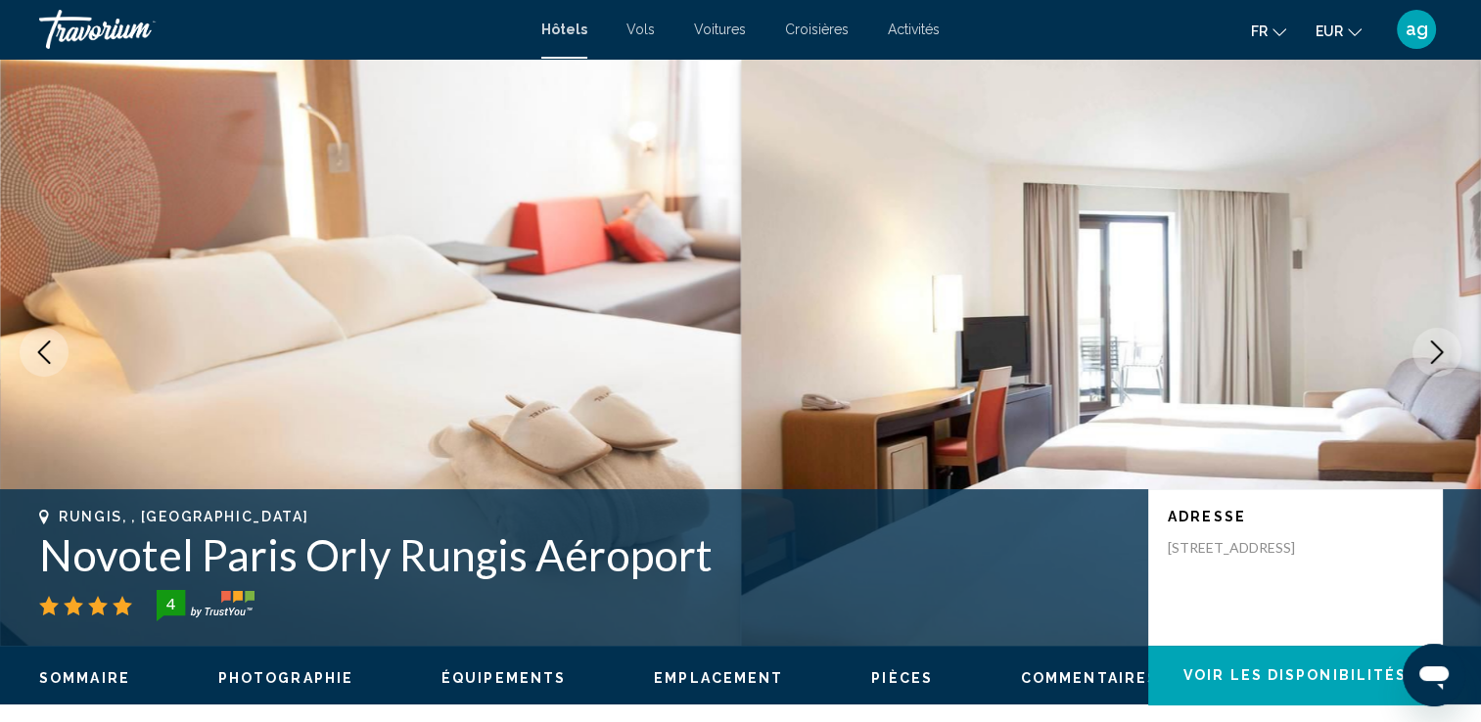
click at [1426, 346] on icon "Next image" at bounding box center [1436, 352] width 23 height 23
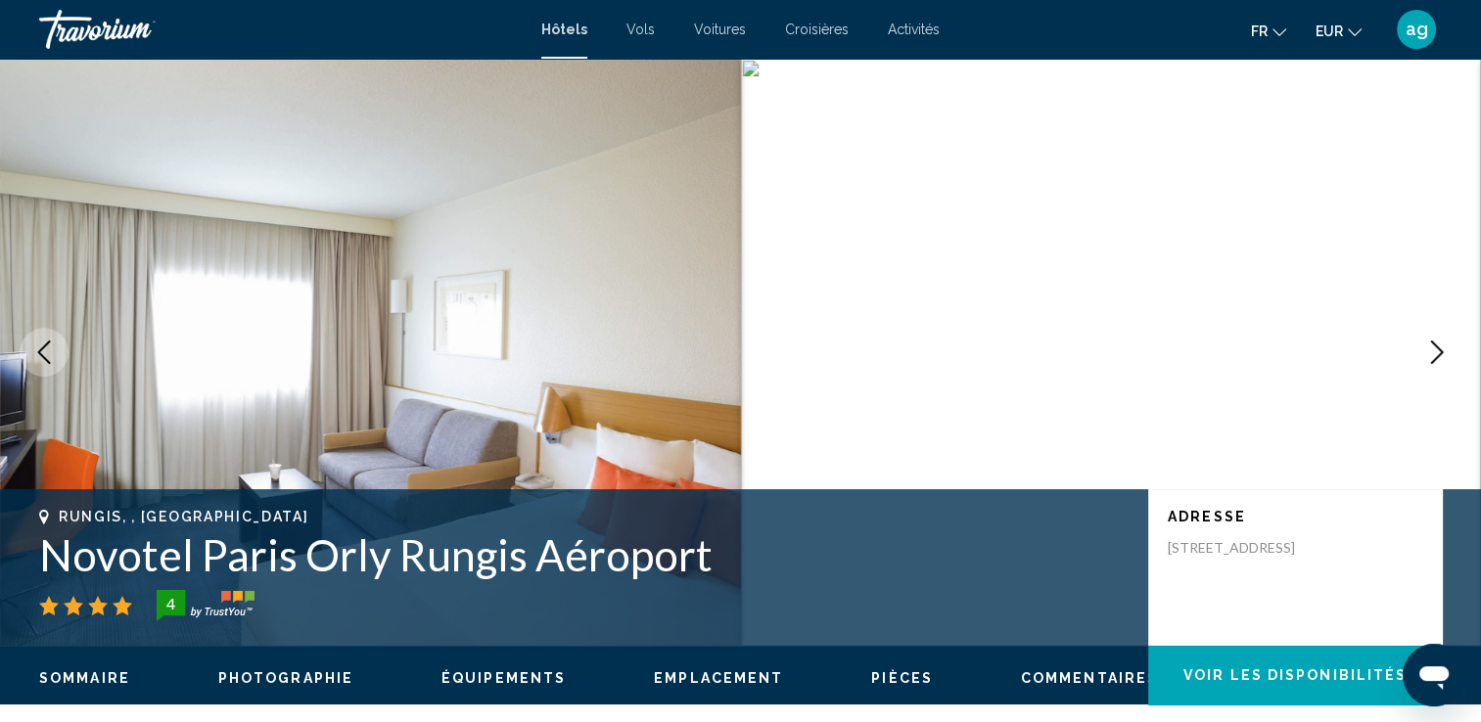
click at [1426, 346] on icon "Next image" at bounding box center [1436, 352] width 23 height 23
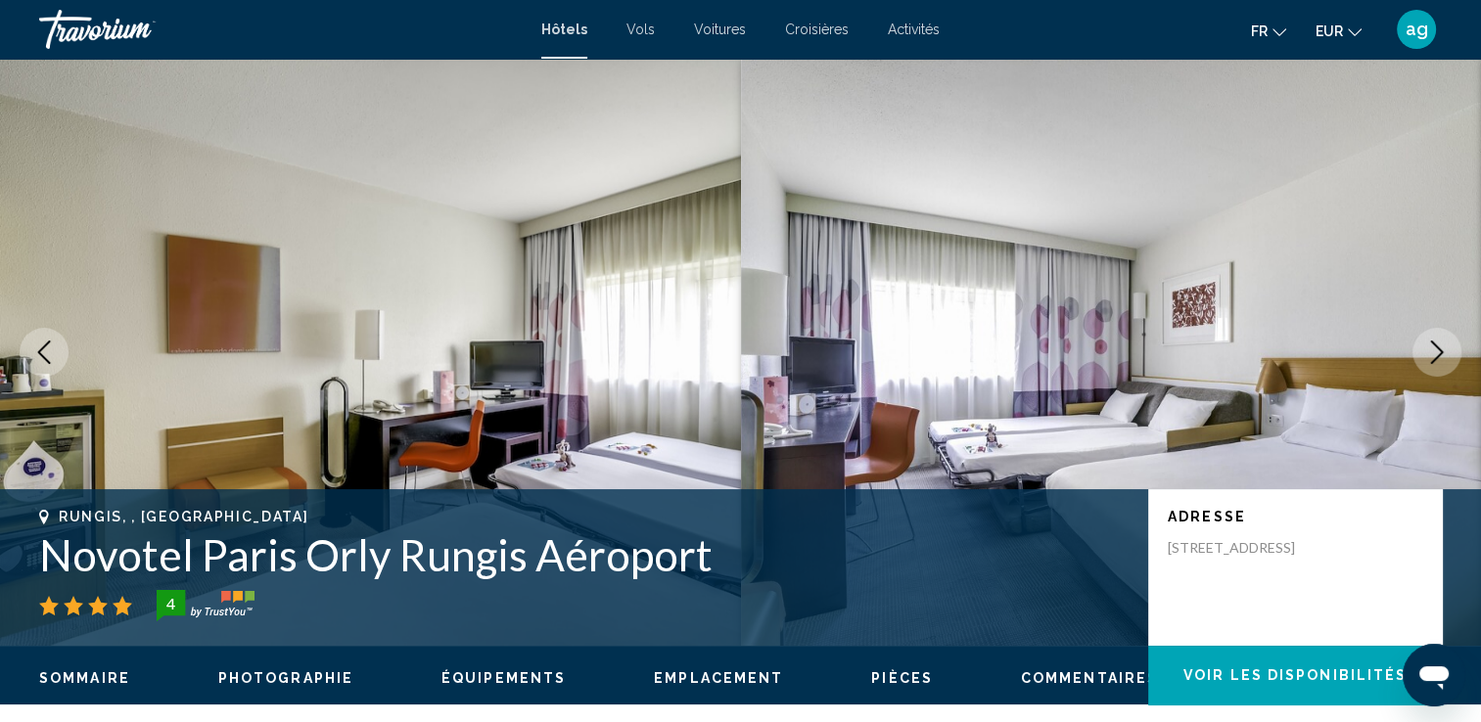
click at [1426, 346] on icon "Next image" at bounding box center [1436, 352] width 23 height 23
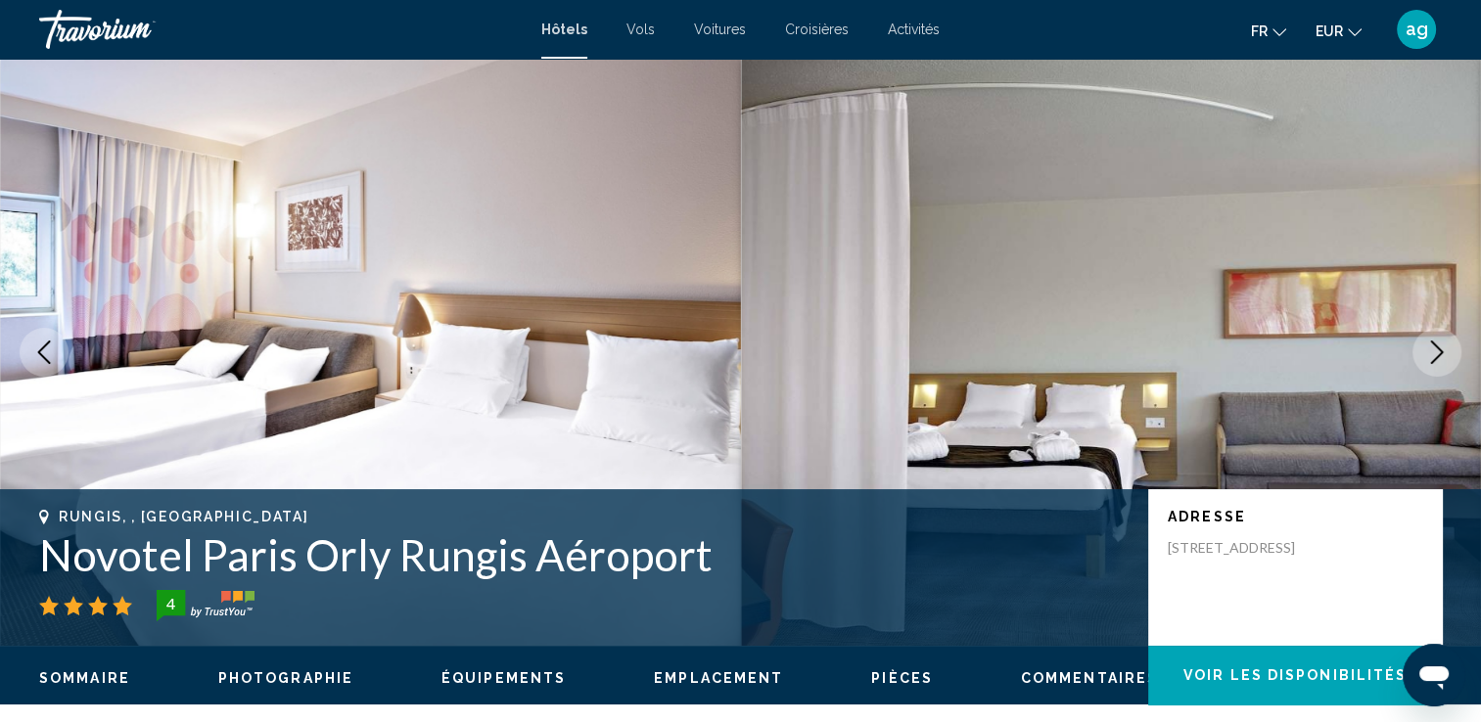
click at [1426, 346] on icon "Next image" at bounding box center [1436, 352] width 23 height 23
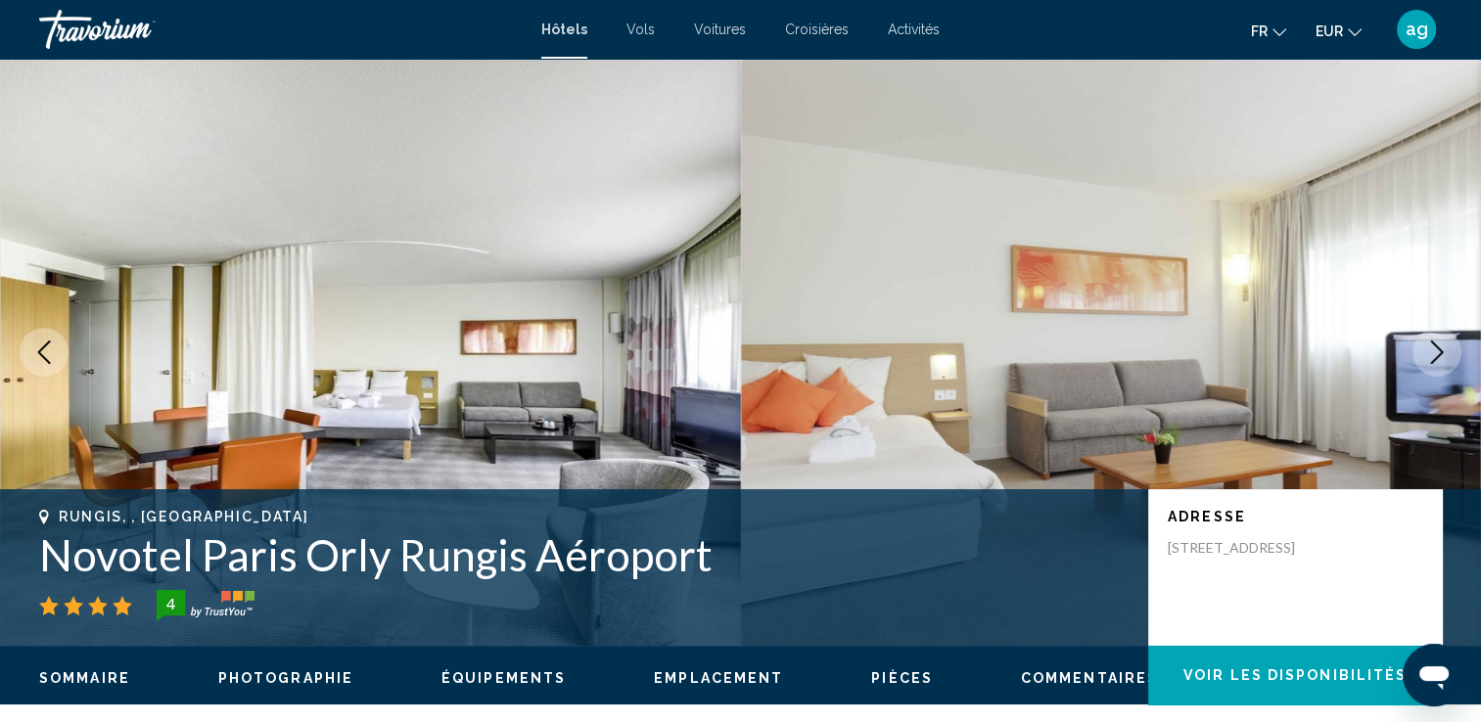
click at [1426, 346] on icon "Next image" at bounding box center [1436, 352] width 23 height 23
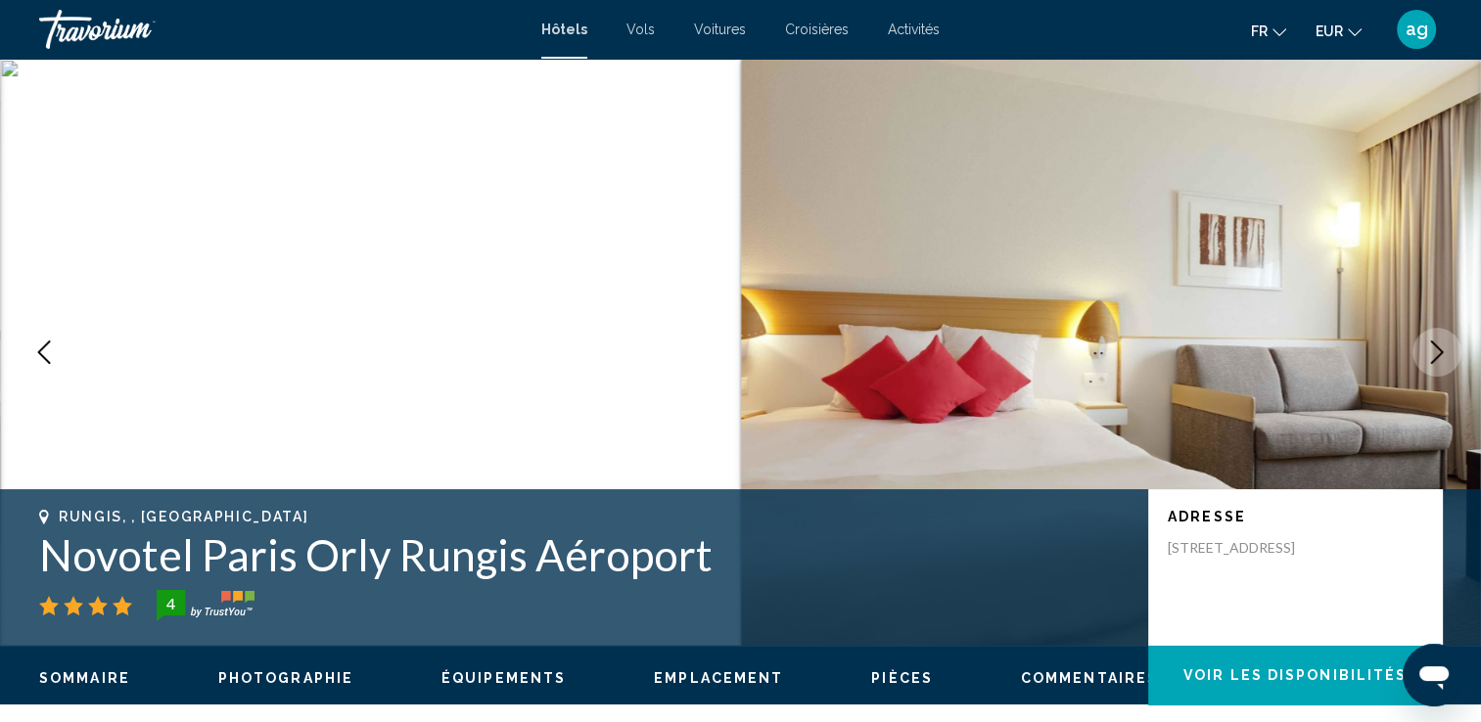
click at [1426, 346] on icon "Next image" at bounding box center [1436, 352] width 23 height 23
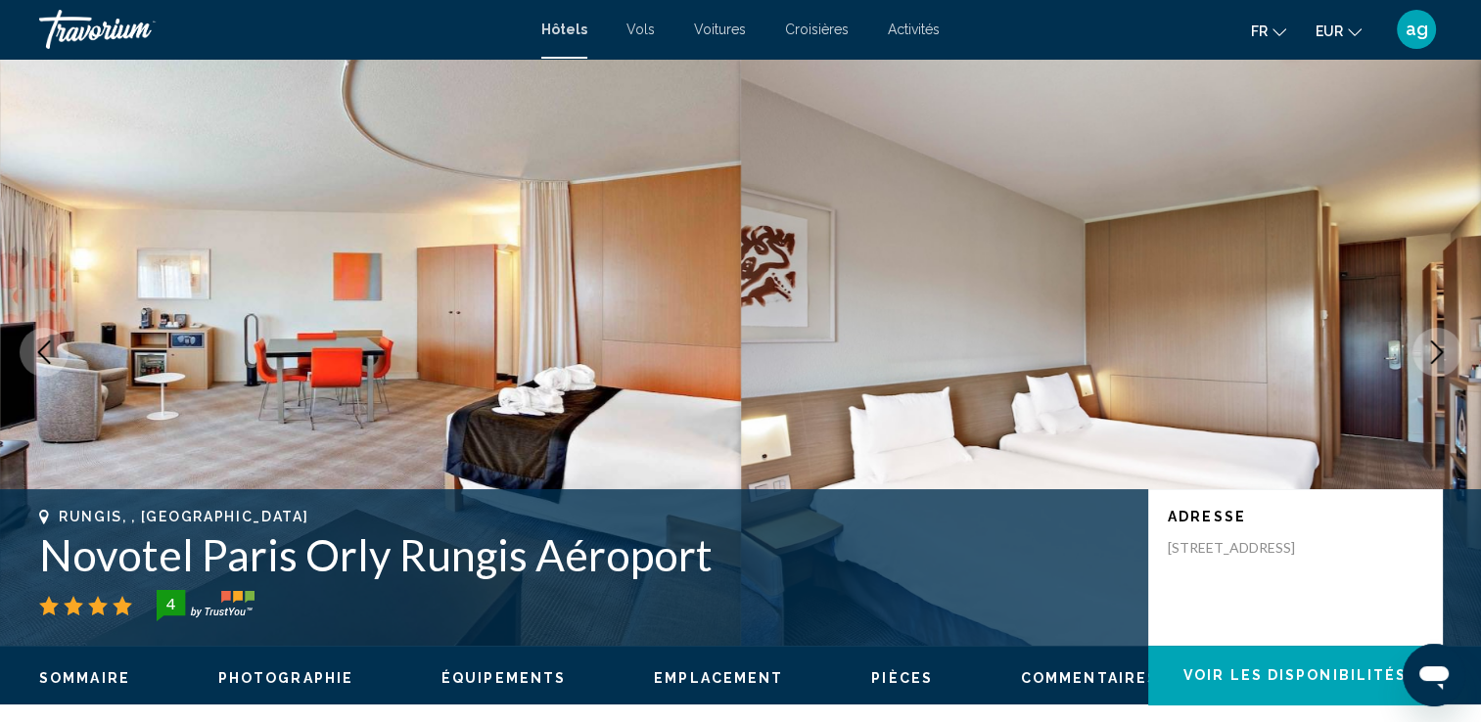
click at [1426, 346] on icon "Next image" at bounding box center [1436, 352] width 23 height 23
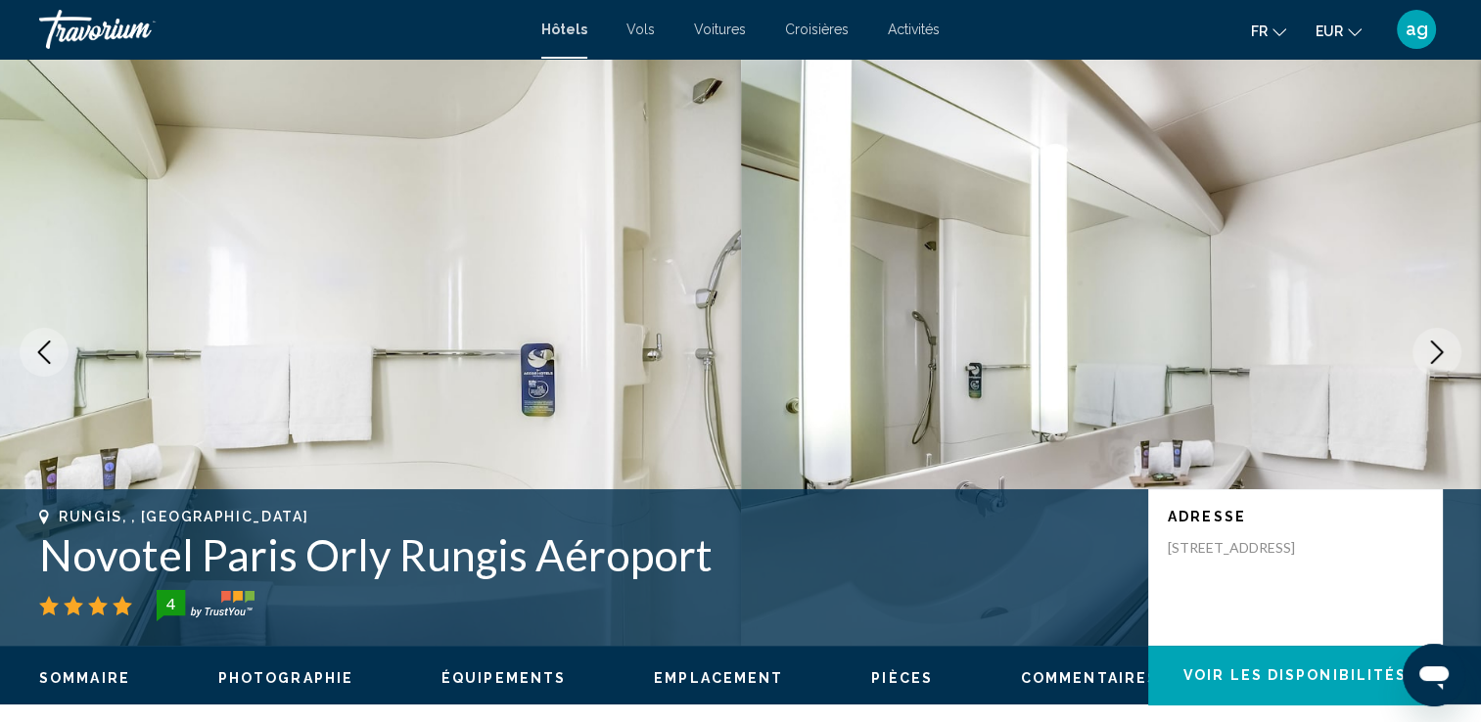
click at [1426, 346] on icon "Next image" at bounding box center [1436, 352] width 23 height 23
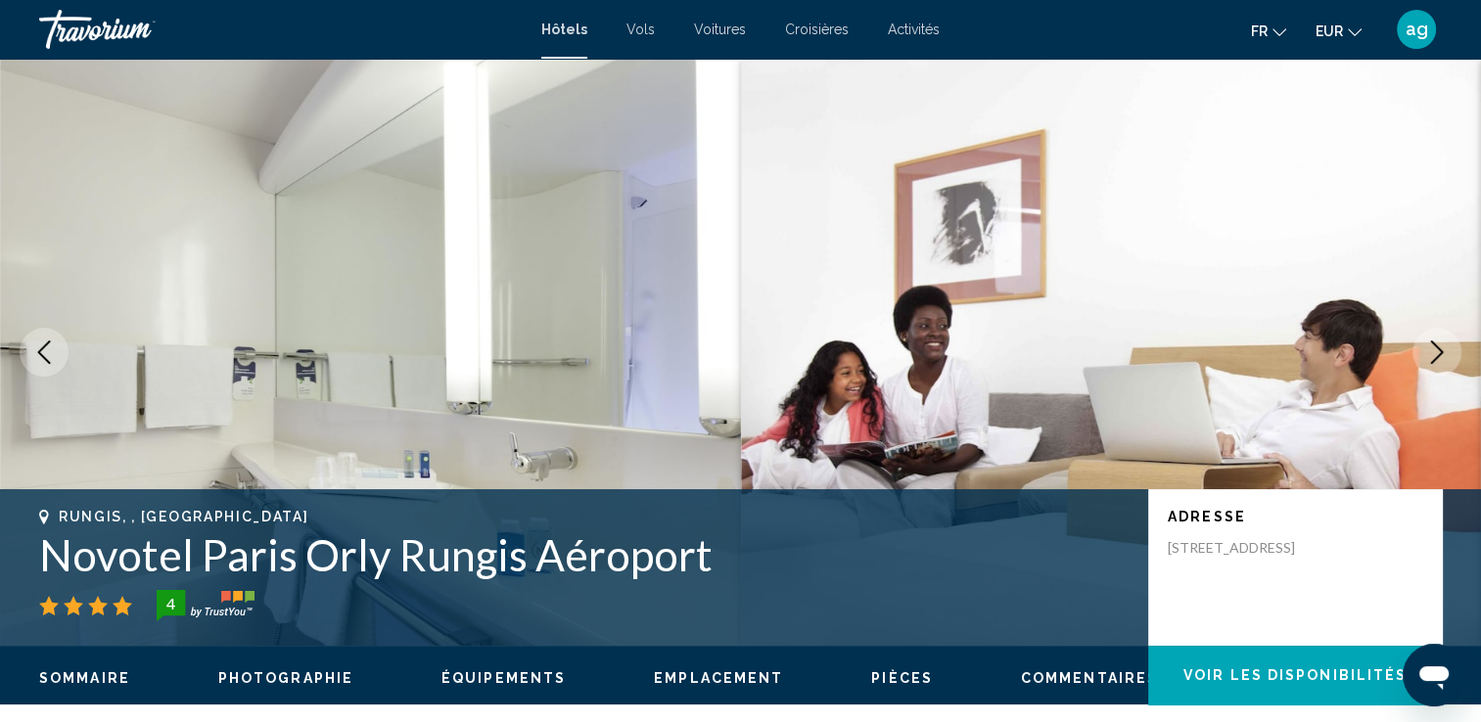
click at [1426, 346] on icon "Next image" at bounding box center [1436, 352] width 23 height 23
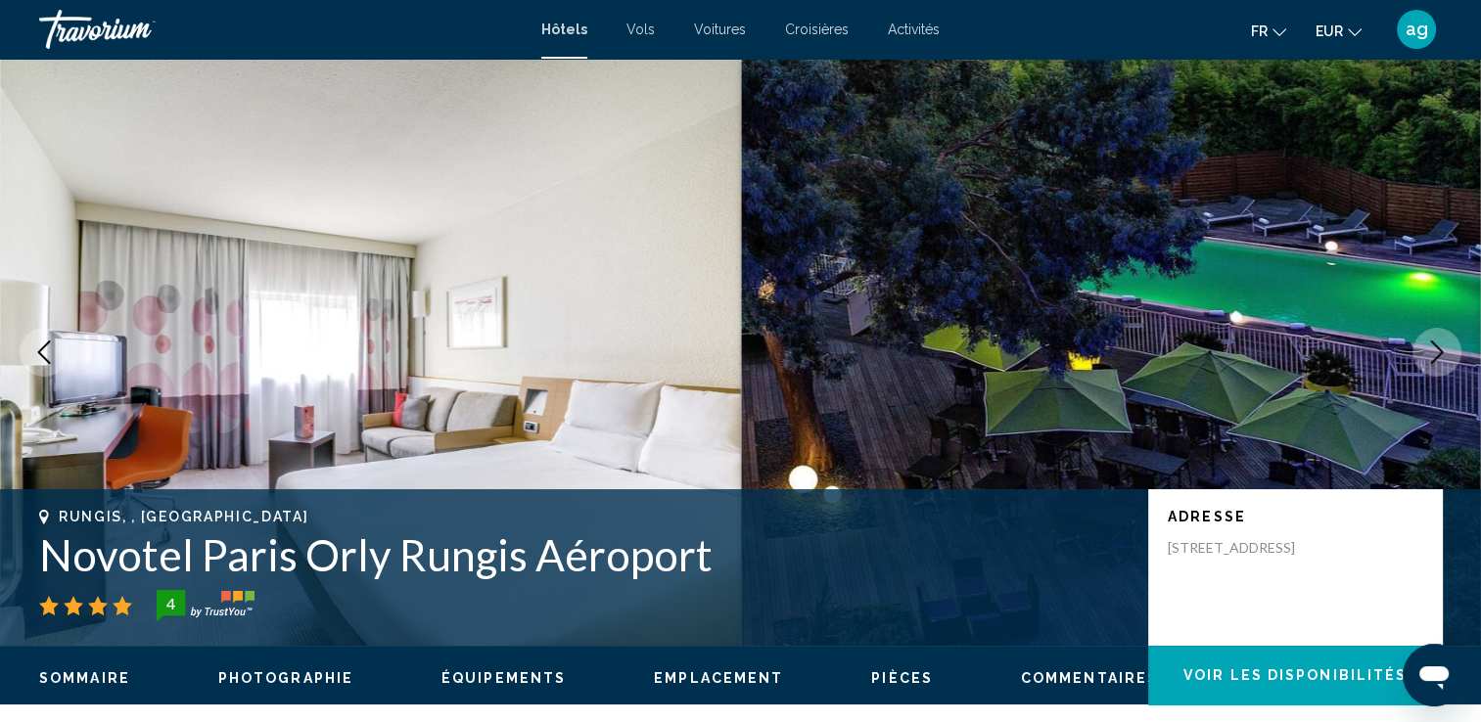
click at [1426, 346] on icon "Next image" at bounding box center [1436, 352] width 23 height 23
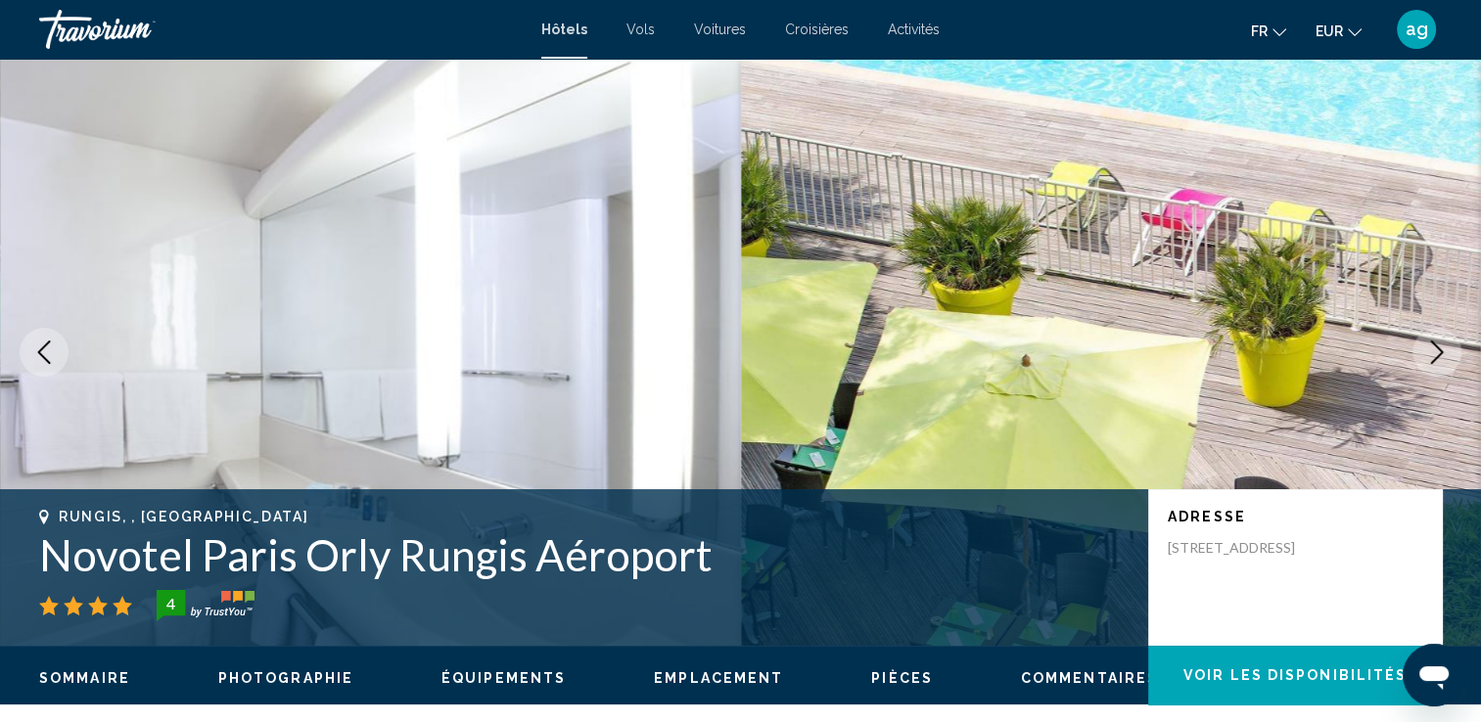
click at [1426, 346] on icon "Next image" at bounding box center [1436, 352] width 23 height 23
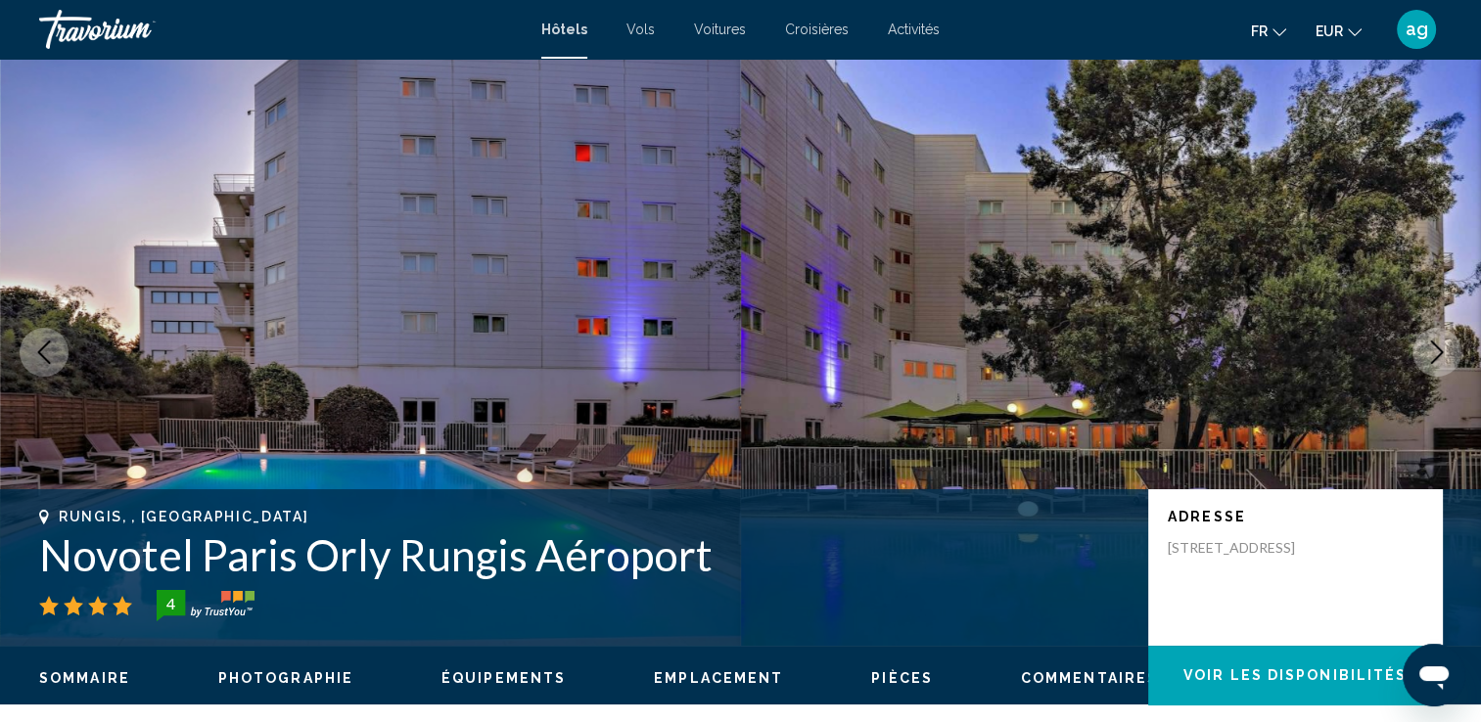
click at [1426, 346] on icon "Next image" at bounding box center [1436, 352] width 23 height 23
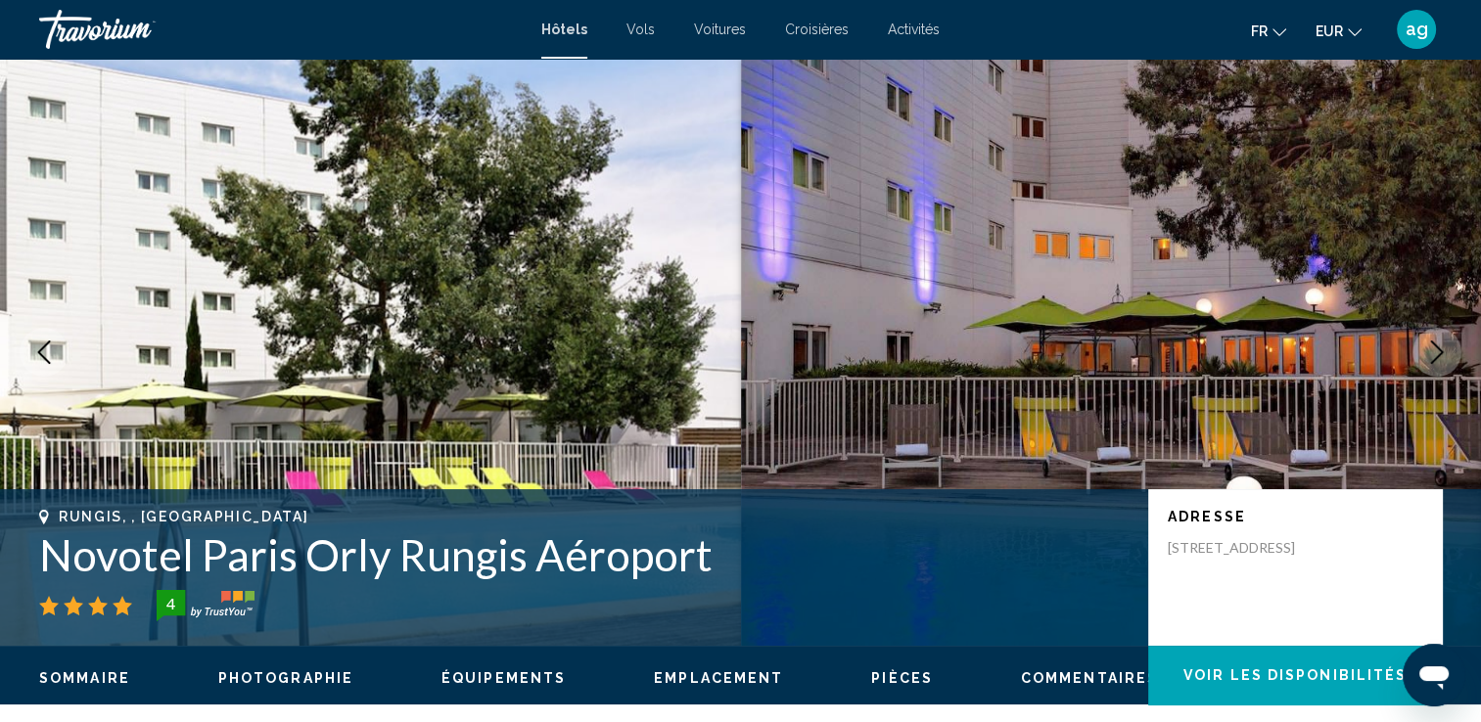
click at [1445, 352] on icon "Next image" at bounding box center [1436, 352] width 23 height 23
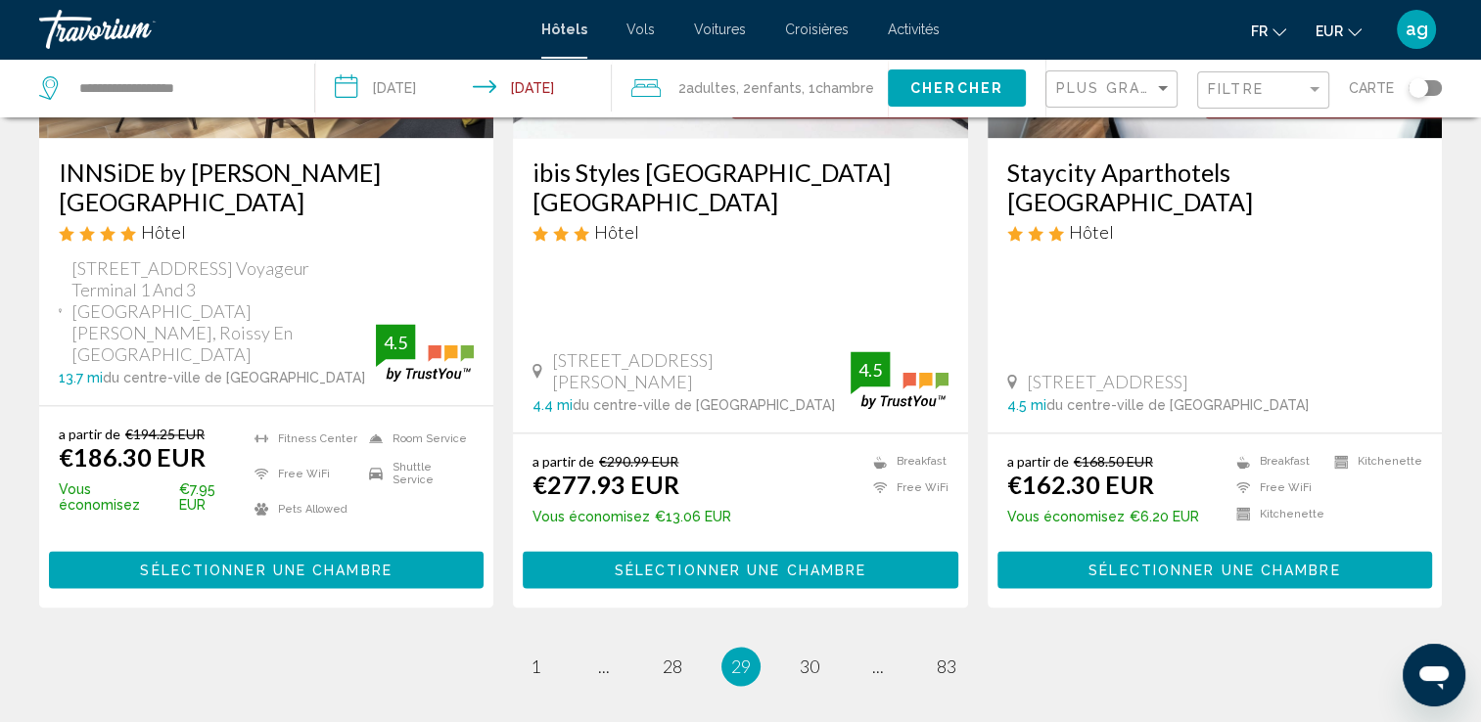
scroll to position [2636, 0]
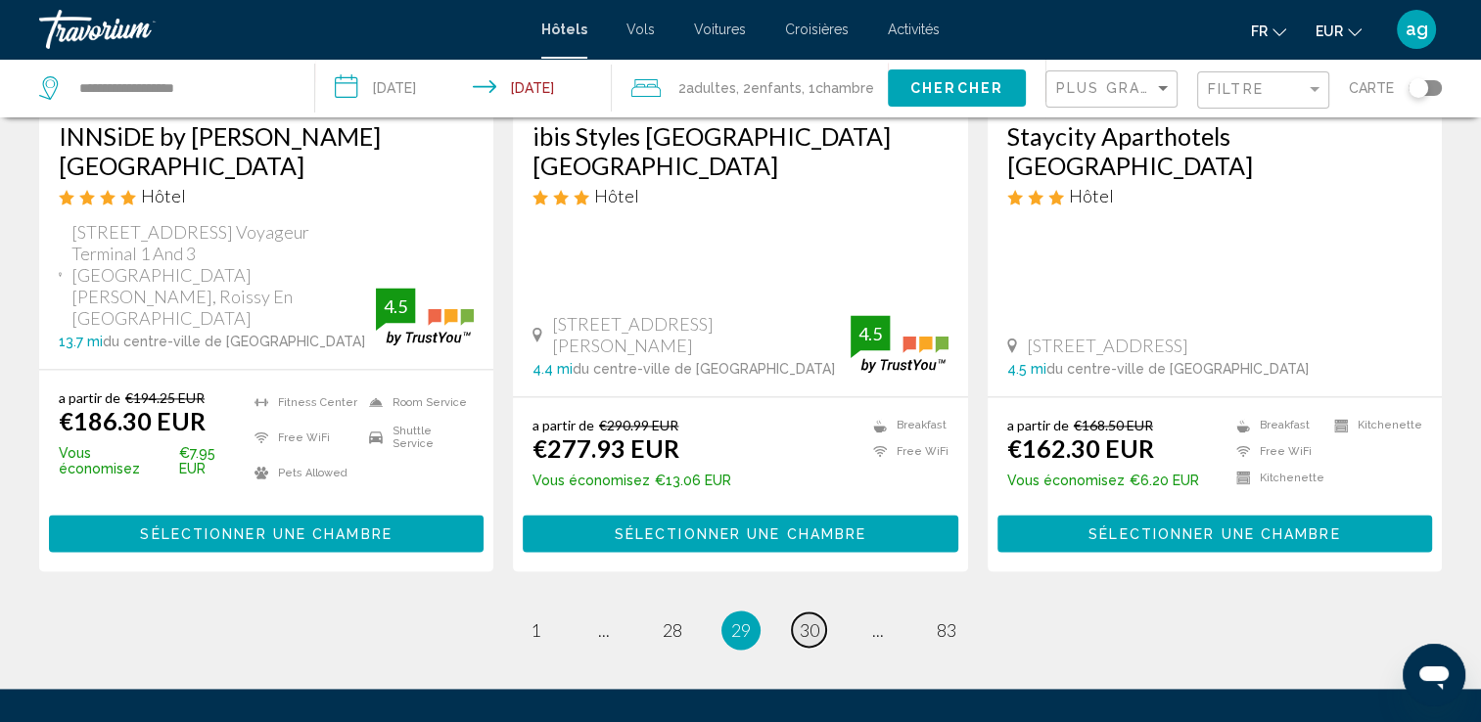
click at [813, 620] on span "30" at bounding box center [810, 631] width 20 height 22
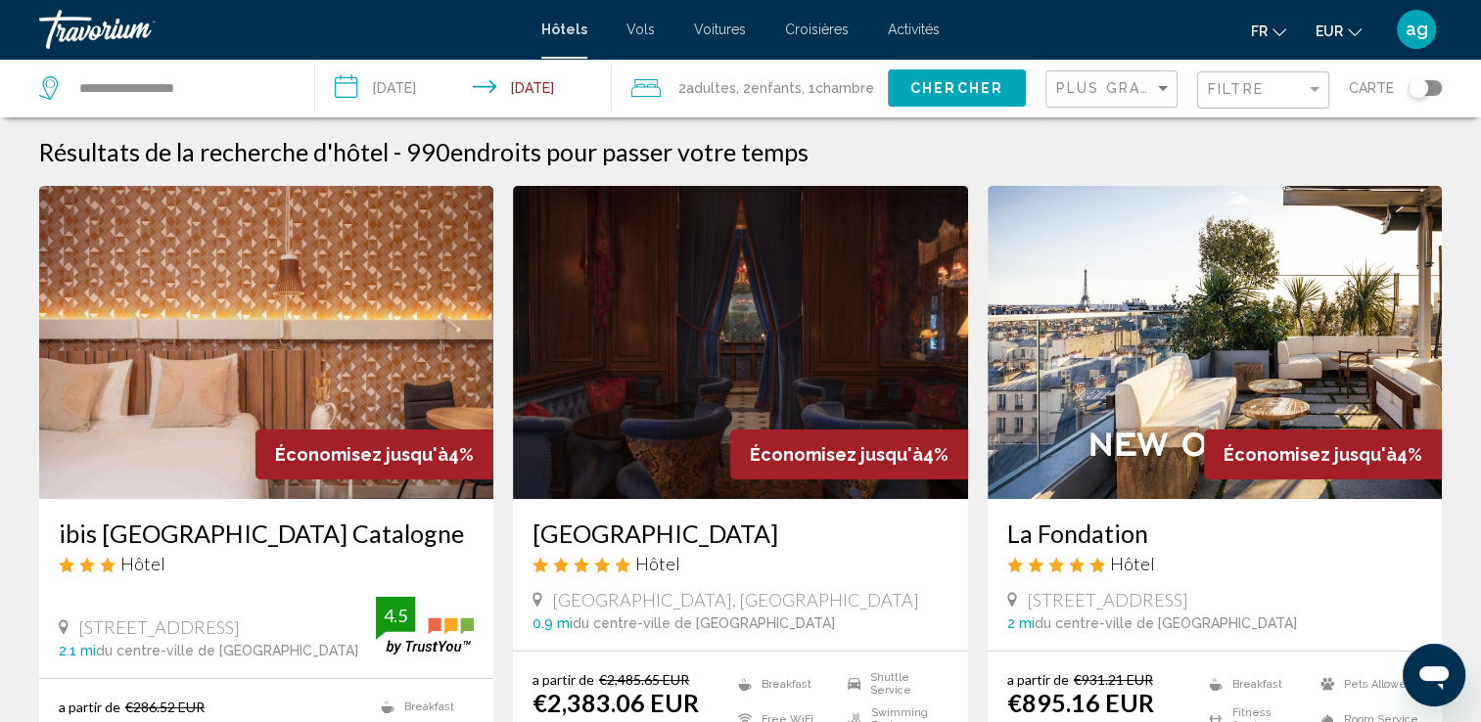
click at [813, 476] on div "Économisez jusqu'à 4%" at bounding box center [849, 455] width 238 height 50
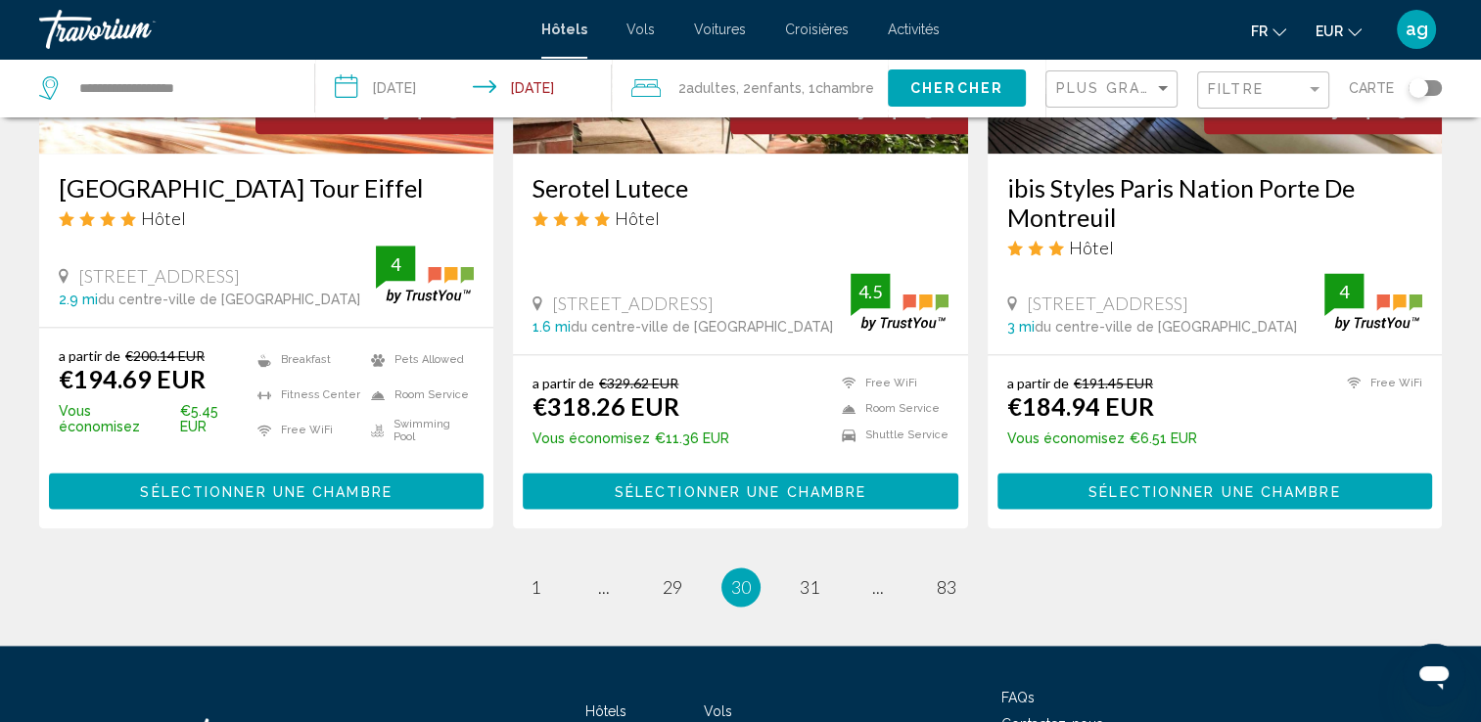
scroll to position [2571, 0]
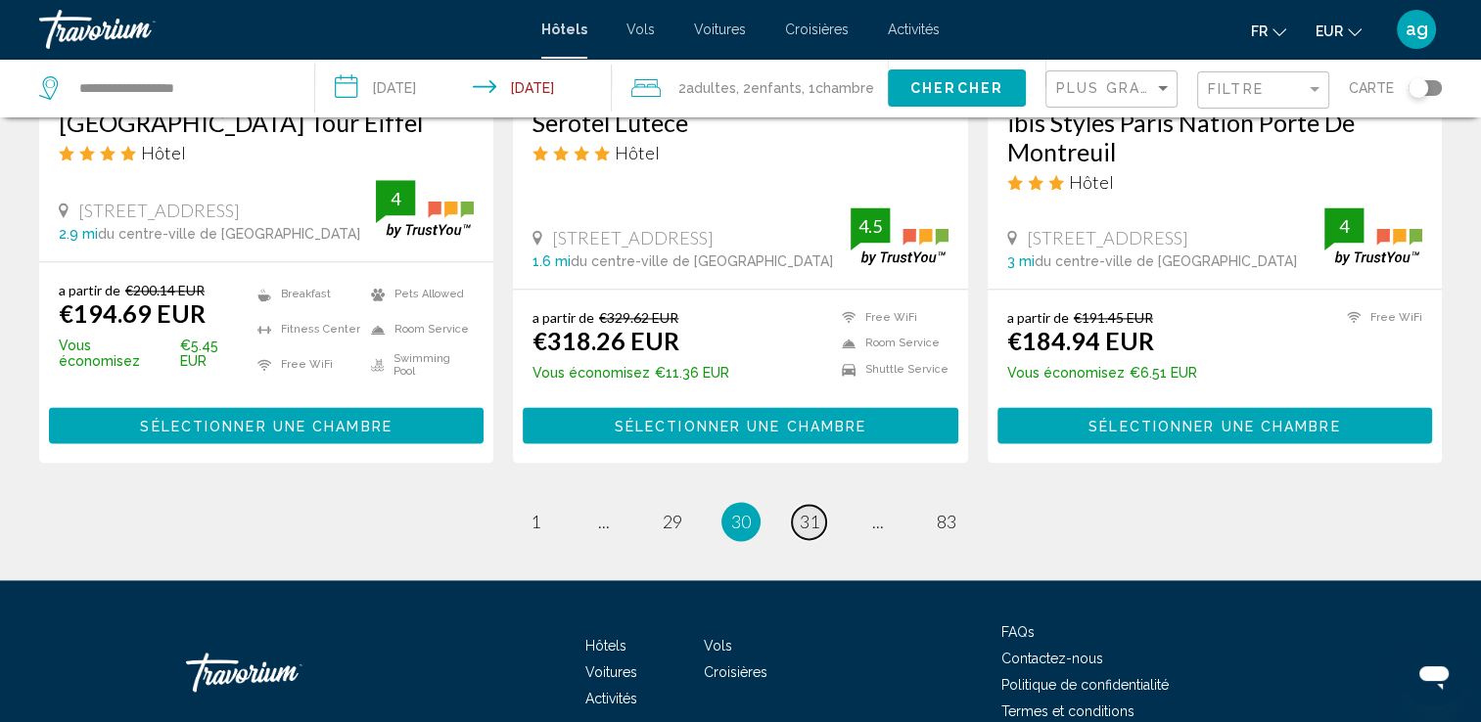
click at [796, 505] on link "page 31" at bounding box center [809, 522] width 34 height 34
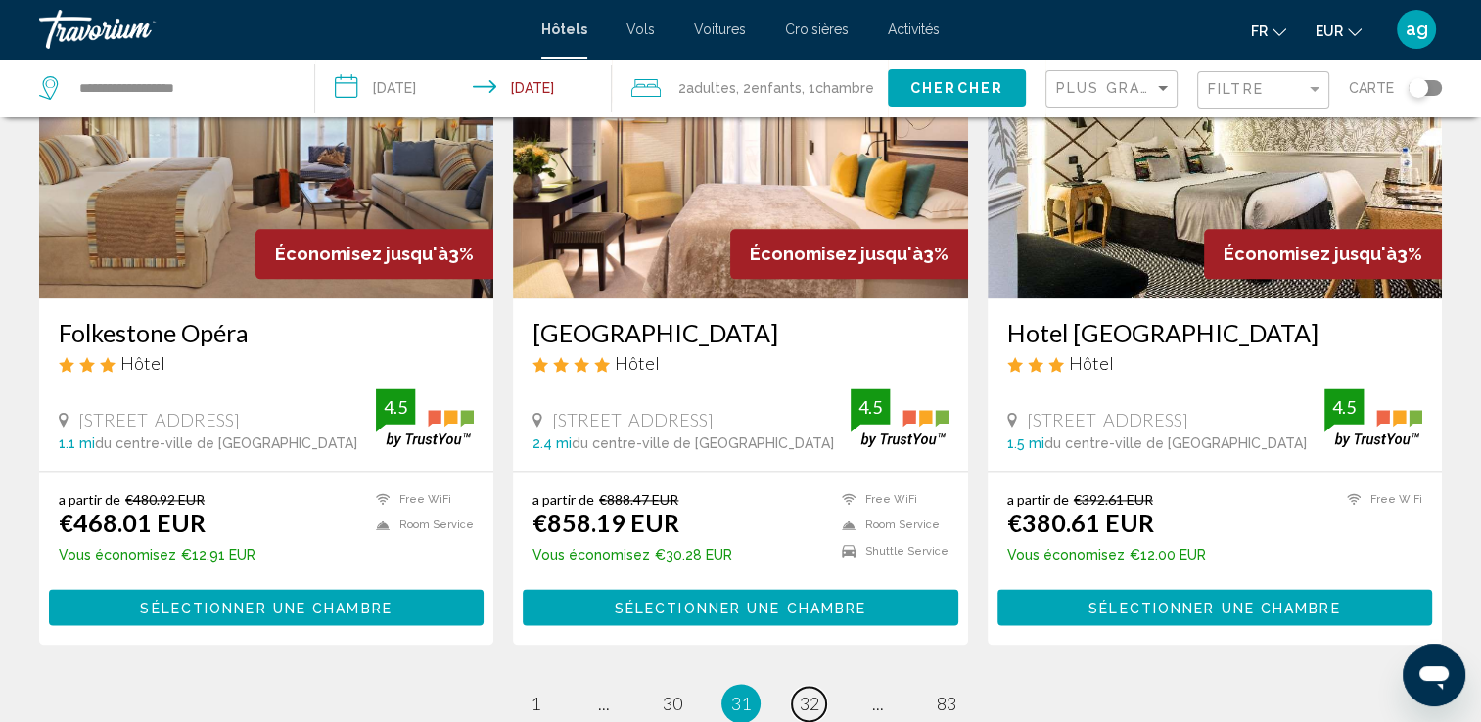
scroll to position [2466, 0]
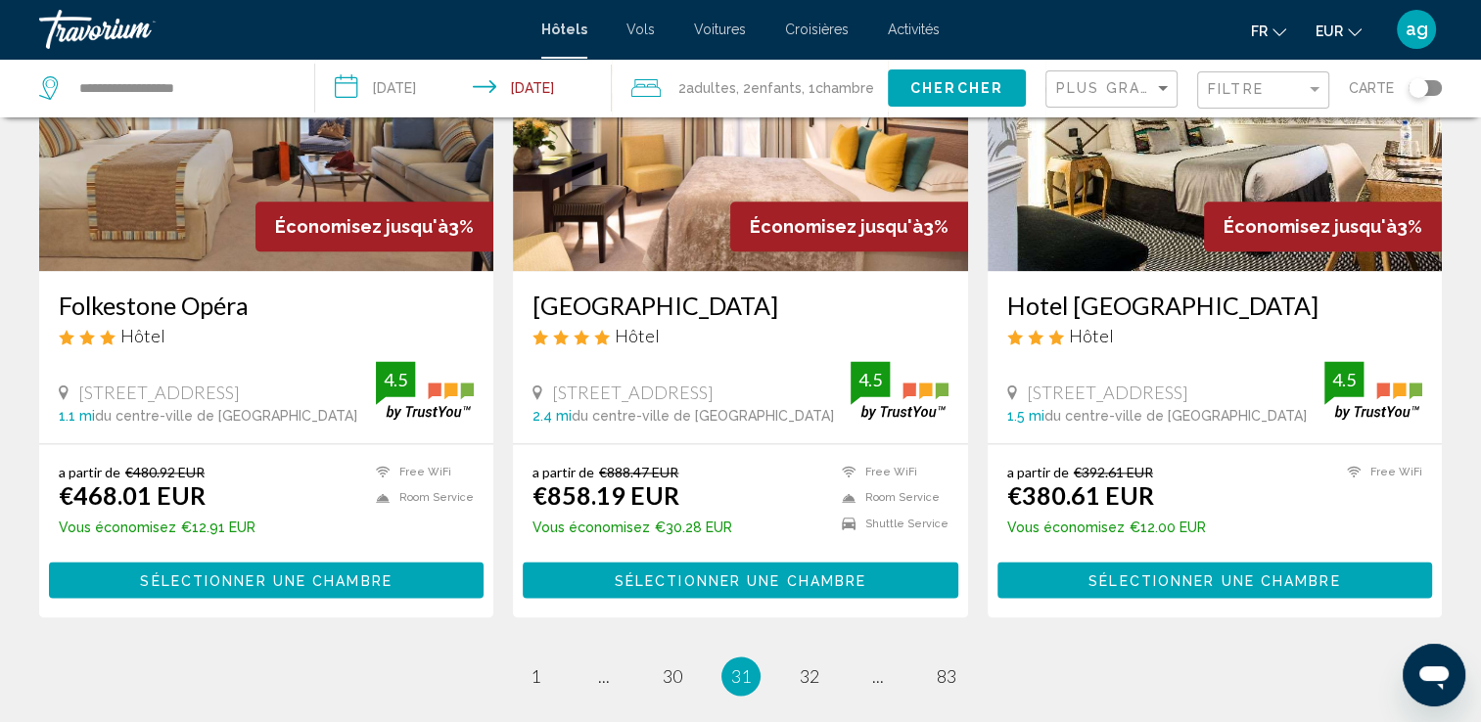
click at [791, 657] on li "page 32" at bounding box center [809, 676] width 39 height 39
click at [821, 660] on link "page 32" at bounding box center [809, 677] width 34 height 34
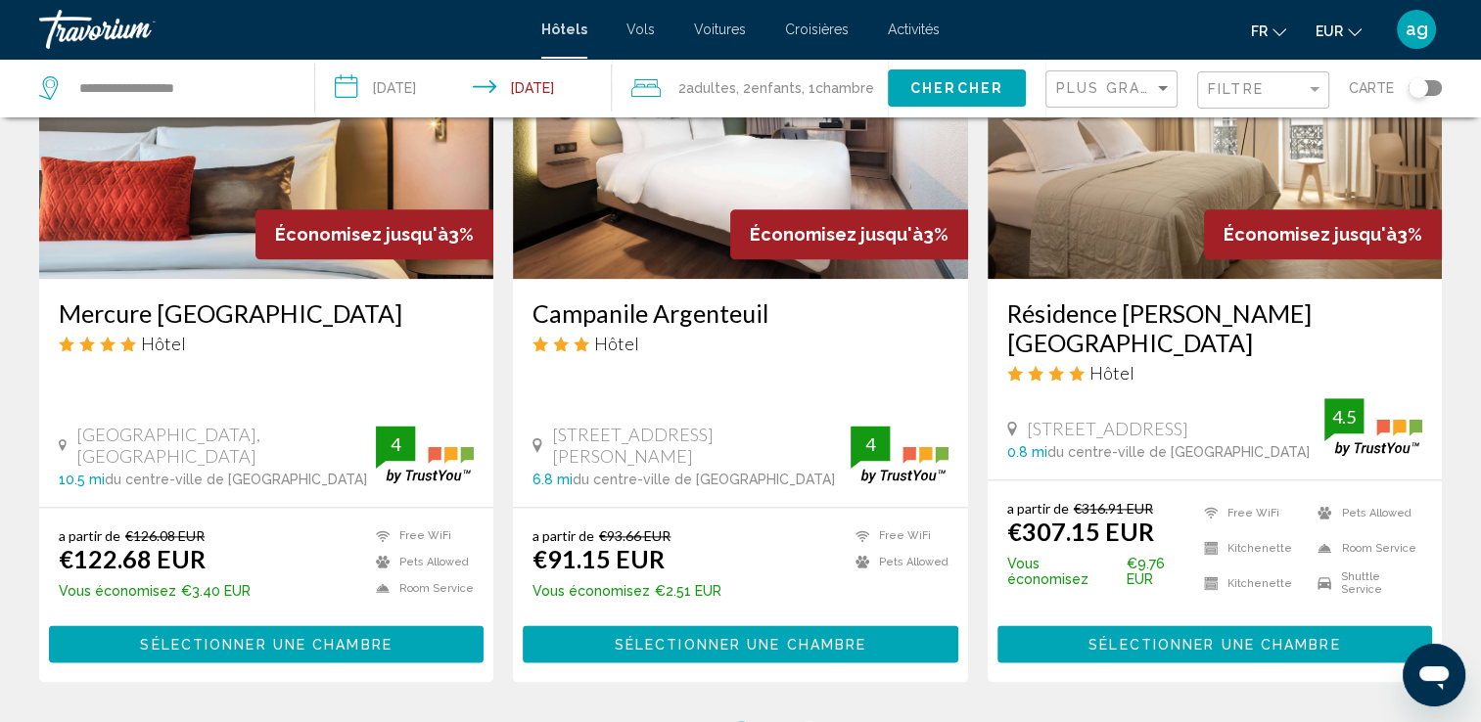
scroll to position [2556, 0]
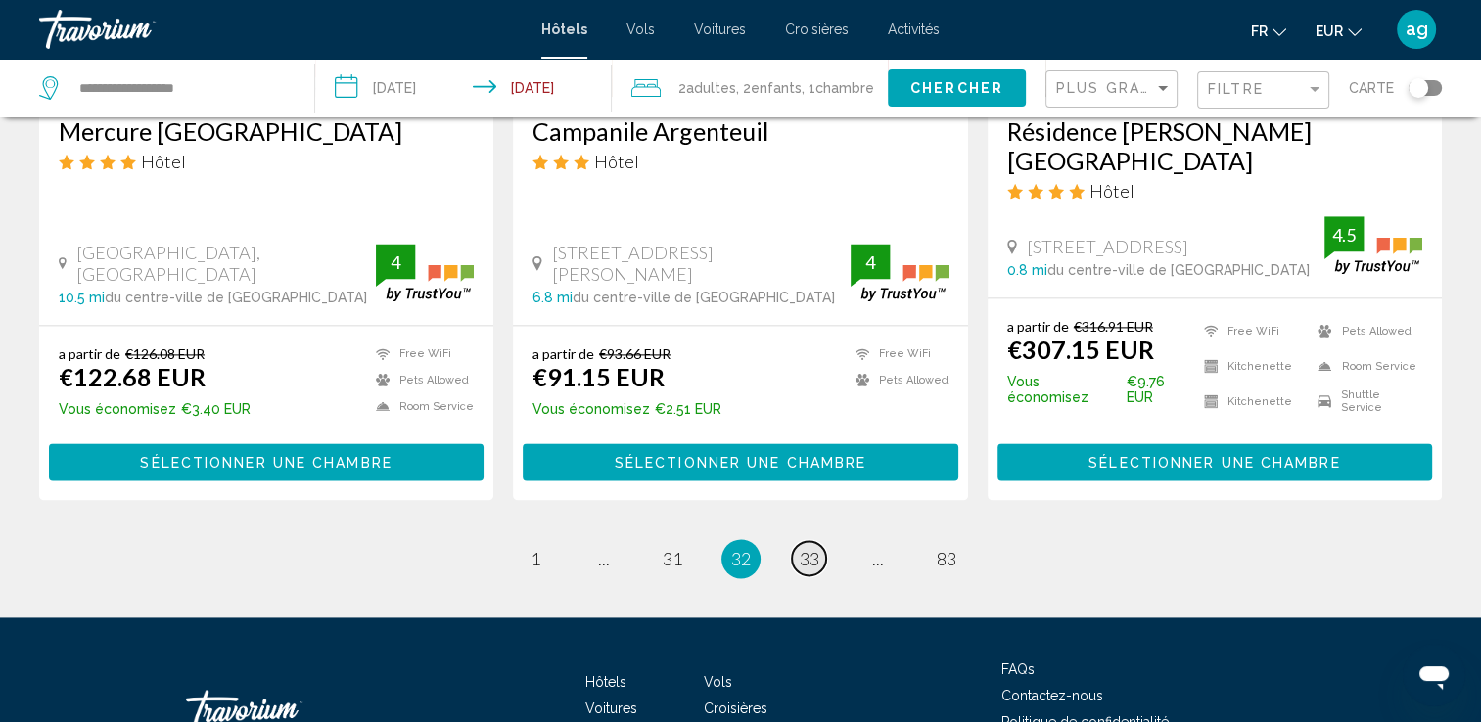
click at [812, 548] on span "33" at bounding box center [810, 559] width 20 height 22
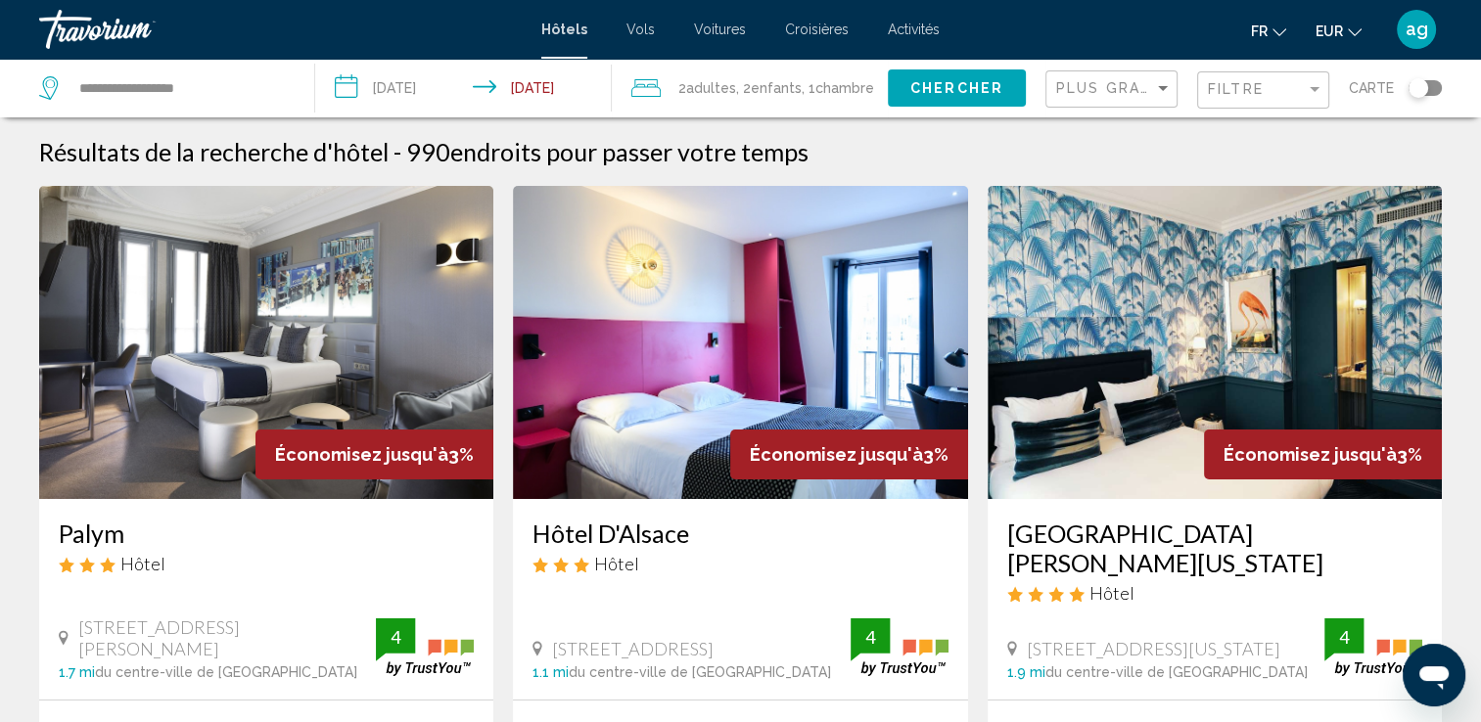
click at [812, 471] on div "Économisez jusqu'à 3%" at bounding box center [849, 455] width 238 height 50
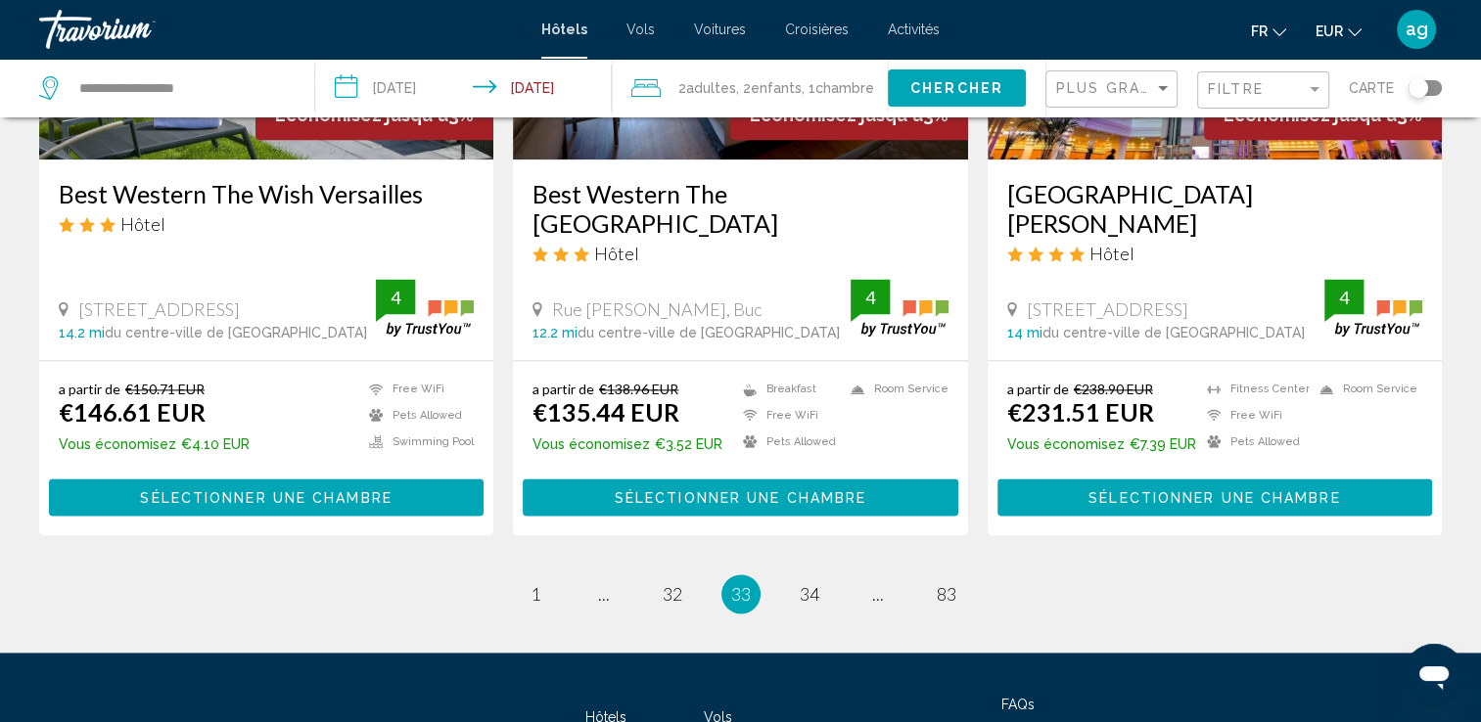
scroll to position [2575, 0]
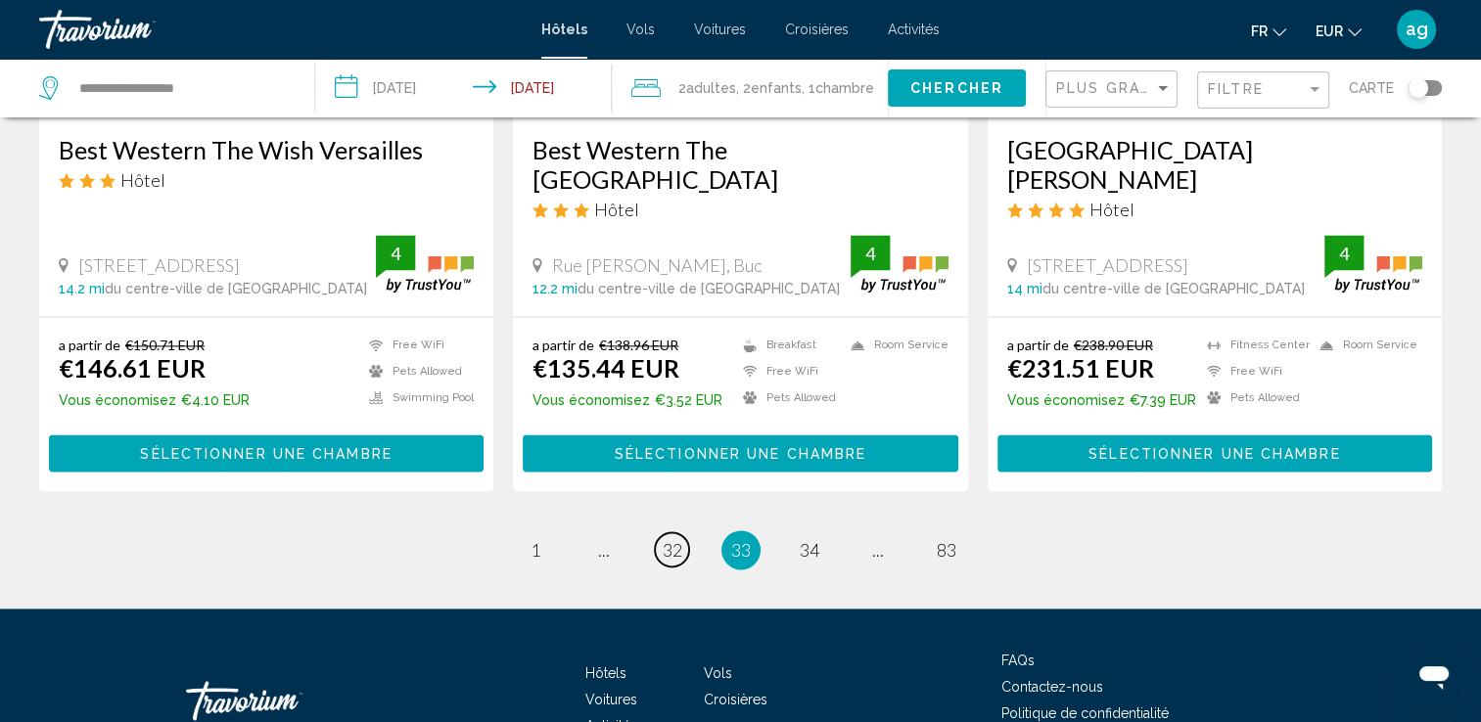
drag, startPoint x: 668, startPoint y: 422, endPoint x: 683, endPoint y: 405, distance: 22.2
click at [683, 530] on ul "33 / 83 page 1 page ... page 32 You're on page 33 page 34 page ... page 83" at bounding box center [740, 549] width 1402 height 39
click at [666, 539] on span "32" at bounding box center [673, 550] width 20 height 22
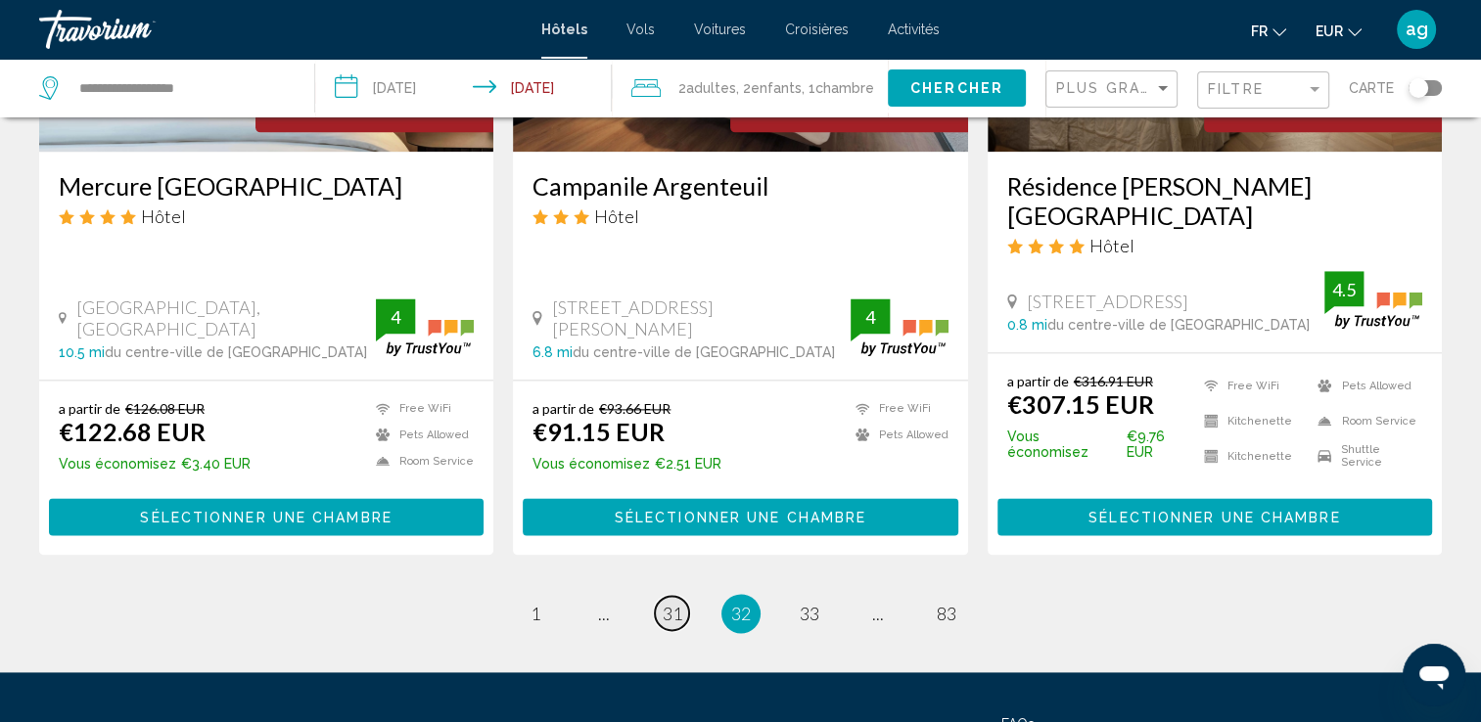
scroll to position [2505, 0]
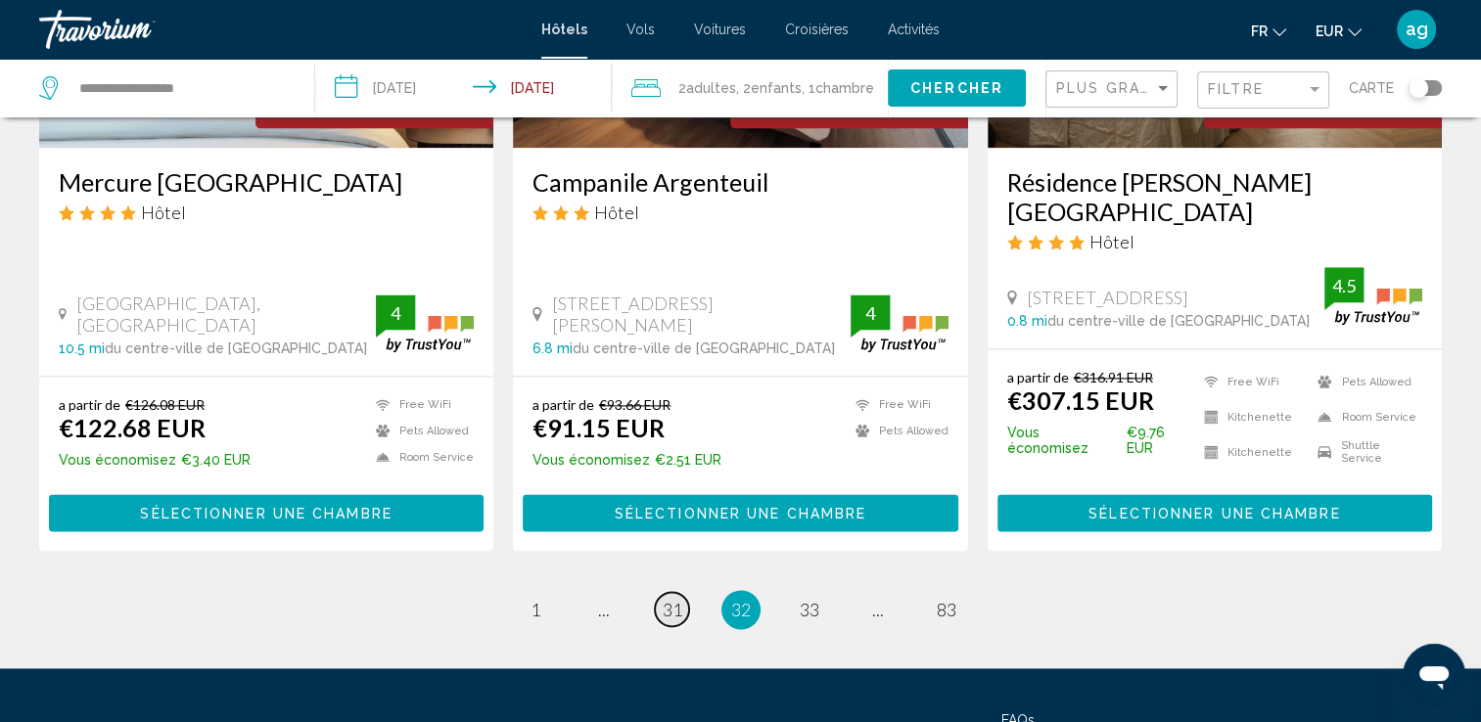
click at [663, 599] on span "31" at bounding box center [673, 610] width 20 height 22
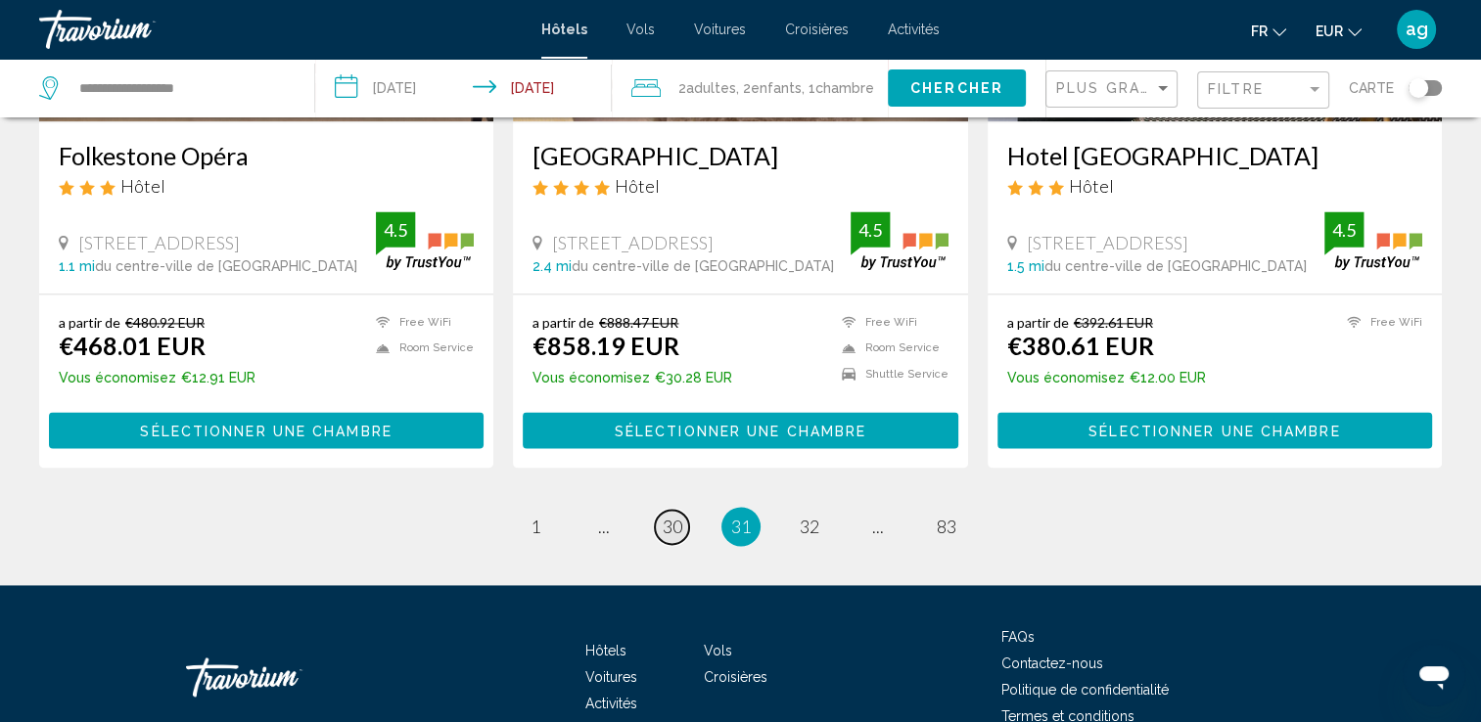
scroll to position [2623, 0]
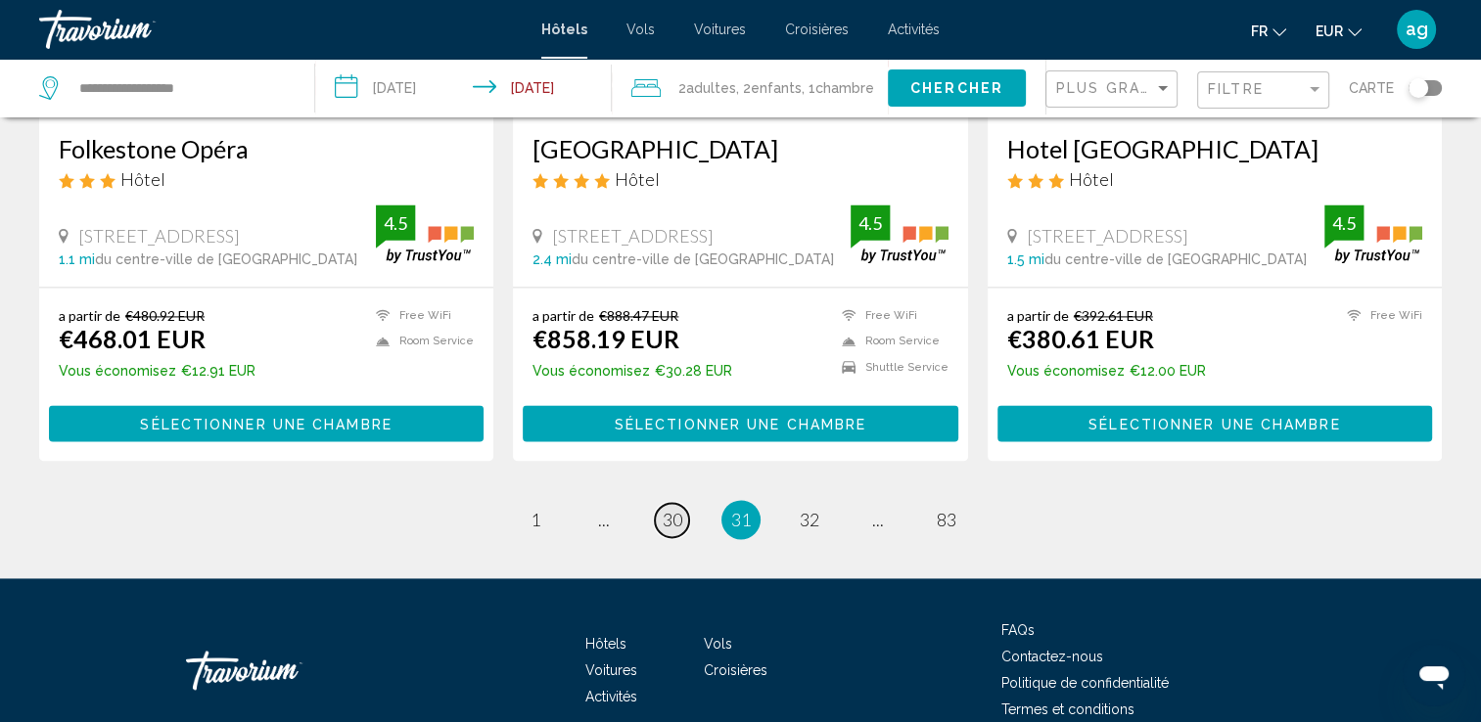
click at [665, 509] on span "30" at bounding box center [673, 520] width 20 height 22
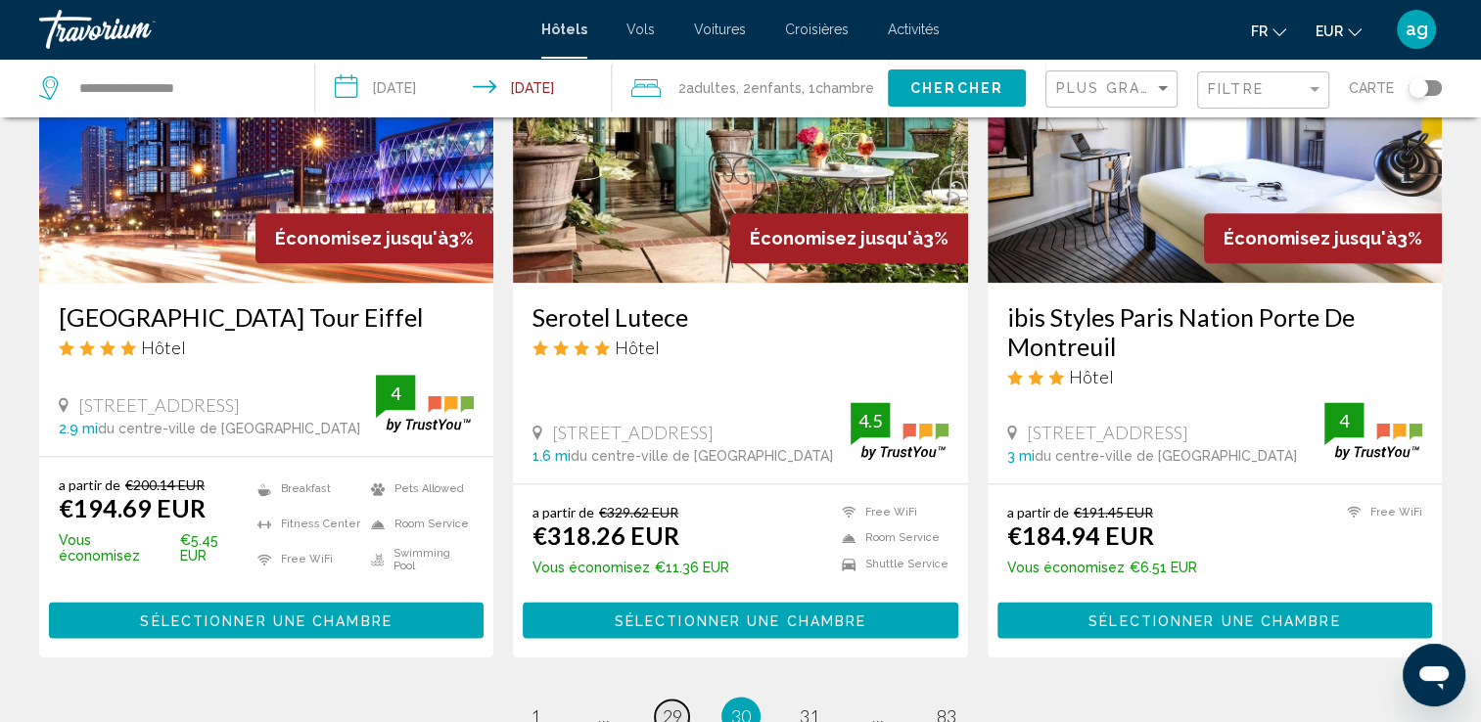
scroll to position [2584, 0]
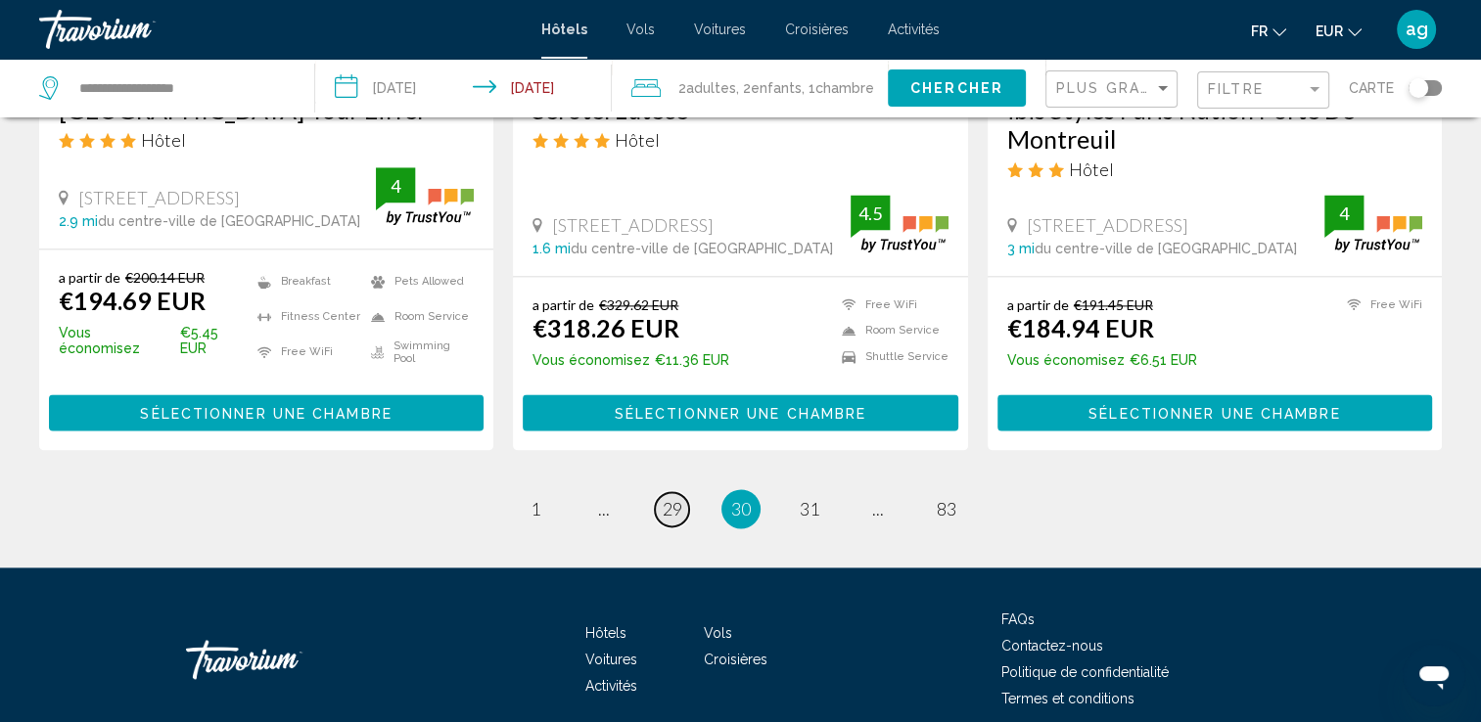
click at [668, 498] on span "29" at bounding box center [673, 509] width 20 height 22
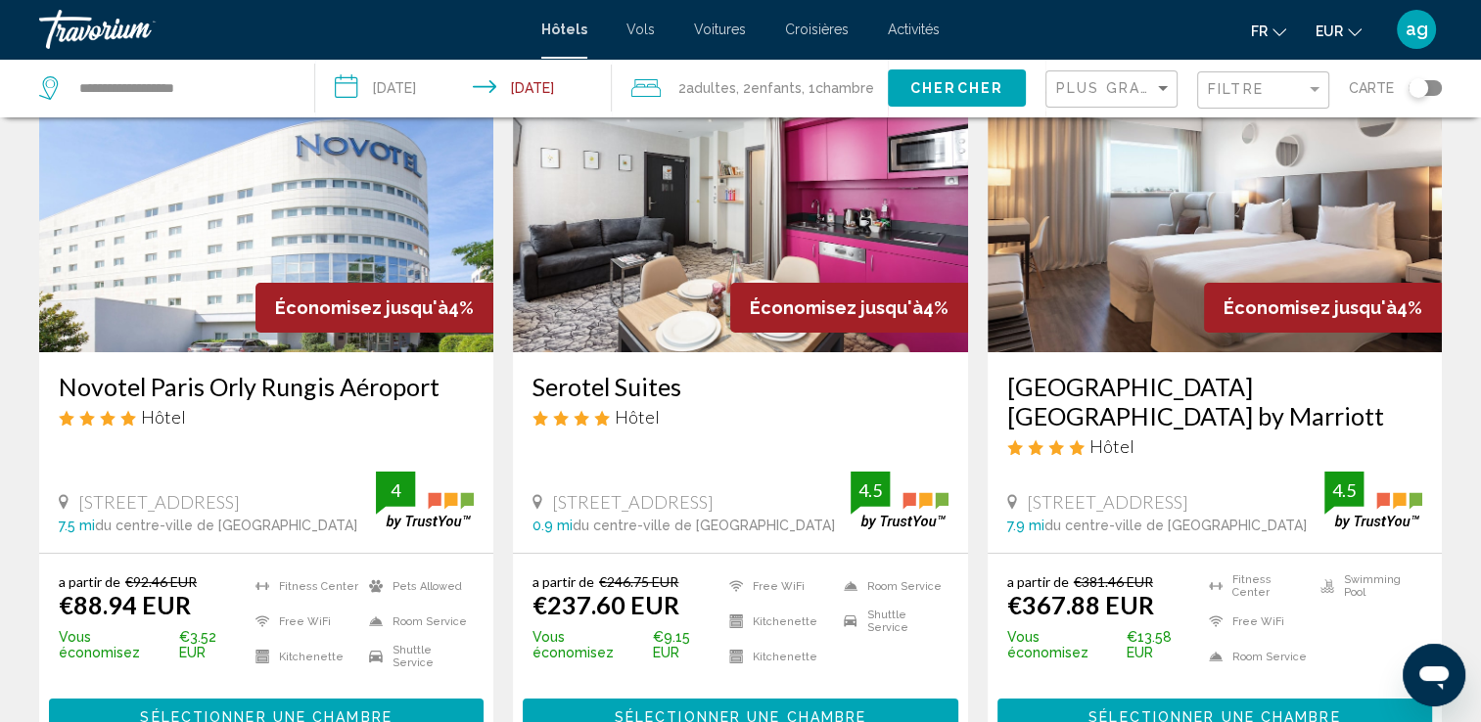
scroll to position [274, 0]
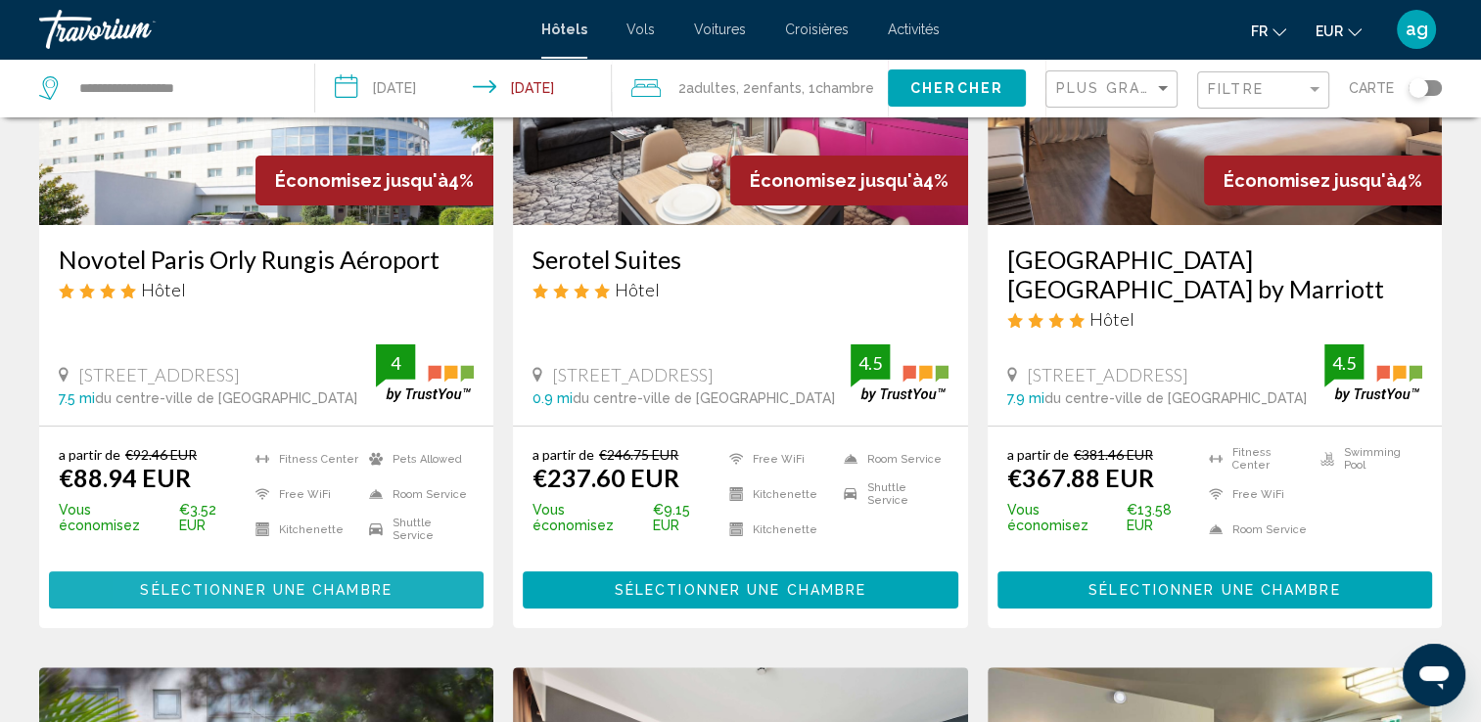
click at [174, 575] on button "Sélectionner une chambre" at bounding box center [266, 590] width 435 height 36
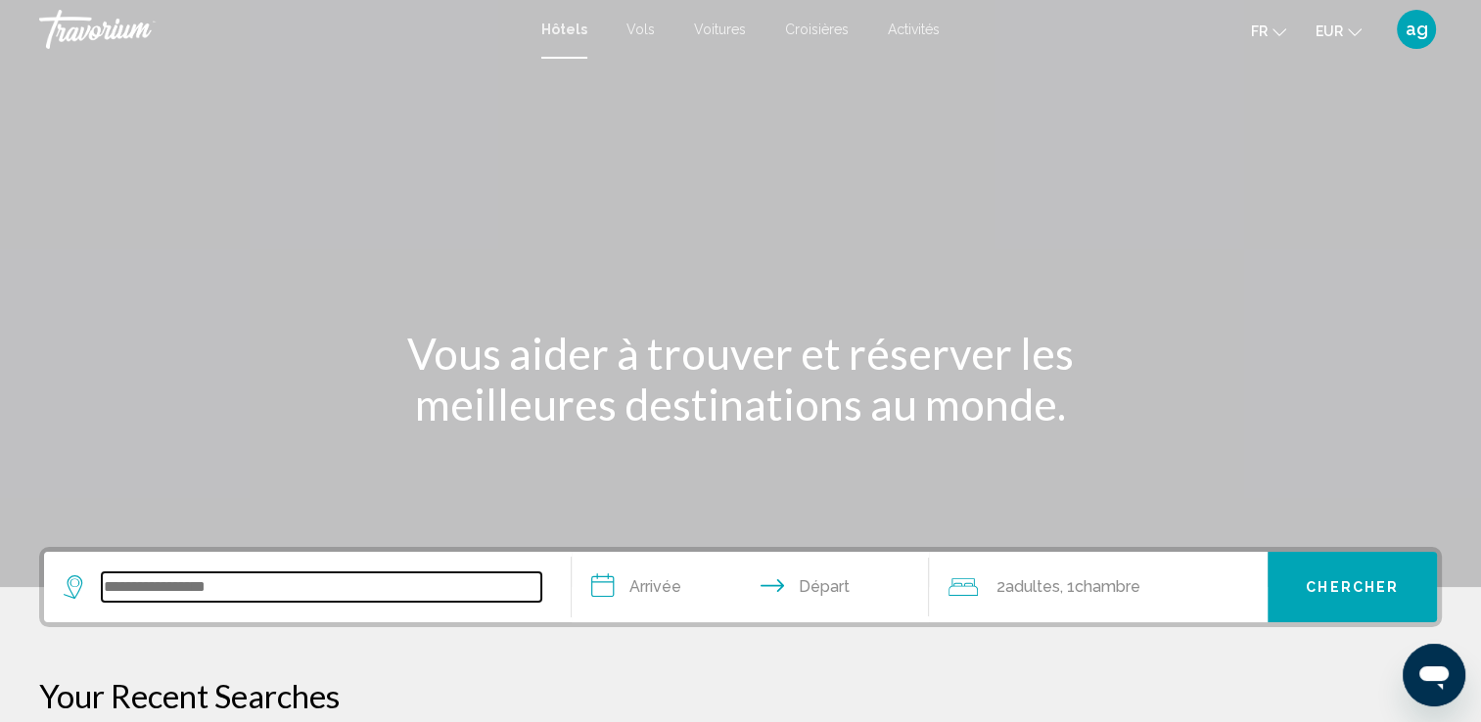
click at [189, 577] on input "Search widget" at bounding box center [321, 587] width 439 height 29
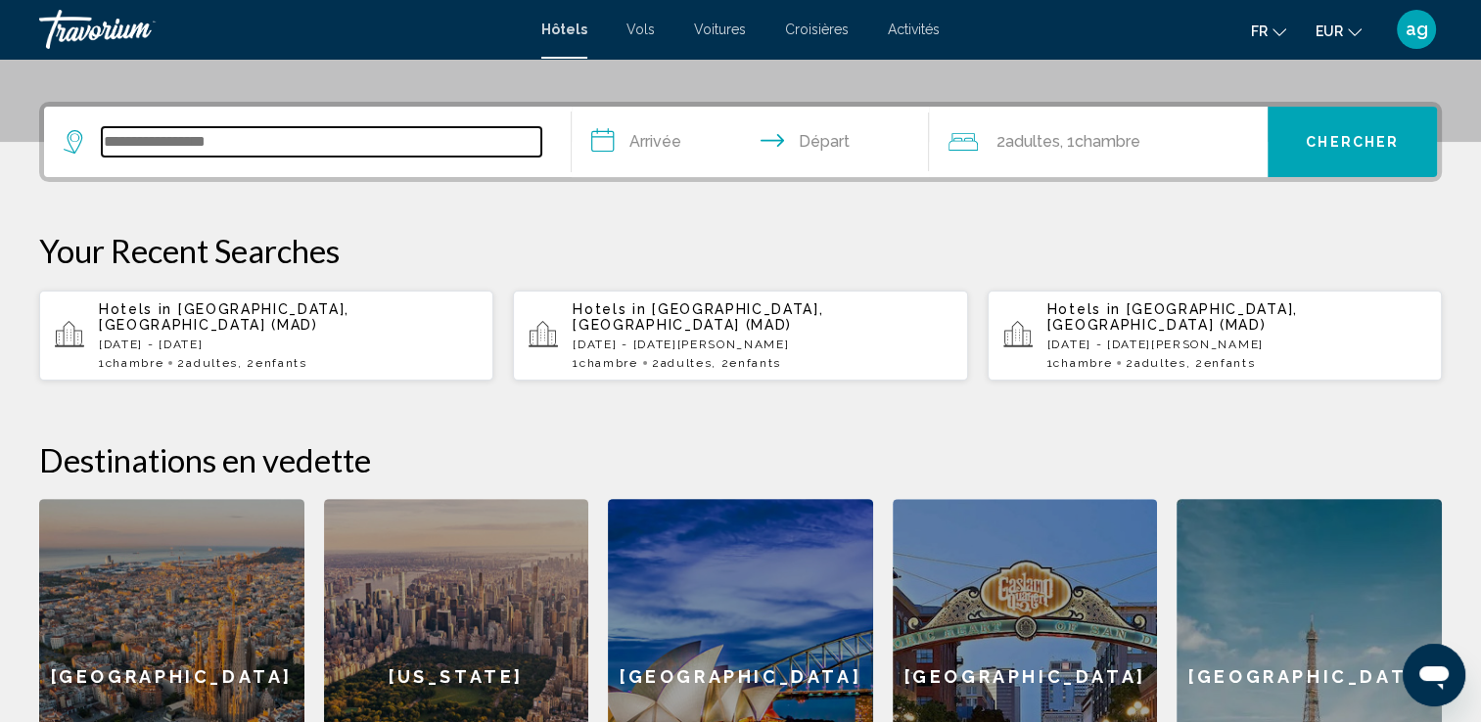
scroll to position [482, 0]
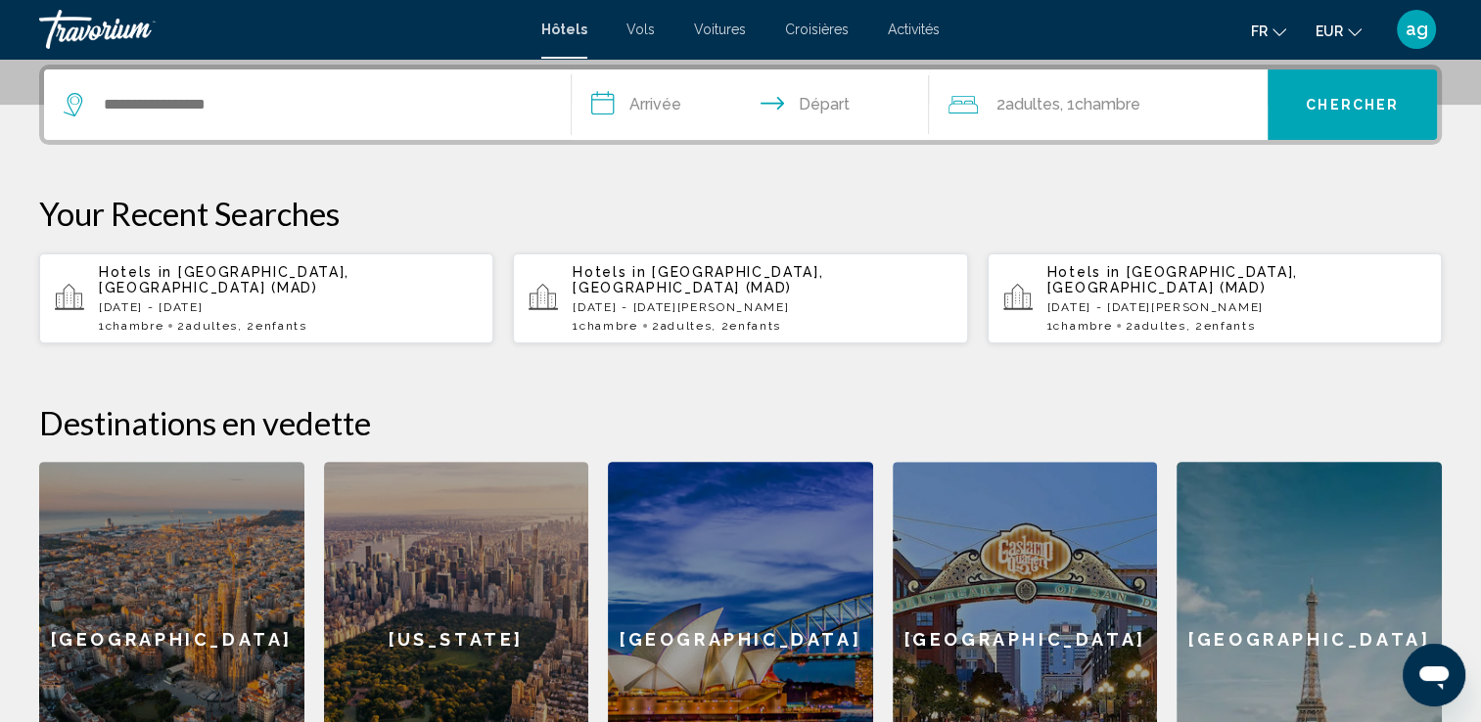
click at [301, 282] on div "Hotels in [GEOGRAPHIC_DATA], [GEOGRAPHIC_DATA] (MAD) [DATE] - [DATE] 1 Chambre …" at bounding box center [288, 298] width 379 height 69
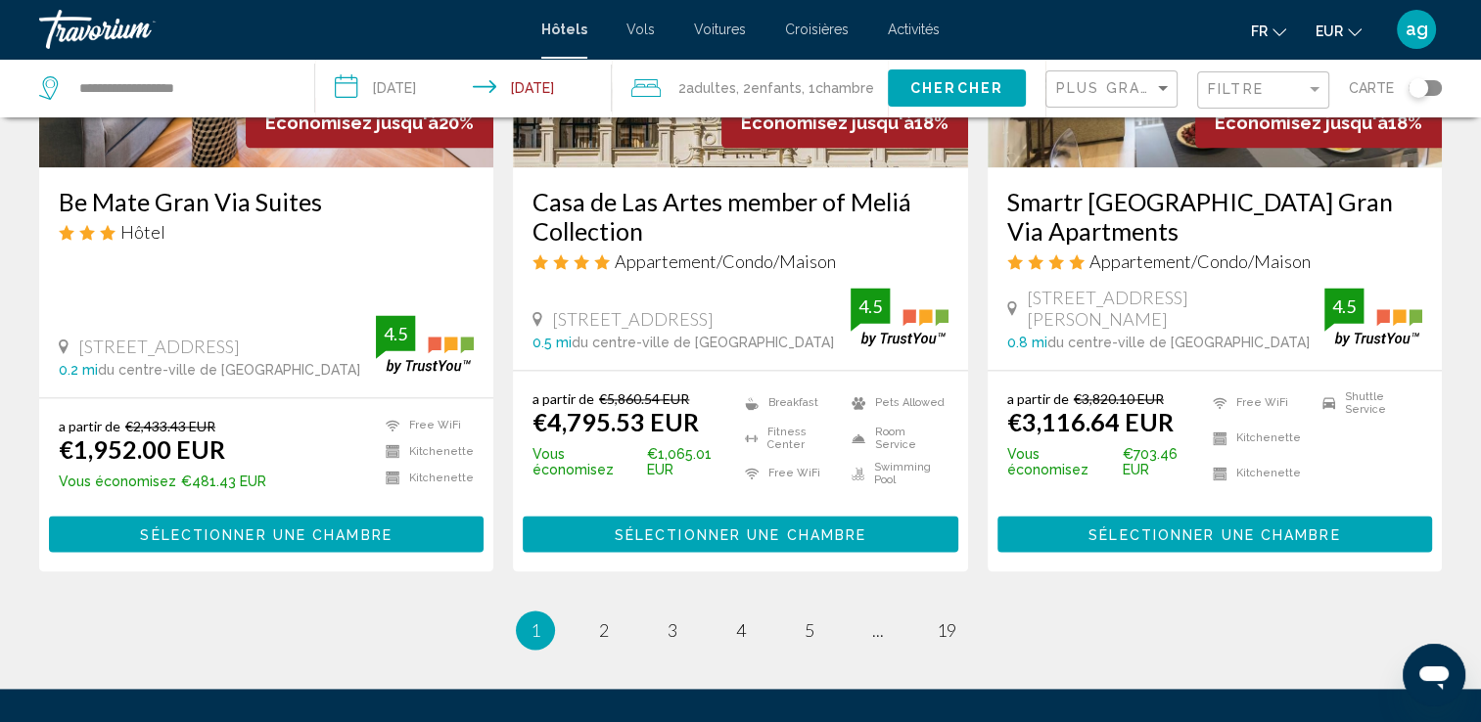
scroll to position [2636, 0]
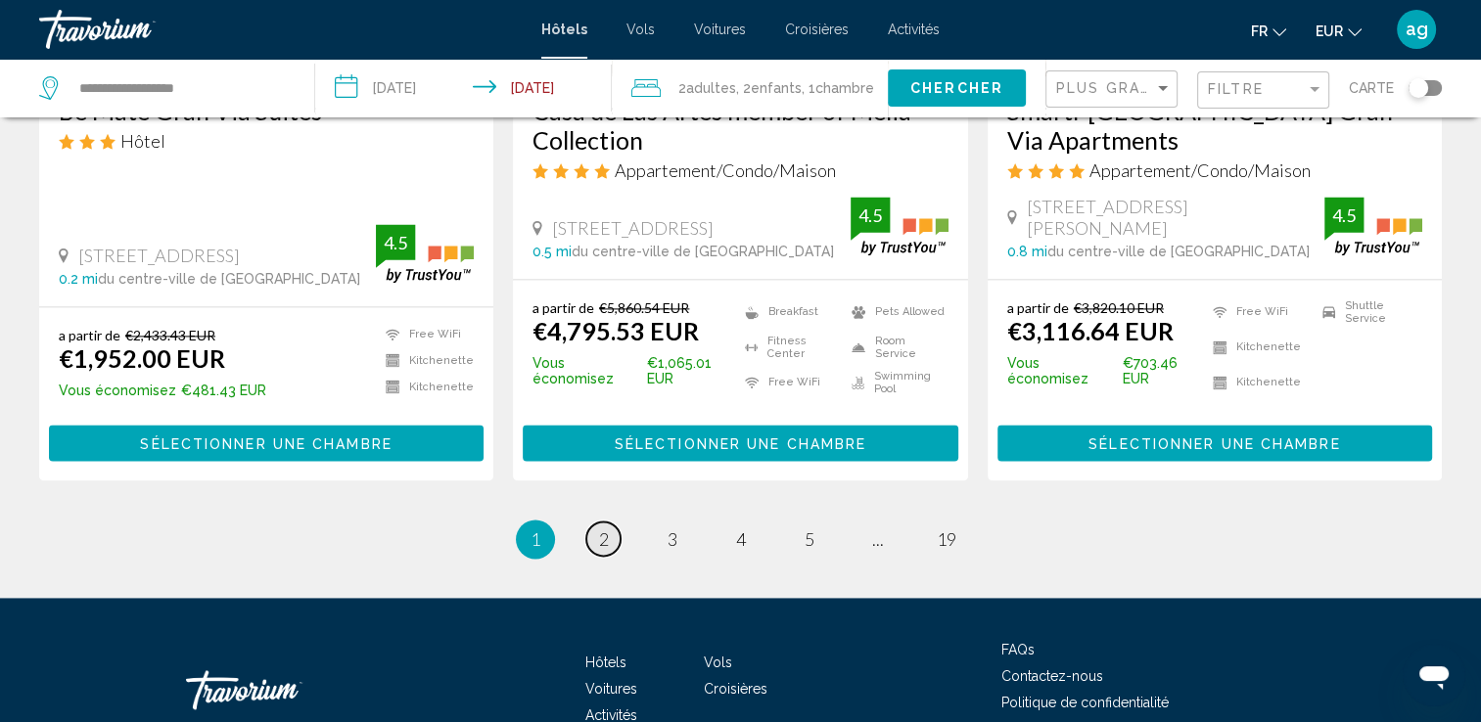
click at [603, 538] on span "2" at bounding box center [604, 539] width 10 height 22
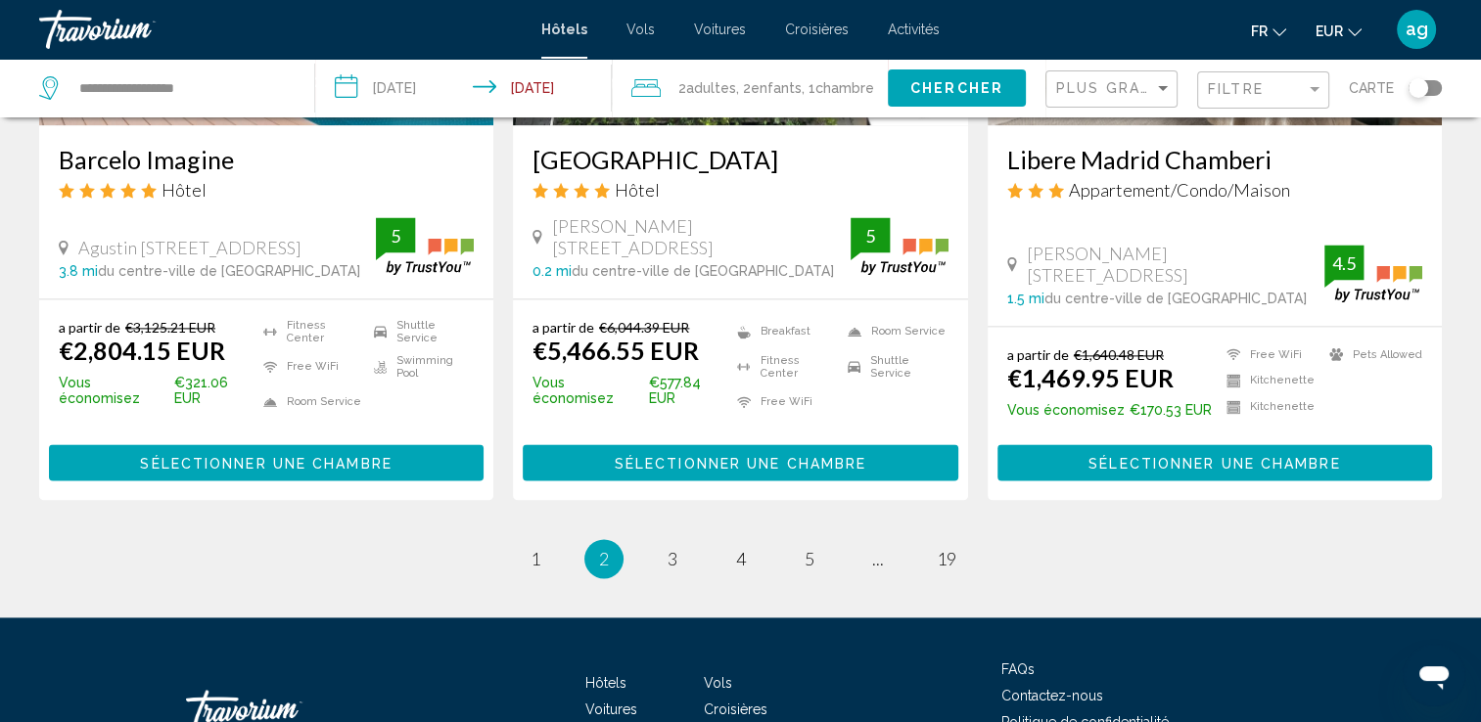
scroll to position [2595, 0]
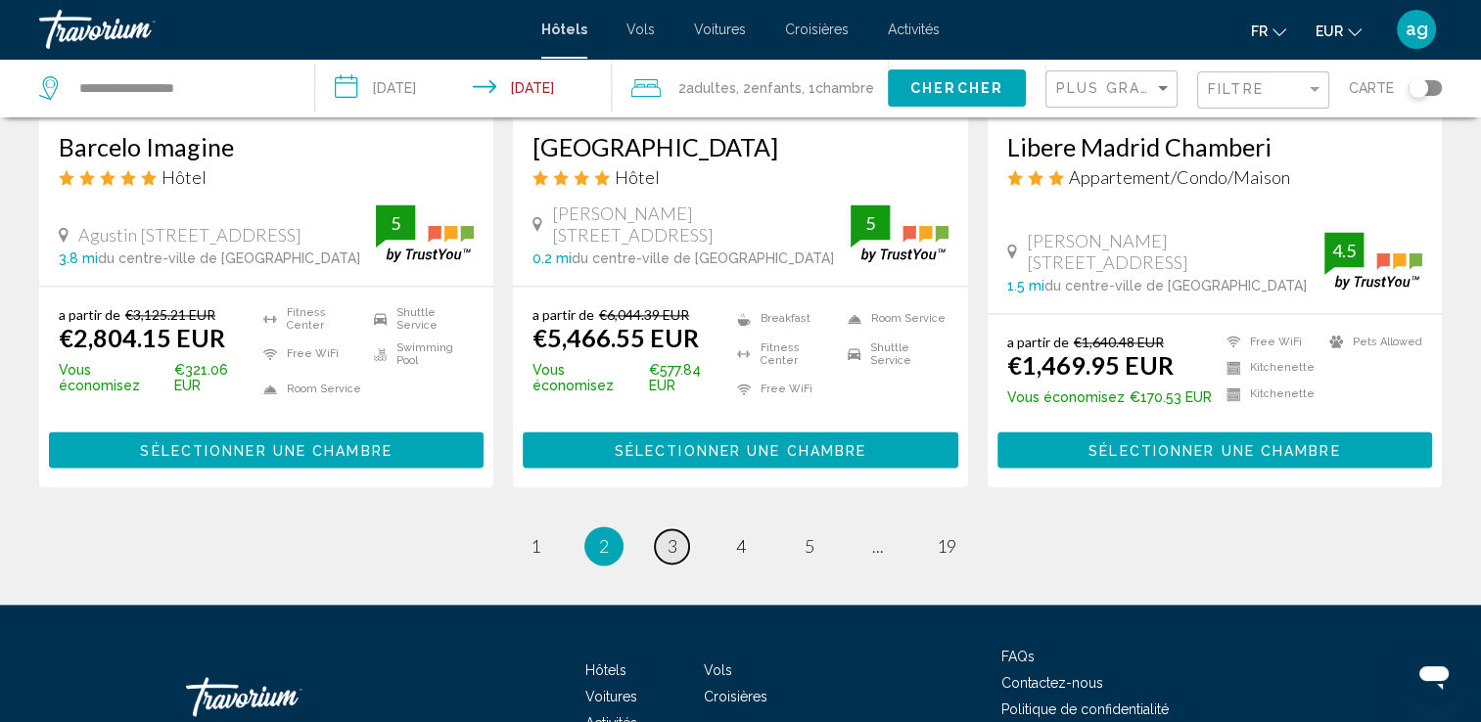
click at [667, 535] on span "3" at bounding box center [672, 546] width 10 height 22
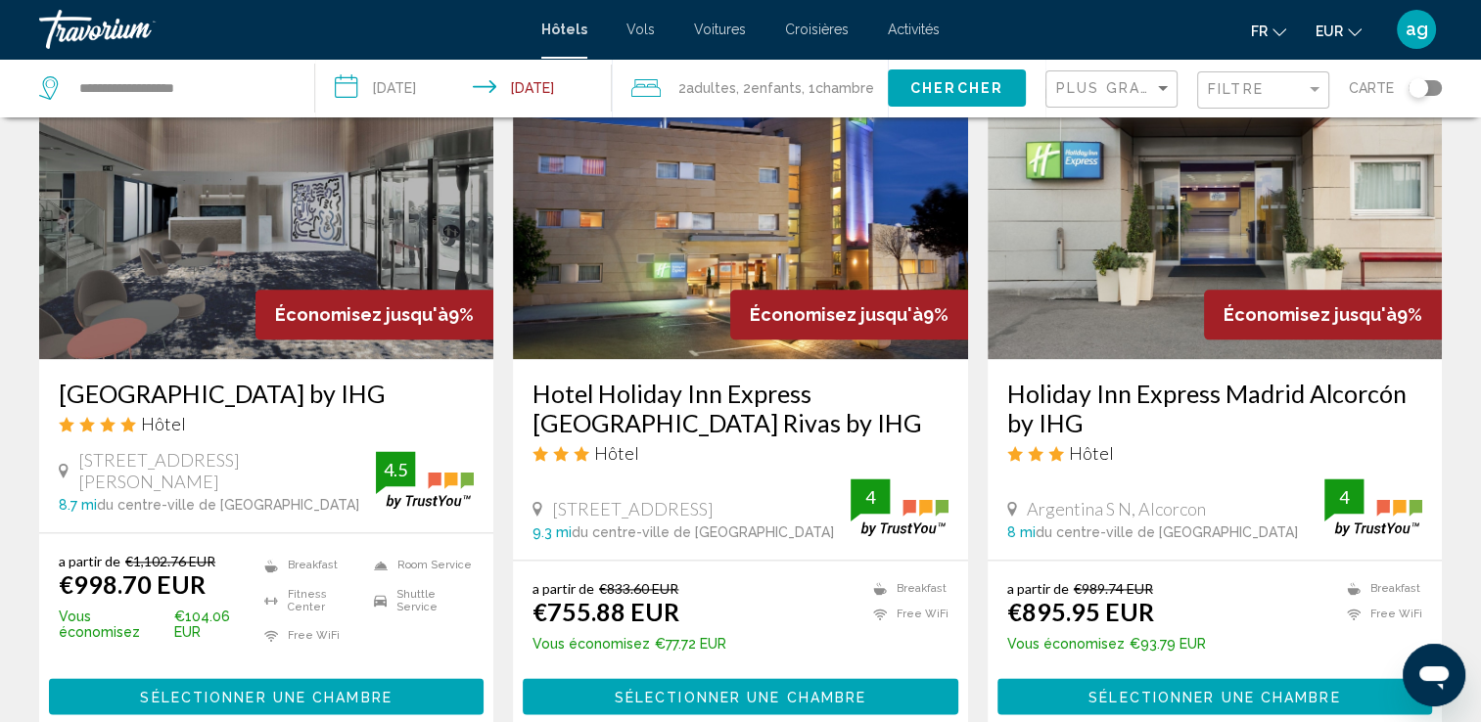
scroll to position [2478, 0]
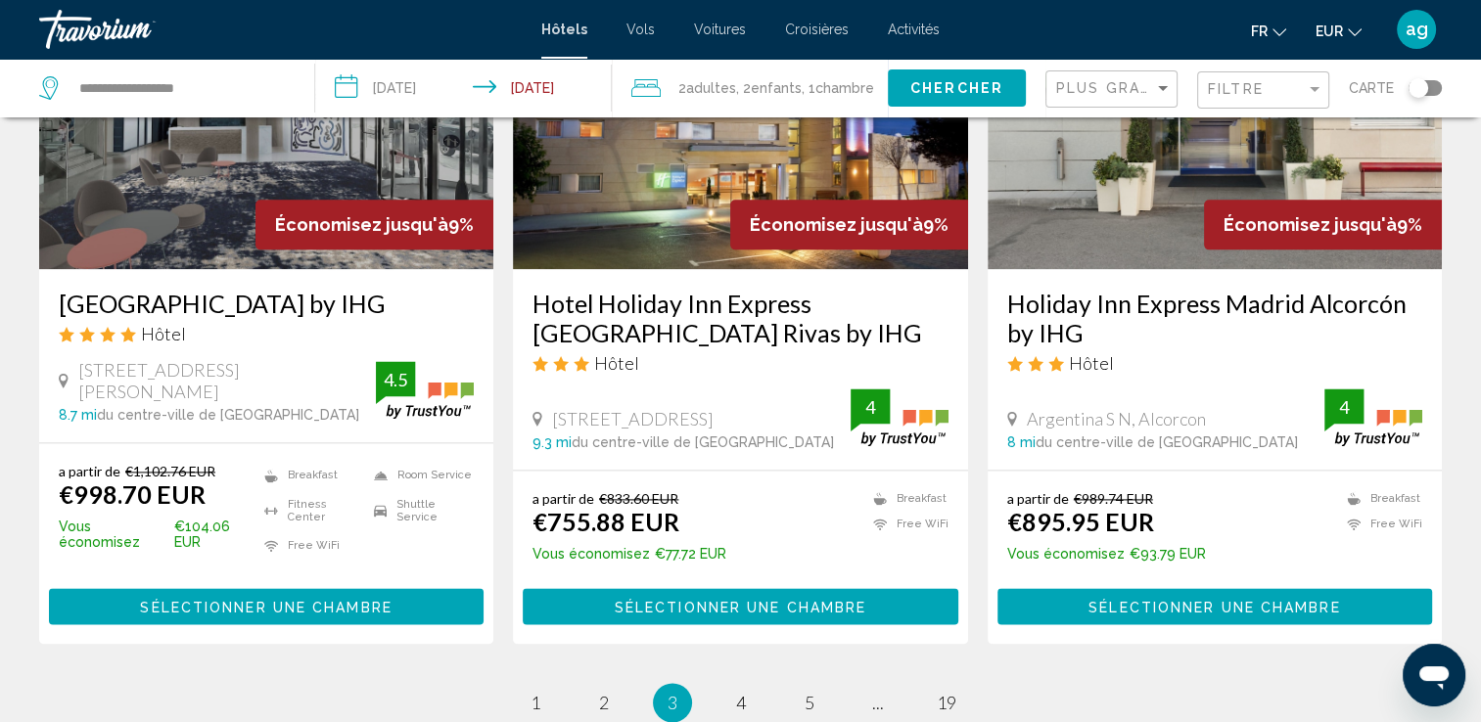
click at [697, 599] on span "Sélectionner une chambre" at bounding box center [741, 607] width 252 height 16
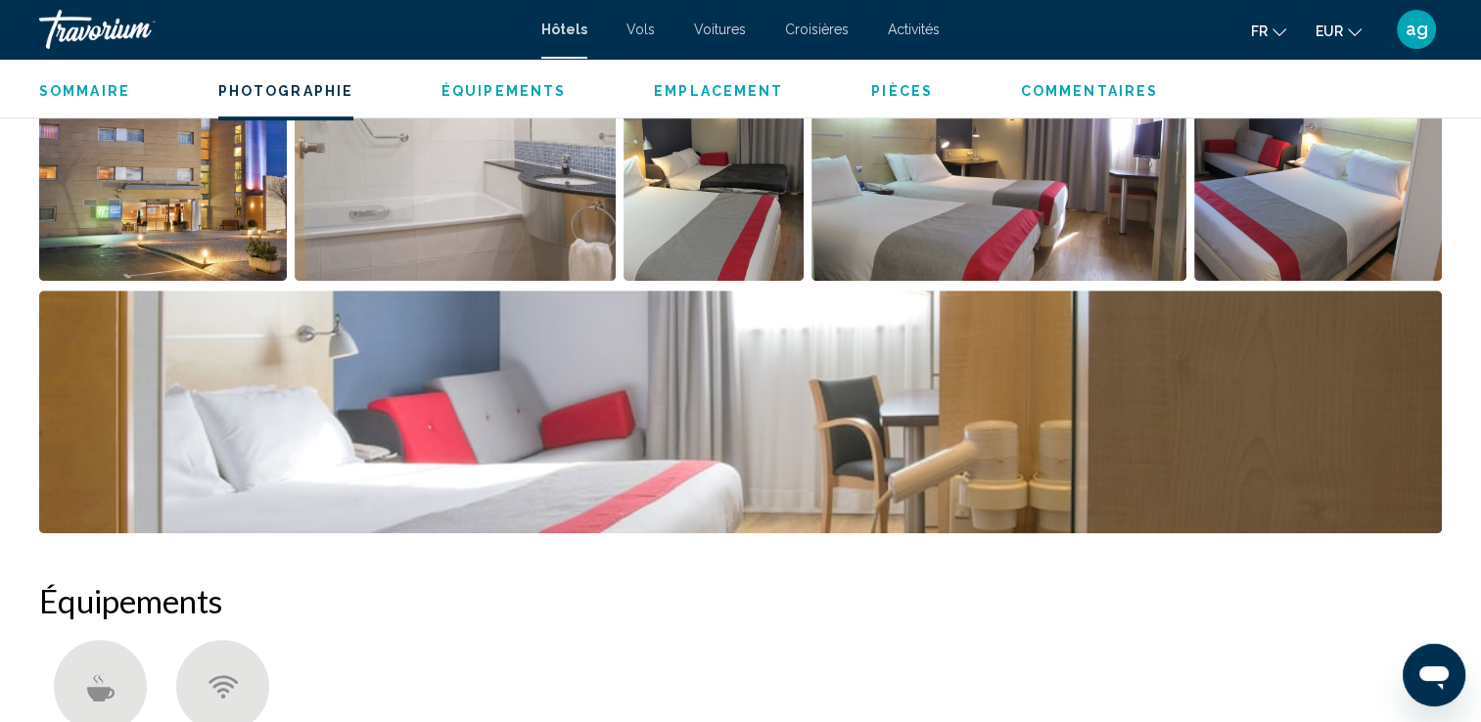
scroll to position [1174, 0]
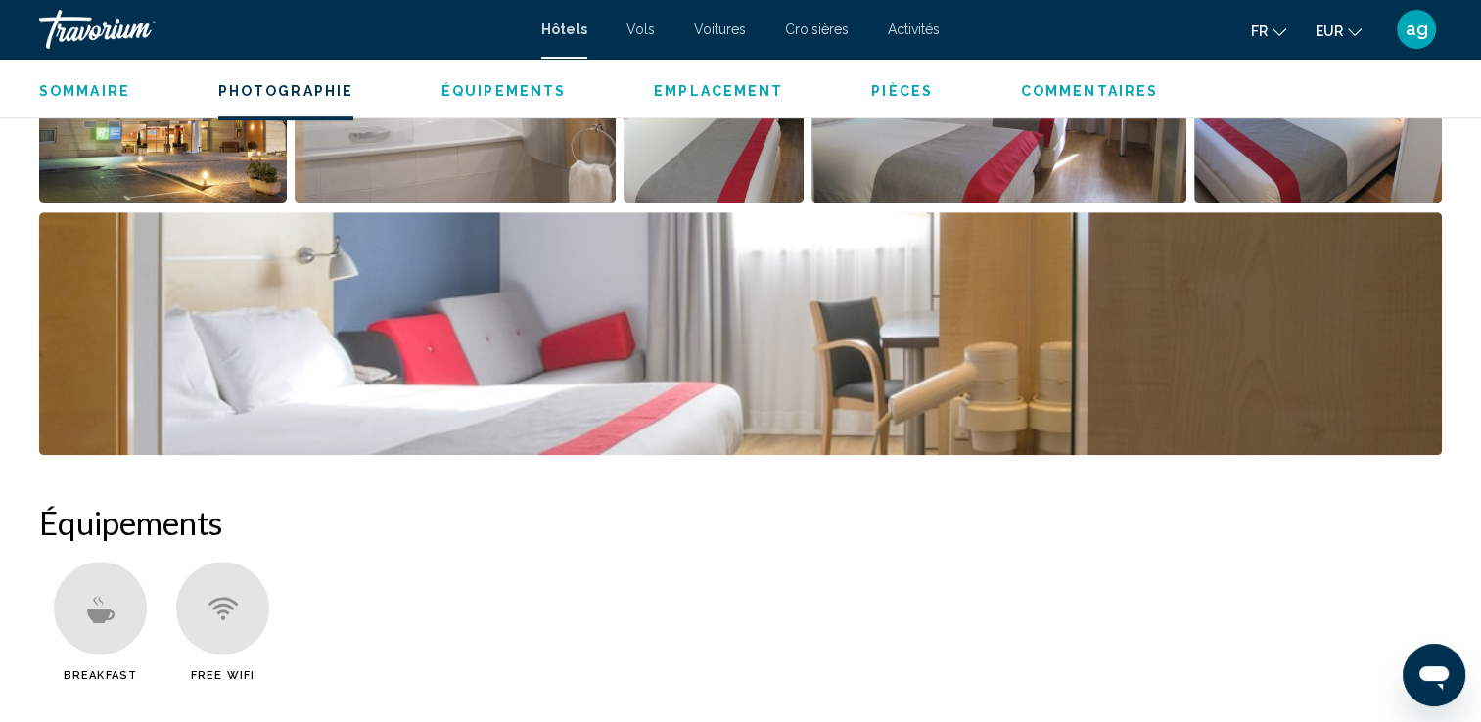
click at [195, 138] on img "Open full-screen image slider" at bounding box center [163, 81] width 248 height 243
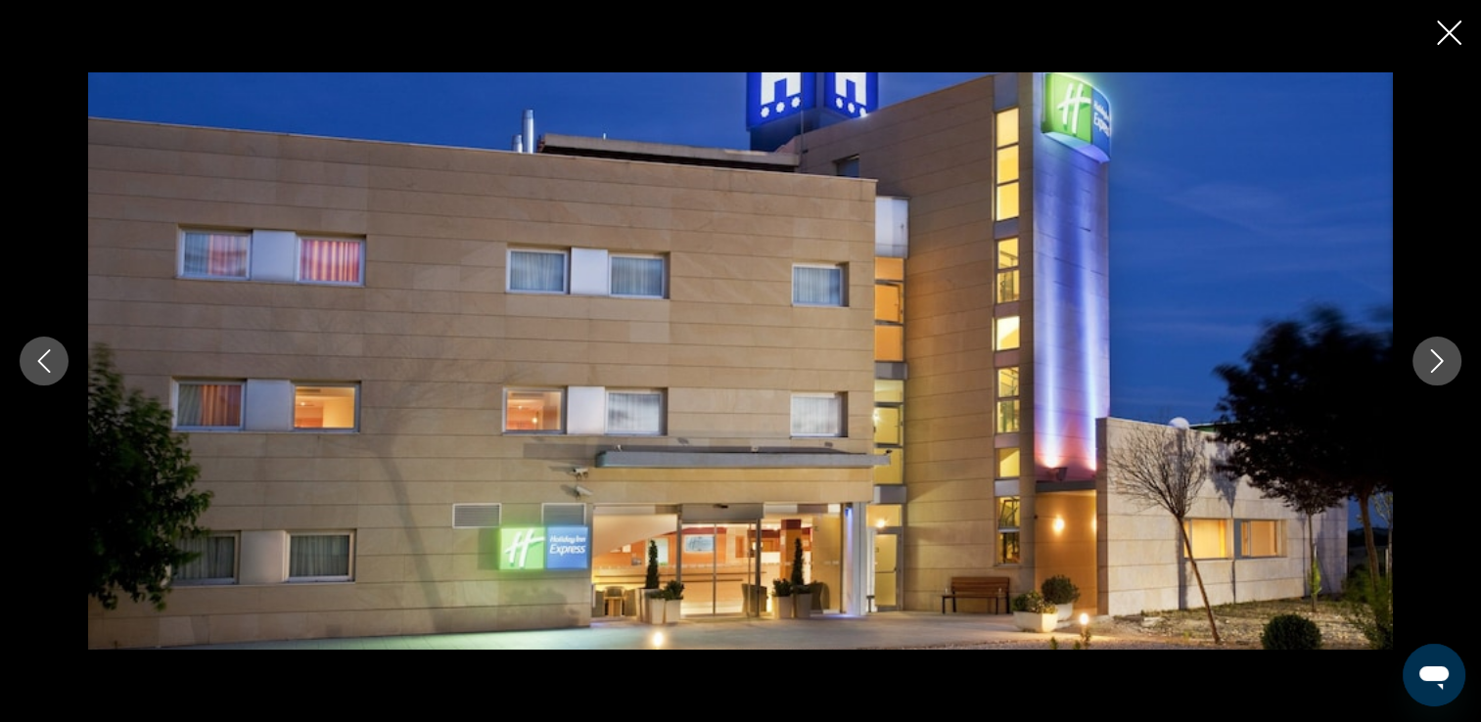
click at [1435, 373] on button "Next image" at bounding box center [1436, 361] width 49 height 49
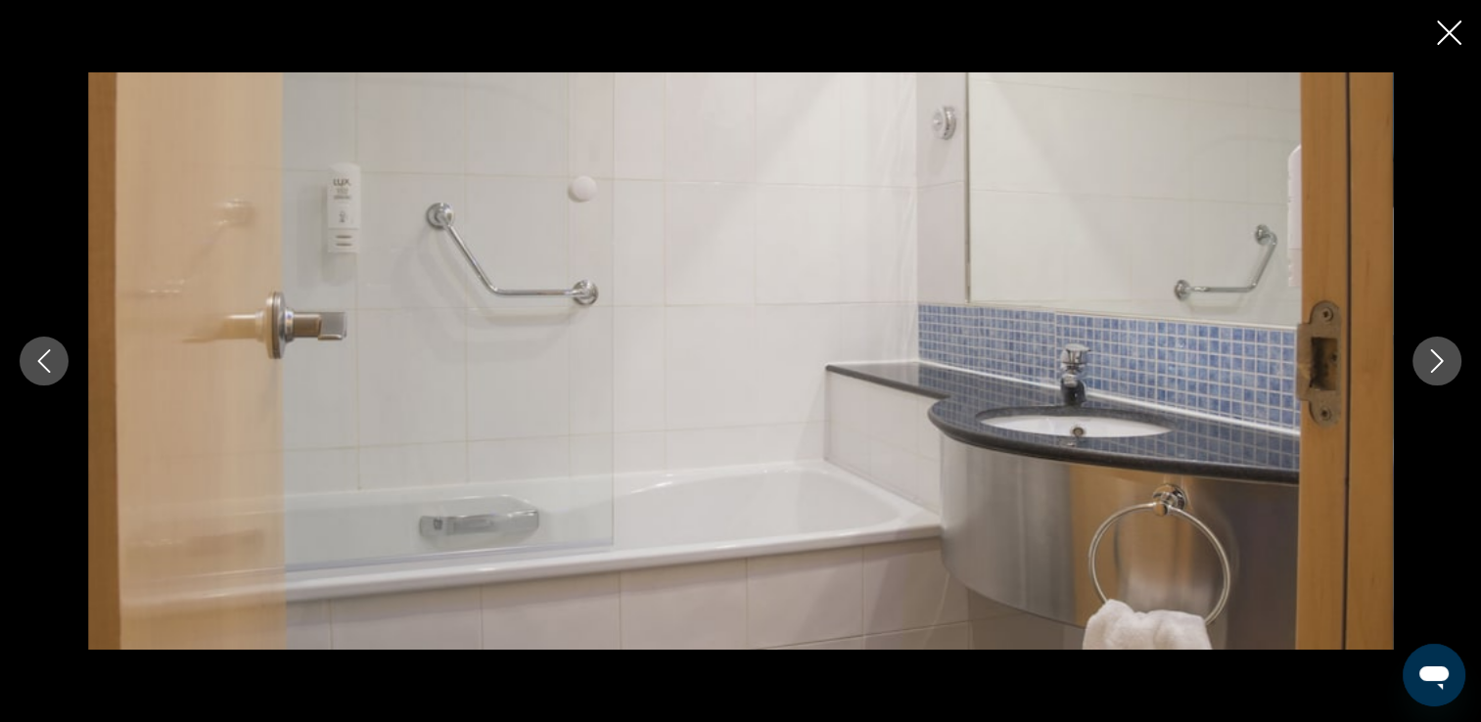
click at [1435, 373] on button "Next image" at bounding box center [1436, 361] width 49 height 49
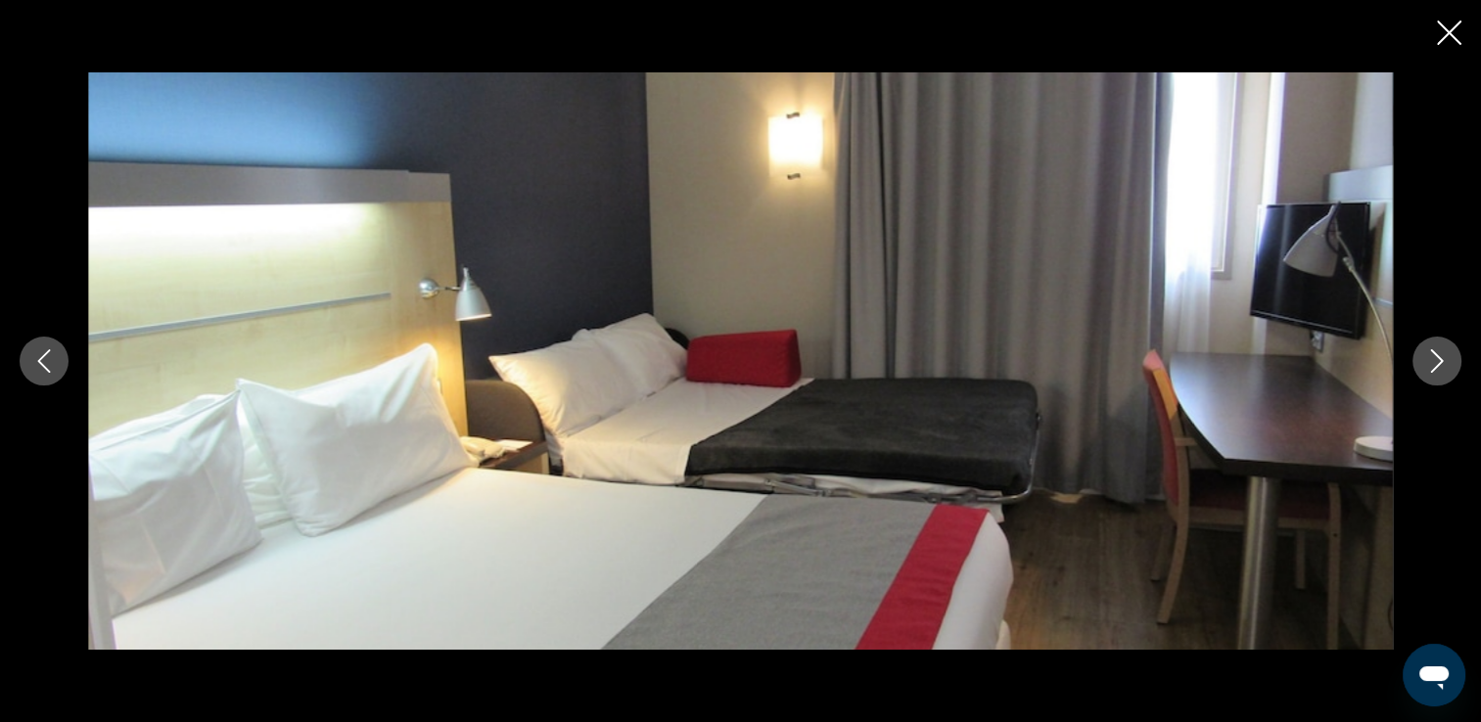
click at [1435, 373] on button "Next image" at bounding box center [1436, 361] width 49 height 49
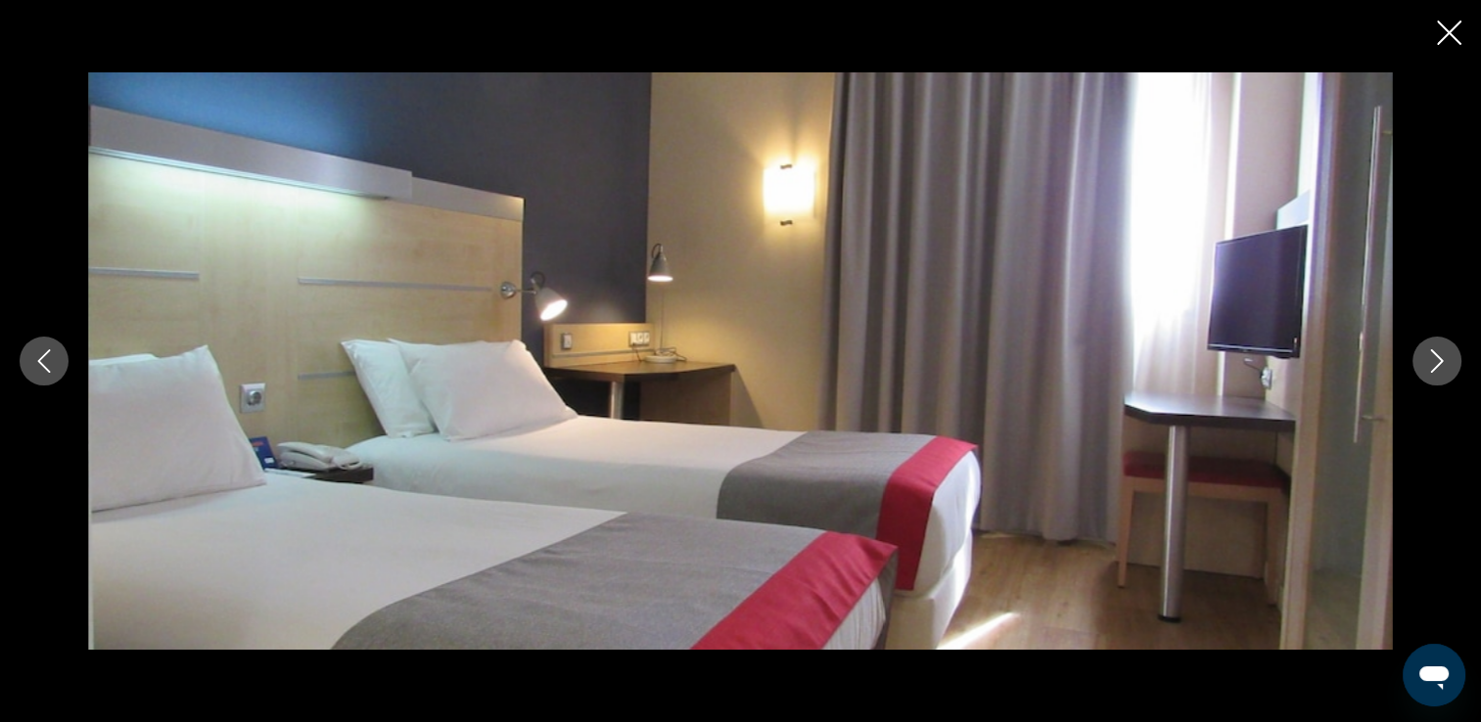
click at [1435, 373] on button "Next image" at bounding box center [1436, 361] width 49 height 49
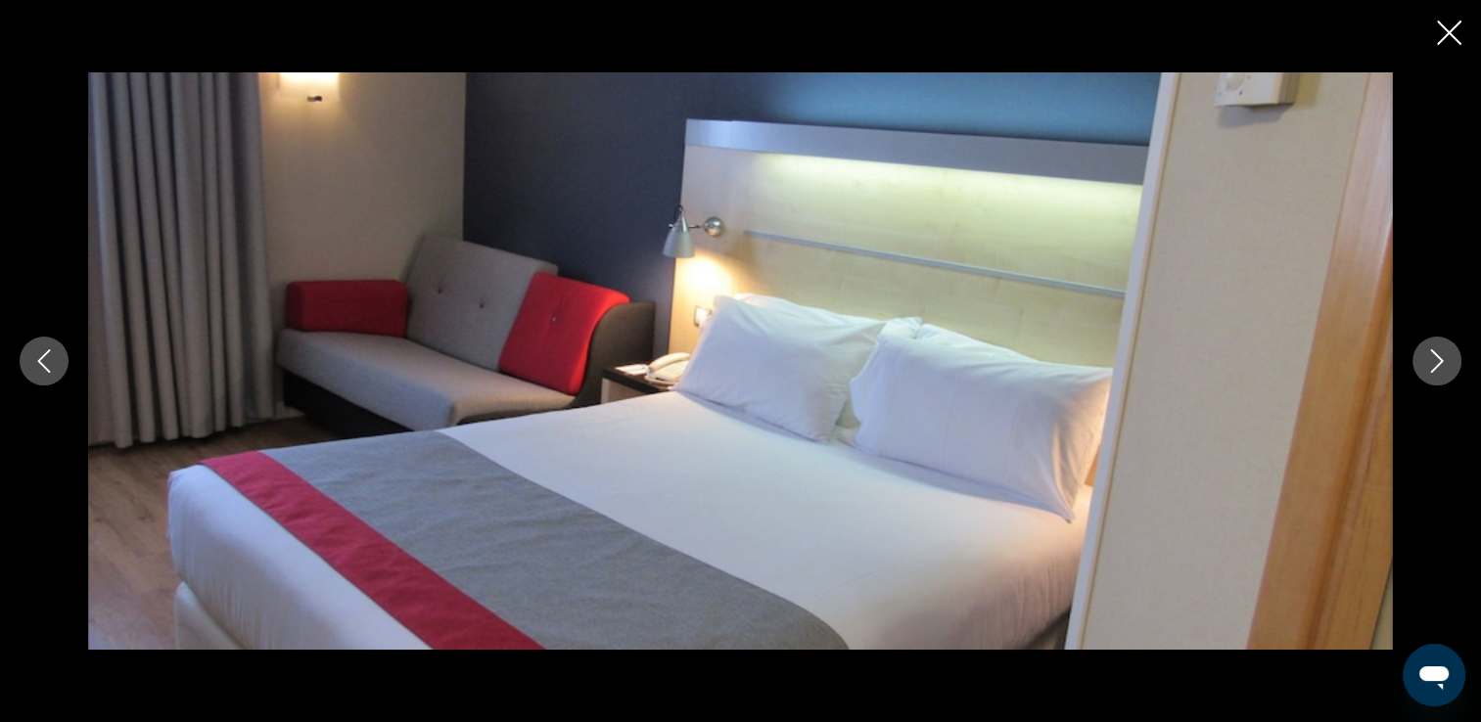
click at [1435, 373] on button "Next image" at bounding box center [1436, 361] width 49 height 49
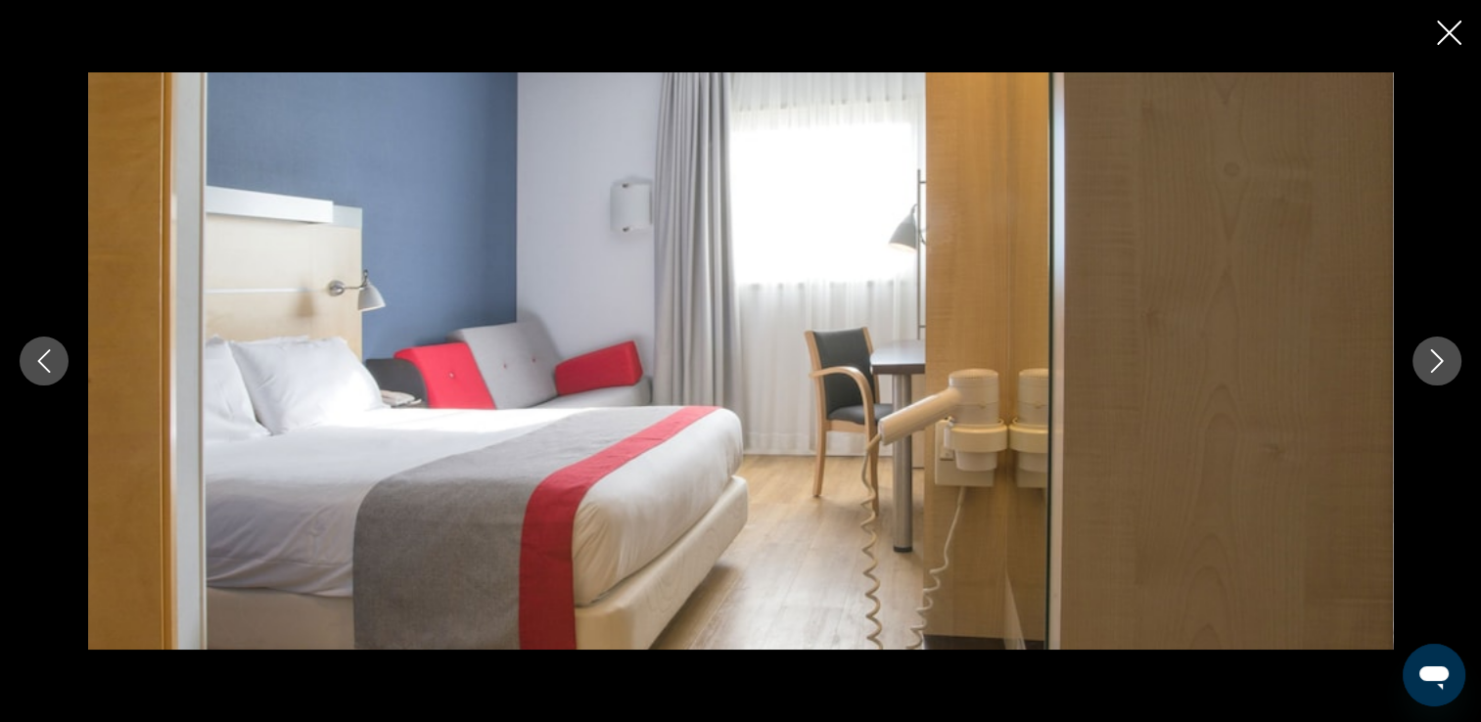
click at [1435, 373] on button "Next image" at bounding box center [1436, 361] width 49 height 49
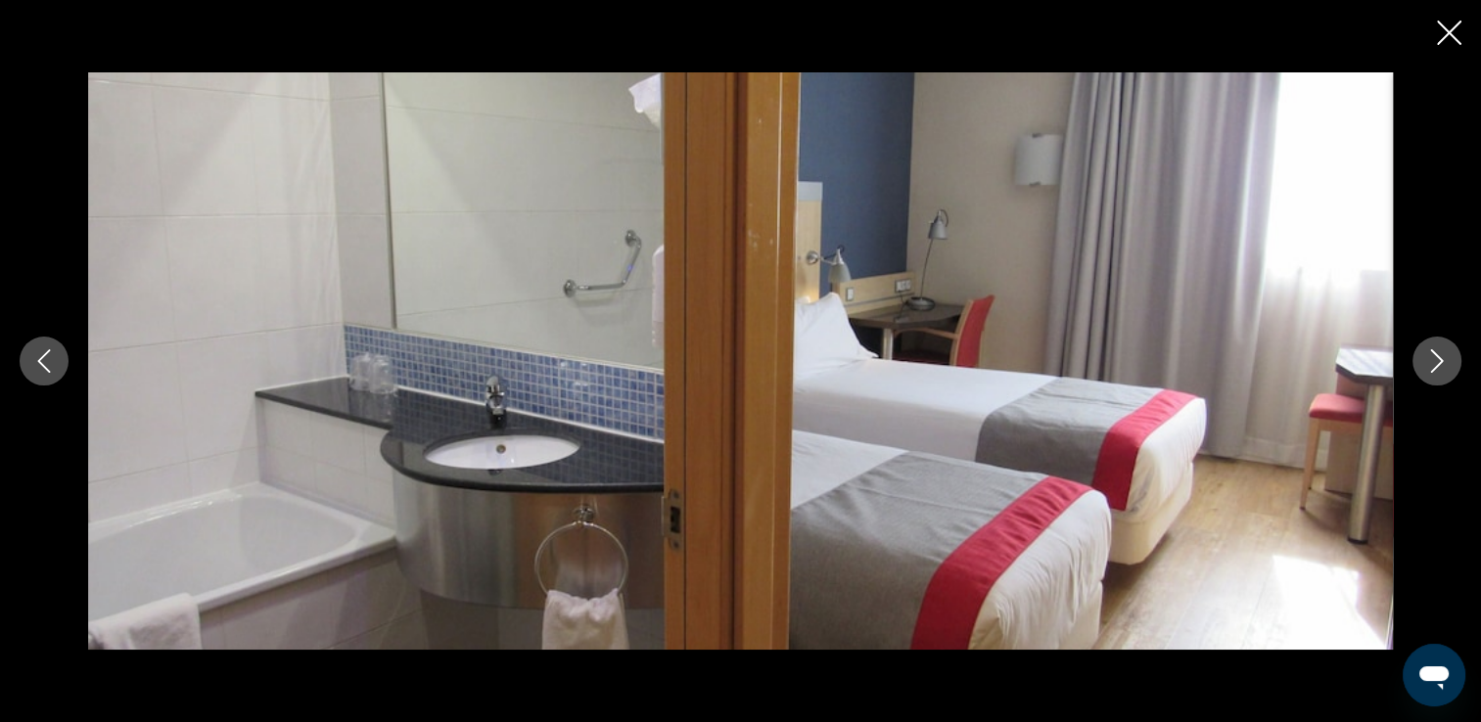
click at [1435, 373] on button "Next image" at bounding box center [1436, 361] width 49 height 49
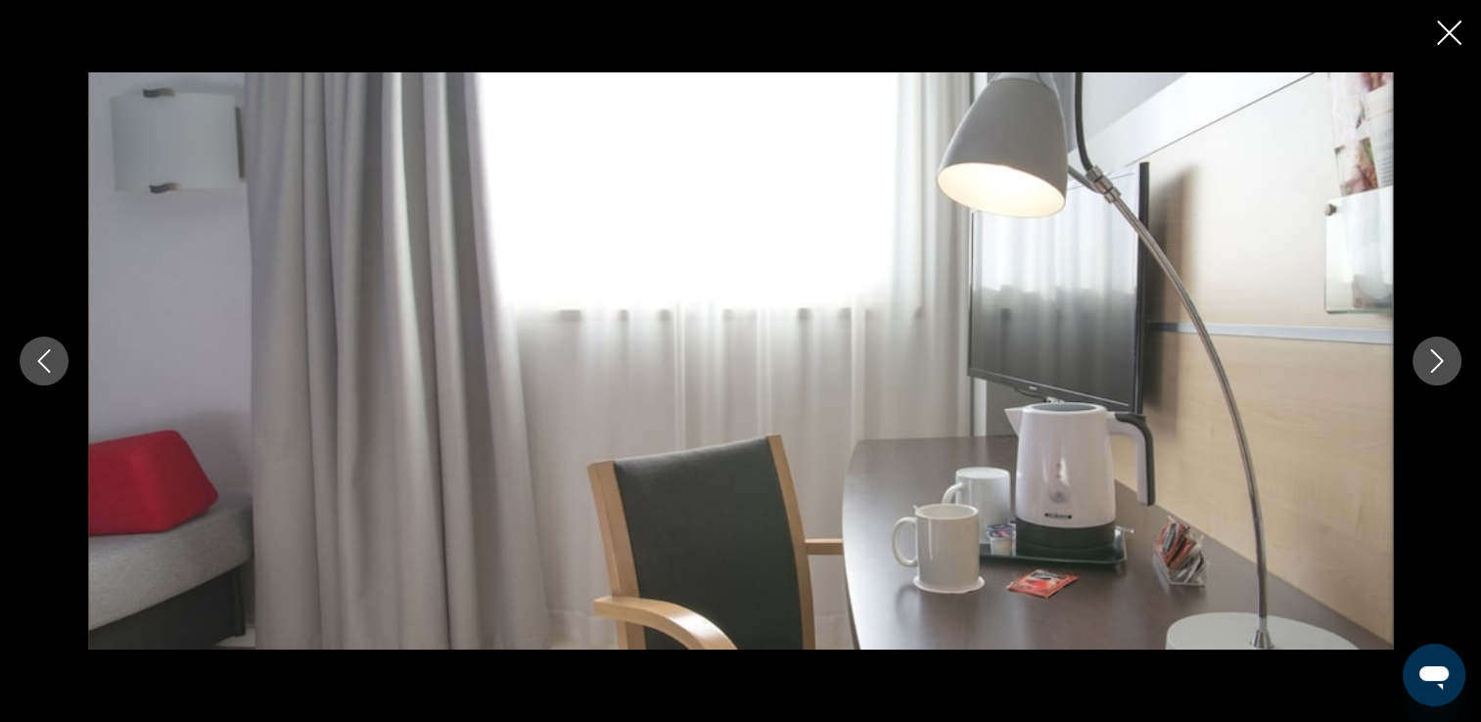
click at [1435, 373] on button "Next image" at bounding box center [1436, 361] width 49 height 49
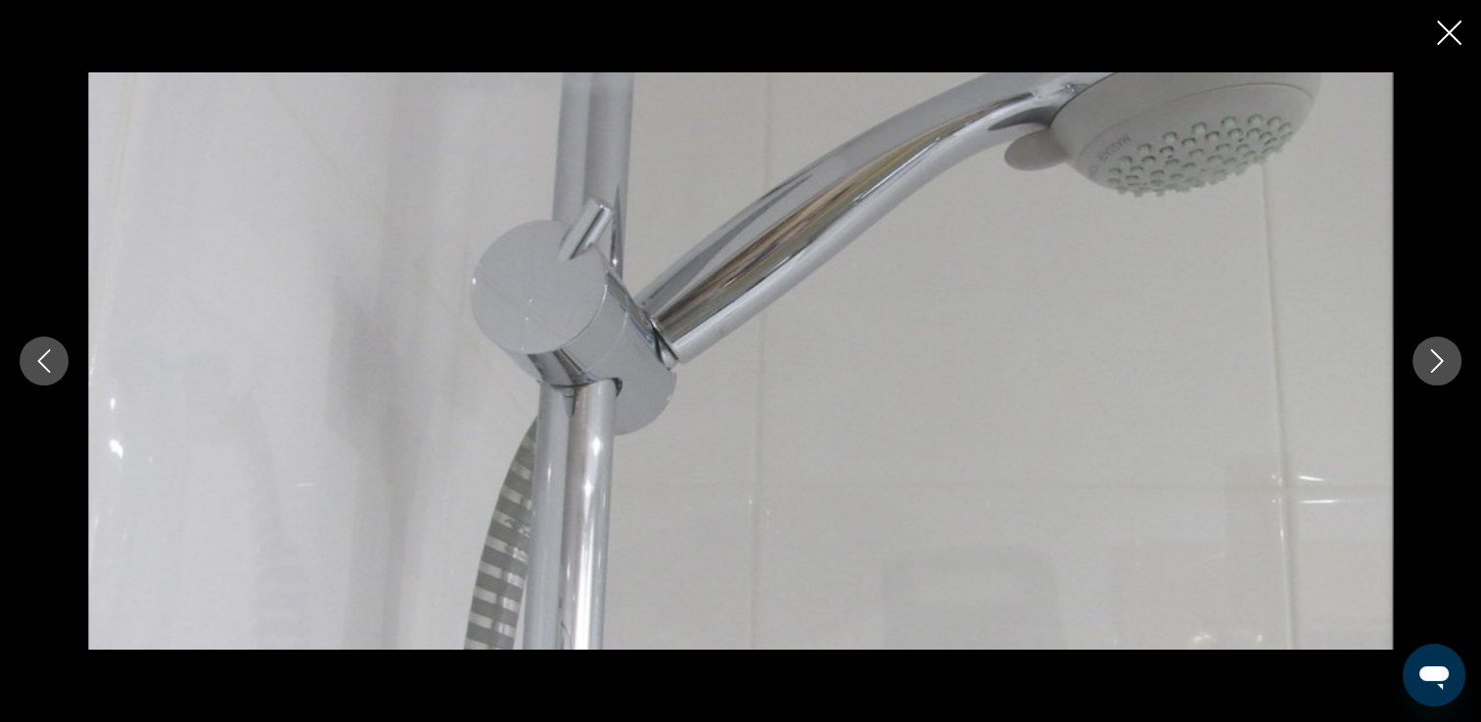
click at [1435, 373] on button "Next image" at bounding box center [1436, 361] width 49 height 49
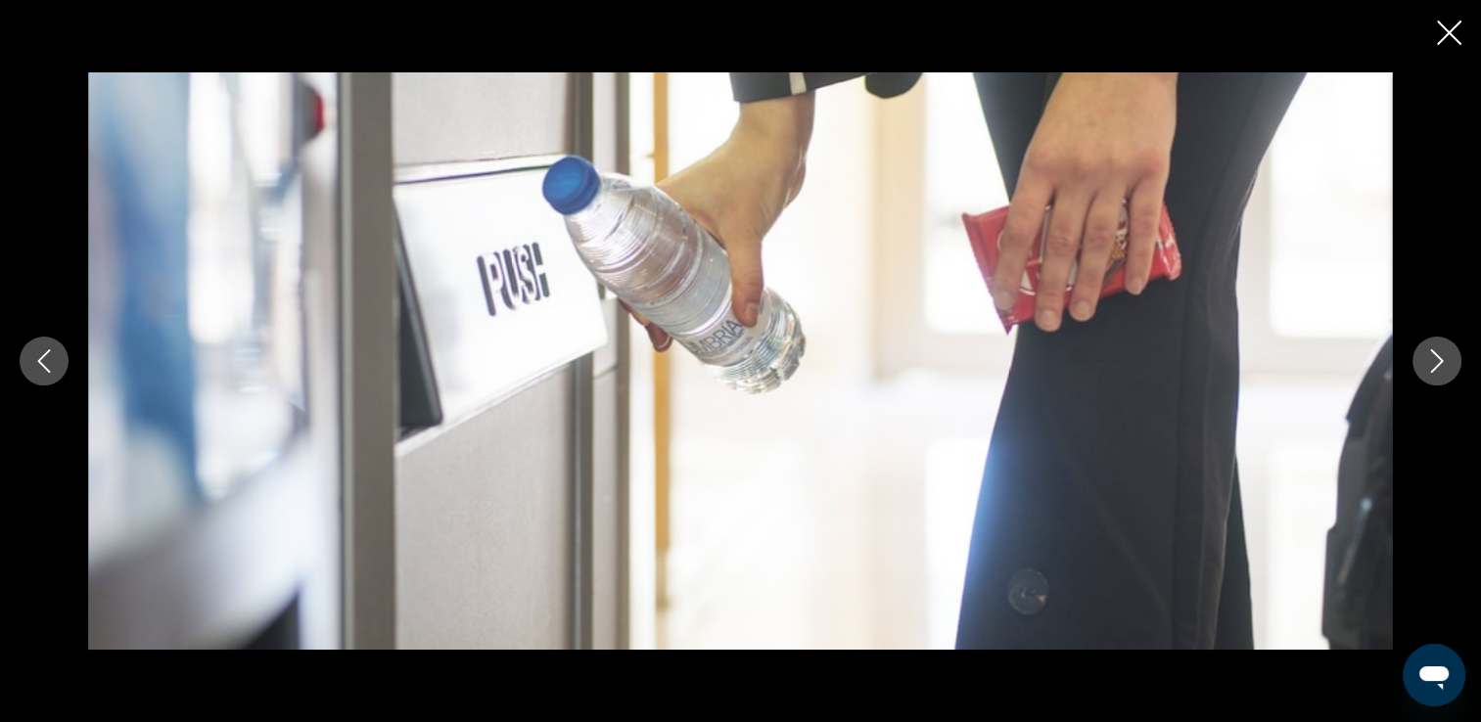
click at [1435, 373] on button "Next image" at bounding box center [1436, 361] width 49 height 49
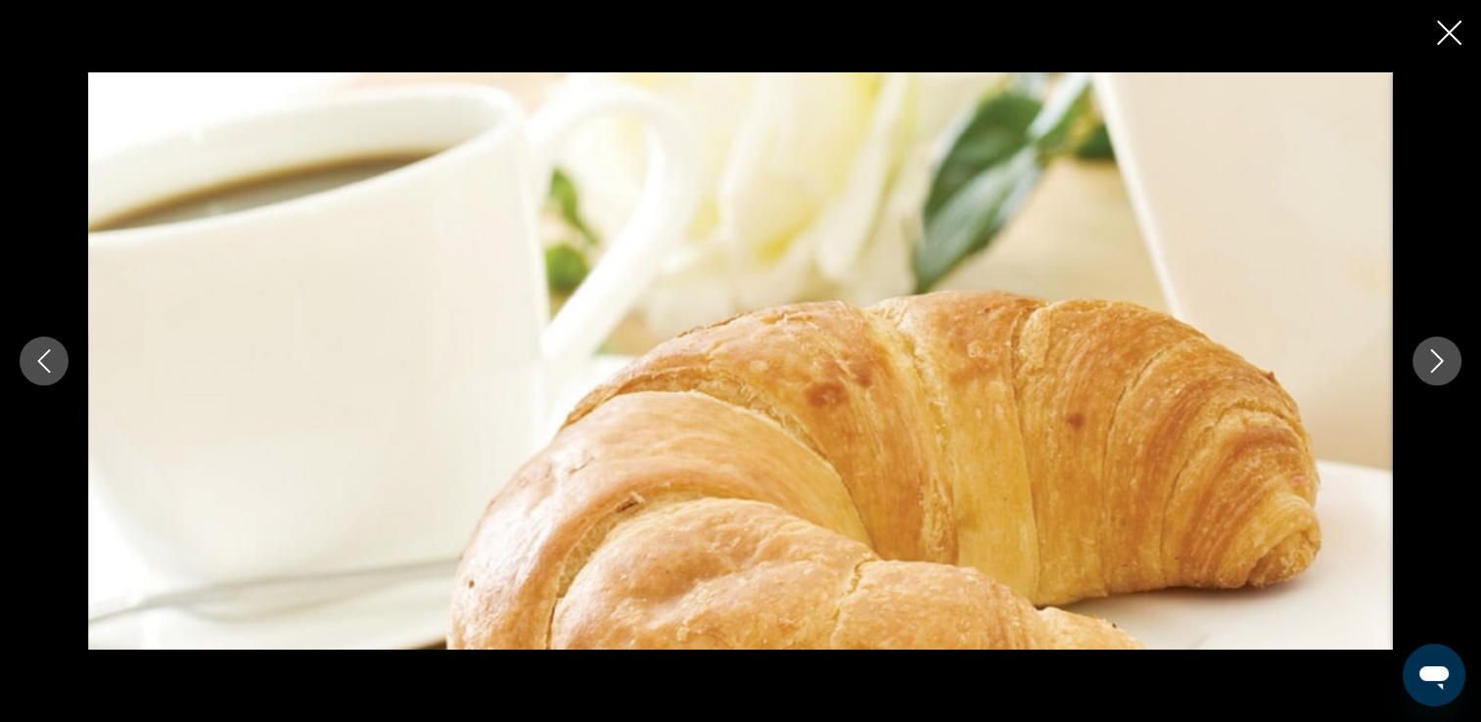
click at [1435, 373] on button "Next image" at bounding box center [1436, 361] width 49 height 49
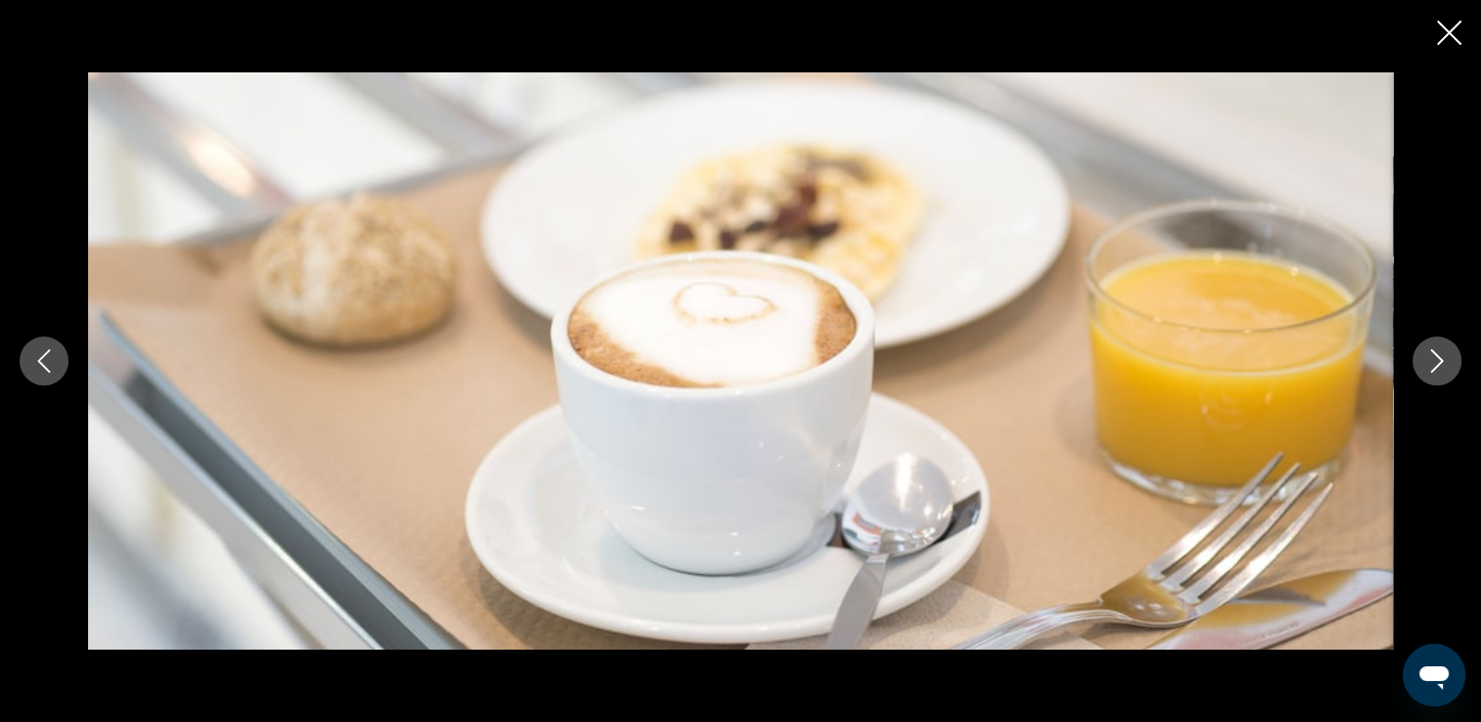
click at [1435, 373] on button "Next image" at bounding box center [1436, 361] width 49 height 49
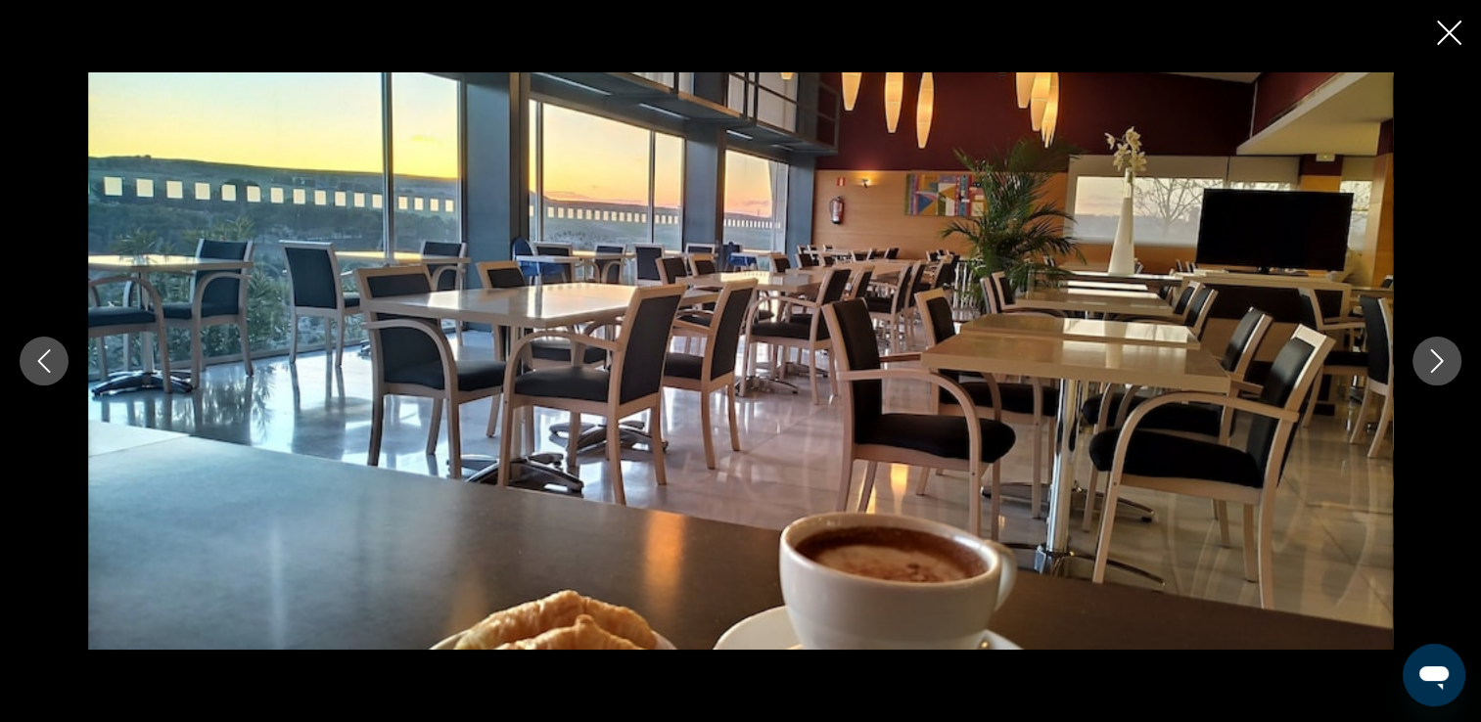
click at [1435, 373] on button "Next image" at bounding box center [1436, 361] width 49 height 49
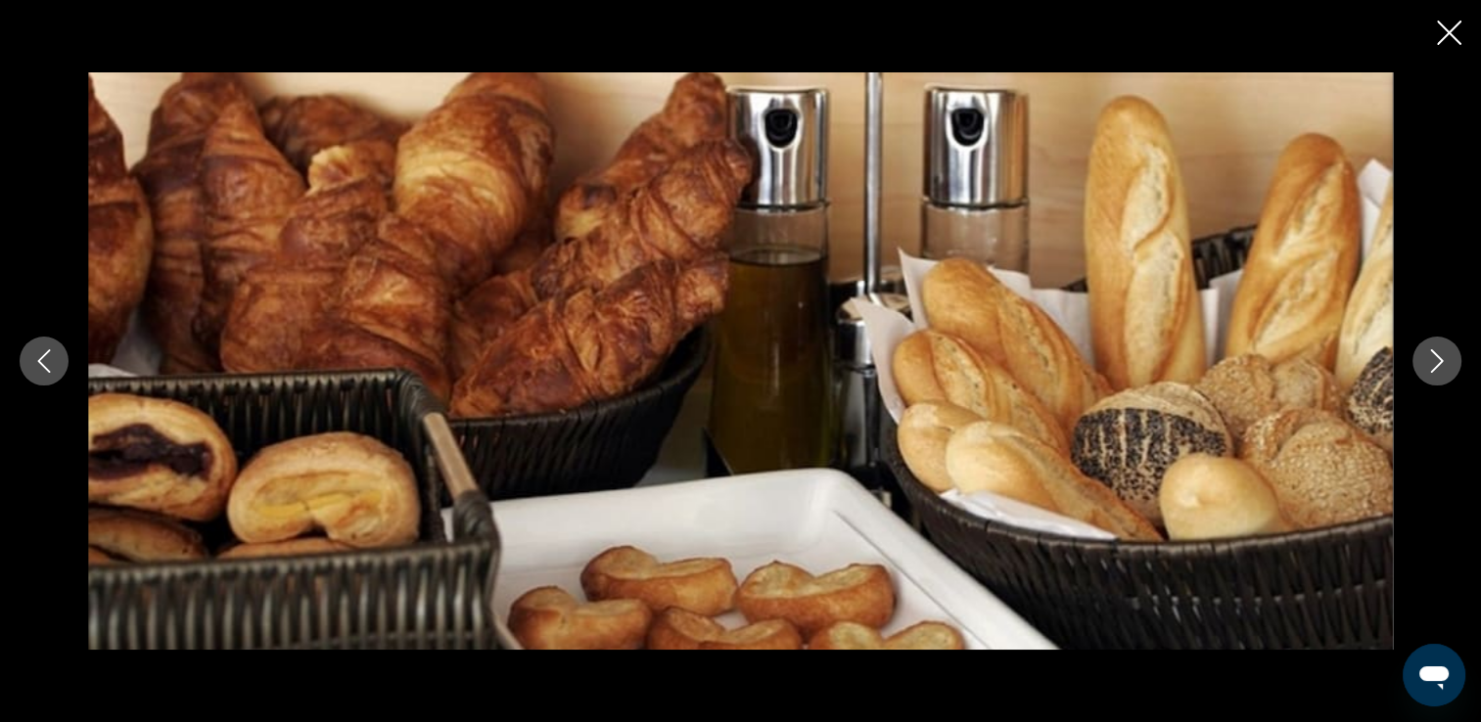
click at [1435, 373] on button "Next image" at bounding box center [1436, 361] width 49 height 49
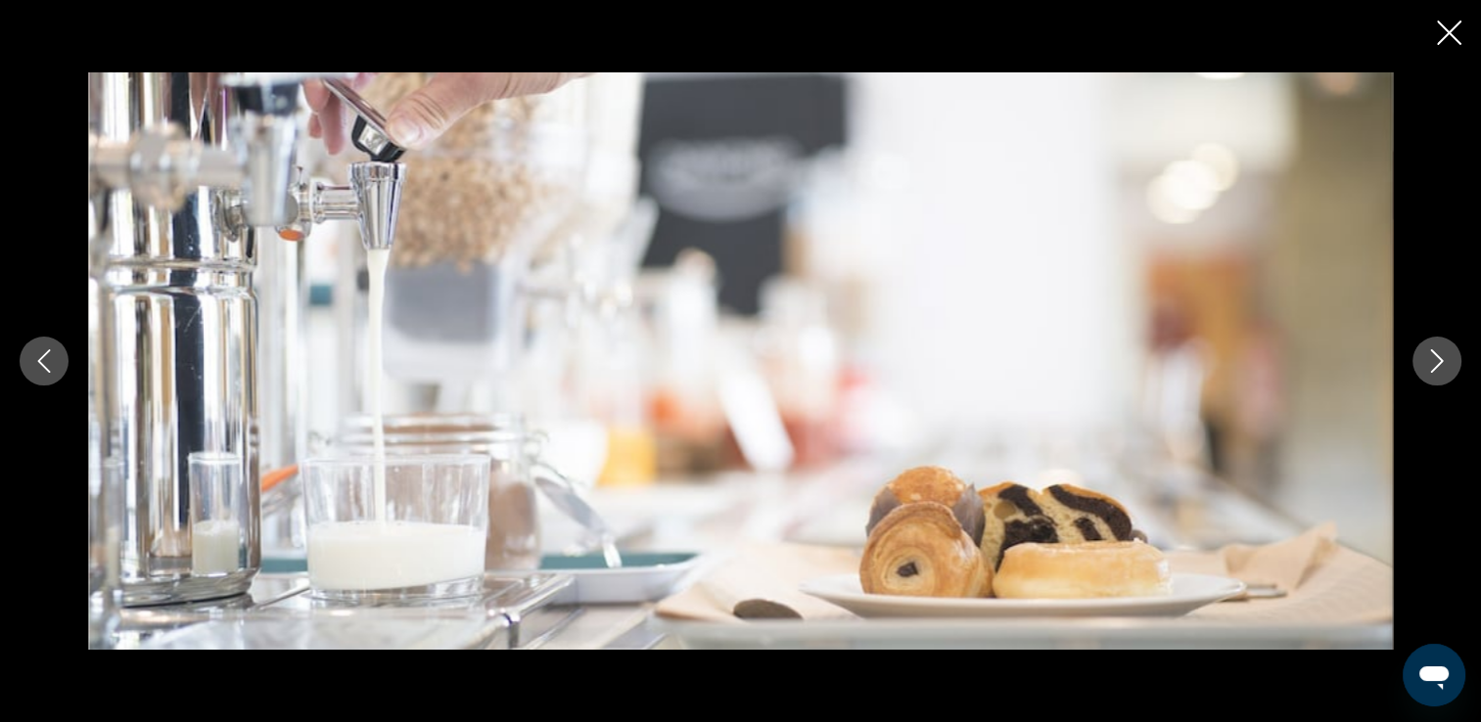
click at [1435, 373] on button "Next image" at bounding box center [1436, 361] width 49 height 49
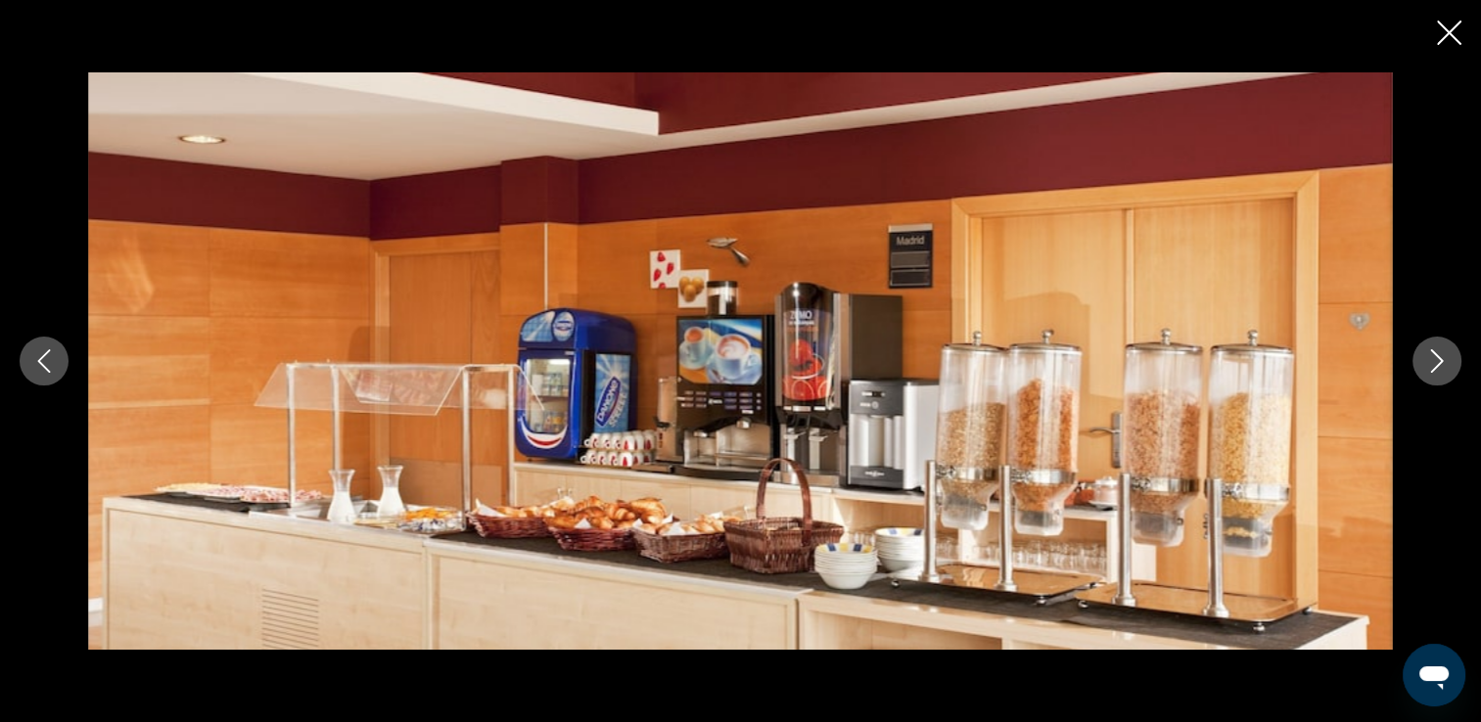
click at [1435, 373] on button "Next image" at bounding box center [1436, 361] width 49 height 49
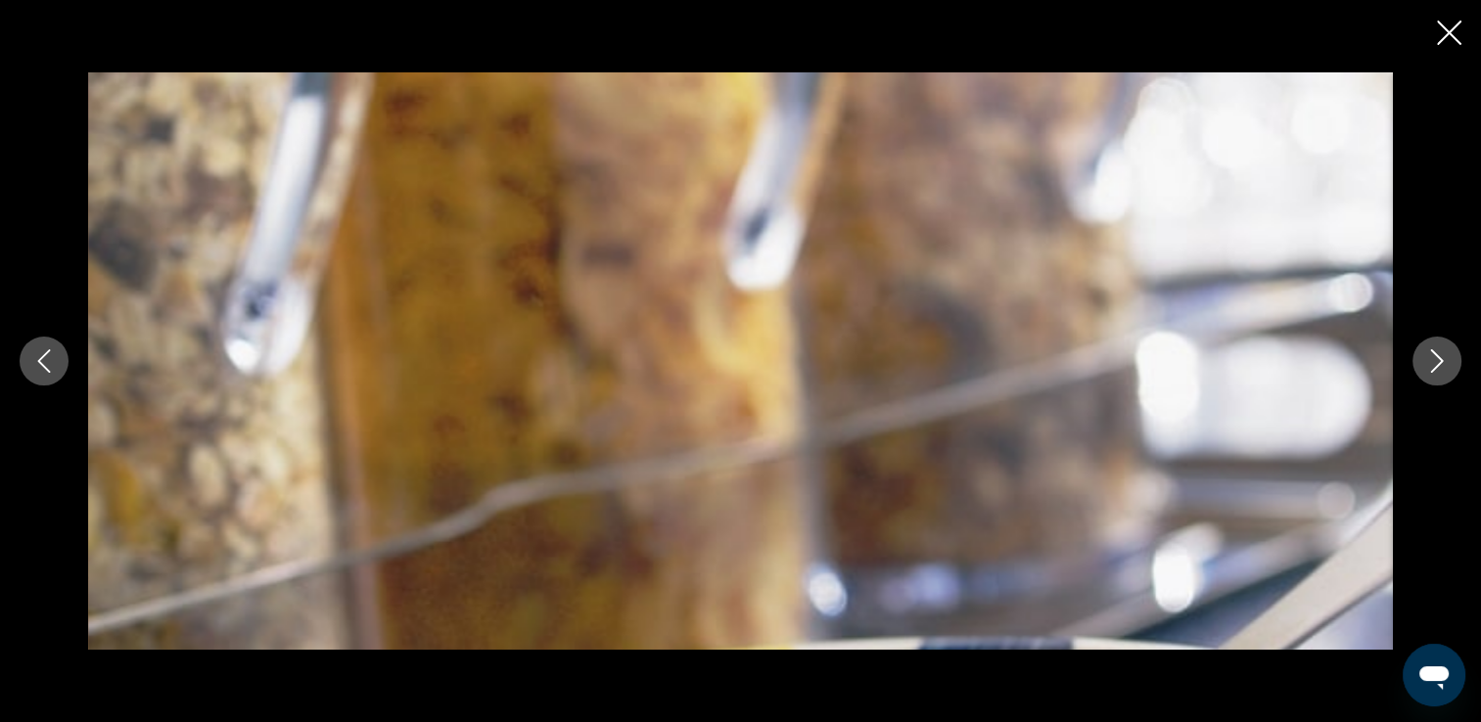
click at [1435, 373] on button "Next image" at bounding box center [1436, 361] width 49 height 49
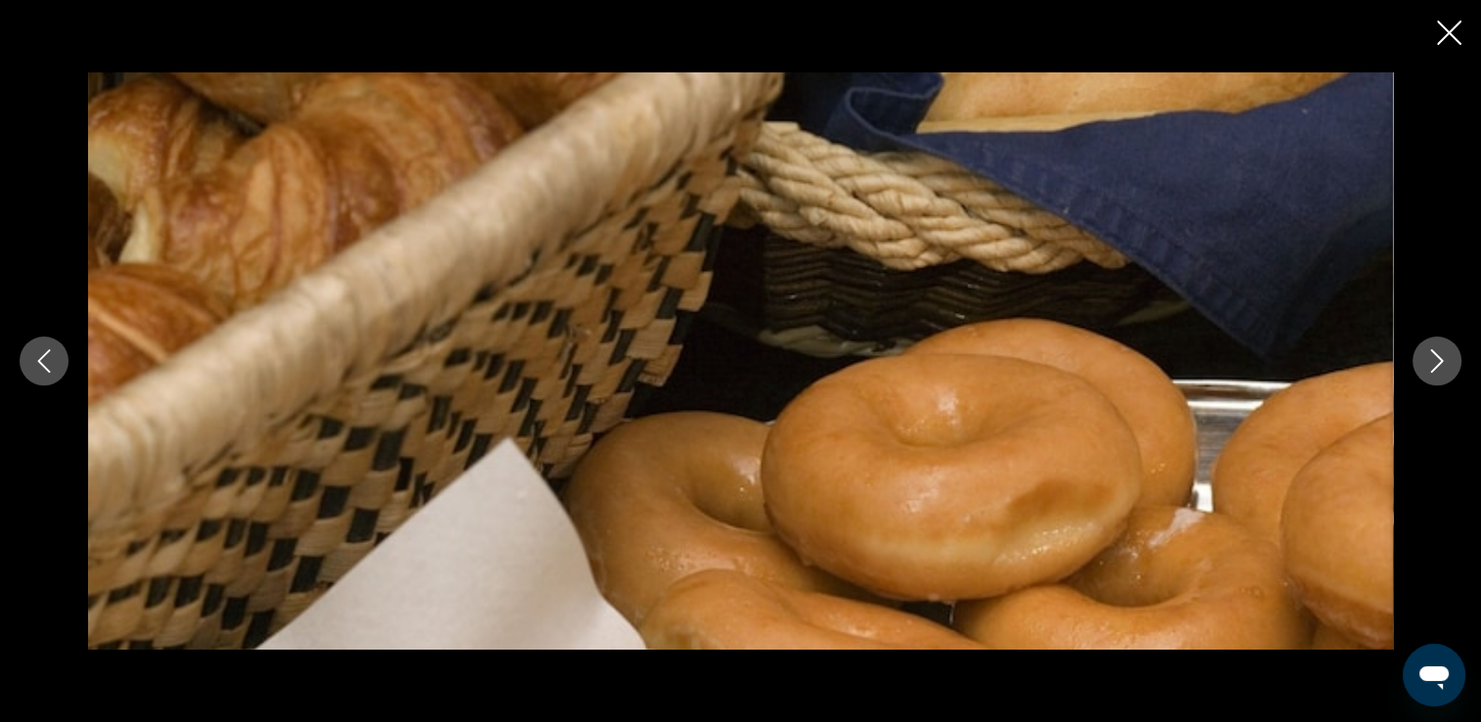
click at [1435, 373] on button "Next image" at bounding box center [1436, 361] width 49 height 49
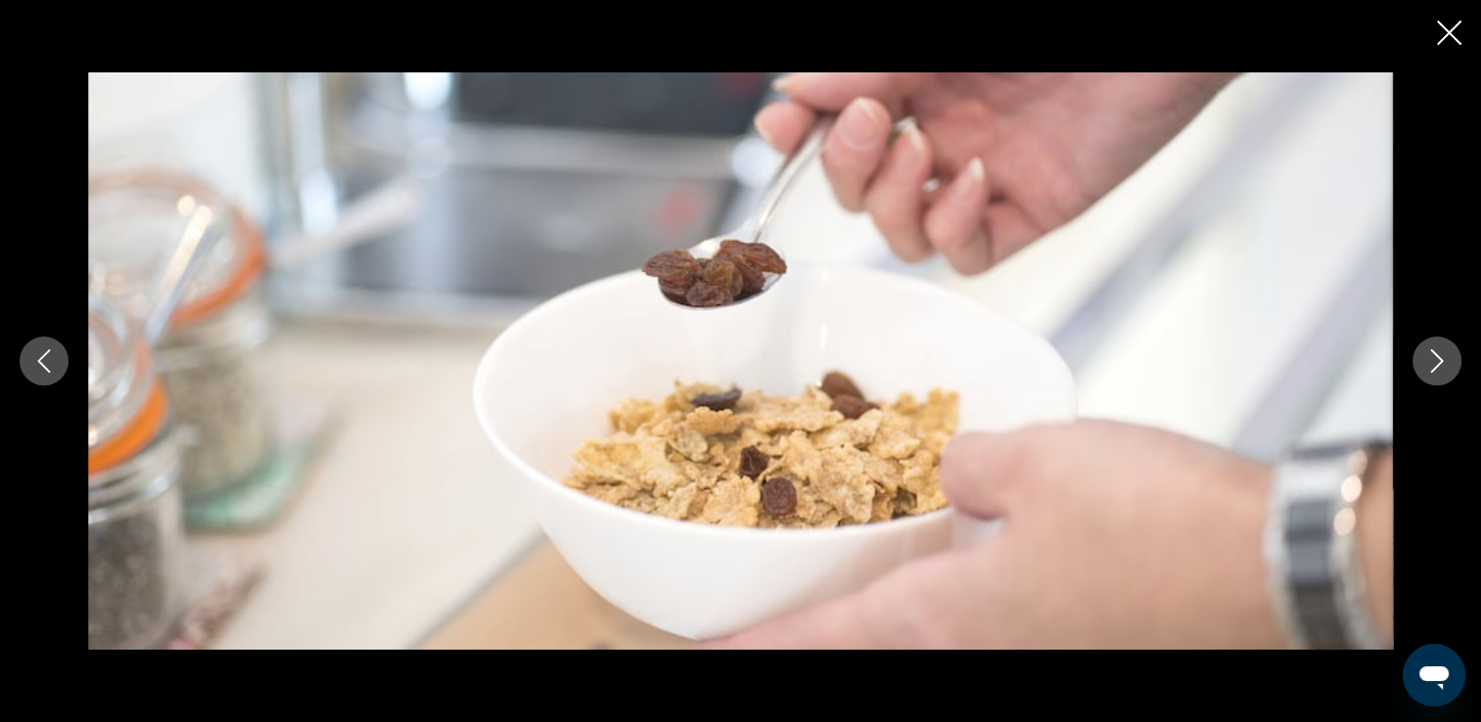
click at [1435, 373] on button "Next image" at bounding box center [1436, 361] width 49 height 49
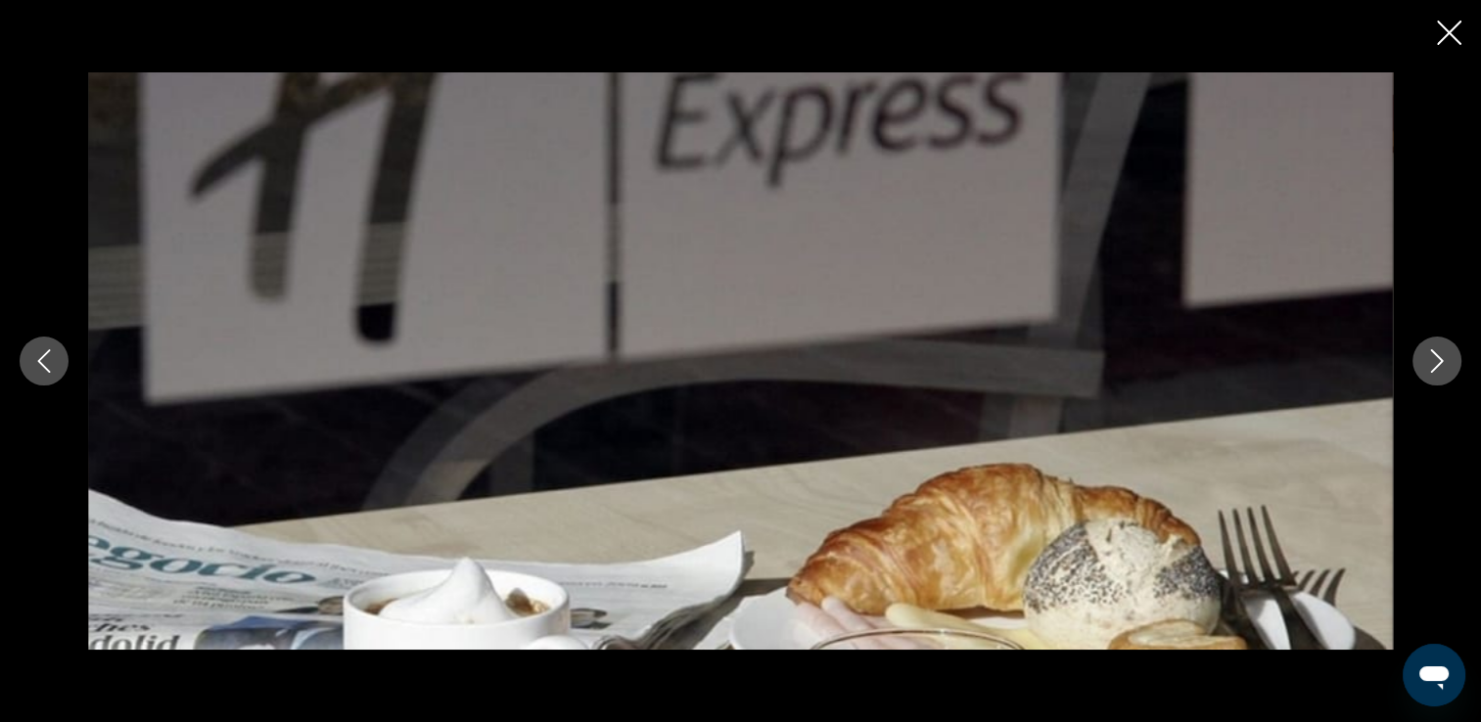
click at [1435, 364] on icon "Next image" at bounding box center [1436, 360] width 23 height 23
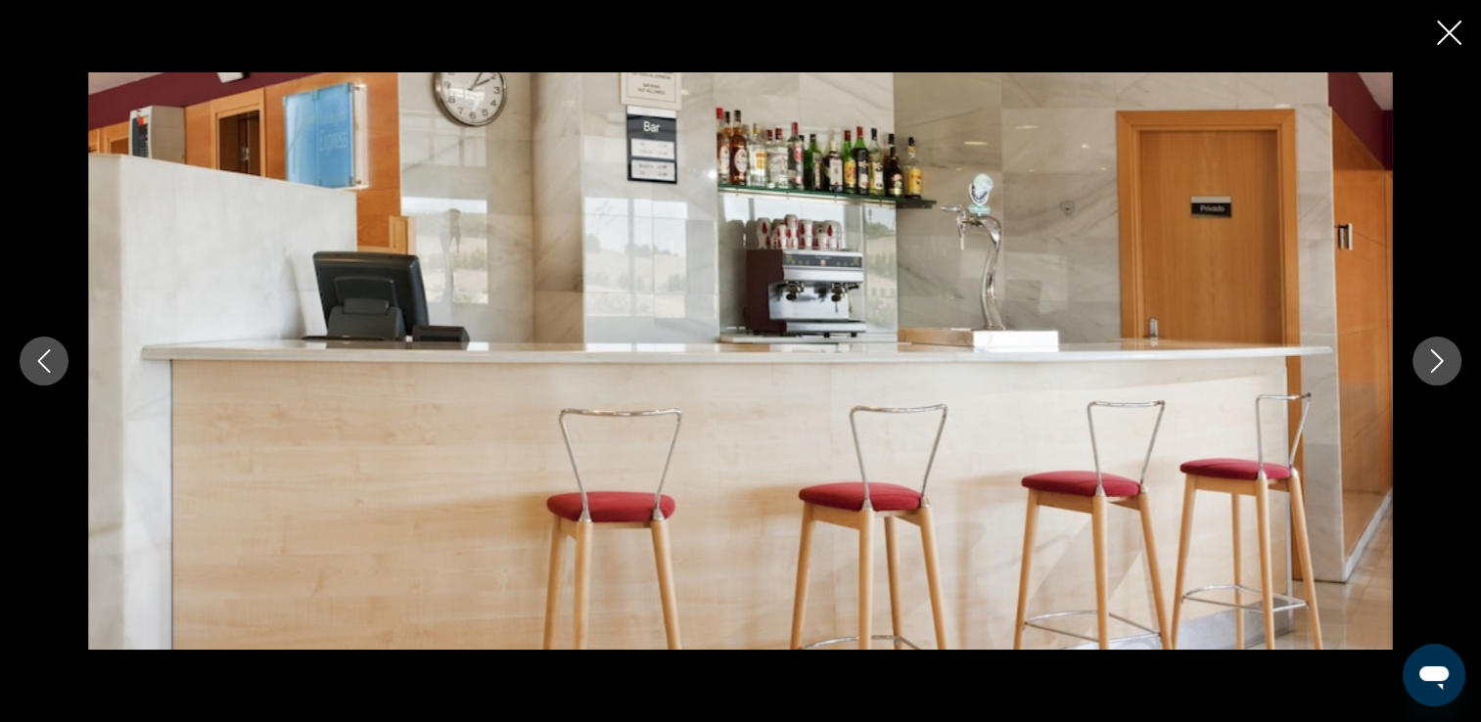
click at [1435, 364] on icon "Next image" at bounding box center [1436, 360] width 23 height 23
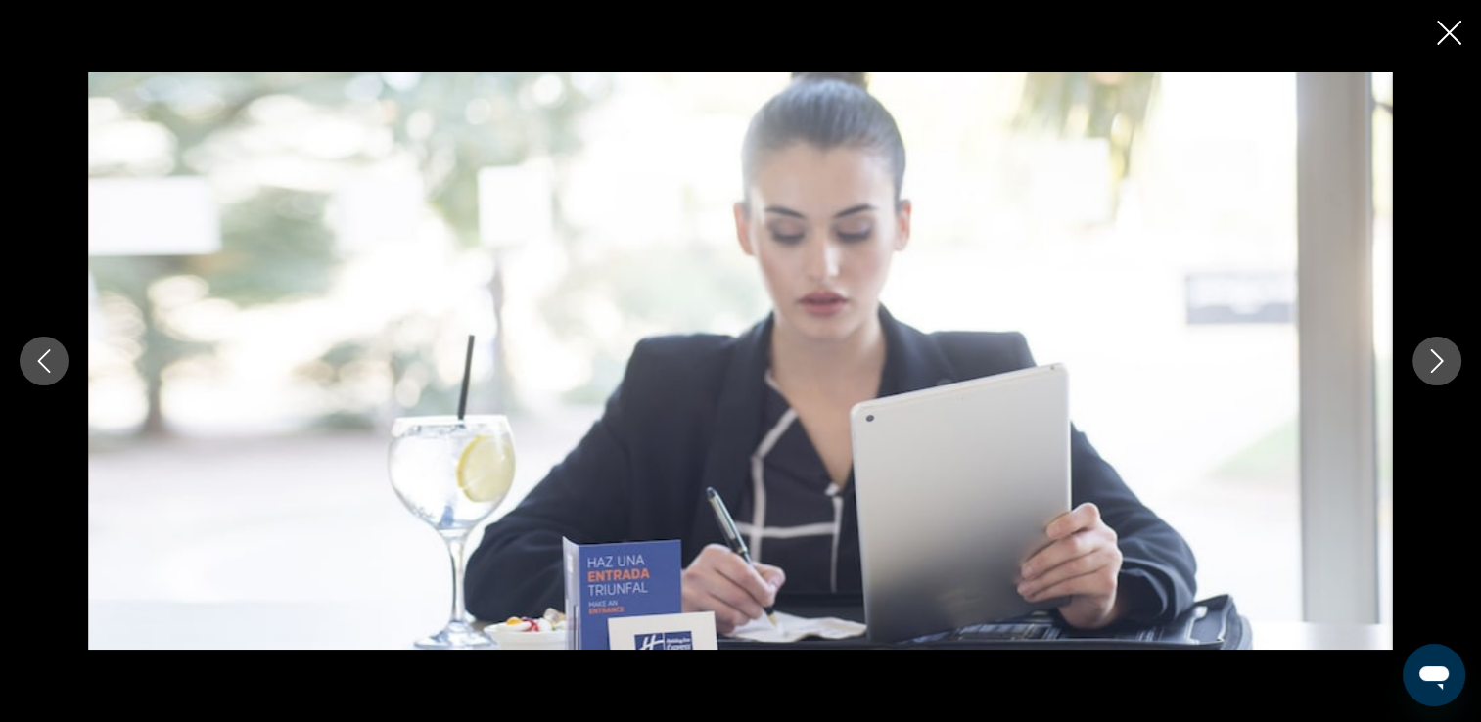
click at [1435, 364] on icon "Next image" at bounding box center [1436, 360] width 23 height 23
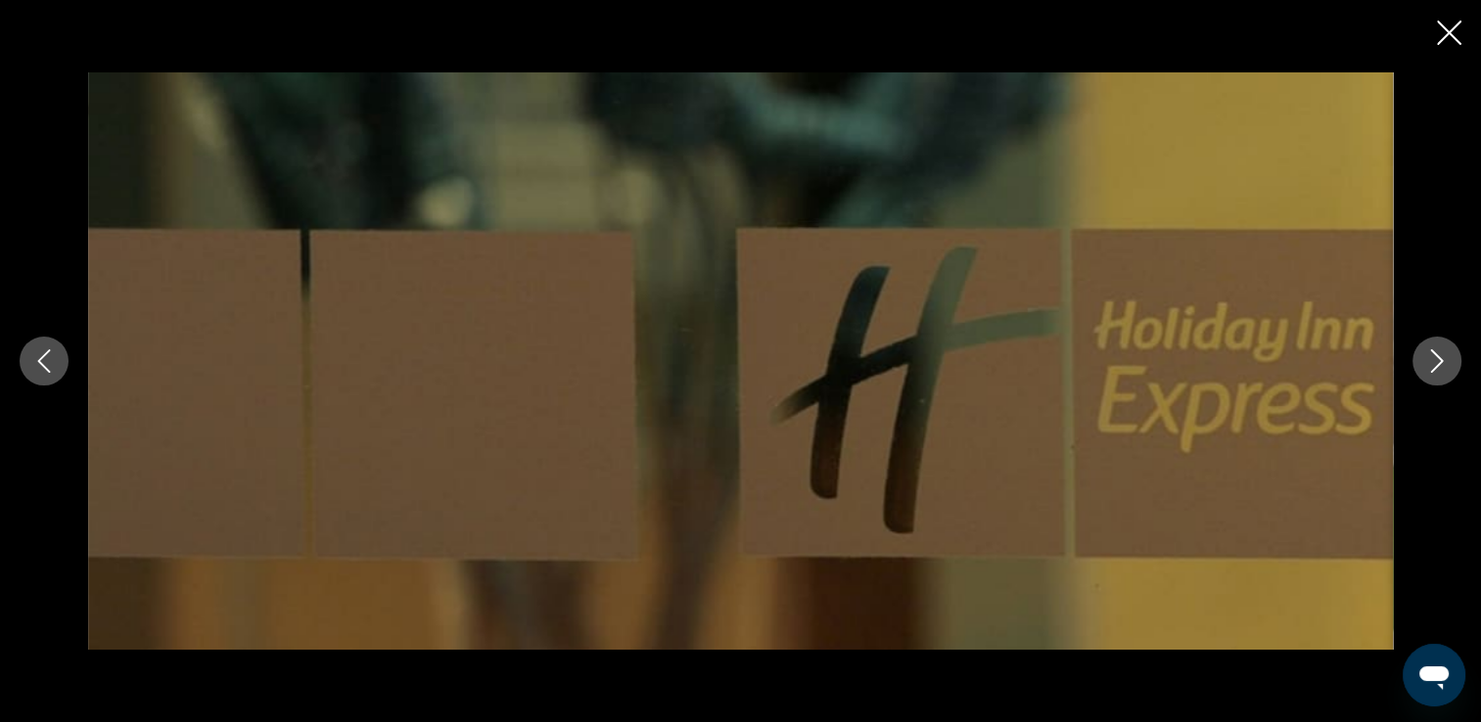
click at [1435, 364] on icon "Next image" at bounding box center [1436, 360] width 23 height 23
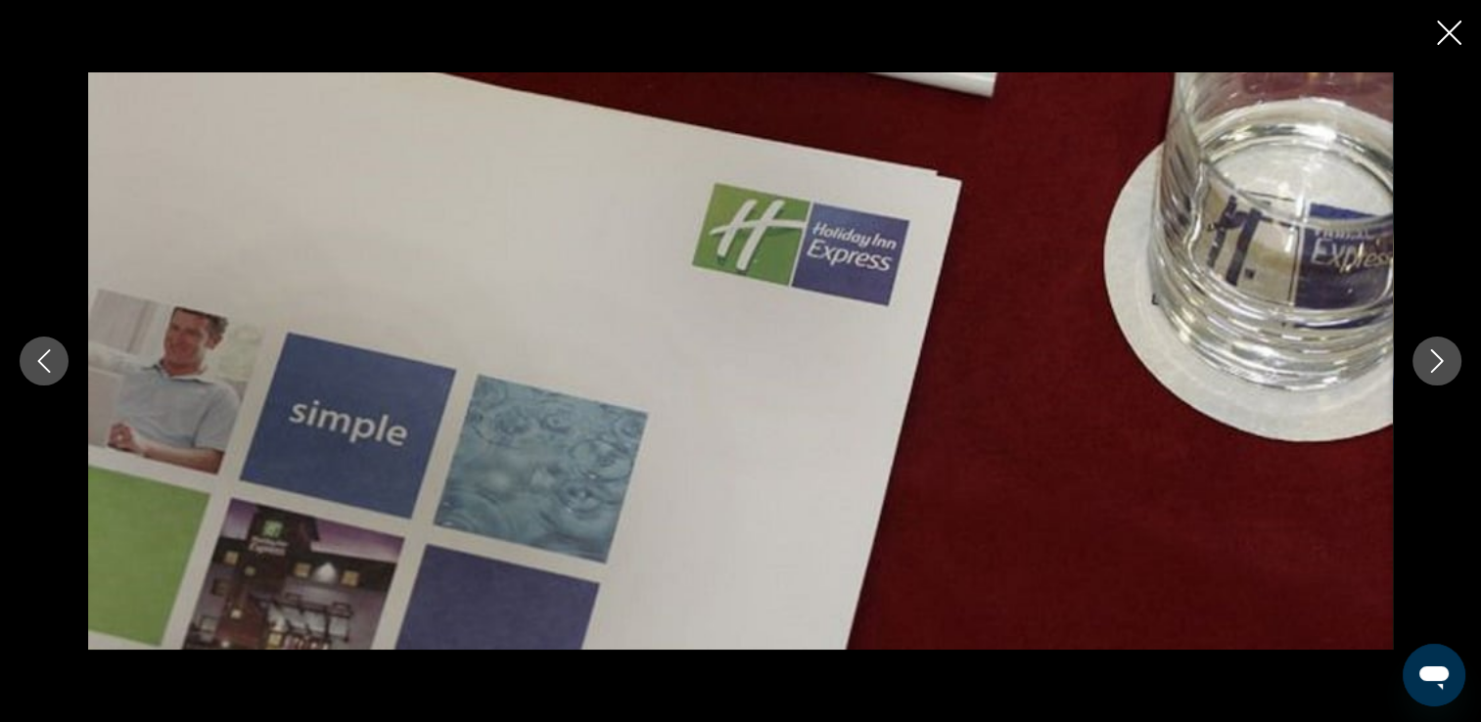
click at [1435, 364] on icon "Next image" at bounding box center [1436, 360] width 23 height 23
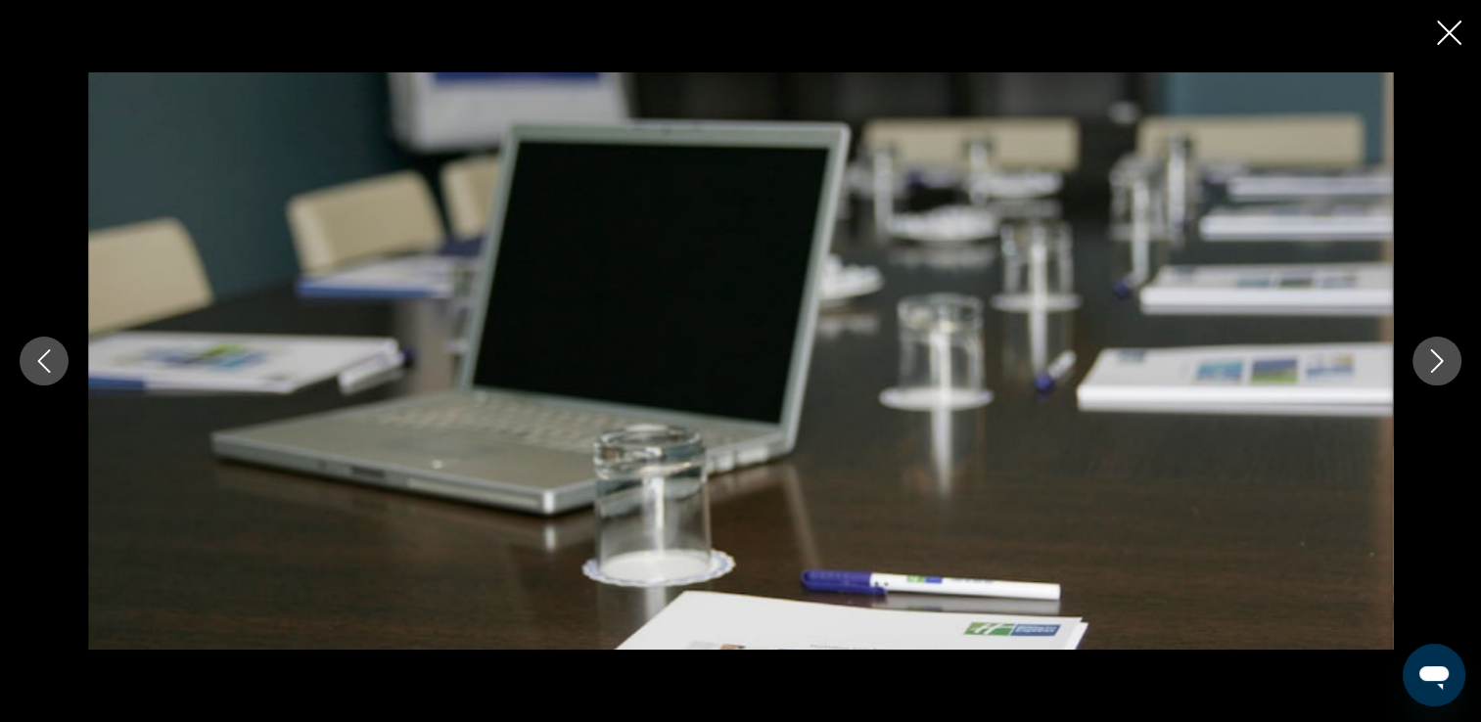
click at [1437, 356] on icon "Next image" at bounding box center [1437, 360] width 13 height 23
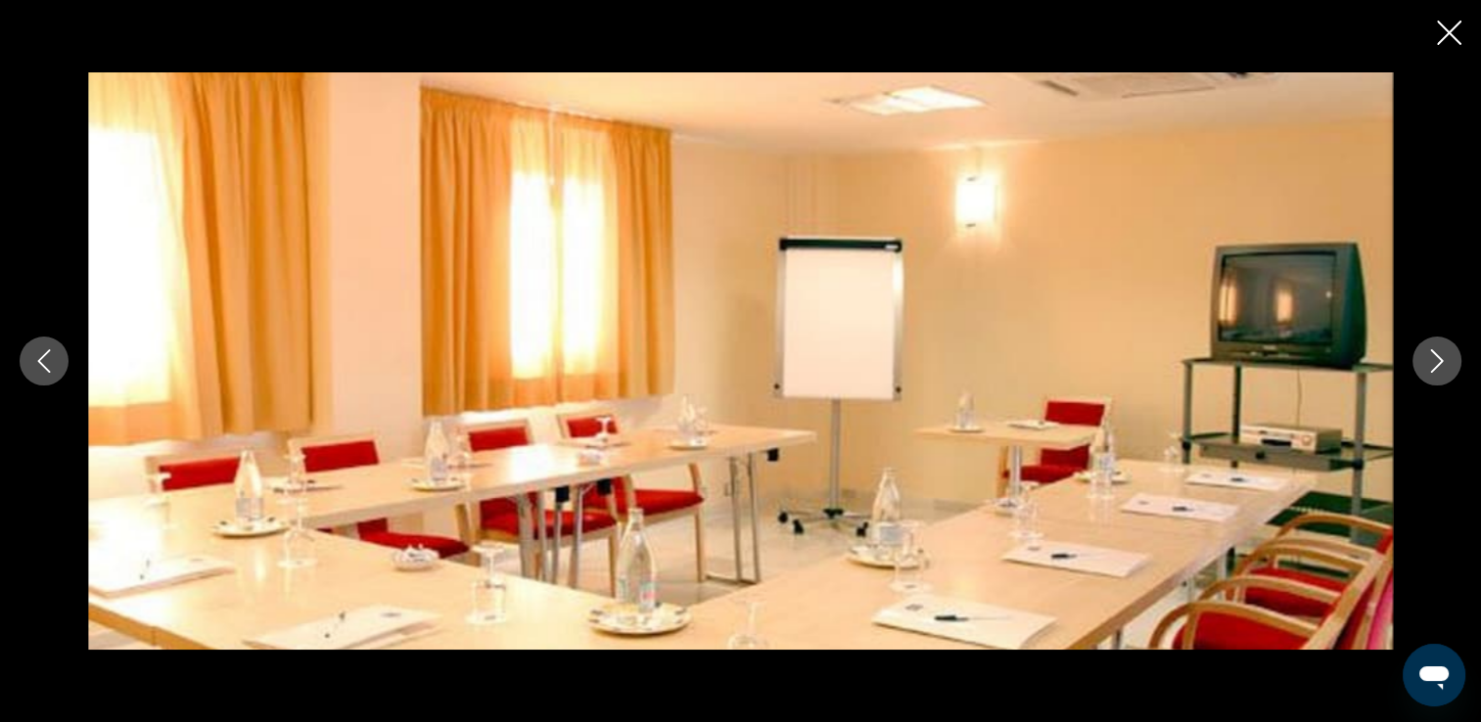
click at [1437, 356] on icon "Next image" at bounding box center [1437, 360] width 13 height 23
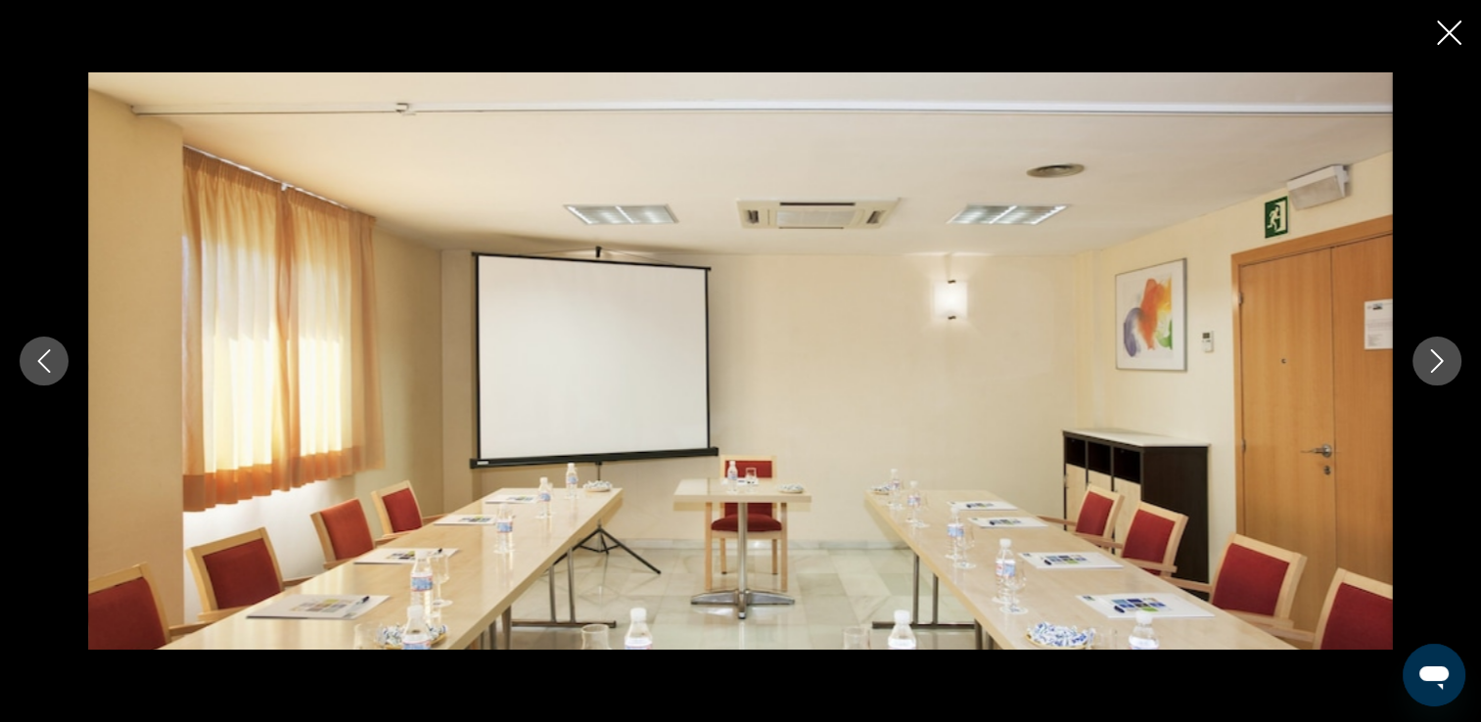
click at [1437, 356] on icon "Next image" at bounding box center [1437, 360] width 13 height 23
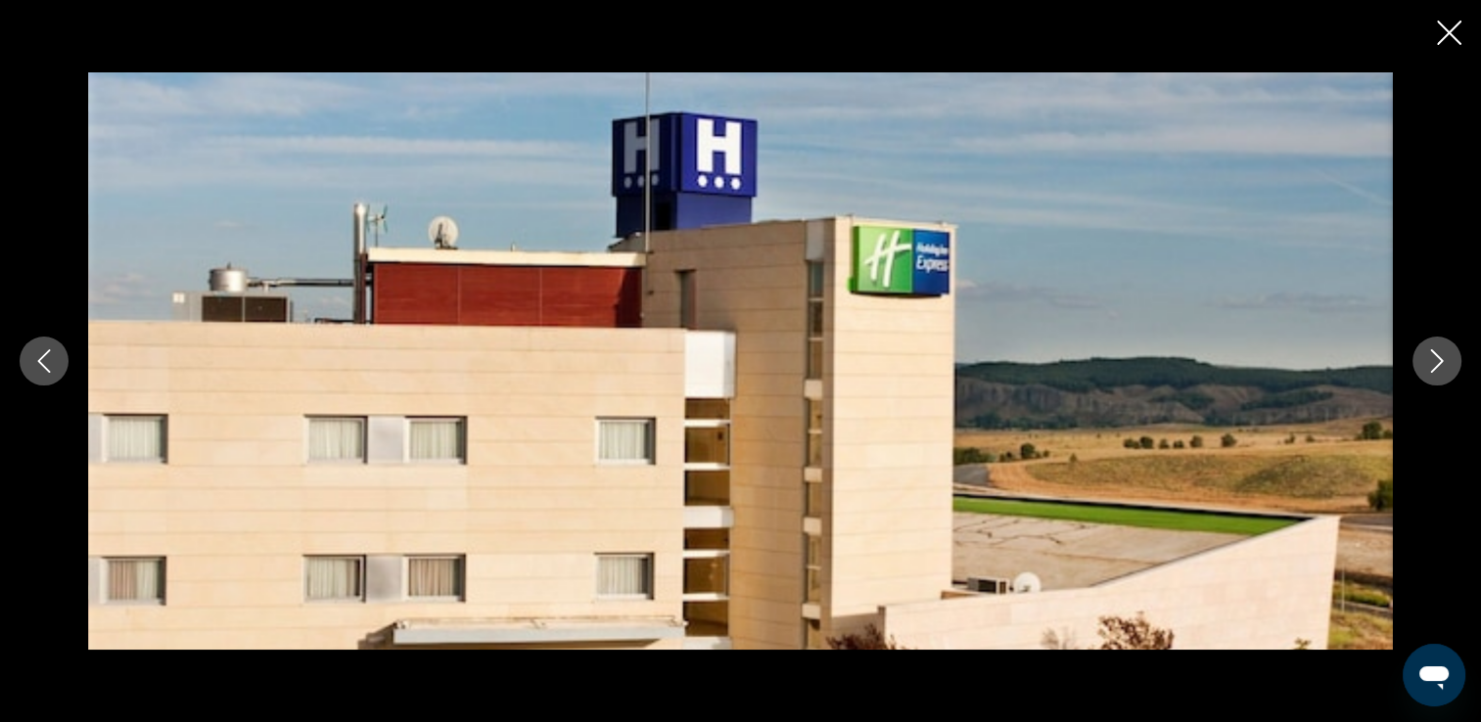
click at [1437, 356] on icon "Next image" at bounding box center [1437, 360] width 13 height 23
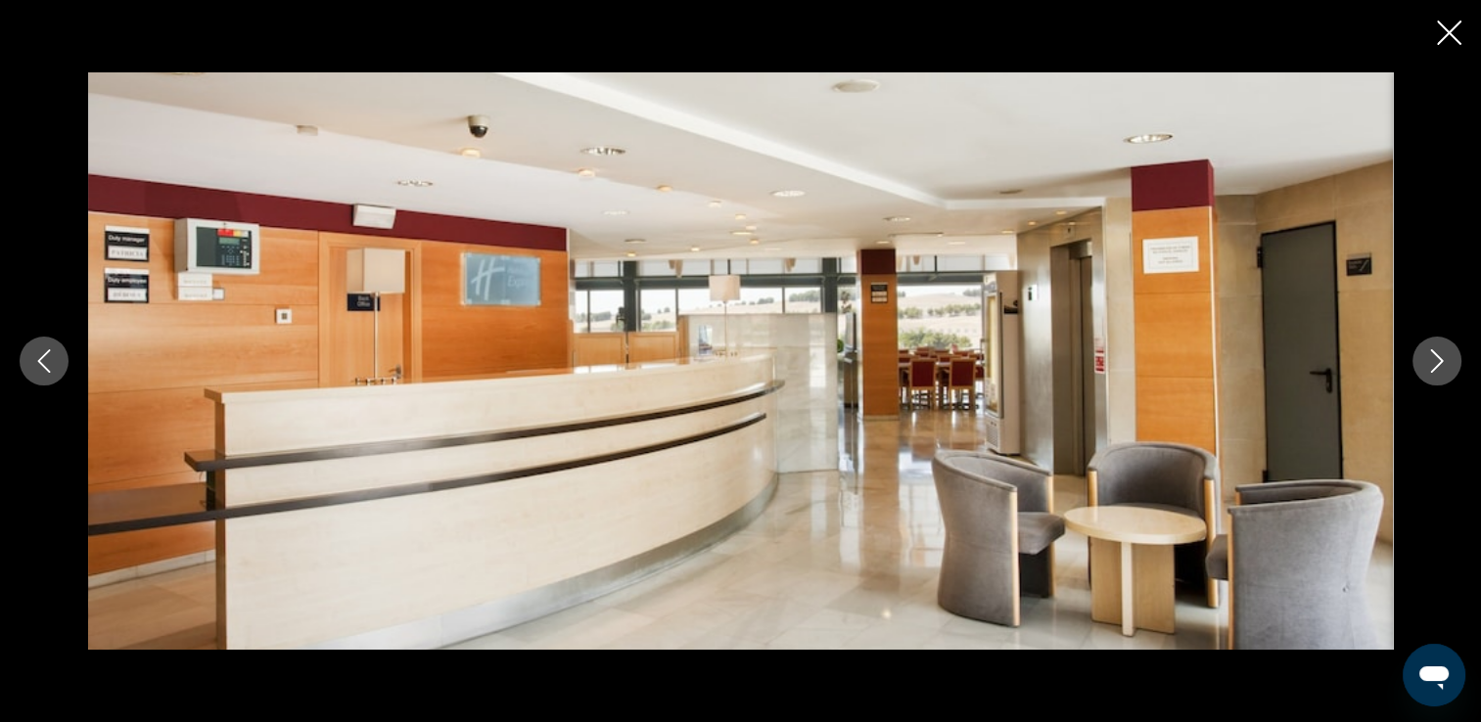
click at [1437, 356] on icon "Next image" at bounding box center [1437, 360] width 13 height 23
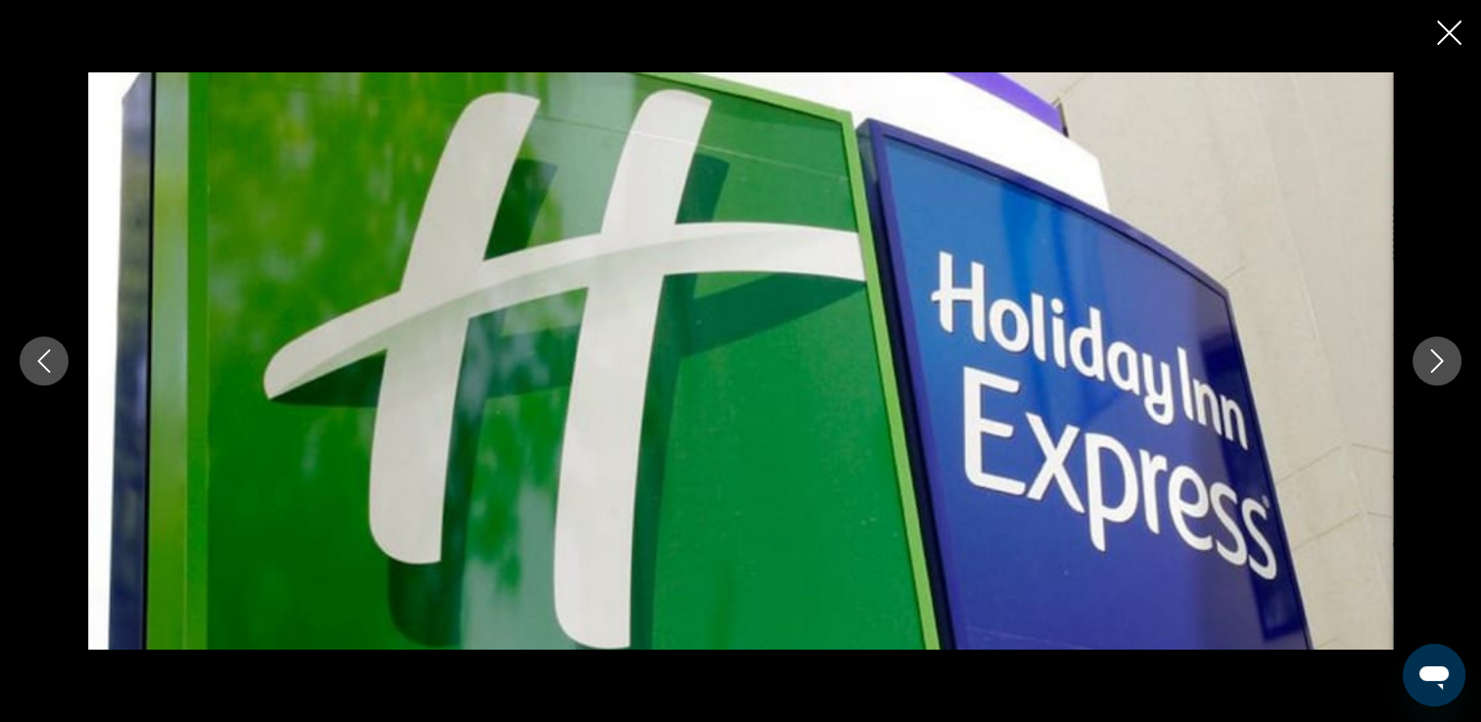
click at [1437, 356] on icon "Next image" at bounding box center [1437, 360] width 13 height 23
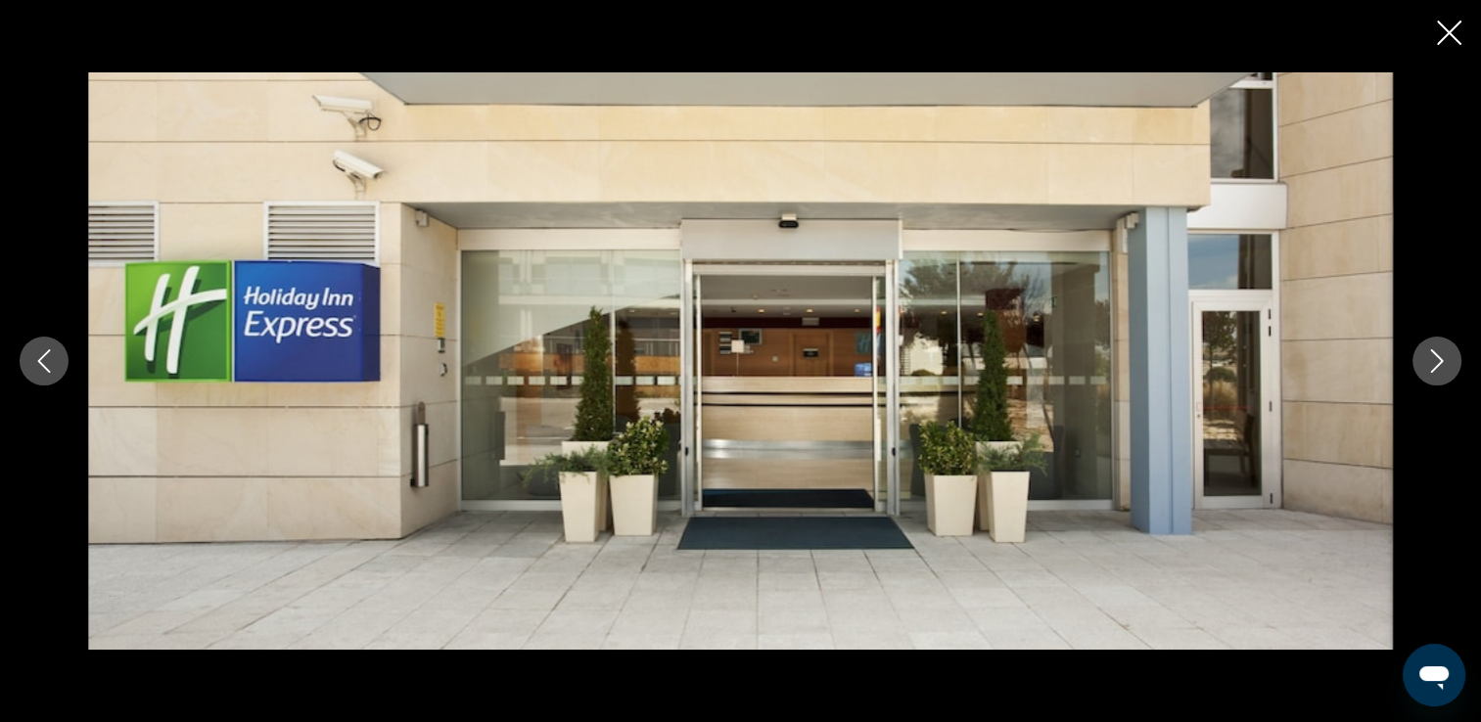
click at [1450, 34] on icon "Close slideshow" at bounding box center [1449, 33] width 24 height 24
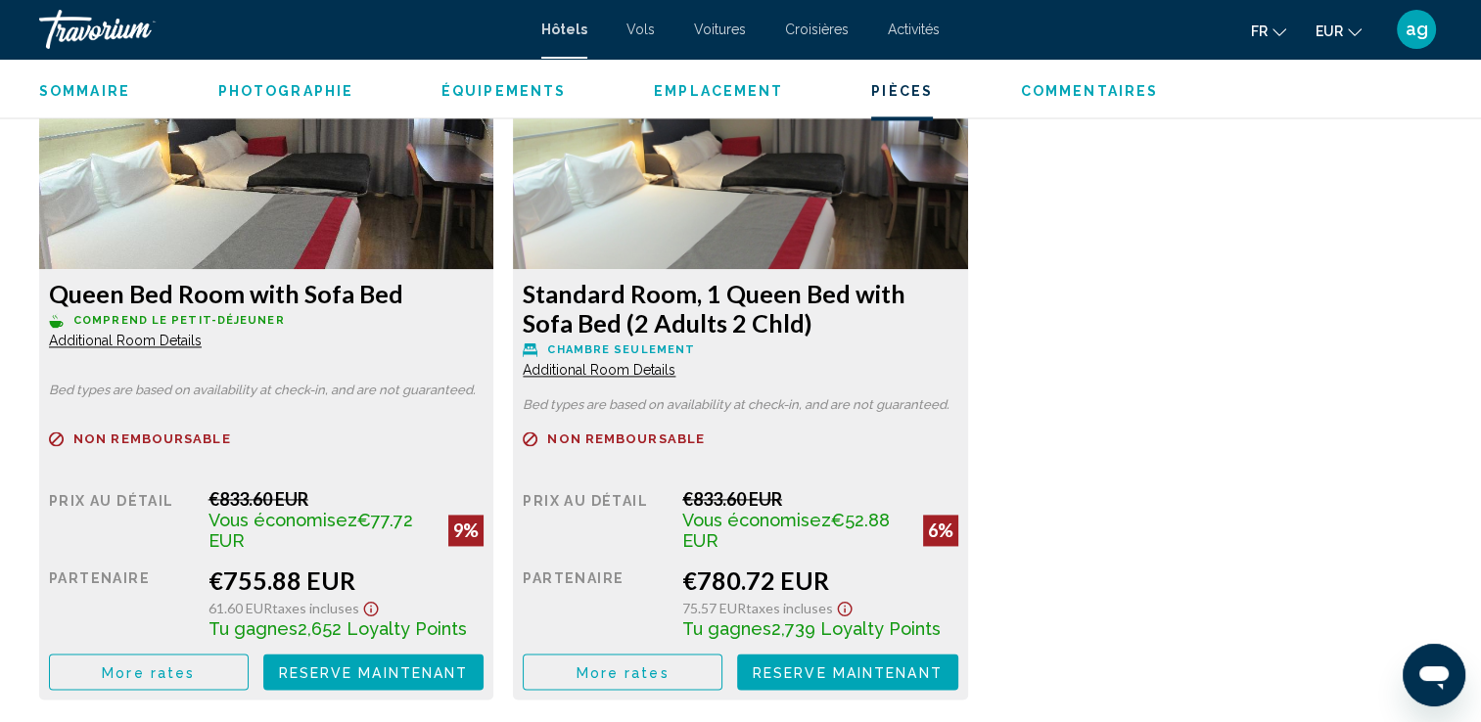
scroll to position [2765, 0]
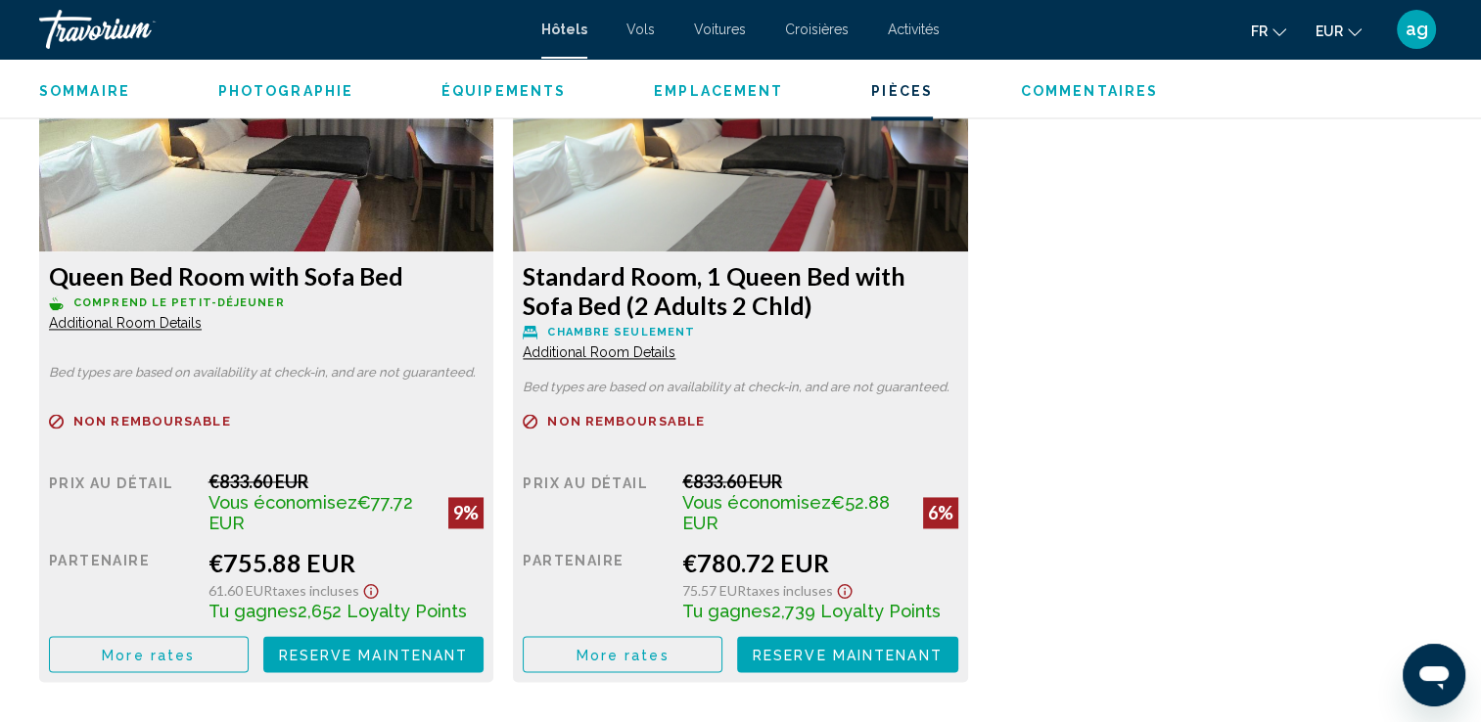
click at [130, 667] on button "More rates" at bounding box center [149, 654] width 200 height 36
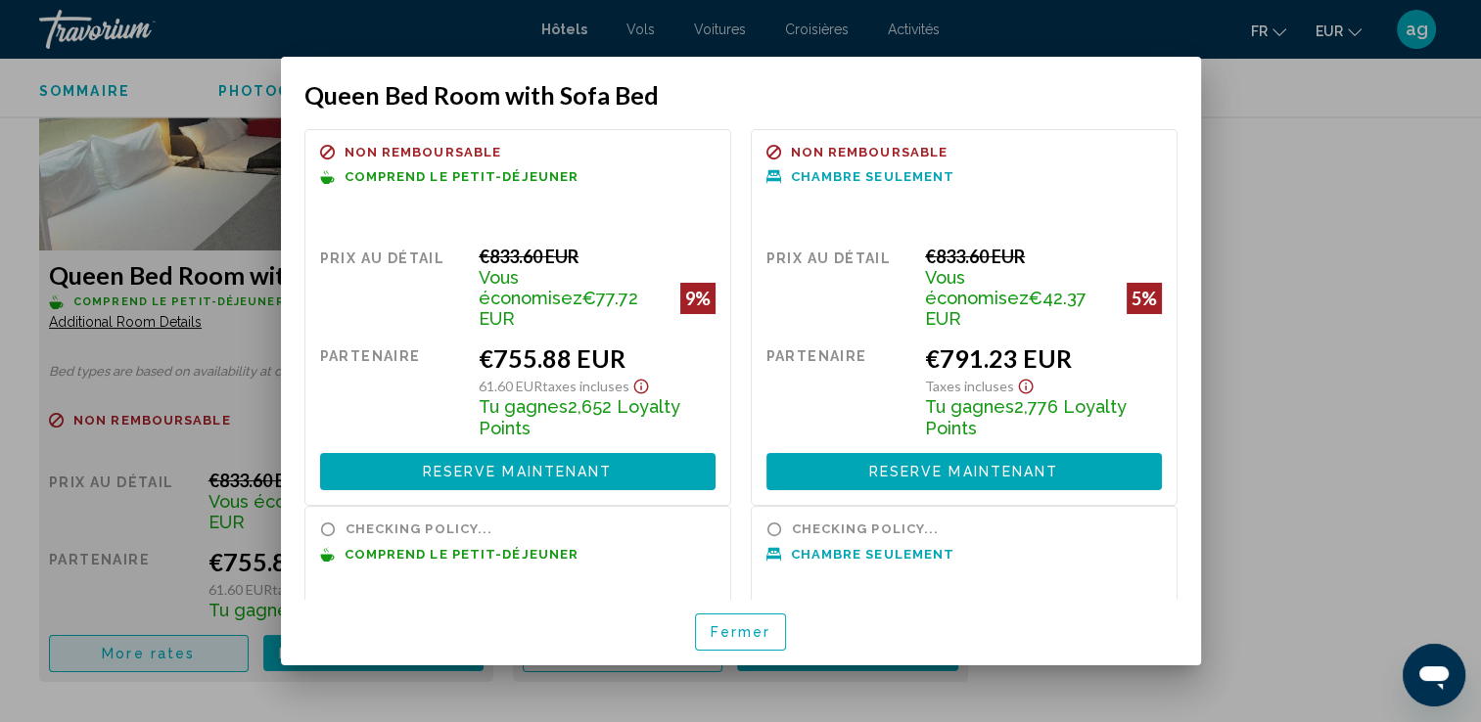
scroll to position [0, 0]
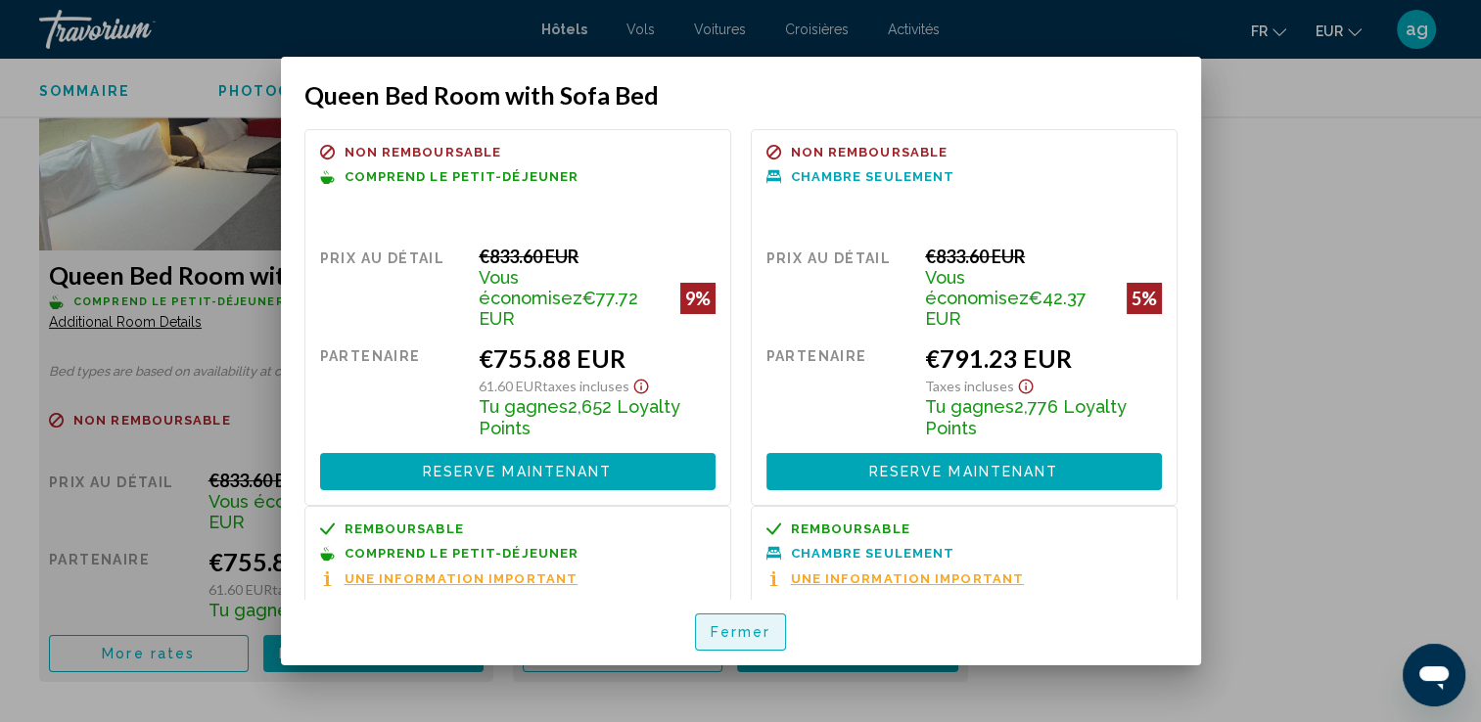
click at [739, 625] on span "Fermer" at bounding box center [741, 633] width 61 height 16
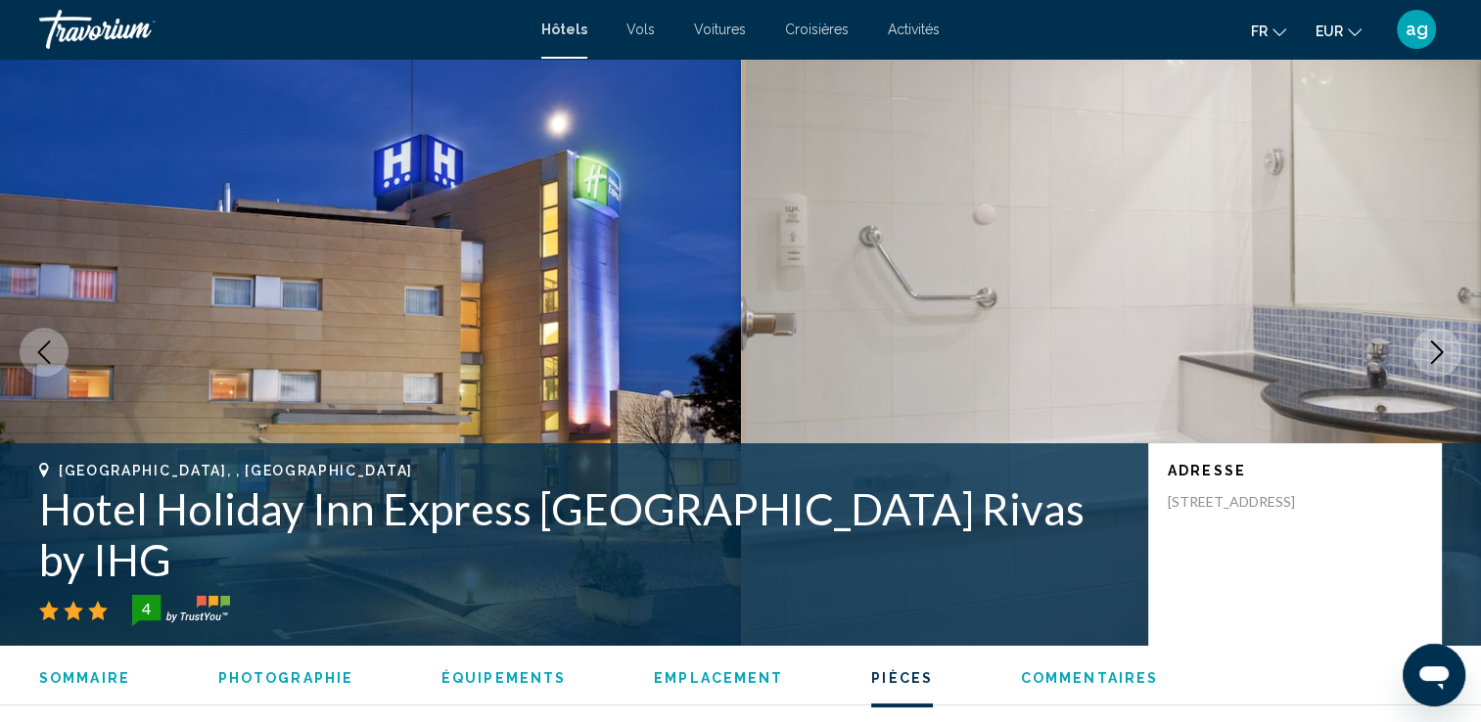
scroll to position [2765, 0]
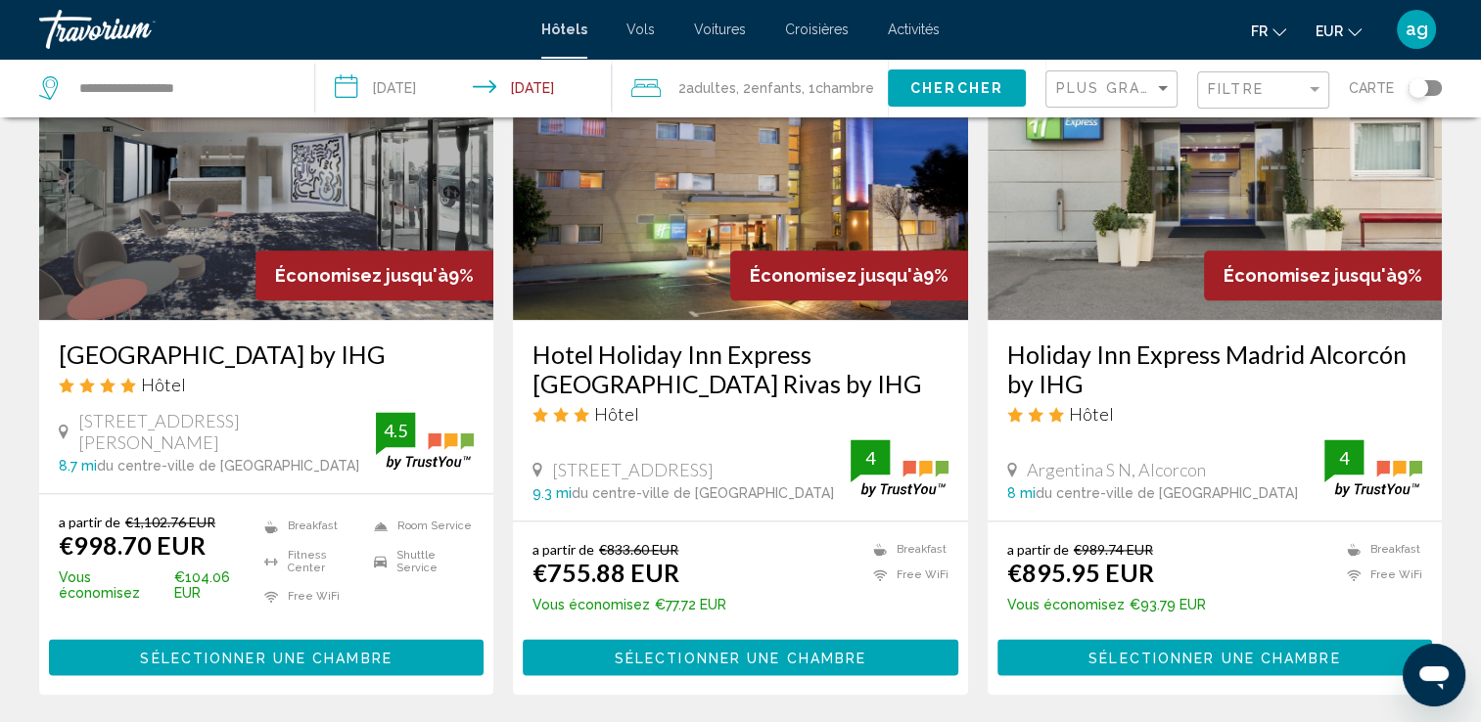
scroll to position [2584, 0]
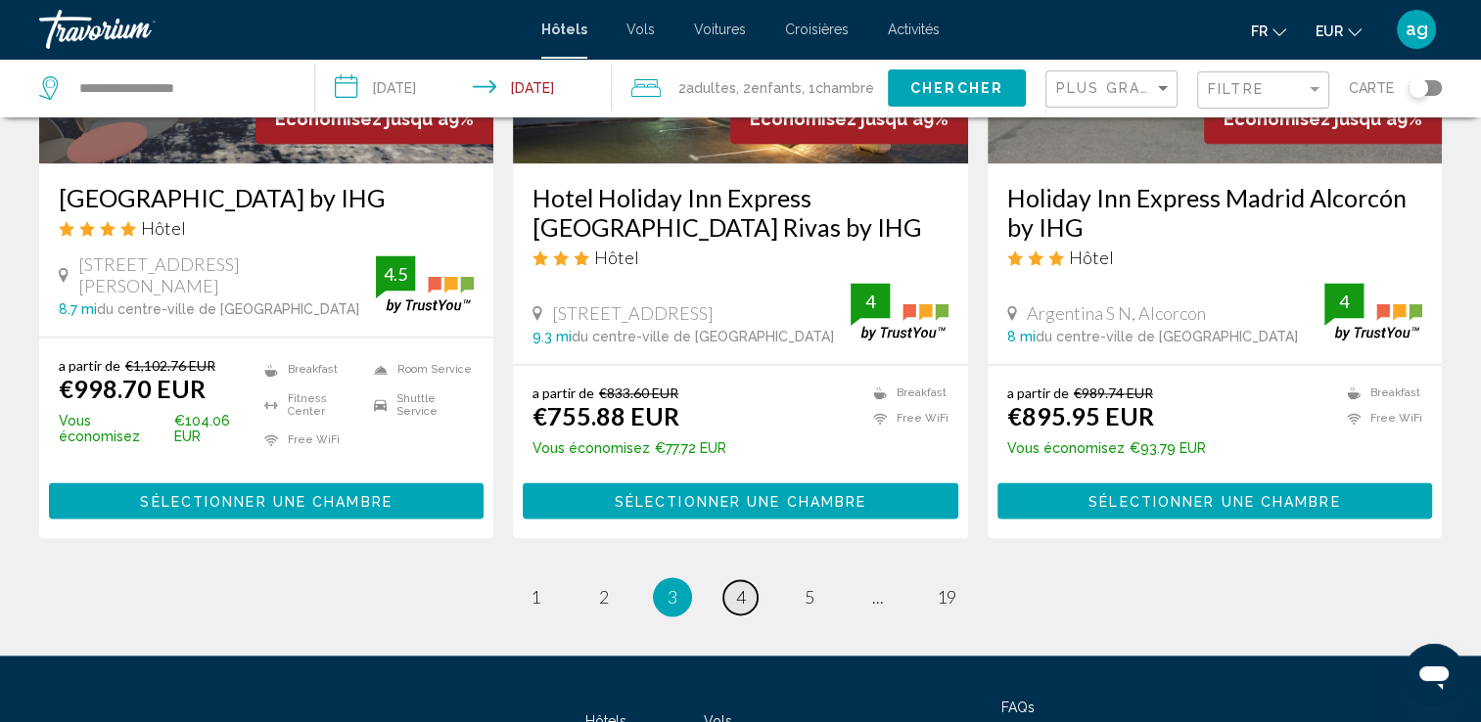
click at [745, 594] on span "4" at bounding box center [741, 597] width 10 height 22
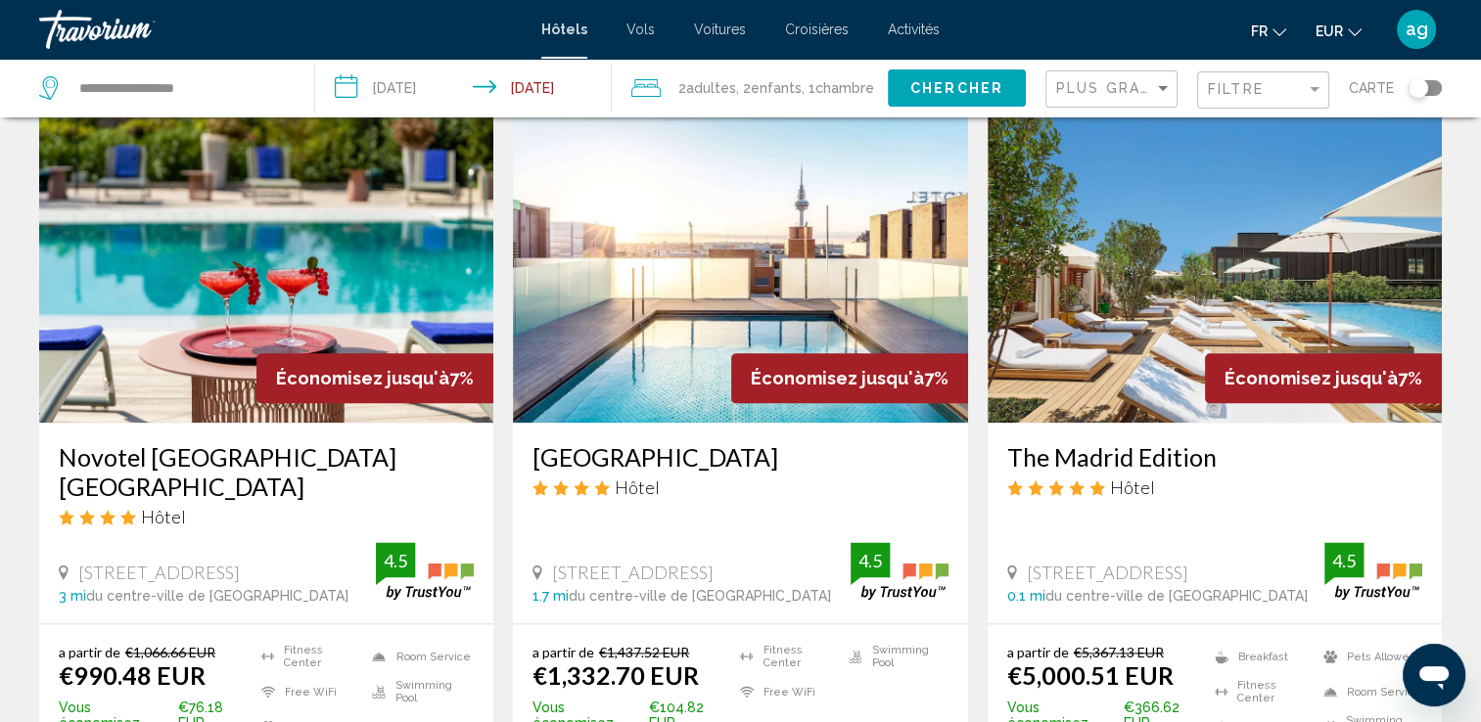
scroll to position [2361, 0]
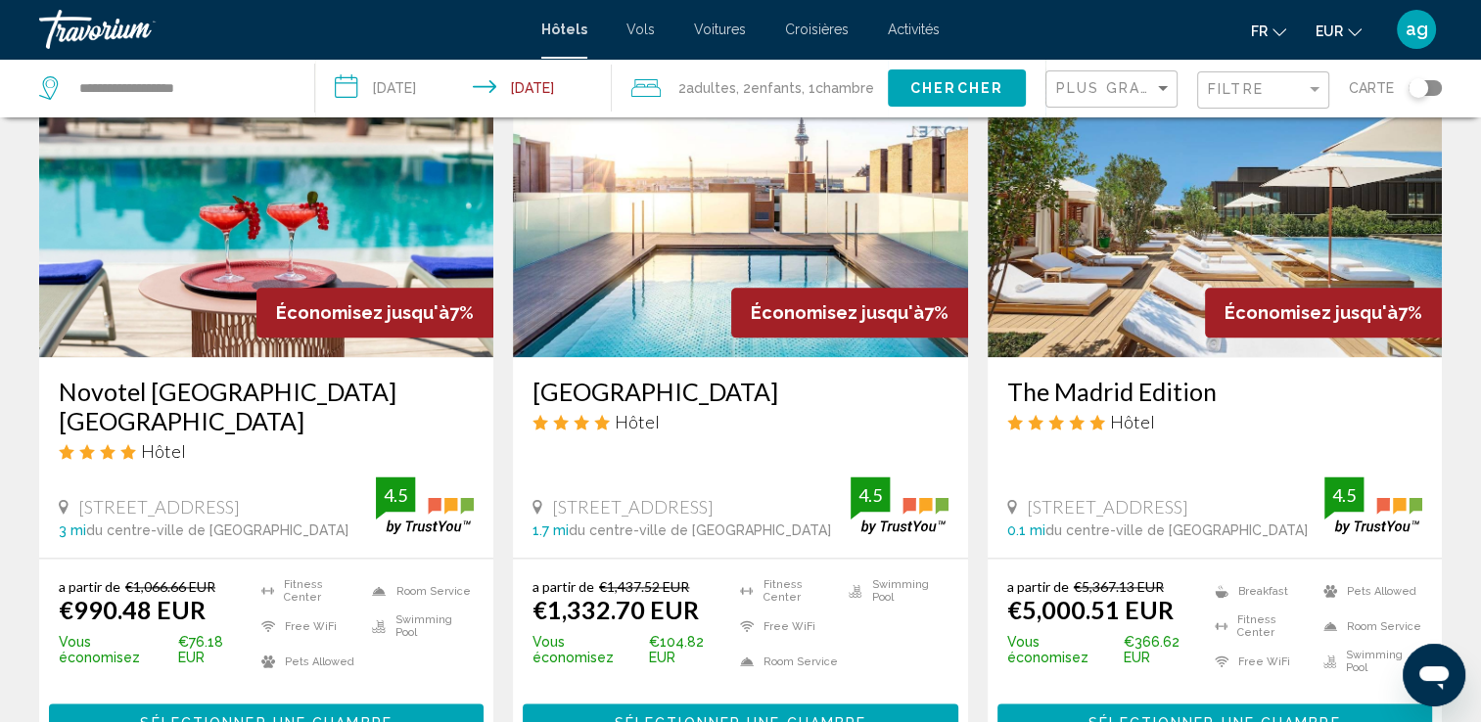
click at [348, 704] on button "Sélectionner une chambre" at bounding box center [266, 722] width 435 height 36
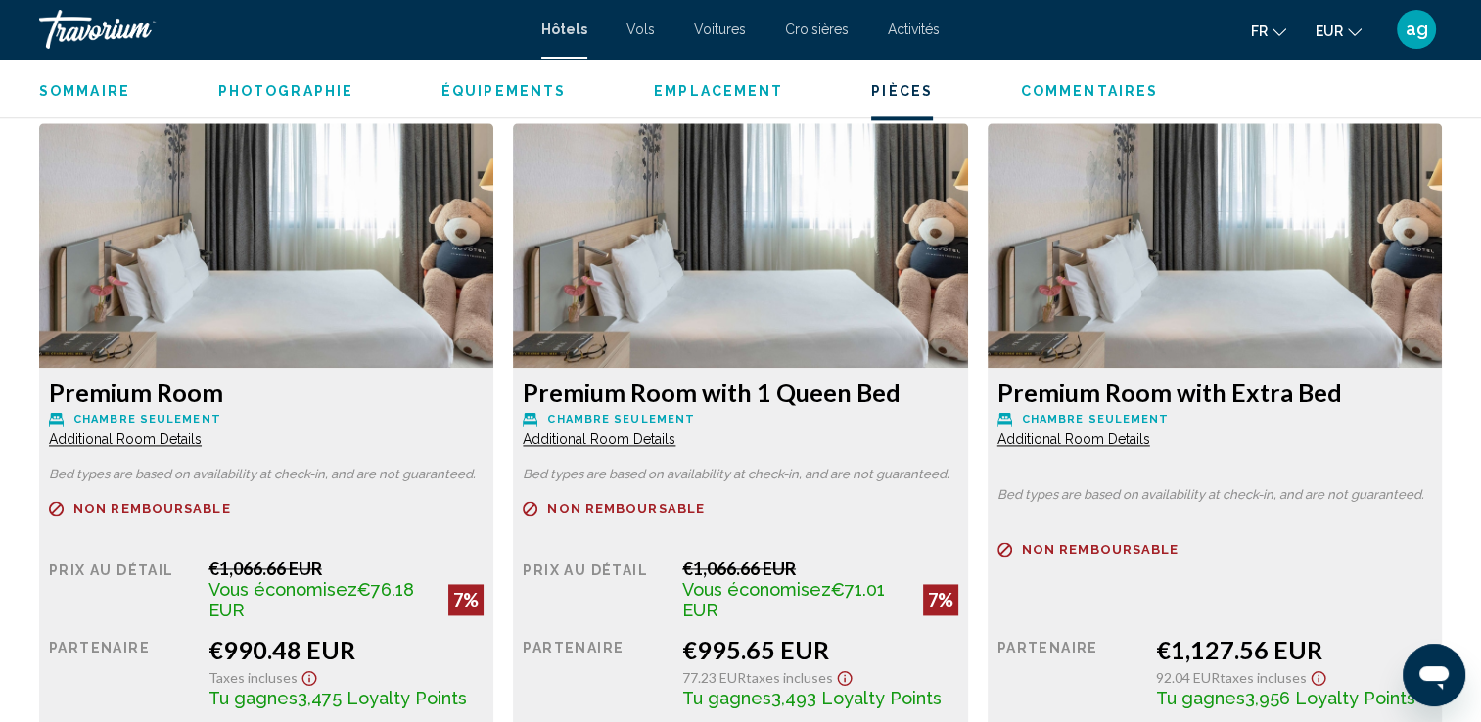
scroll to position [2752, 0]
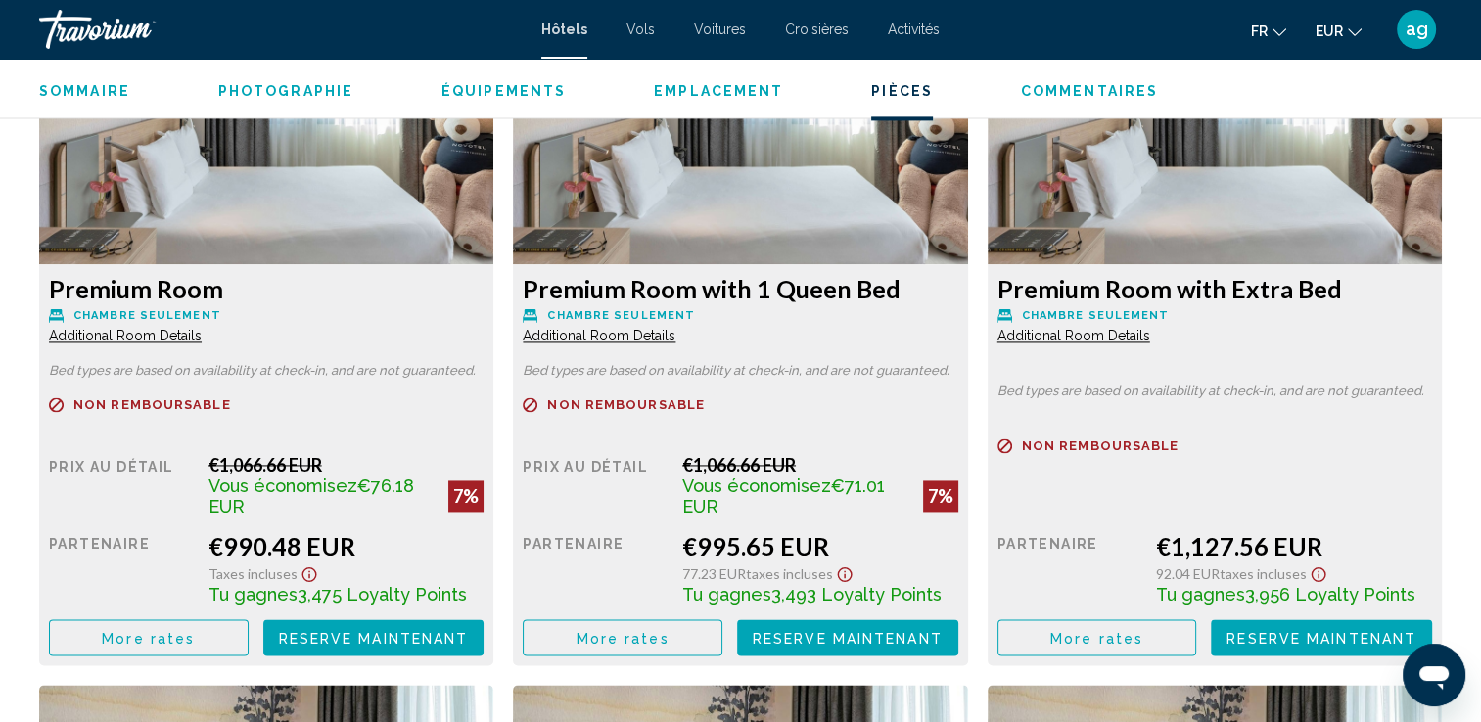
click at [105, 632] on span "More rates" at bounding box center [148, 638] width 93 height 16
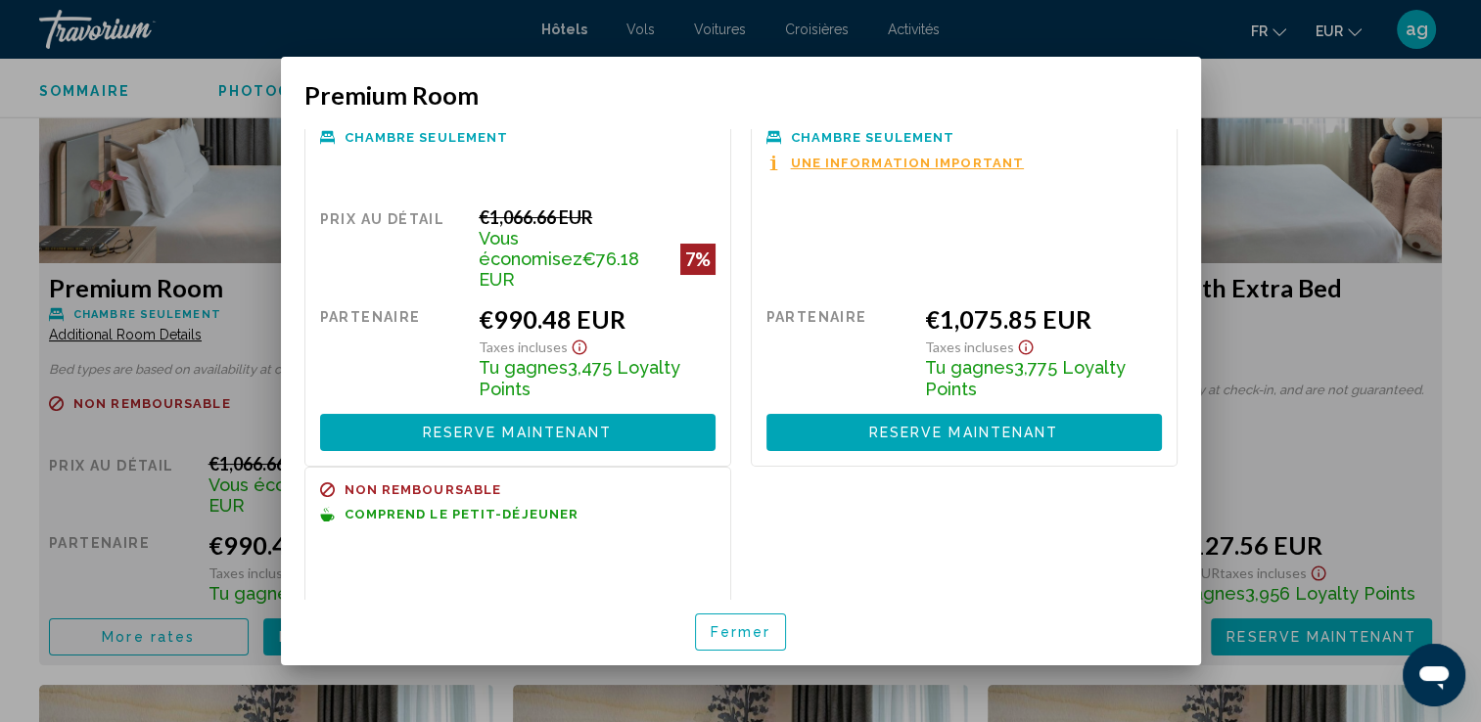
scroll to position [179, 0]
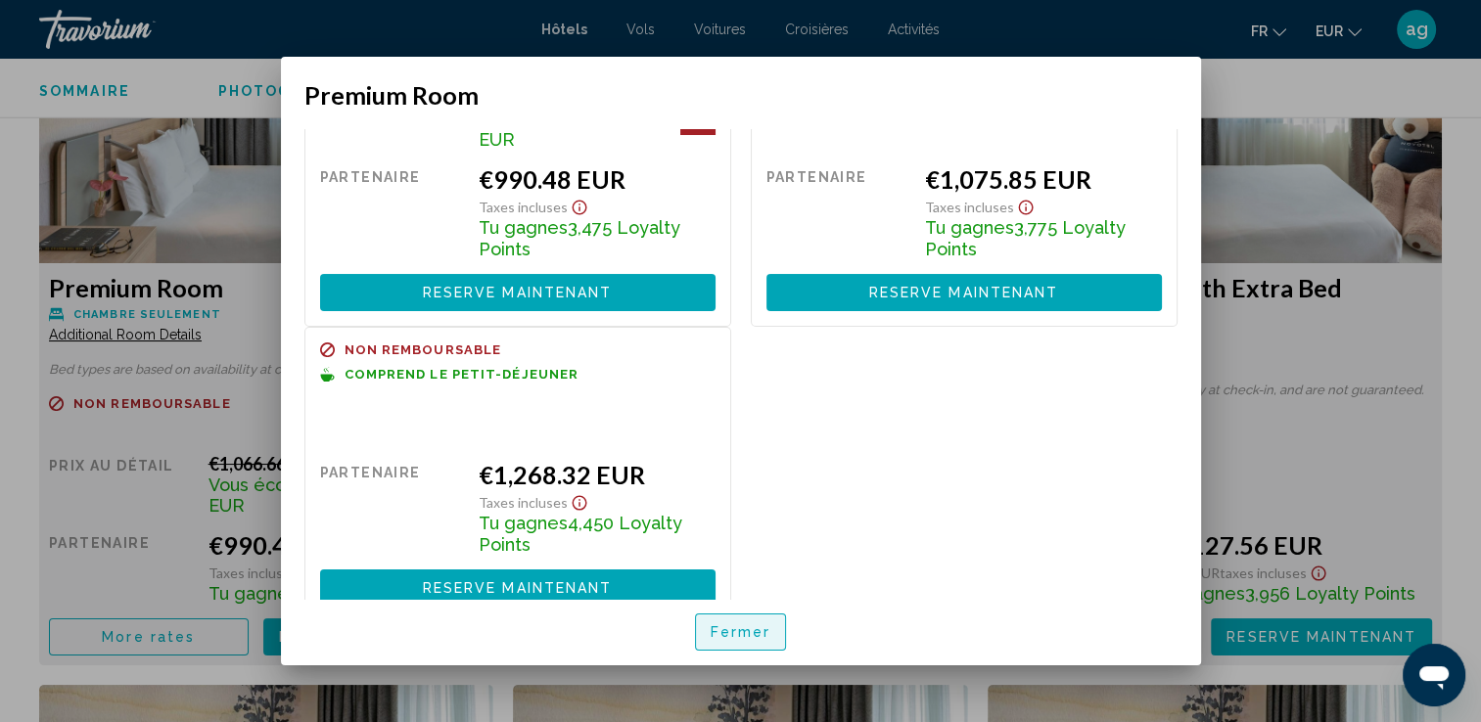
click at [742, 628] on span "Fermer" at bounding box center [741, 633] width 61 height 16
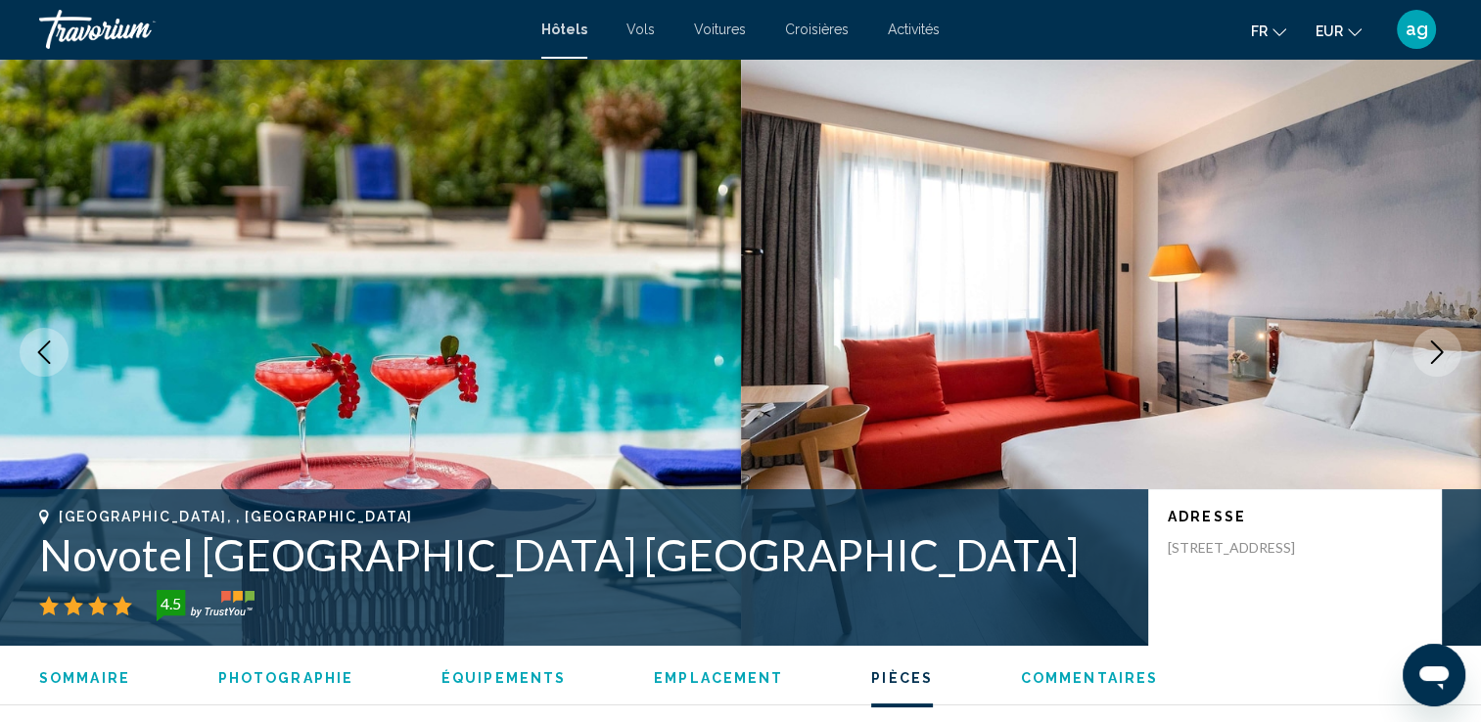
scroll to position [2752, 0]
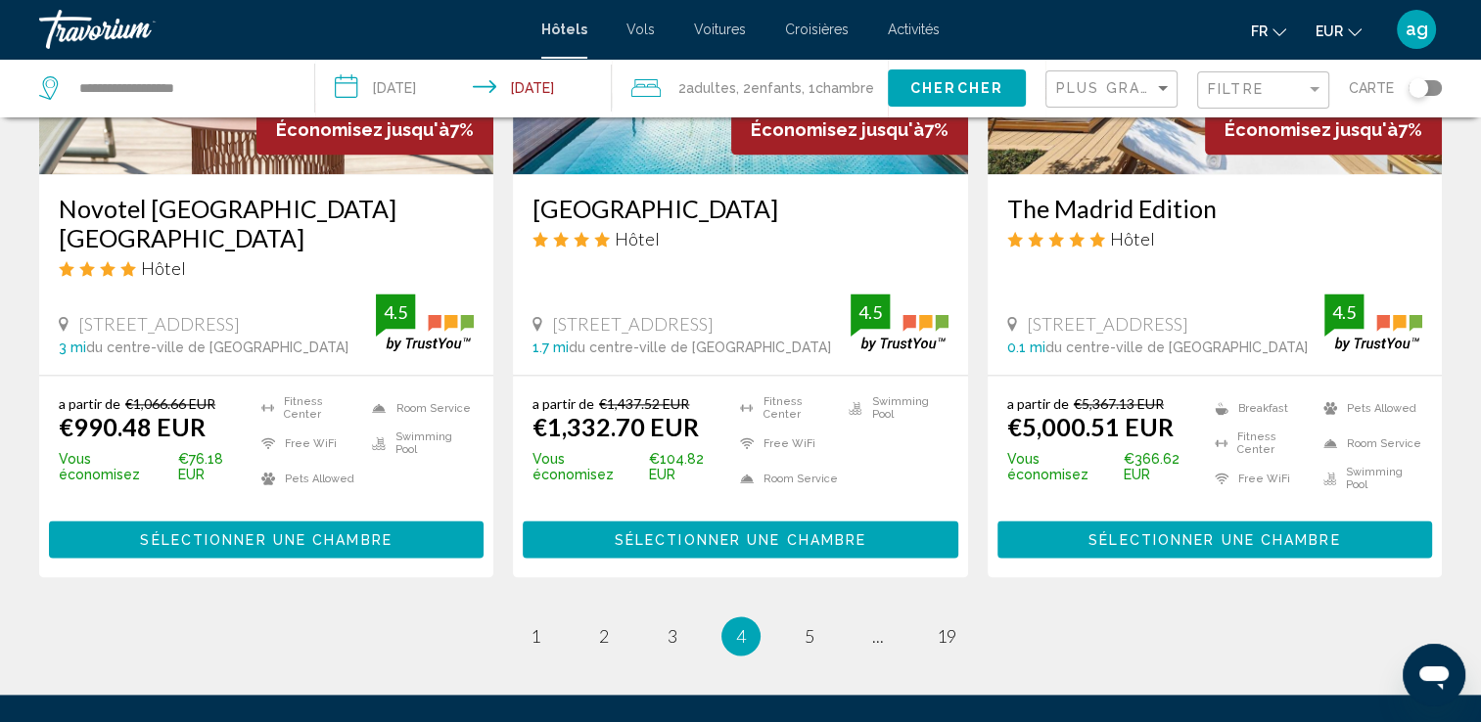
scroll to position [2556, 0]
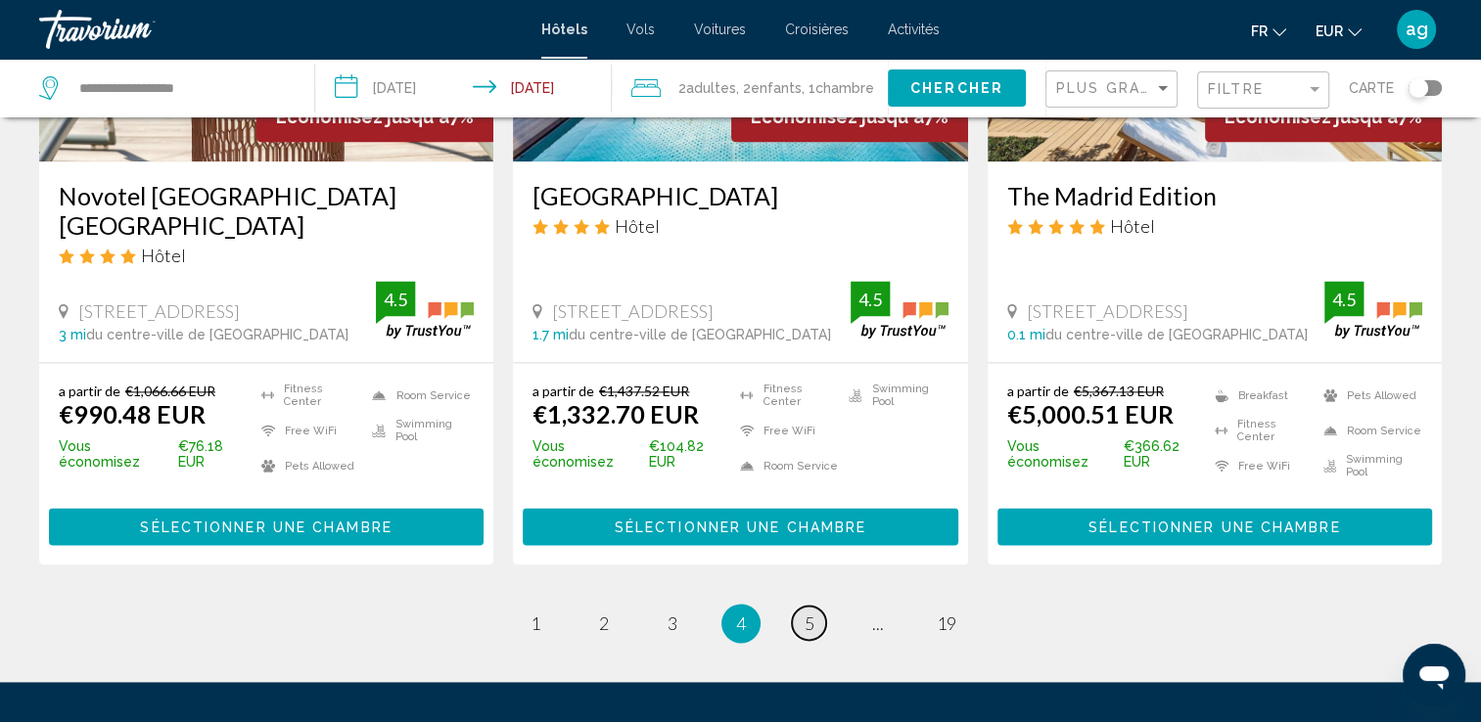
click at [803, 606] on link "page 5" at bounding box center [809, 623] width 34 height 34
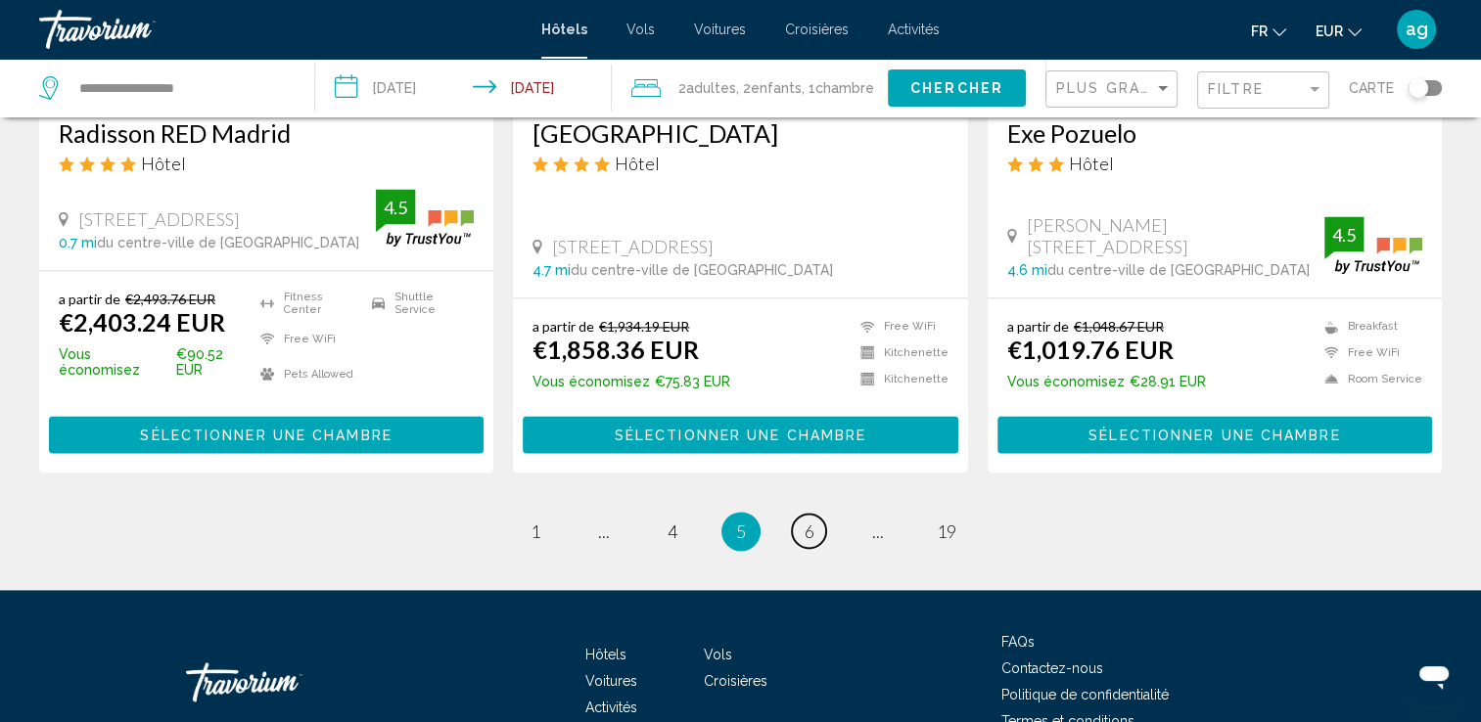
scroll to position [2657, 0]
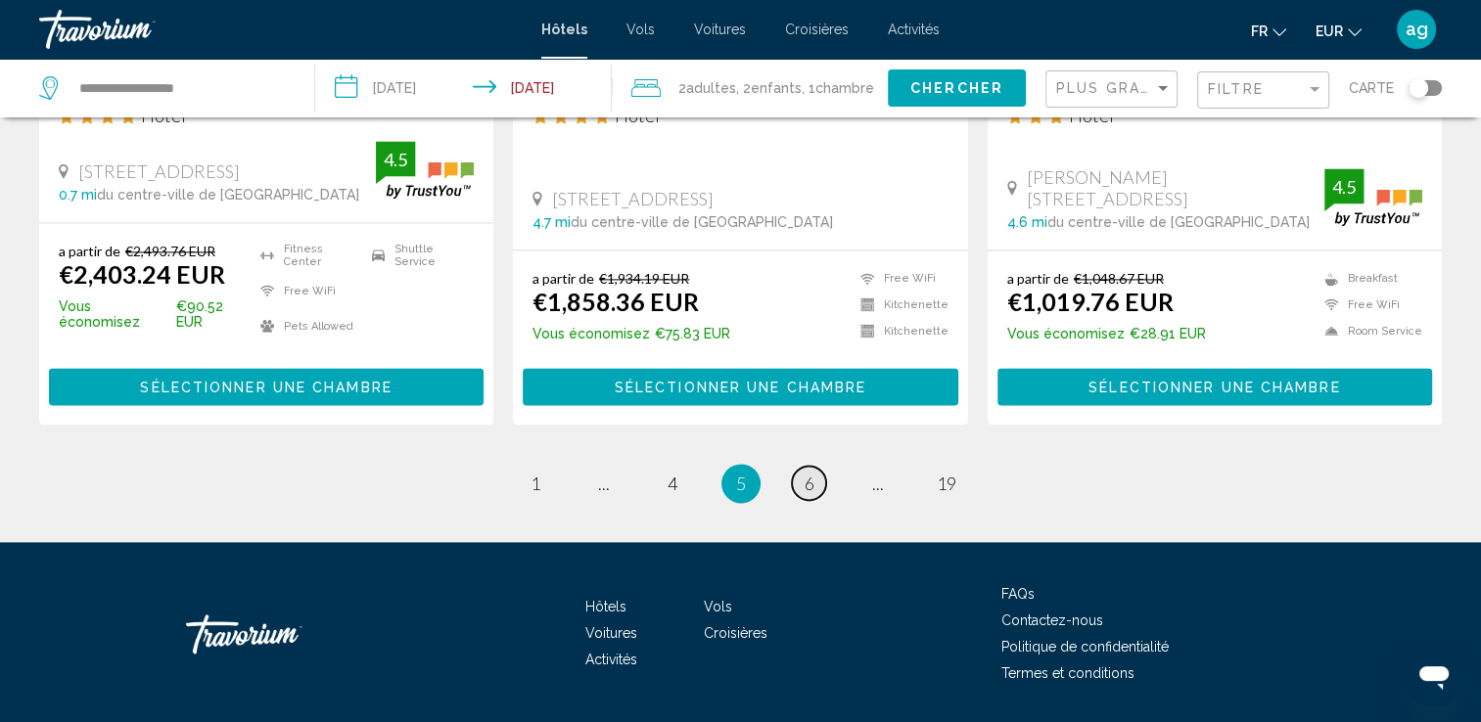
click at [804, 473] on span "6" at bounding box center [809, 484] width 10 height 22
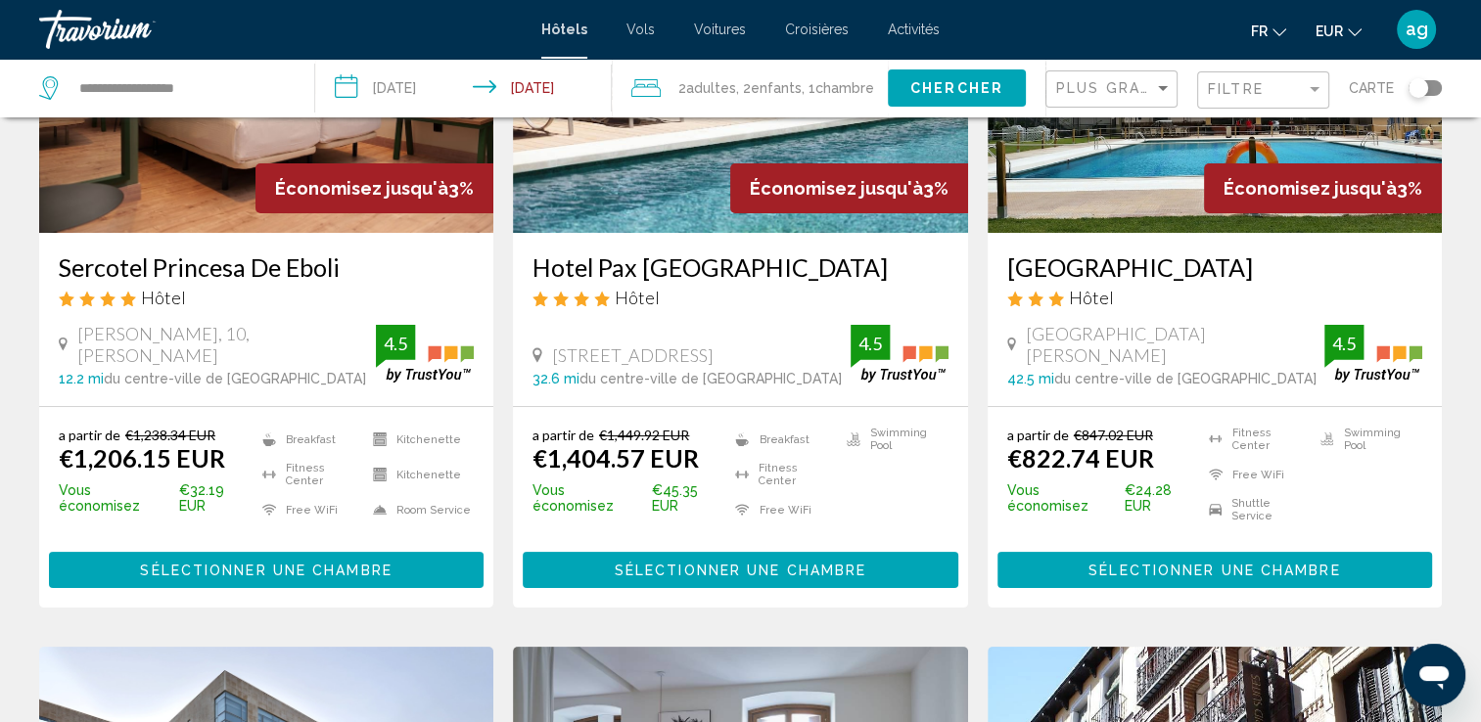
scroll to position [262, 0]
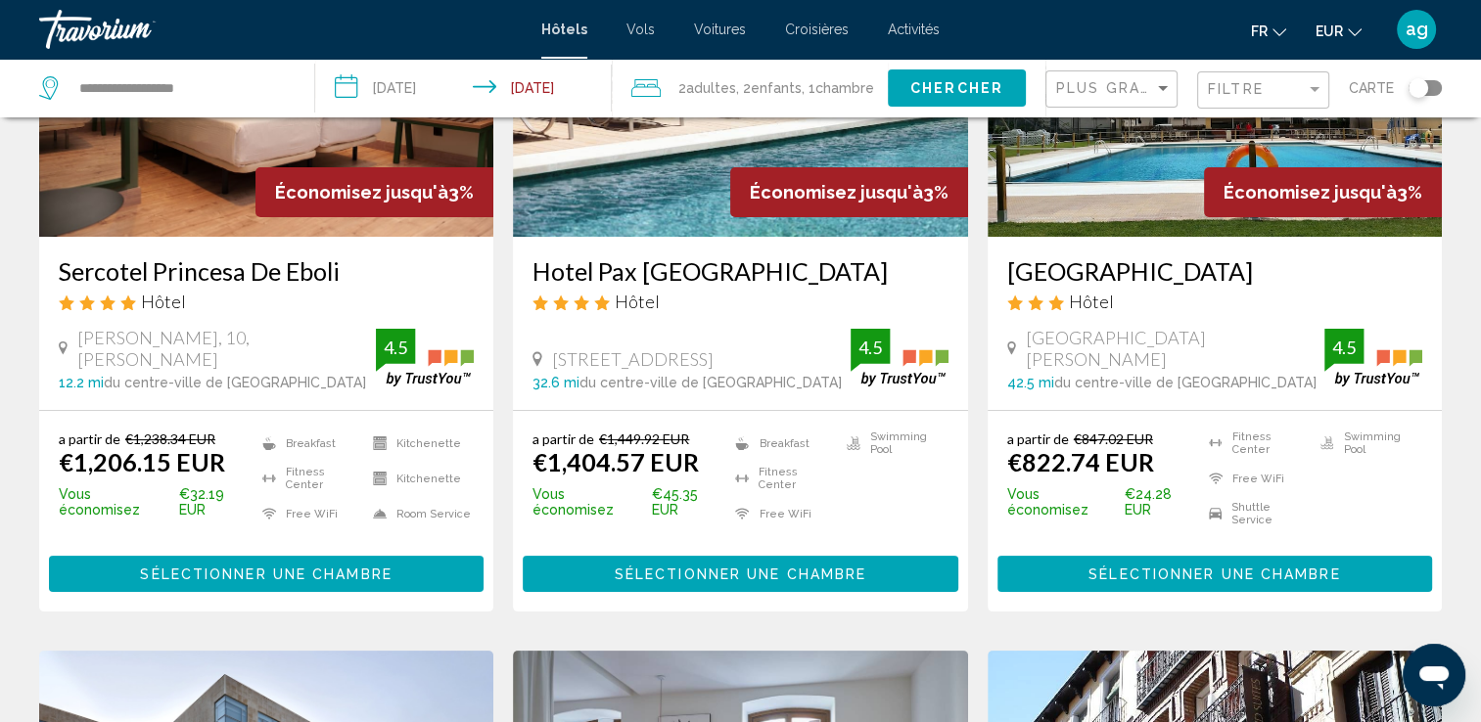
click at [1116, 560] on button "Sélectionner une chambre" at bounding box center [1214, 574] width 435 height 36
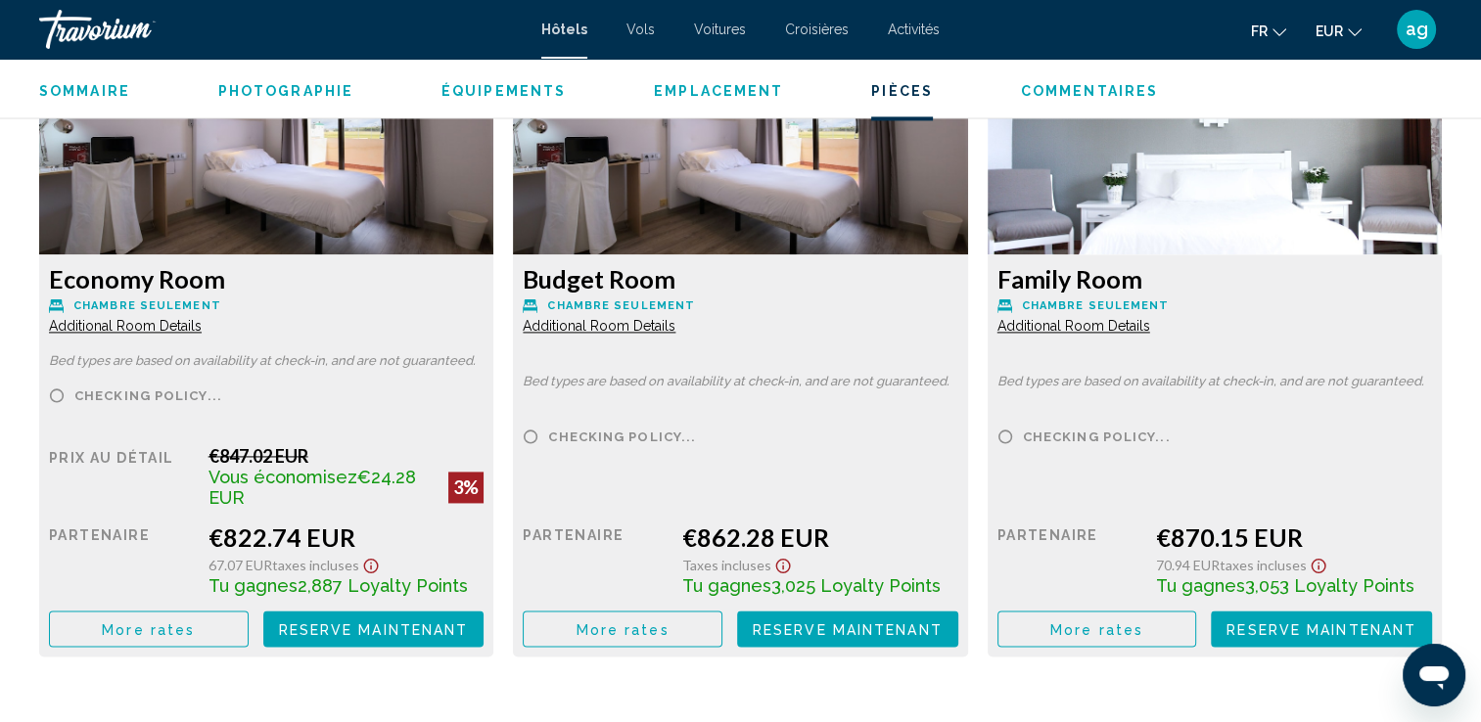
scroll to position [2714, 0]
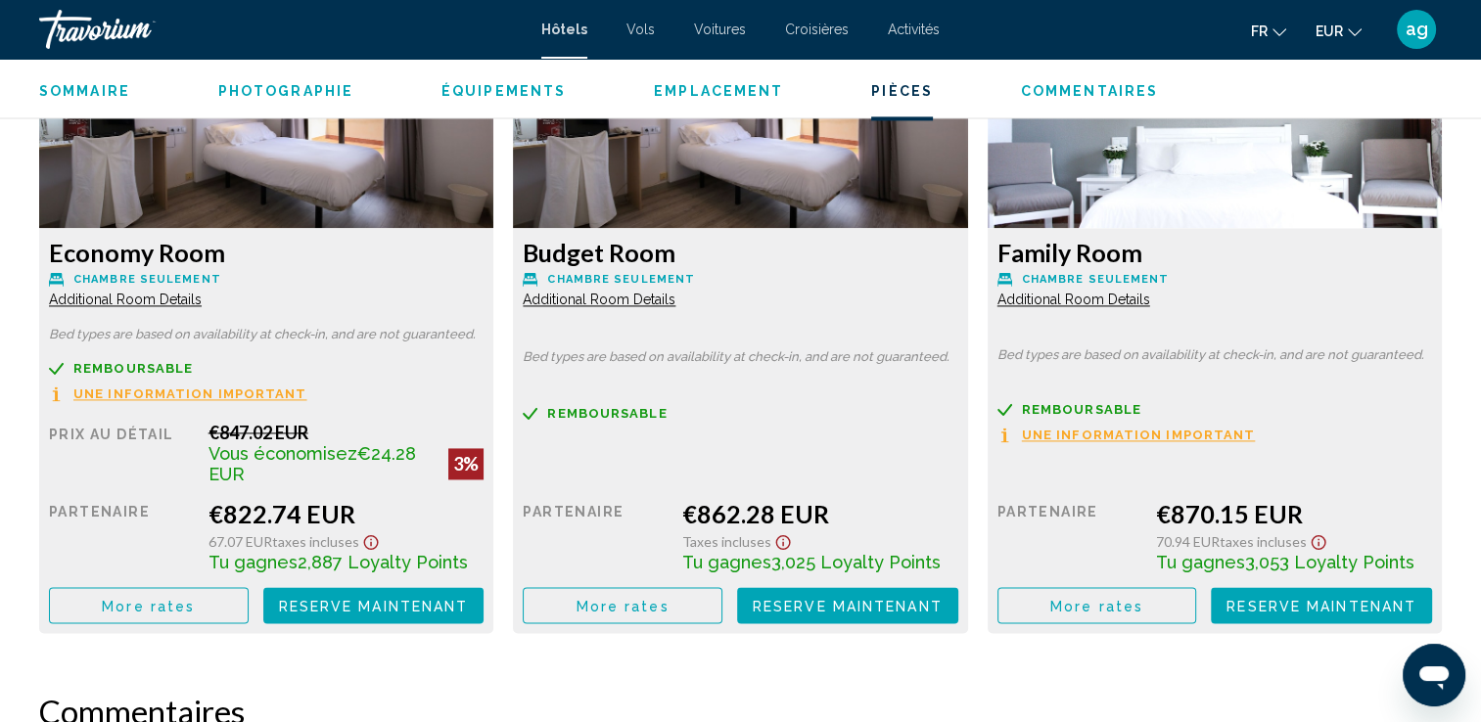
click at [136, 620] on button "More rates" at bounding box center [149, 605] width 200 height 36
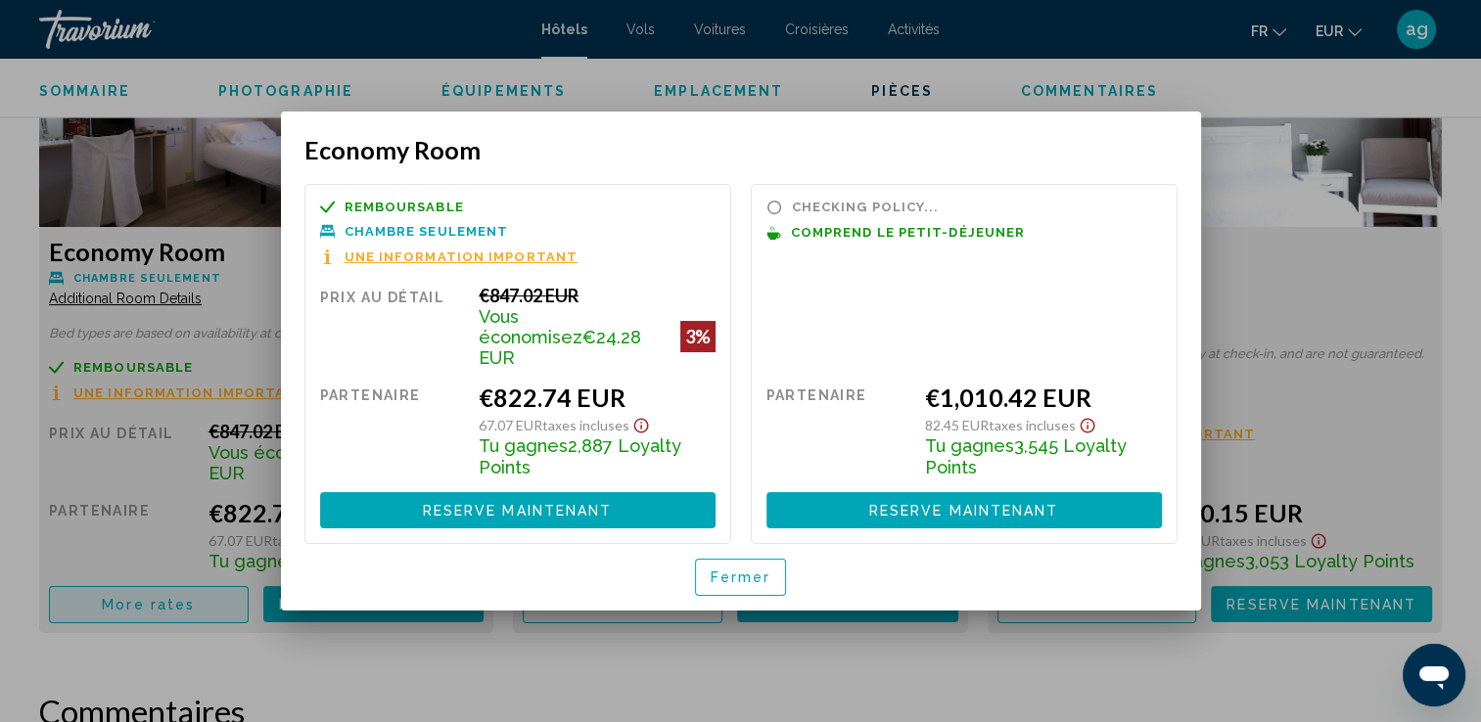
scroll to position [0, 0]
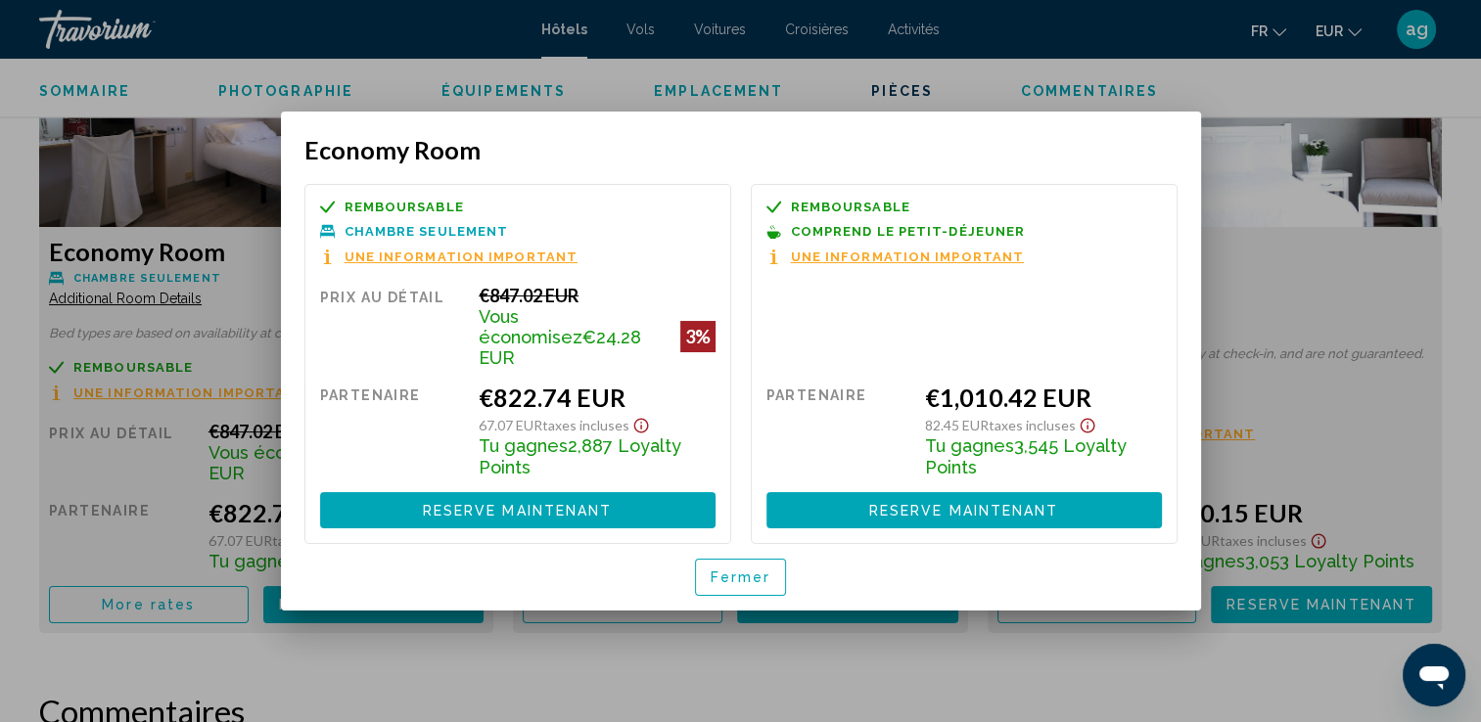
click at [712, 571] on span "Fermer" at bounding box center [741, 579] width 61 height 16
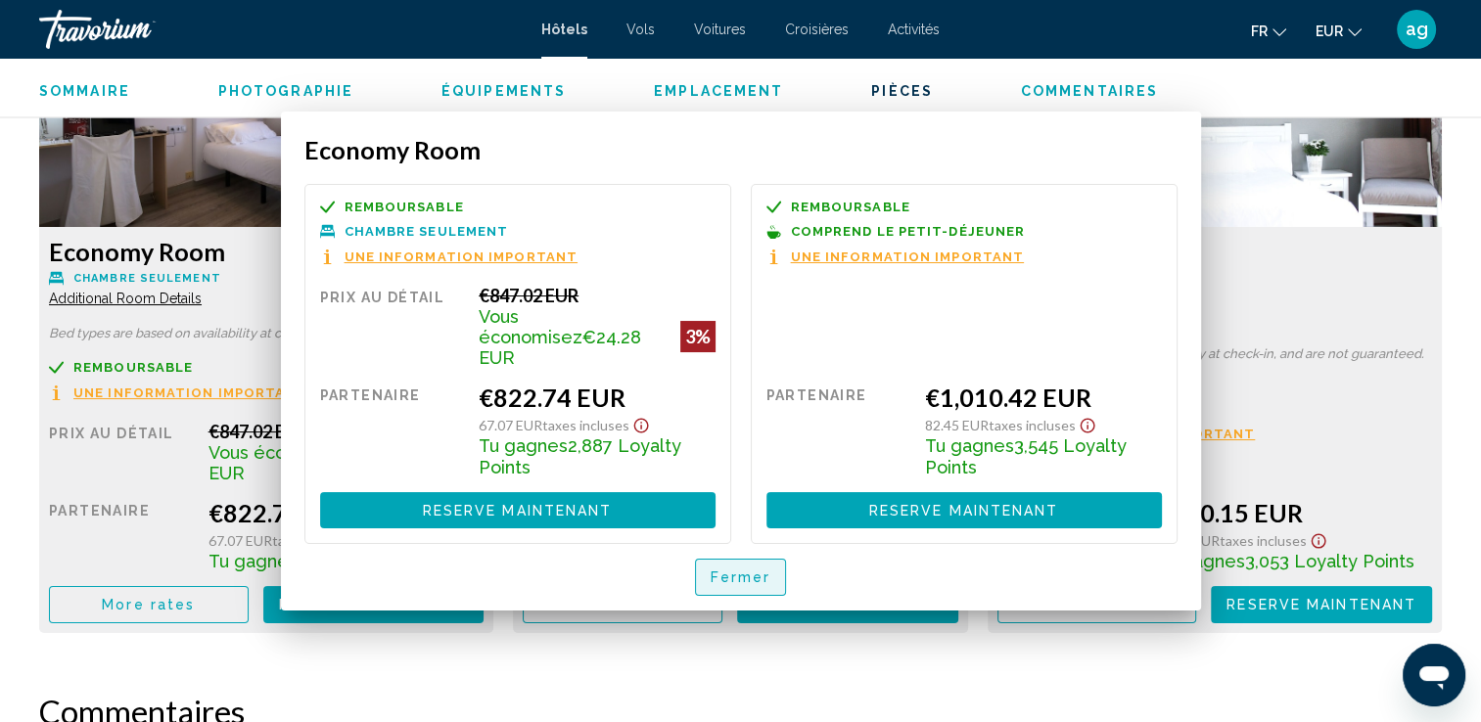
scroll to position [2714, 0]
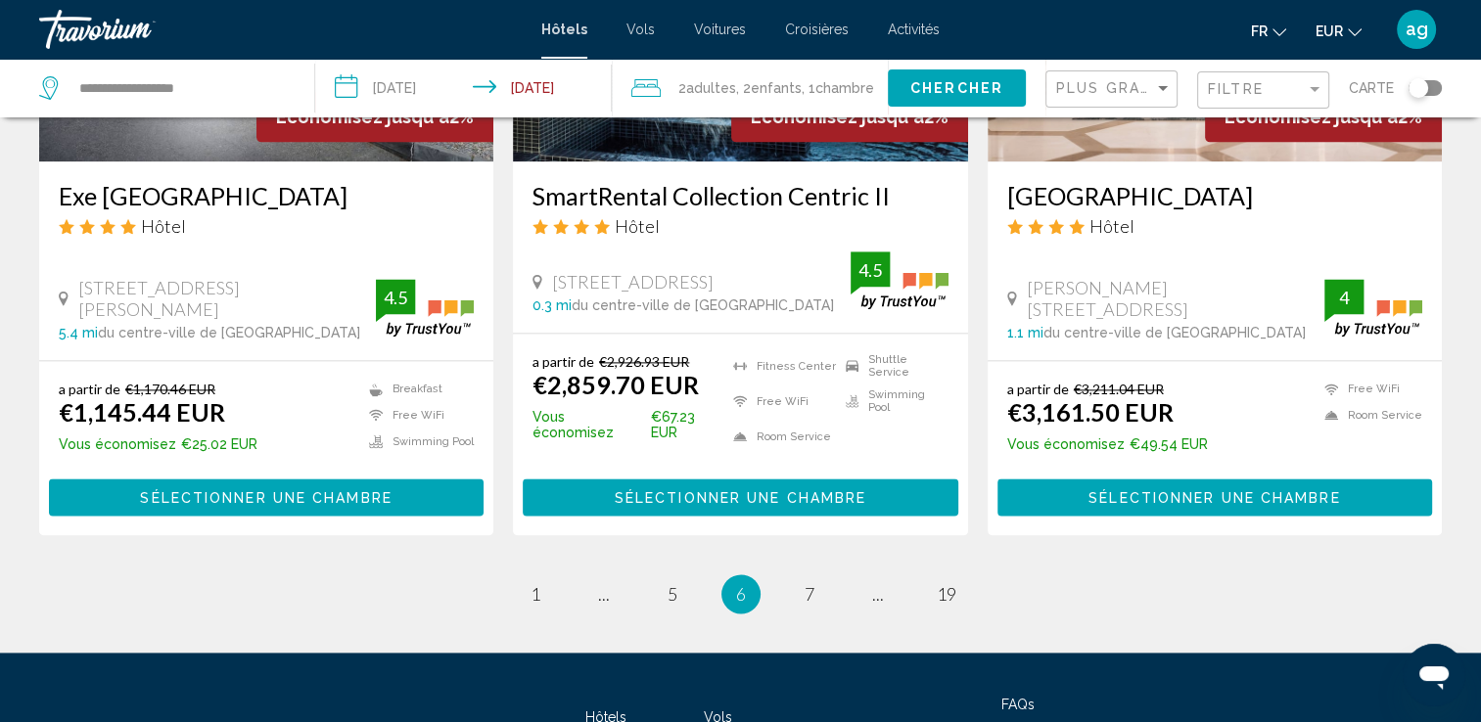
scroll to position [2543, 0]
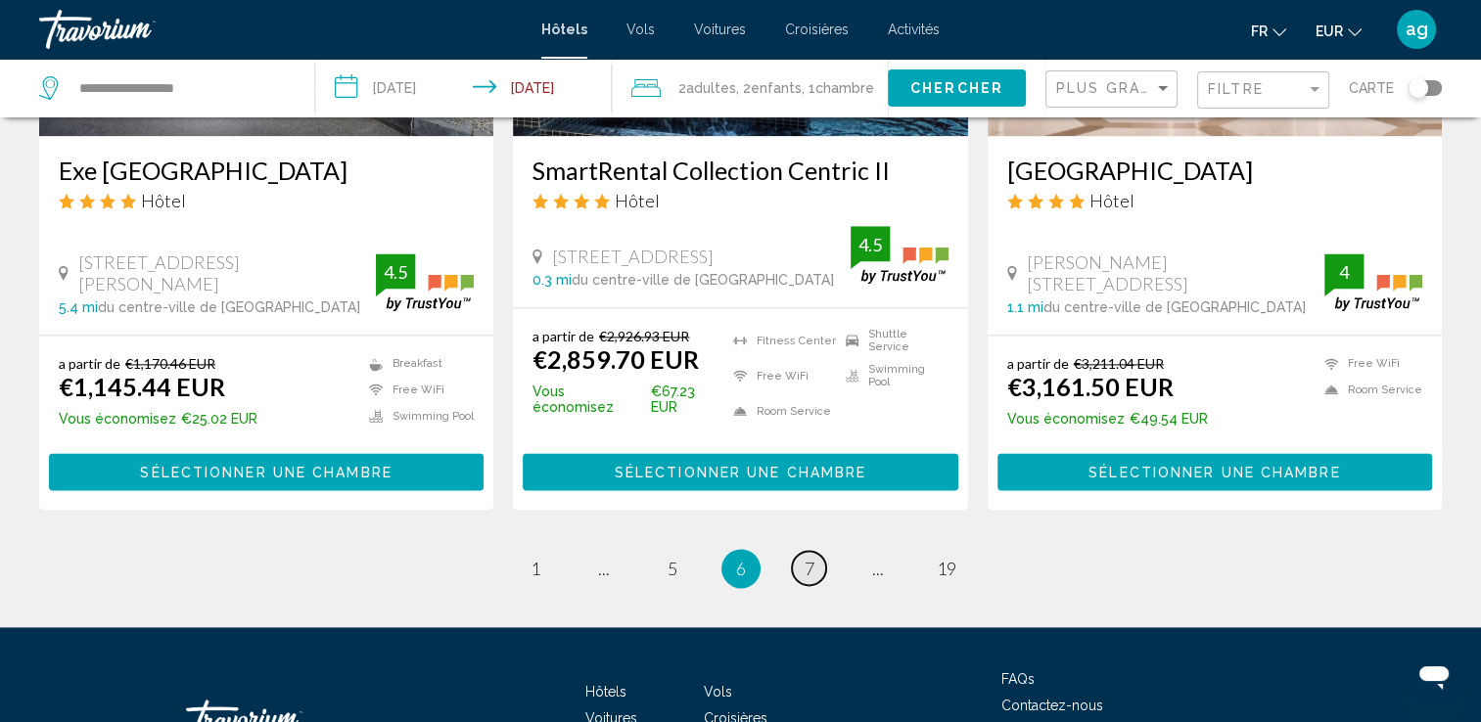
click at [807, 558] on span "7" at bounding box center [809, 569] width 10 height 22
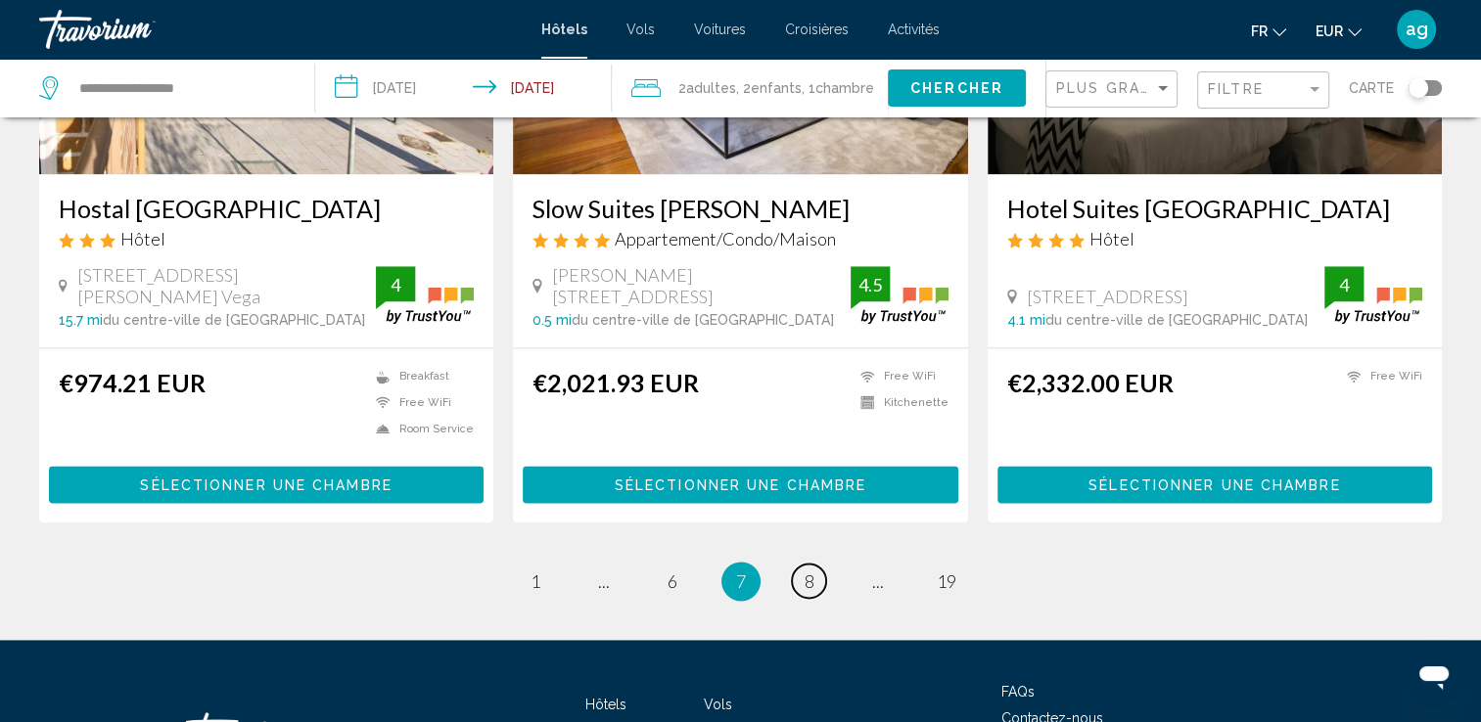
scroll to position [2570, 0]
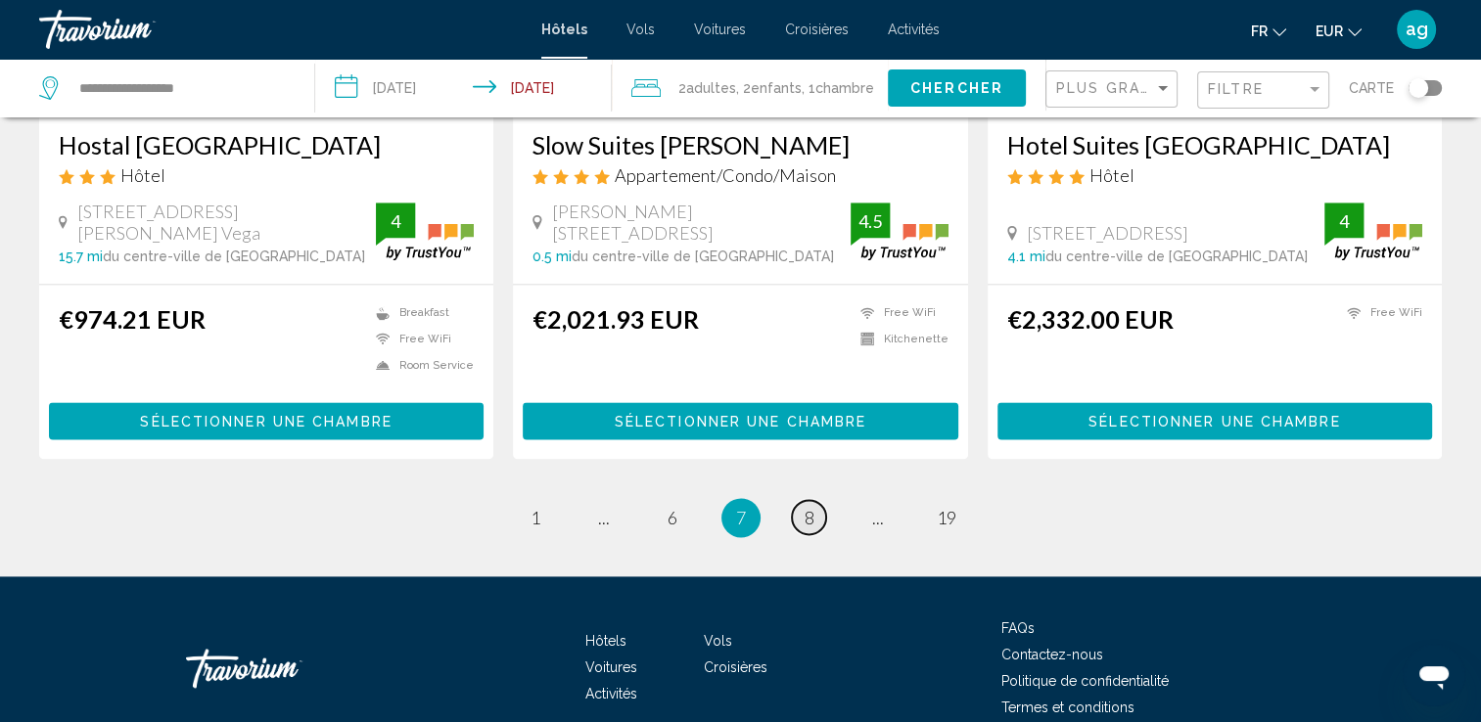
click at [809, 507] on span "8" at bounding box center [809, 518] width 10 height 22
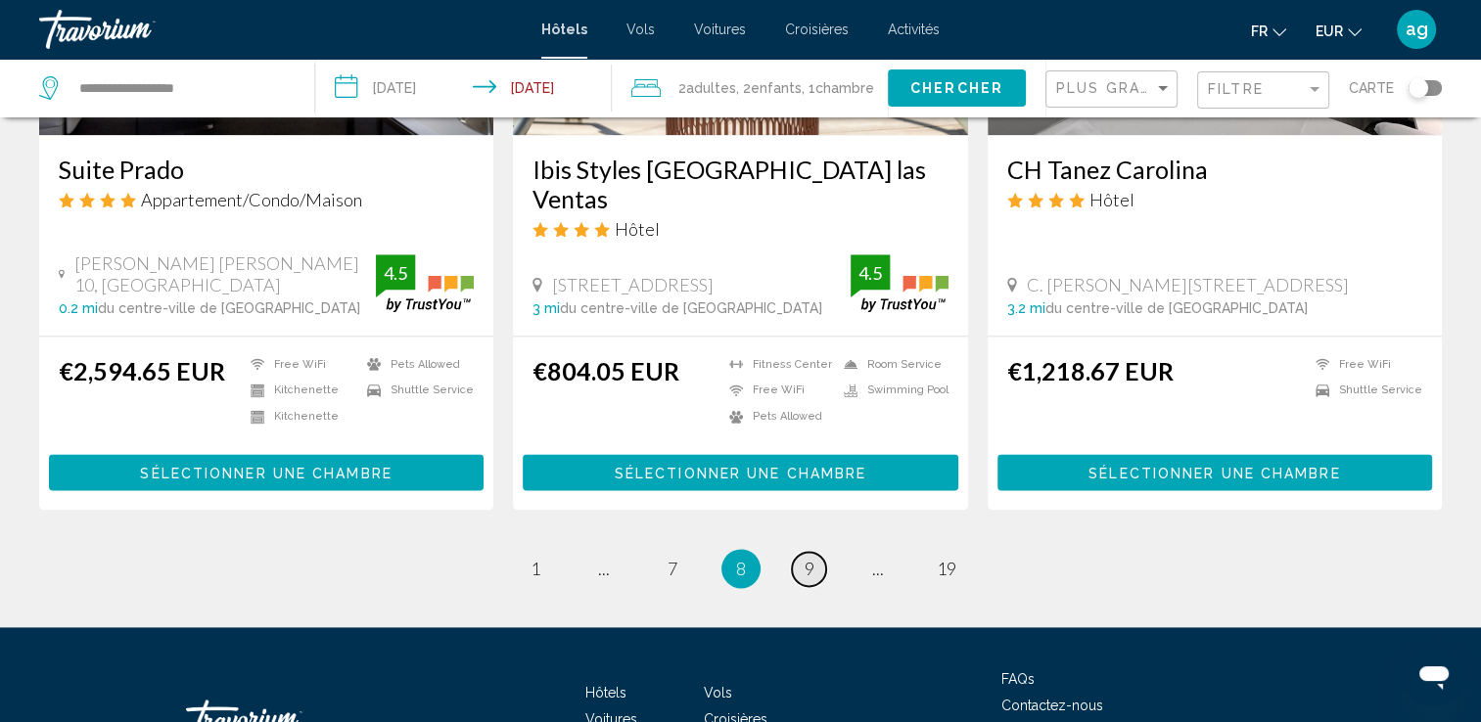
scroll to position [2576, 0]
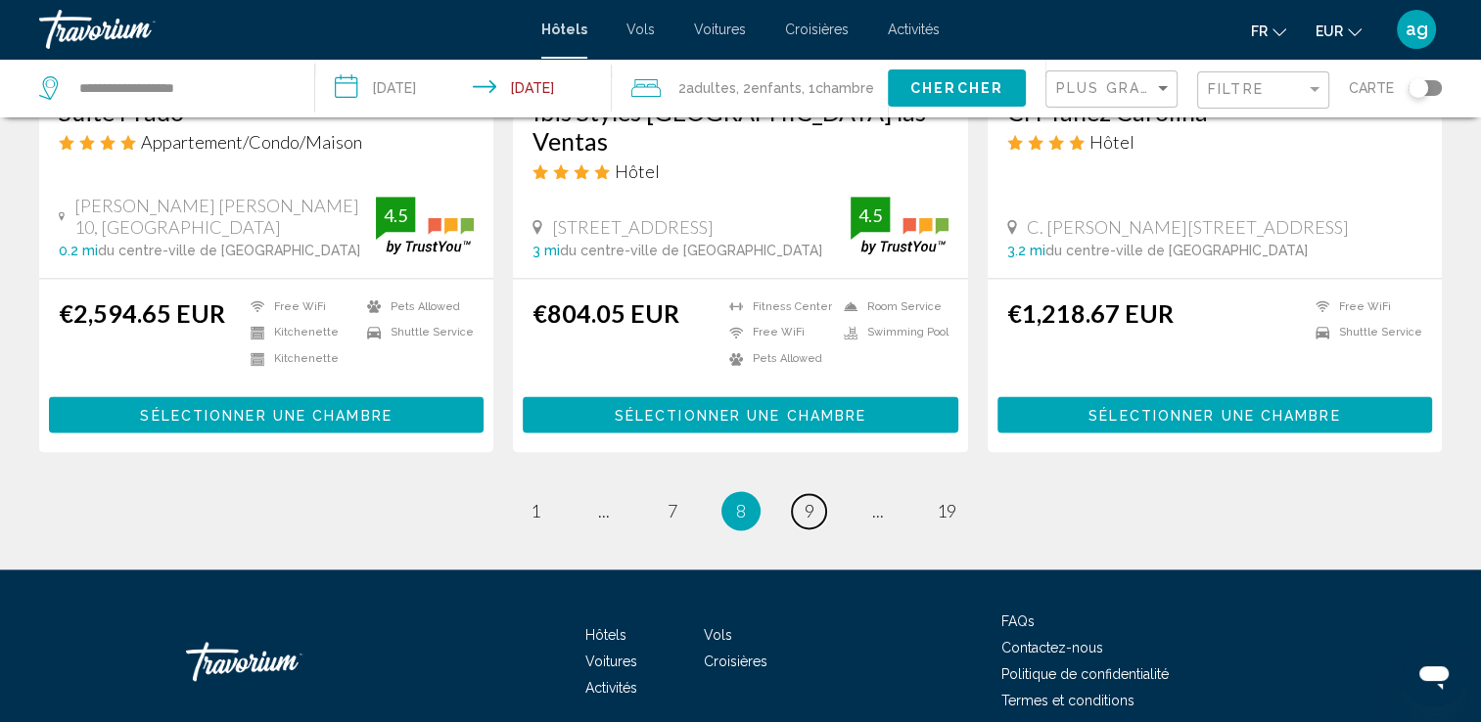
click at [813, 500] on span "9" at bounding box center [809, 511] width 10 height 22
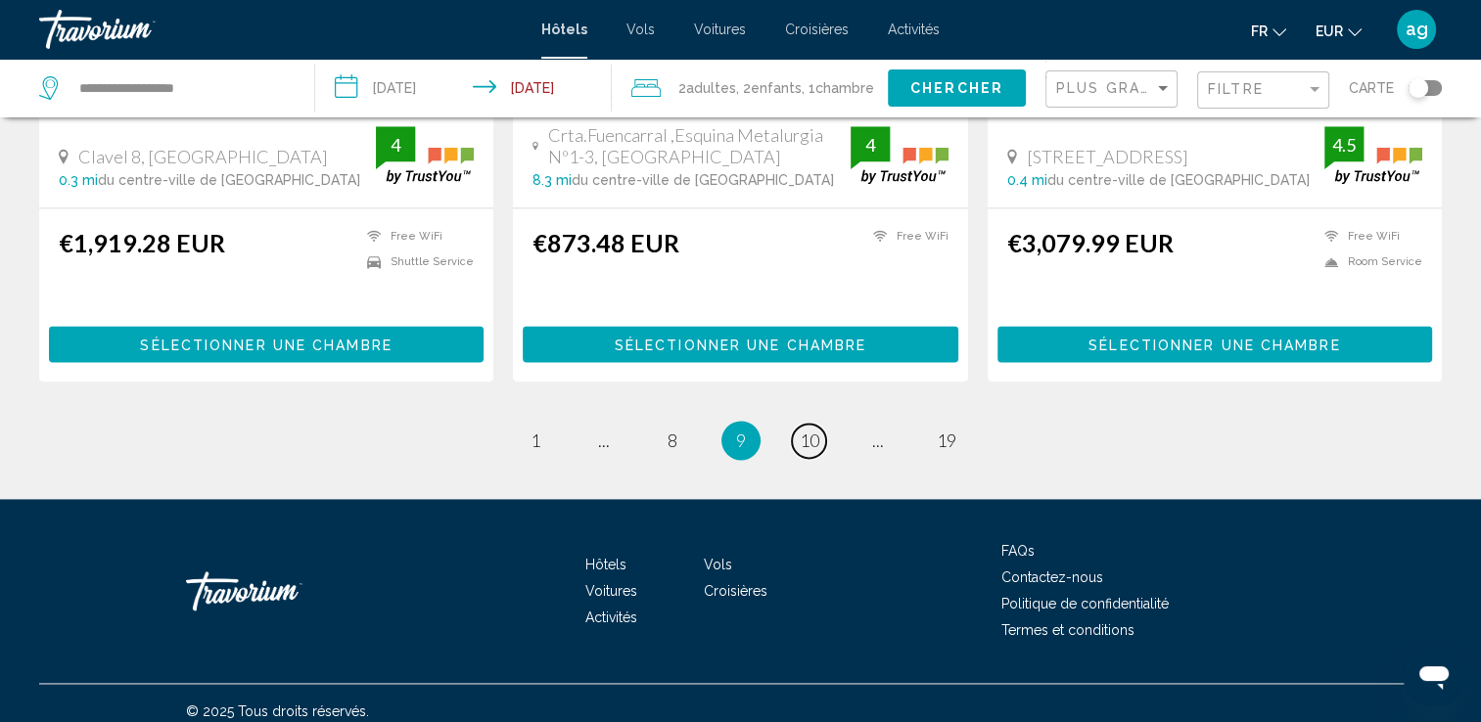
scroll to position [2623, 0]
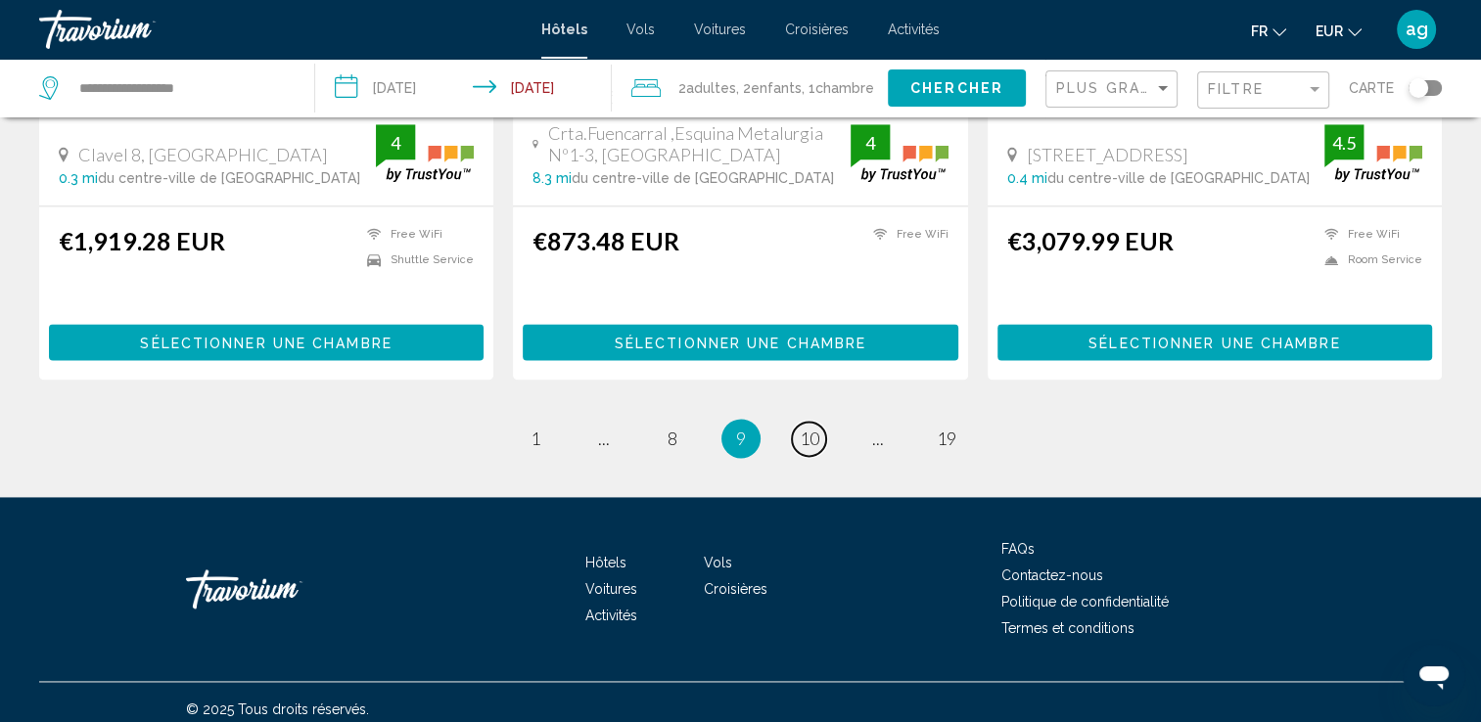
click at [813, 428] on span "10" at bounding box center [810, 439] width 20 height 22
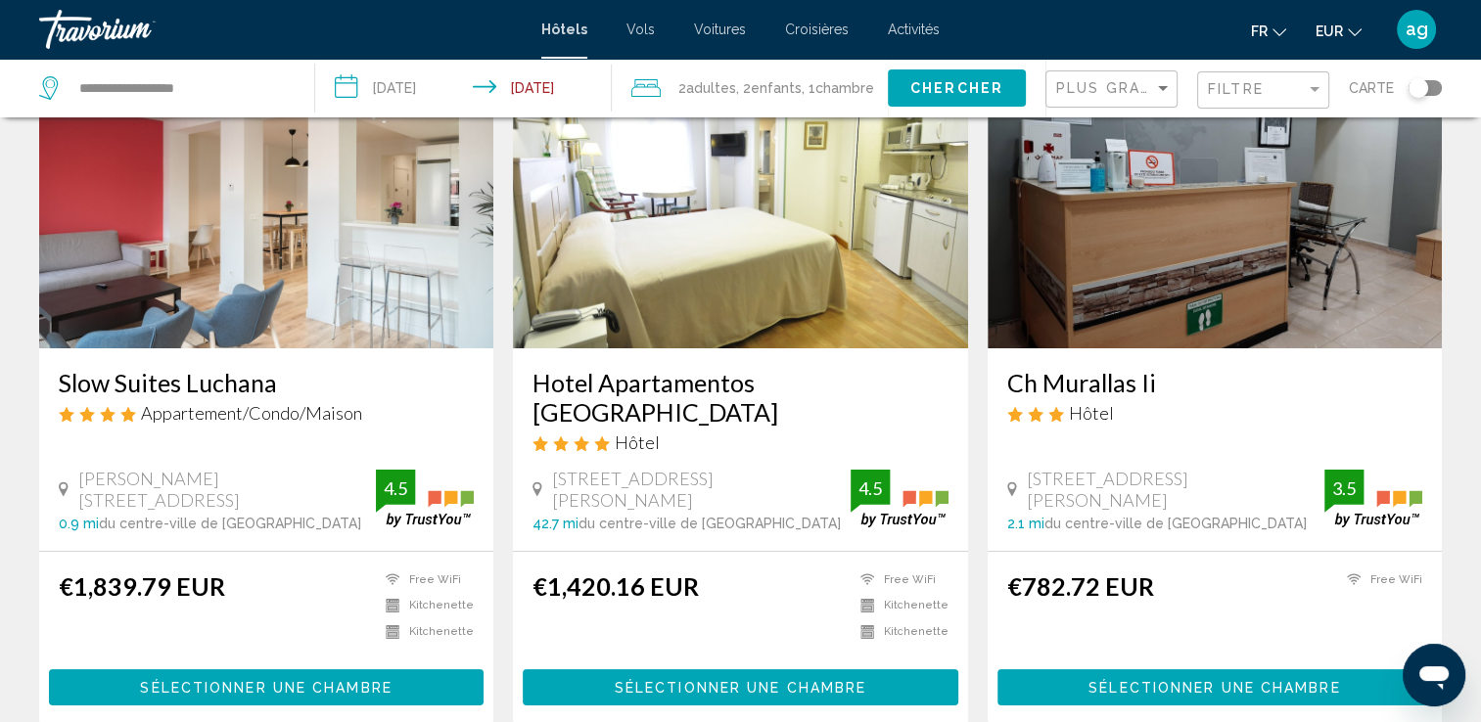
scroll to position [157, 0]
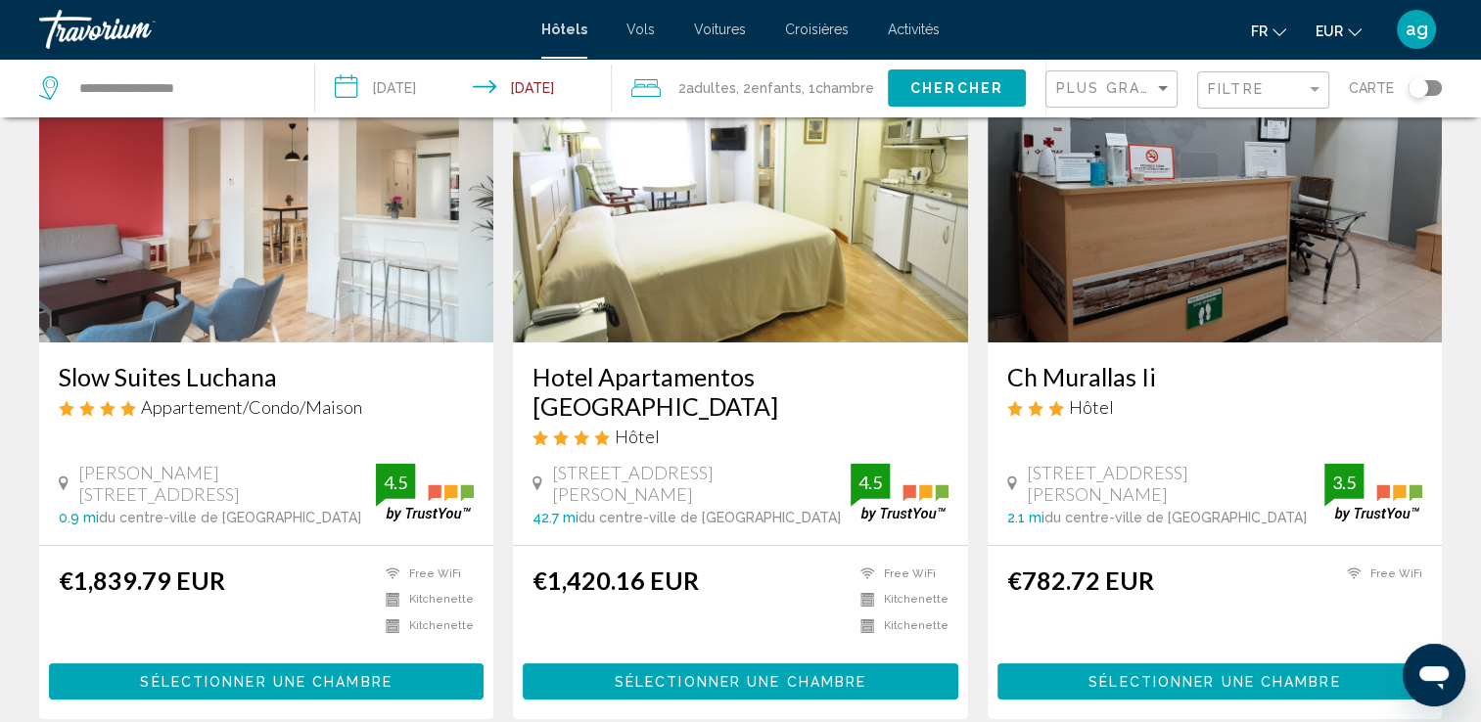
click at [1214, 674] on span "Sélectionner une chambre" at bounding box center [1214, 682] width 252 height 16
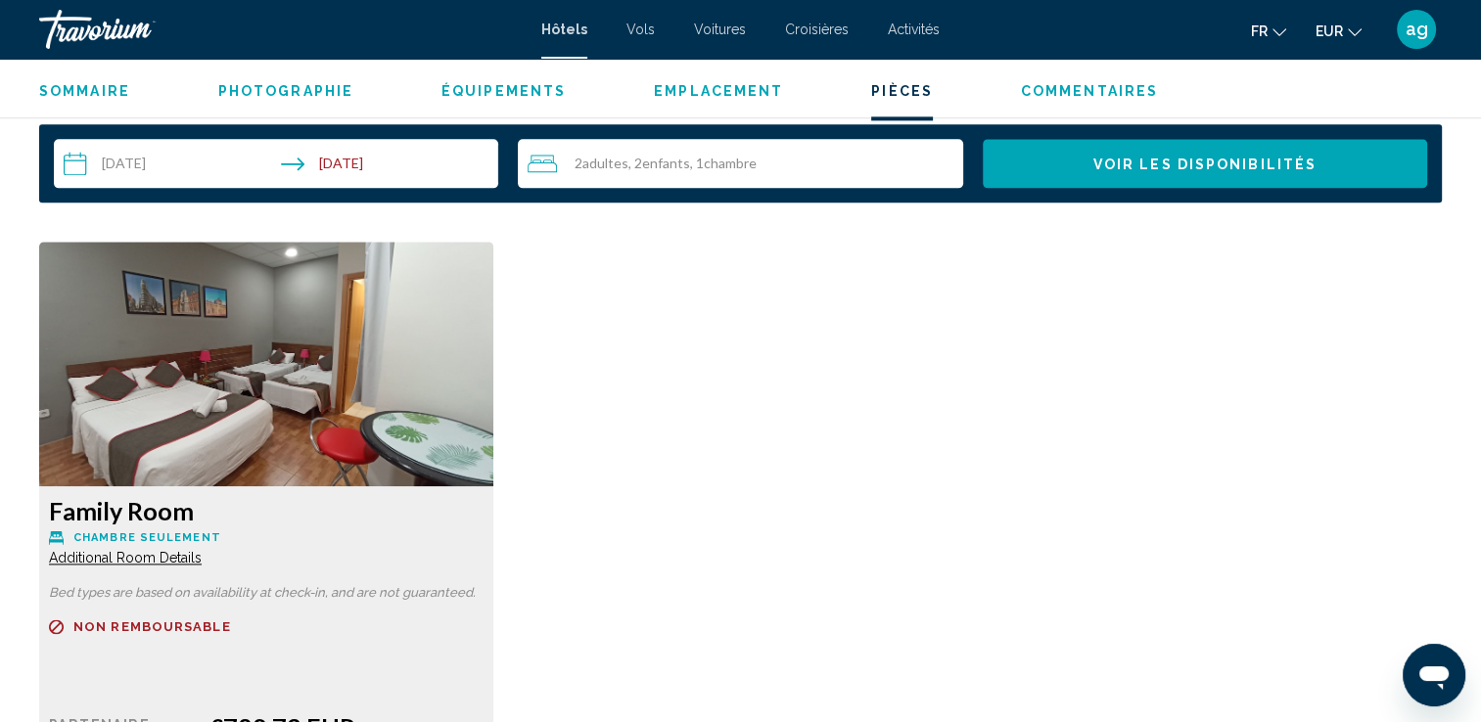
scroll to position [2700, 0]
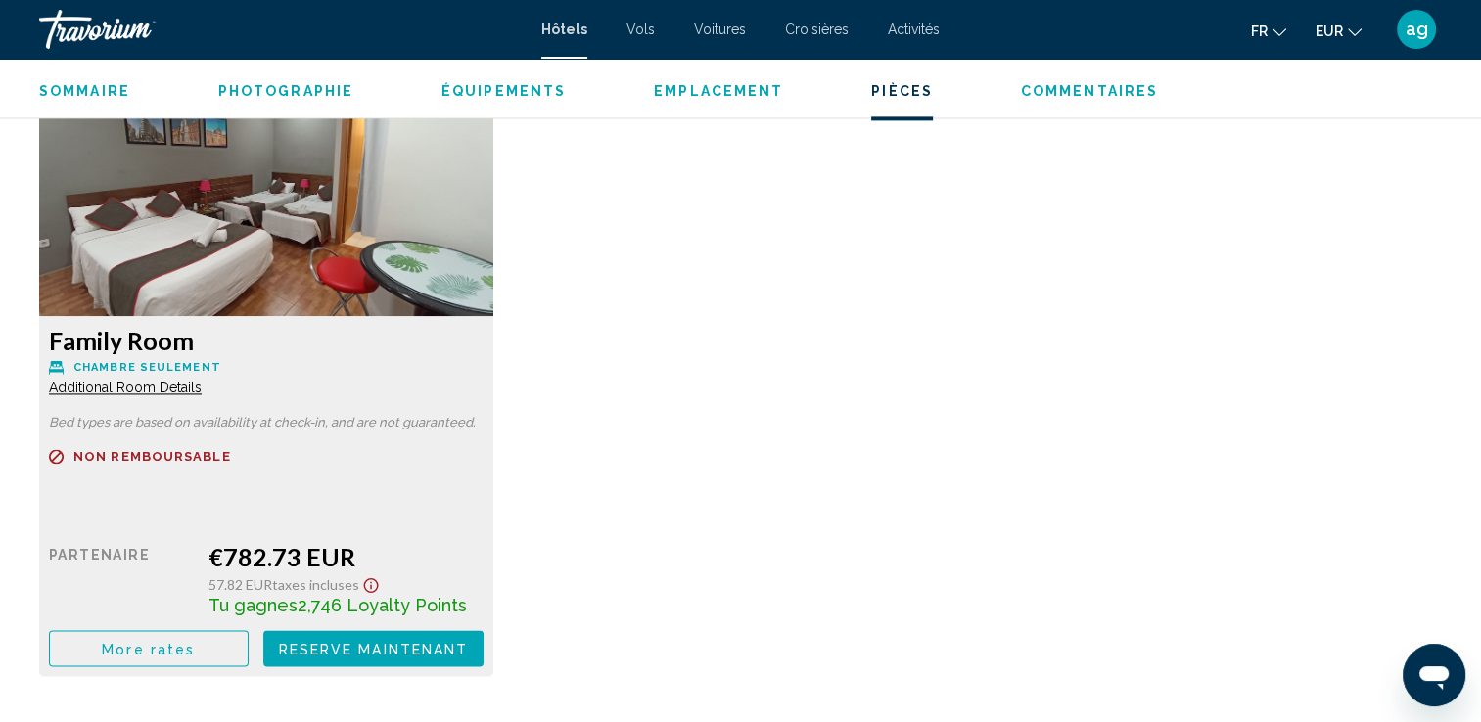
click at [186, 657] on button "More rates" at bounding box center [149, 648] width 200 height 36
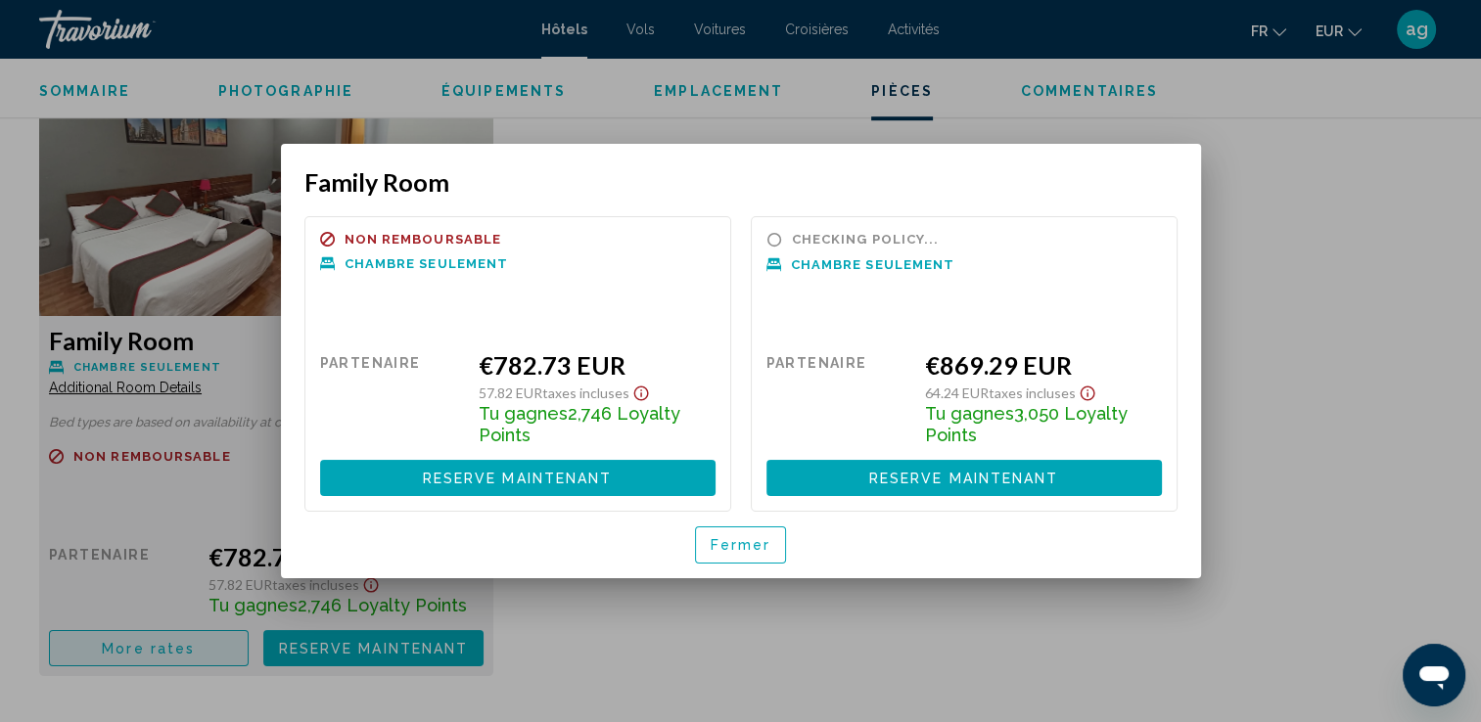
scroll to position [0, 0]
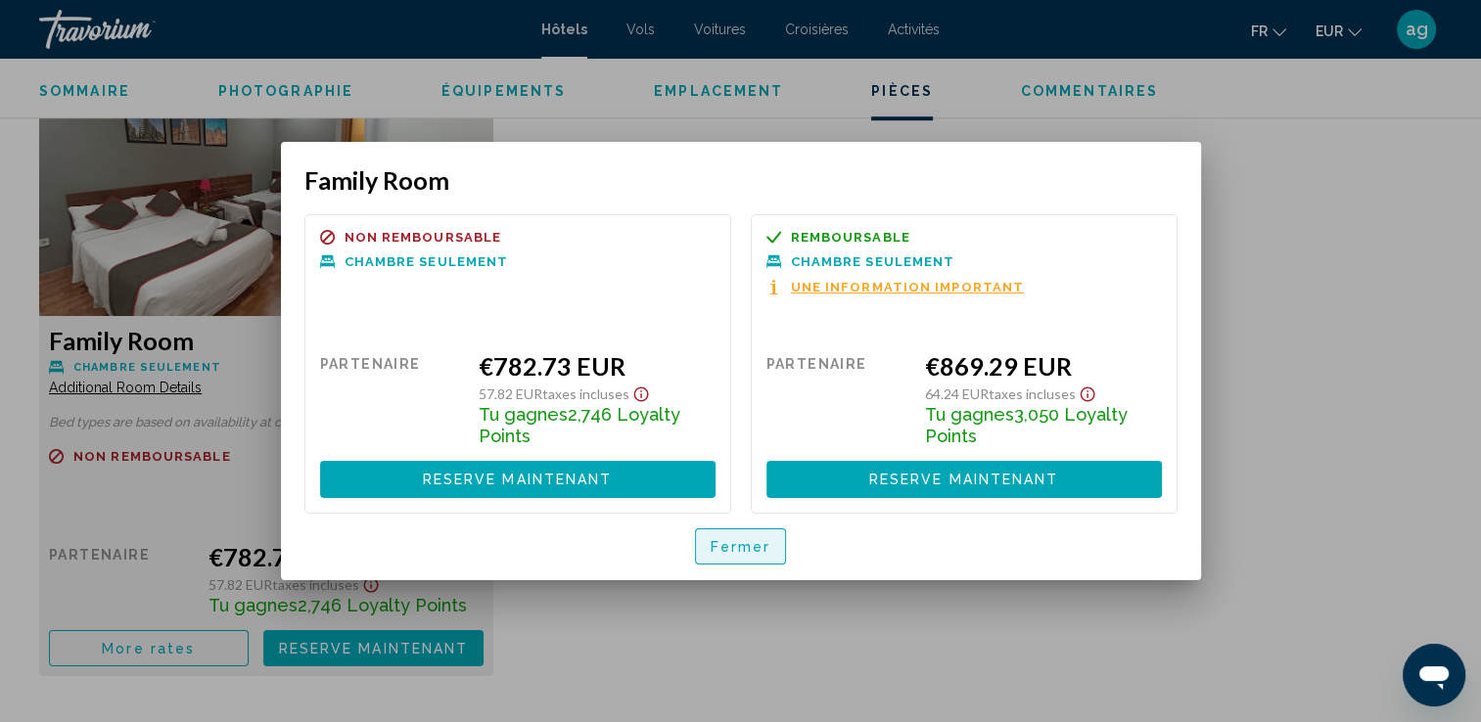
click at [749, 552] on span "Fermer" at bounding box center [741, 547] width 61 height 16
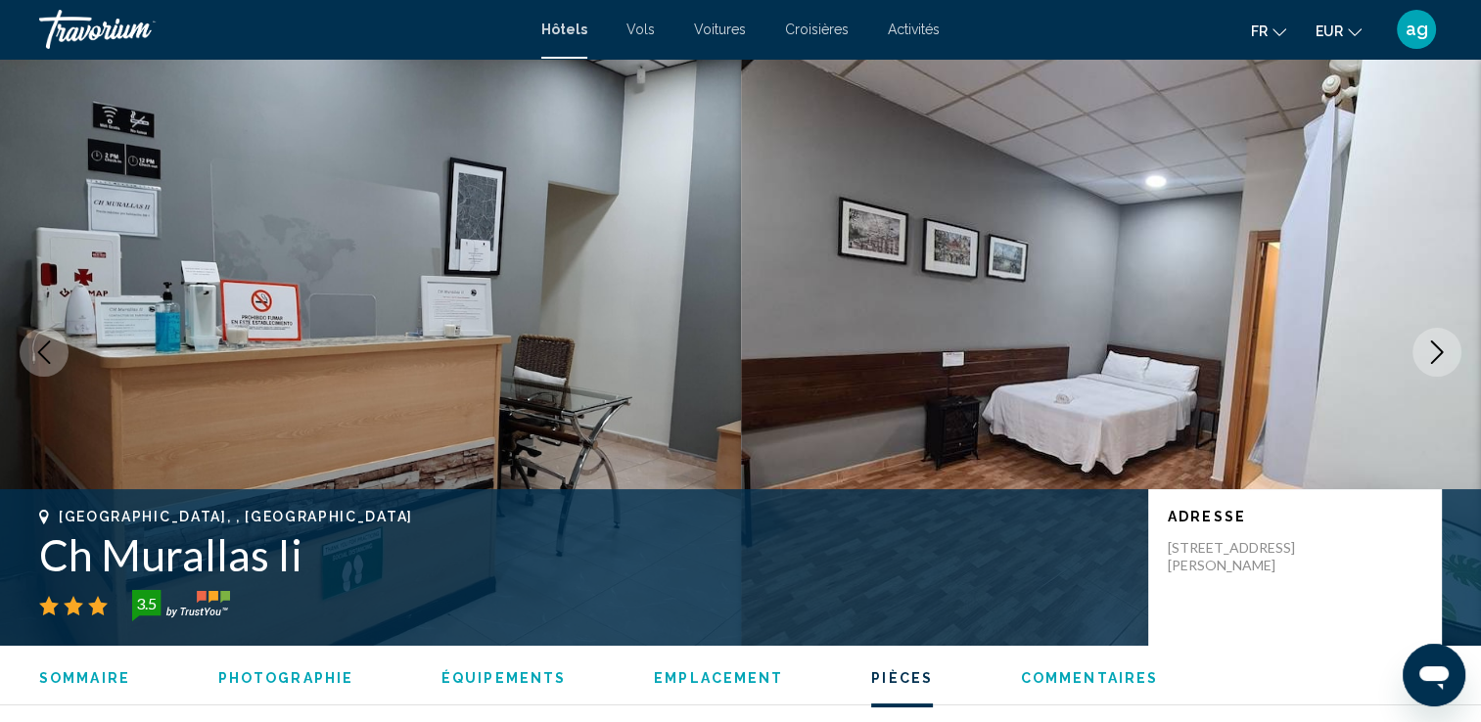
scroll to position [2700, 0]
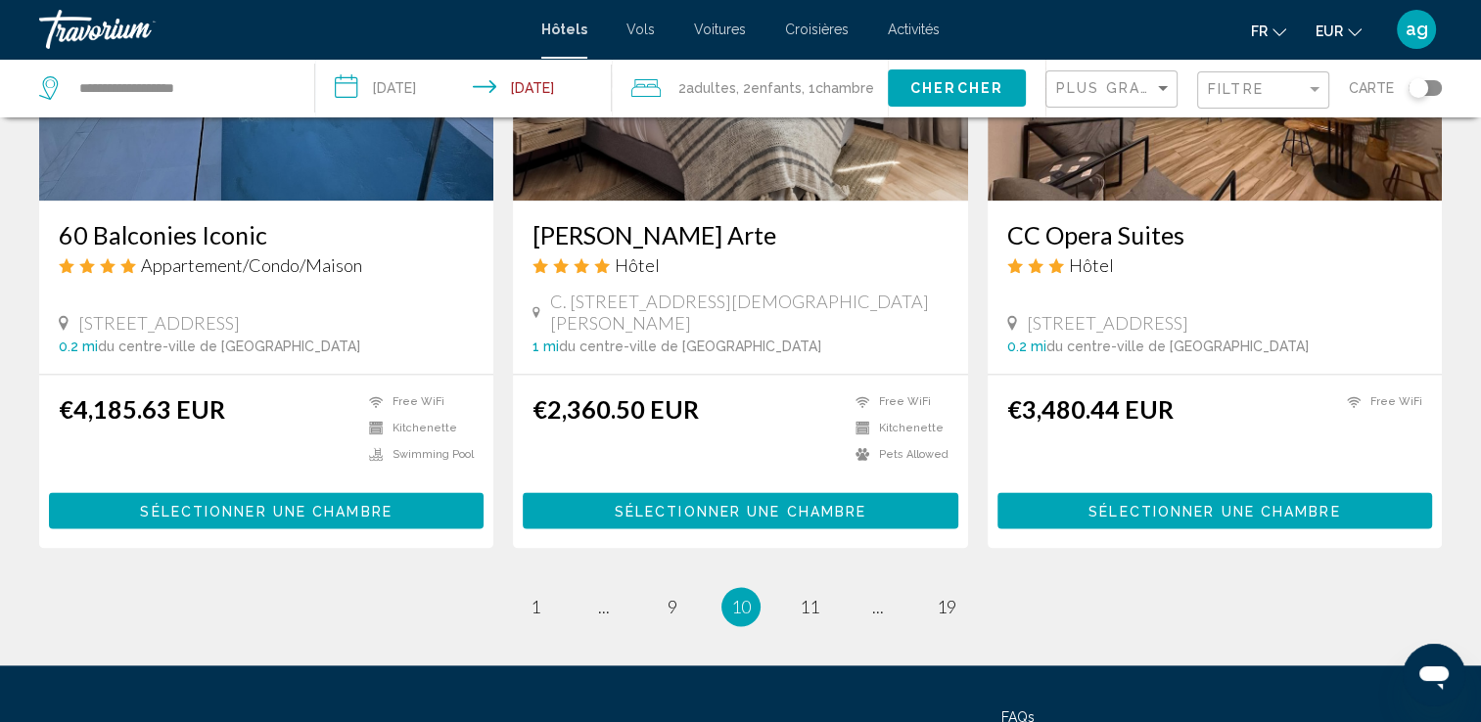
scroll to position [2585, 0]
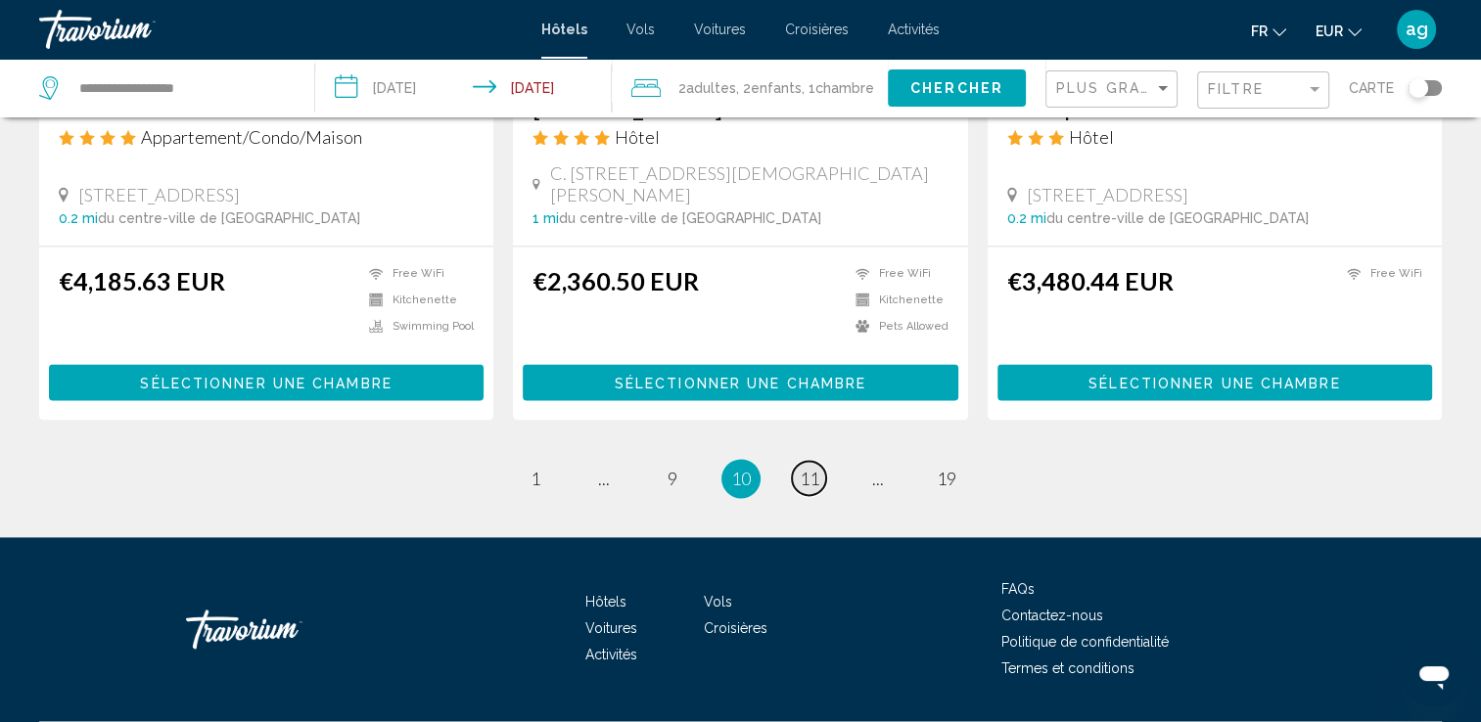
click at [807, 461] on link "page 11" at bounding box center [809, 478] width 34 height 34
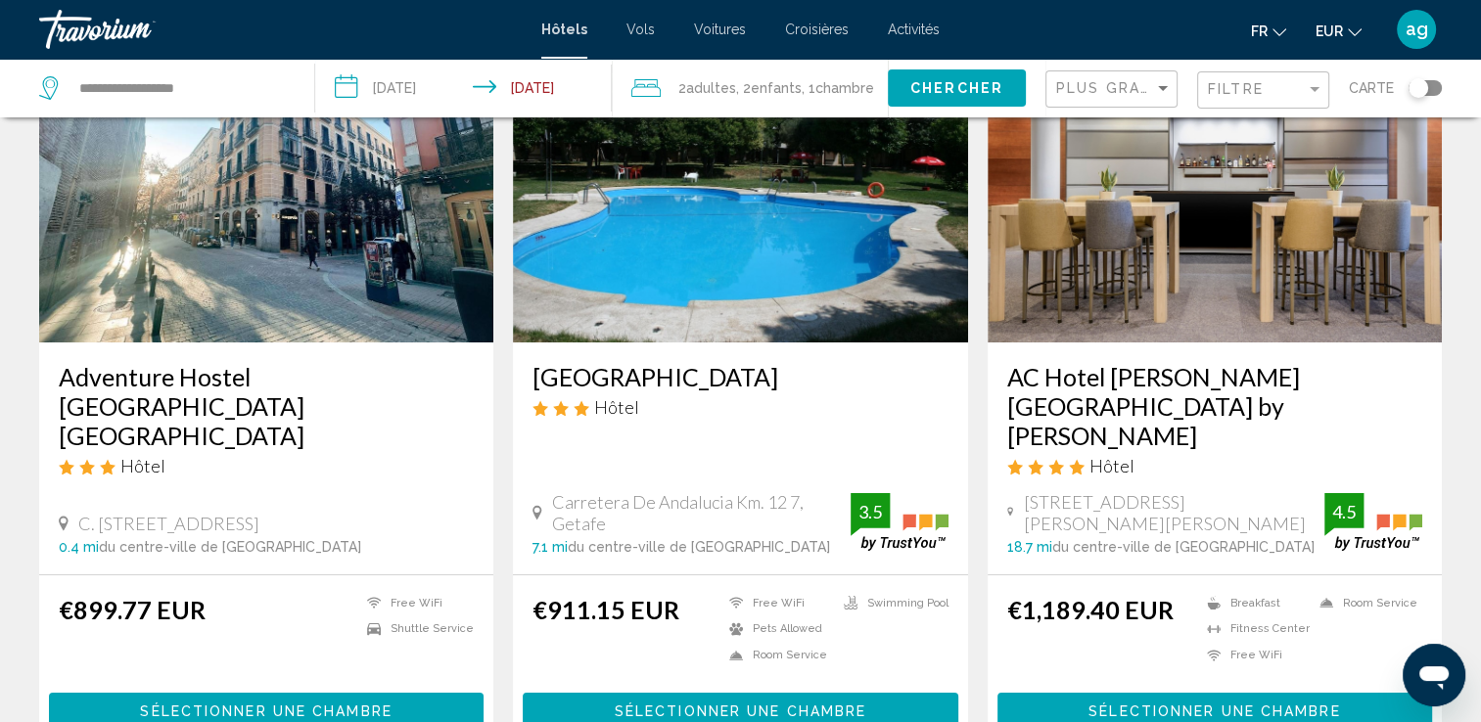
scroll to position [196, 0]
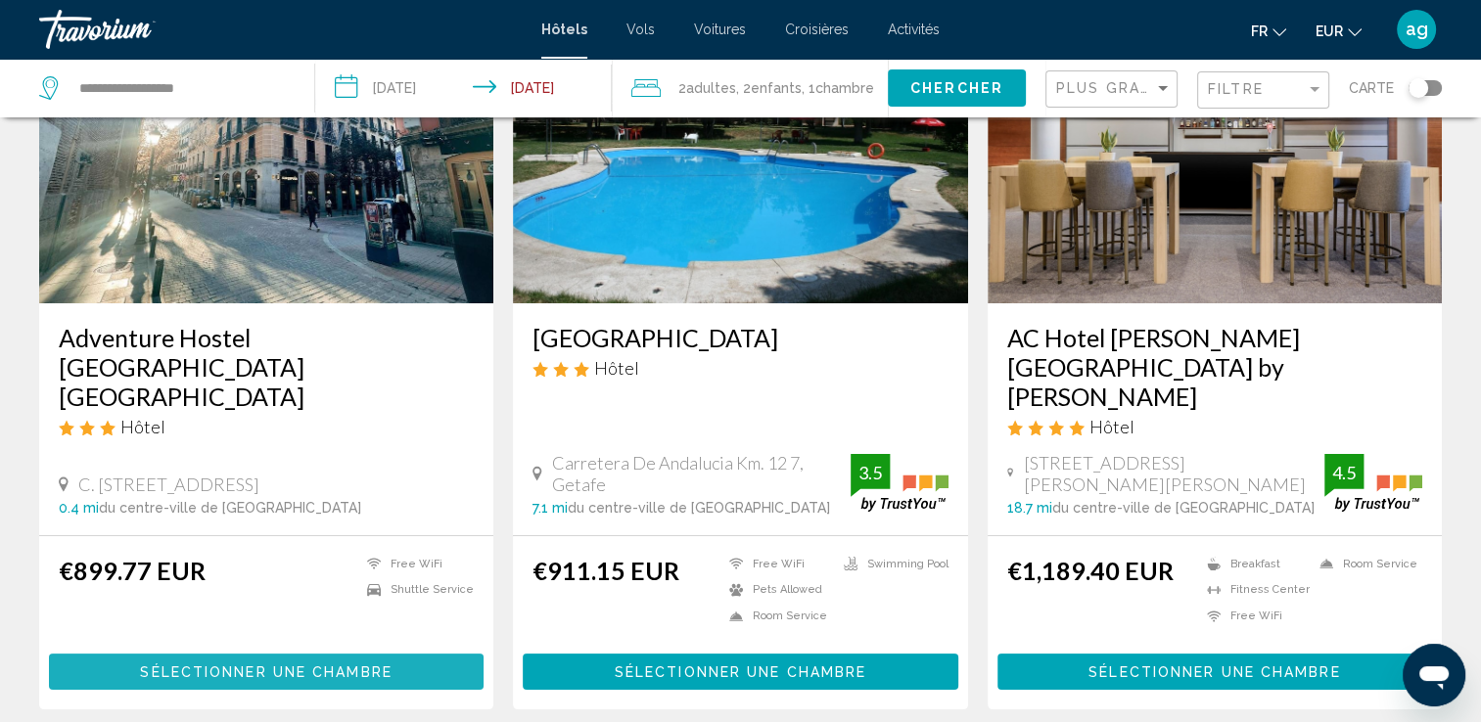
click at [252, 665] on span "Sélectionner une chambre" at bounding box center [266, 673] width 252 height 16
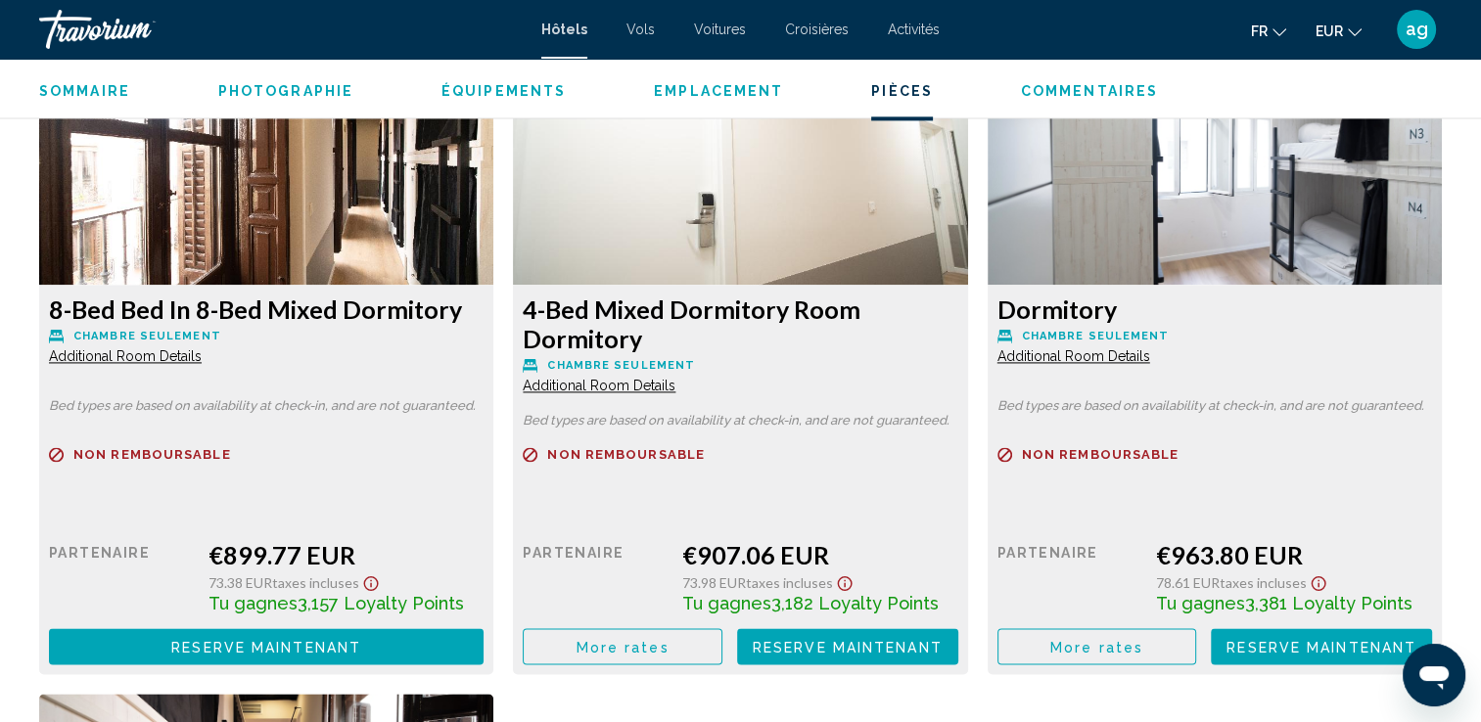
scroll to position [2740, 0]
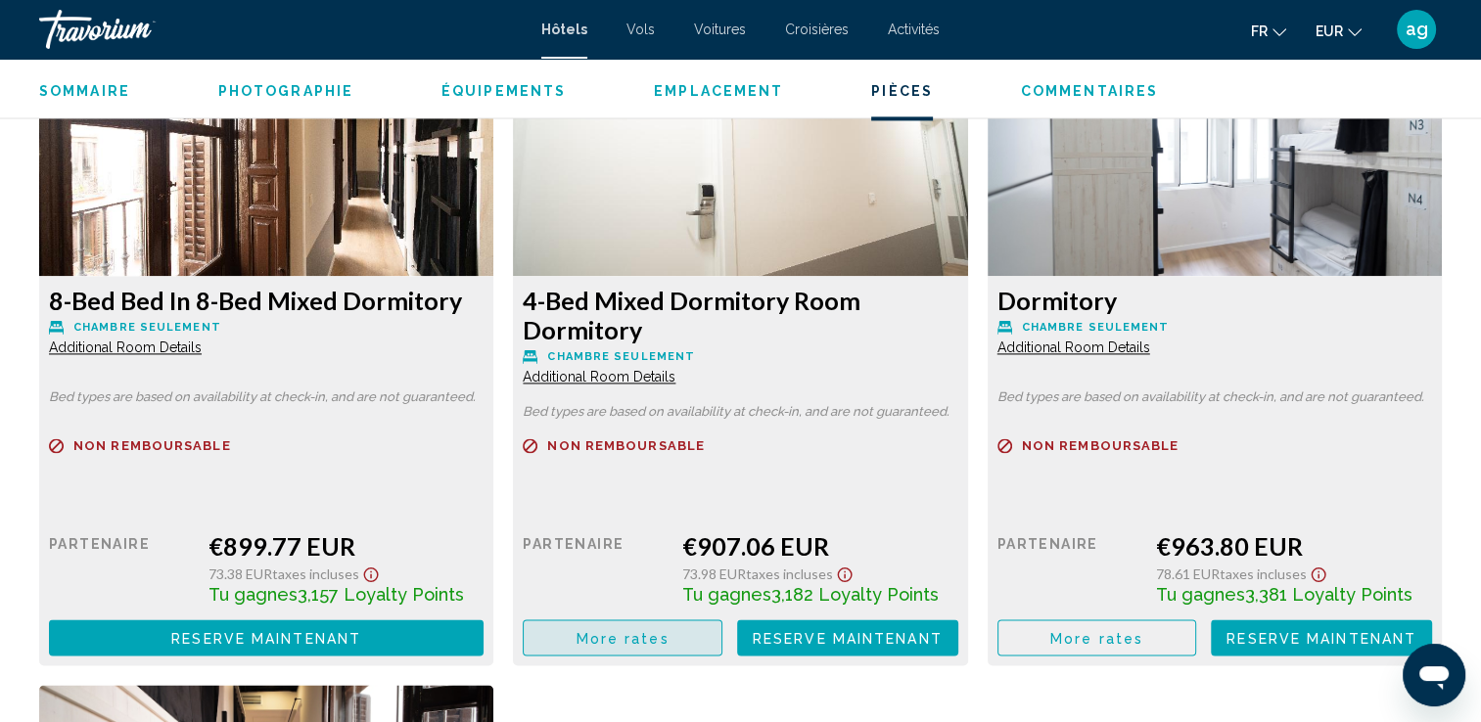
click at [580, 631] on span "More rates" at bounding box center [622, 638] width 93 height 16
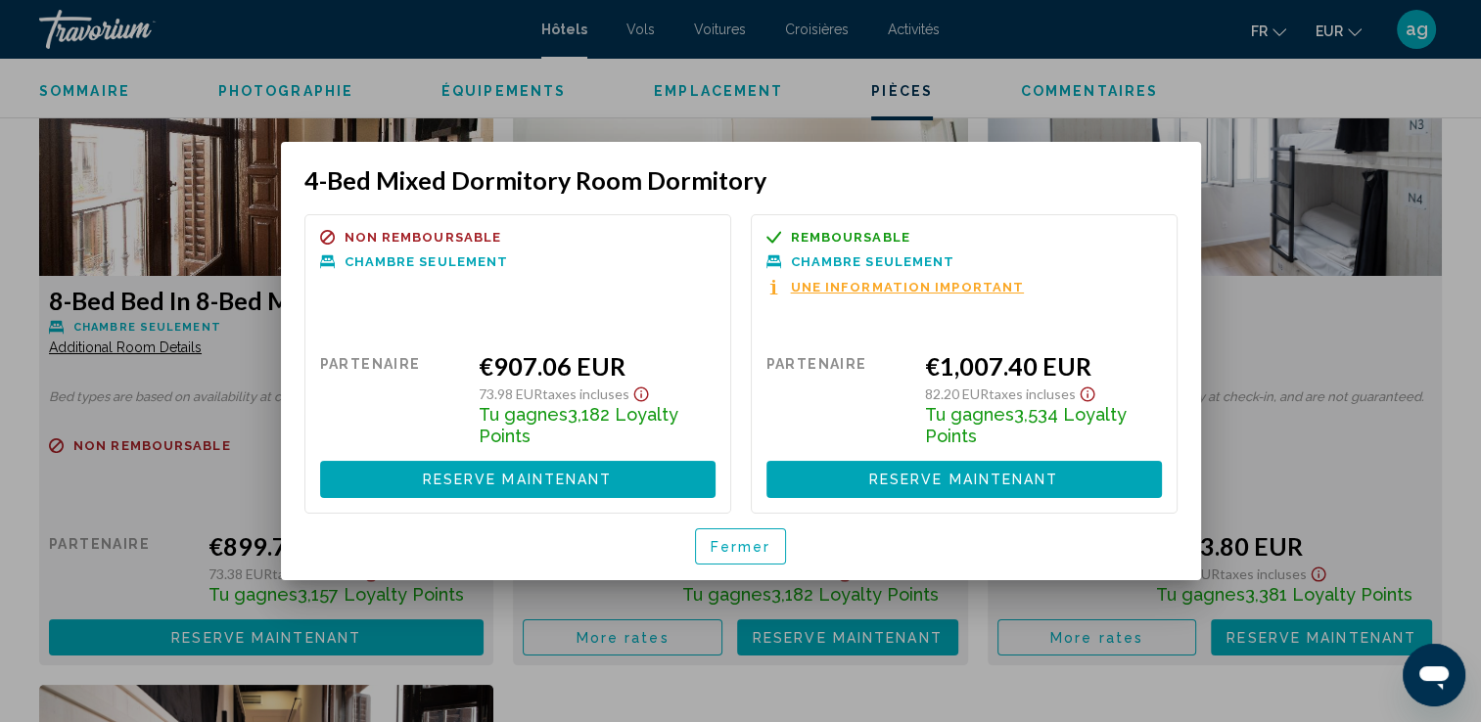
click at [710, 542] on button "Fermer" at bounding box center [741, 546] width 92 height 36
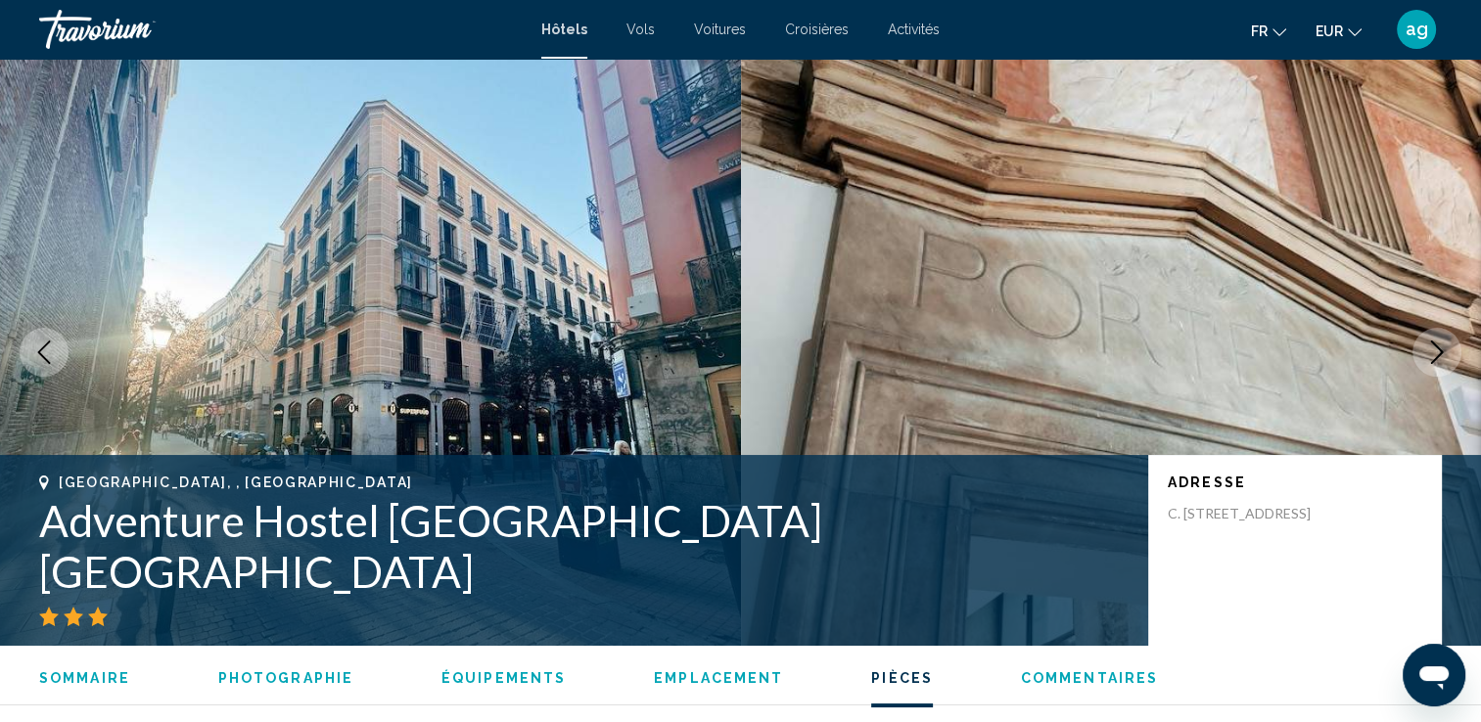
scroll to position [2740, 0]
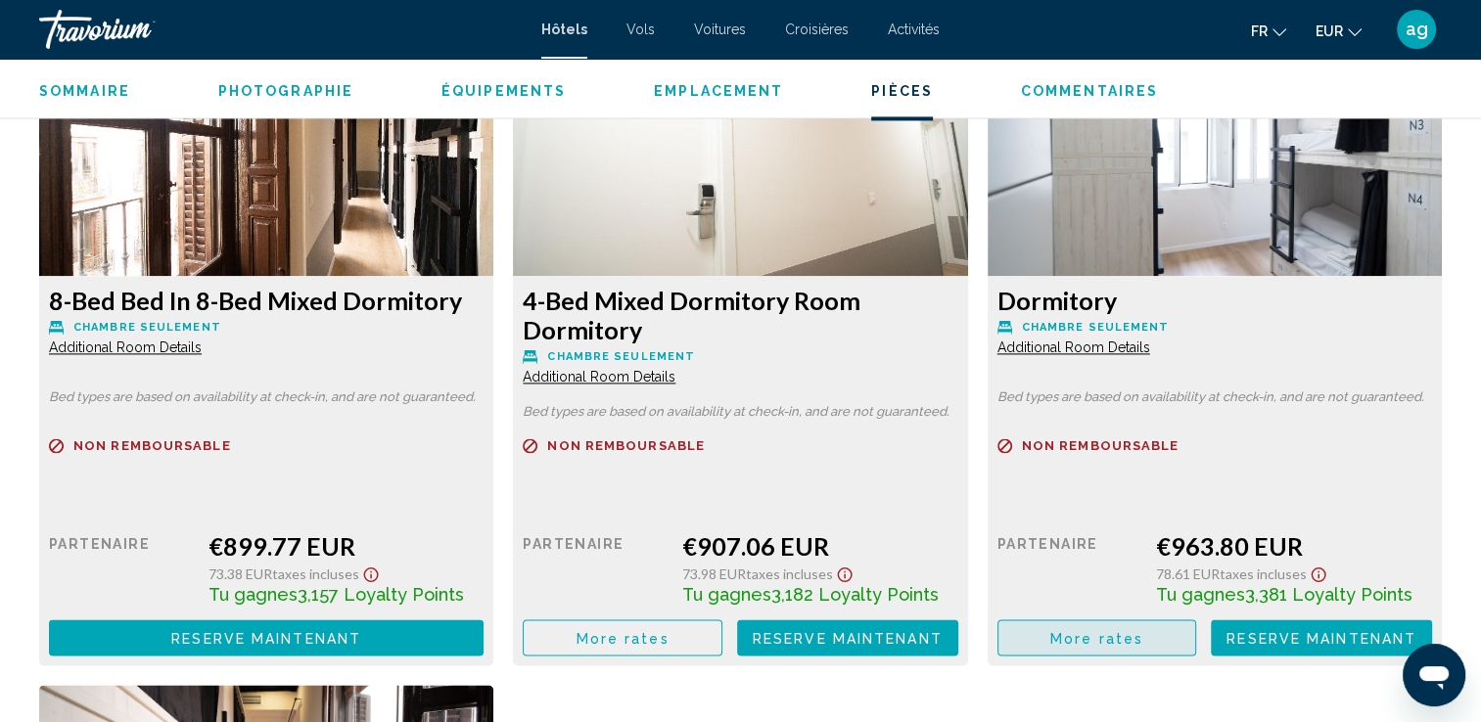
click at [1041, 636] on button "More rates" at bounding box center [1097, 638] width 200 height 36
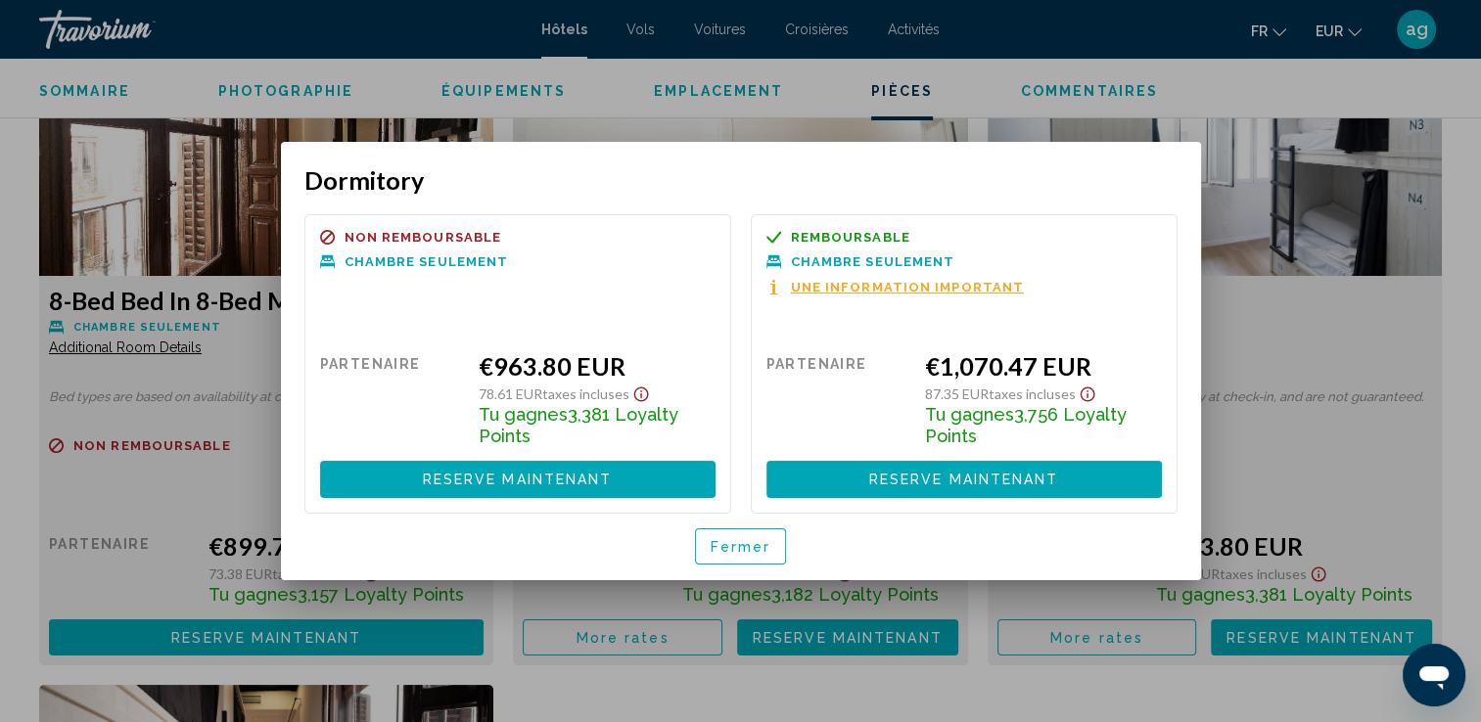
click at [751, 530] on button "Fermer" at bounding box center [741, 546] width 92 height 36
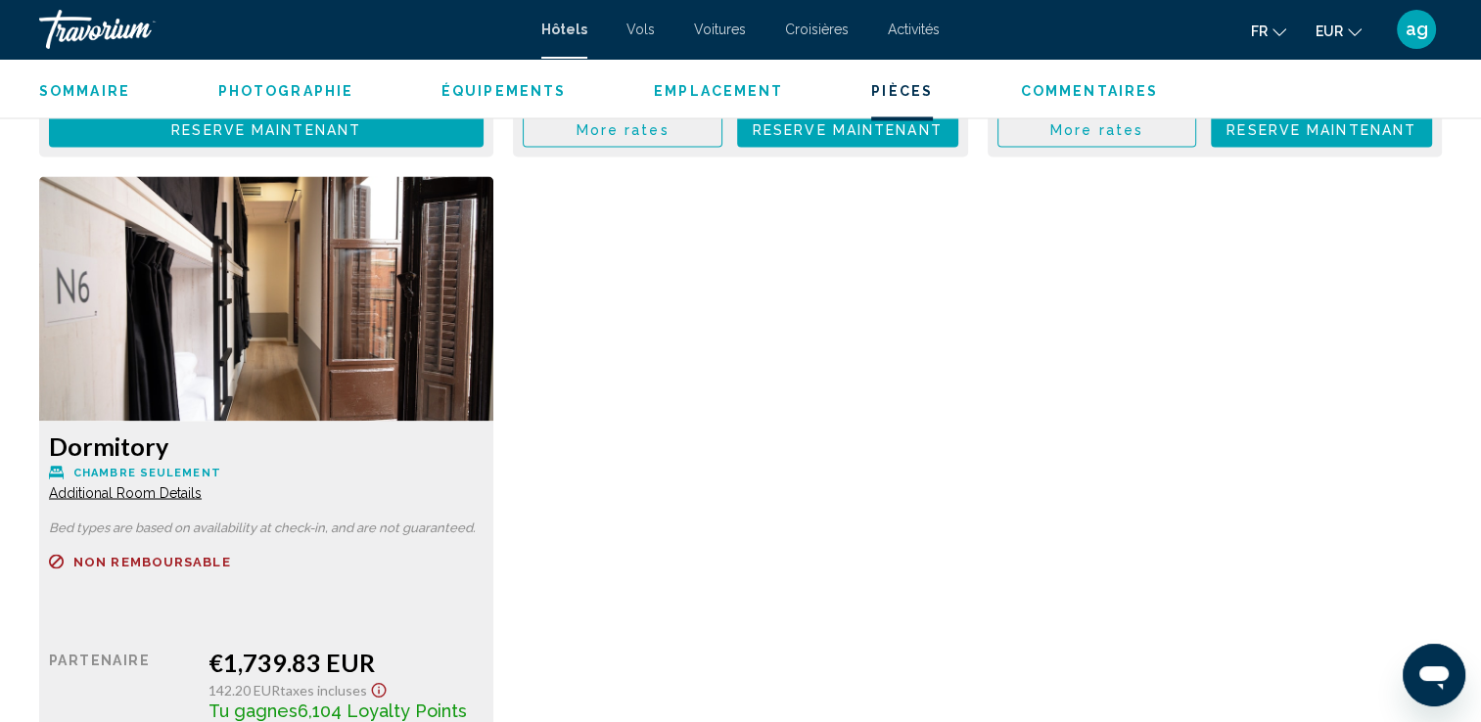
scroll to position [3328, 0]
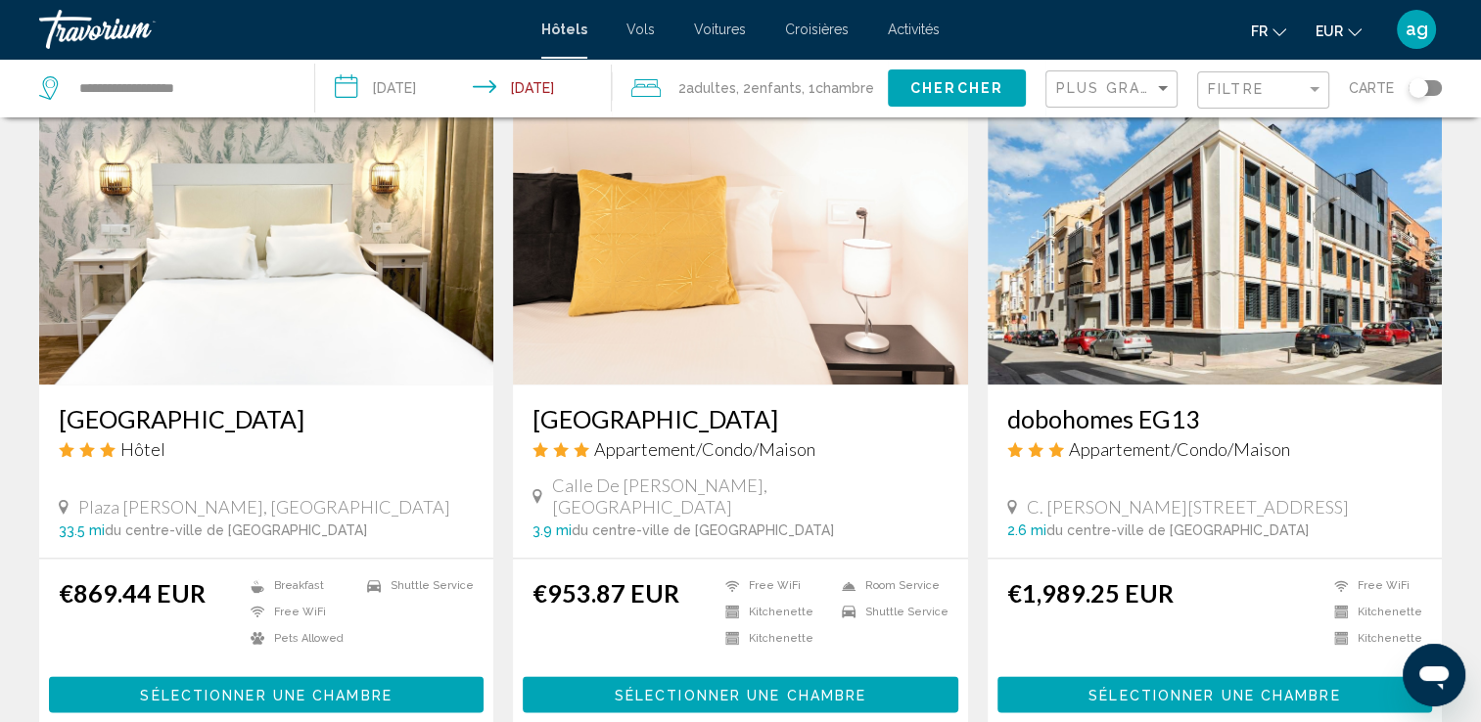
scroll to position [2401, 0]
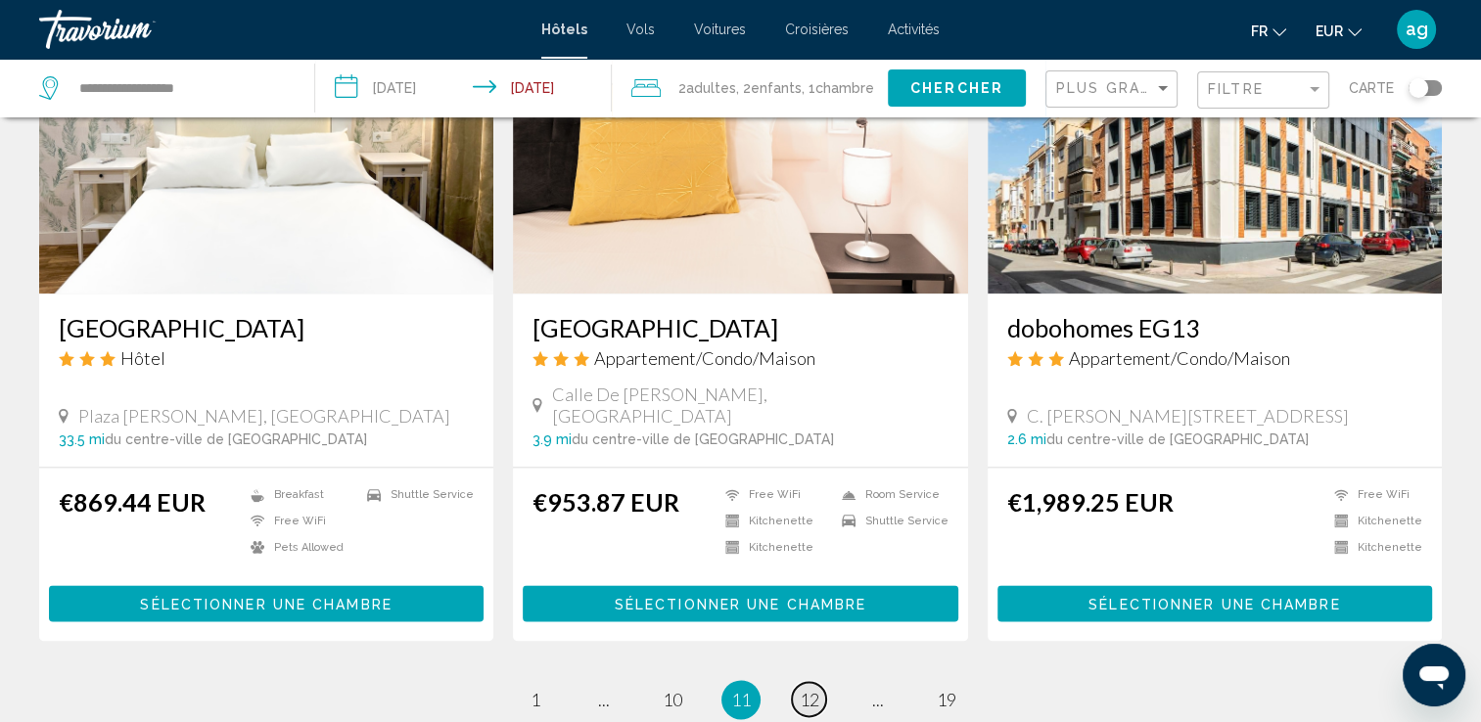
click at [803, 689] on span "12" at bounding box center [810, 700] width 20 height 22
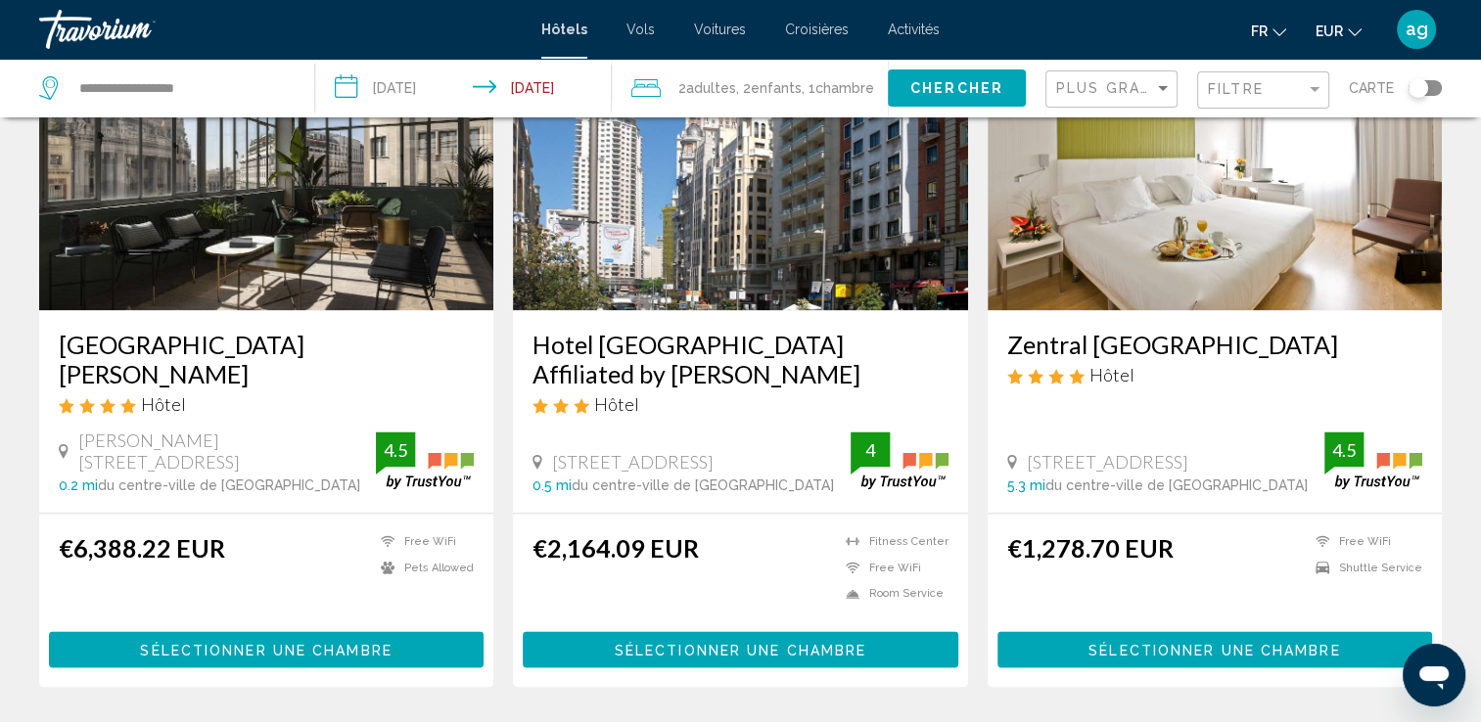
scroll to position [2493, 0]
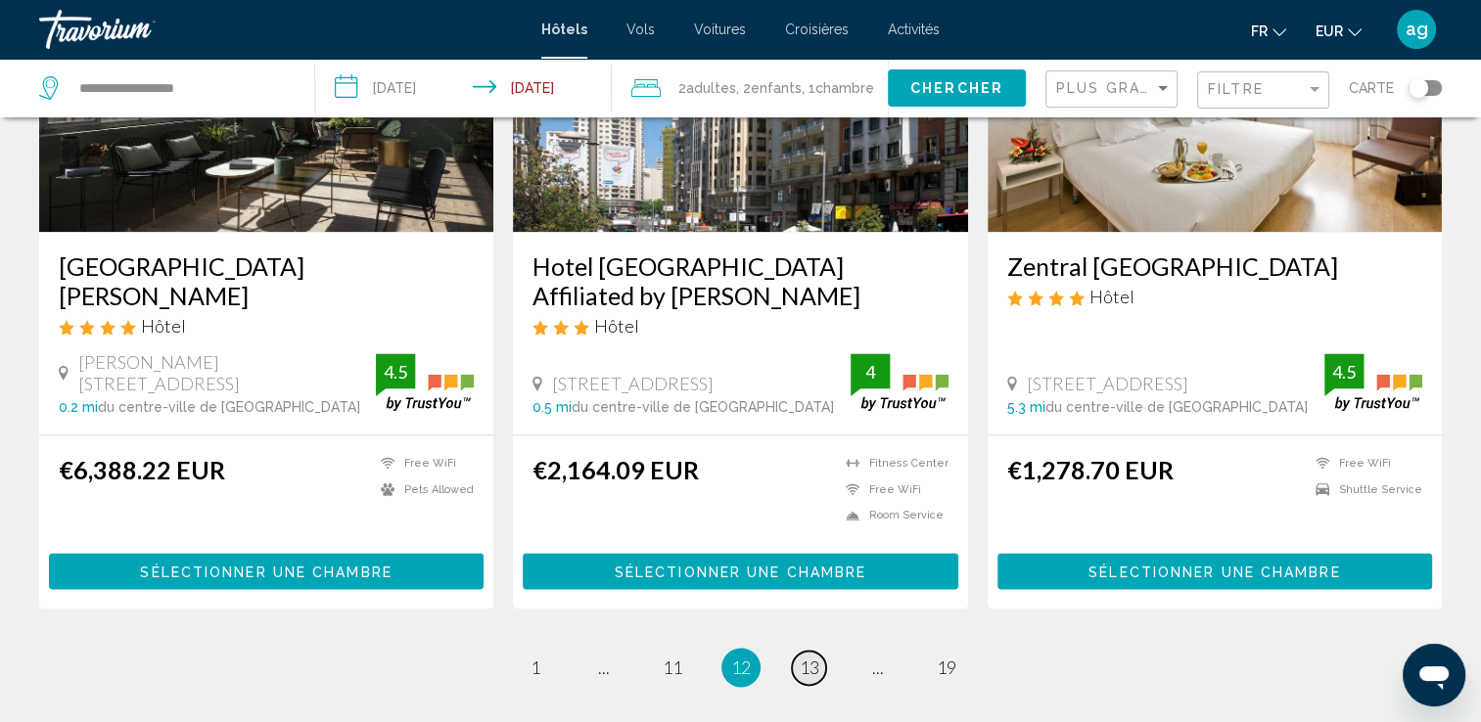
click at [795, 651] on link "page 13" at bounding box center [809, 668] width 34 height 34
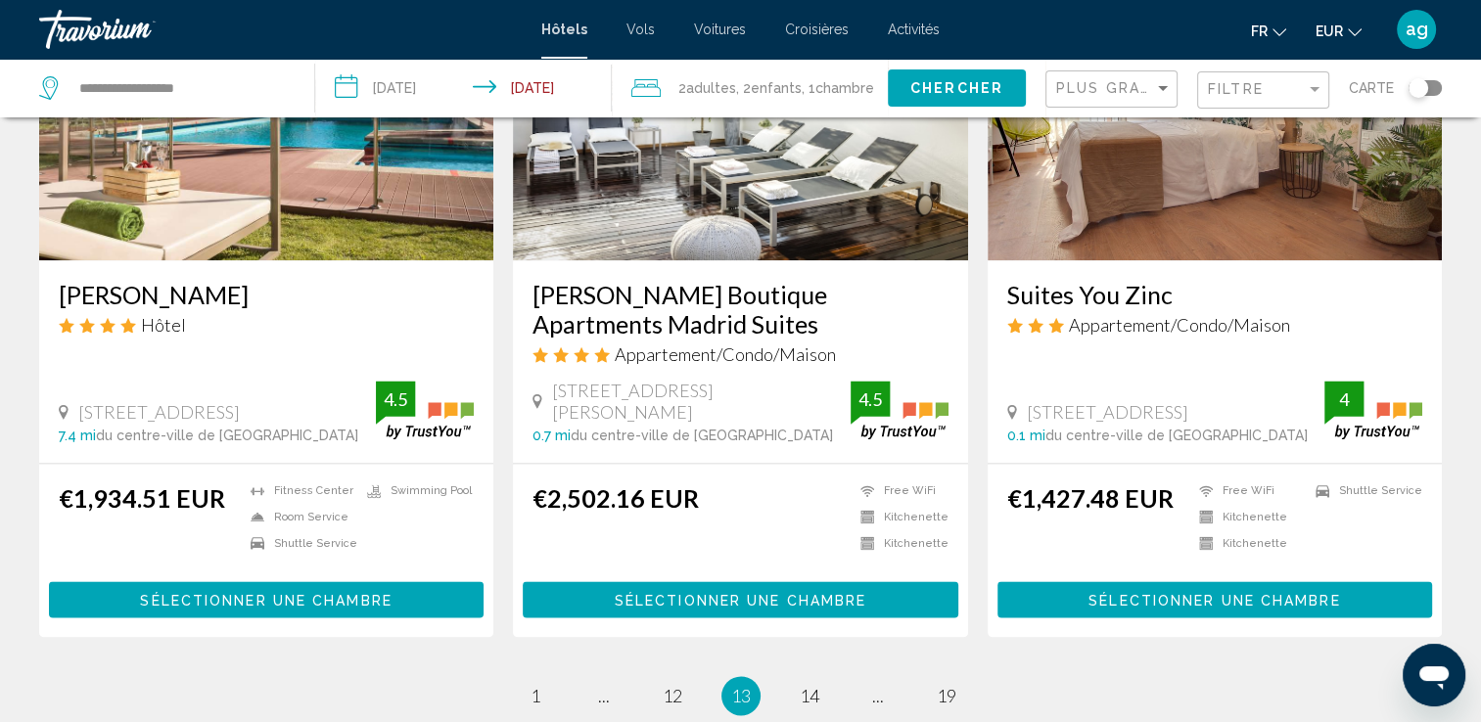
scroll to position [2556, 0]
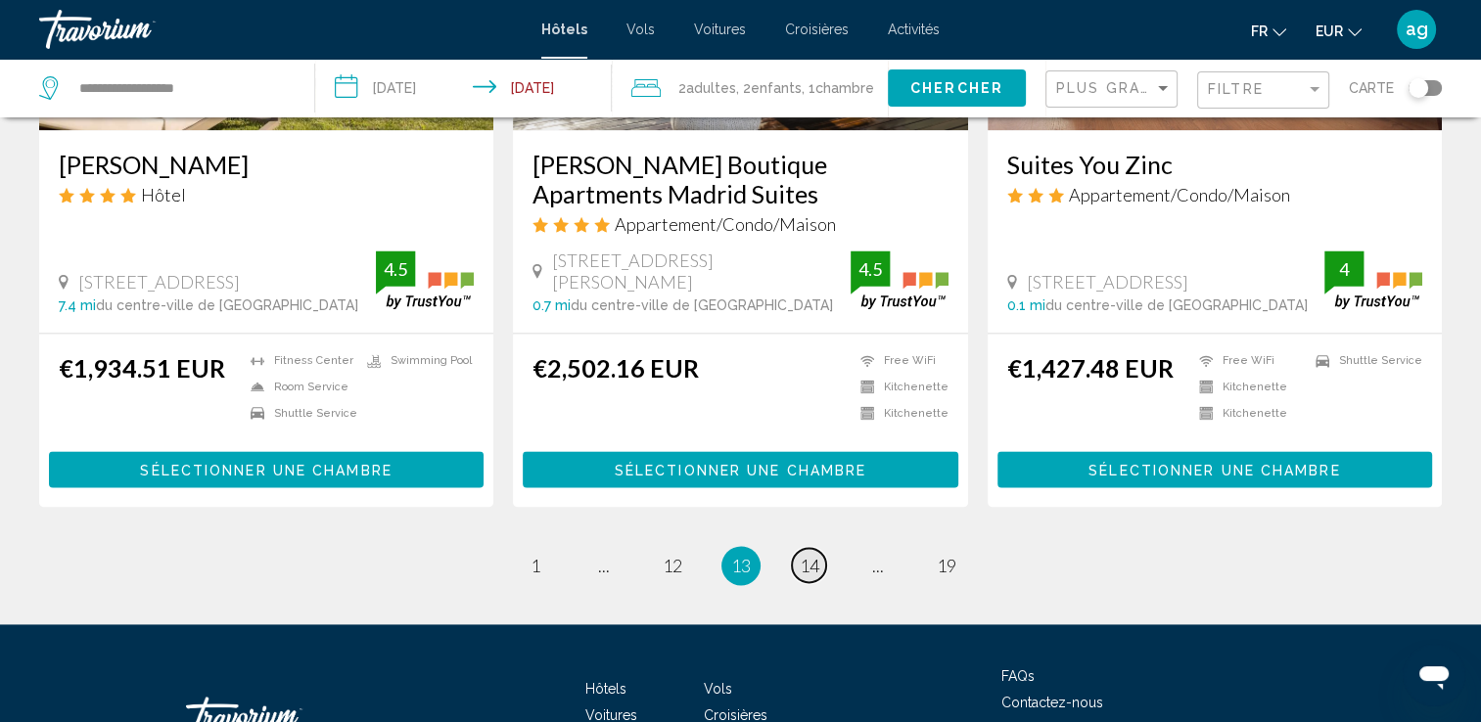
click at [803, 548] on link "page 14" at bounding box center [809, 565] width 34 height 34
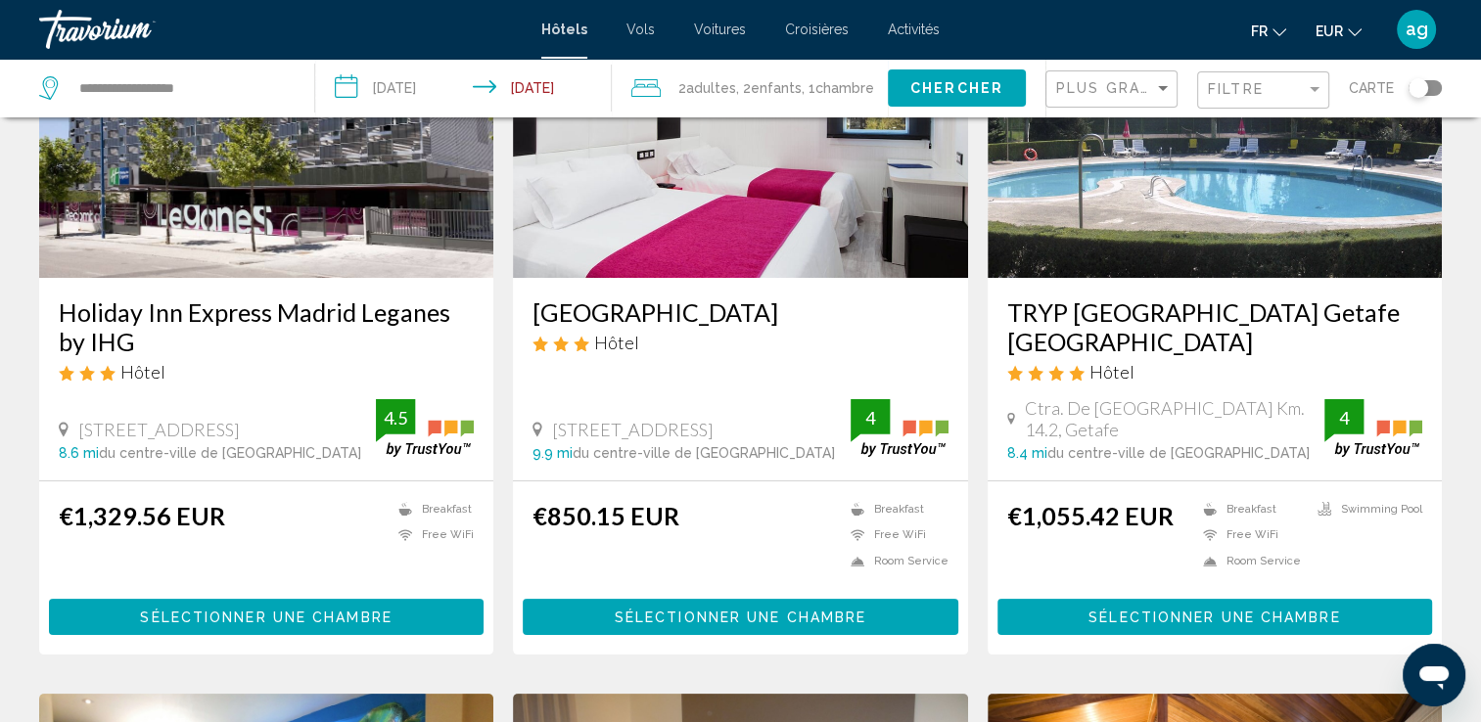
scroll to position [235, 0]
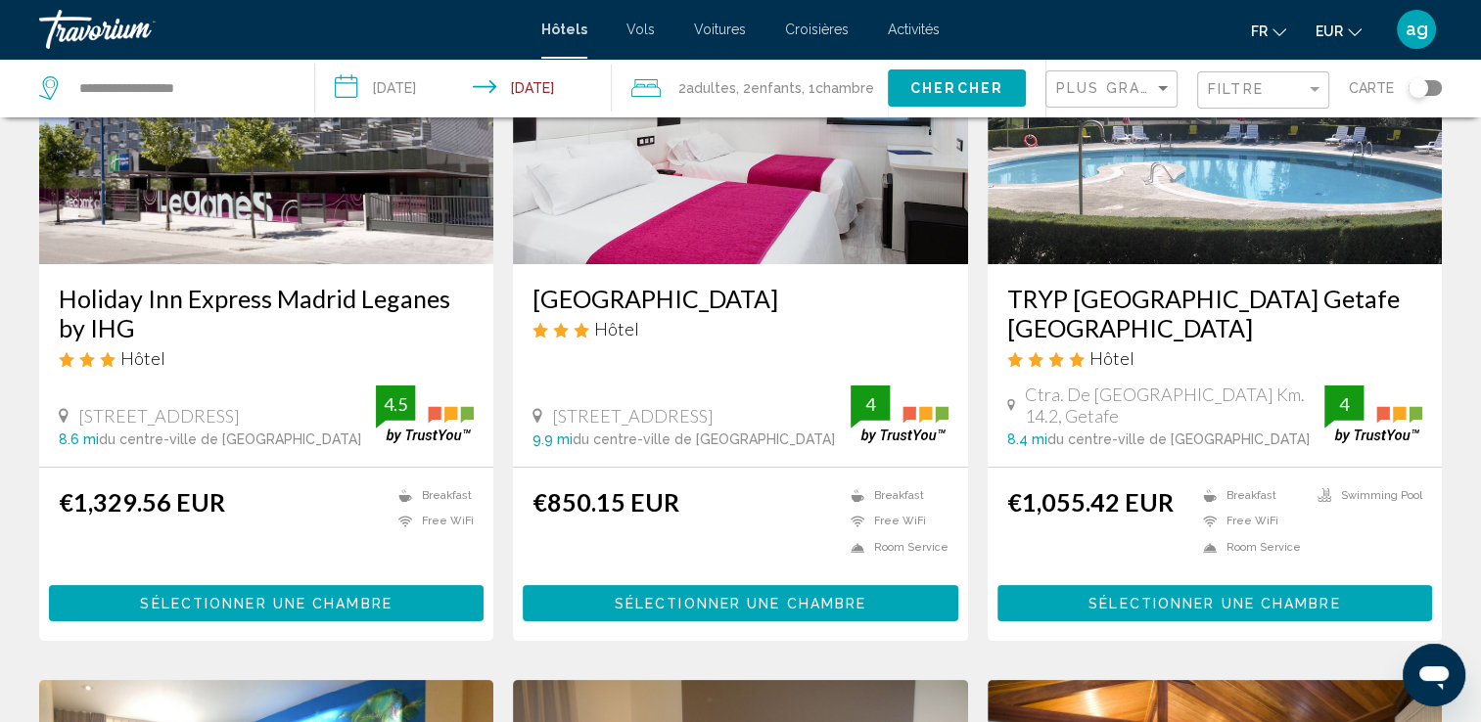
click at [806, 599] on span "Sélectionner une chambre" at bounding box center [741, 604] width 252 height 16
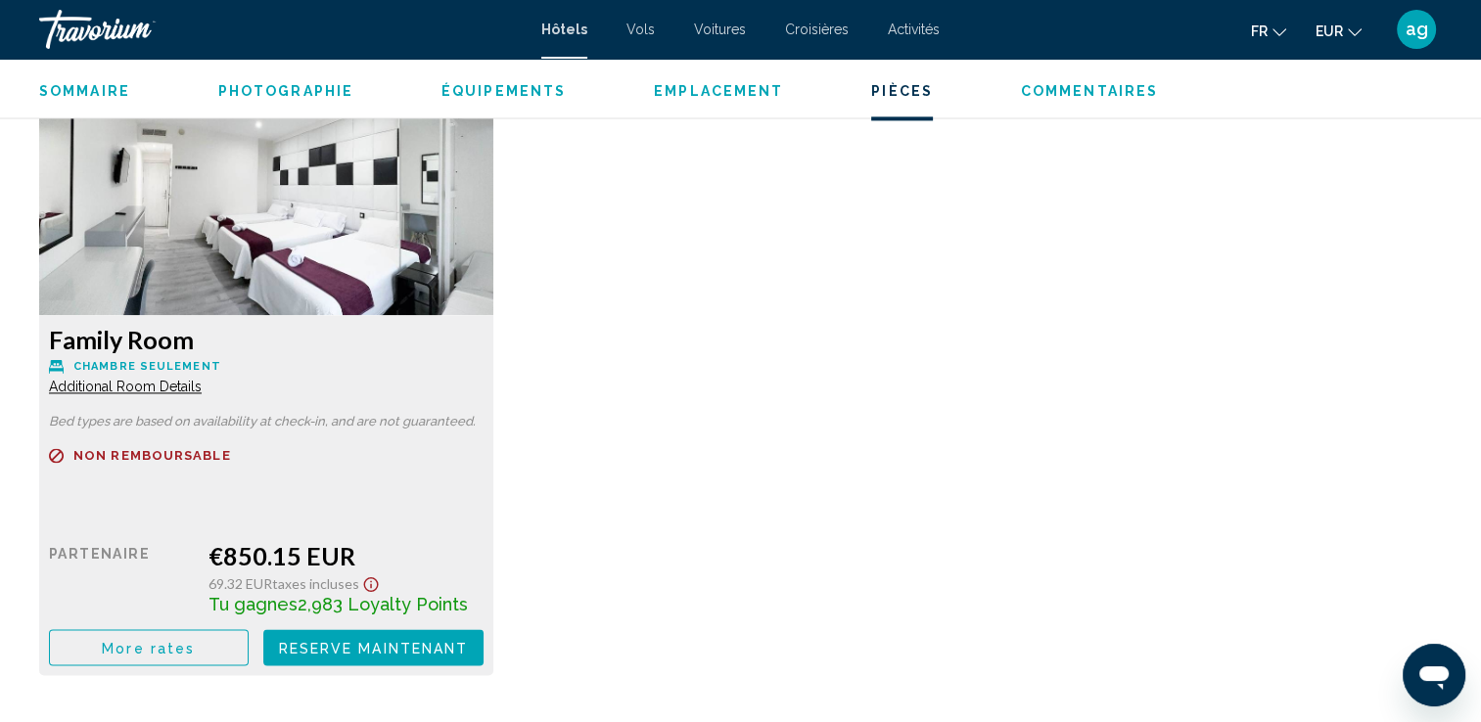
scroll to position [2753, 0]
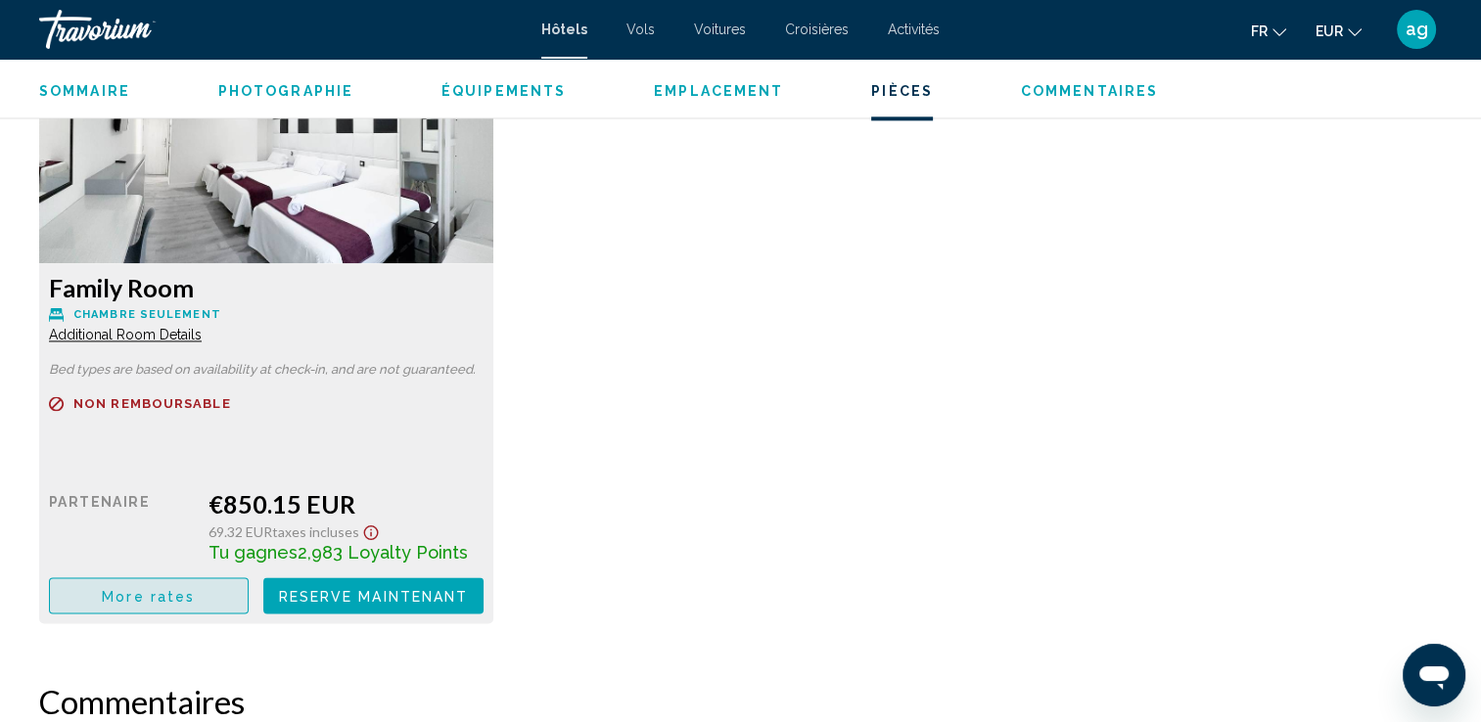
click at [95, 585] on button "More rates" at bounding box center [149, 595] width 200 height 36
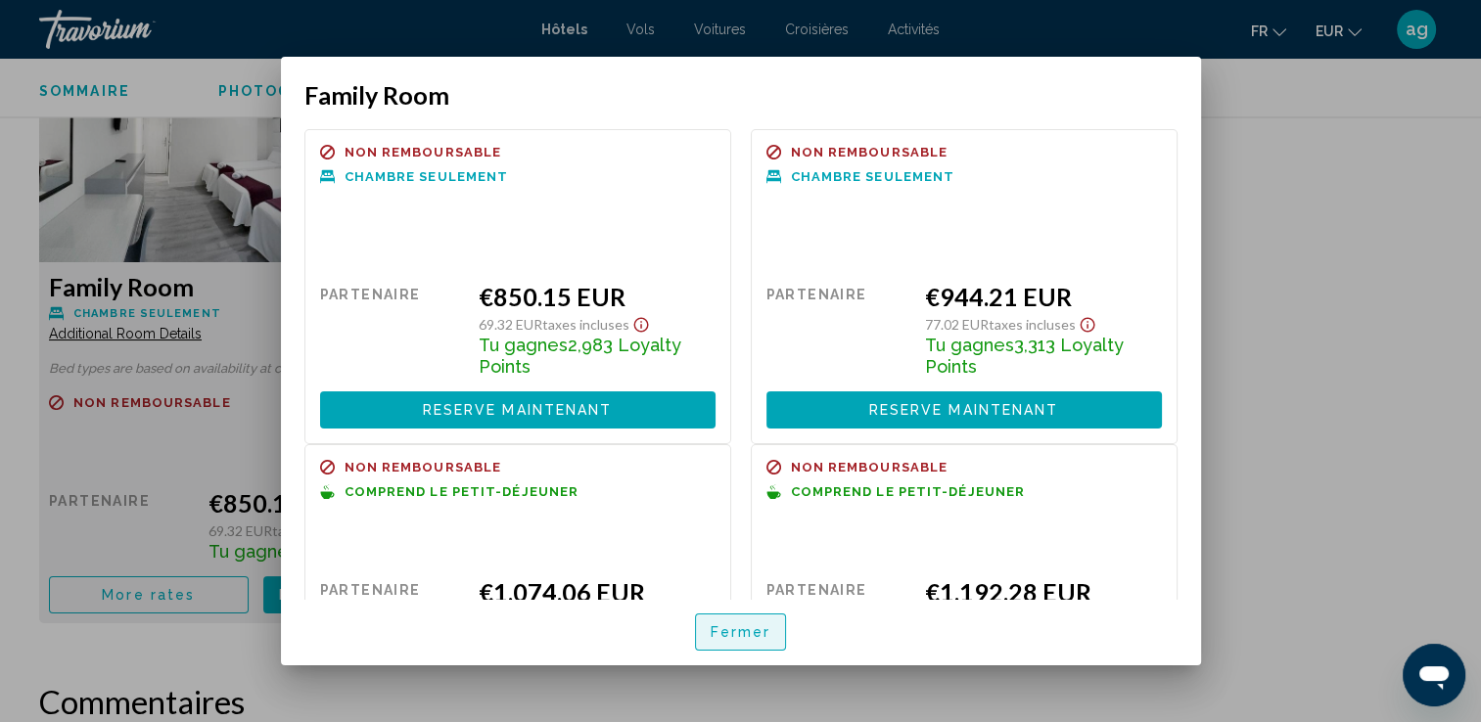
click at [707, 625] on button "Fermer" at bounding box center [741, 632] width 92 height 36
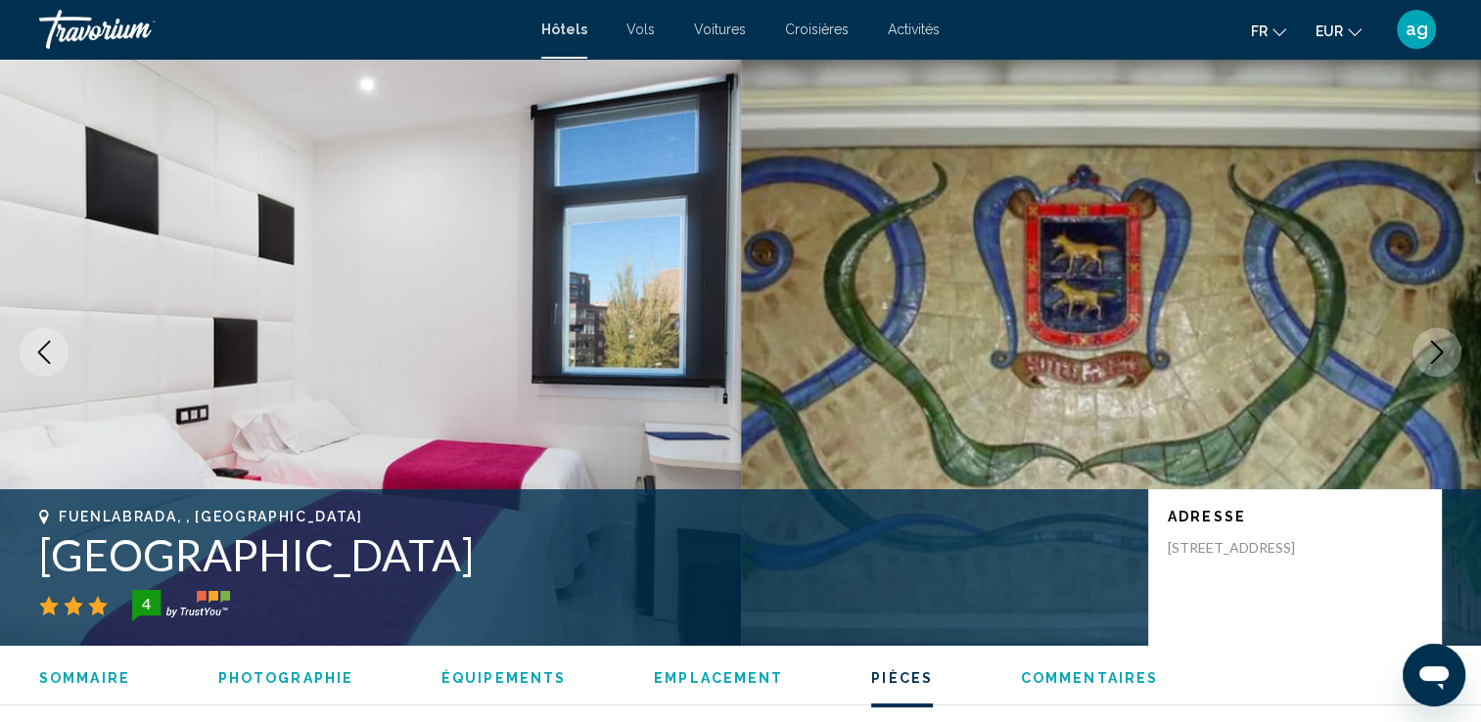
scroll to position [2753, 0]
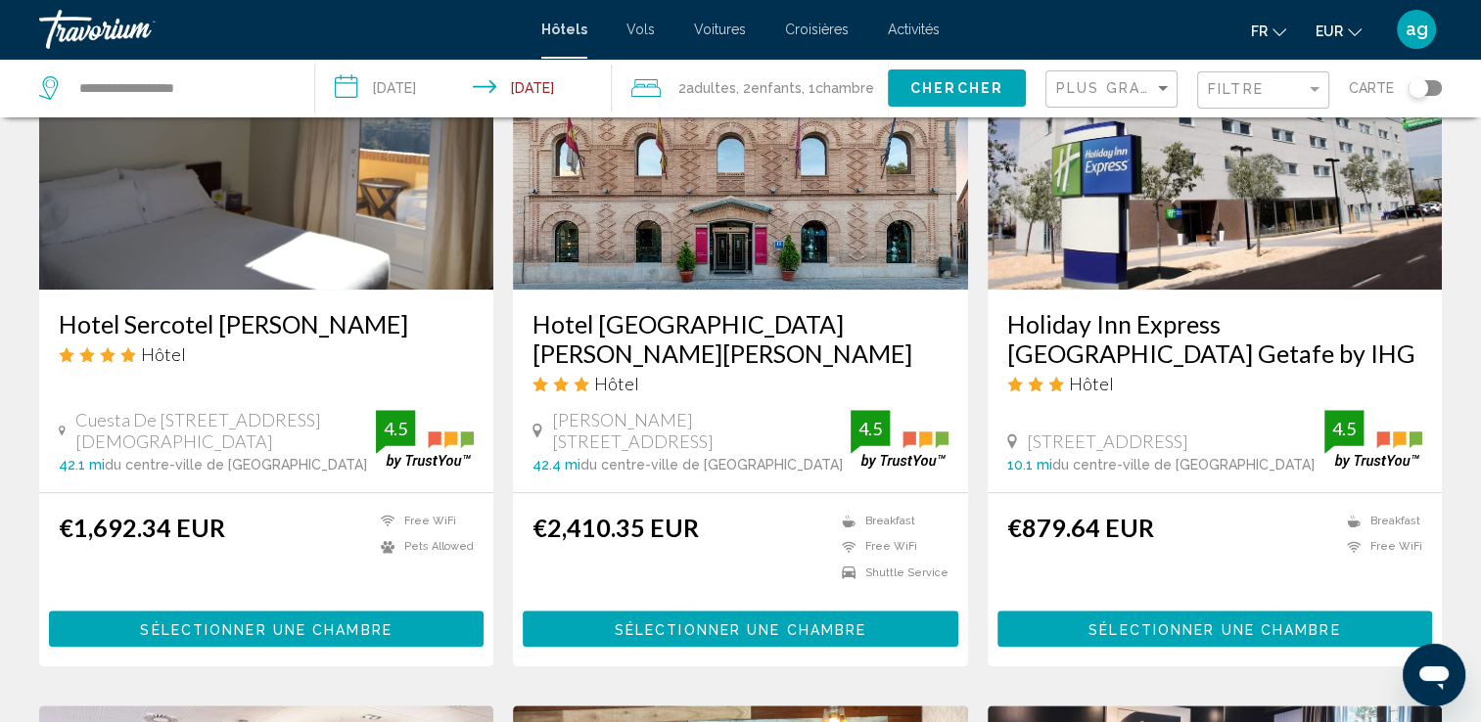
scroll to position [1644, 0]
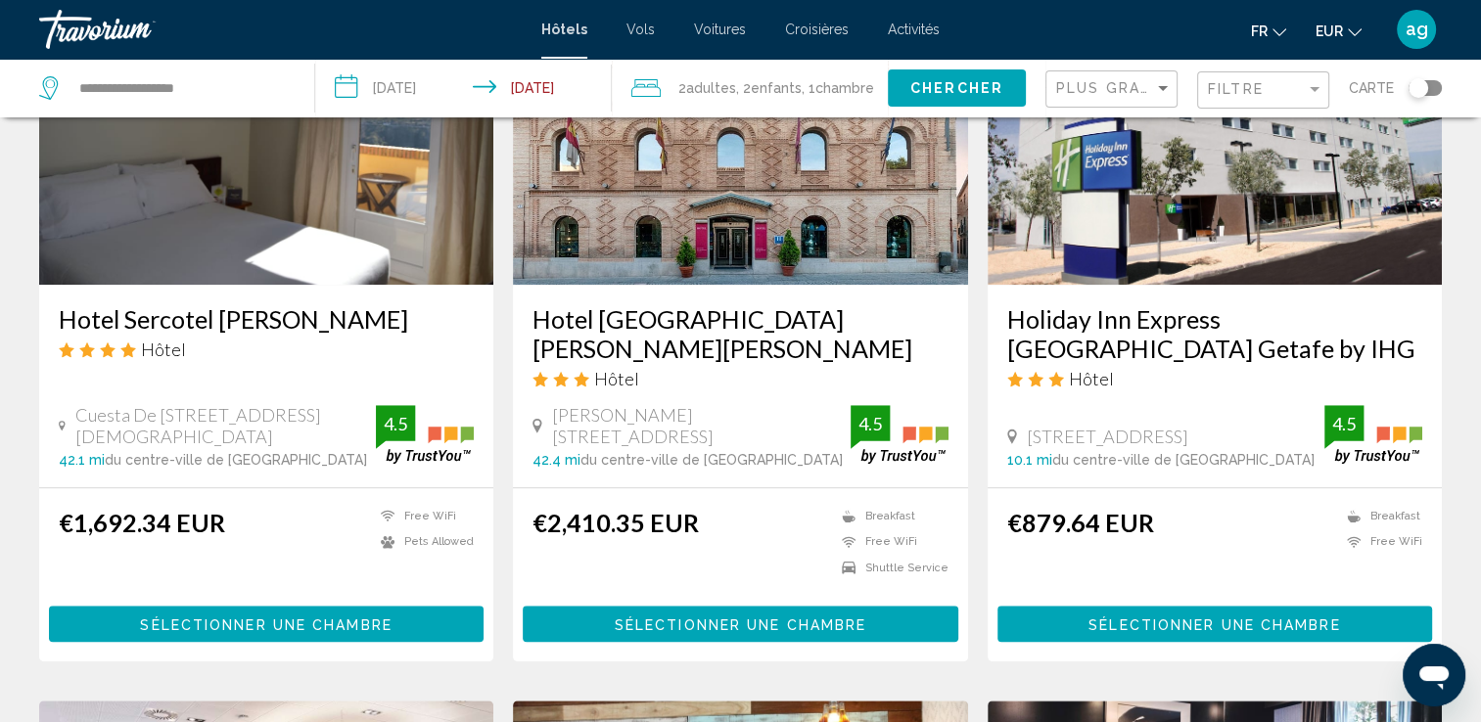
click at [1190, 623] on span "Sélectionner une chambre" at bounding box center [1214, 625] width 252 height 16
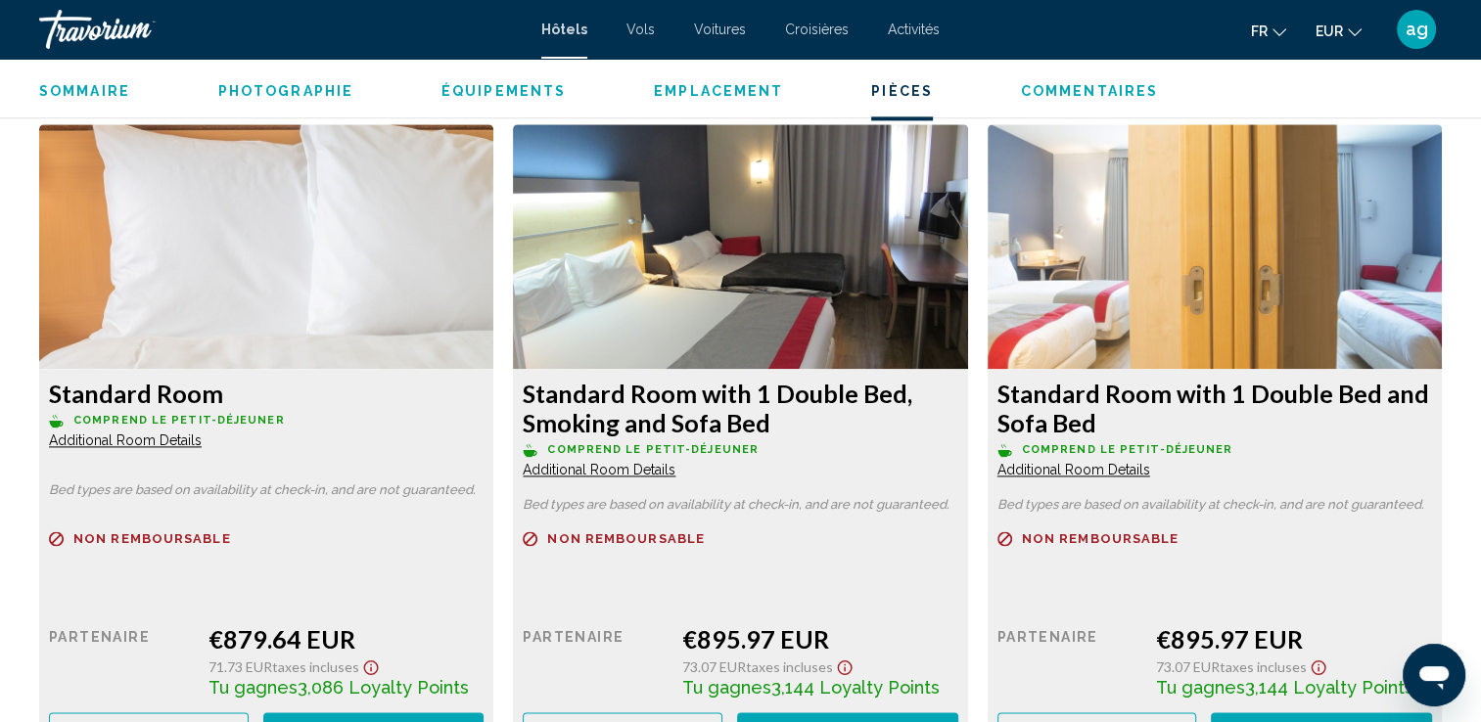
scroll to position [2739, 0]
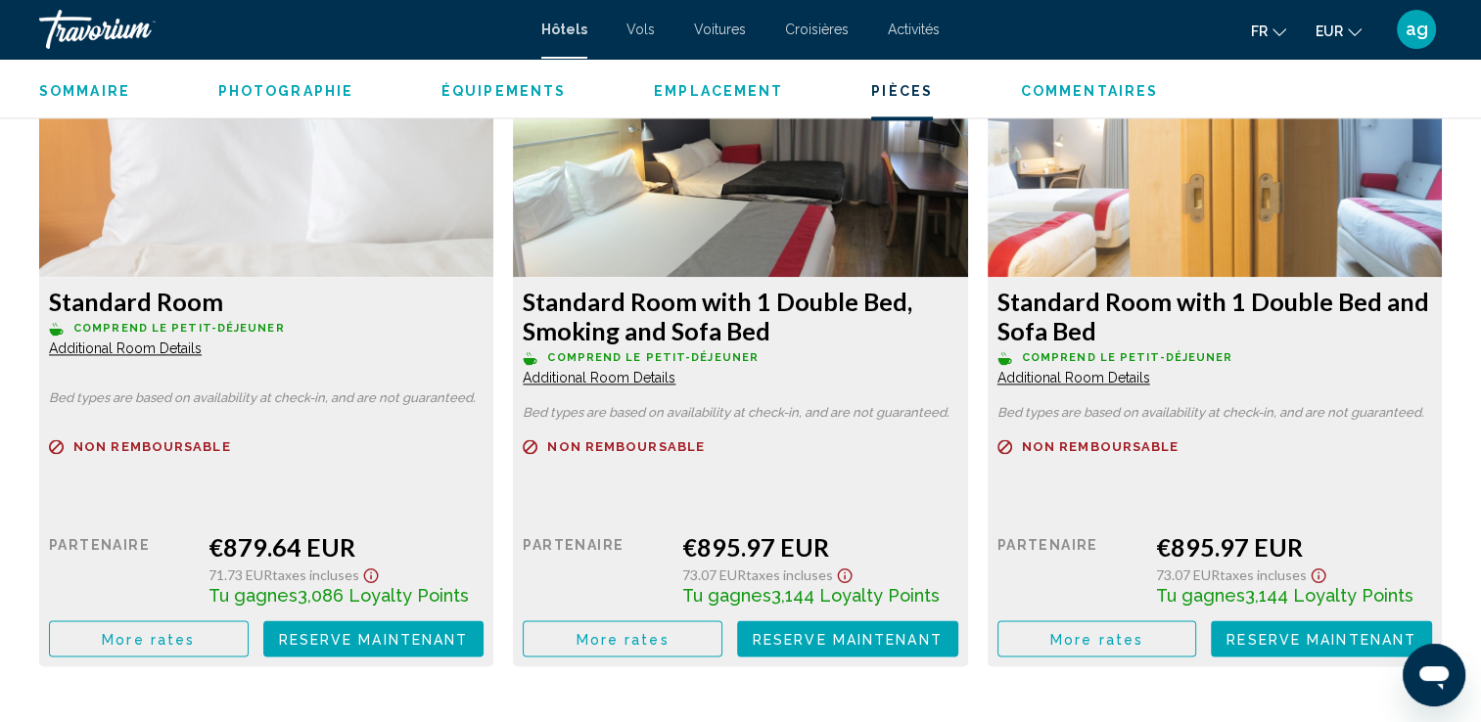
click at [120, 632] on span "More rates" at bounding box center [148, 639] width 93 height 16
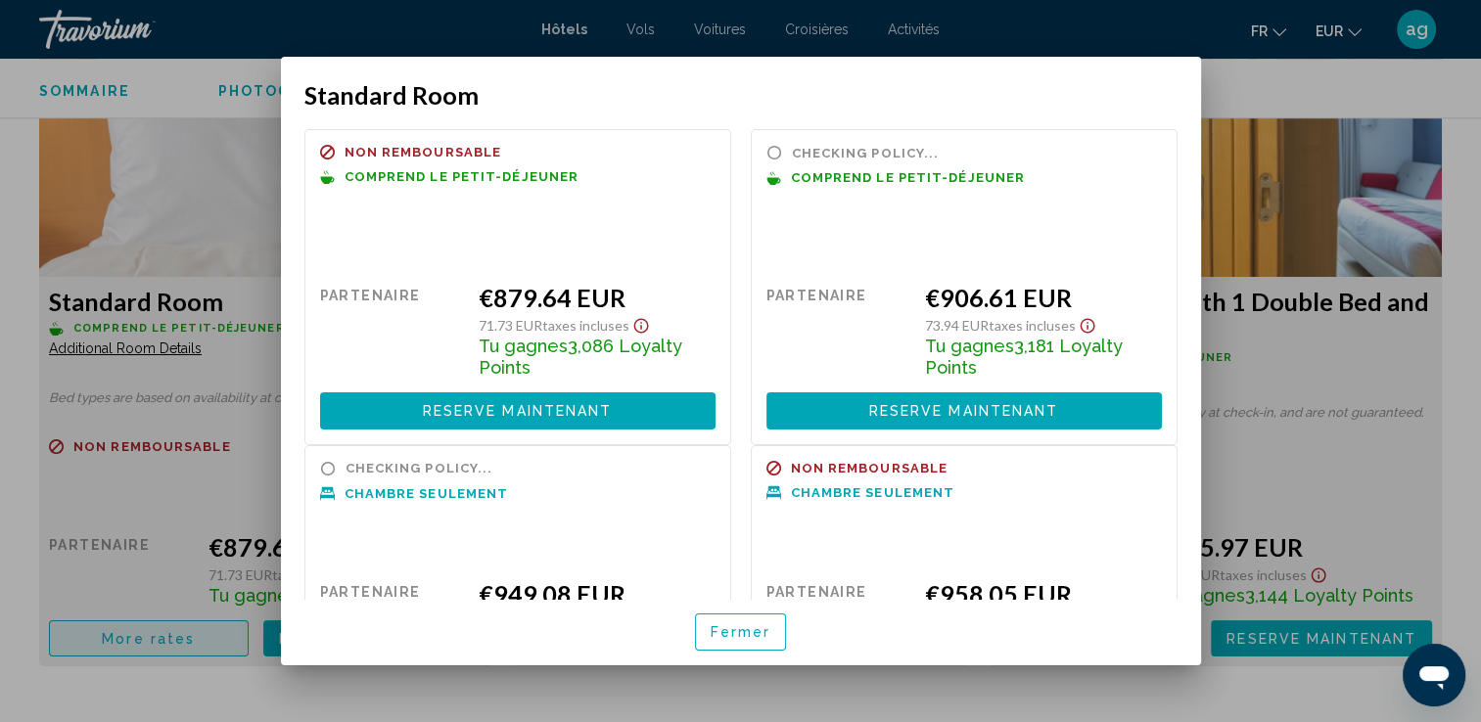
scroll to position [0, 0]
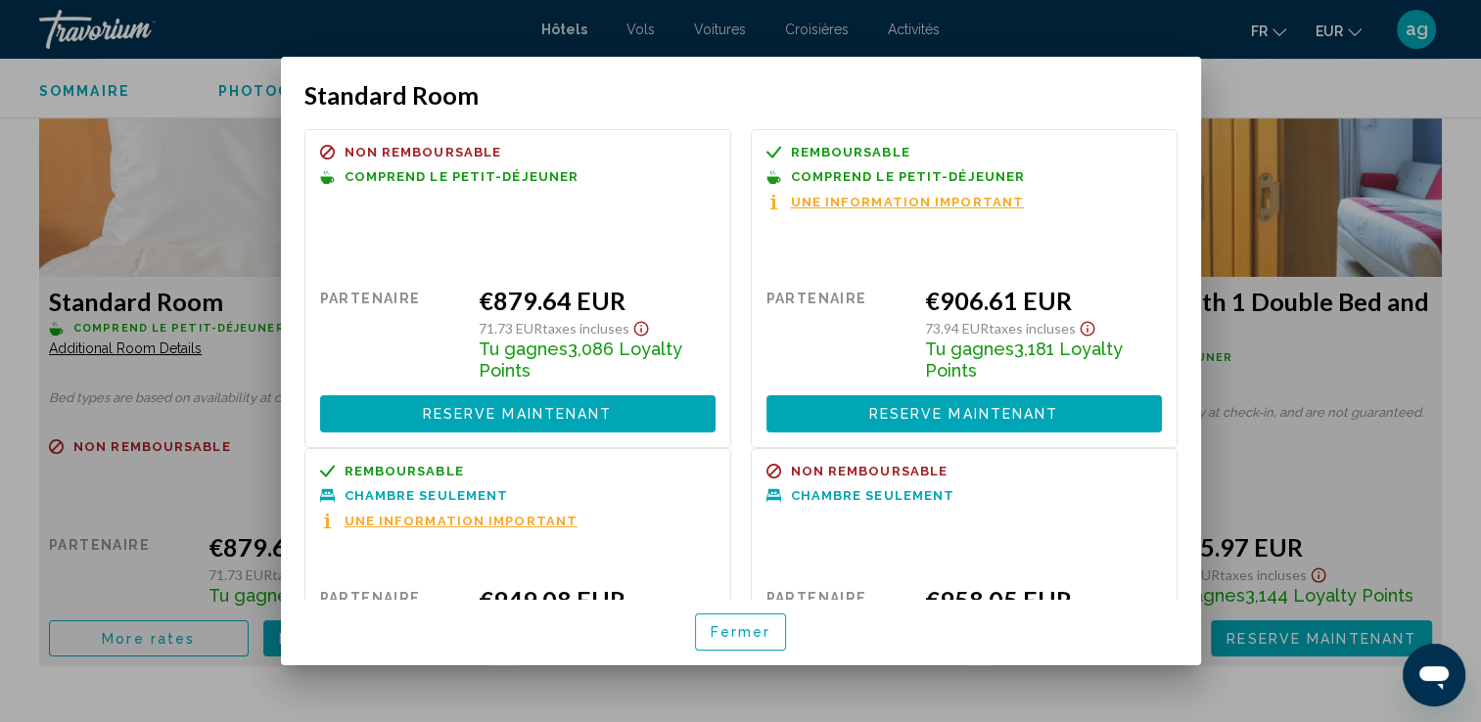
click at [741, 620] on button "Fermer" at bounding box center [741, 632] width 92 height 36
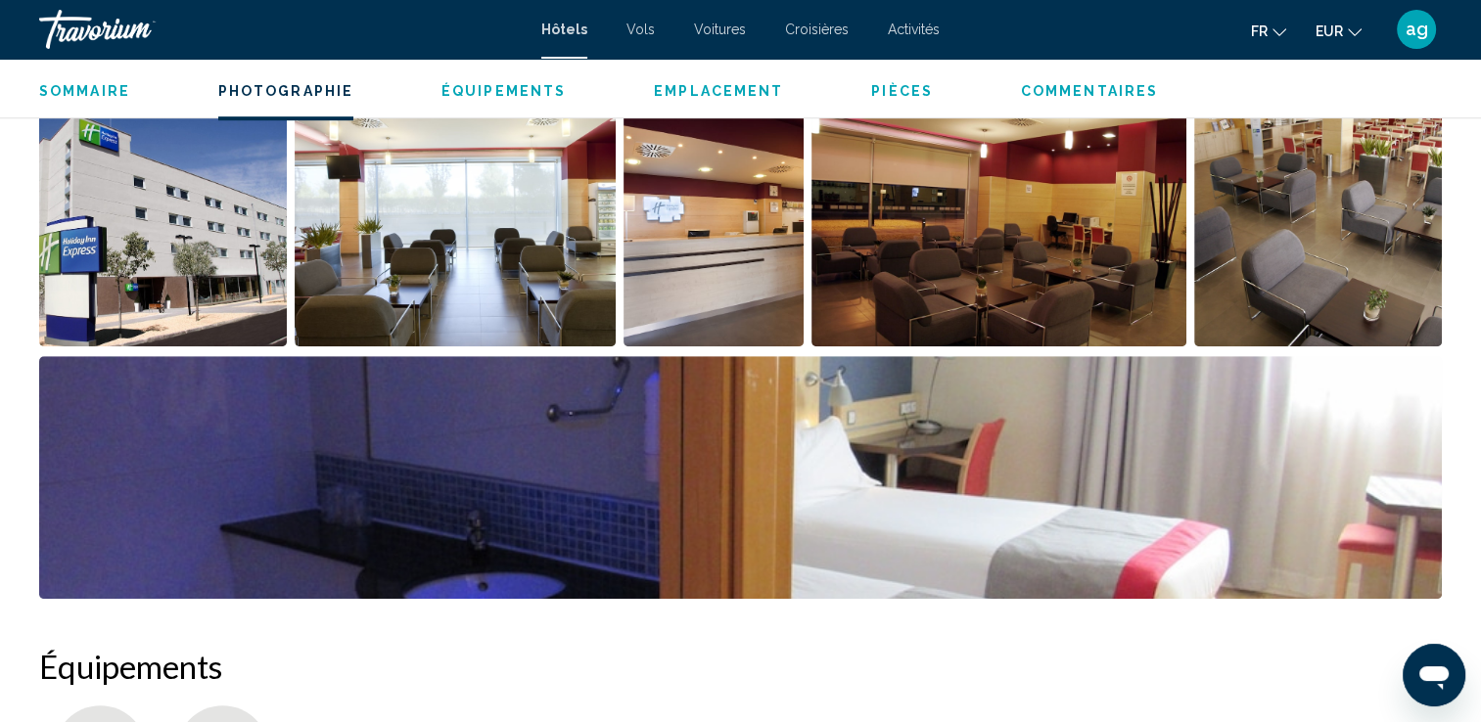
scroll to position [1101, 0]
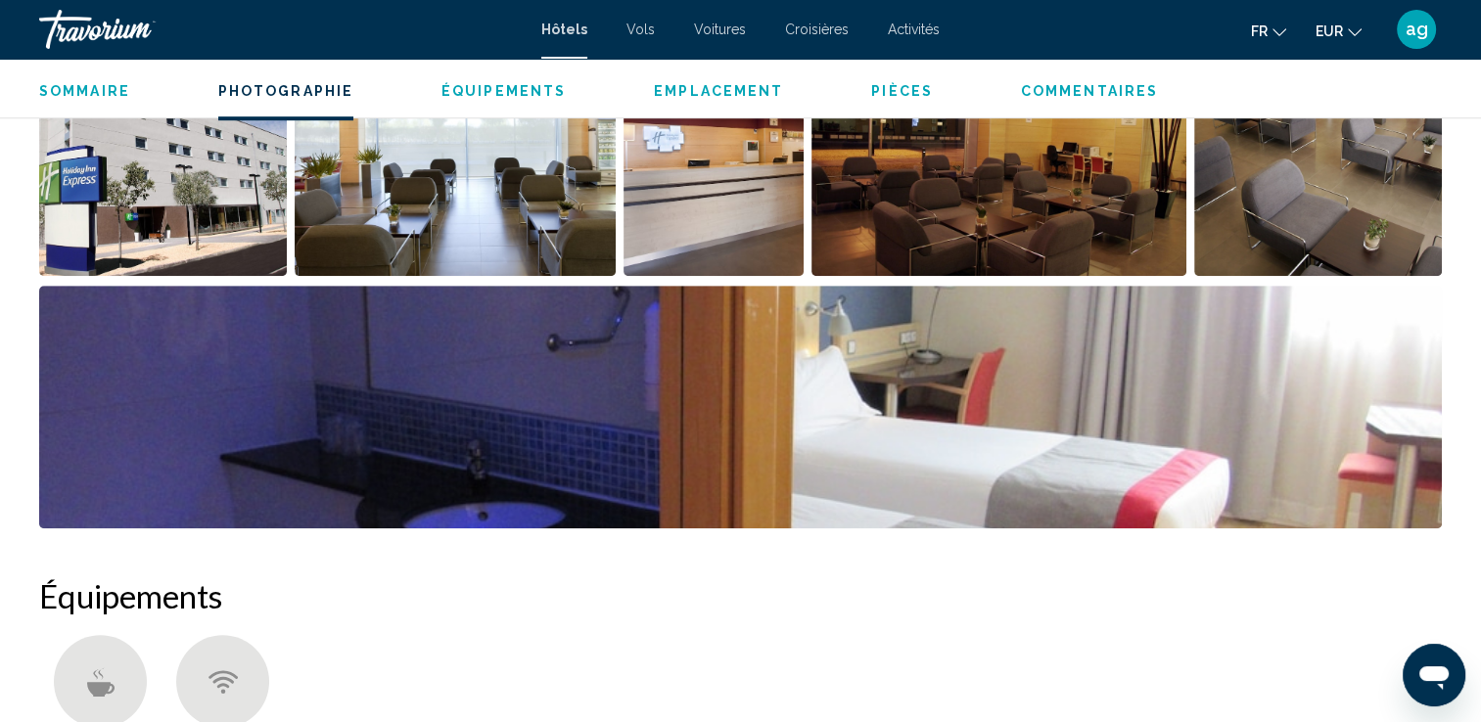
click at [186, 195] on img "Open full-screen image slider" at bounding box center [163, 154] width 248 height 243
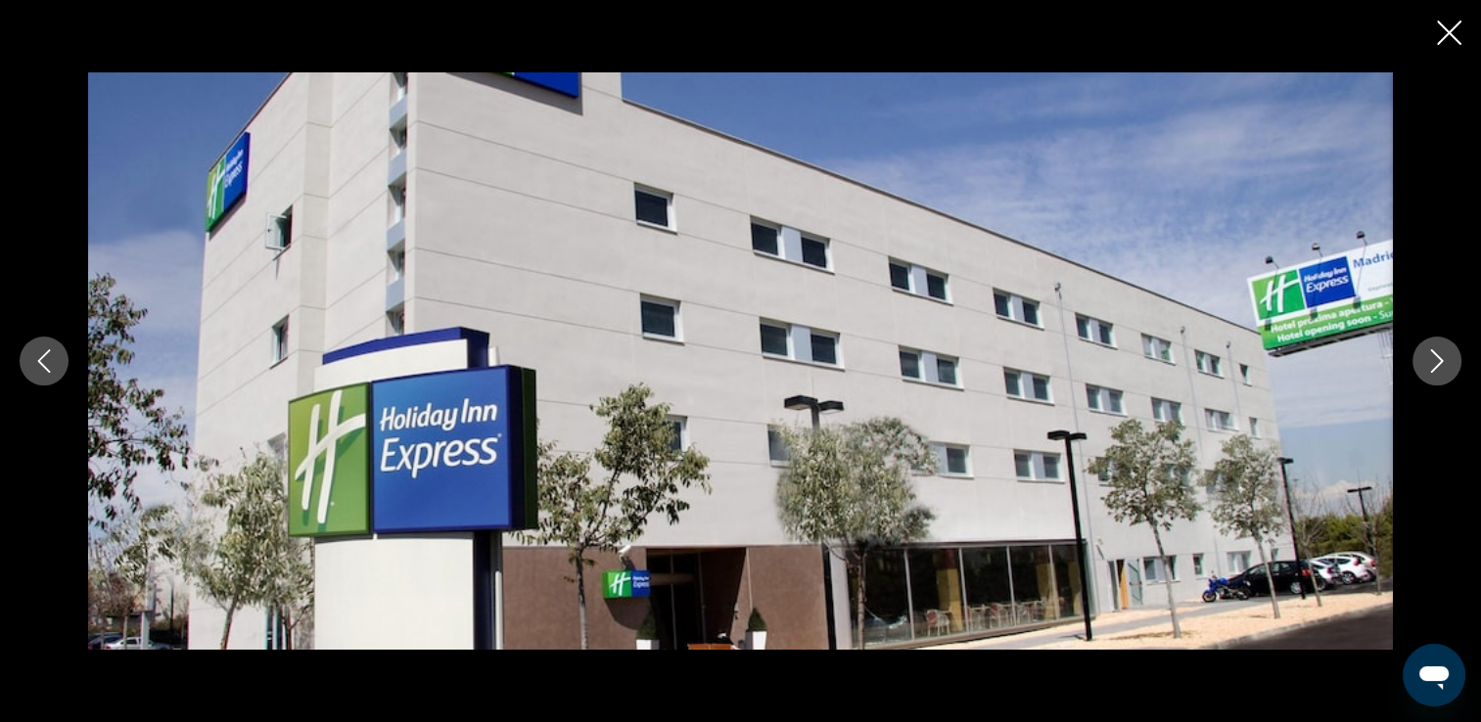
click at [1431, 372] on icon "Next image" at bounding box center [1437, 360] width 13 height 23
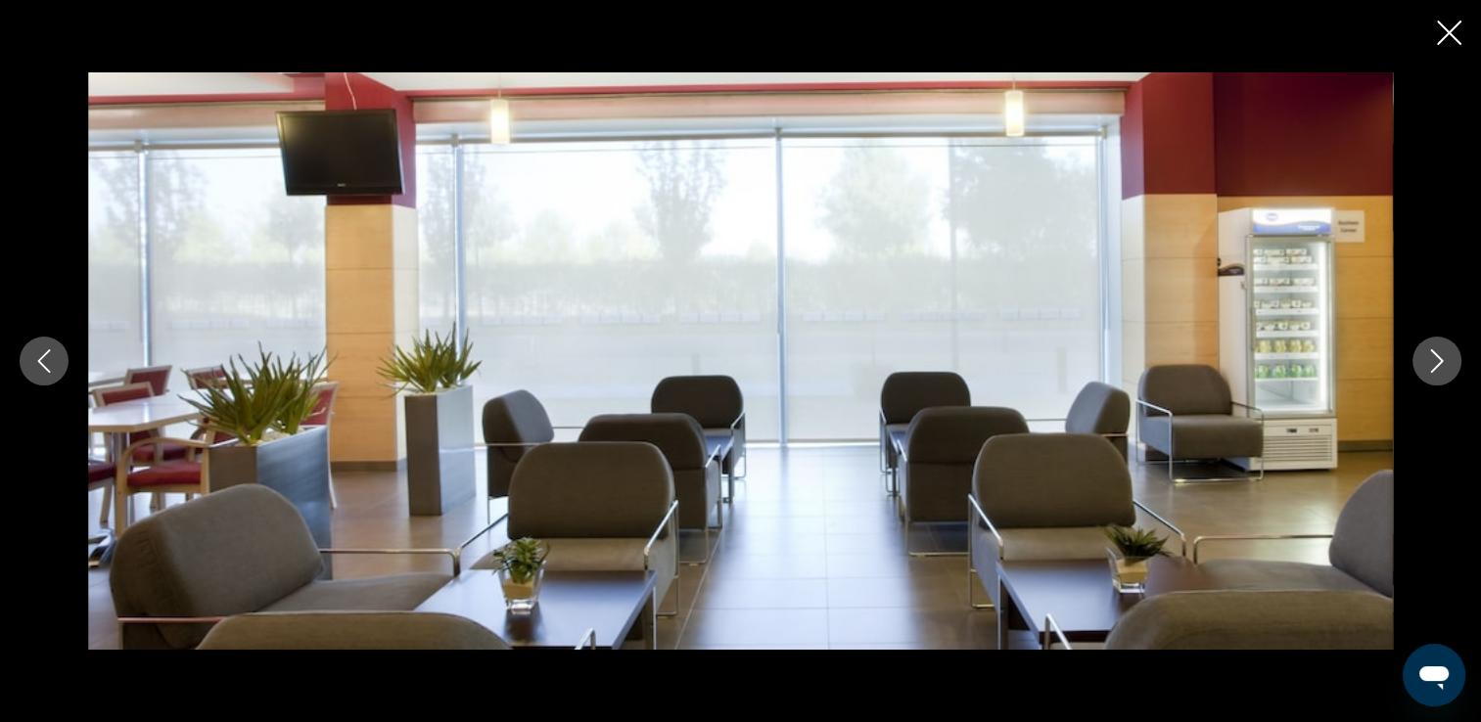
click at [1431, 372] on icon "Next image" at bounding box center [1437, 360] width 13 height 23
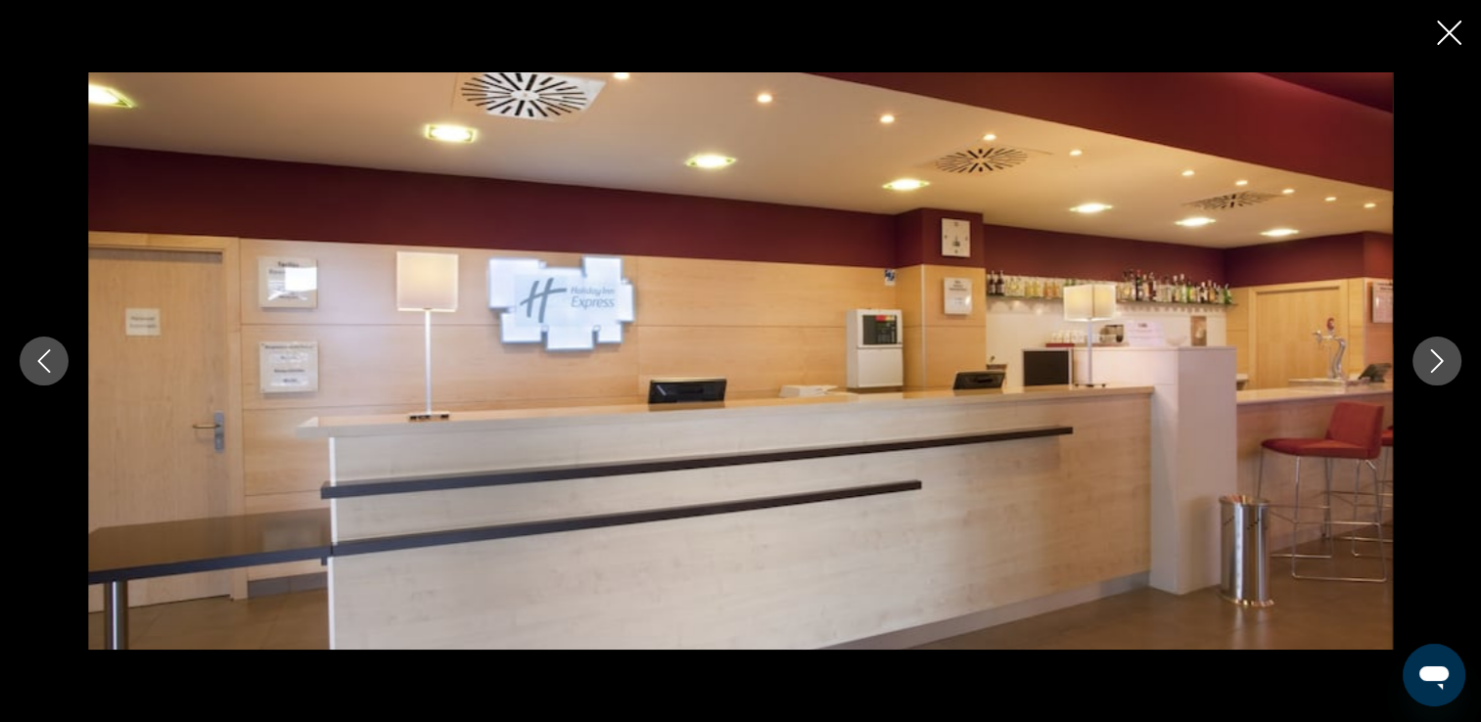
click at [1431, 372] on icon "Next image" at bounding box center [1437, 360] width 13 height 23
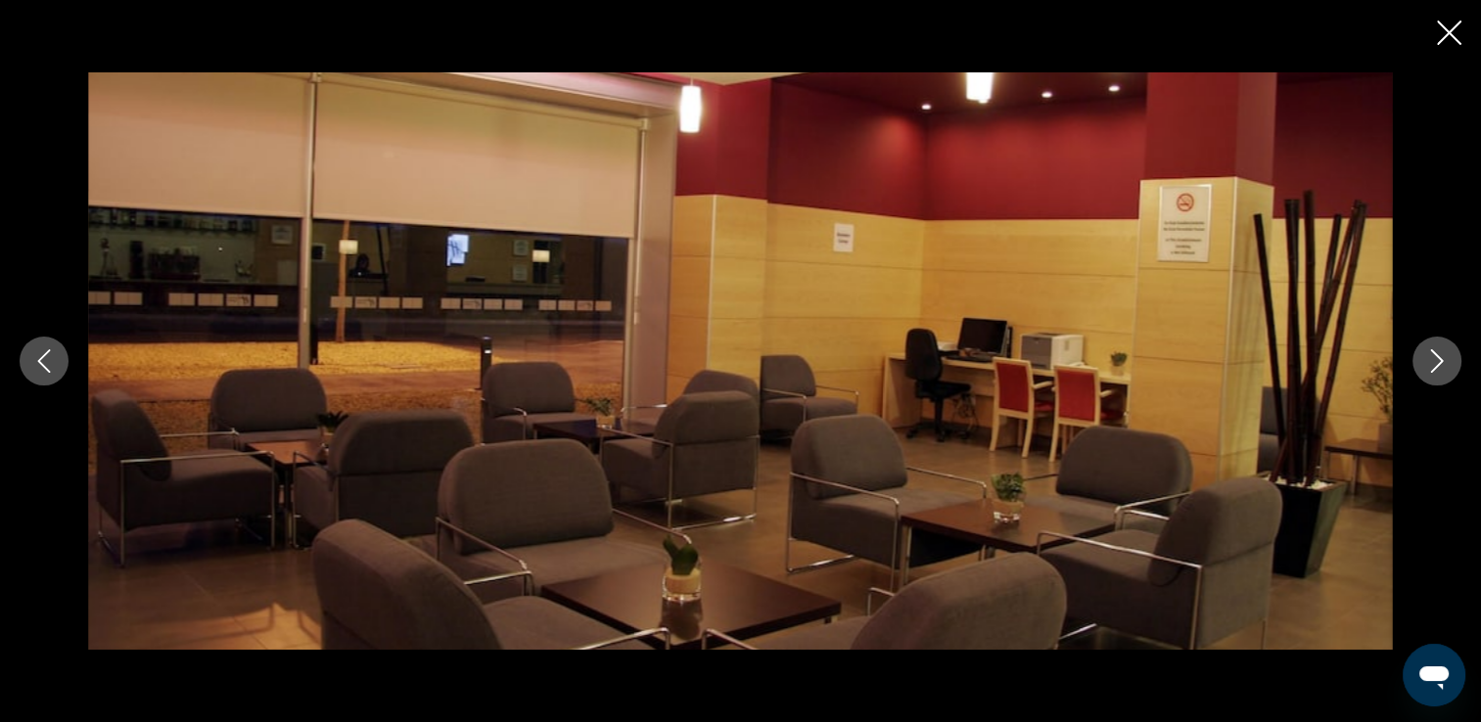
click at [1431, 372] on icon "Next image" at bounding box center [1437, 360] width 13 height 23
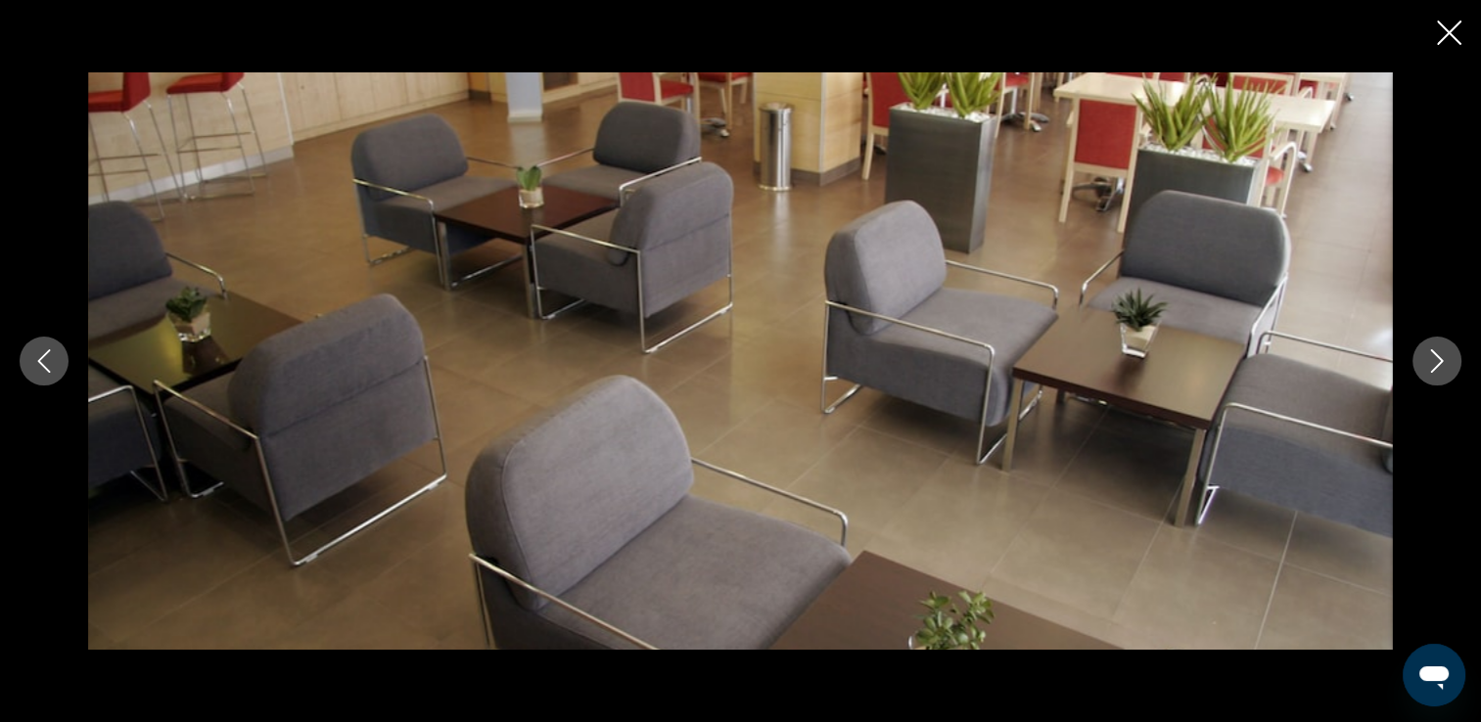
click at [1431, 372] on icon "Next image" at bounding box center [1437, 360] width 13 height 23
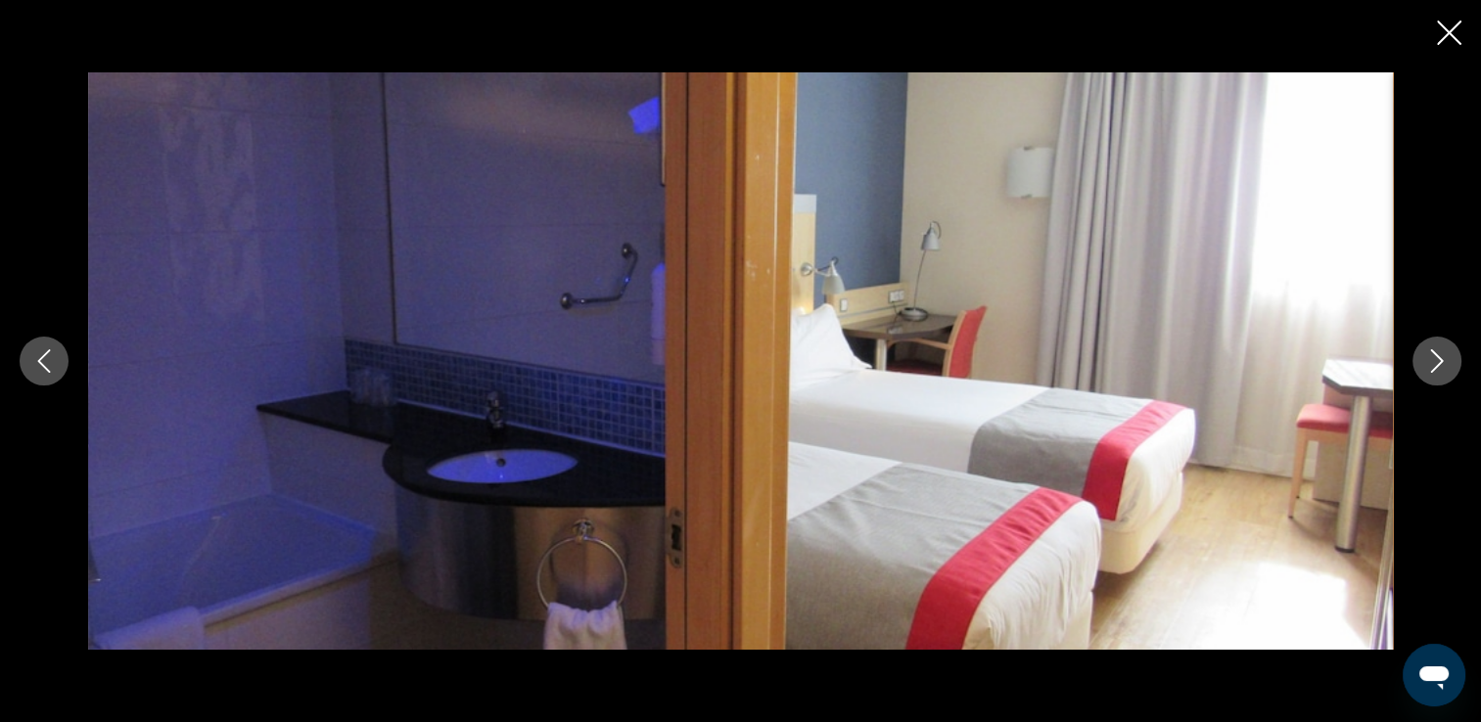
click at [1431, 372] on icon "Next image" at bounding box center [1437, 360] width 13 height 23
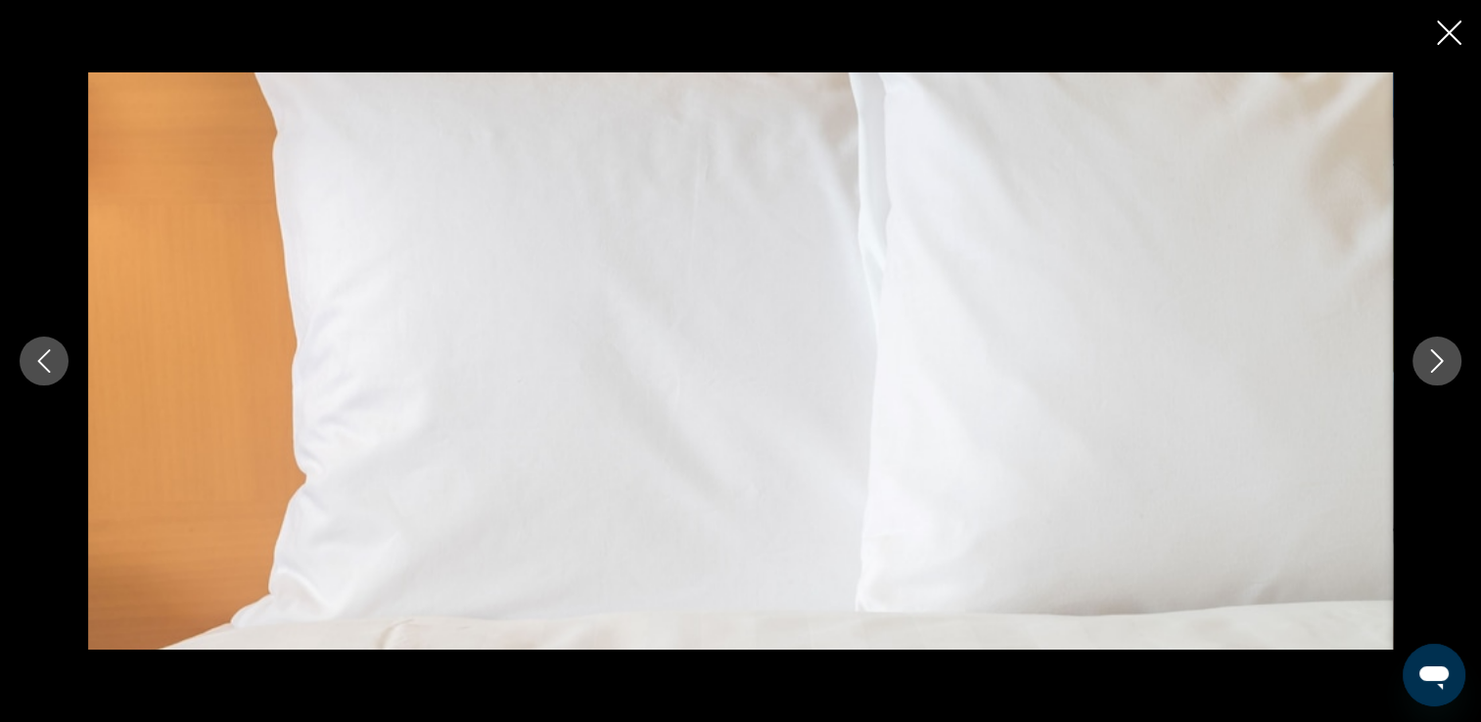
click at [1431, 372] on icon "Next image" at bounding box center [1437, 360] width 13 height 23
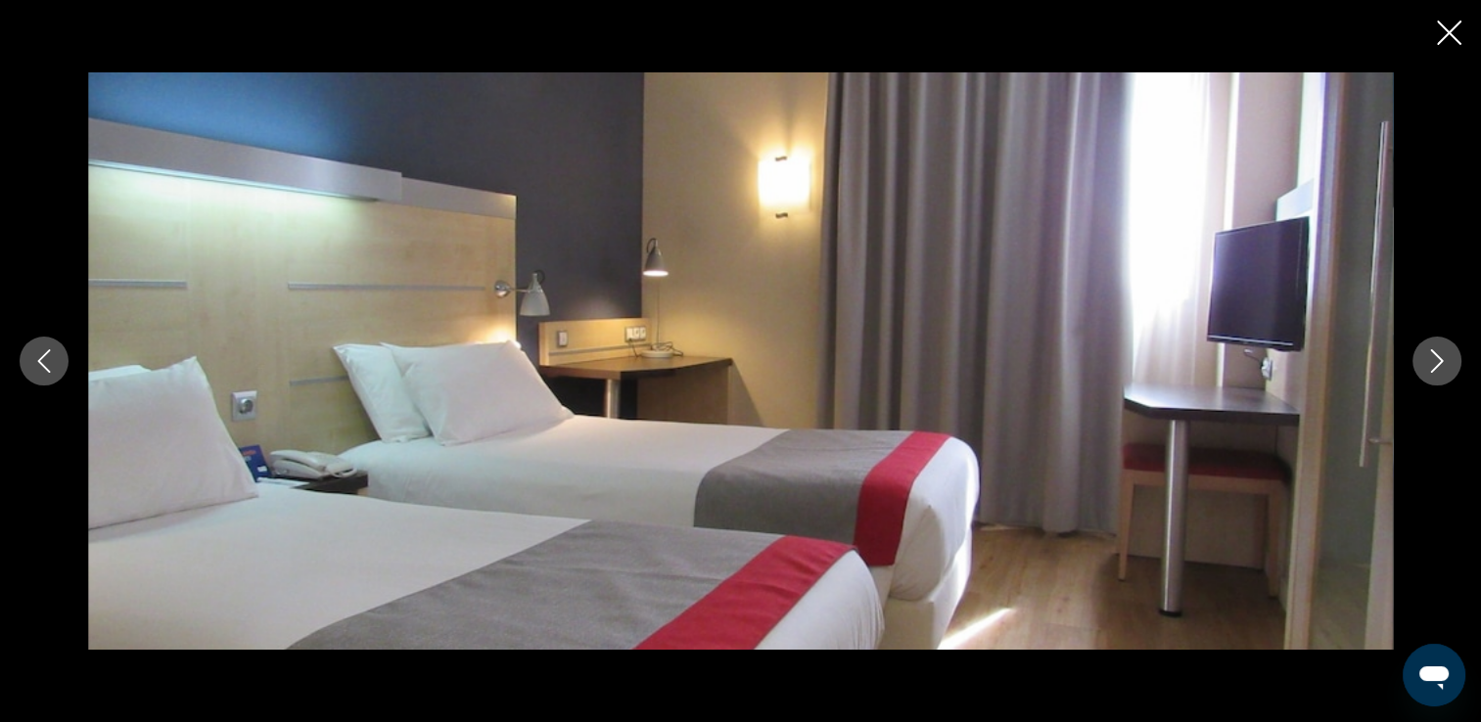
click at [1431, 372] on icon "Next image" at bounding box center [1437, 360] width 13 height 23
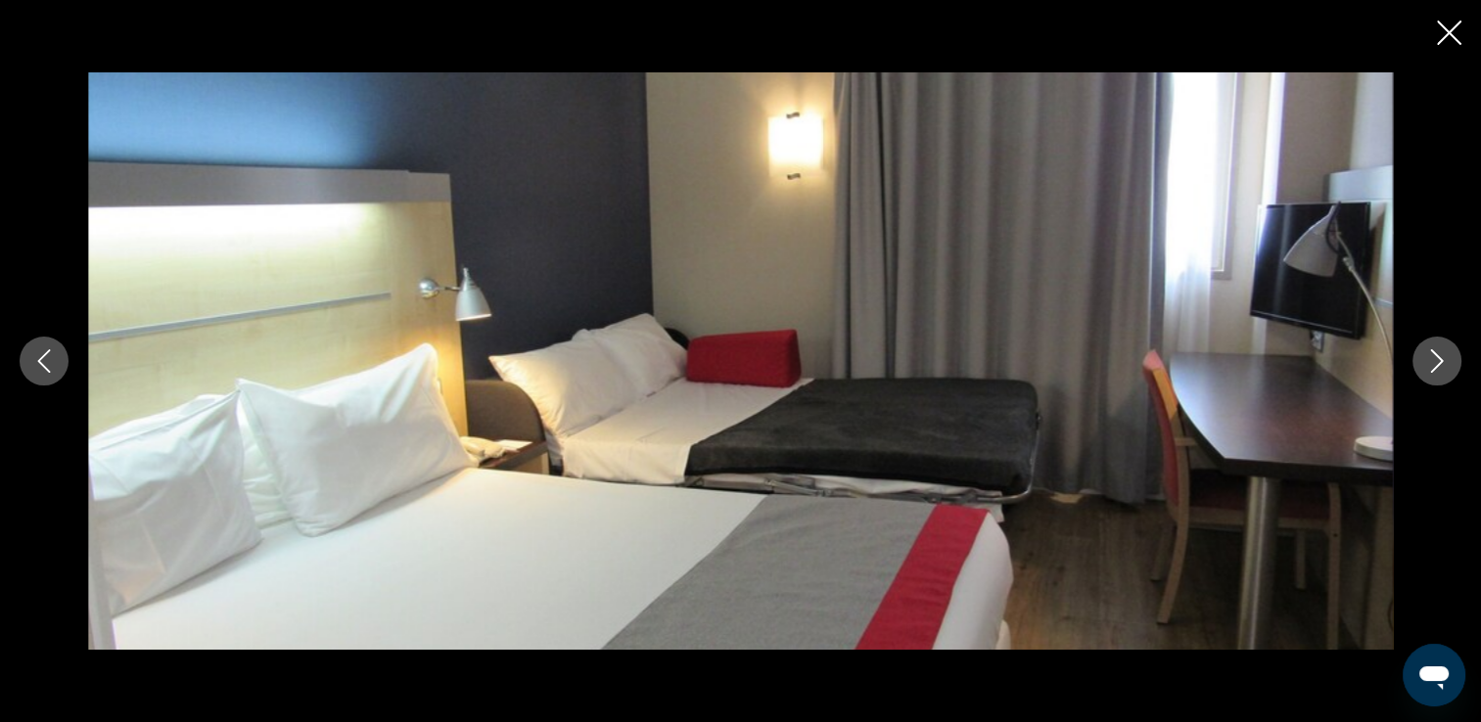
click at [1431, 372] on icon "Next image" at bounding box center [1437, 360] width 13 height 23
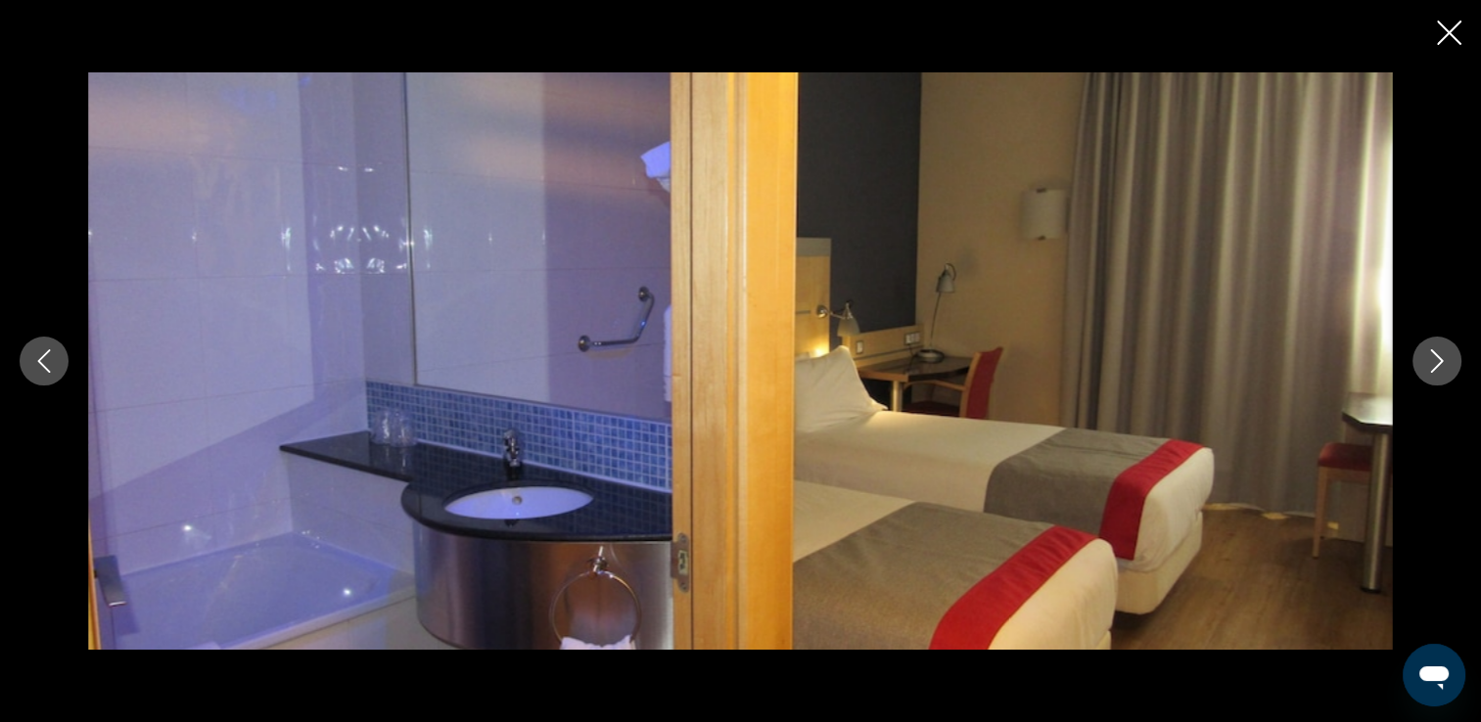
click at [1431, 372] on icon "Next image" at bounding box center [1437, 360] width 13 height 23
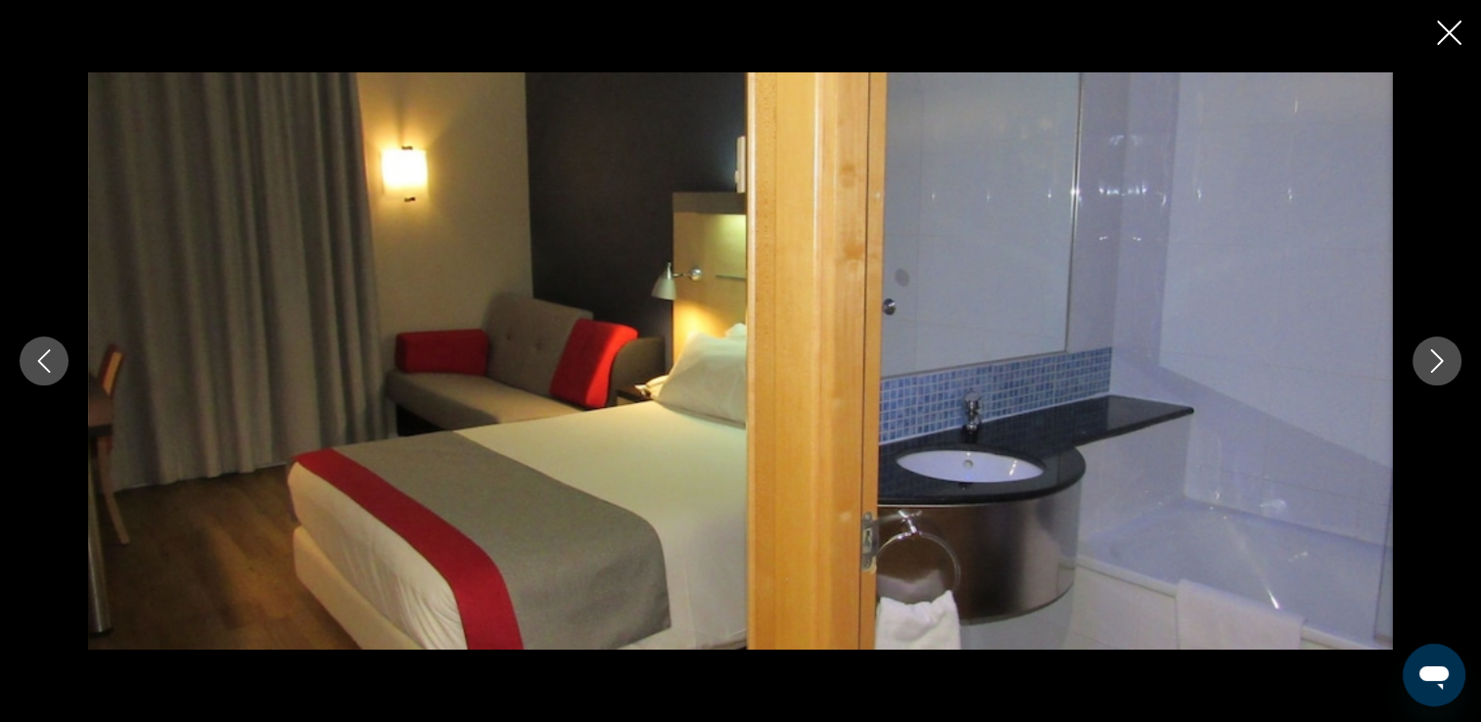
click at [1431, 372] on icon "Next image" at bounding box center [1437, 360] width 13 height 23
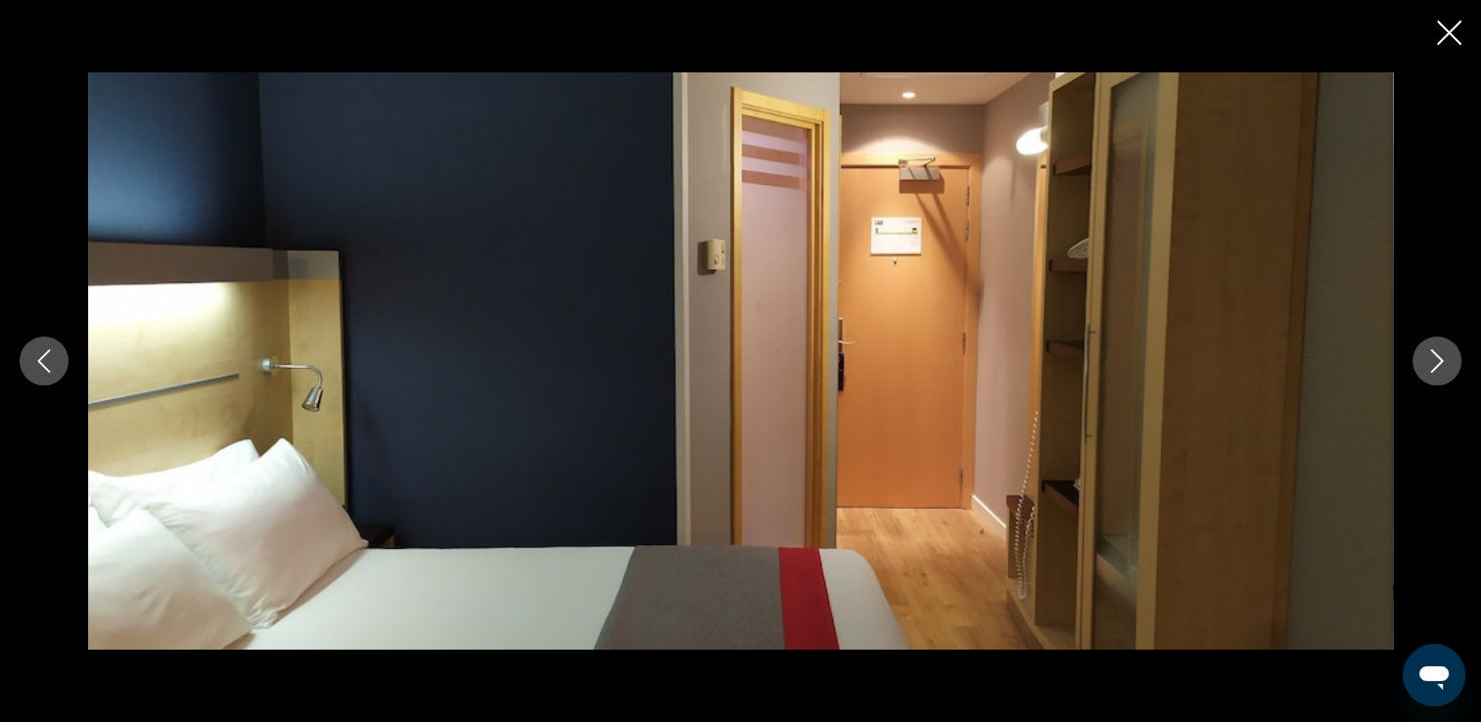
click at [1431, 372] on icon "Next image" at bounding box center [1437, 360] width 13 height 23
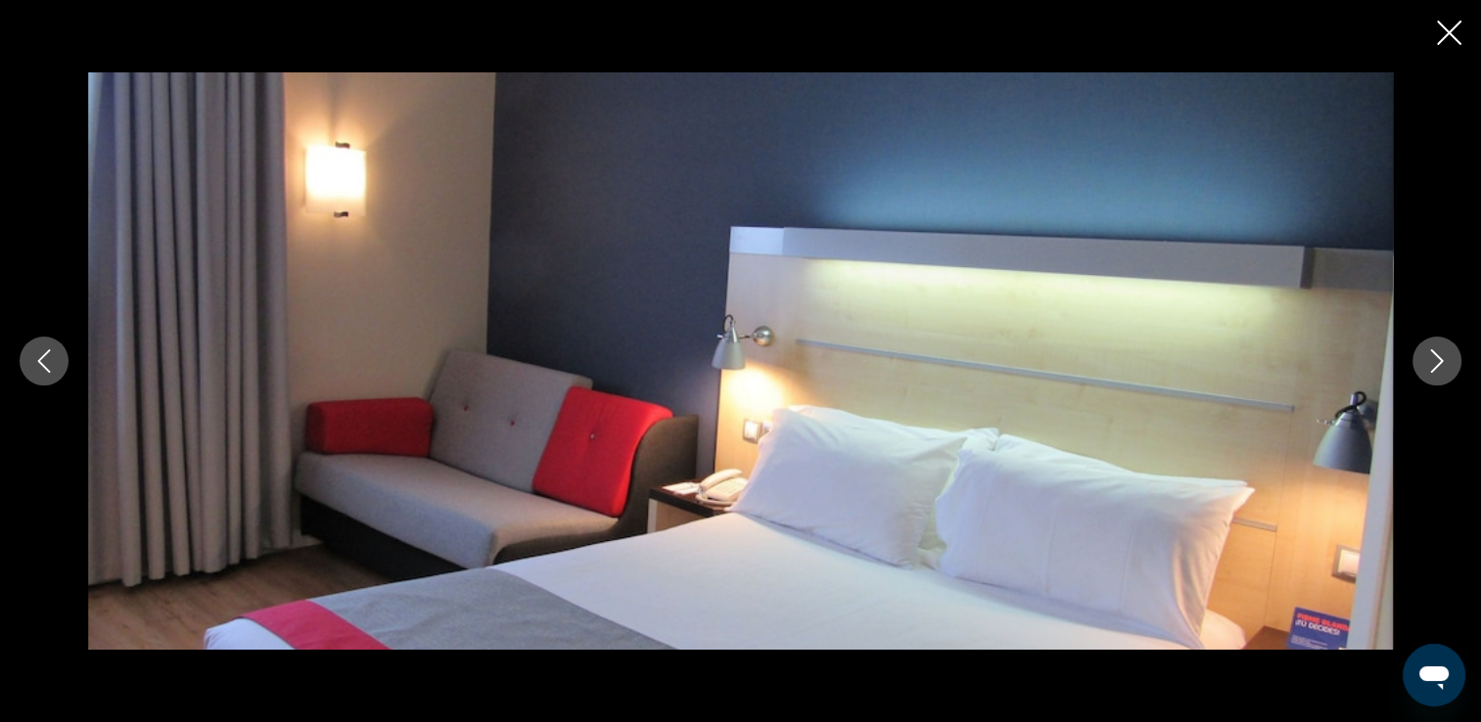
click at [1431, 372] on icon "Next image" at bounding box center [1437, 360] width 13 height 23
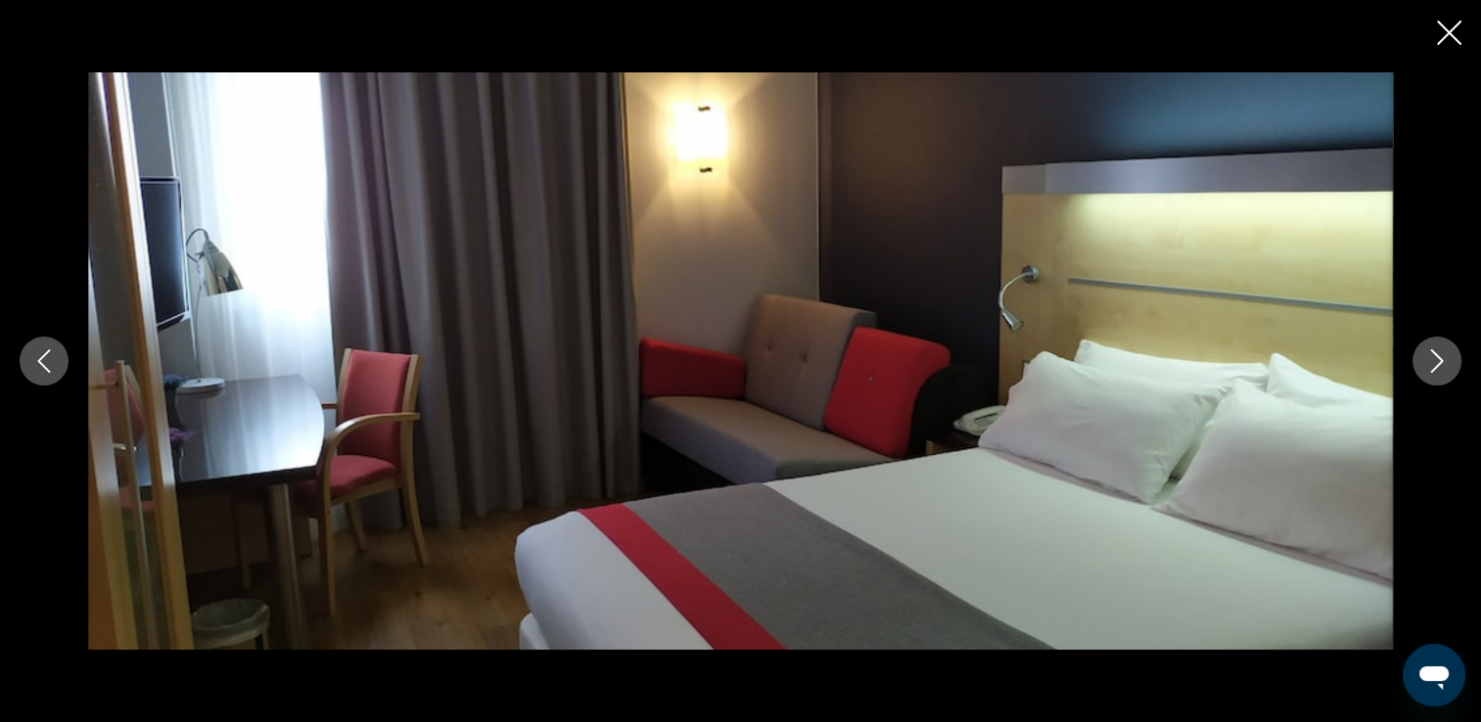
click at [1431, 372] on icon "Next image" at bounding box center [1437, 360] width 13 height 23
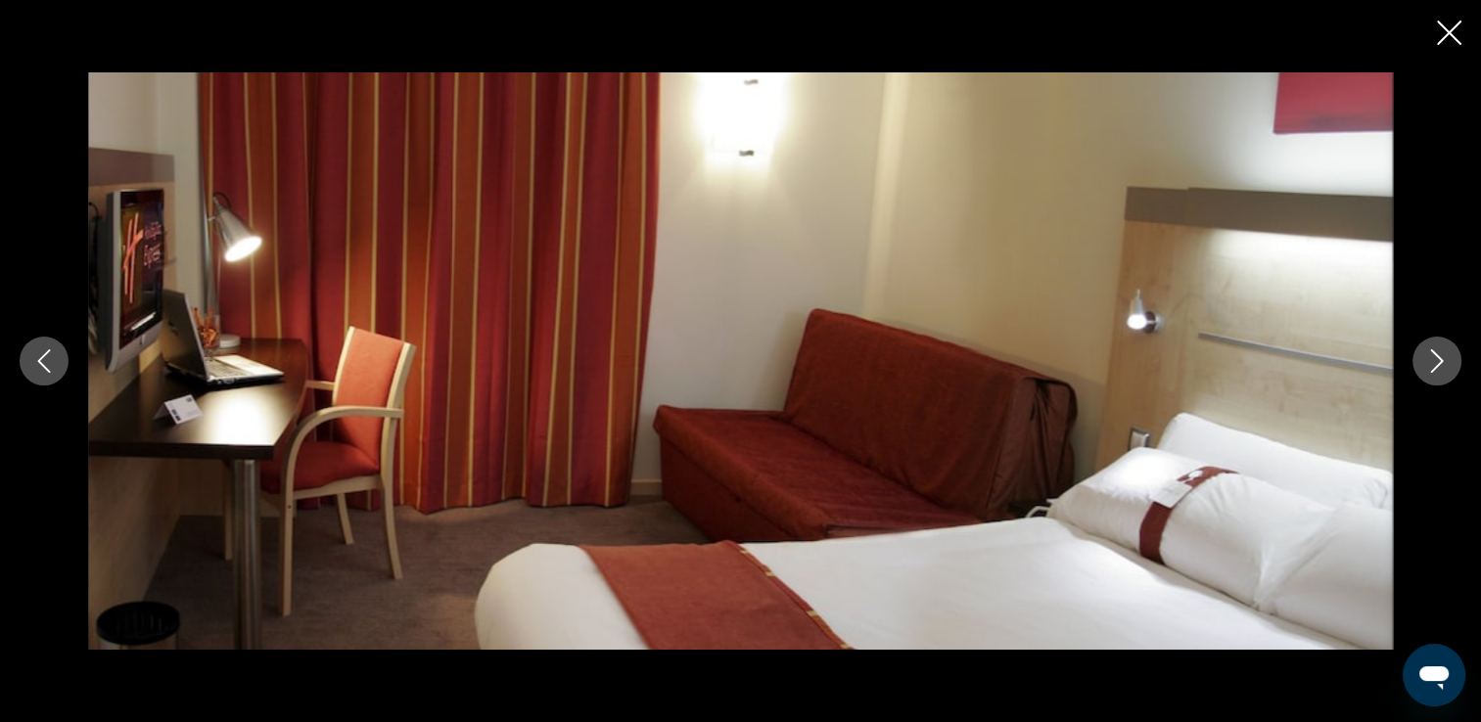
click at [1431, 372] on icon "Next image" at bounding box center [1437, 360] width 13 height 23
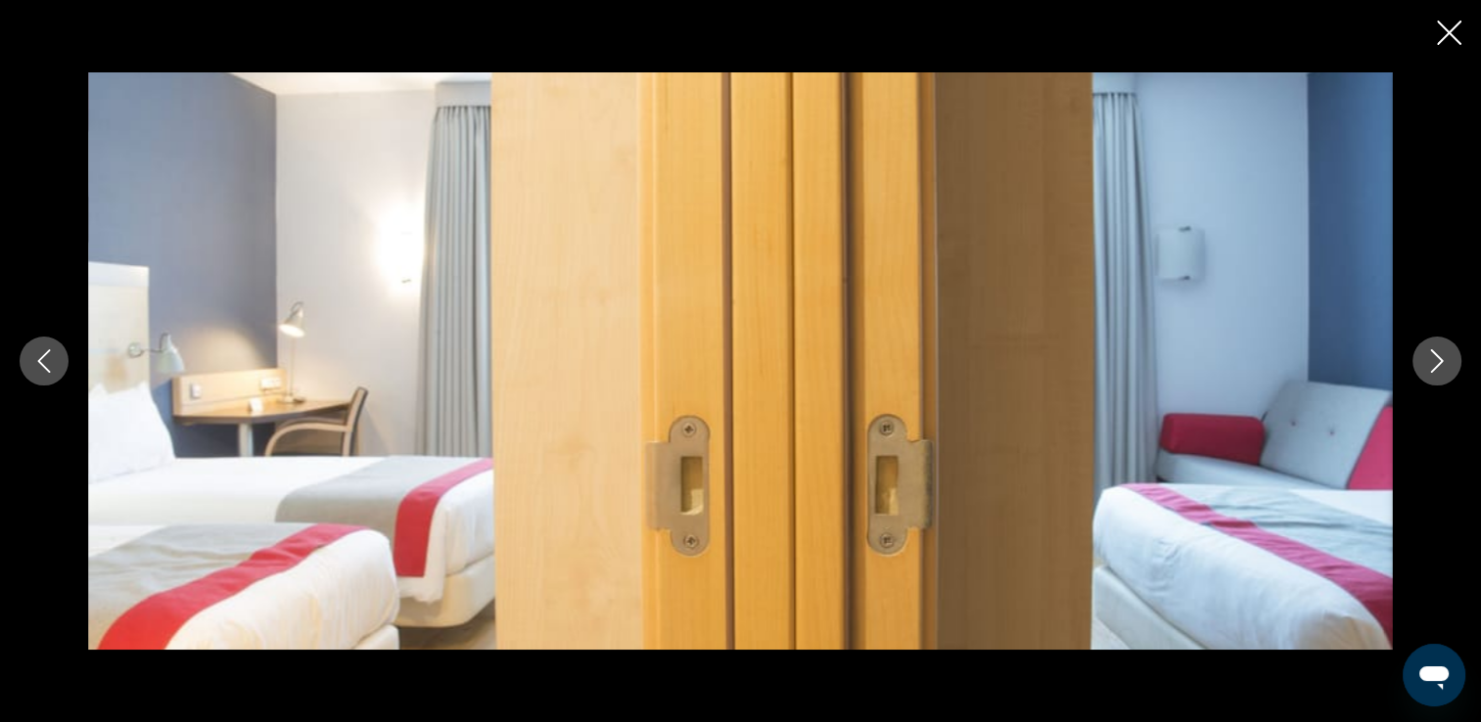
click at [1431, 372] on icon "Next image" at bounding box center [1437, 360] width 13 height 23
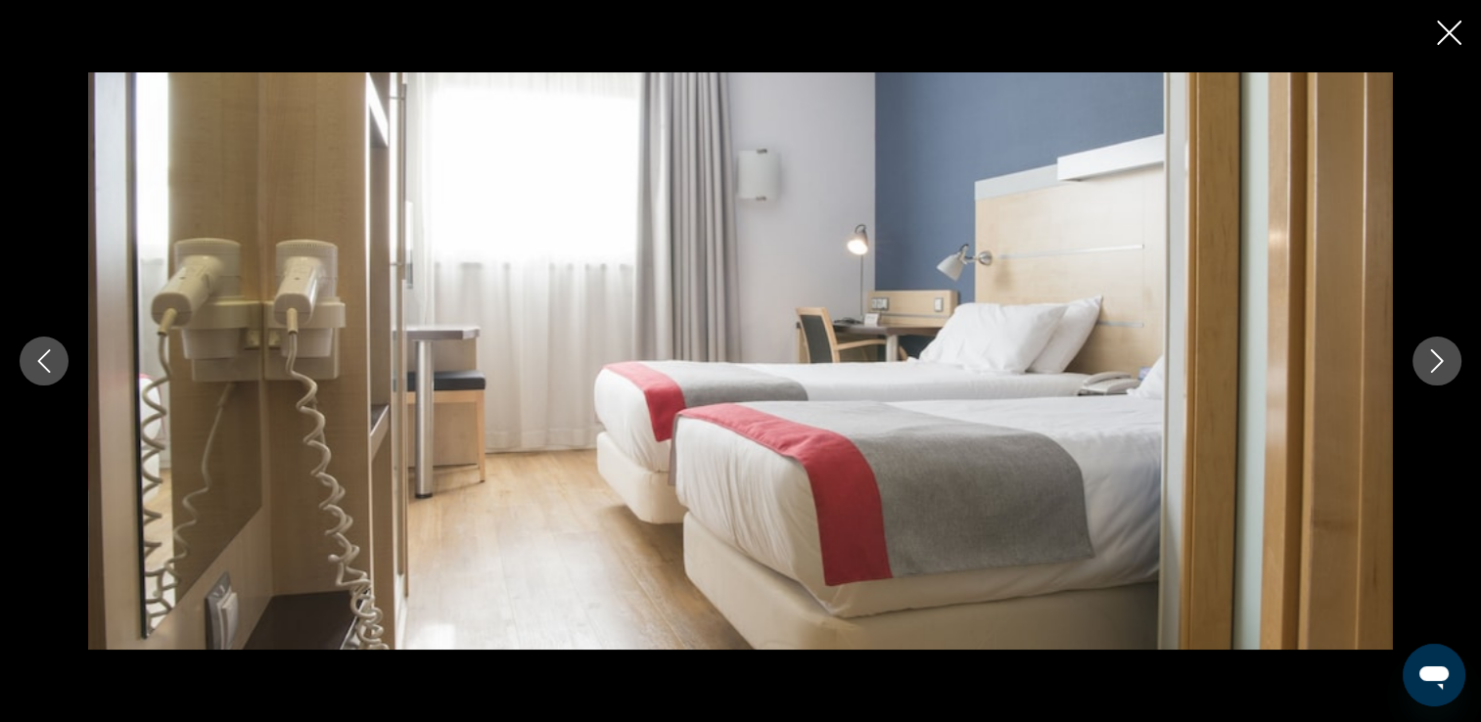
click at [1431, 372] on icon "Next image" at bounding box center [1437, 360] width 13 height 23
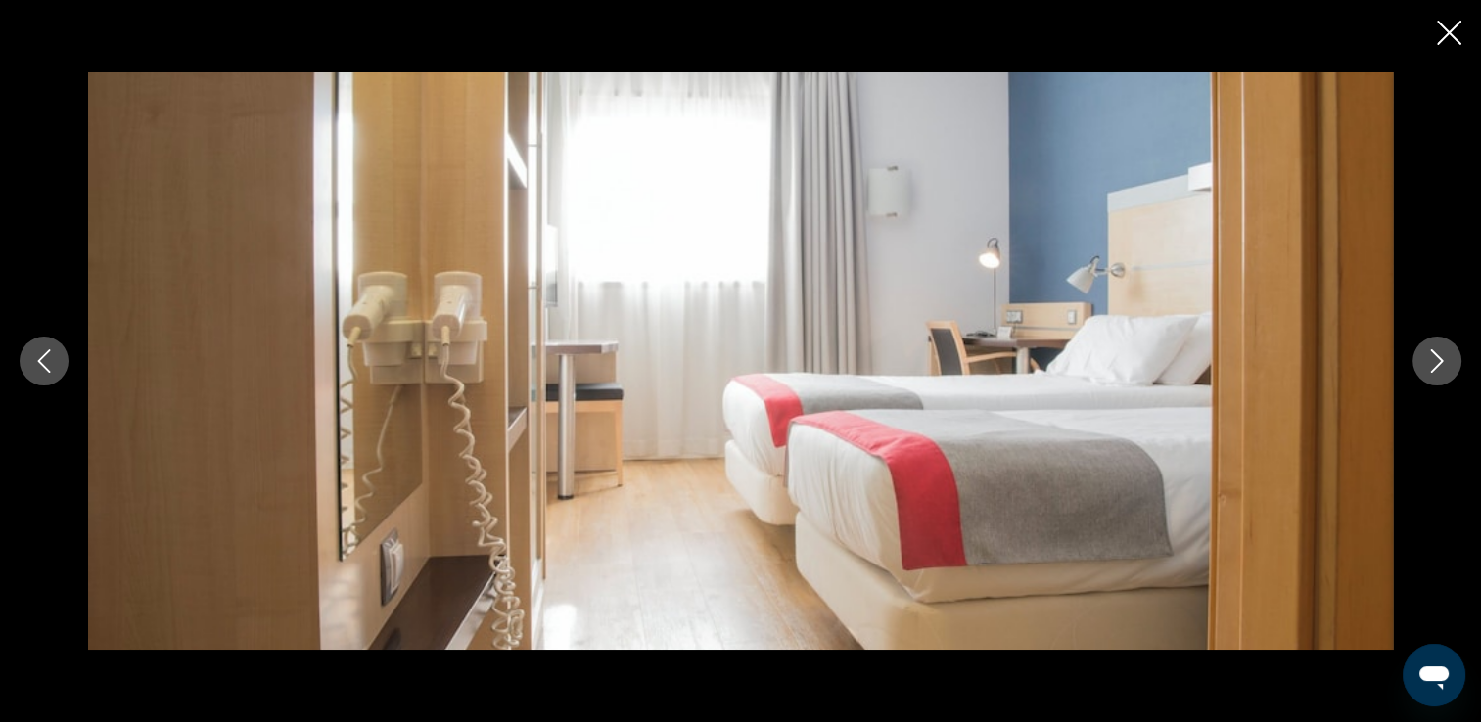
click at [1431, 372] on icon "Next image" at bounding box center [1437, 360] width 13 height 23
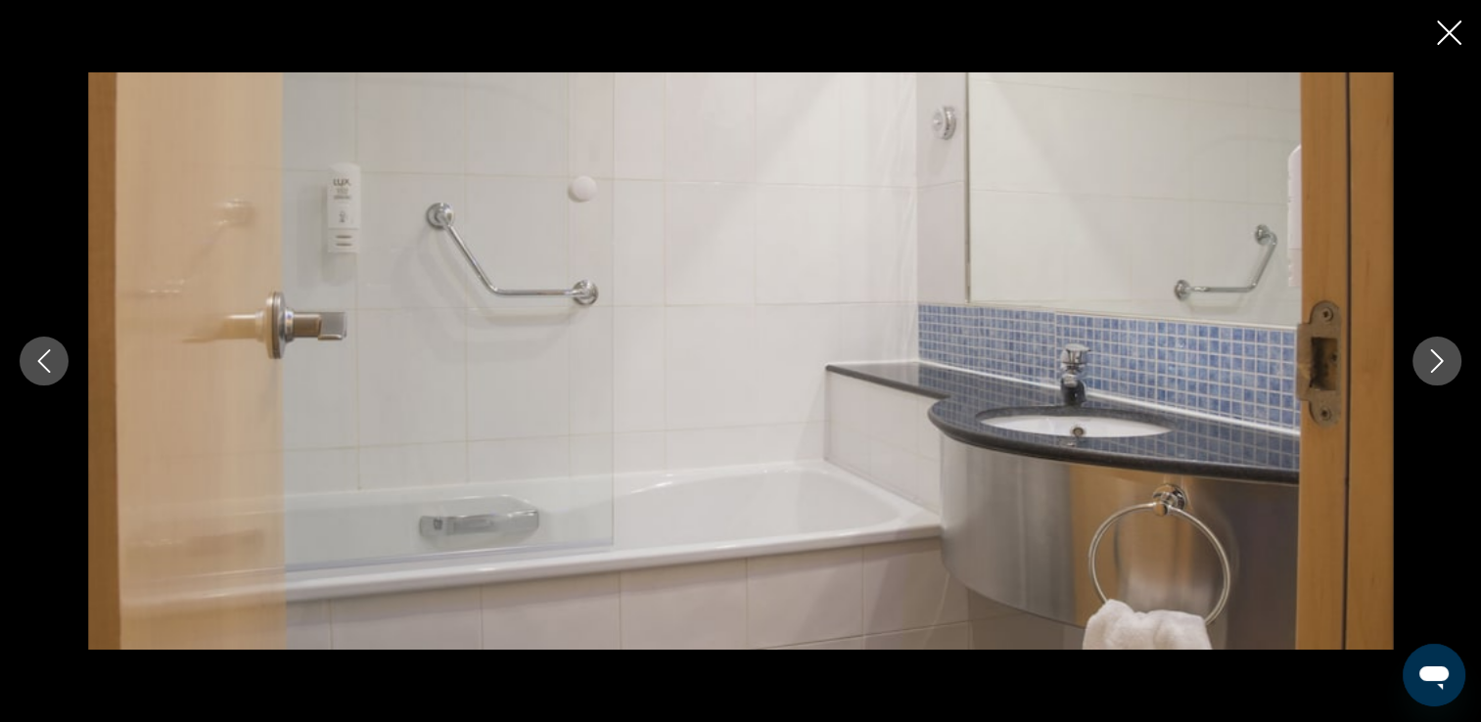
click at [1431, 372] on icon "Next image" at bounding box center [1437, 360] width 13 height 23
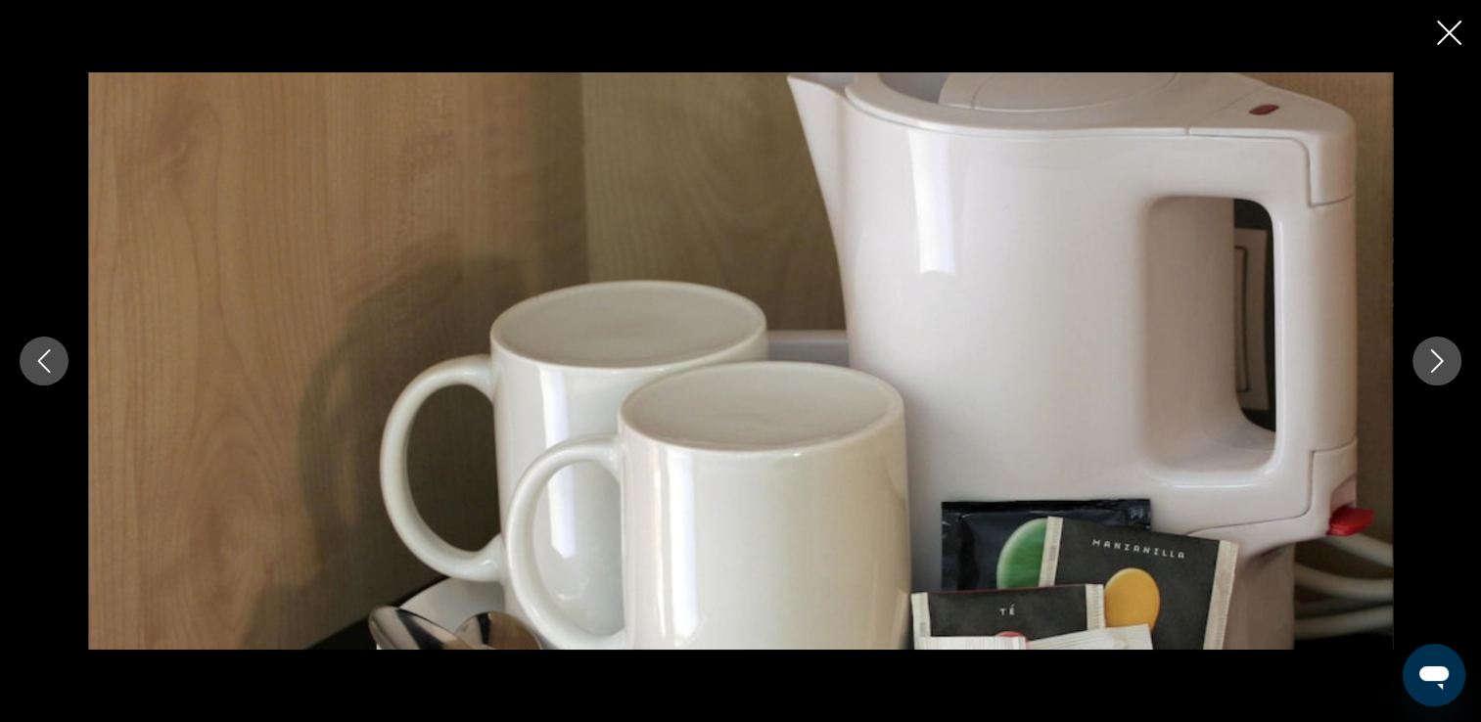
click at [1431, 372] on icon "Next image" at bounding box center [1437, 360] width 13 height 23
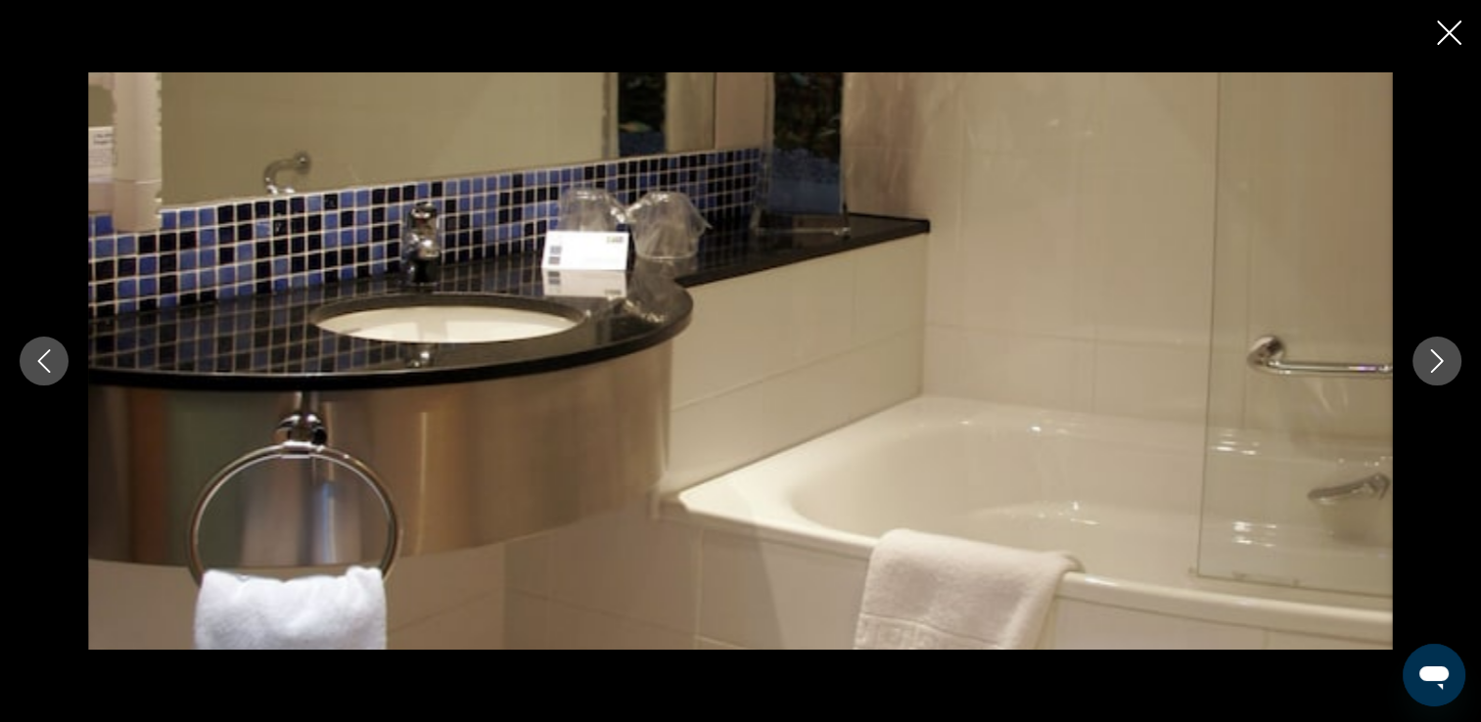
click at [1431, 372] on icon "Next image" at bounding box center [1437, 360] width 13 height 23
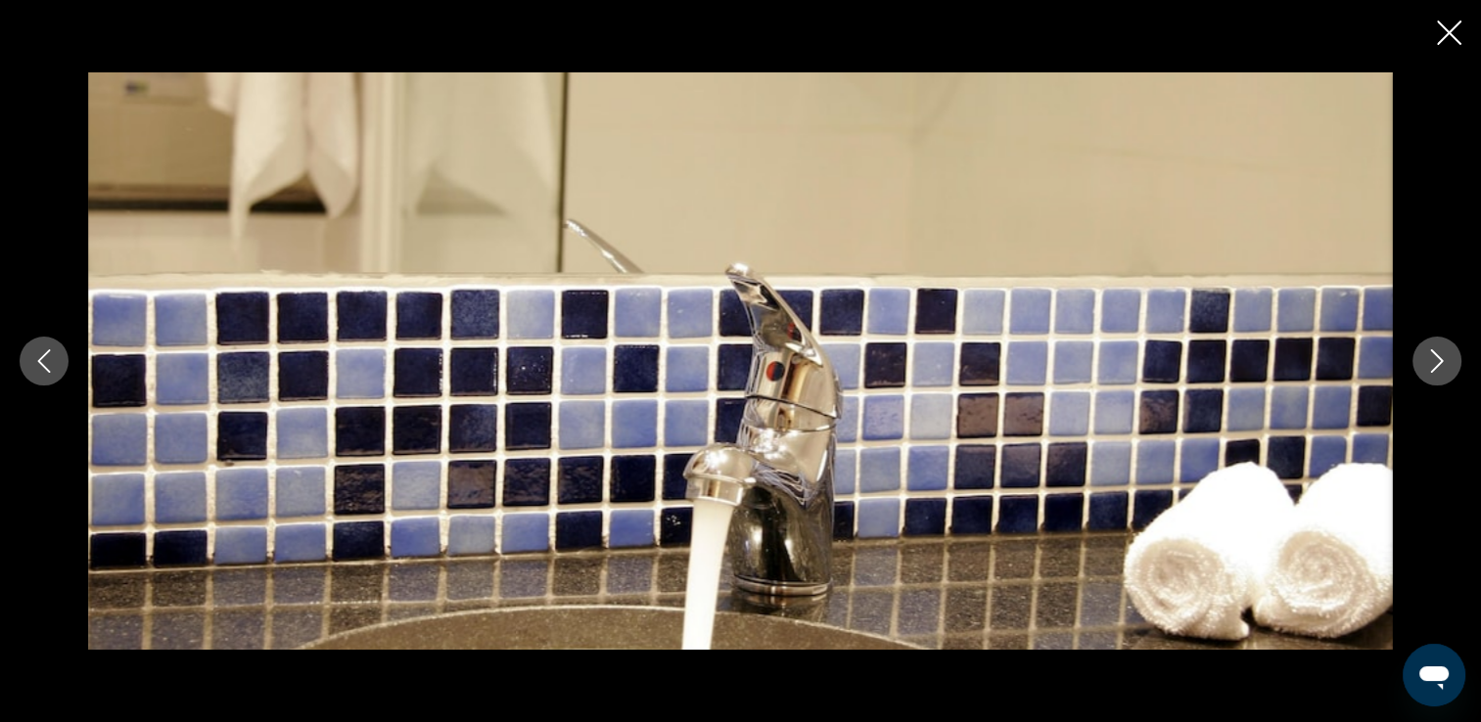
click at [1431, 372] on icon "Next image" at bounding box center [1437, 360] width 13 height 23
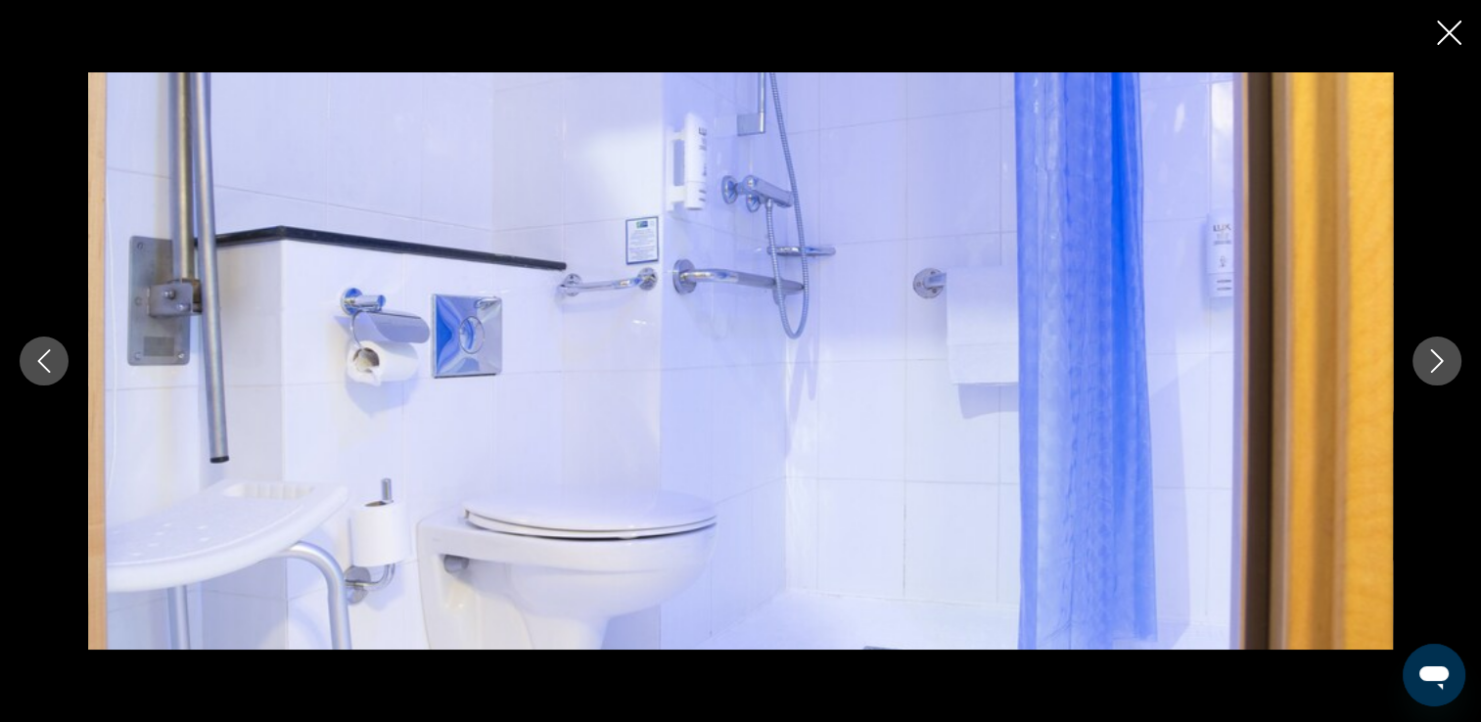
click at [1431, 372] on icon "Next image" at bounding box center [1437, 360] width 13 height 23
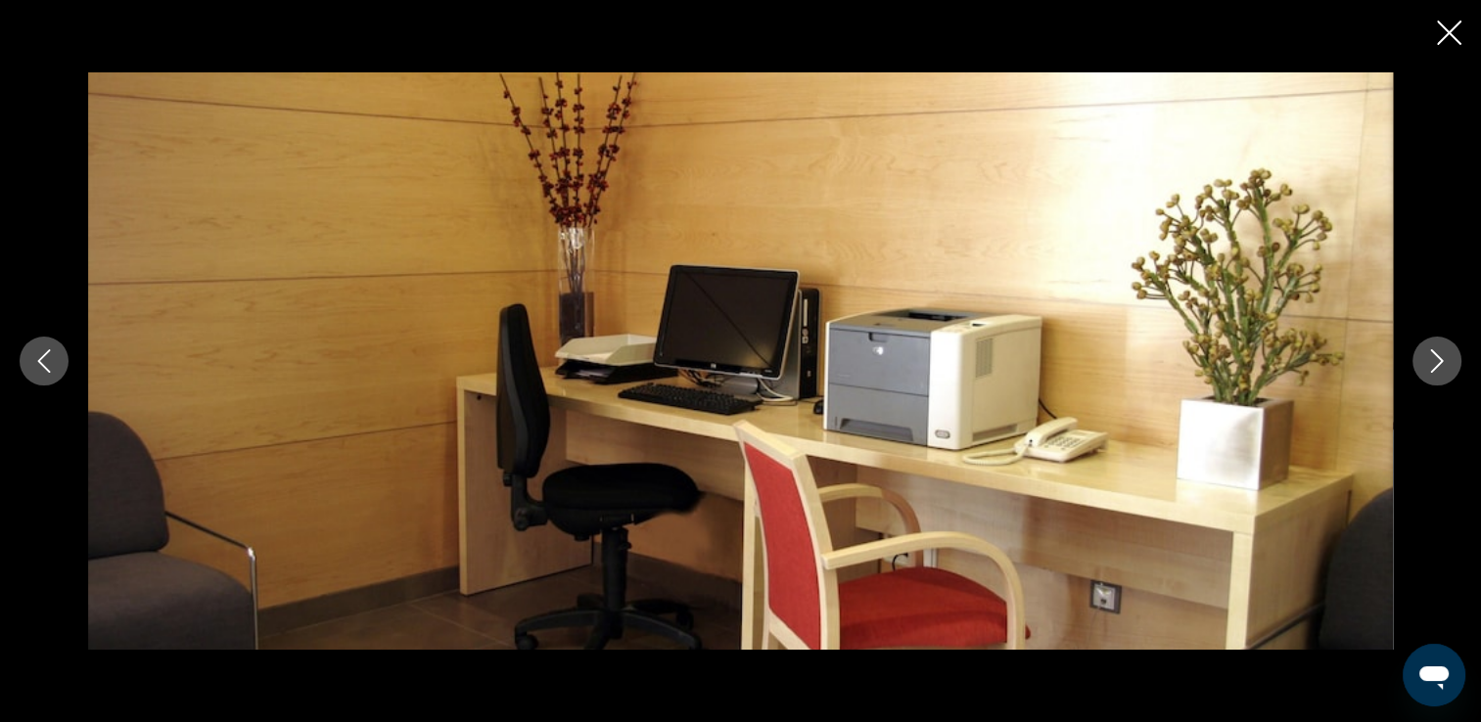
click at [1431, 372] on icon "Next image" at bounding box center [1437, 360] width 13 height 23
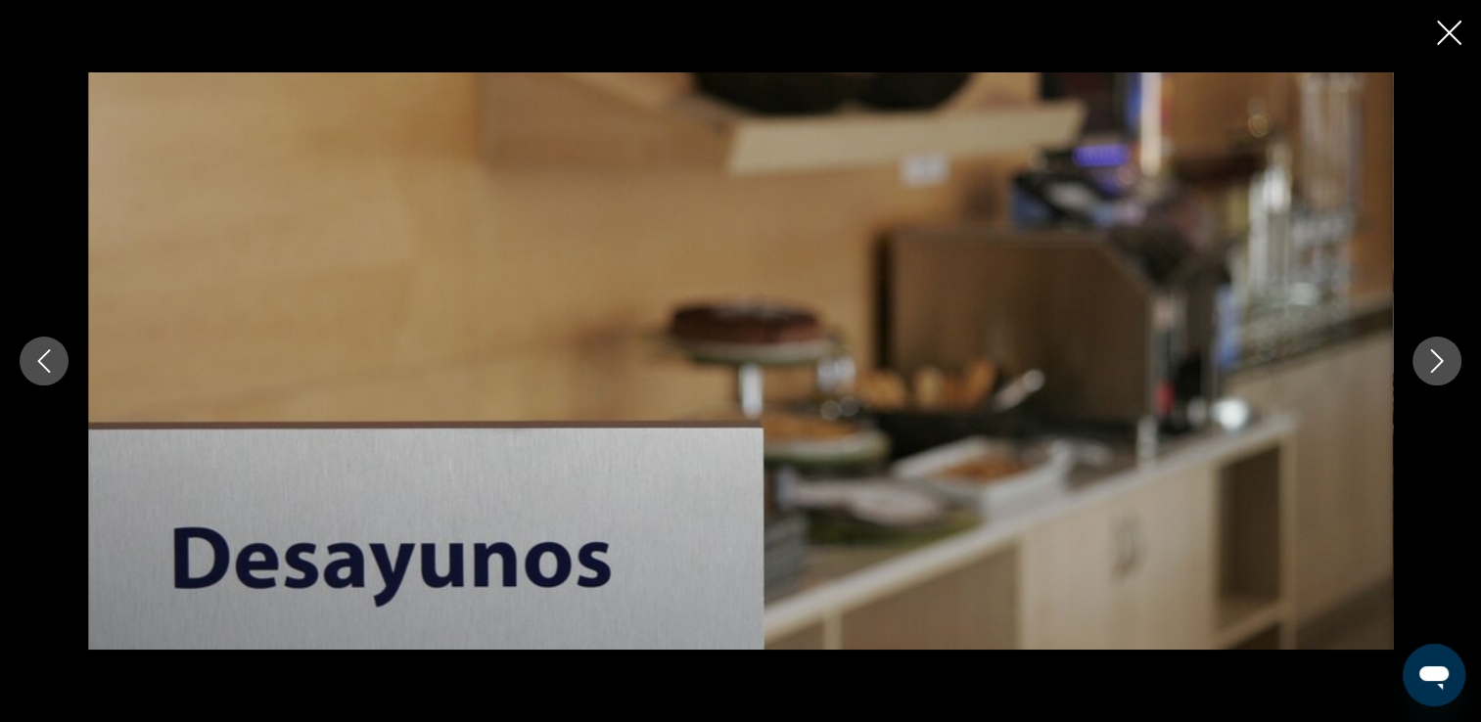
click at [1431, 372] on icon "Next image" at bounding box center [1437, 360] width 13 height 23
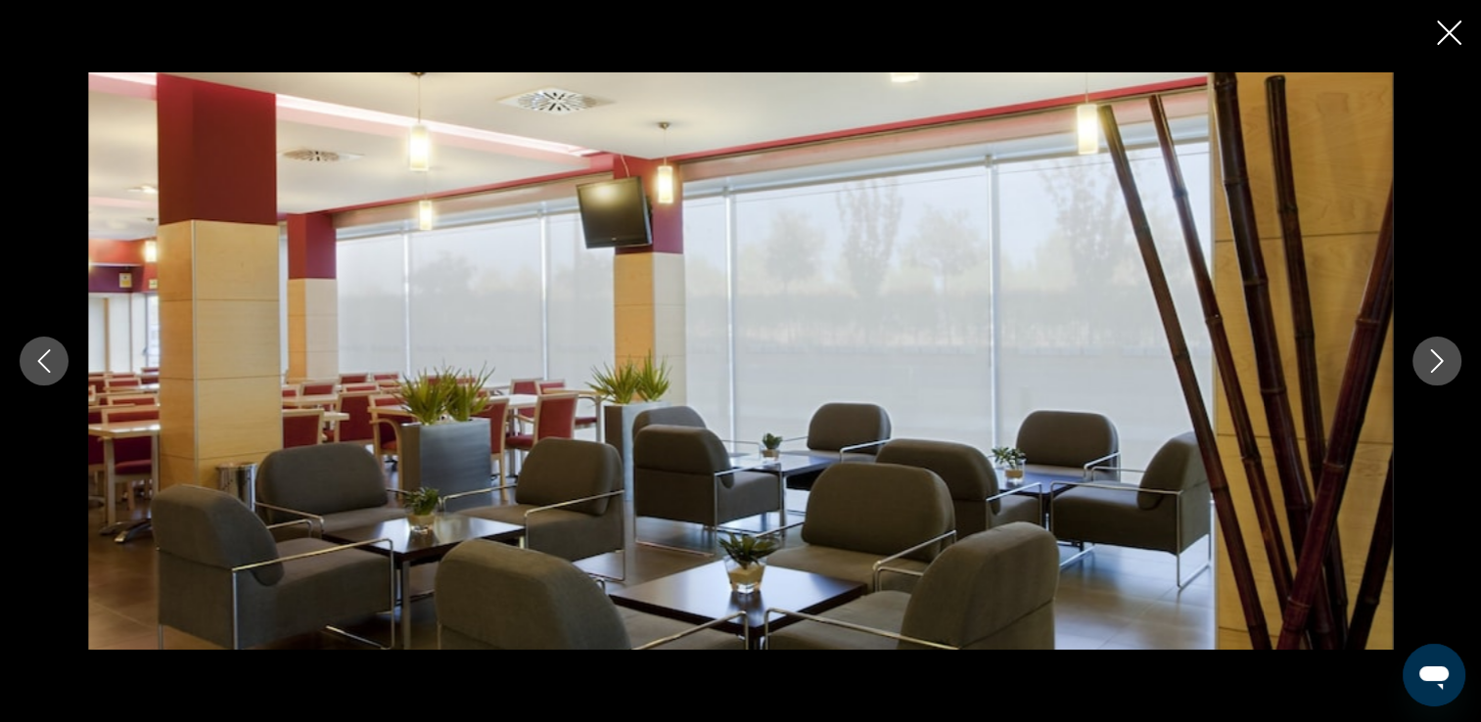
click at [1431, 372] on icon "Next image" at bounding box center [1437, 360] width 13 height 23
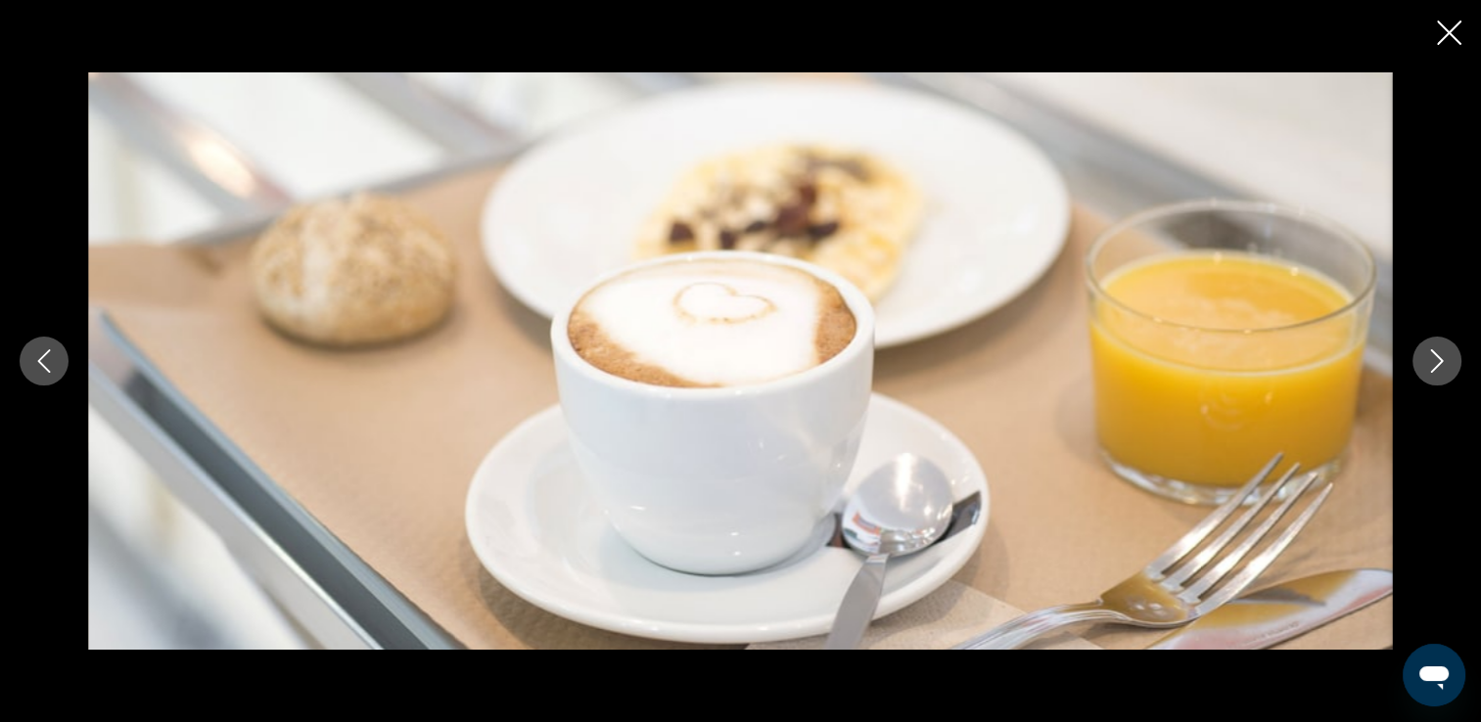
click at [1431, 372] on icon "Next image" at bounding box center [1437, 360] width 13 height 23
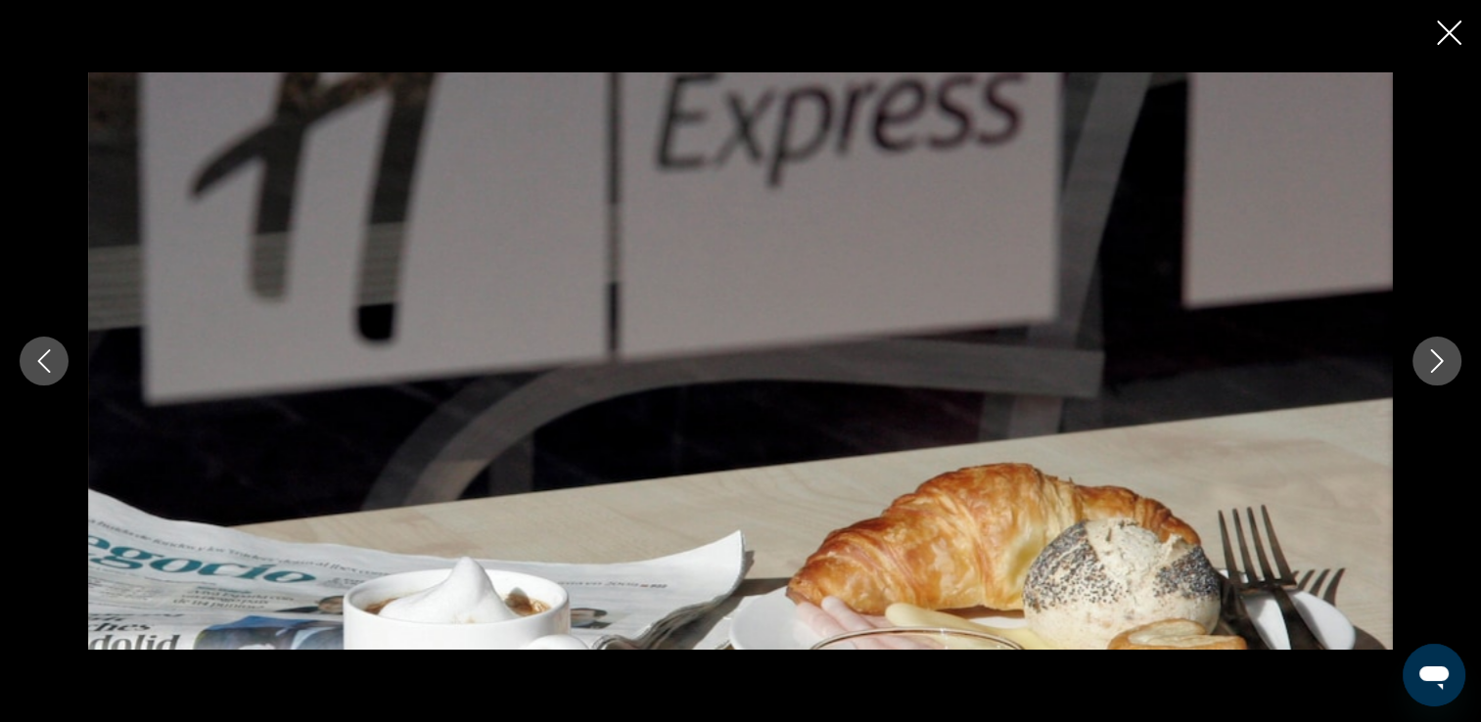
click at [1431, 372] on icon "Next image" at bounding box center [1437, 360] width 13 height 23
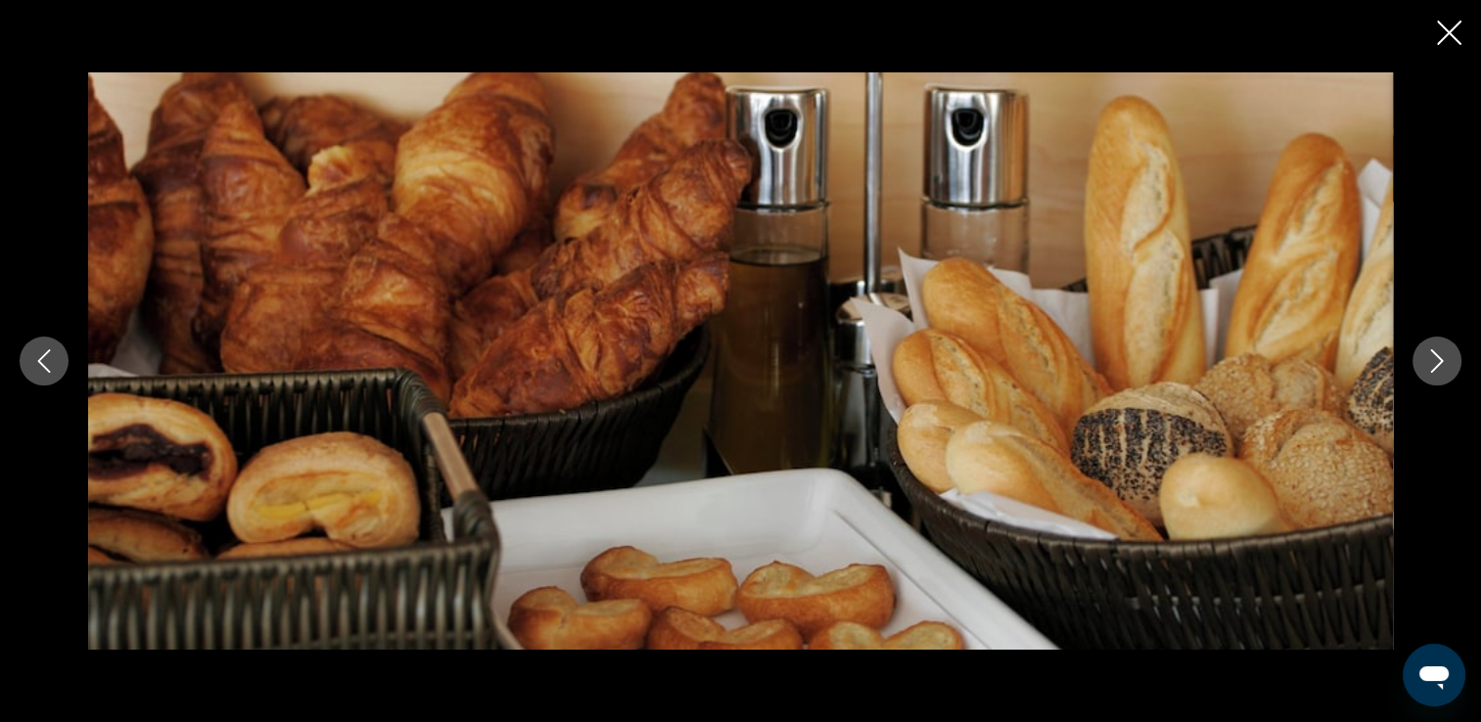
click at [1431, 372] on icon "Next image" at bounding box center [1437, 360] width 13 height 23
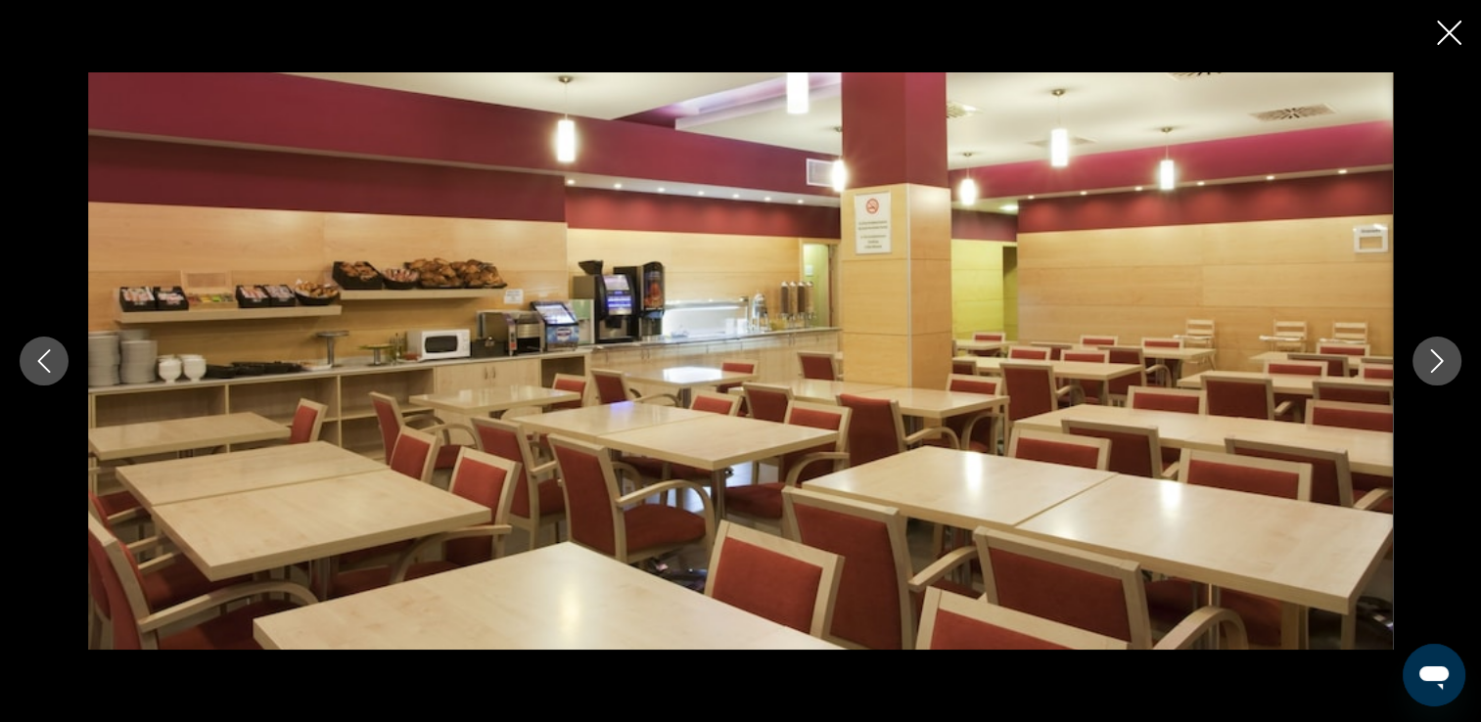
click at [1431, 372] on icon "Next image" at bounding box center [1437, 360] width 13 height 23
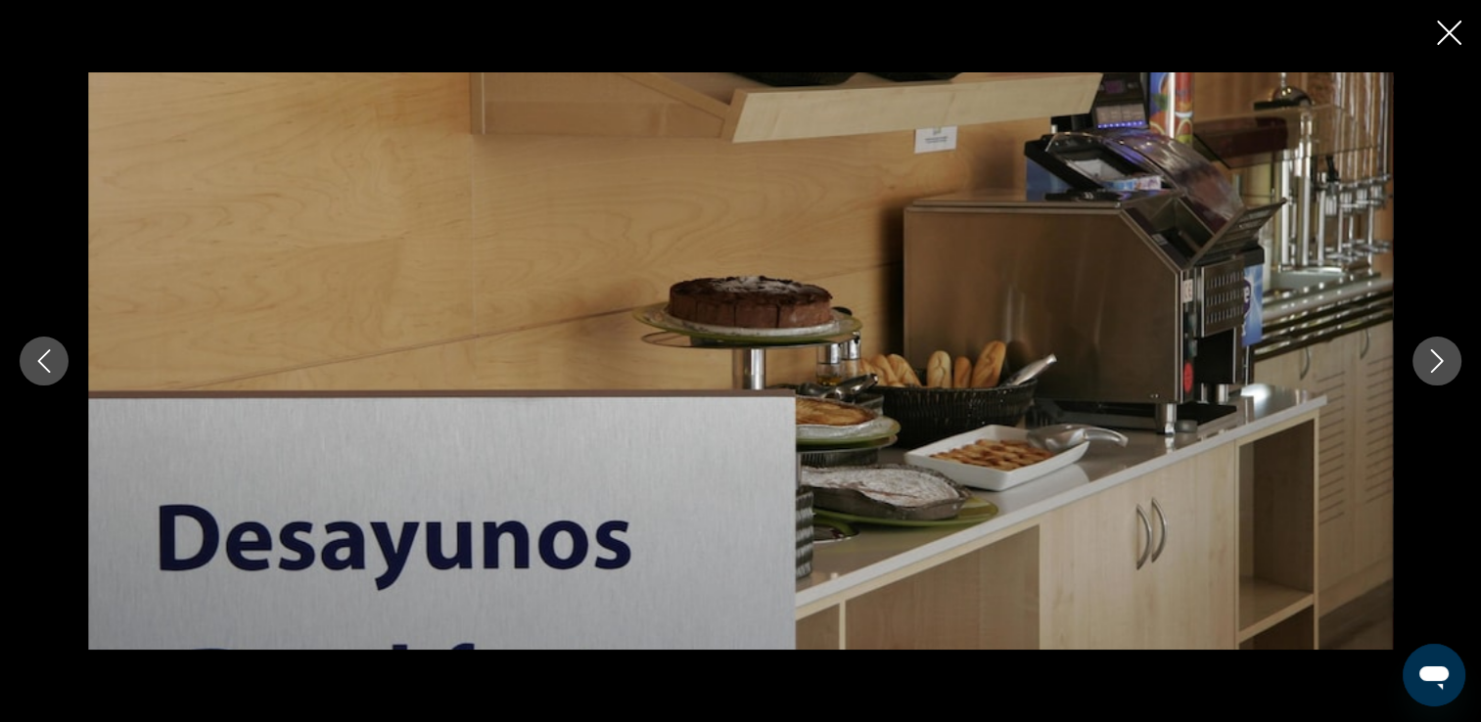
click at [1431, 372] on icon "Next image" at bounding box center [1437, 360] width 13 height 23
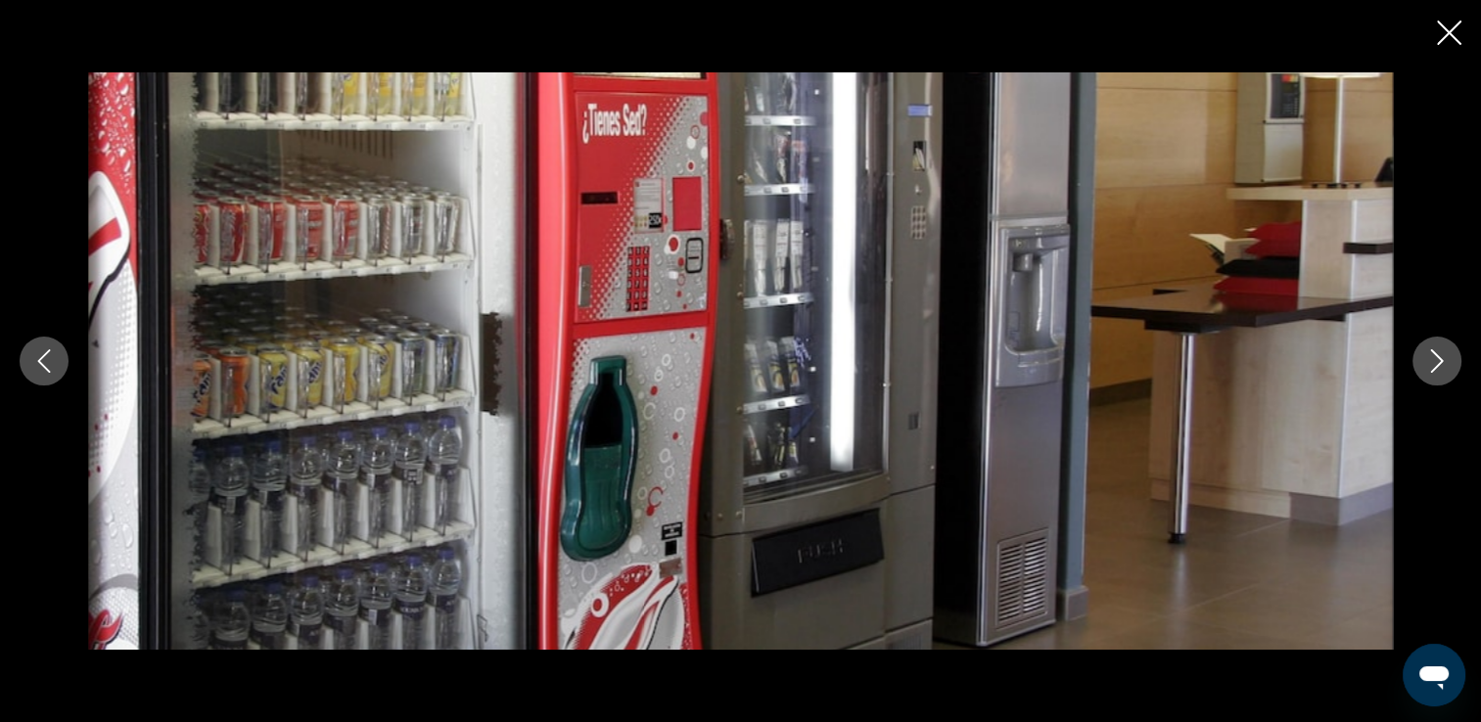
click at [1431, 372] on icon "Next image" at bounding box center [1437, 360] width 13 height 23
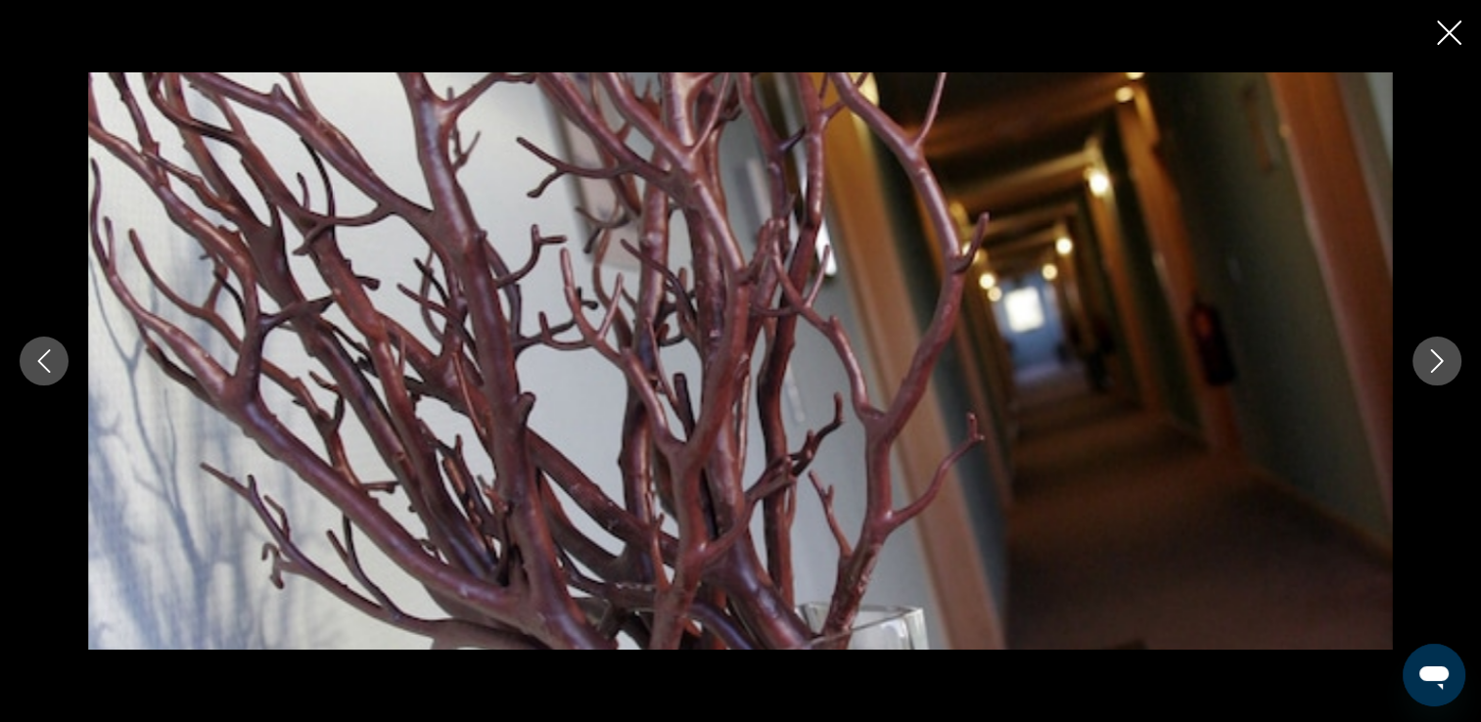
click at [1431, 372] on icon "Next image" at bounding box center [1437, 360] width 13 height 23
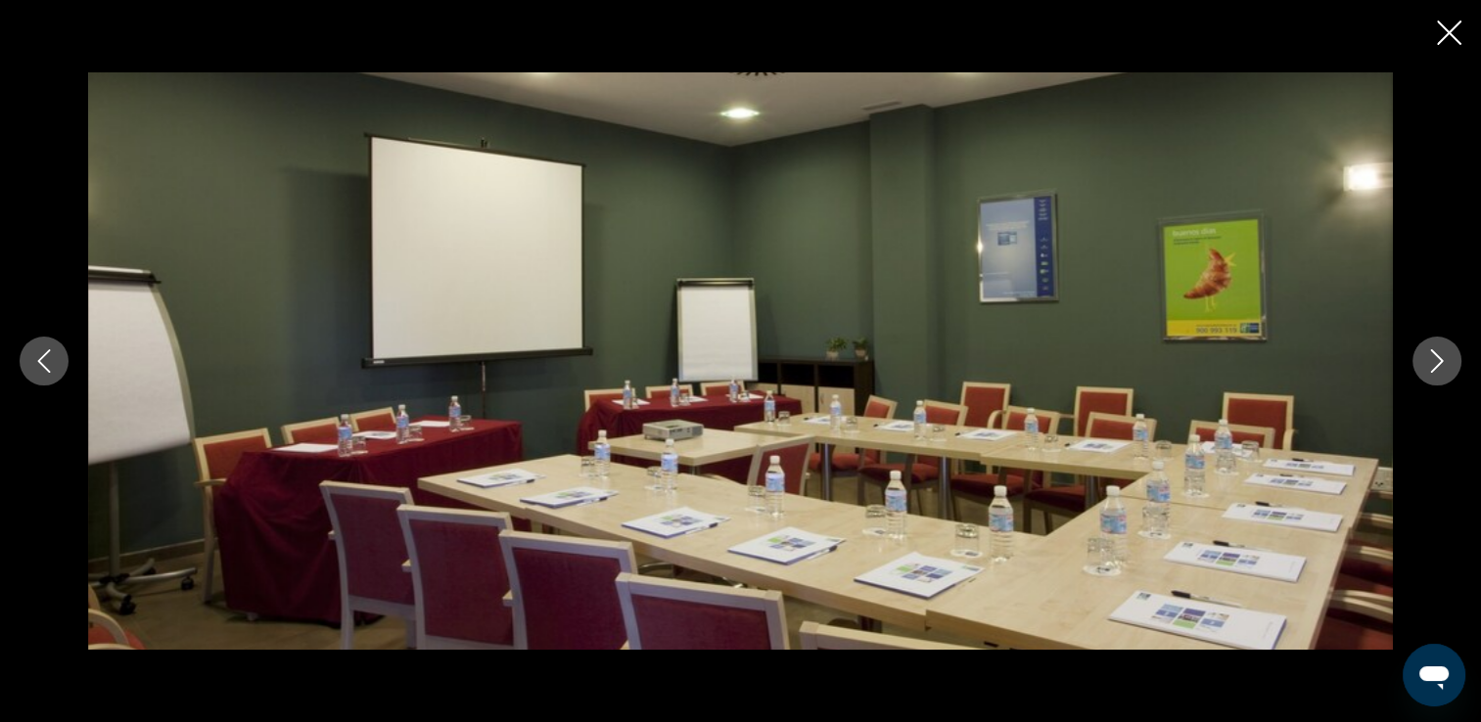
click at [1431, 372] on icon "Next image" at bounding box center [1437, 360] width 13 height 23
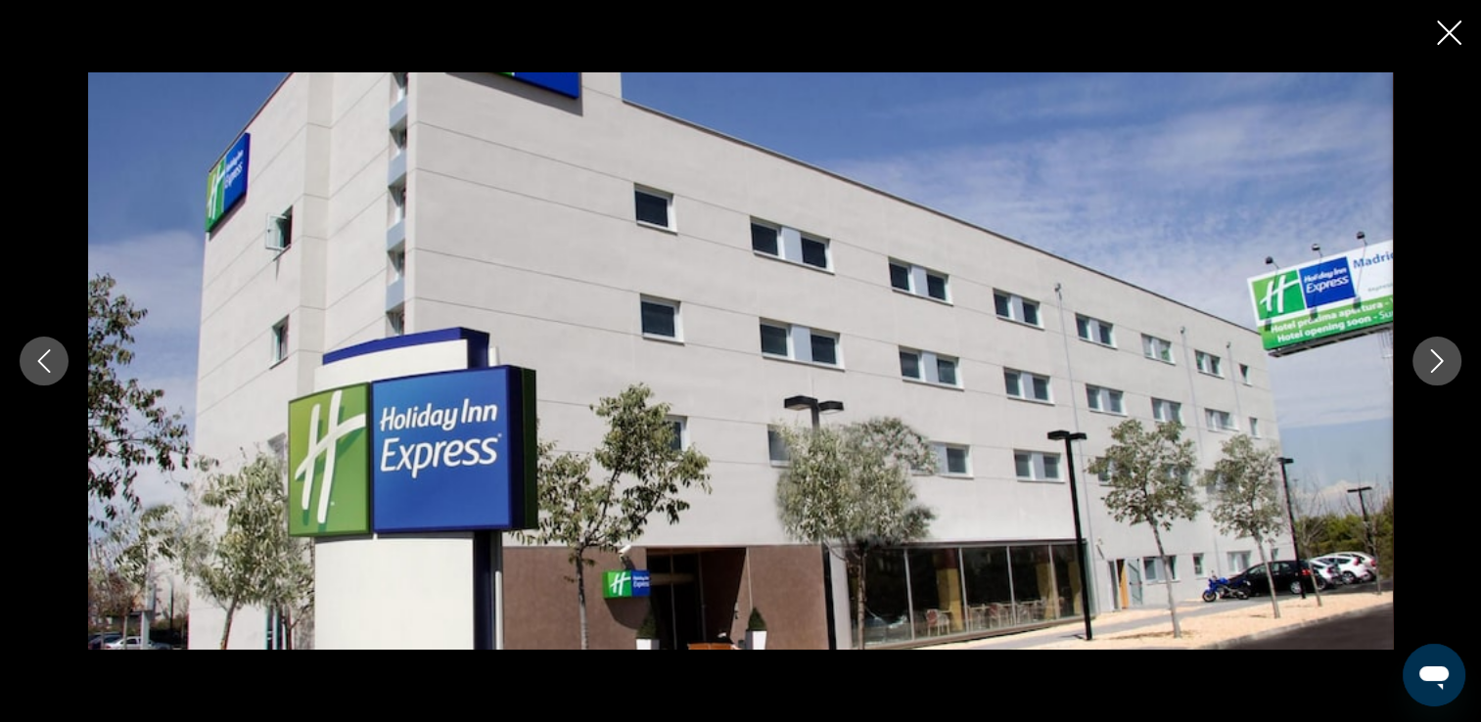
click at [1442, 36] on icon "Close slideshow" at bounding box center [1449, 33] width 24 height 24
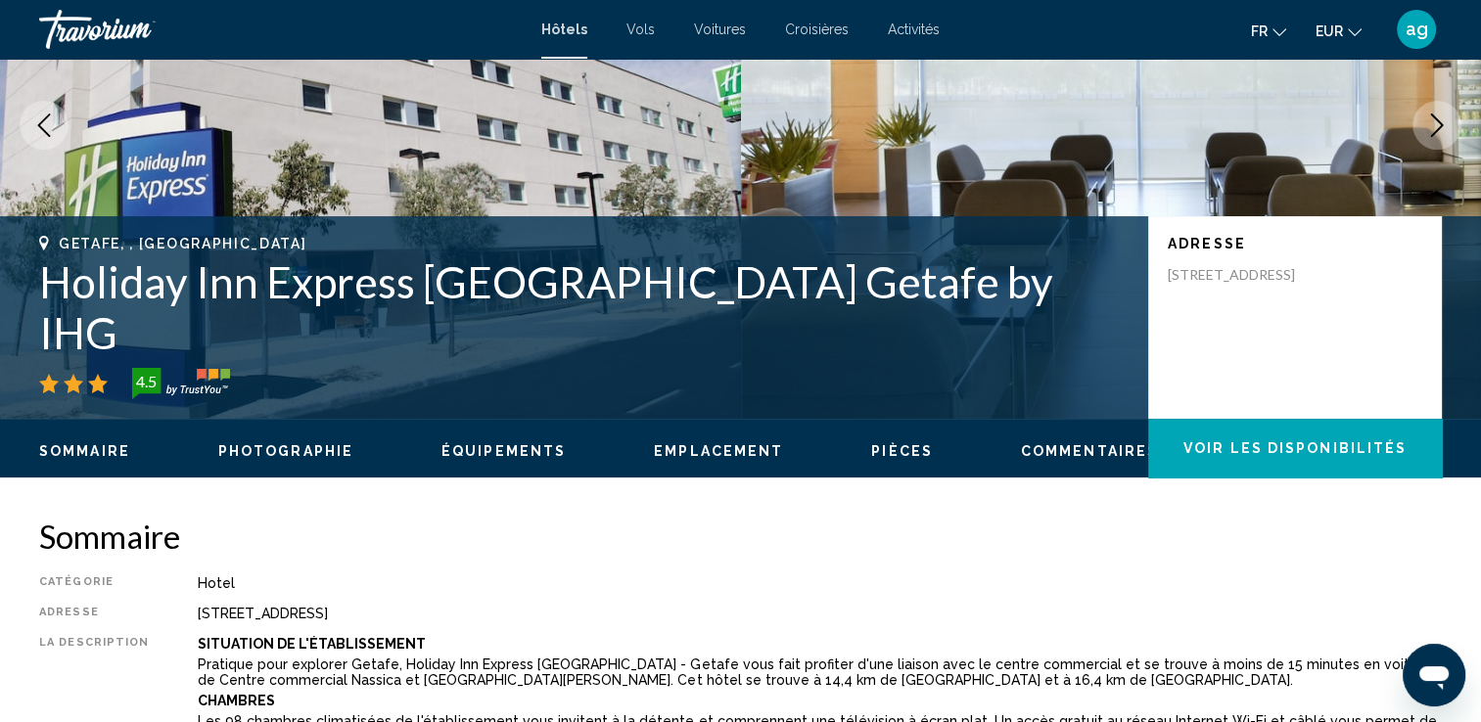
scroll to position [214, 0]
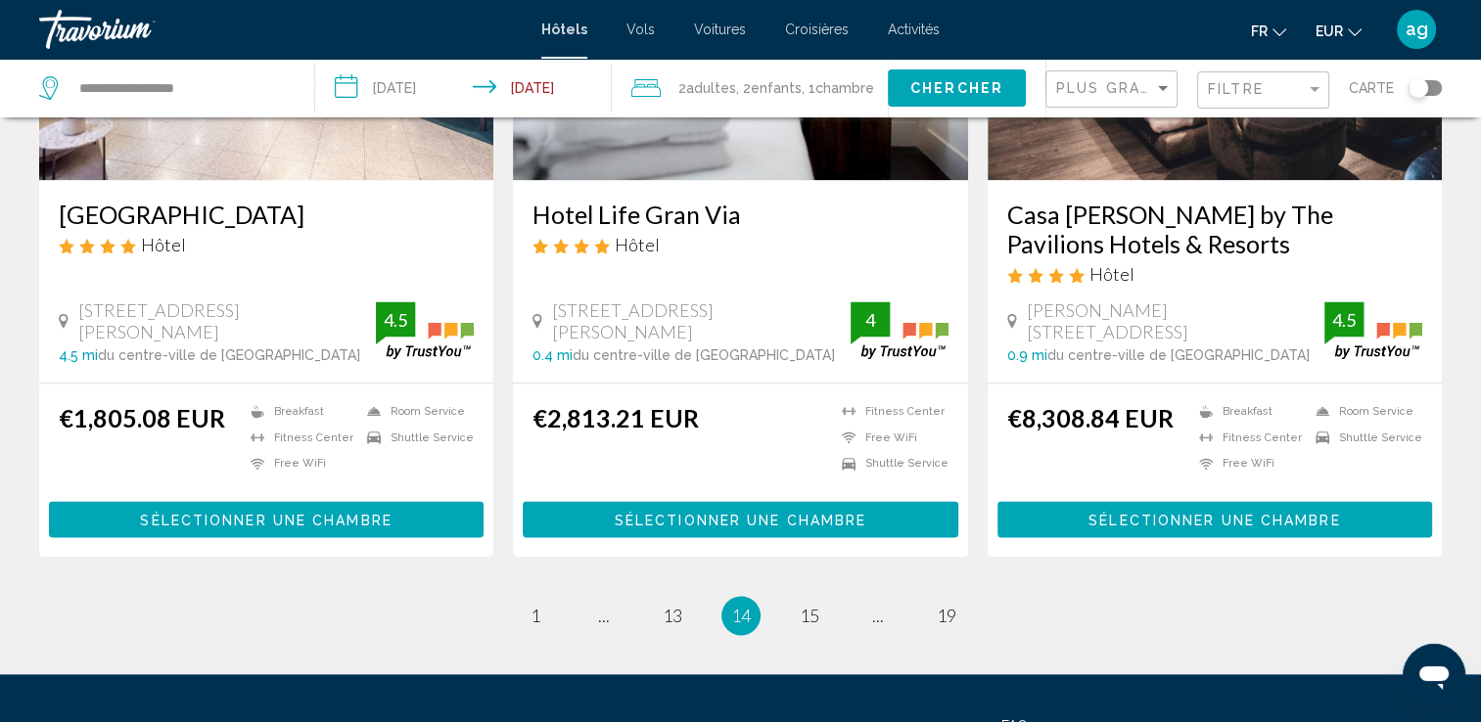
scroll to position [2544, 0]
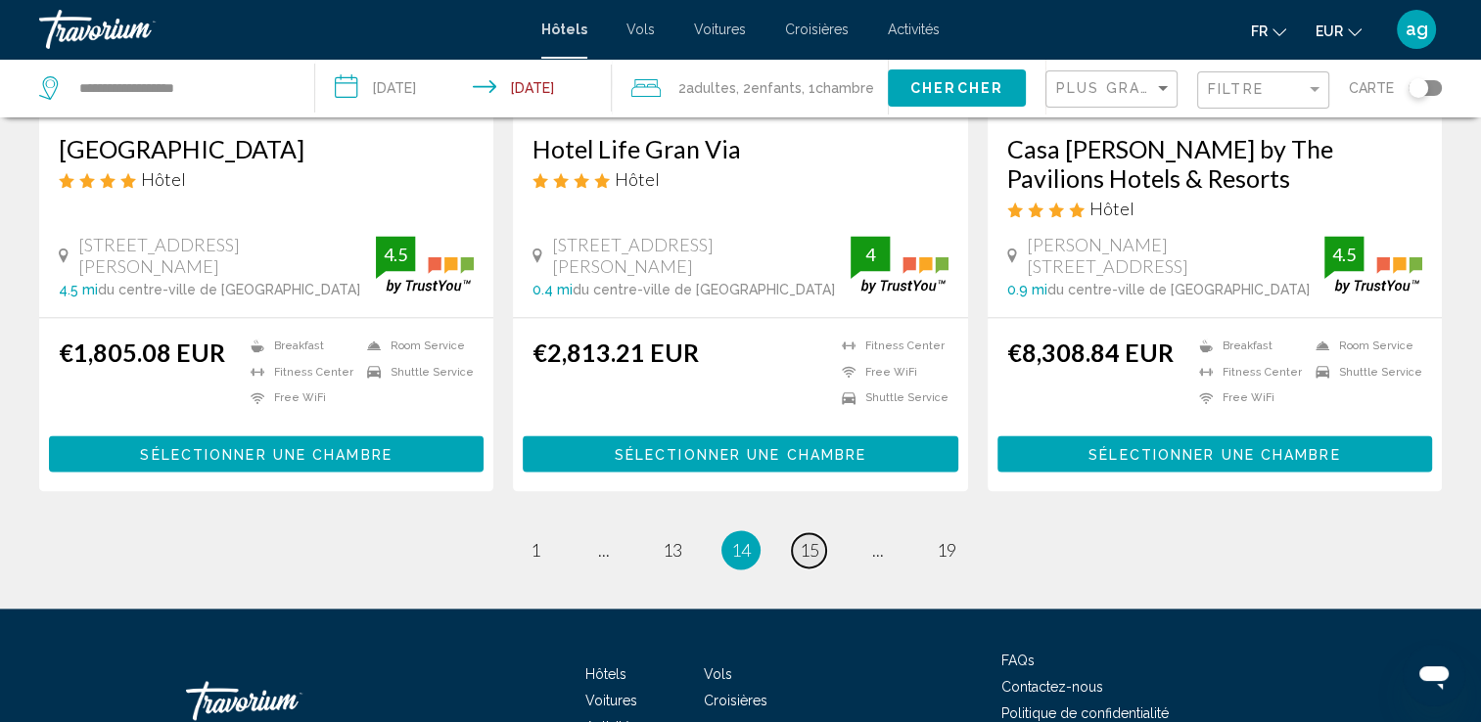
click at [800, 544] on span "15" at bounding box center [810, 550] width 20 height 22
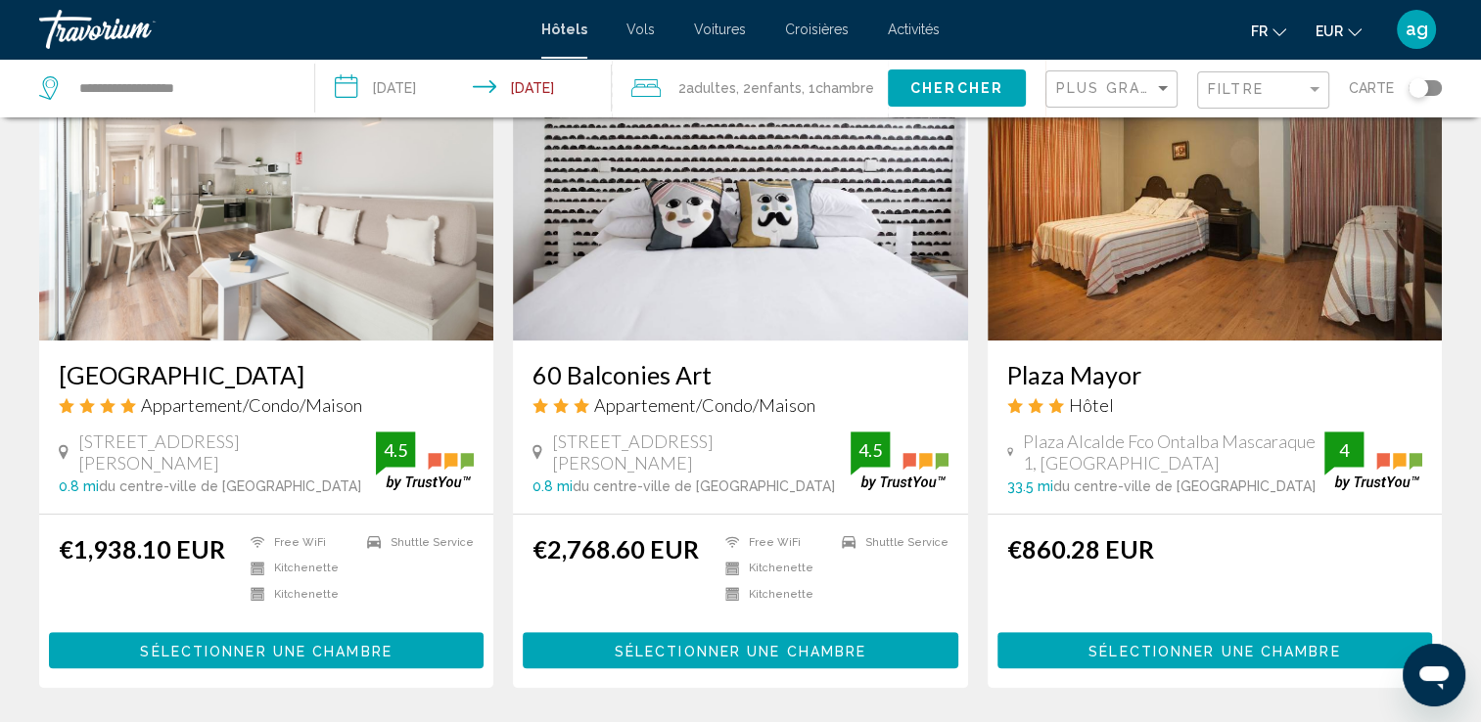
scroll to position [926, 0]
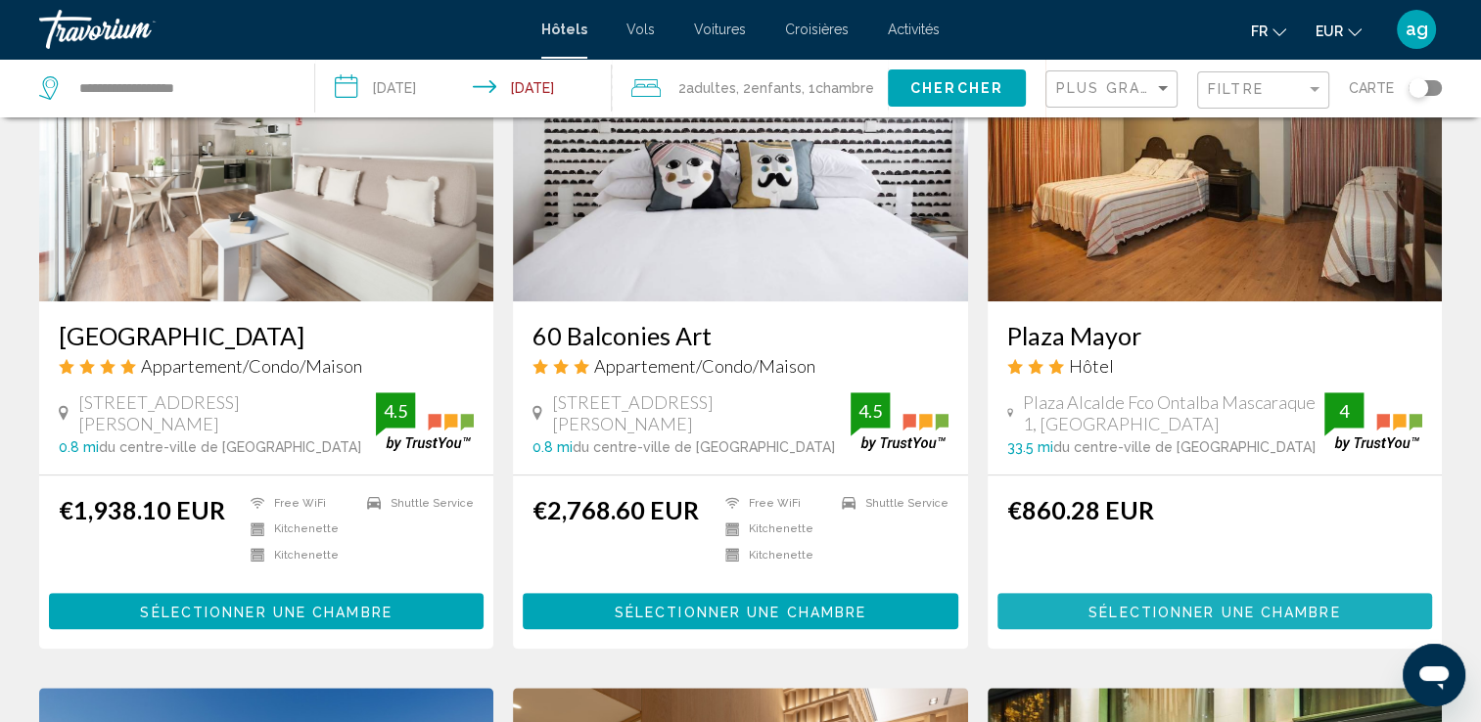
click at [1177, 620] on button "Sélectionner une chambre" at bounding box center [1214, 611] width 435 height 36
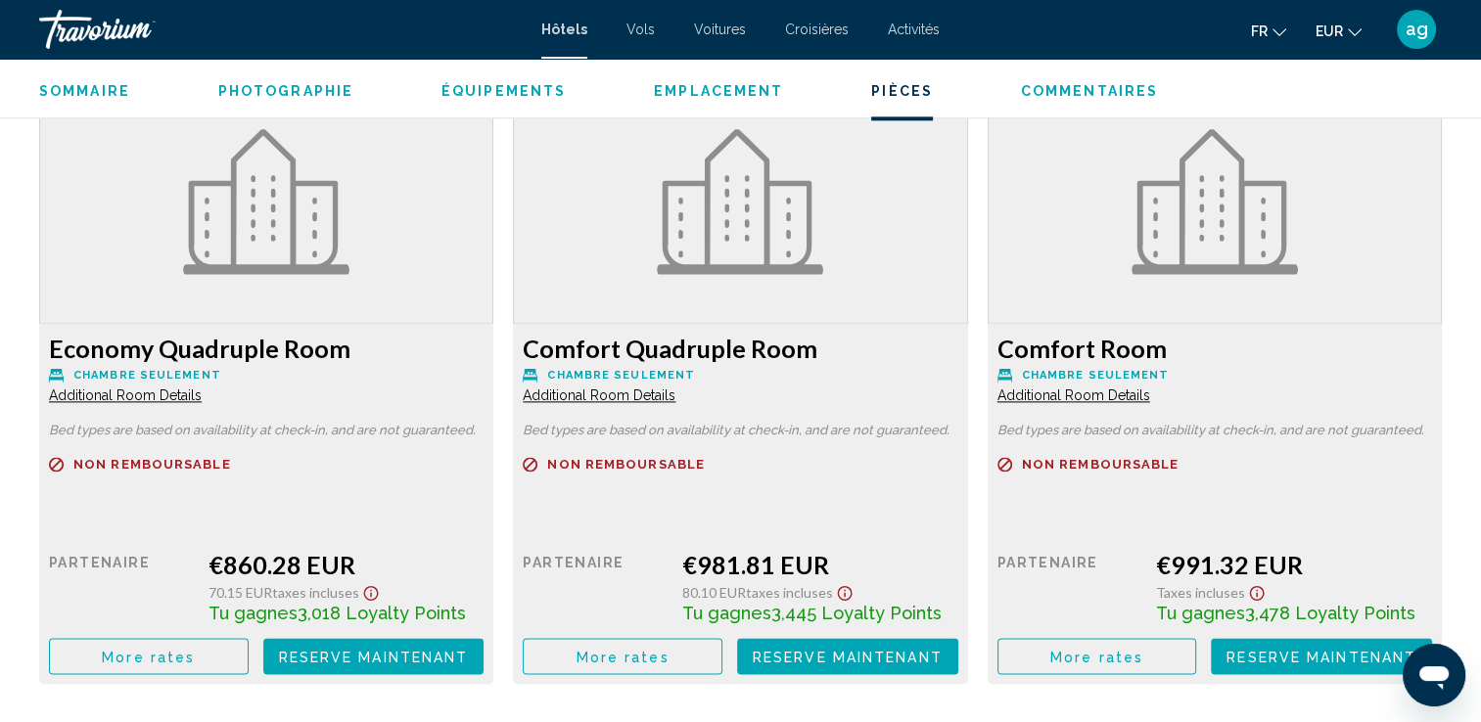
scroll to position [2532, 0]
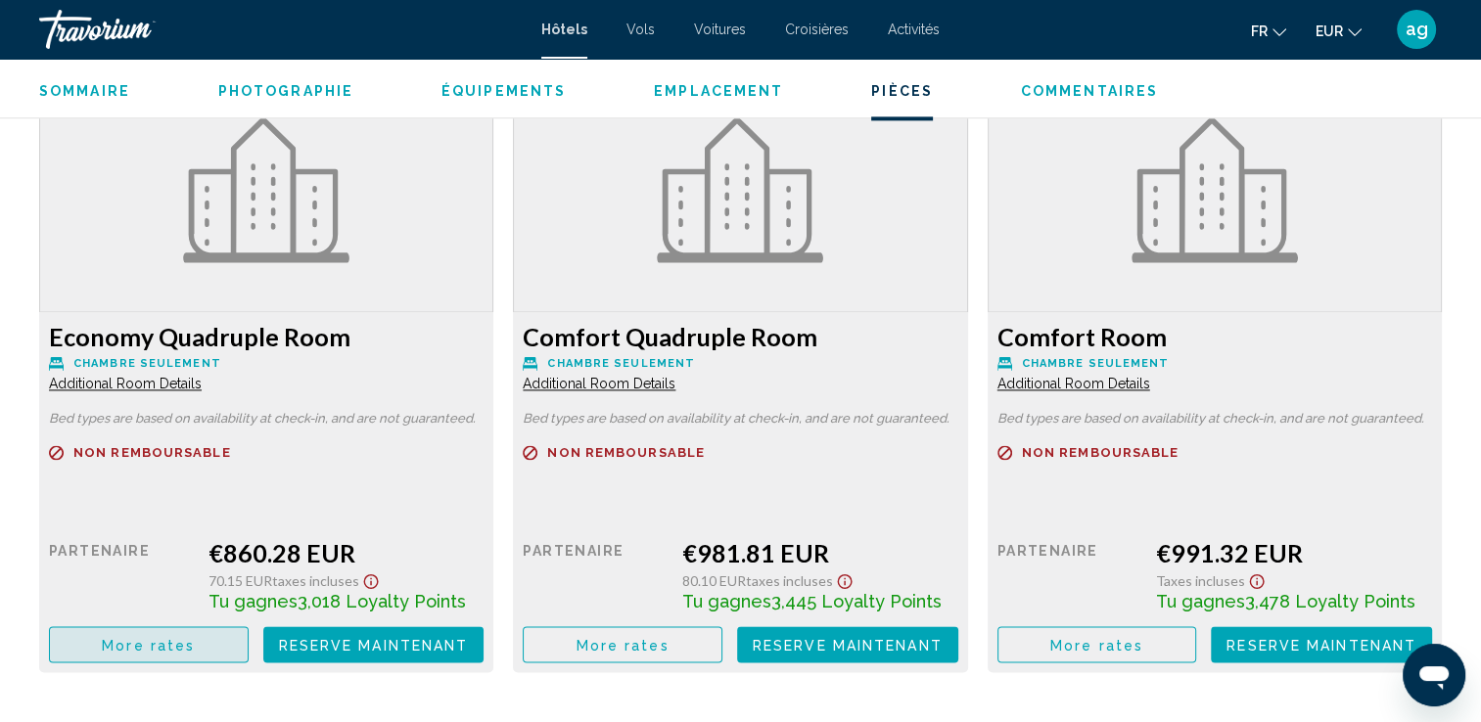
click at [144, 652] on button "More rates" at bounding box center [149, 644] width 200 height 36
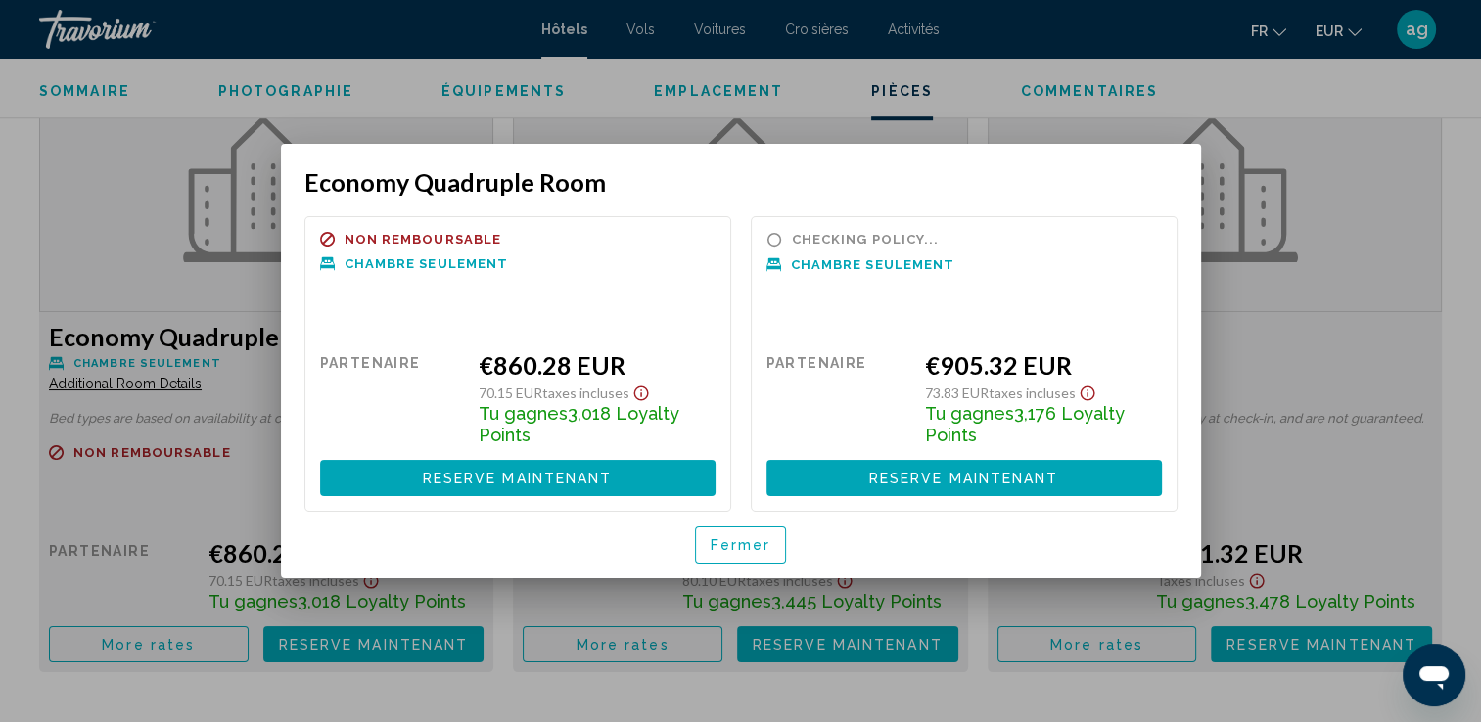
scroll to position [0, 0]
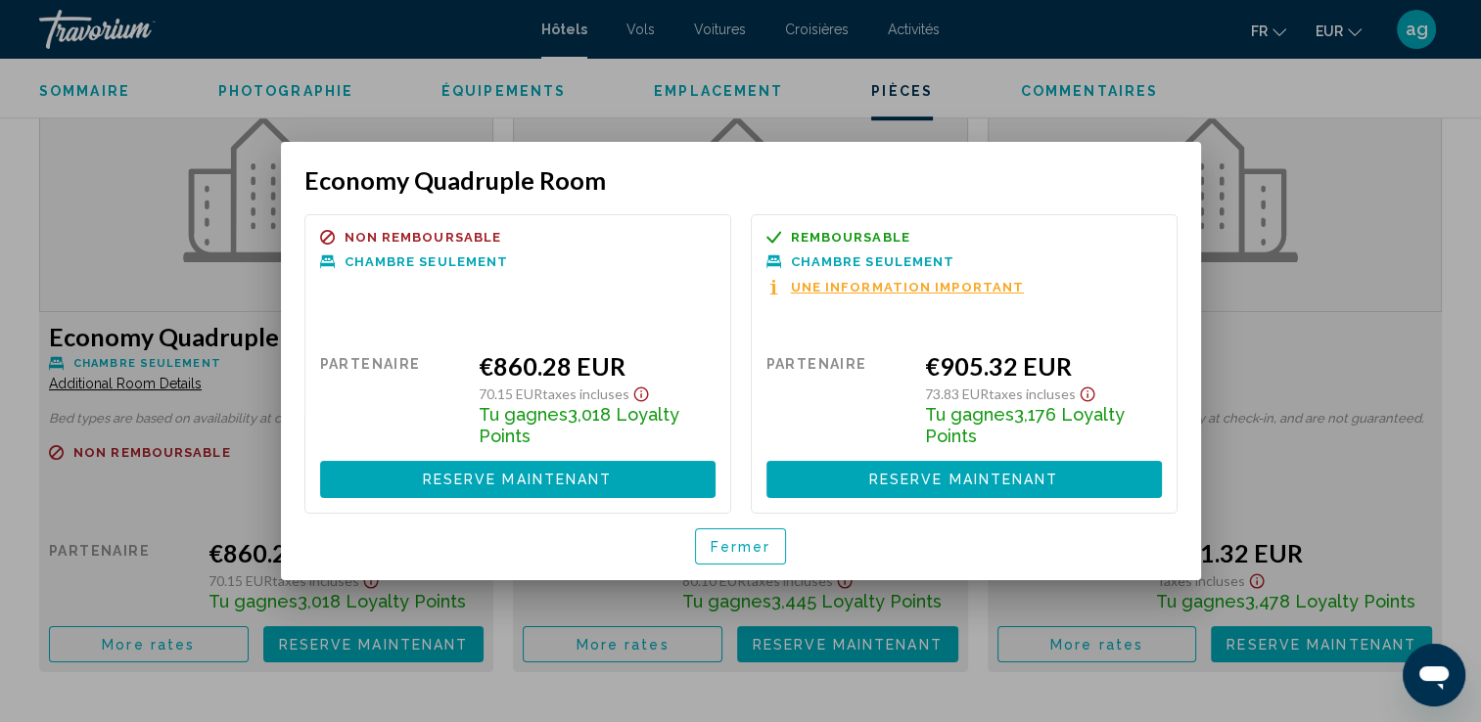
click at [721, 550] on span "Fermer" at bounding box center [741, 547] width 61 height 16
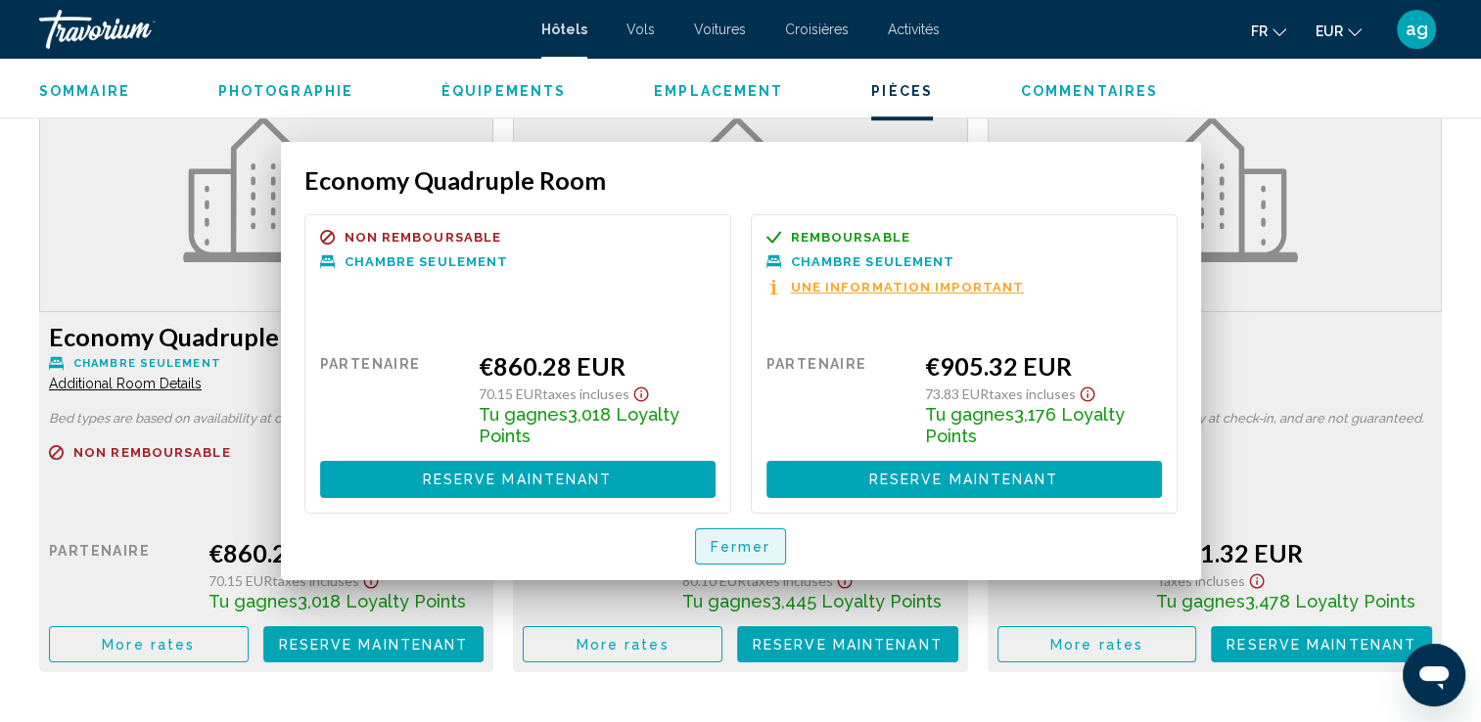
scroll to position [2532, 0]
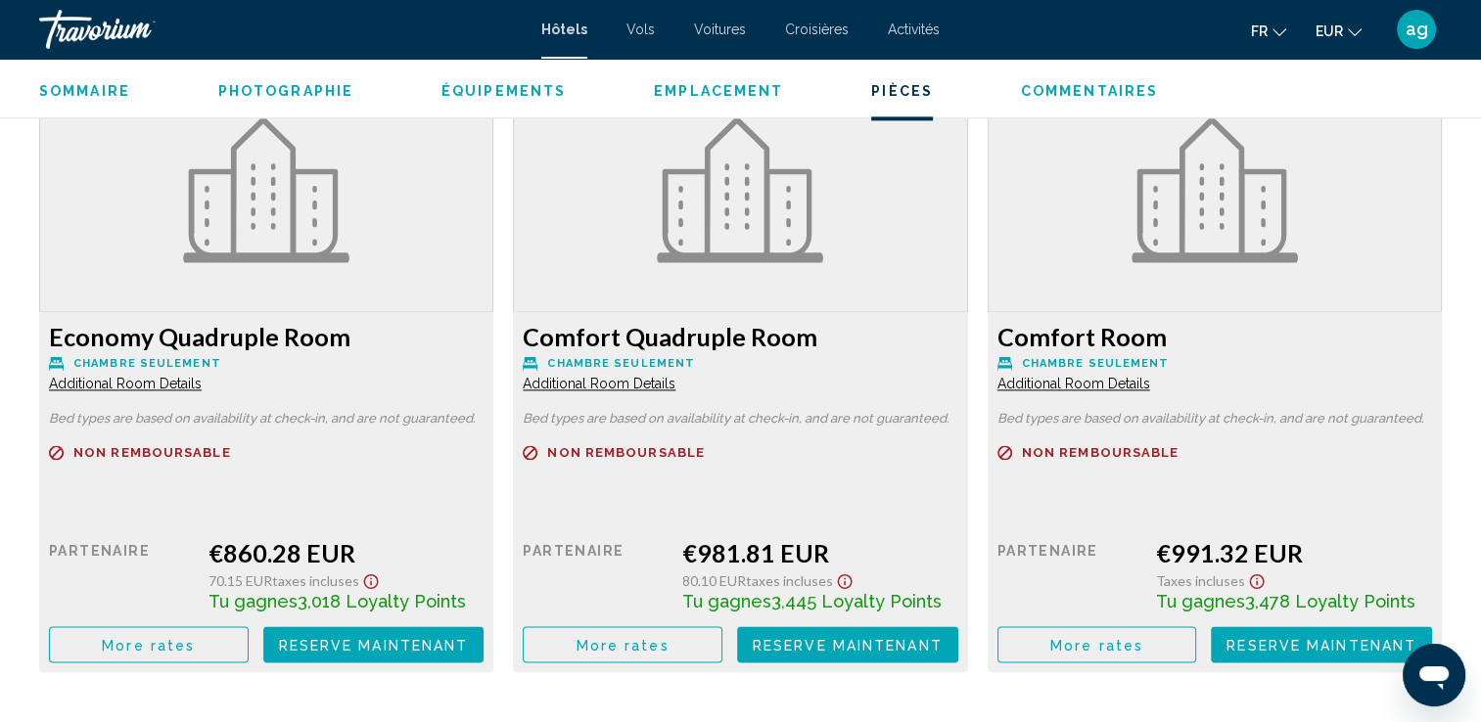
click at [249, 627] on button "More rates" at bounding box center [149, 644] width 200 height 36
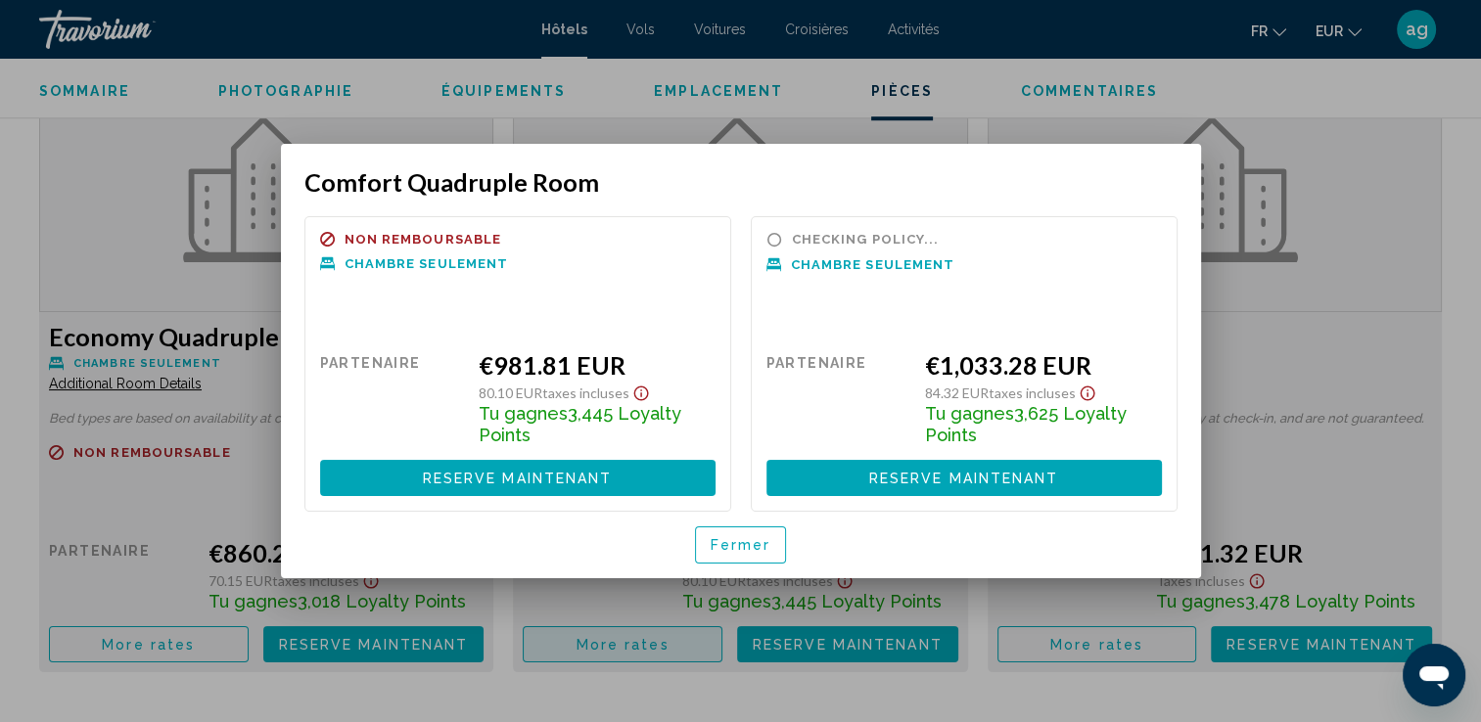
scroll to position [0, 0]
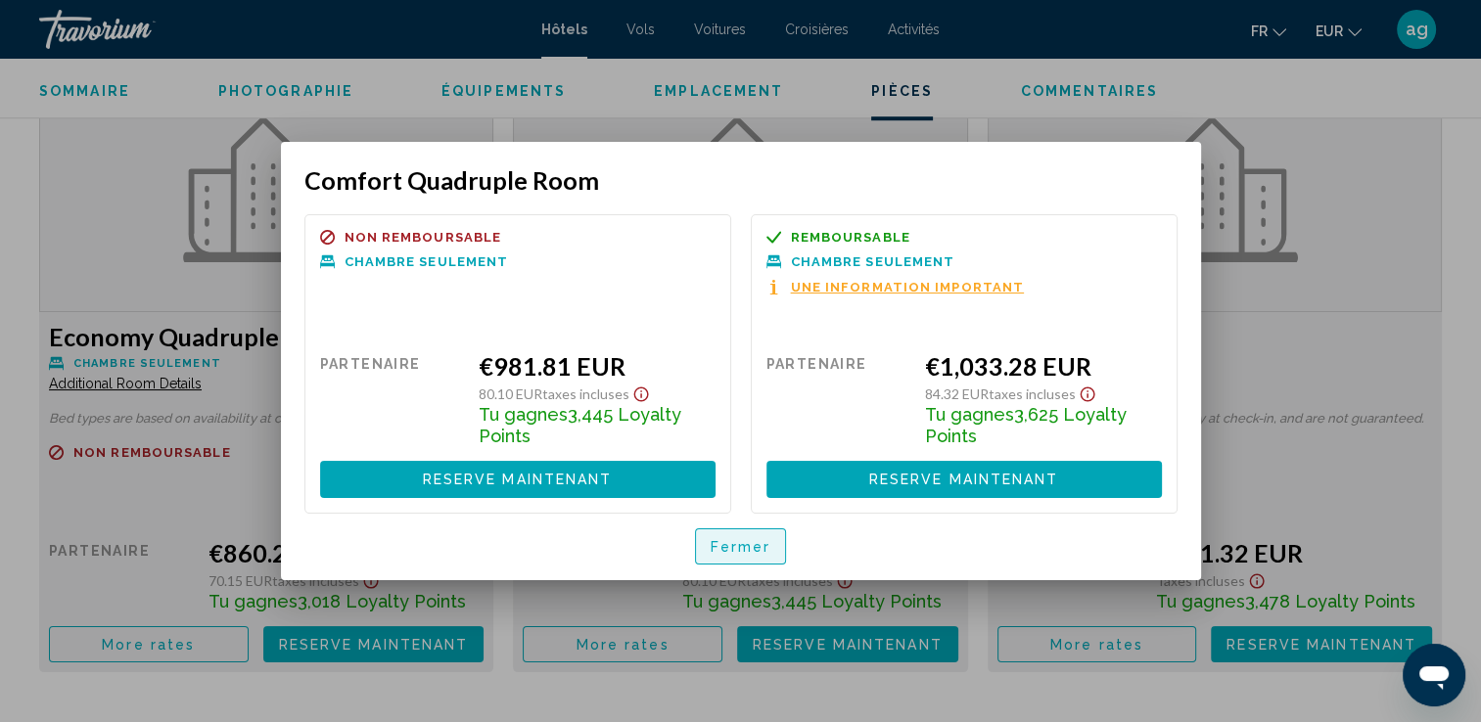
click at [708, 547] on button "Fermer" at bounding box center [741, 546] width 92 height 36
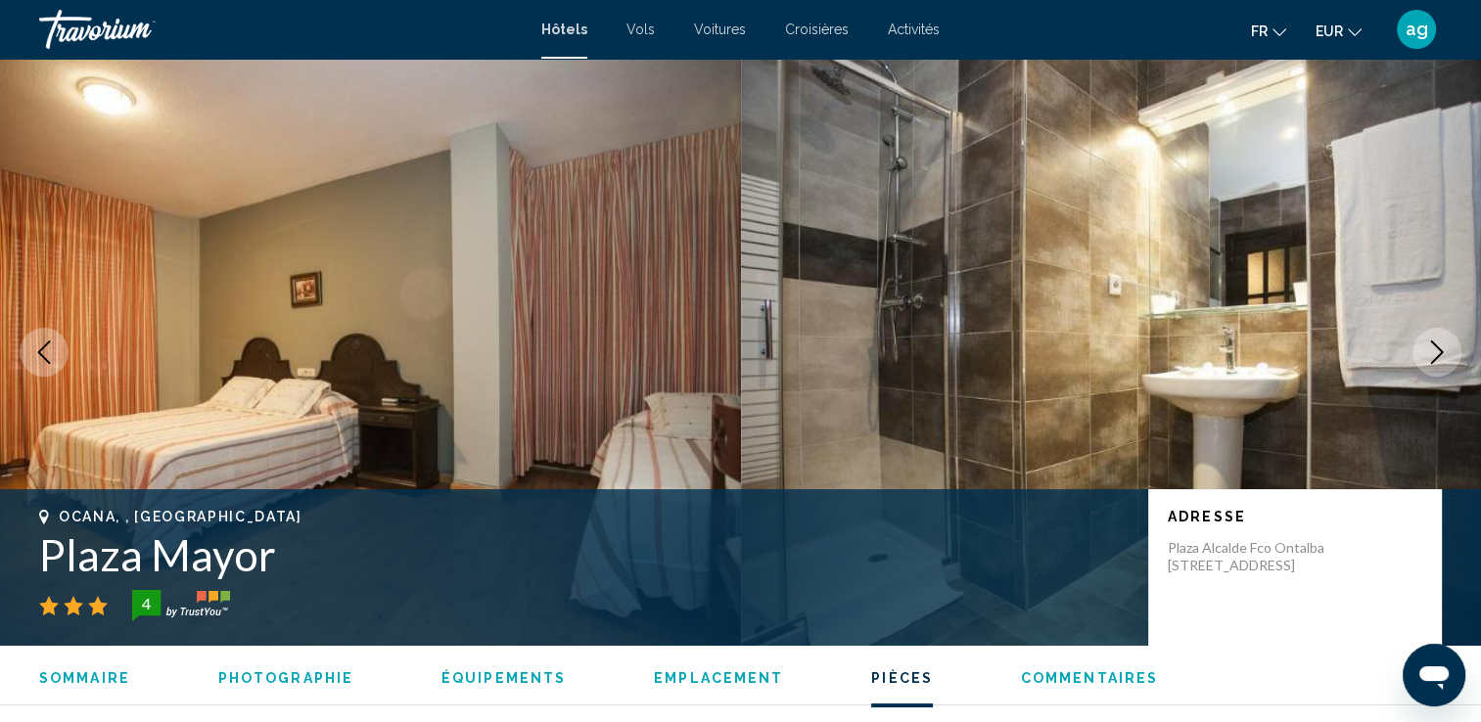
scroll to position [2532, 0]
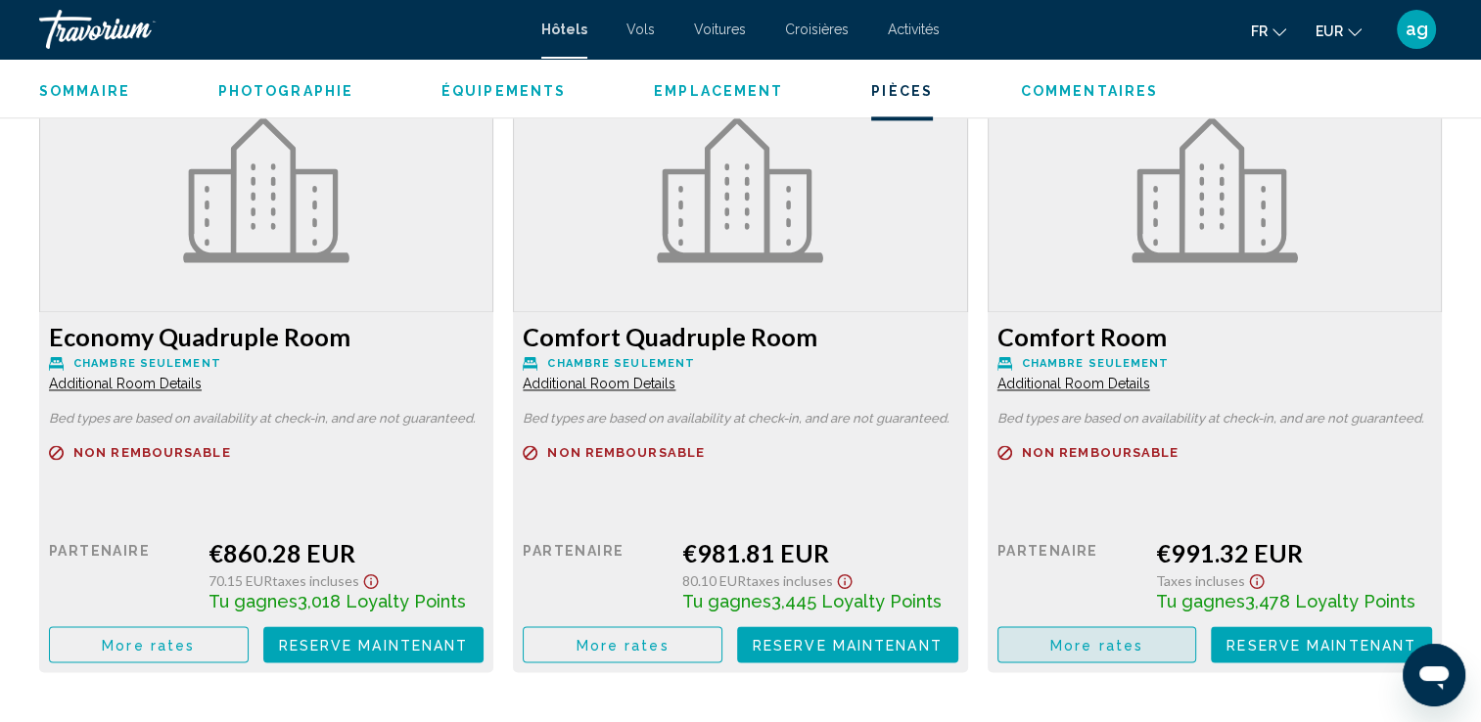
click at [1074, 629] on button "More rates" at bounding box center [1097, 644] width 200 height 36
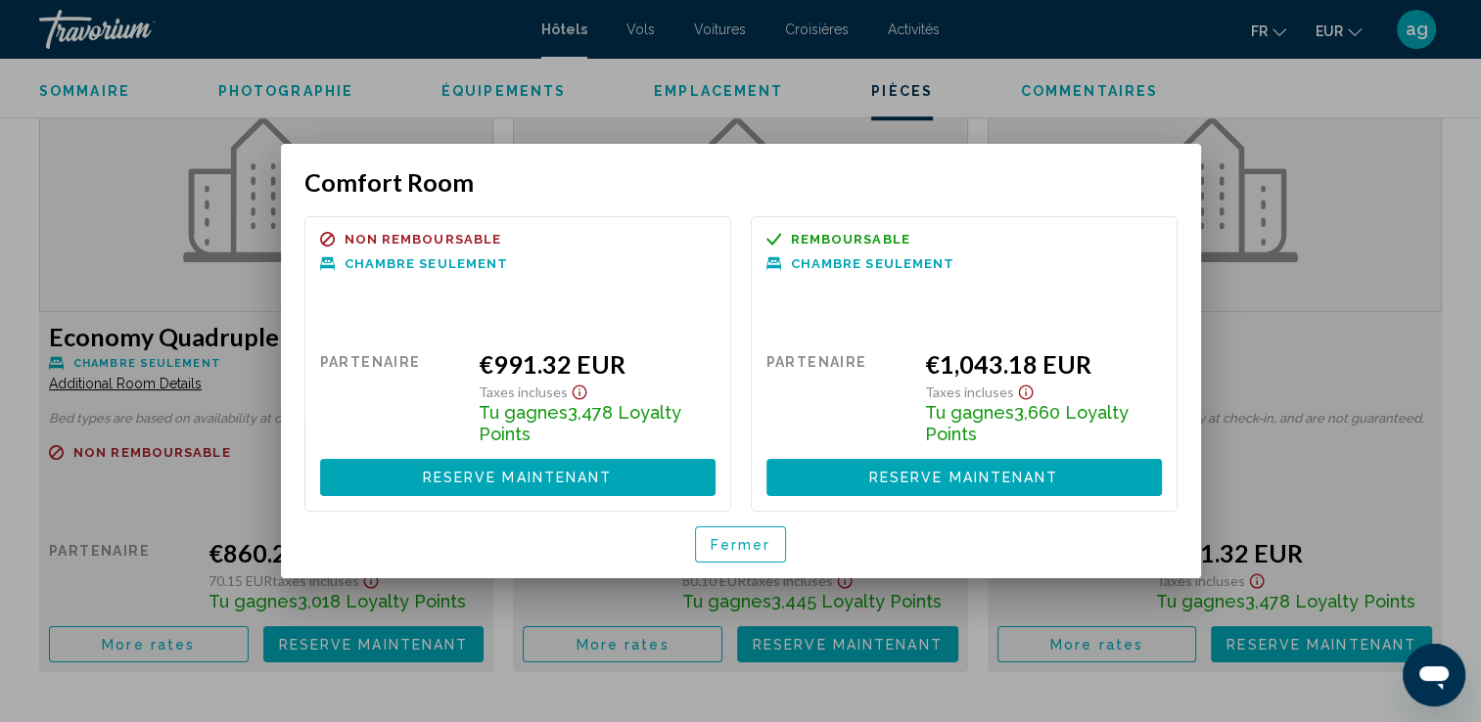
click at [732, 542] on span "Fermer" at bounding box center [741, 545] width 61 height 16
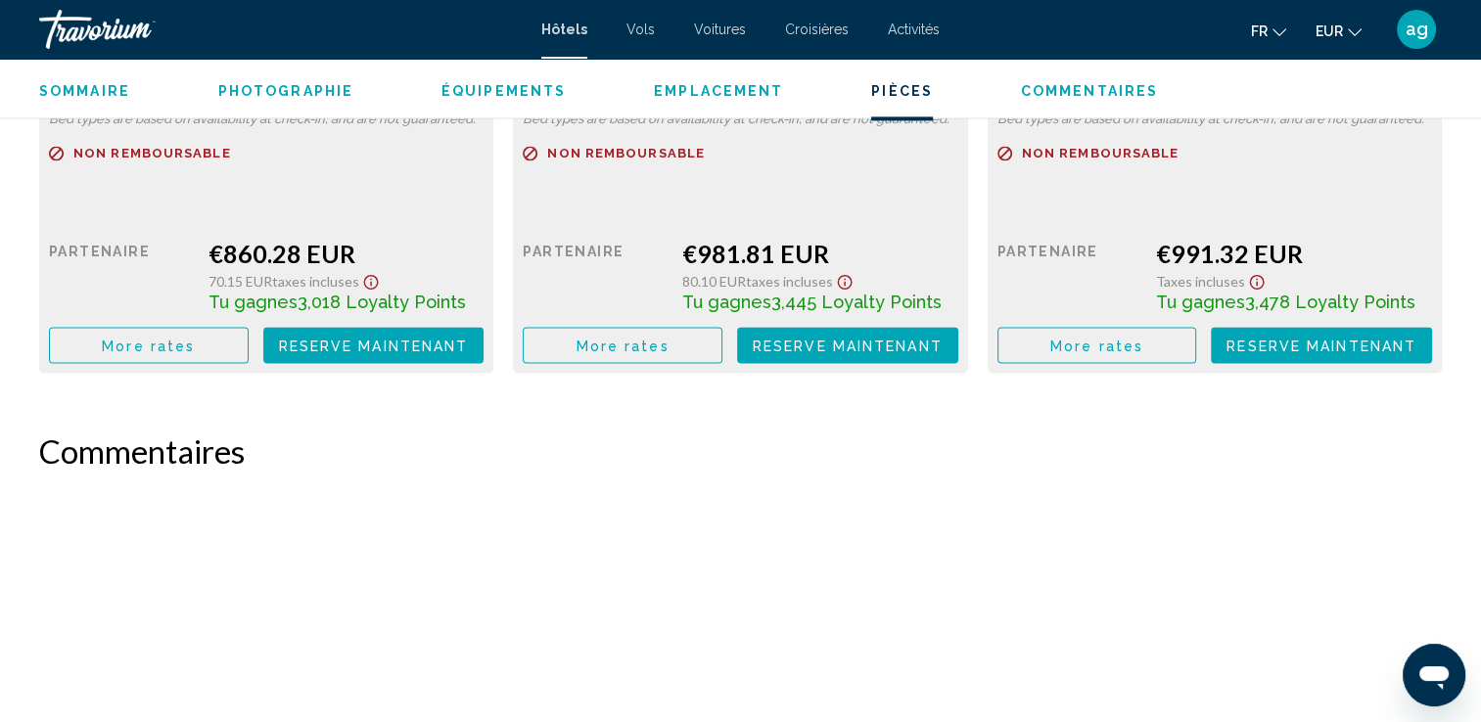
scroll to position [2911, 0]
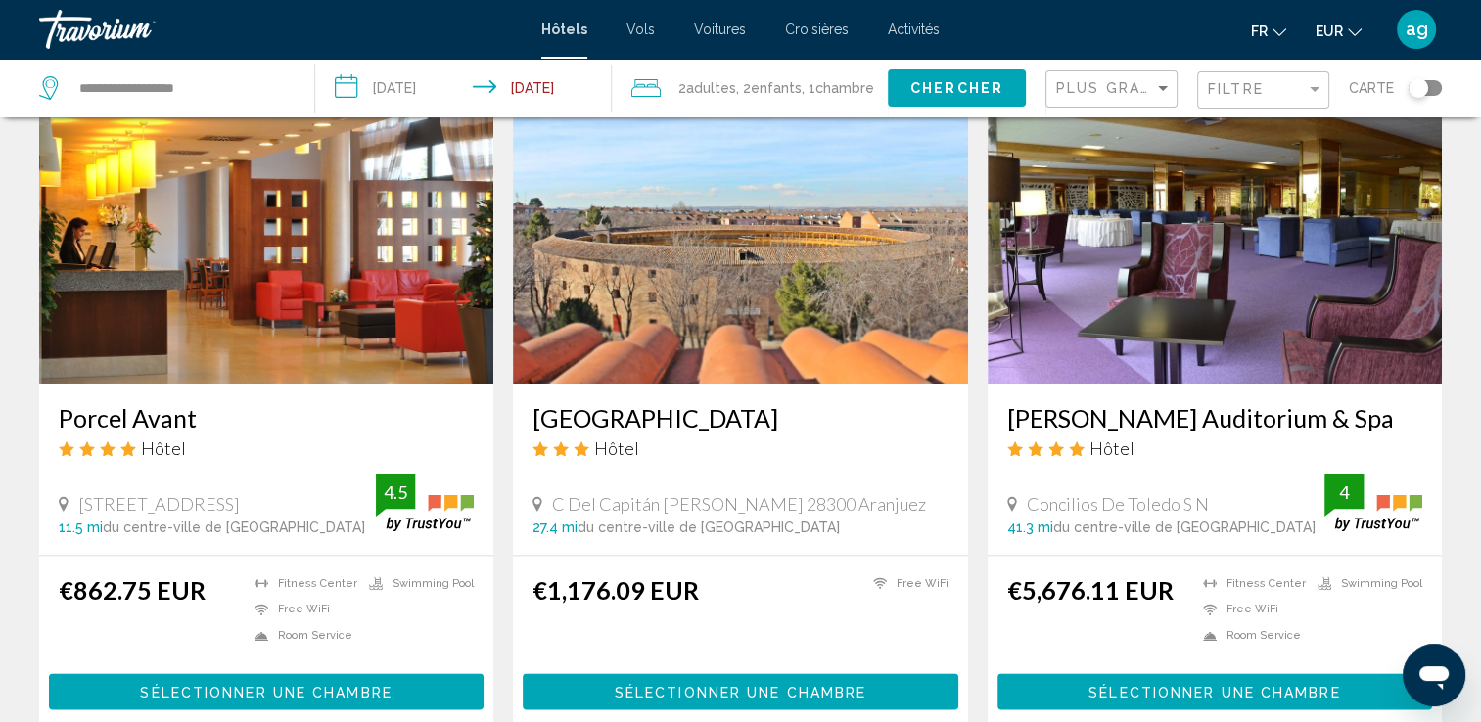
scroll to position [2282, 0]
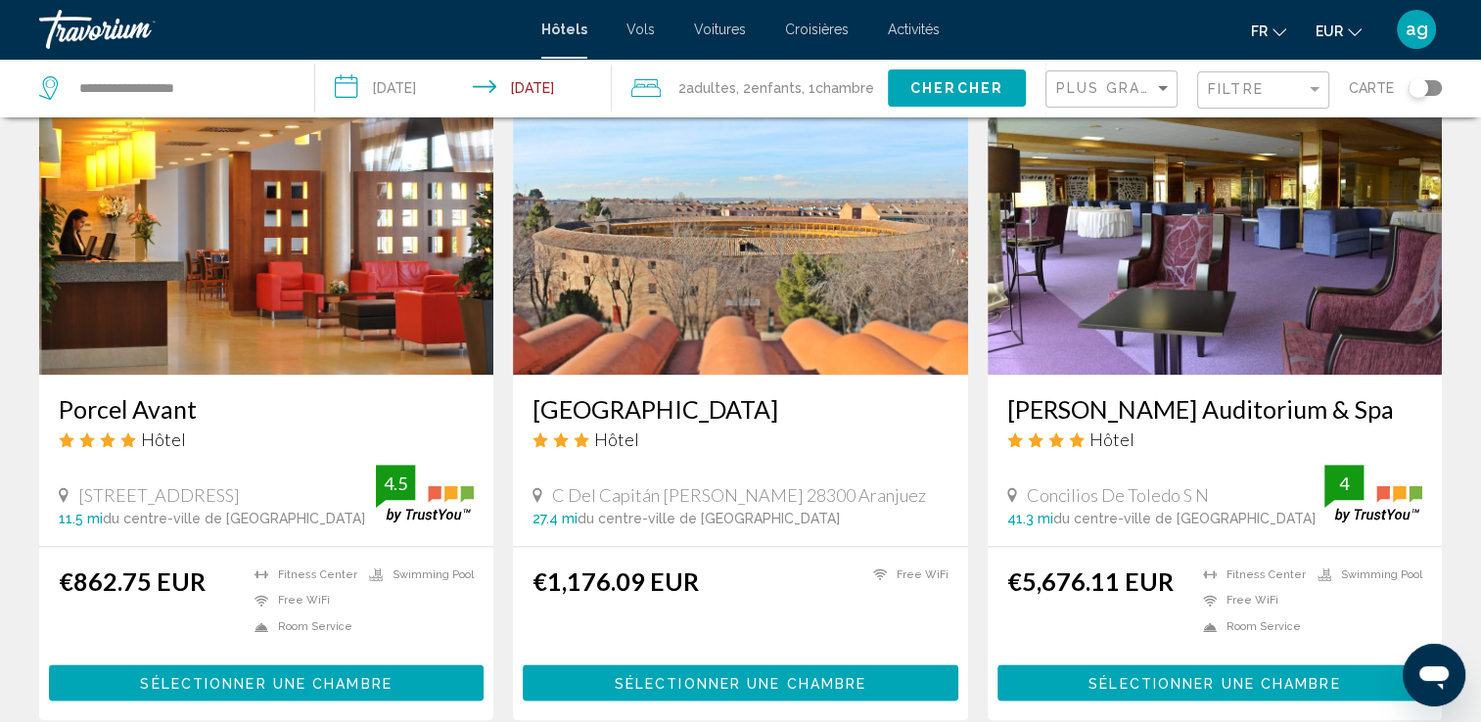
click at [197, 675] on span "Sélectionner une chambre" at bounding box center [266, 683] width 252 height 16
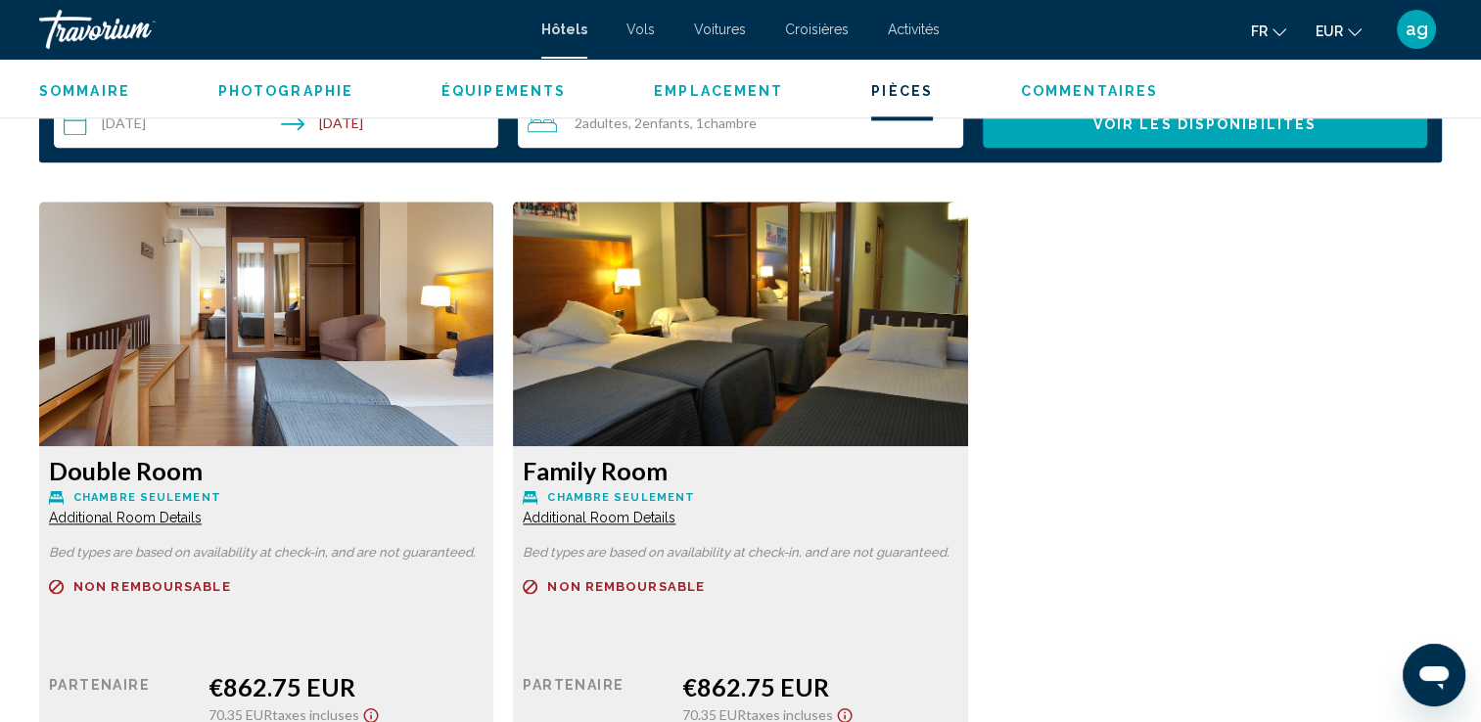
scroll to position [2753, 0]
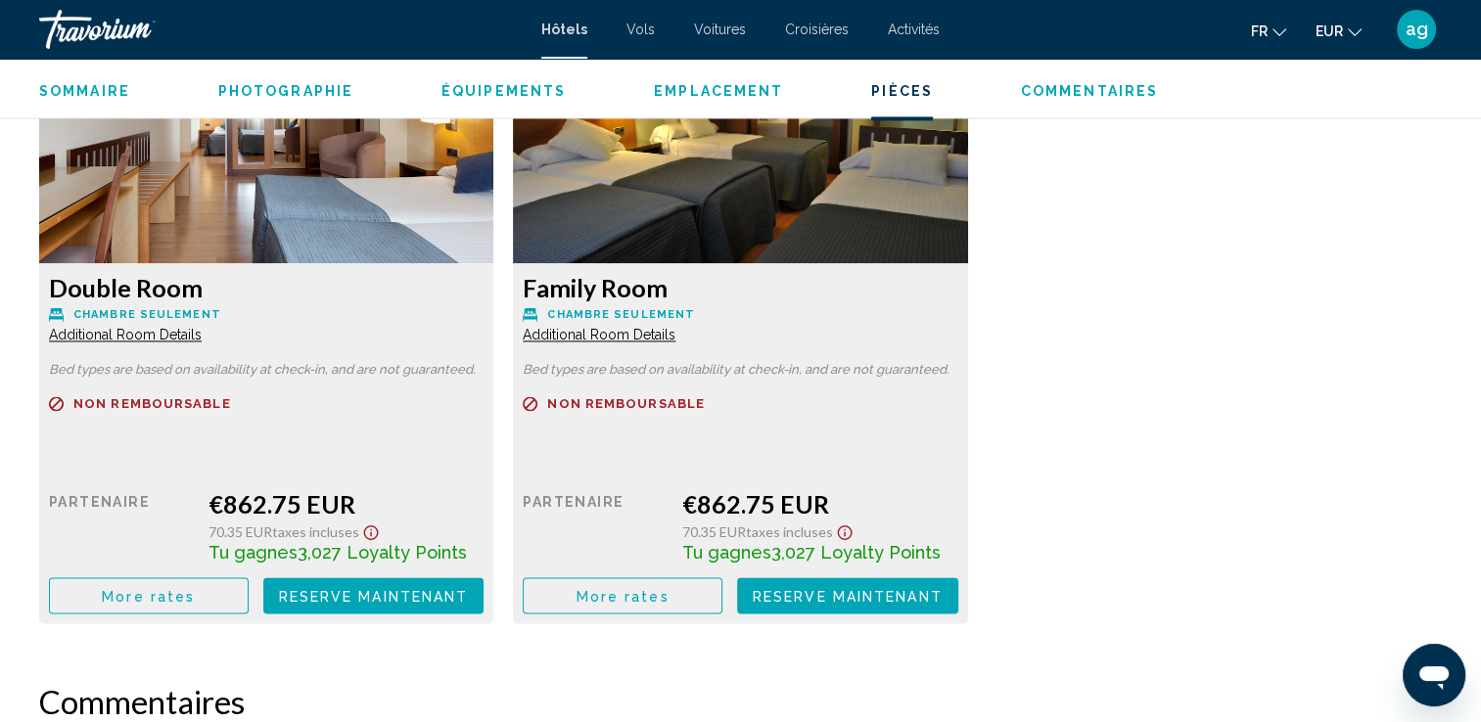
click at [155, 579] on button "More rates" at bounding box center [149, 595] width 200 height 36
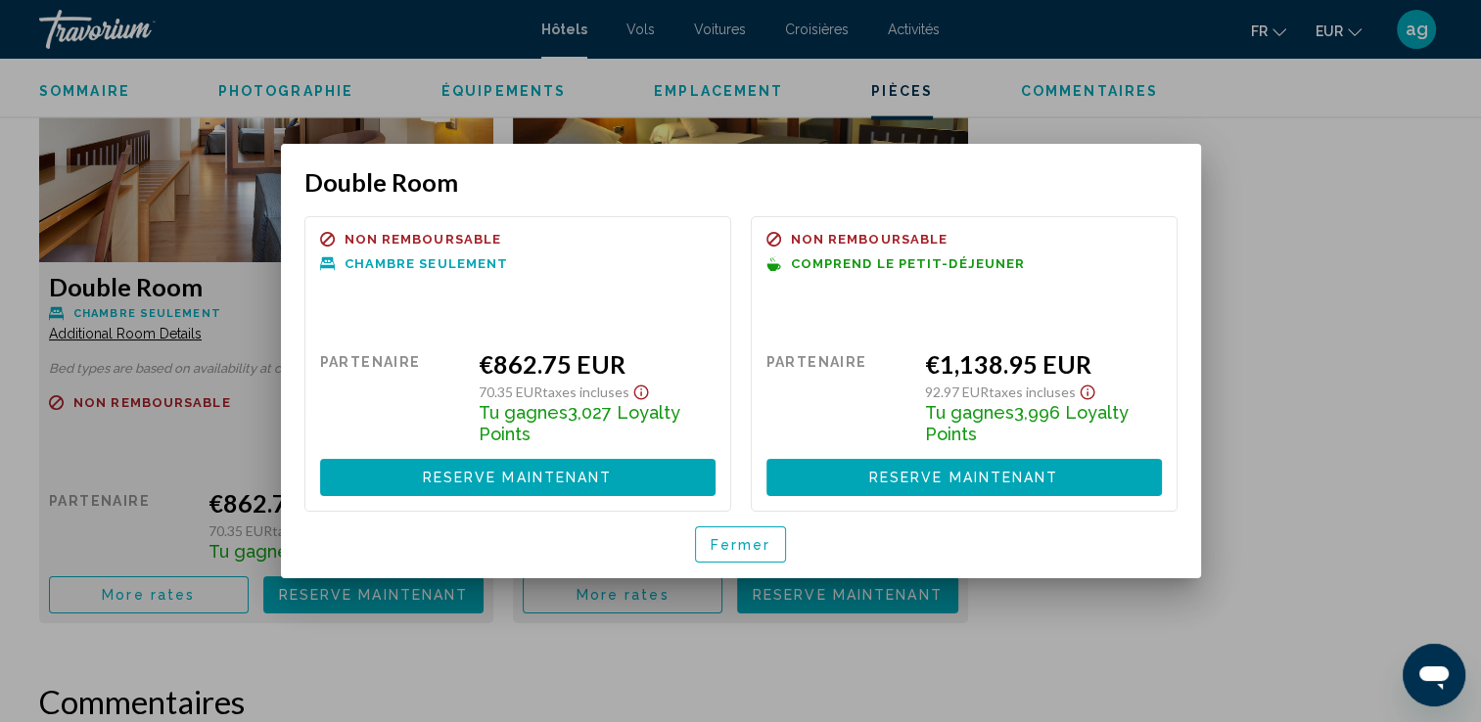
click at [719, 552] on span "Fermer" at bounding box center [741, 545] width 61 height 16
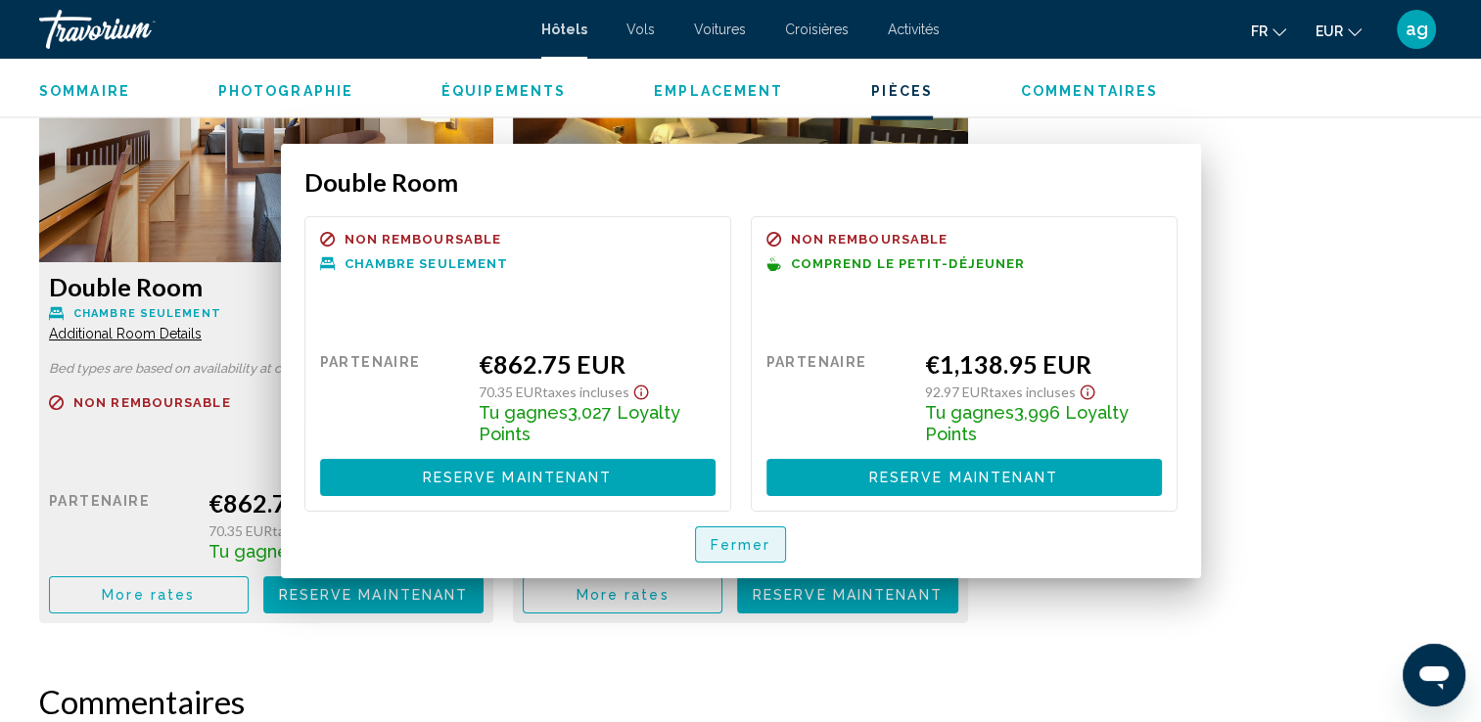
scroll to position [2753, 0]
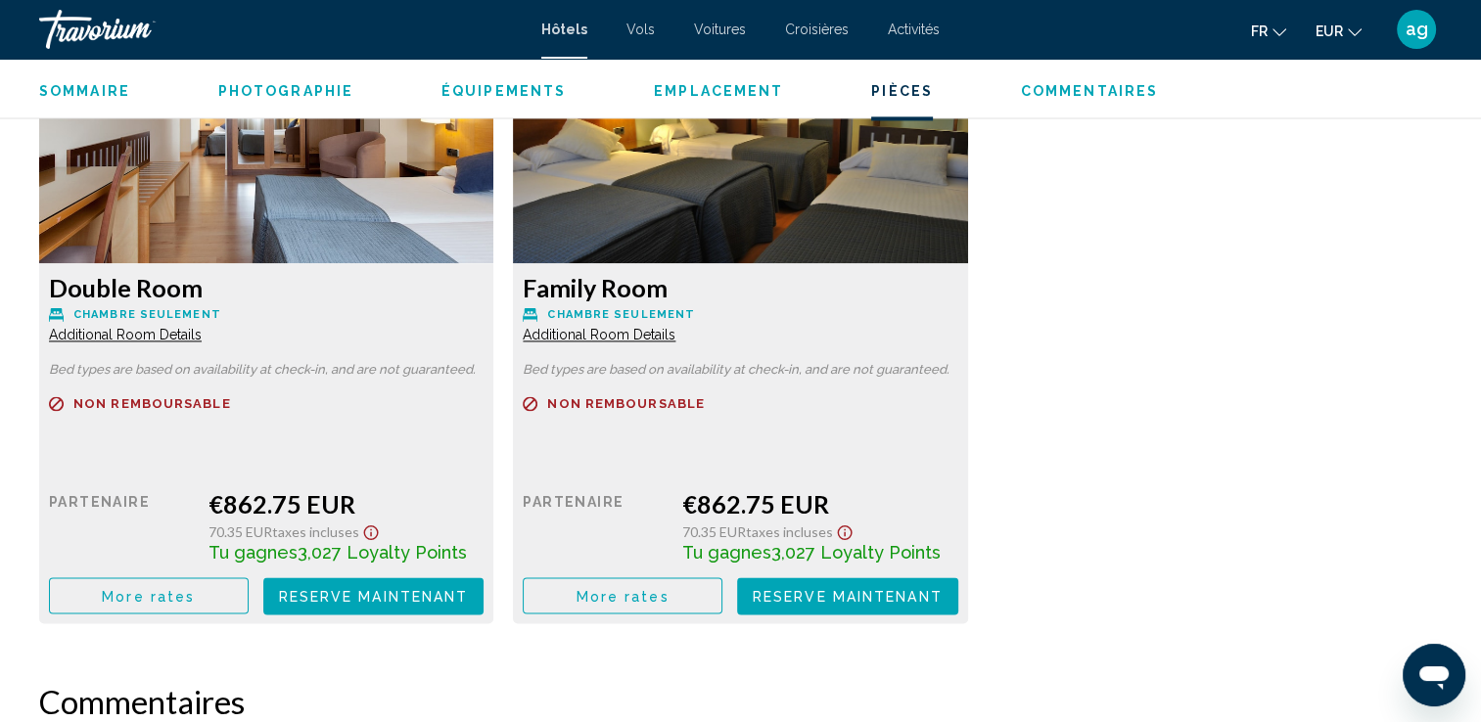
click at [195, 598] on span "More rates" at bounding box center [148, 596] width 93 height 16
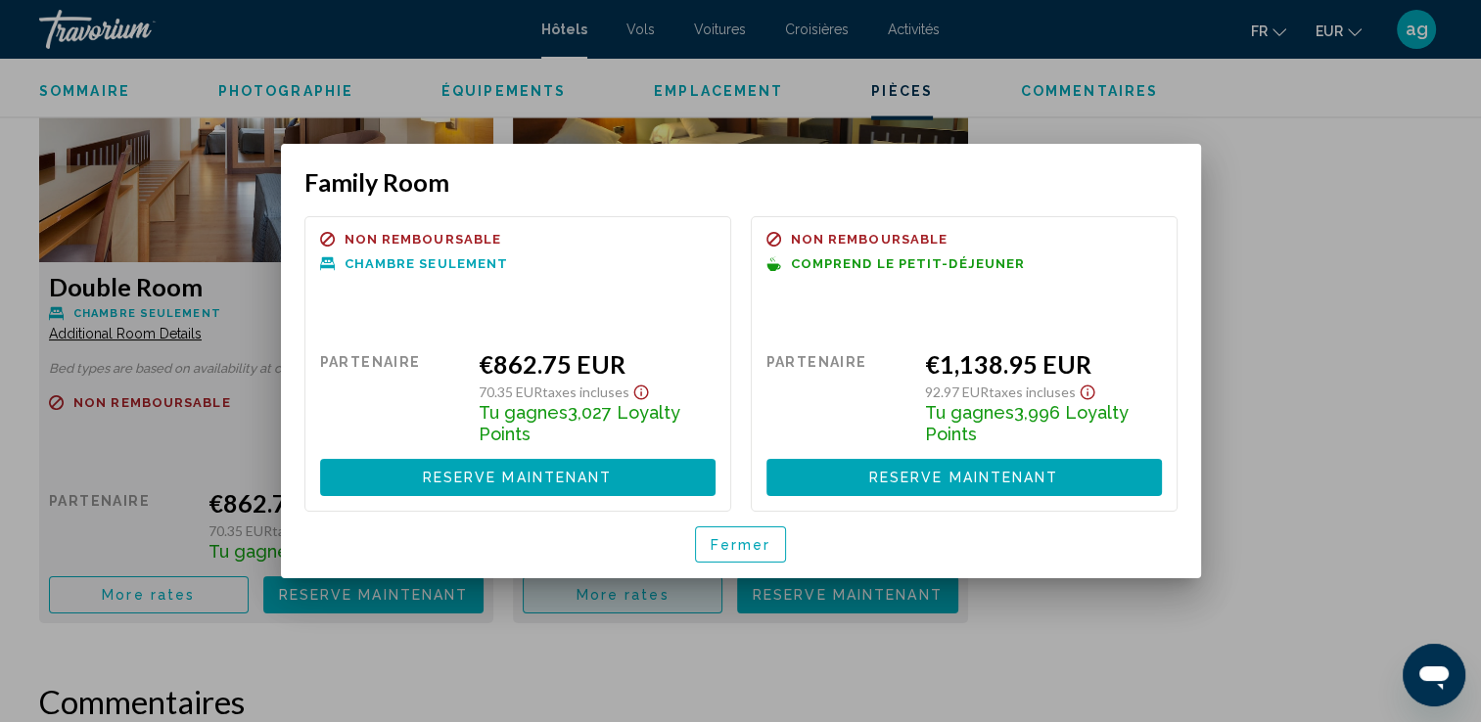
scroll to position [0, 0]
click at [755, 533] on button "Fermer" at bounding box center [741, 545] width 92 height 36
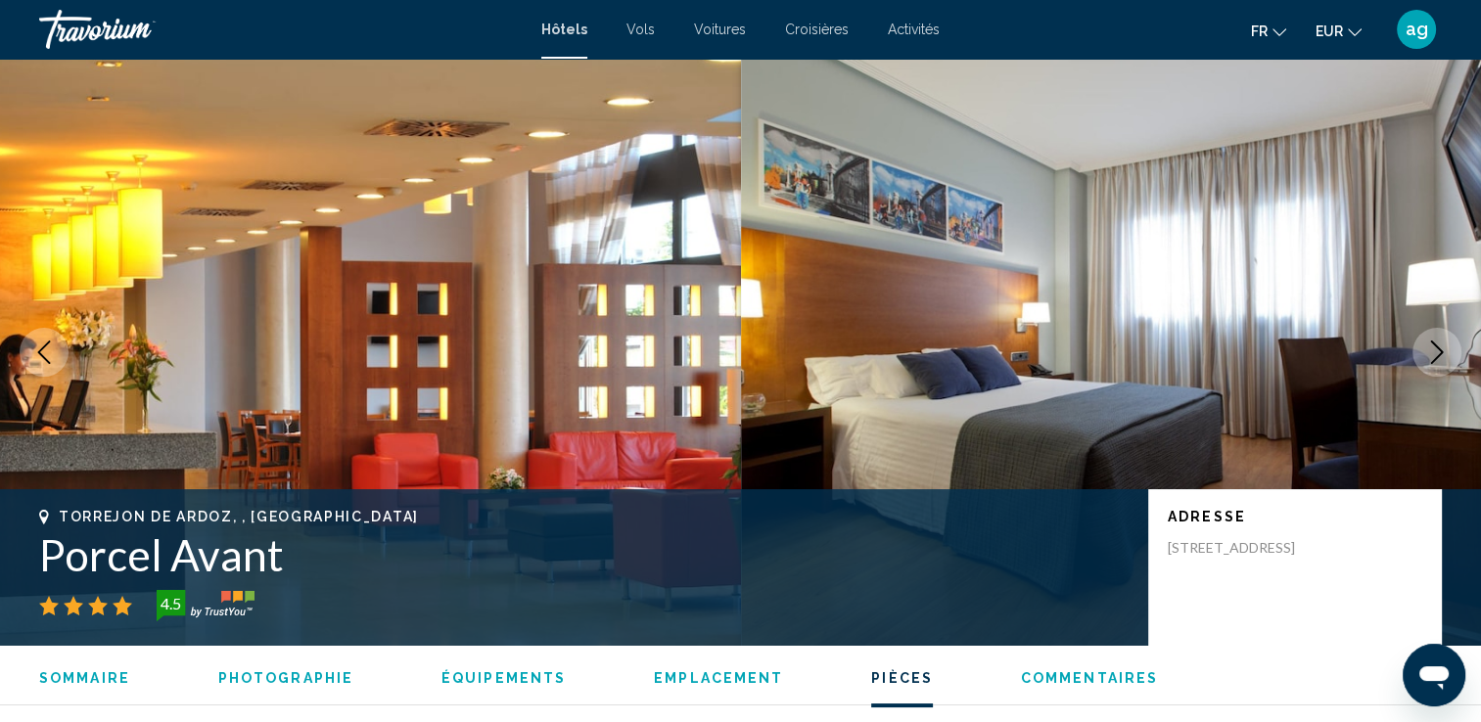
scroll to position [2753, 0]
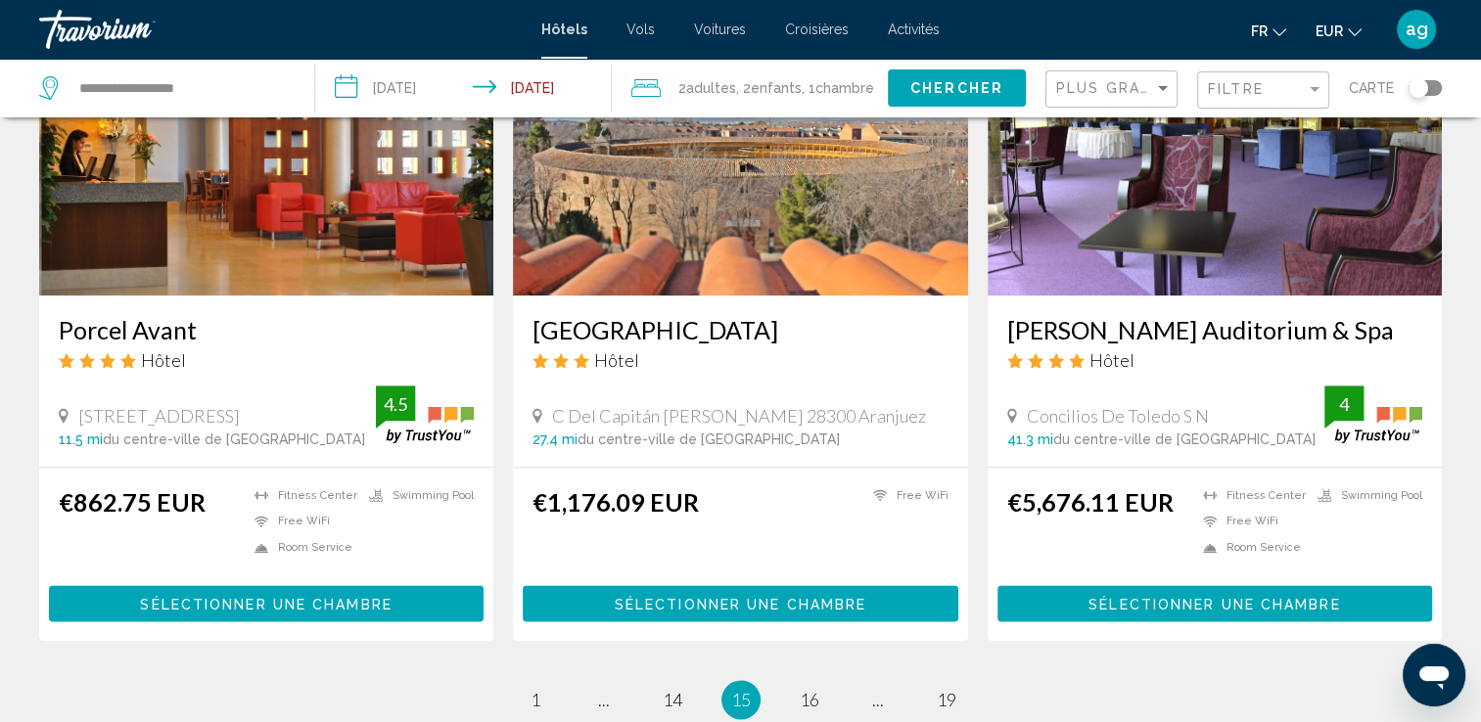
scroll to position [2401, 0]
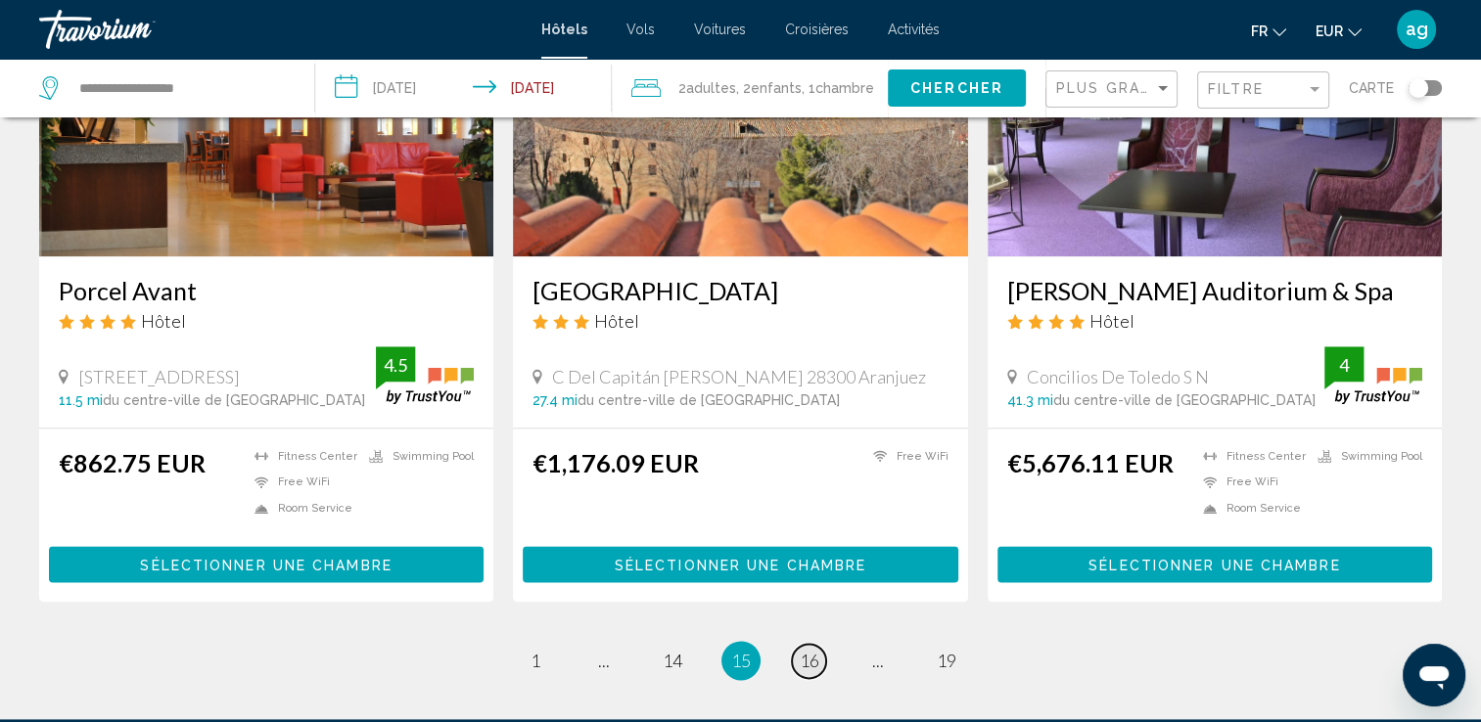
click at [808, 650] on span "16" at bounding box center [810, 661] width 20 height 22
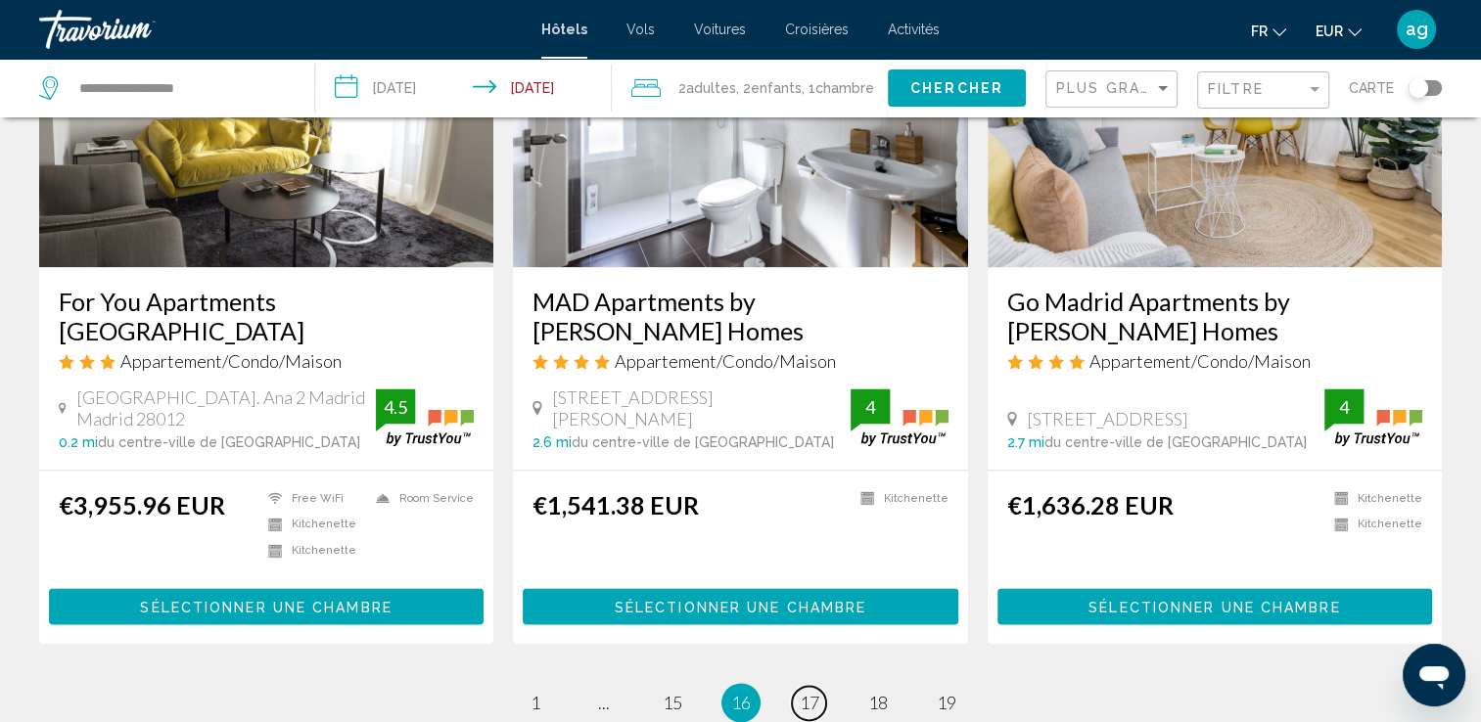
scroll to position [2491, 0]
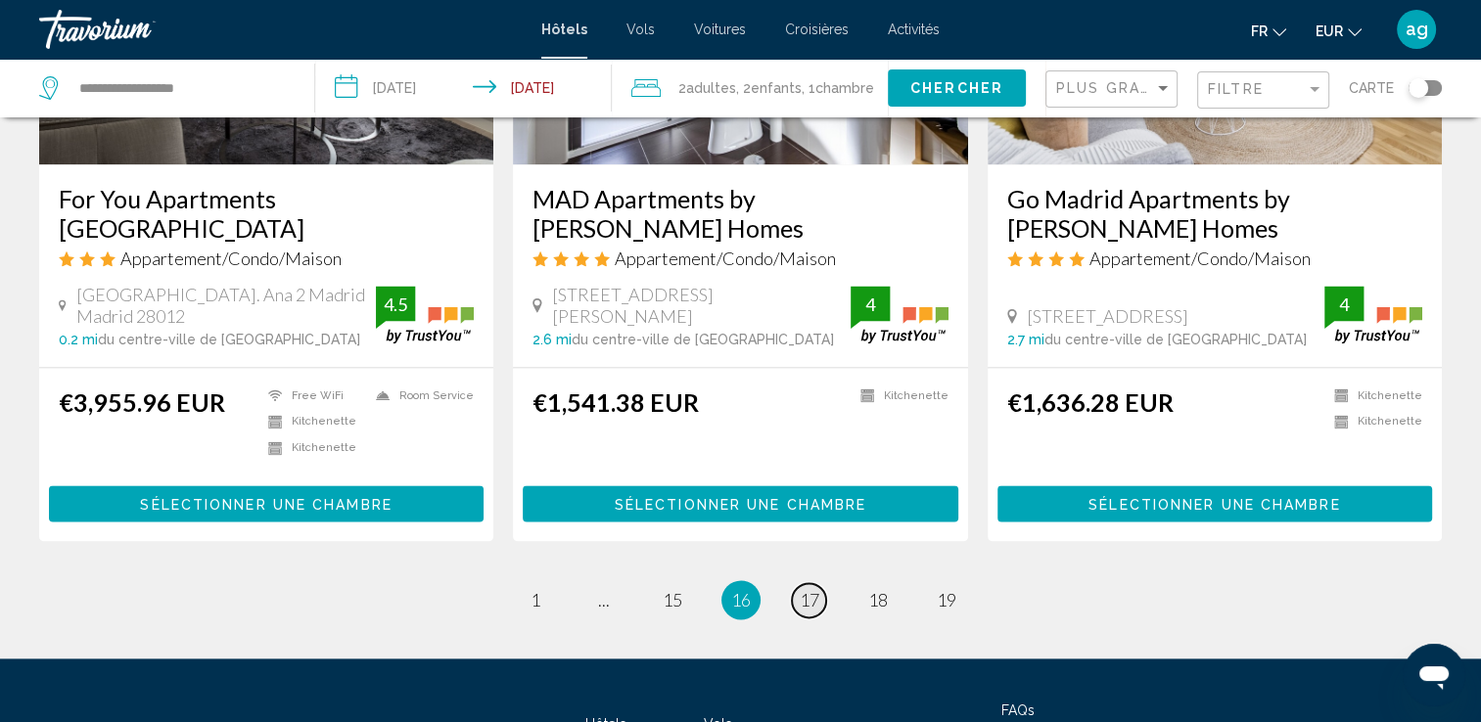
click at [803, 589] on span "17" at bounding box center [810, 600] width 20 height 22
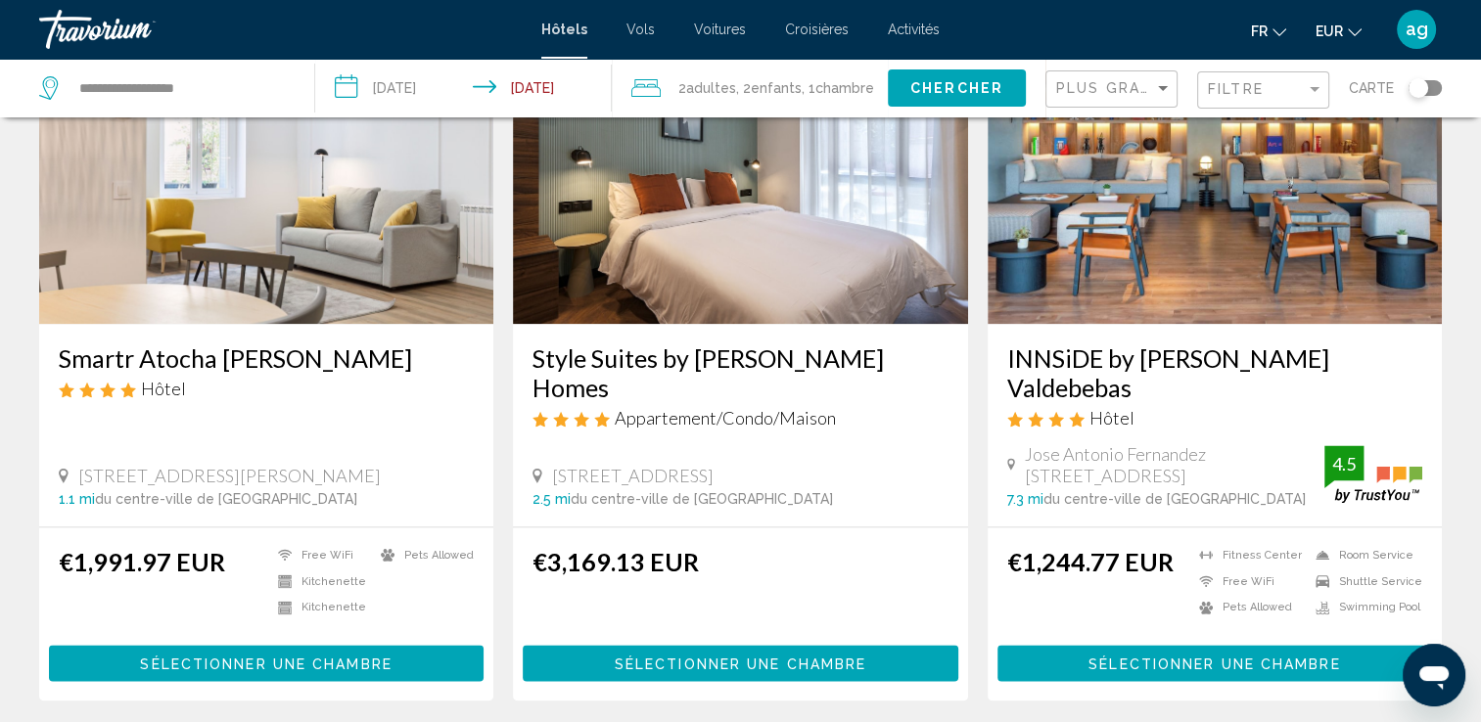
scroll to position [2426, 0]
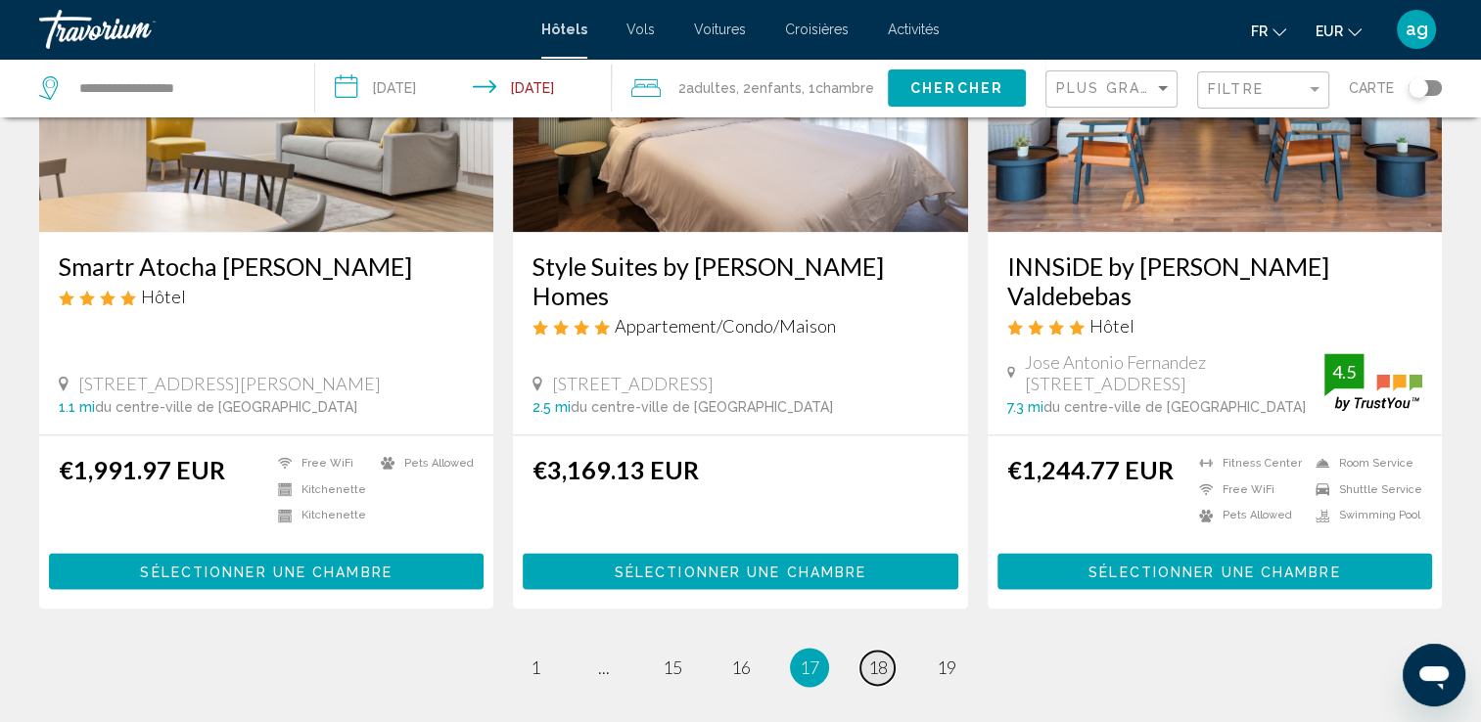
click at [873, 657] on span "18" at bounding box center [878, 668] width 20 height 22
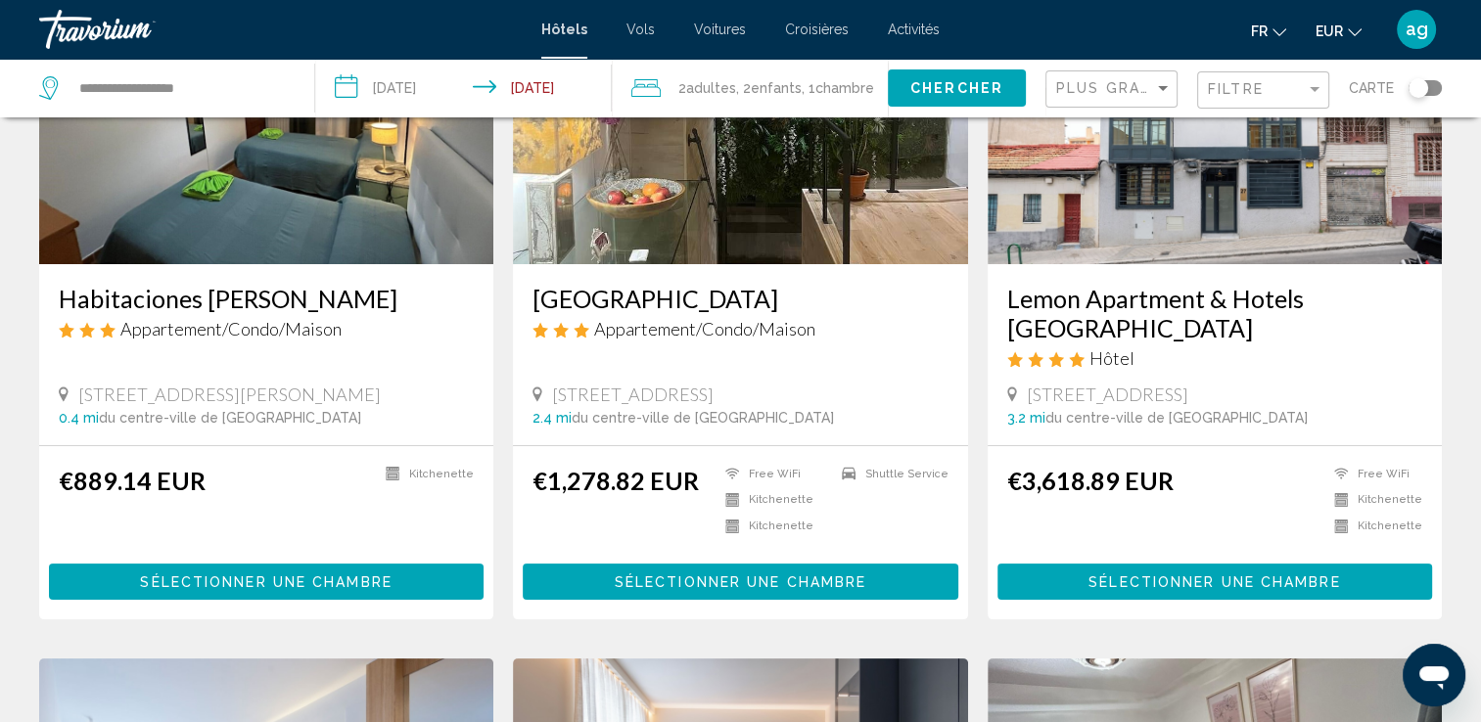
scroll to position [274, 0]
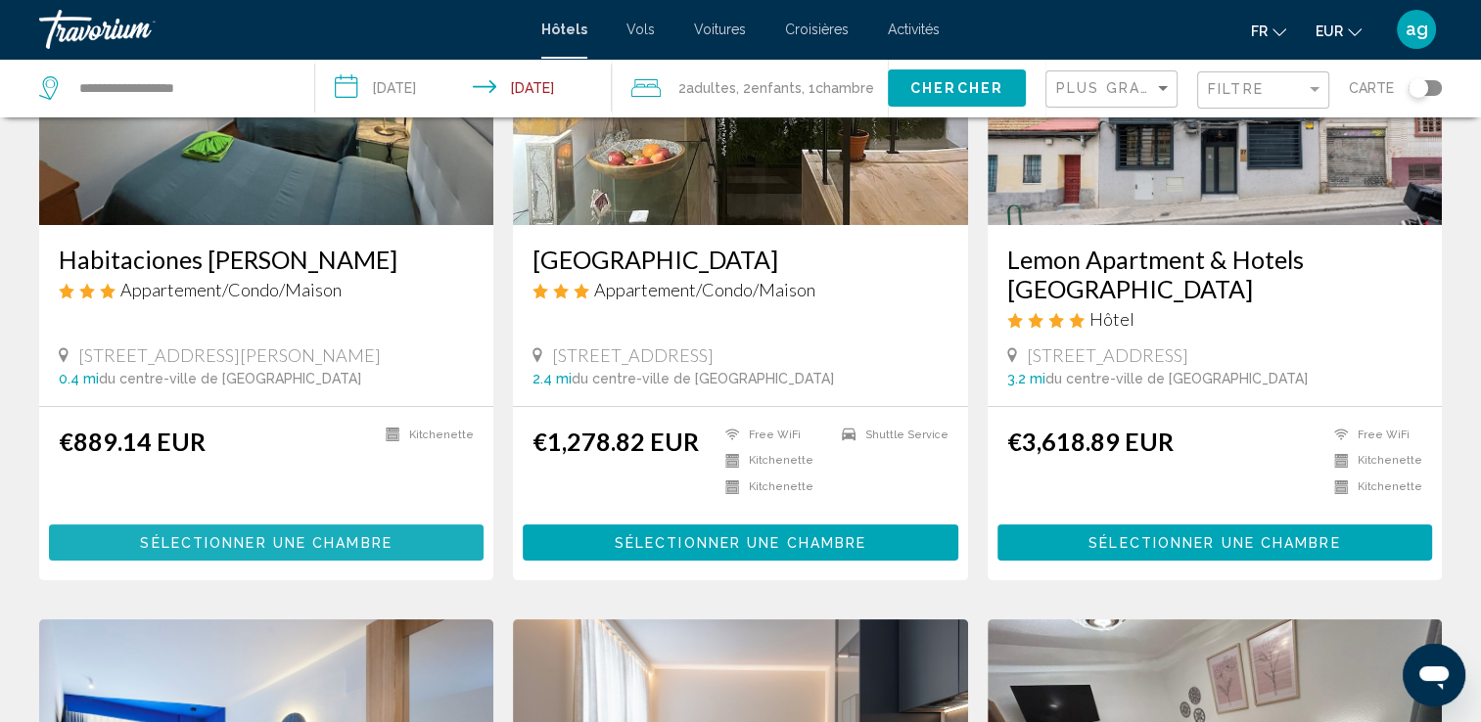
click at [268, 535] on span "Sélectionner une chambre" at bounding box center [266, 543] width 252 height 16
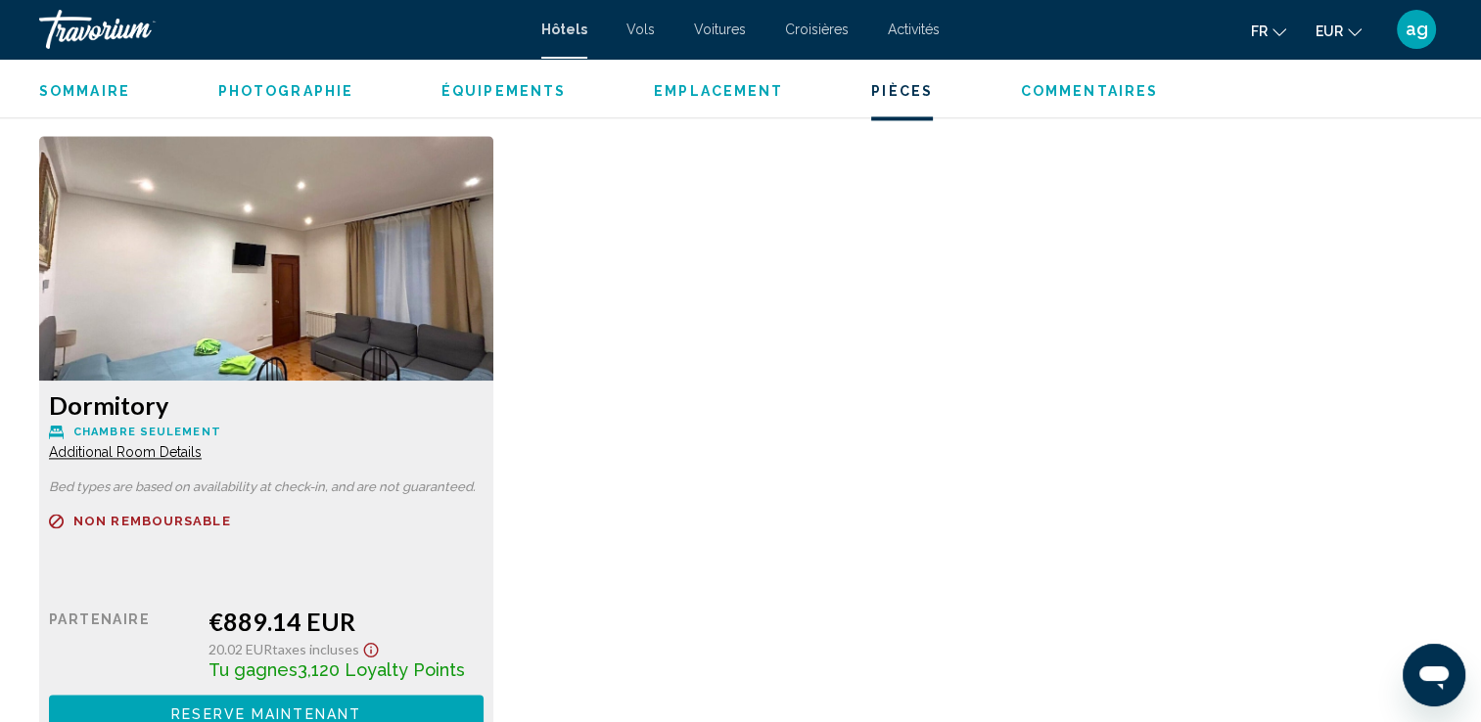
scroll to position [2648, 0]
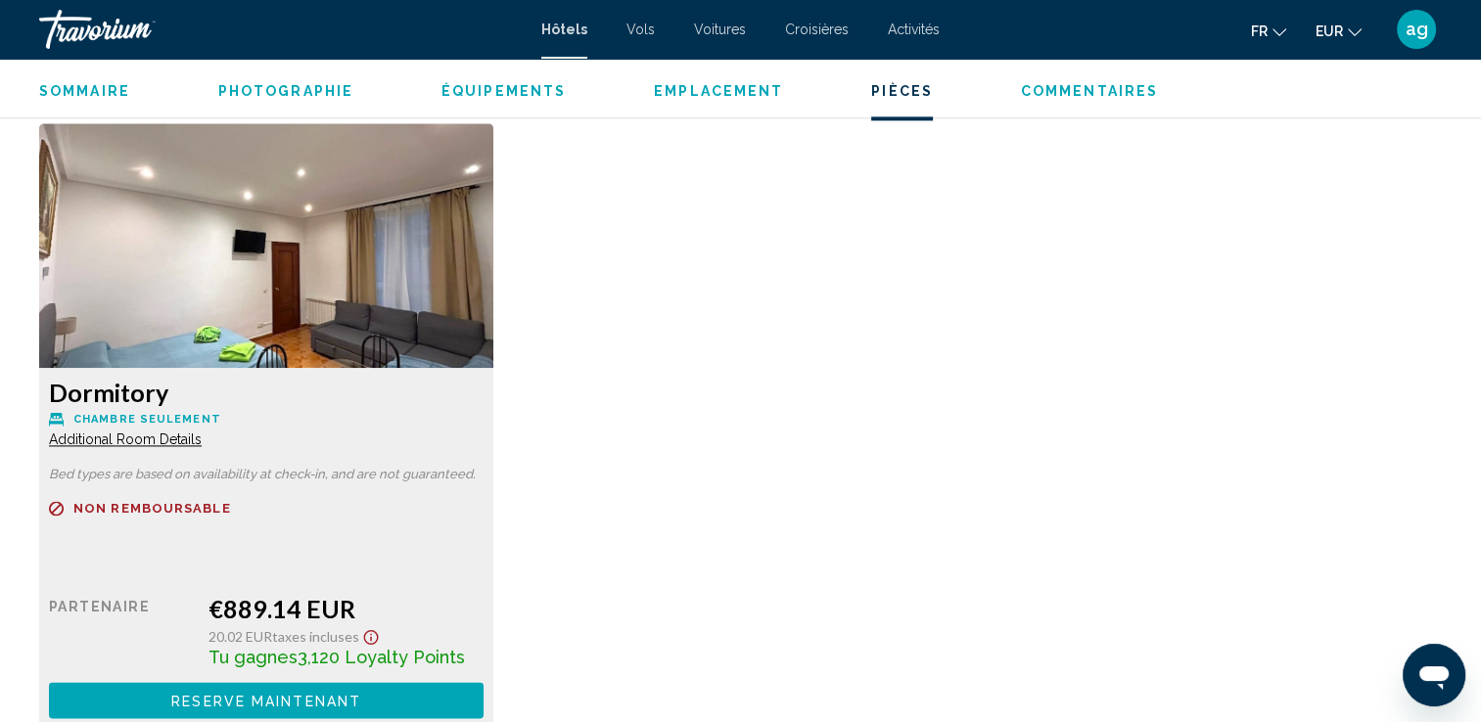
click at [190, 686] on button "Reserve maintenant Plus disponible" at bounding box center [266, 700] width 435 height 36
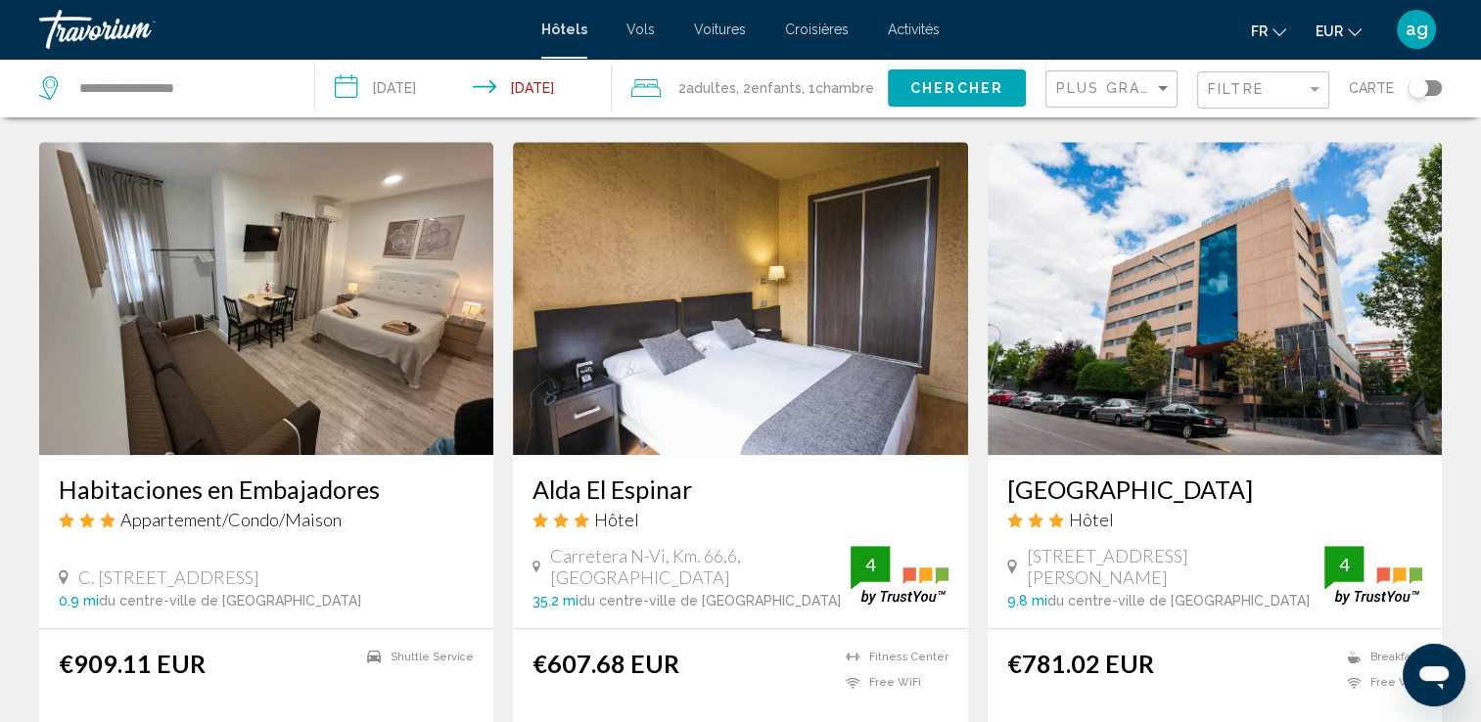
scroll to position [1527, 0]
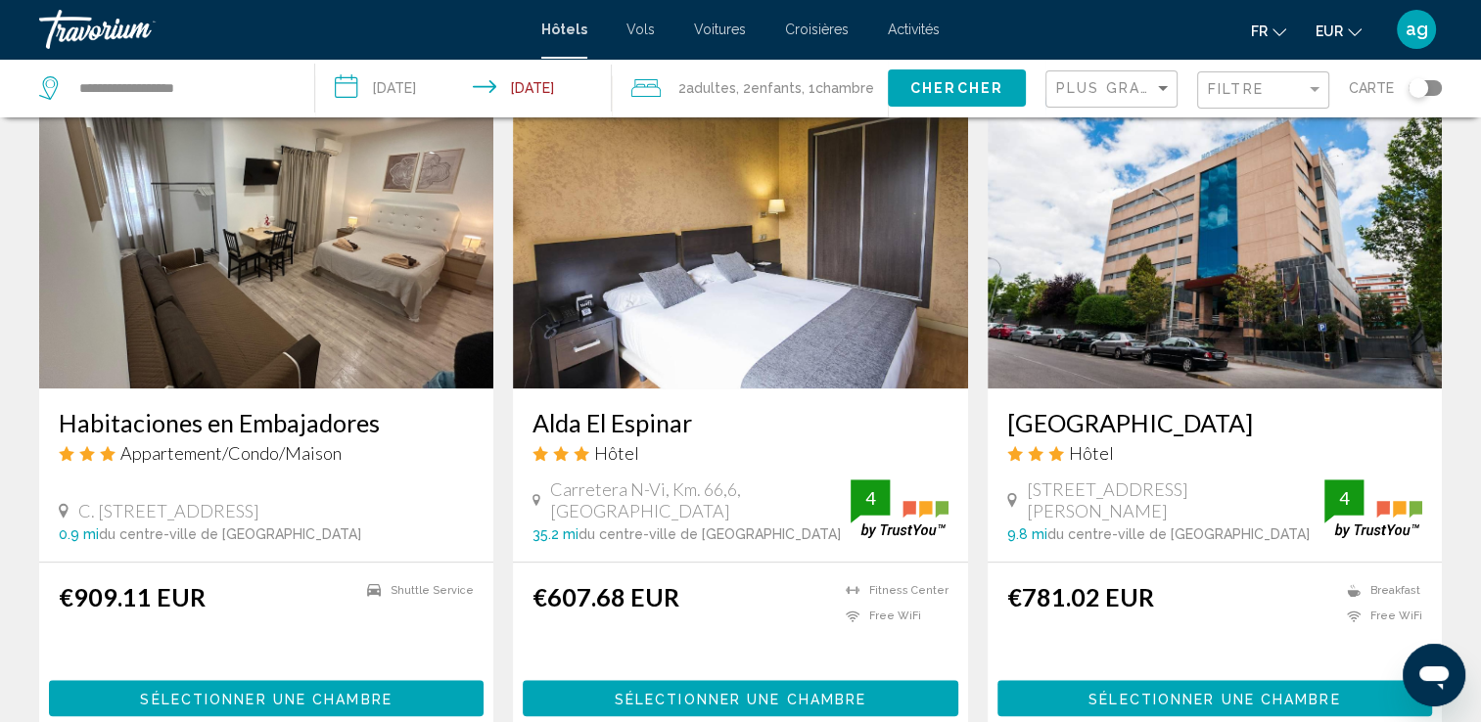
click at [845, 691] on span "Sélectionner une chambre" at bounding box center [741, 699] width 252 height 16
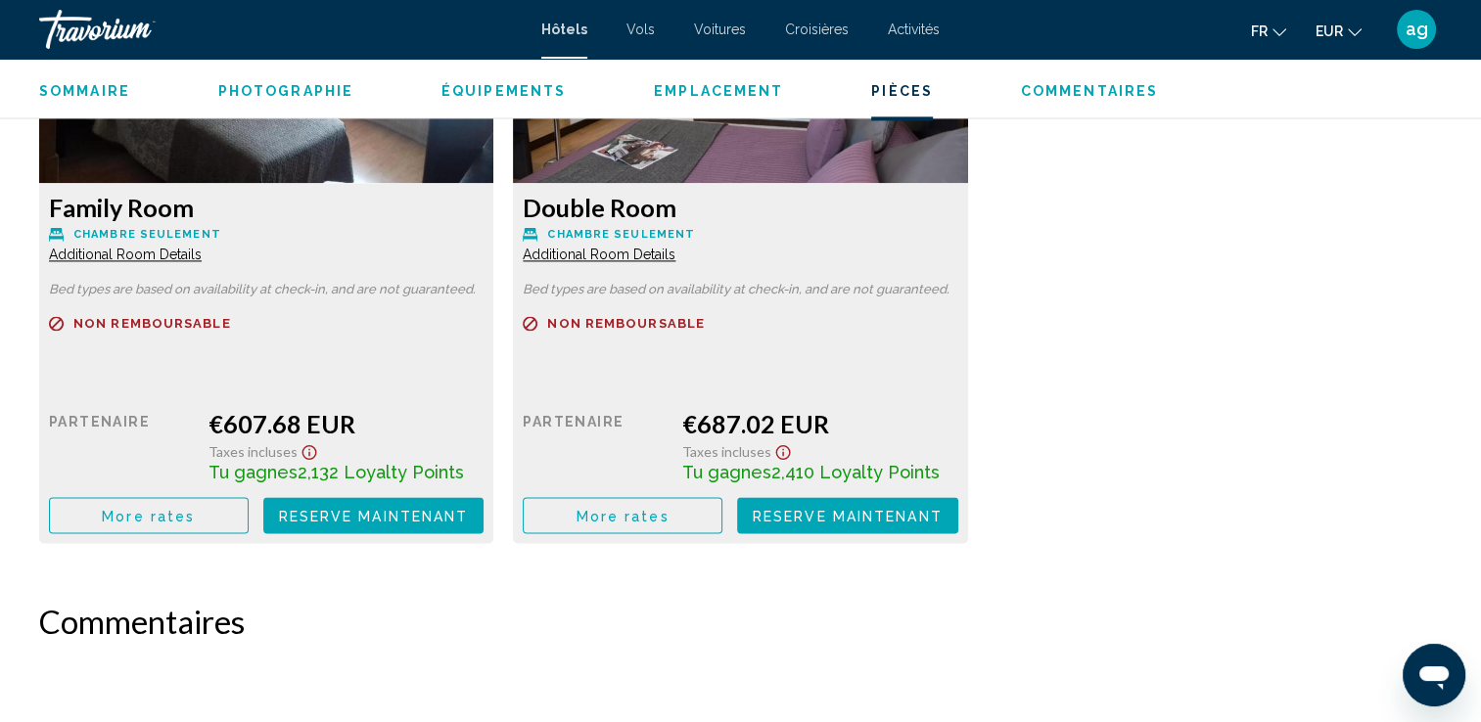
scroll to position [2740, 0]
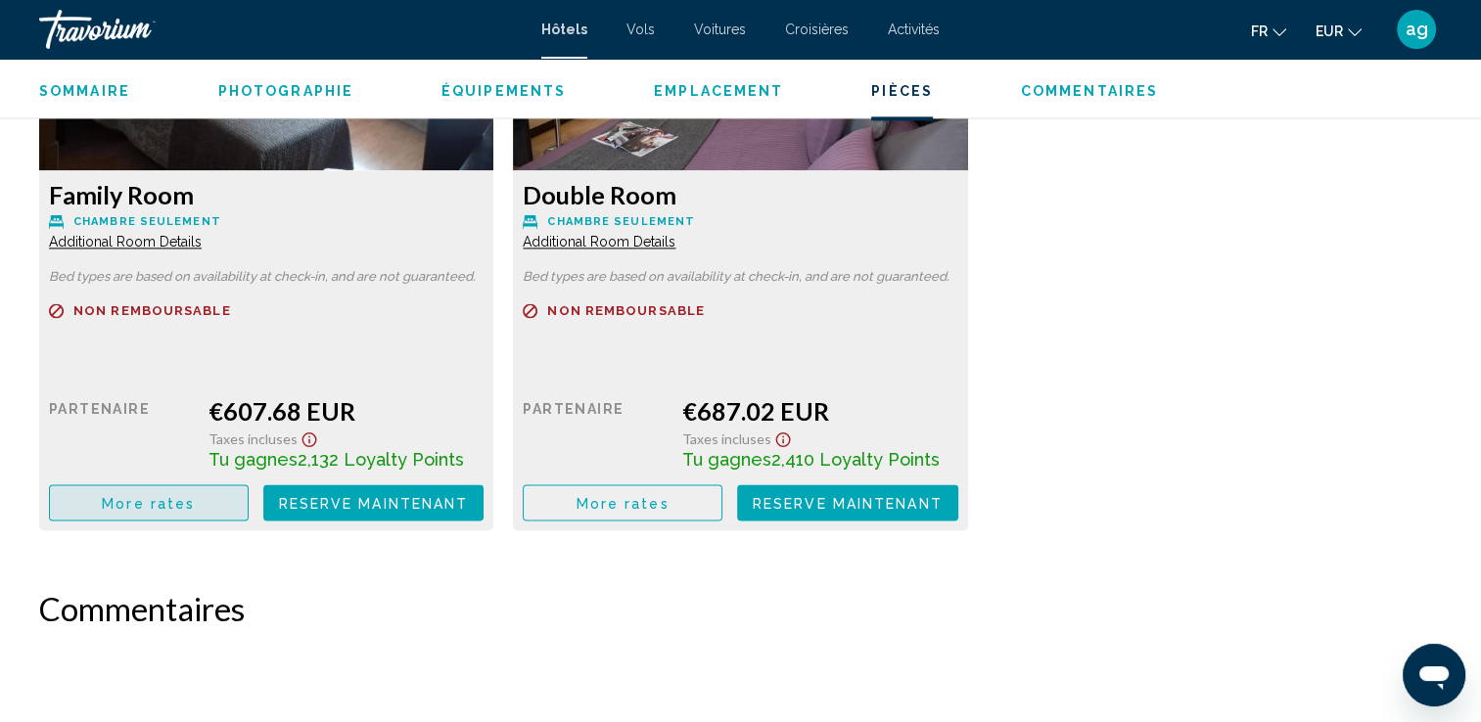
click at [120, 487] on button "More rates" at bounding box center [149, 502] width 200 height 36
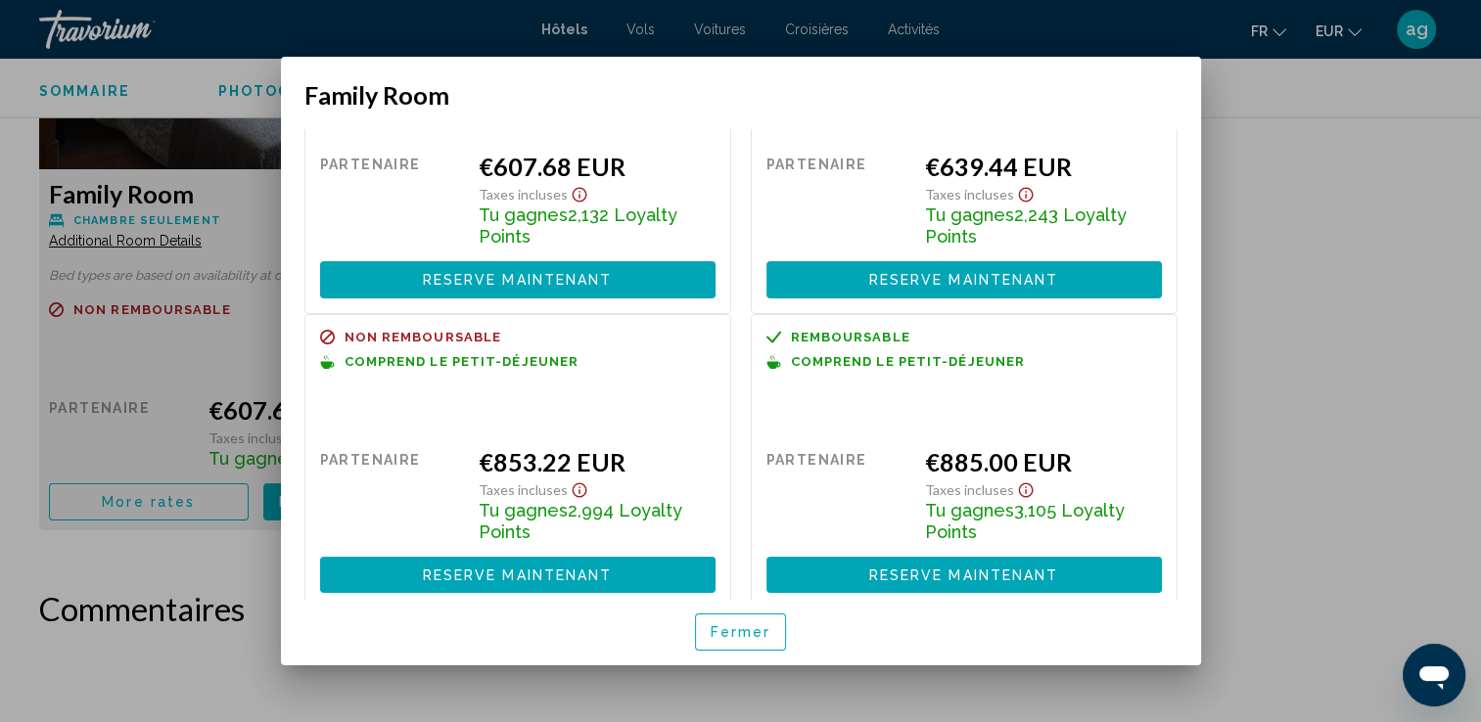
scroll to position [138, 0]
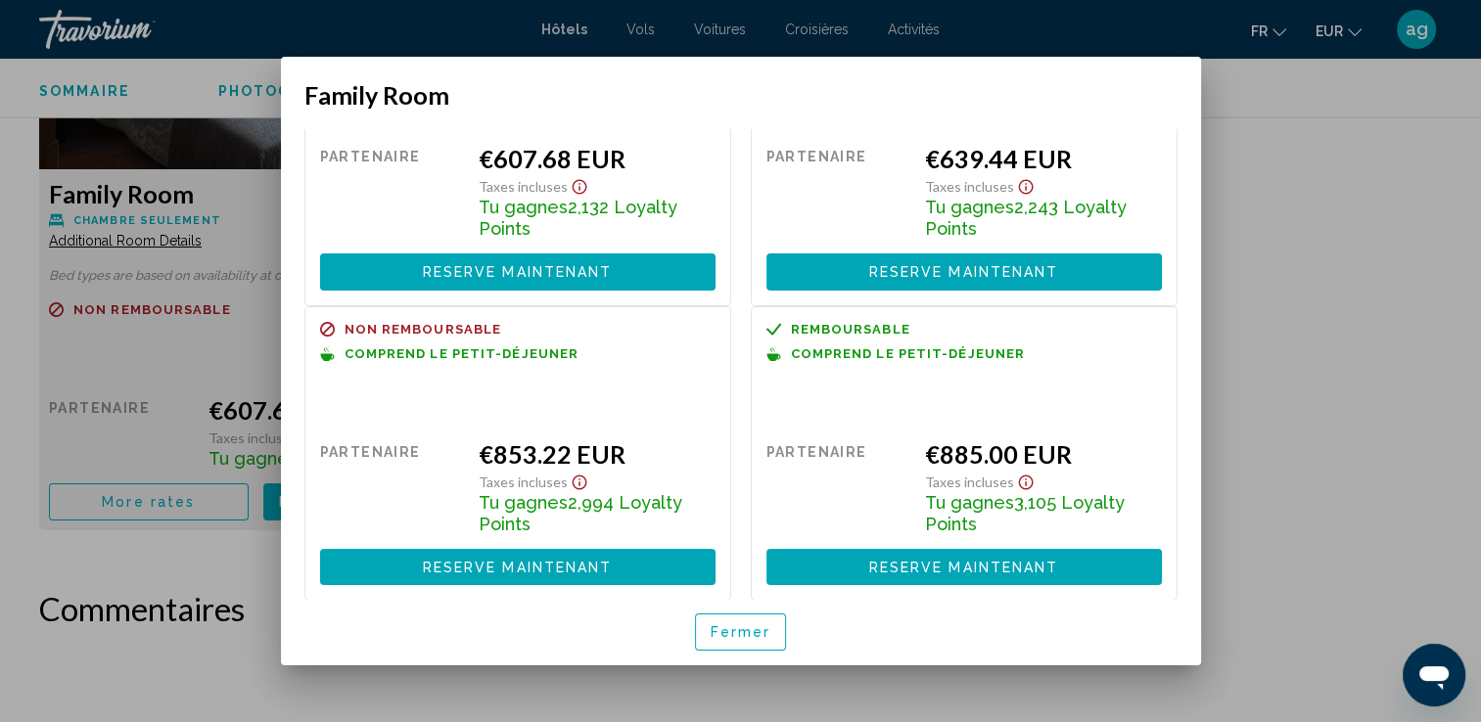
click at [729, 629] on span "Fermer" at bounding box center [741, 633] width 61 height 16
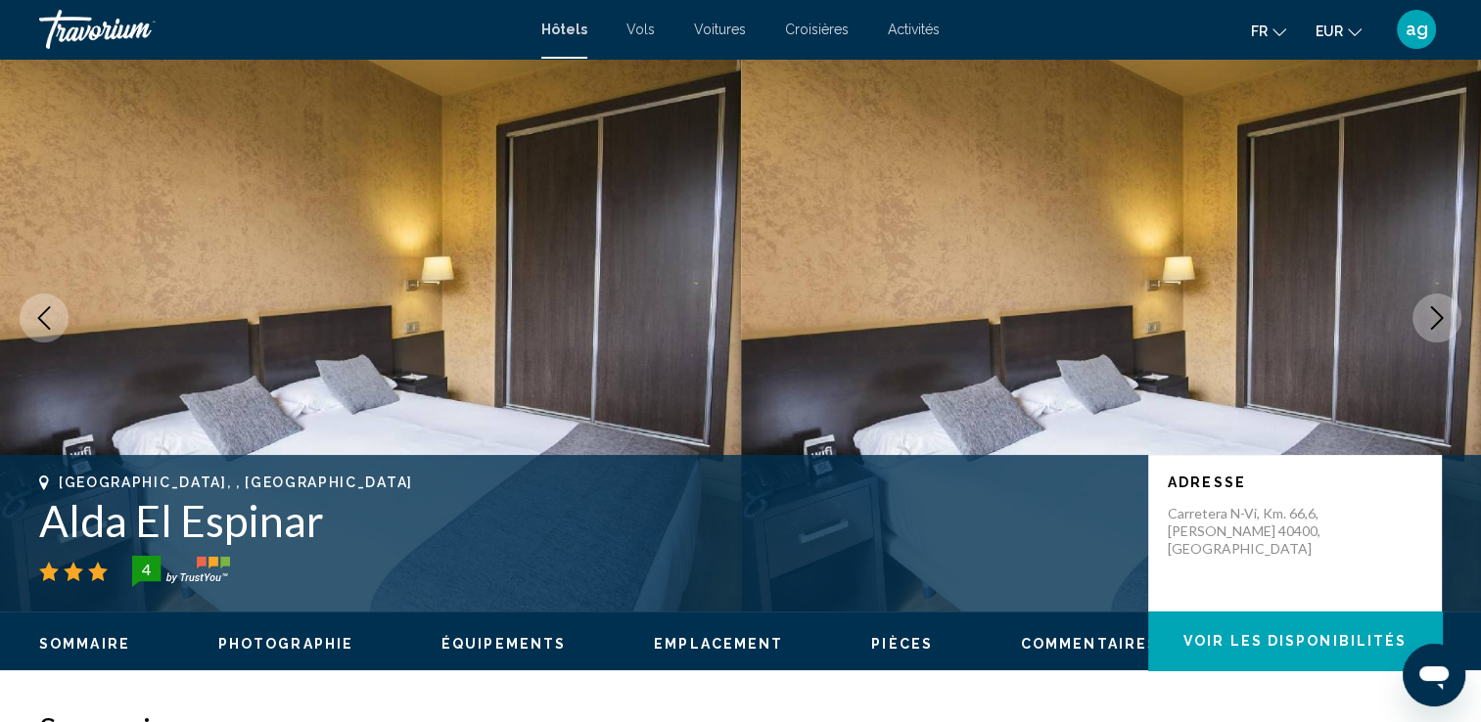
scroll to position [0, 0]
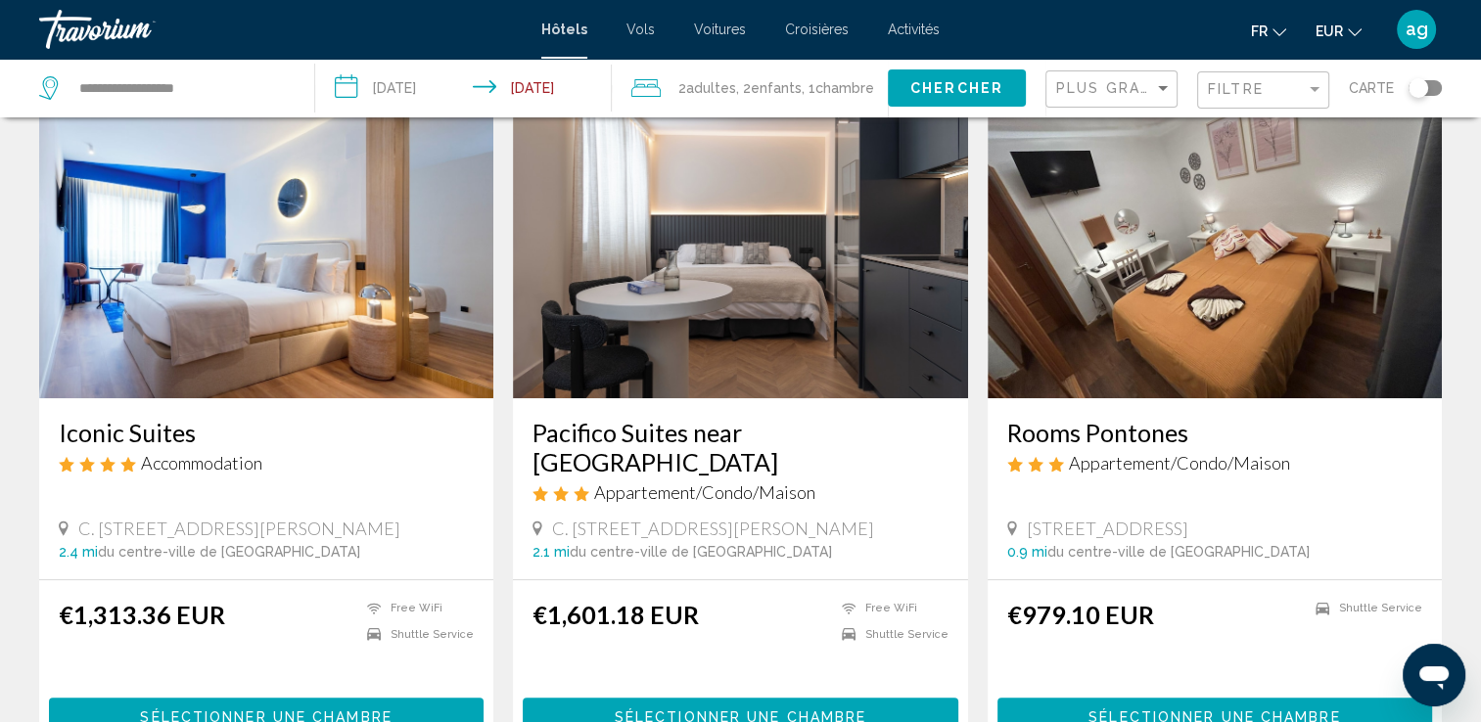
scroll to position [835, 0]
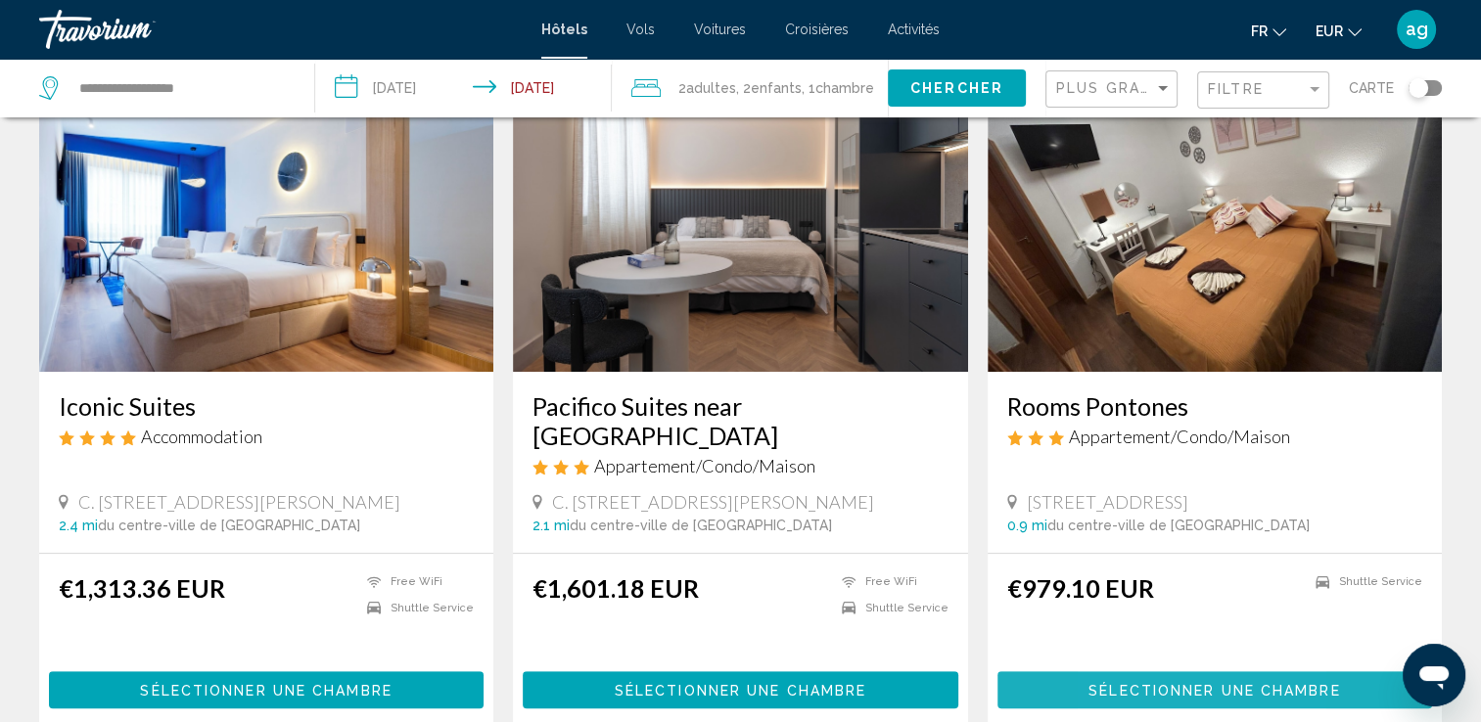
click at [1130, 671] on button "Sélectionner une chambre" at bounding box center [1214, 689] width 435 height 36
